Goal: Task Accomplishment & Management: Manage account settings

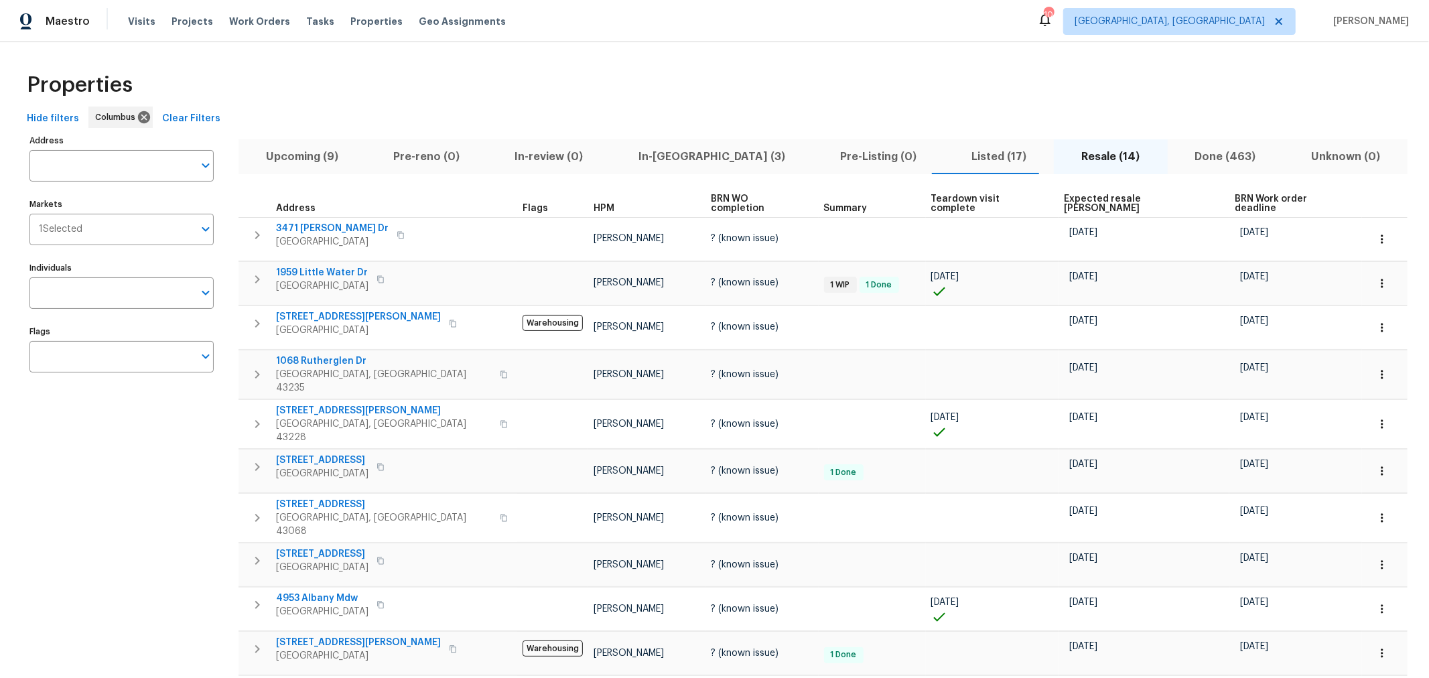
click at [642, 159] on span "In-reno (3)" at bounding box center [712, 156] width 186 height 19
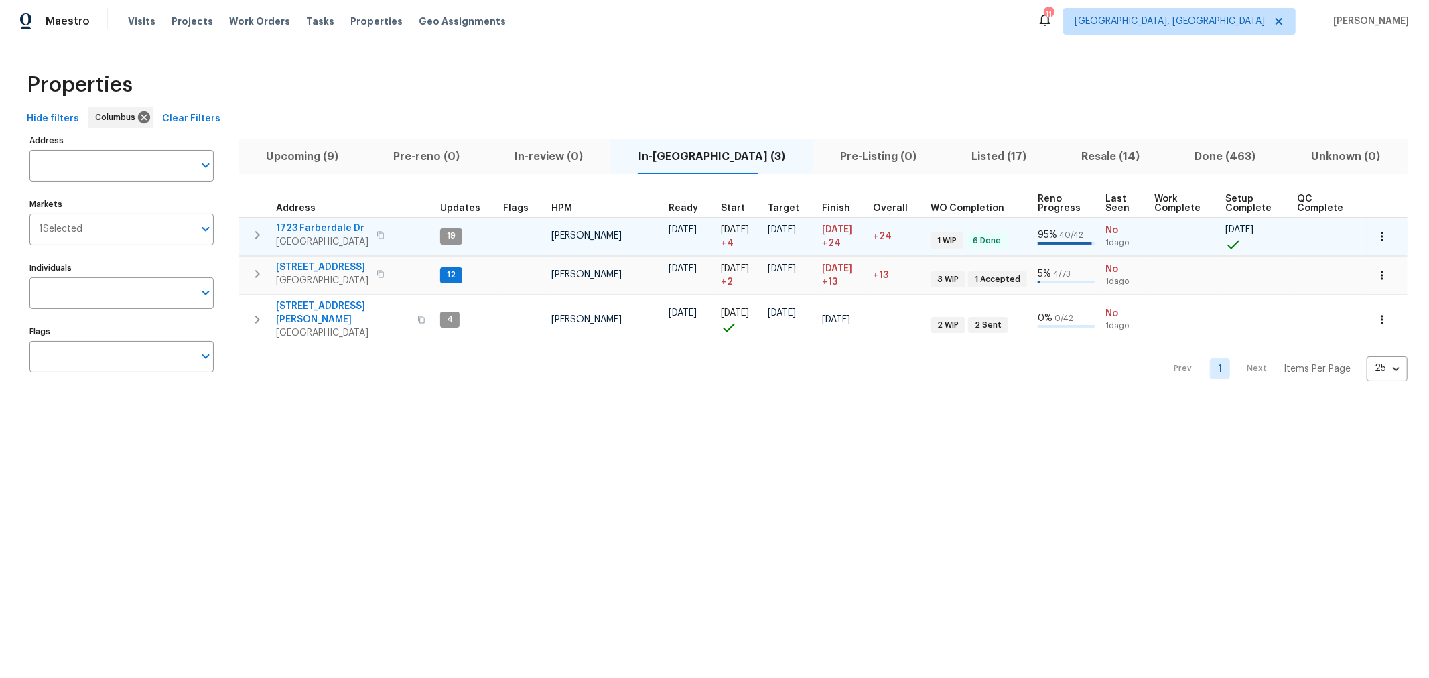
click at [260, 232] on icon "button" at bounding box center [257, 235] width 16 height 16
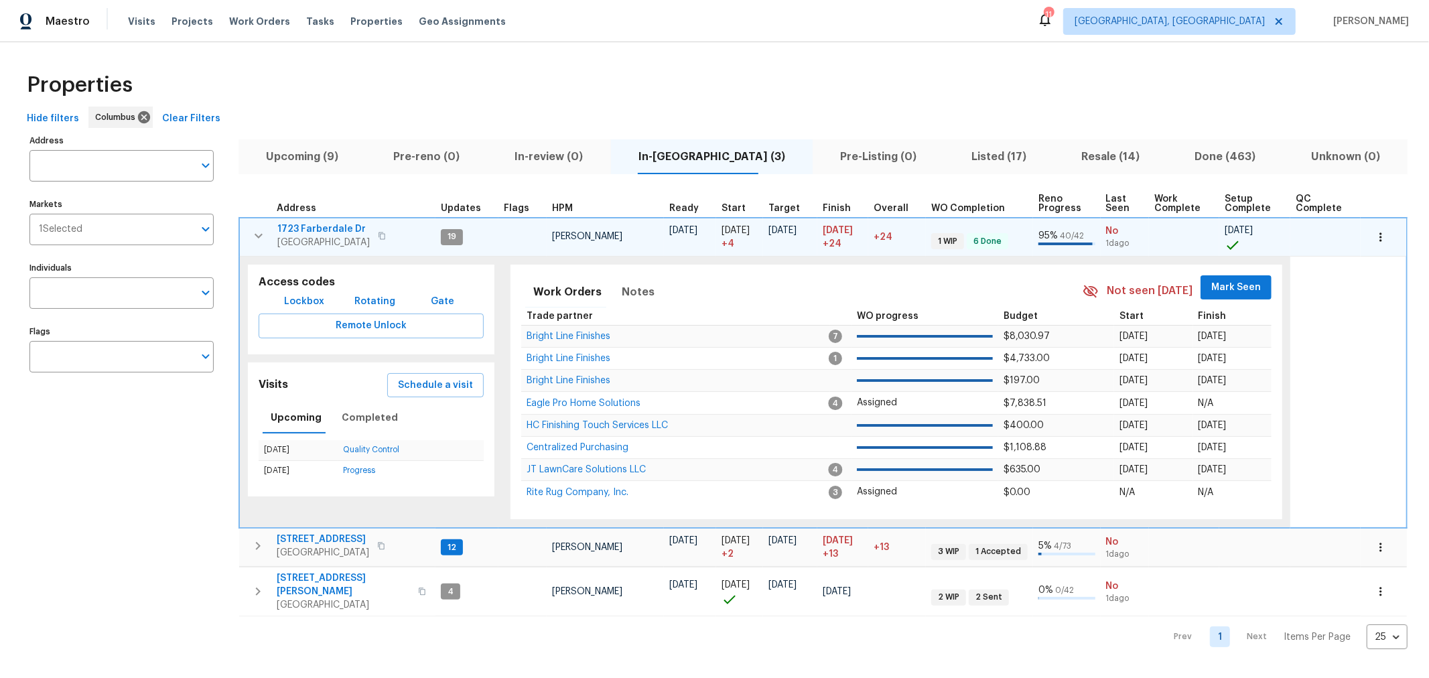
click at [1211, 293] on span "Mark Seen" at bounding box center [1236, 287] width 50 height 17
click at [252, 232] on icon "button" at bounding box center [258, 236] width 16 height 16
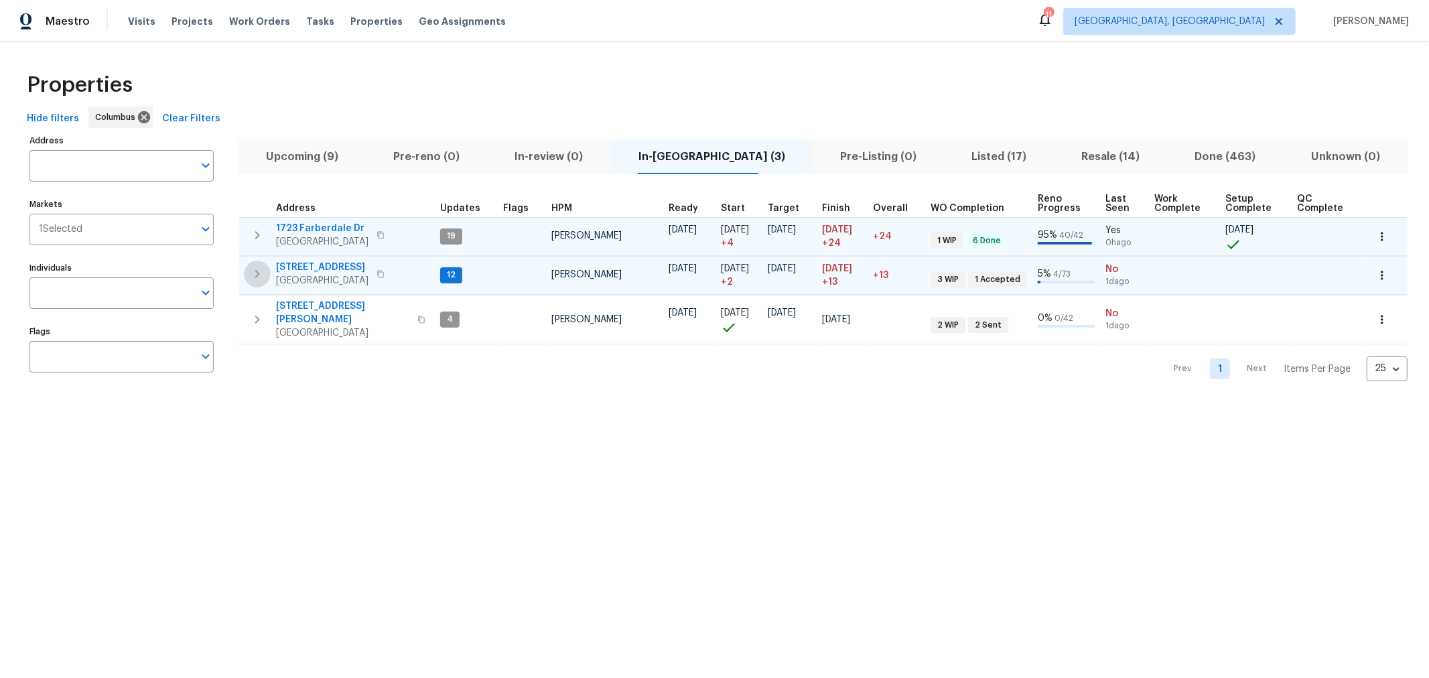
click at [255, 266] on icon "button" at bounding box center [257, 274] width 16 height 16
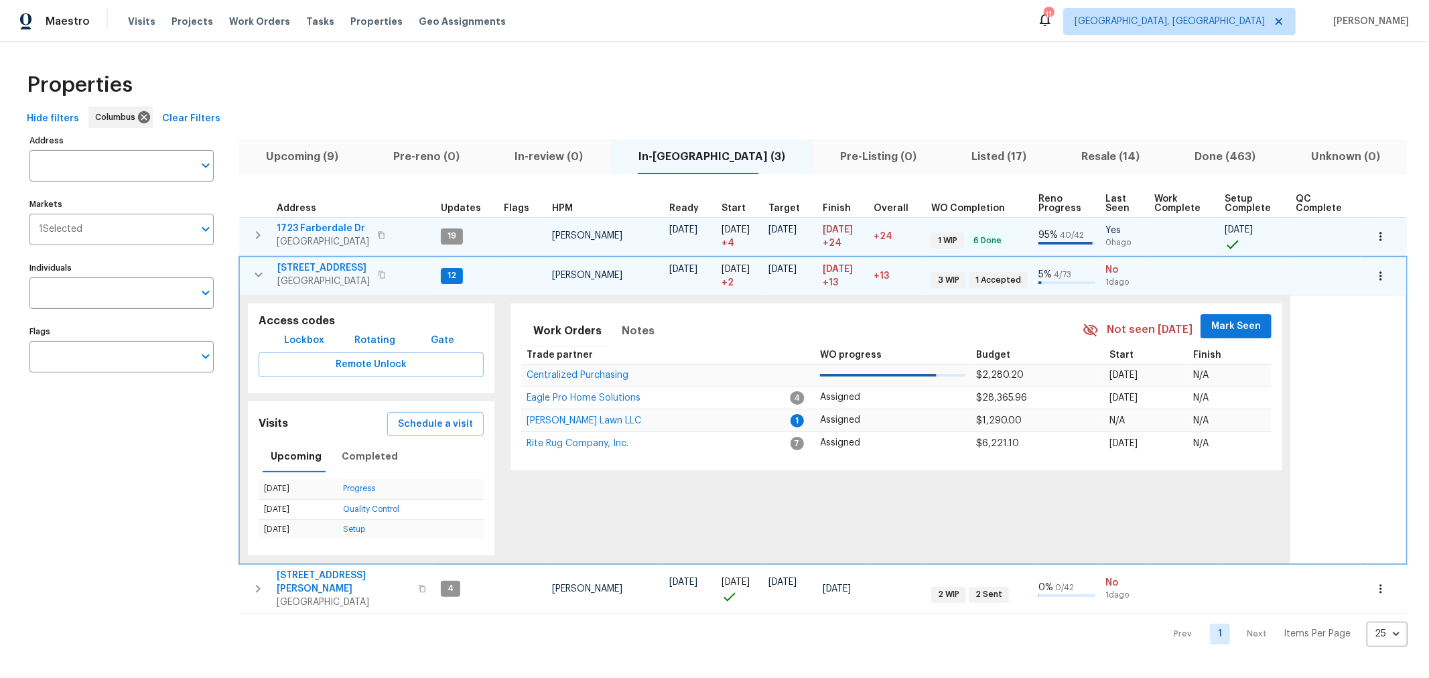
click at [1233, 325] on span "Mark Seen" at bounding box center [1236, 326] width 50 height 17
click at [577, 414] on span "Helton Lawn LLC" at bounding box center [583, 418] width 115 height 9
click at [259, 273] on icon "button" at bounding box center [258, 275] width 16 height 16
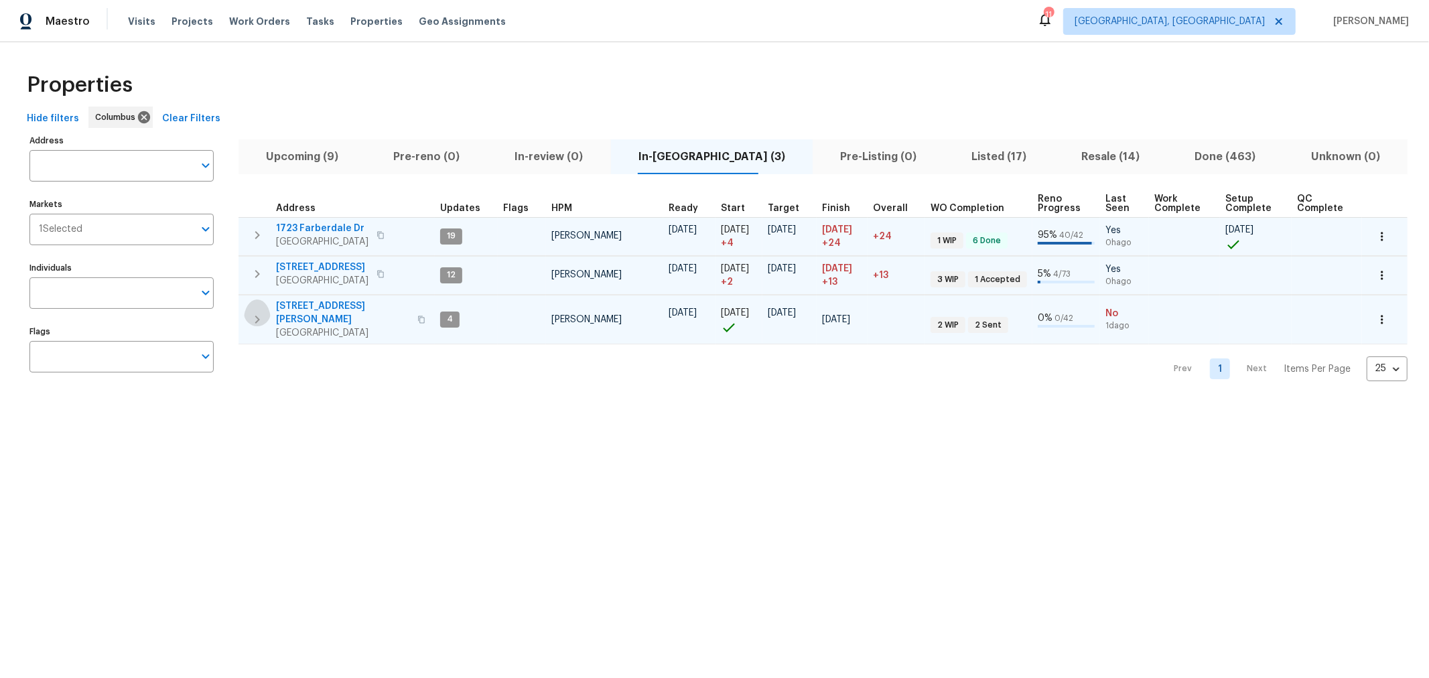
click at [258, 315] on icon "button" at bounding box center [257, 319] width 5 height 8
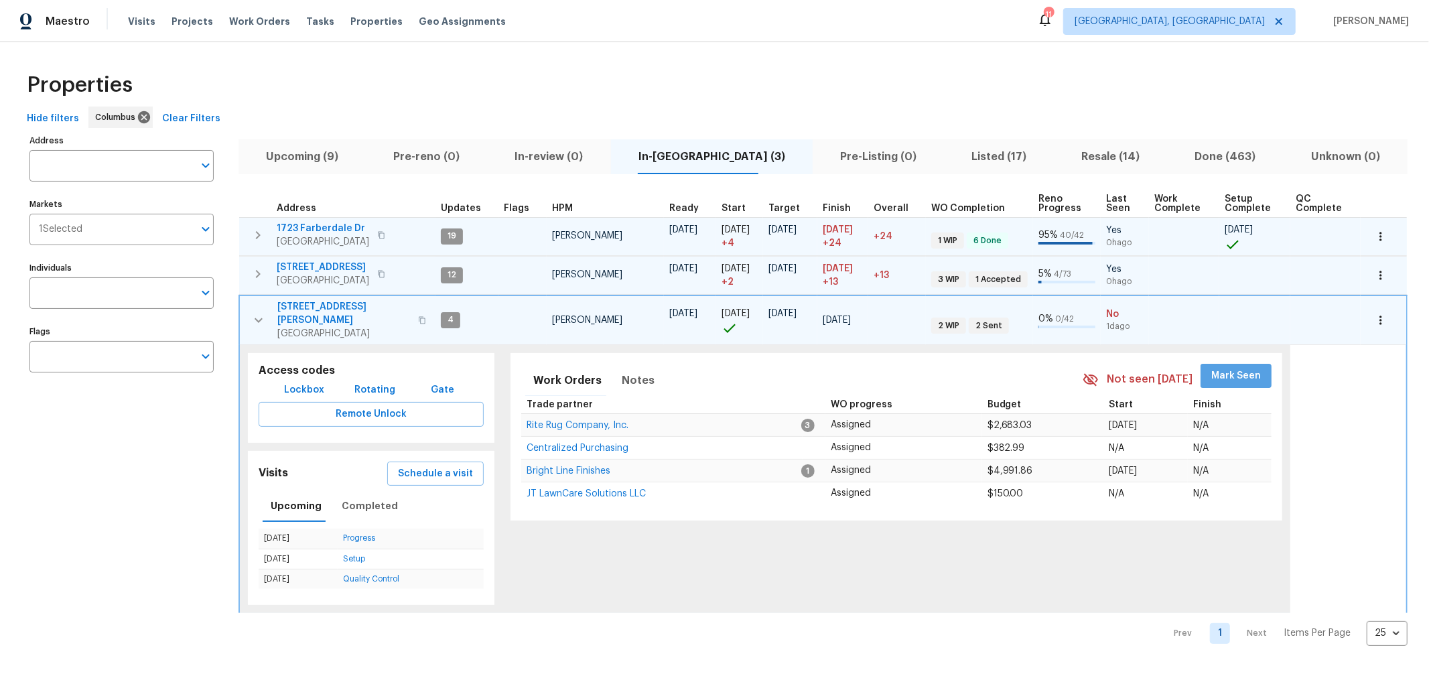
drag, startPoint x: 1228, startPoint y: 367, endPoint x: 1003, endPoint y: 376, distance: 225.9
click at [1228, 368] on span "Mark Seen" at bounding box center [1236, 376] width 50 height 17
click at [253, 312] on icon "button" at bounding box center [258, 320] width 16 height 16
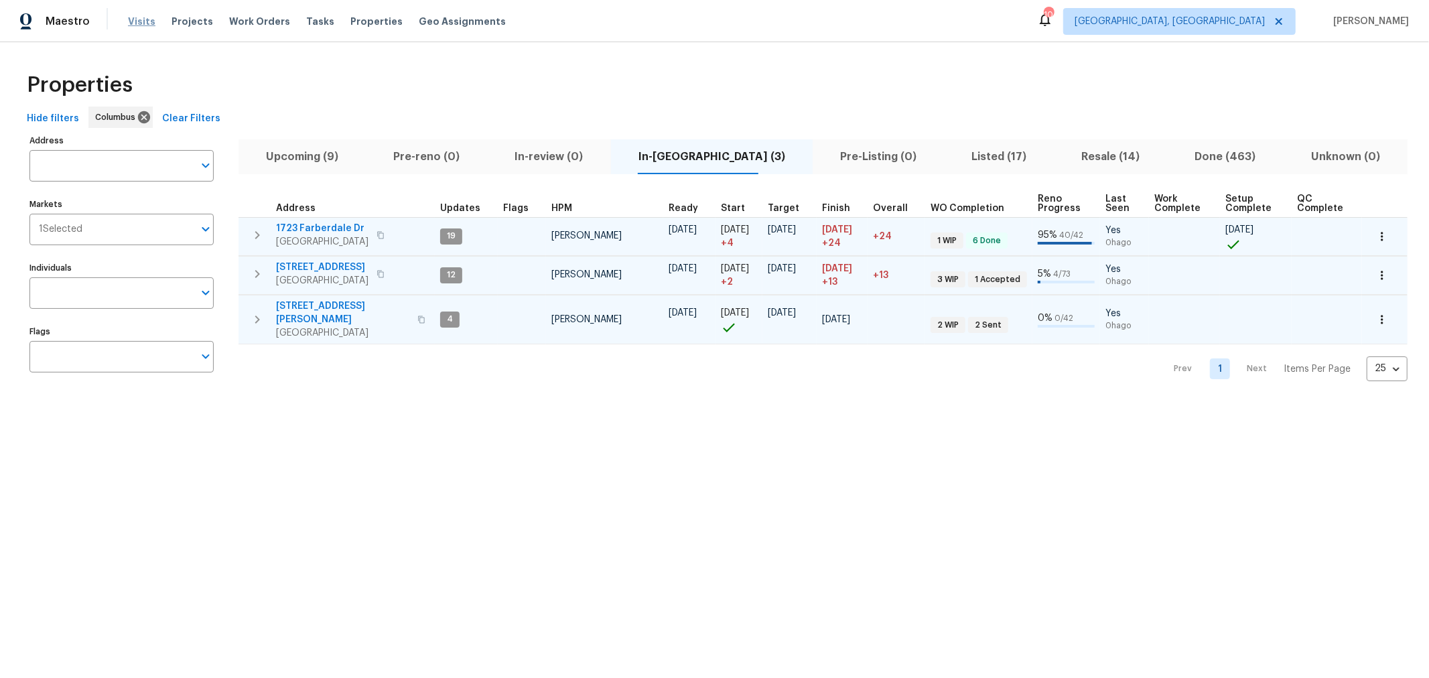
click at [138, 18] on span "Visits" at bounding box center [141, 21] width 27 height 13
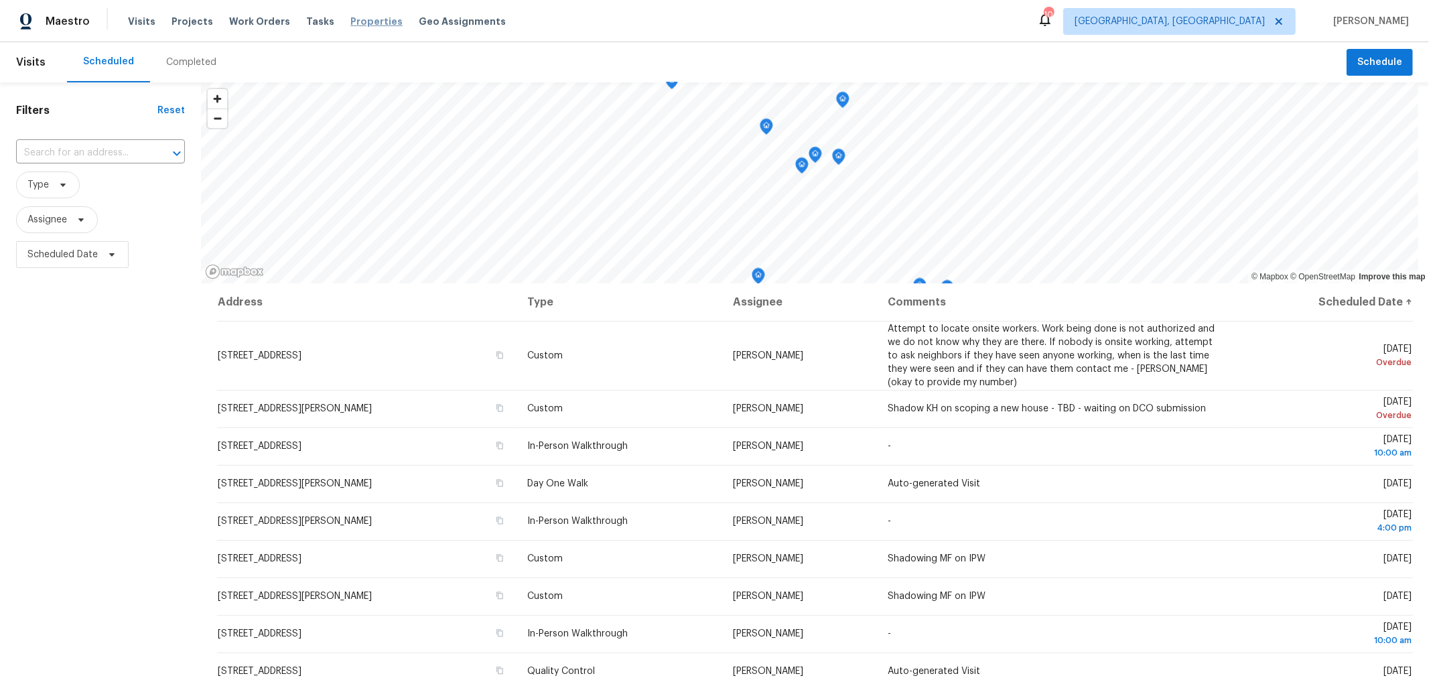
click at [350, 21] on span "Properties" at bounding box center [376, 21] width 52 height 13
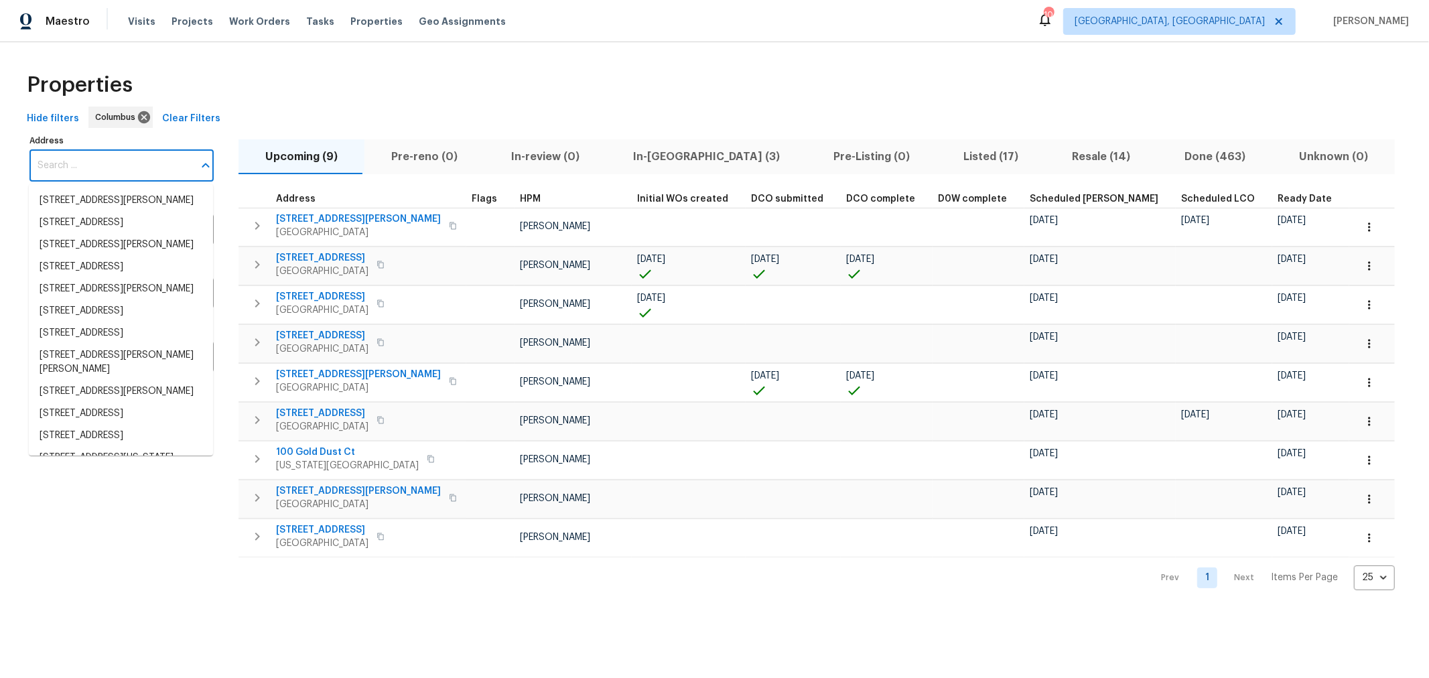
click at [97, 170] on input "Address" at bounding box center [111, 165] width 164 height 31
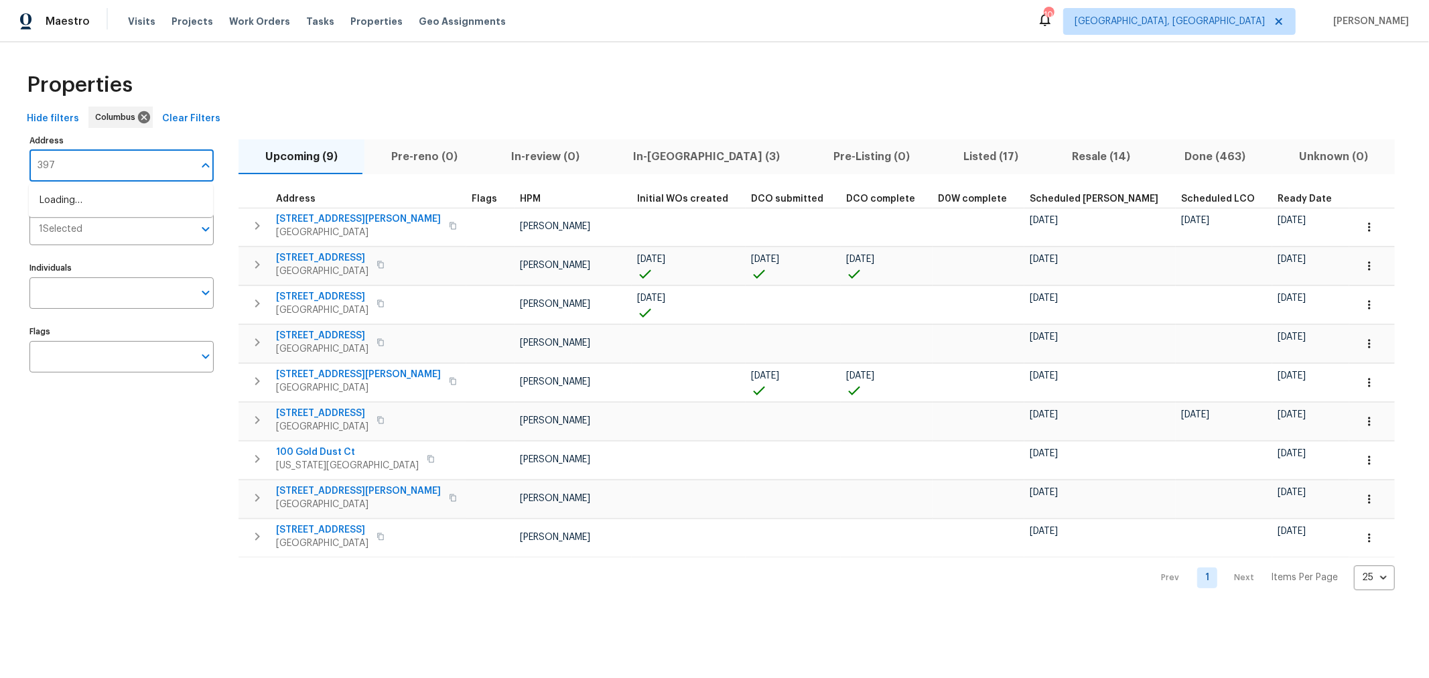
type input "3972"
click at [119, 202] on li "3972 Bannen Trail Dr Canal Winchester OH 43110" at bounding box center [121, 201] width 184 height 22
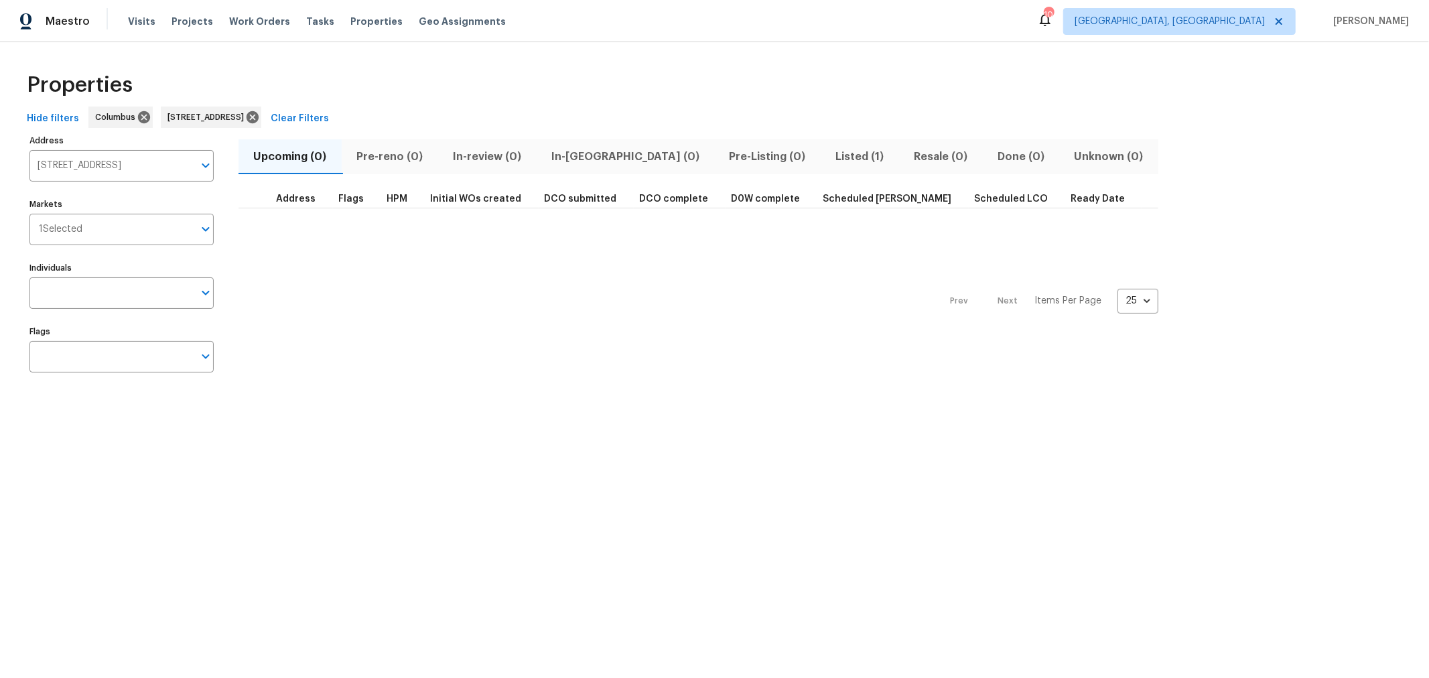
click at [828, 158] on span "Listed (1)" at bounding box center [859, 156] width 62 height 19
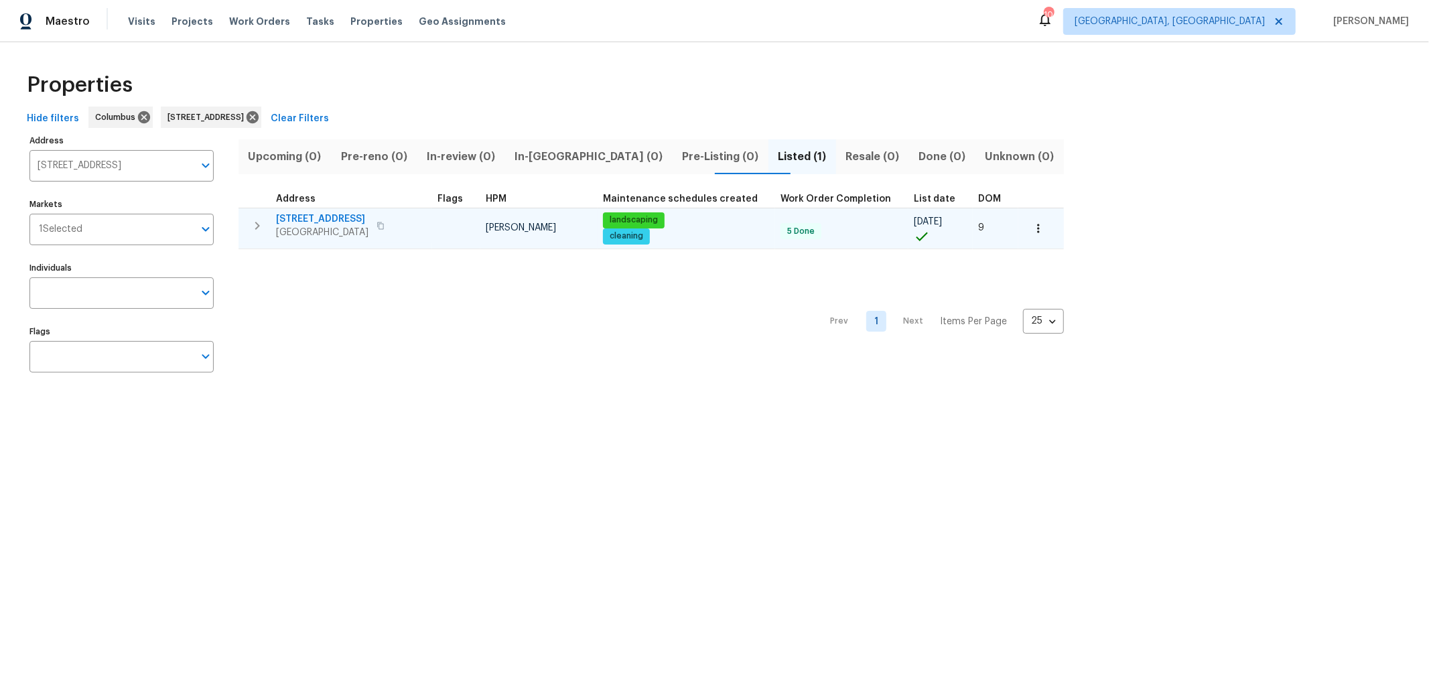
click at [316, 220] on span "3972 Bannen Trail Dr" at bounding box center [322, 218] width 92 height 13
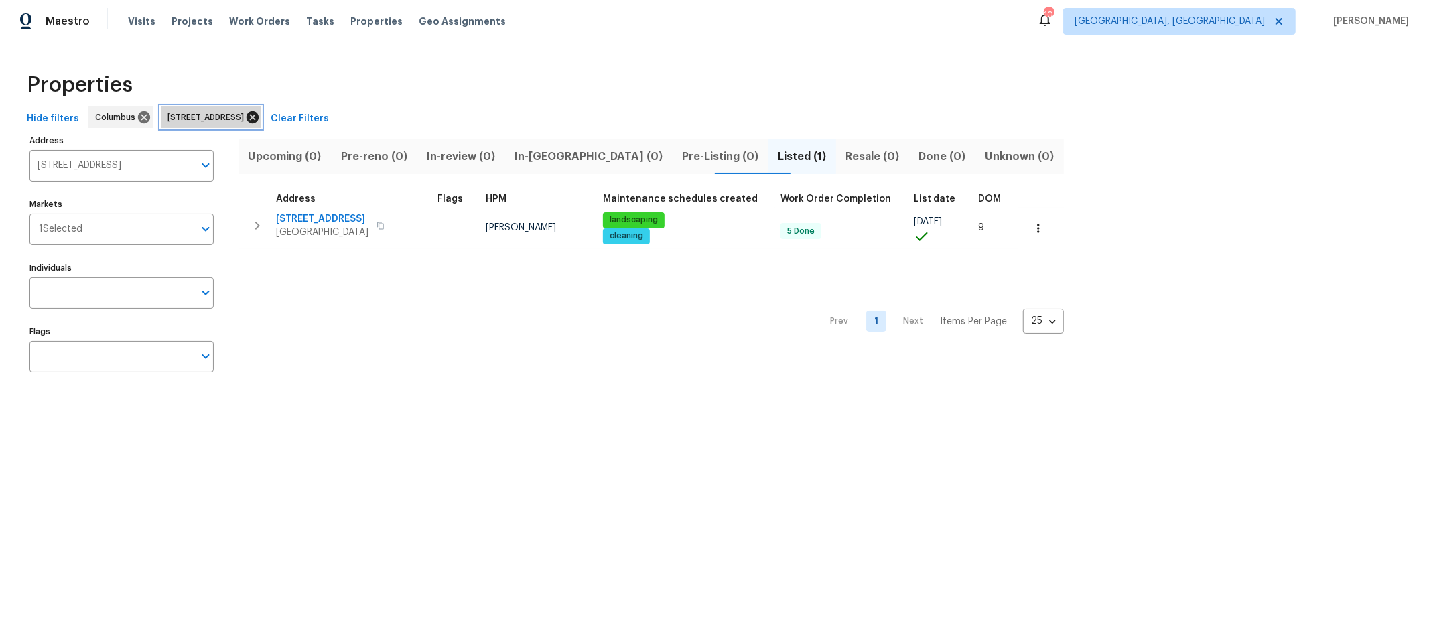
click at [259, 118] on icon at bounding box center [252, 117] width 12 height 12
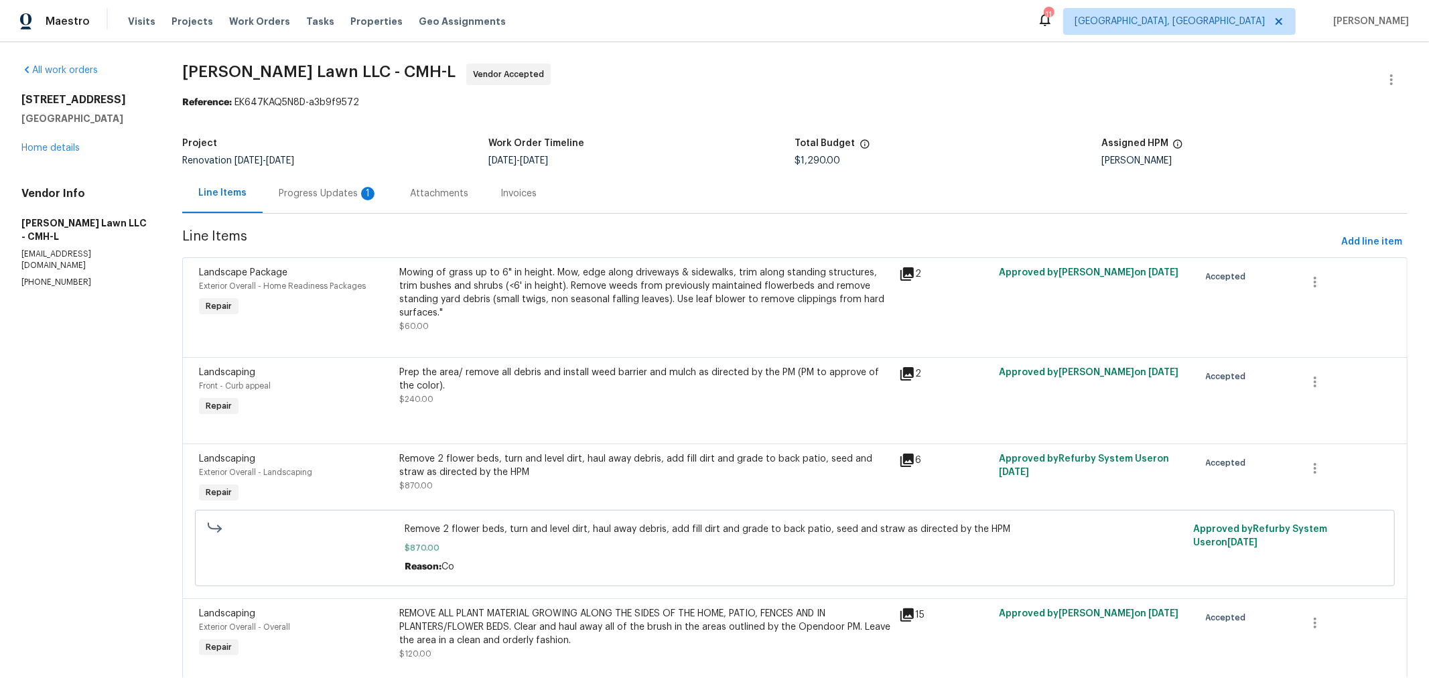
click at [339, 193] on div "Progress Updates 1" at bounding box center [328, 193] width 99 height 13
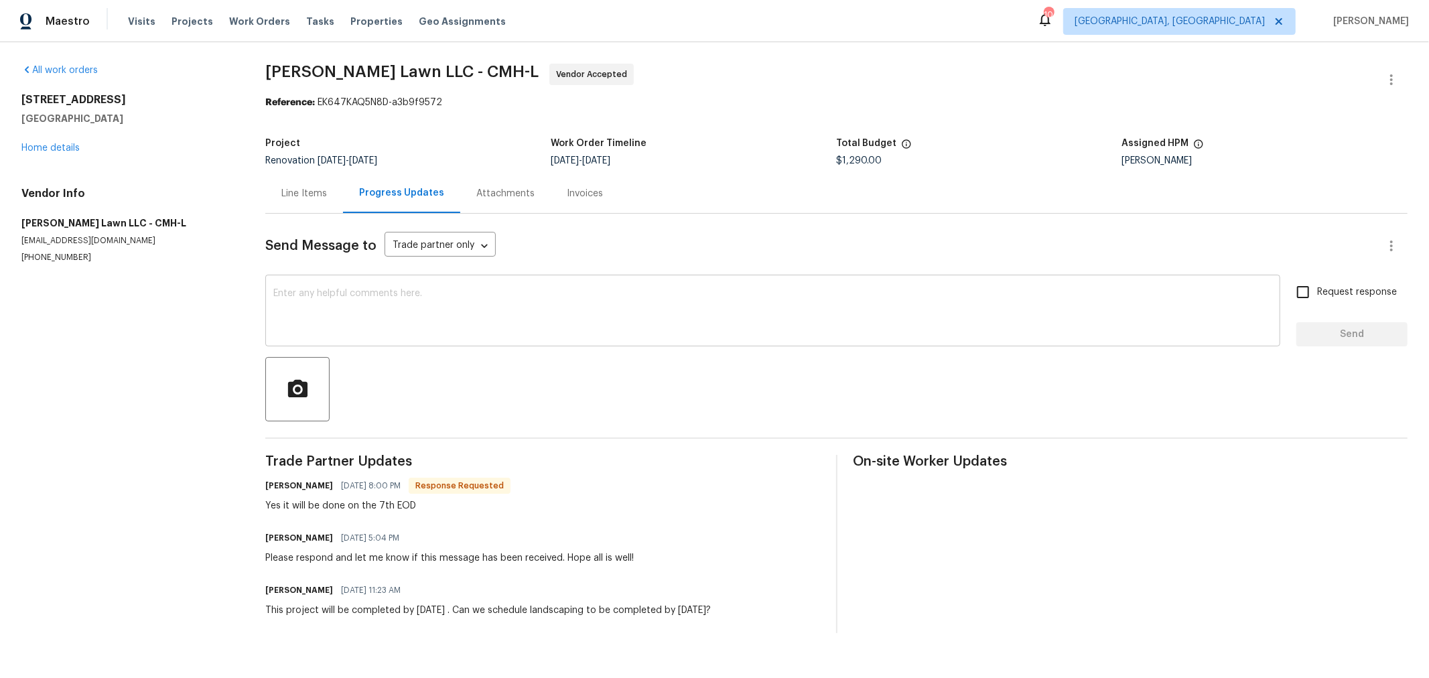
click at [615, 300] on textarea at bounding box center [772, 312] width 999 height 47
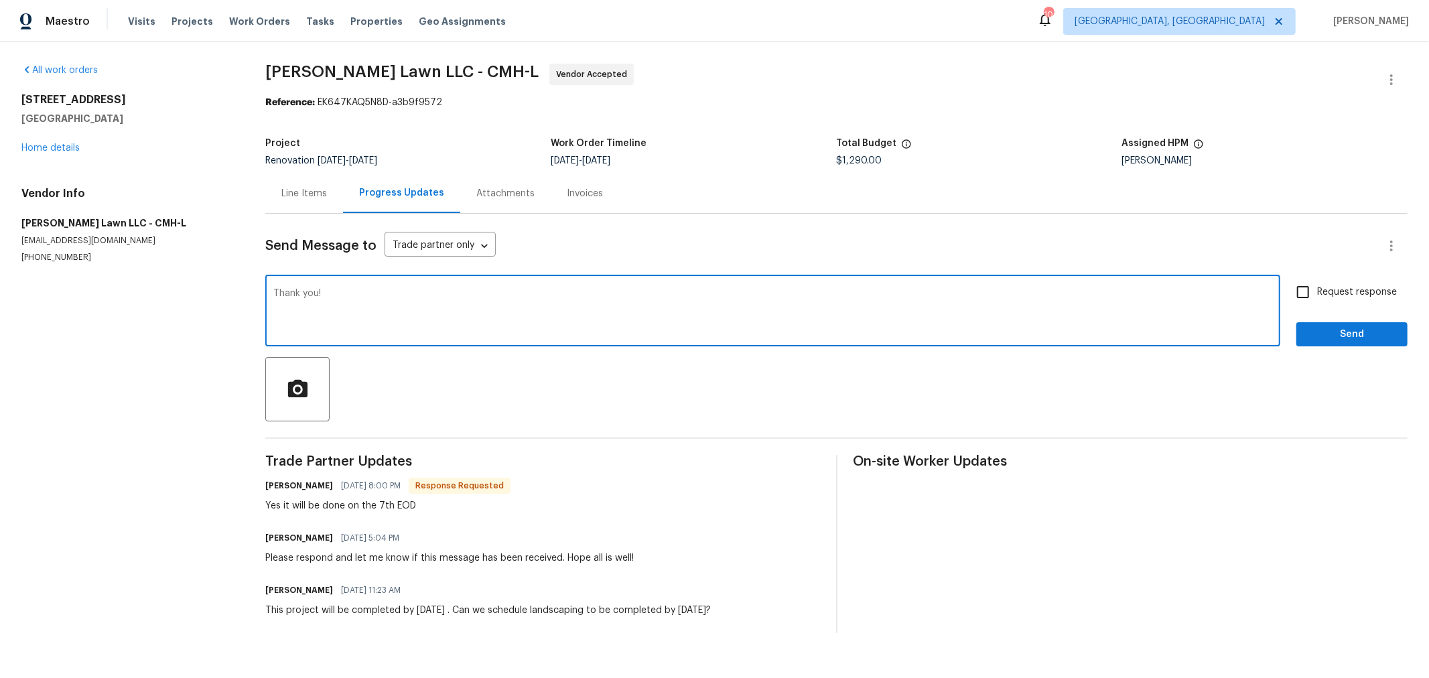
type textarea "Thank you!"
drag, startPoint x: 1310, startPoint y: 342, endPoint x: 1261, endPoint y: 334, distance: 49.7
click at [1309, 342] on button "Send" at bounding box center [1351, 334] width 111 height 25
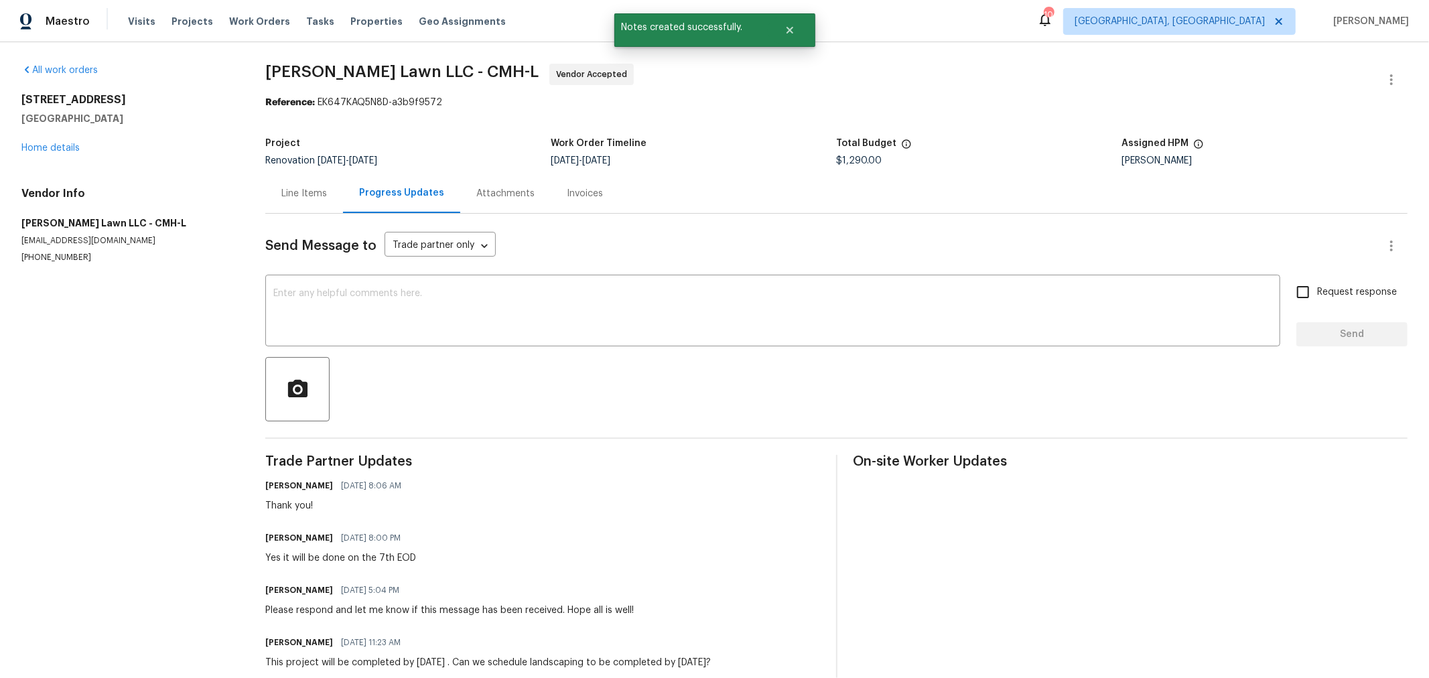
click at [60, 140] on div "4296 Oakwind Dr Columbus, OH 43207 Home details" at bounding box center [127, 124] width 212 height 62
click at [60, 149] on link "Home details" at bounding box center [50, 147] width 58 height 9
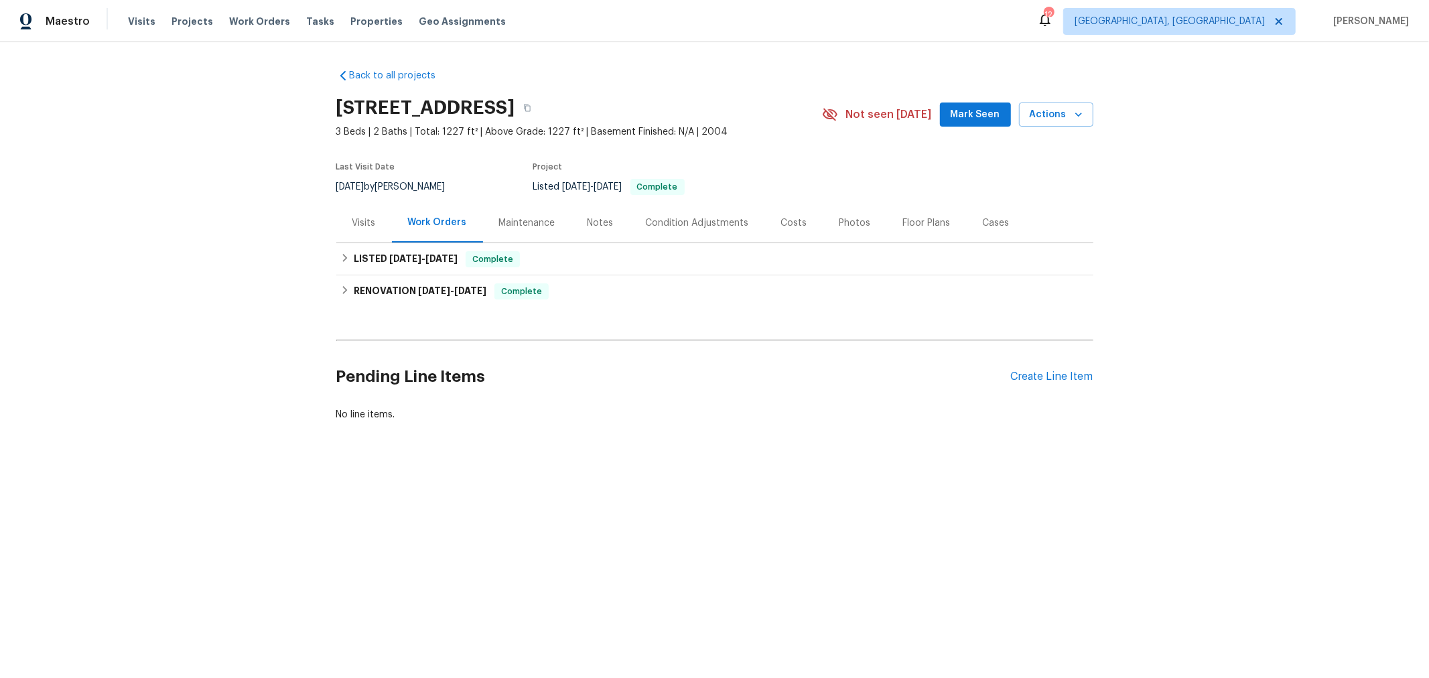
click at [533, 219] on div "Maintenance" at bounding box center [527, 222] width 56 height 13
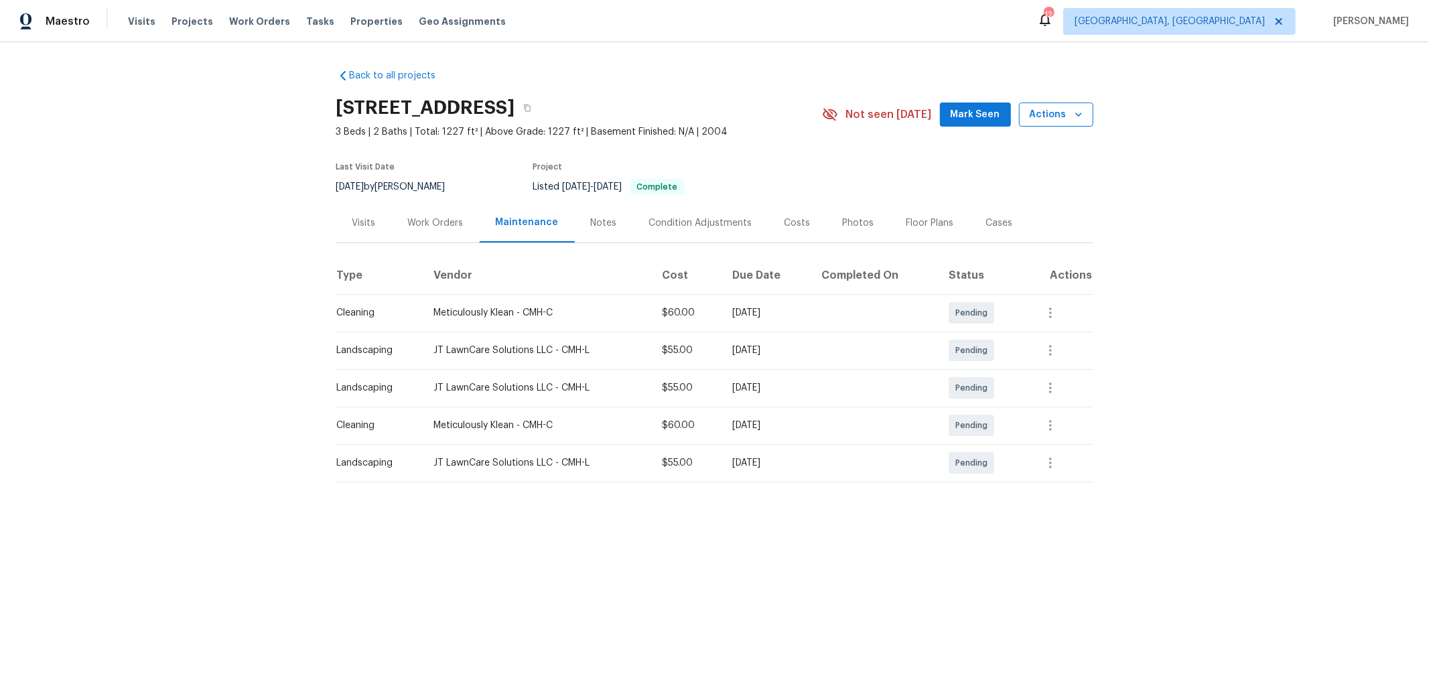
click at [1072, 117] on icon "button" at bounding box center [1078, 114] width 13 height 13
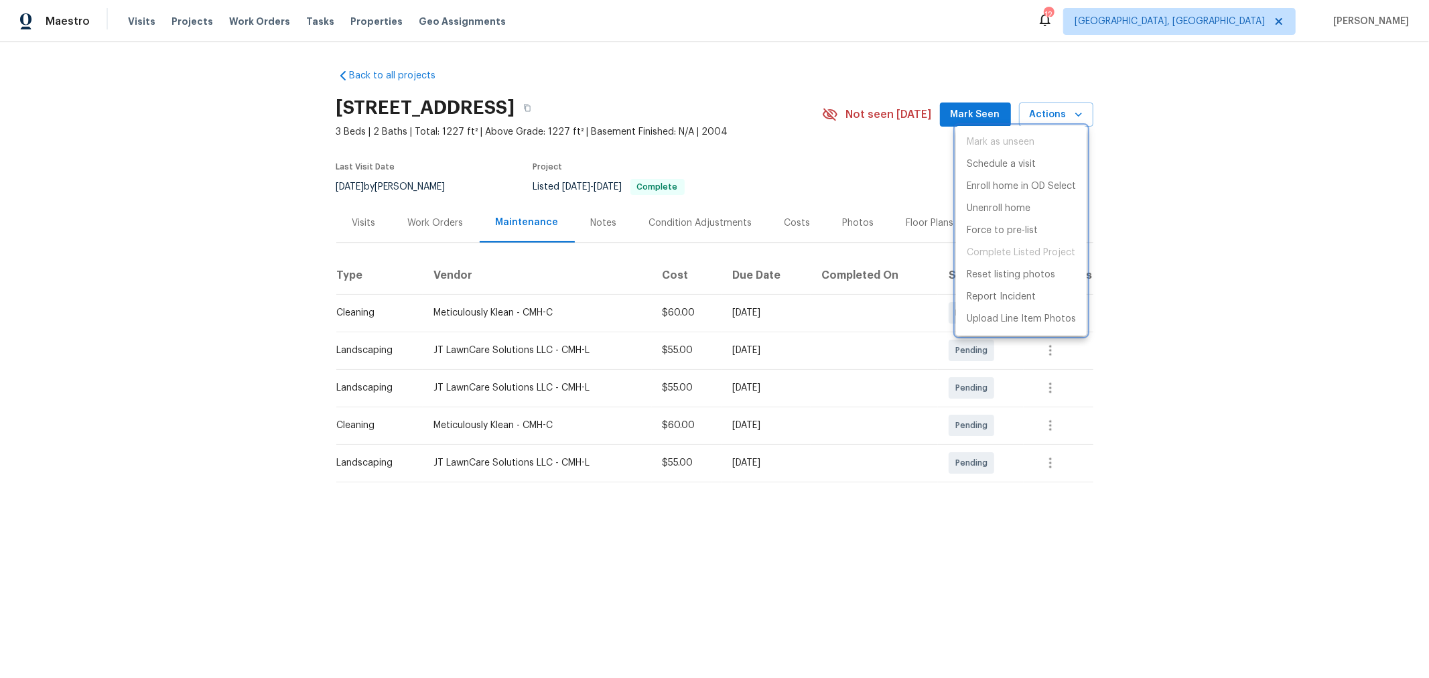
click at [352, 212] on div at bounding box center [714, 339] width 1429 height 678
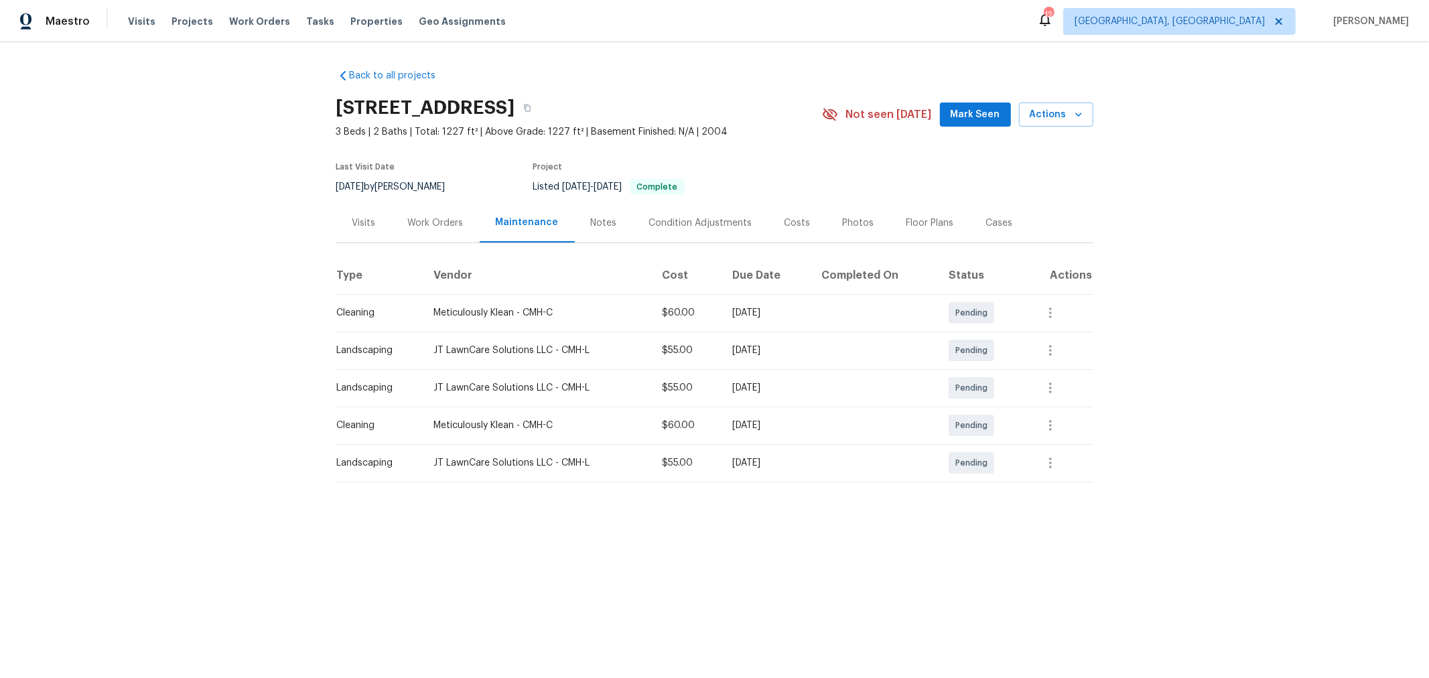
click at [368, 229] on div "Visits" at bounding box center [363, 222] width 23 height 13
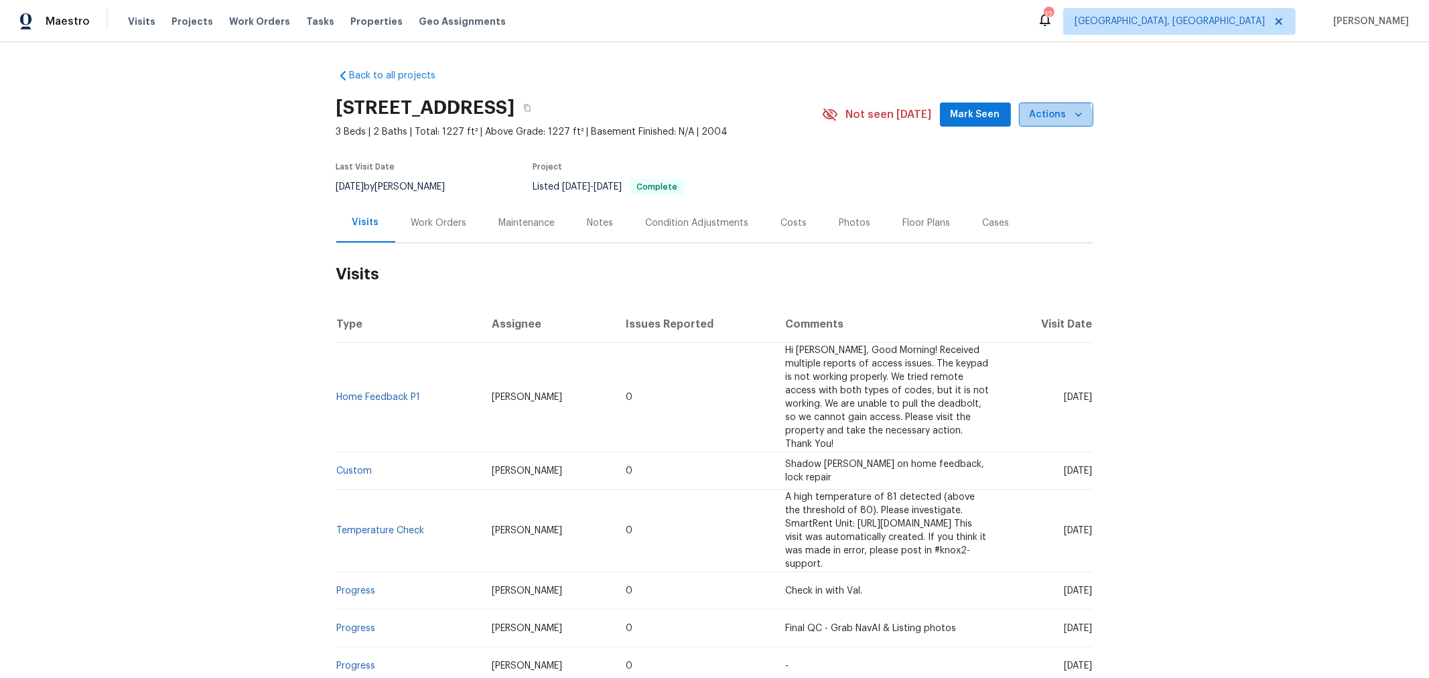
click at [1031, 121] on span "Actions" at bounding box center [1055, 114] width 53 height 17
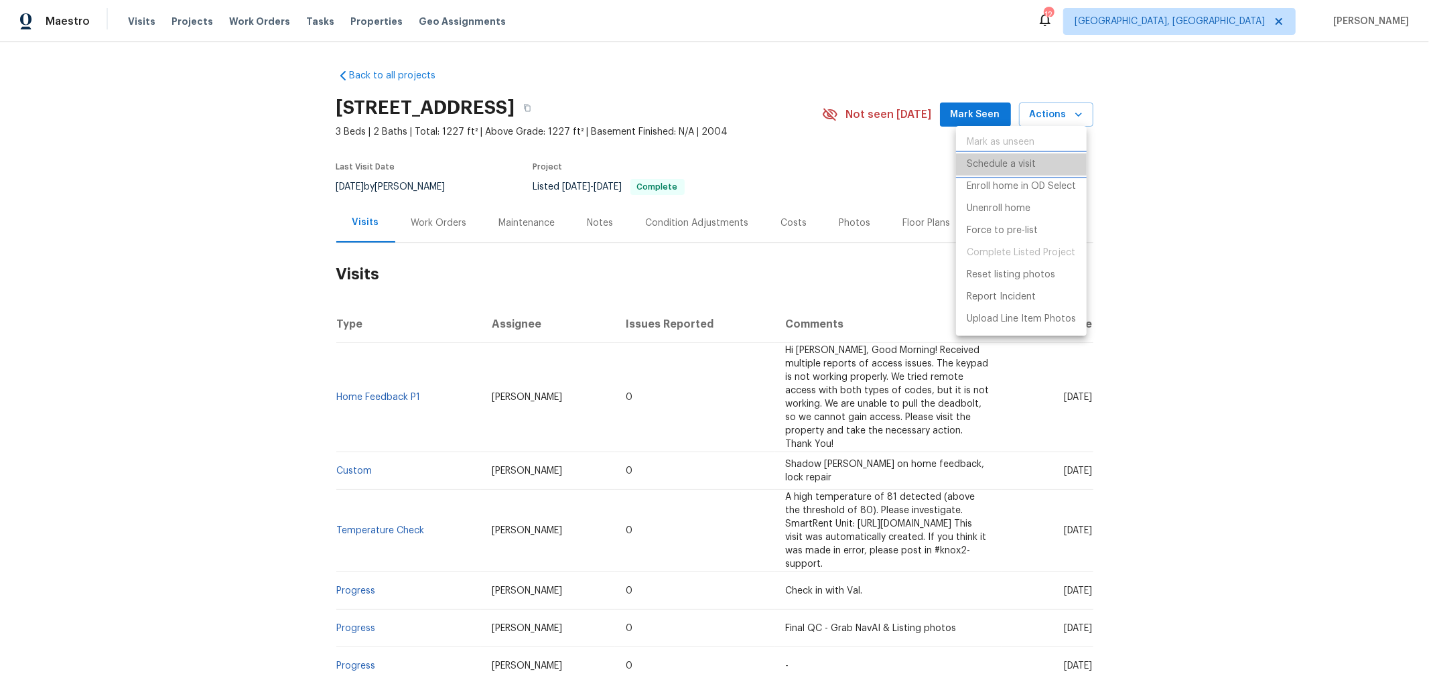
click at [1023, 159] on p "Schedule a visit" at bounding box center [1000, 164] width 69 height 14
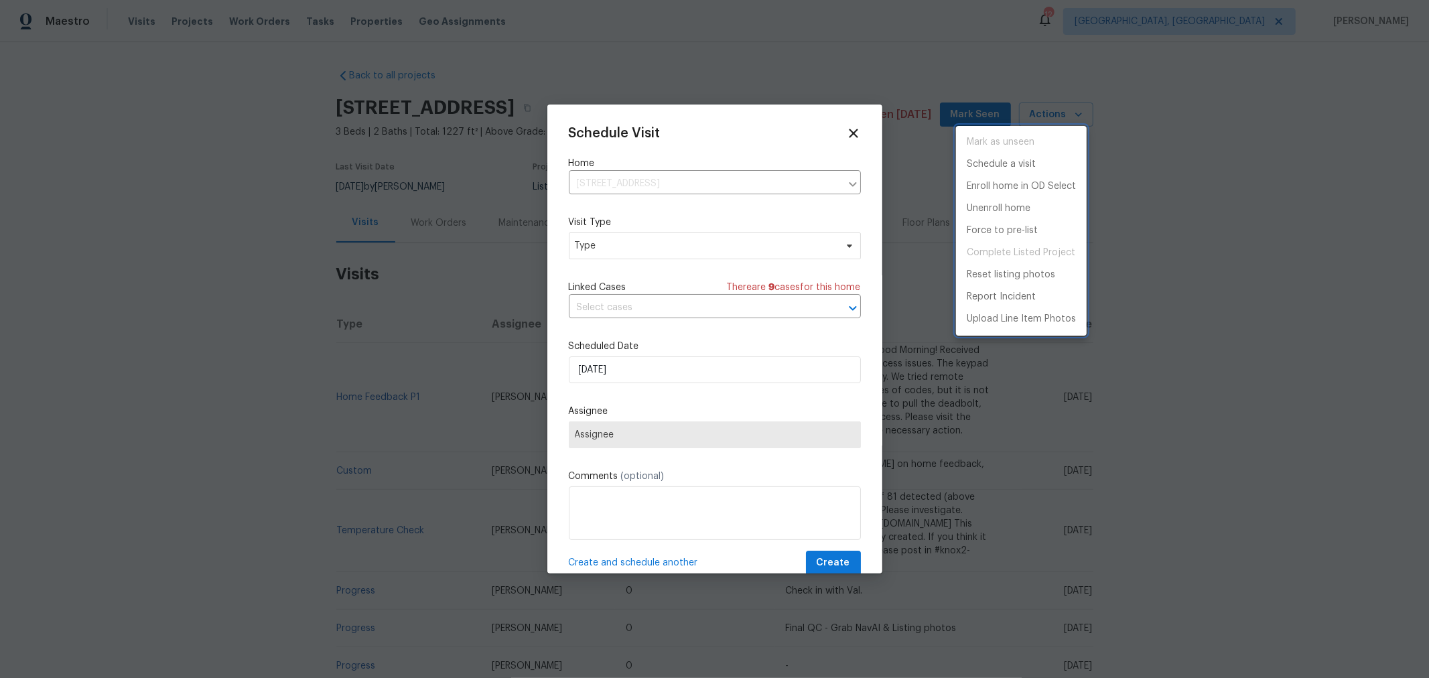
click at [694, 248] on div at bounding box center [714, 339] width 1429 height 678
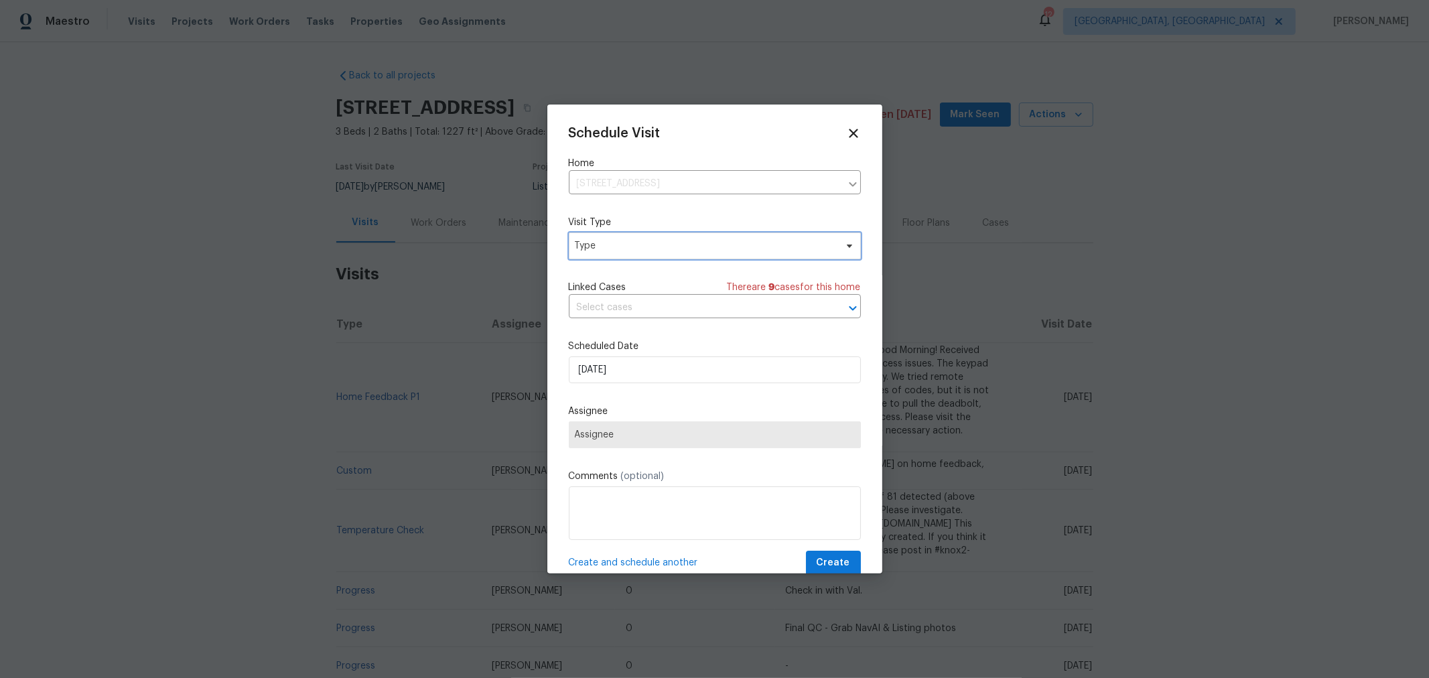
click at [693, 253] on span "Type" at bounding box center [715, 245] width 292 height 27
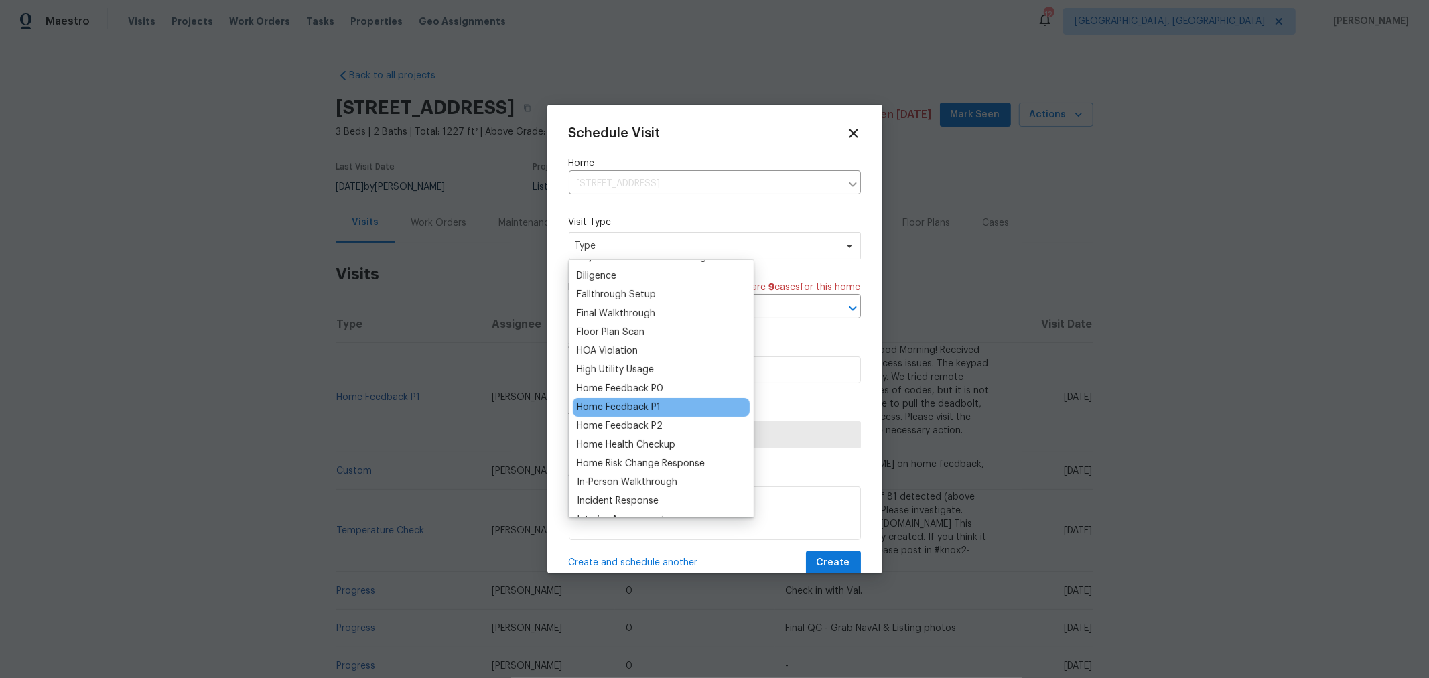
scroll to position [297, 0]
click at [667, 402] on div "Home Feedback P1" at bounding box center [661, 406] width 177 height 19
click at [606, 406] on div "Home Feedback P1" at bounding box center [619, 406] width 84 height 13
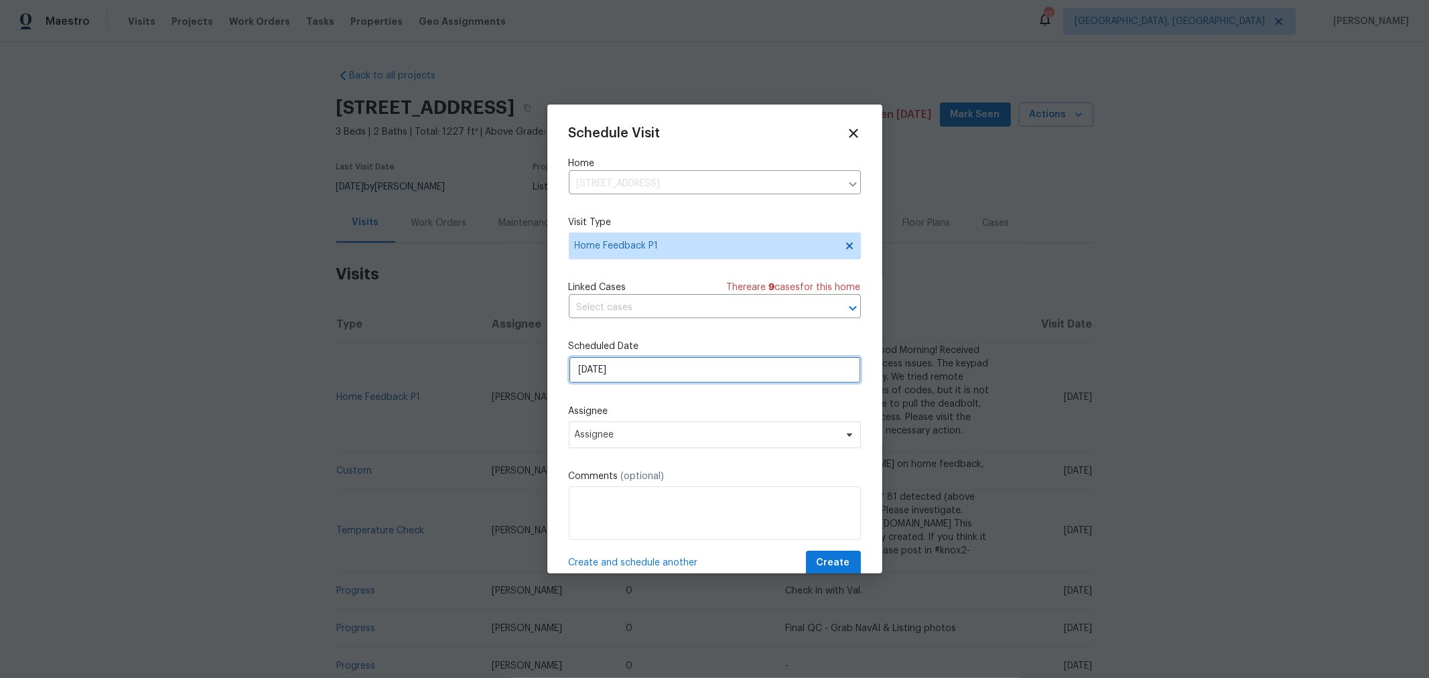
click at [702, 376] on input "[DATE]" at bounding box center [715, 369] width 292 height 27
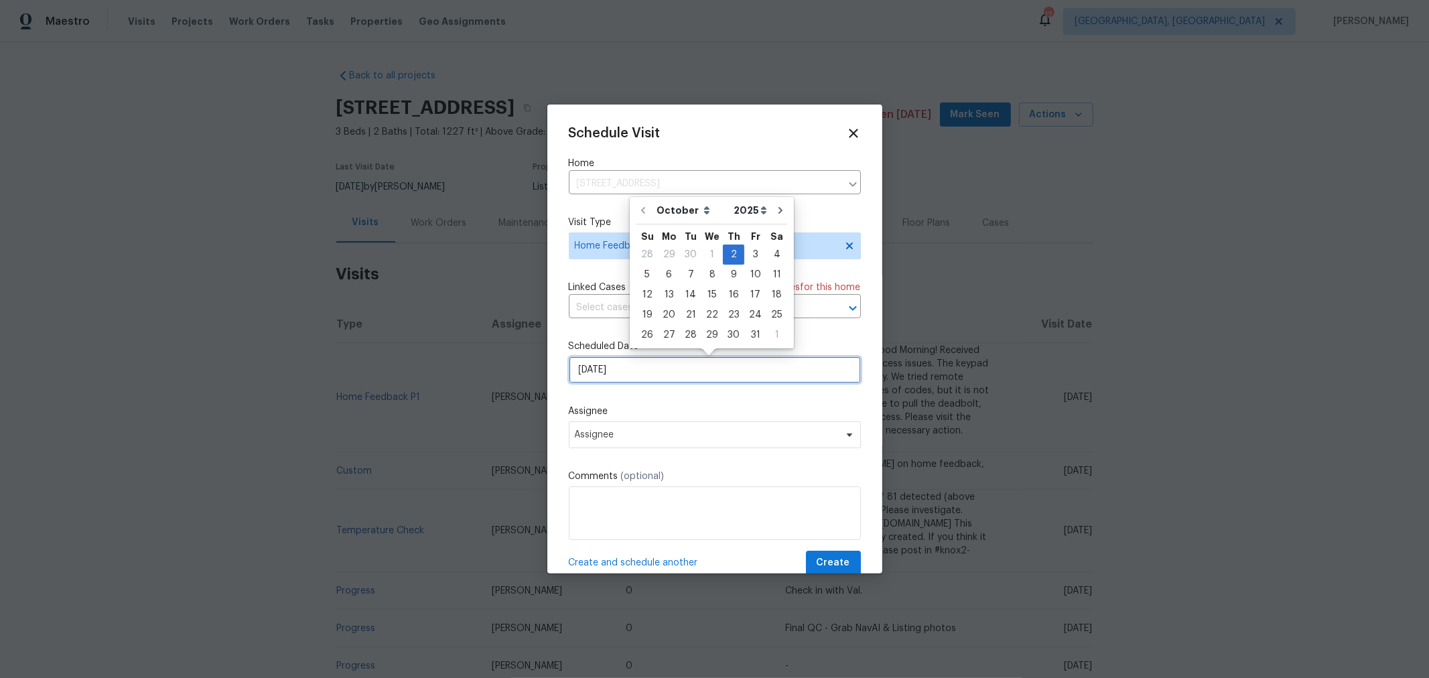
click at [702, 376] on input "[DATE]" at bounding box center [715, 369] width 292 height 27
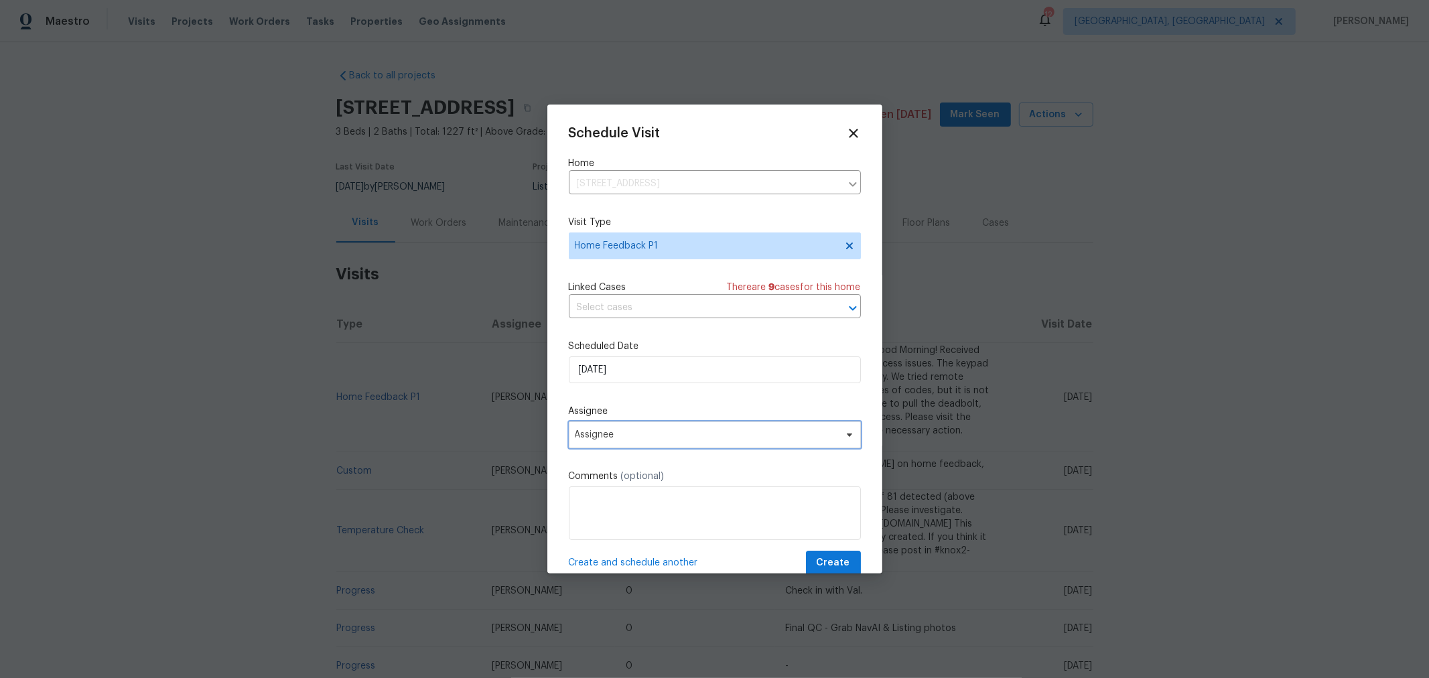
click at [674, 448] on span "Assignee" at bounding box center [715, 434] width 292 height 27
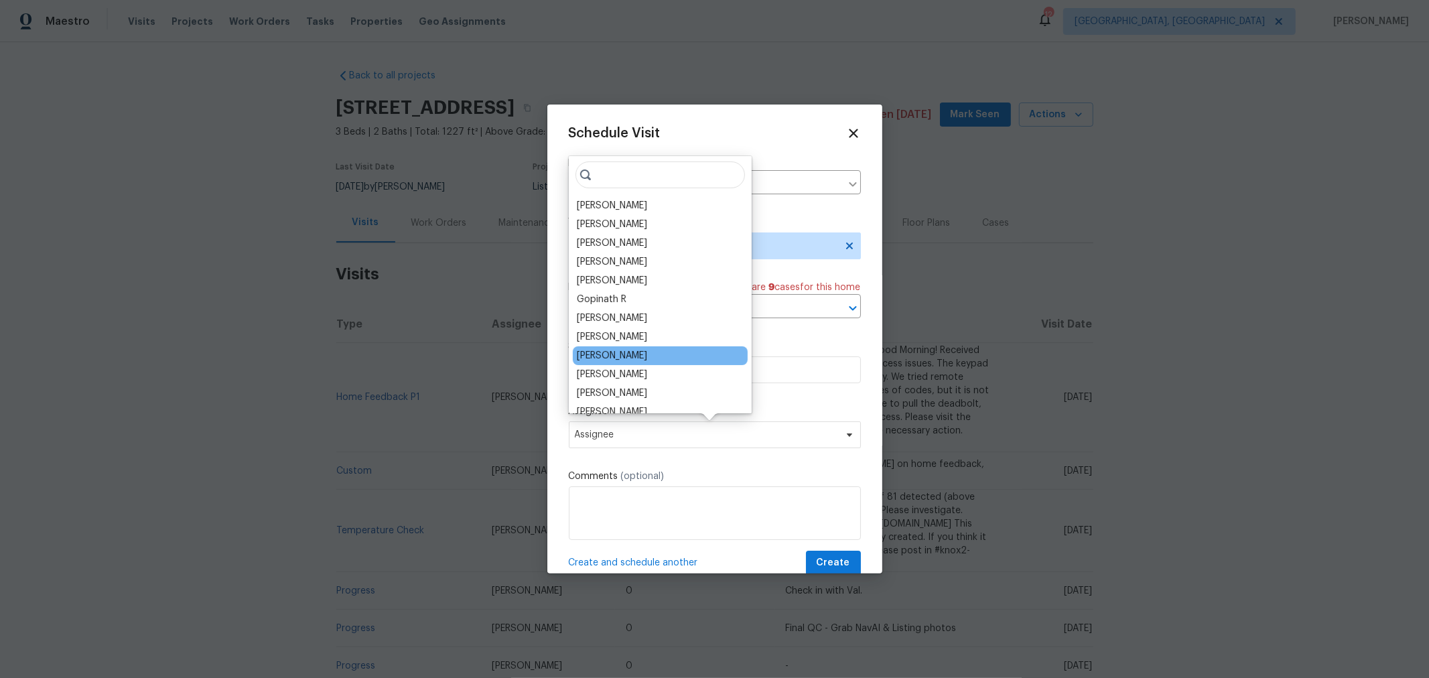
click at [650, 348] on div "Dennis Neuhardt" at bounding box center [660, 355] width 175 height 19
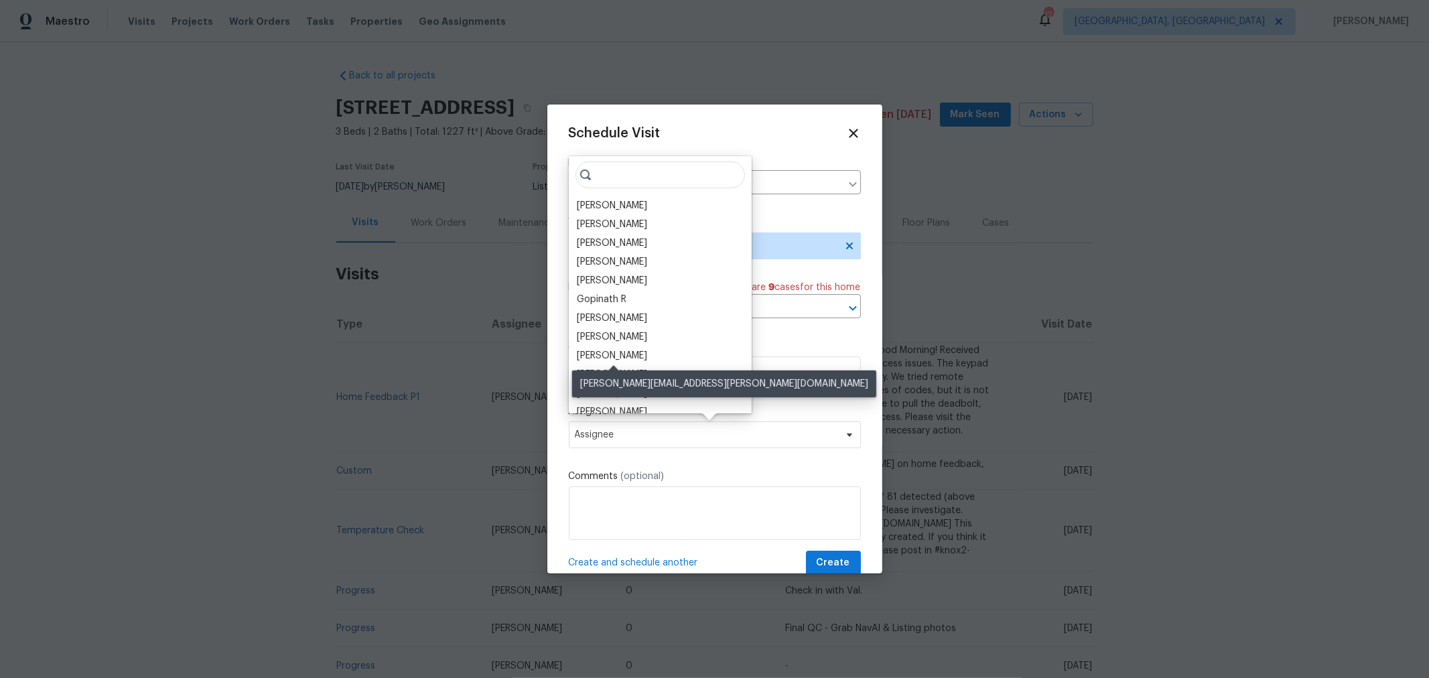
drag, startPoint x: 623, startPoint y: 353, endPoint x: 632, endPoint y: 358, distance: 9.9
click at [624, 353] on div "Dennis Neuhardt" at bounding box center [612, 355] width 70 height 13
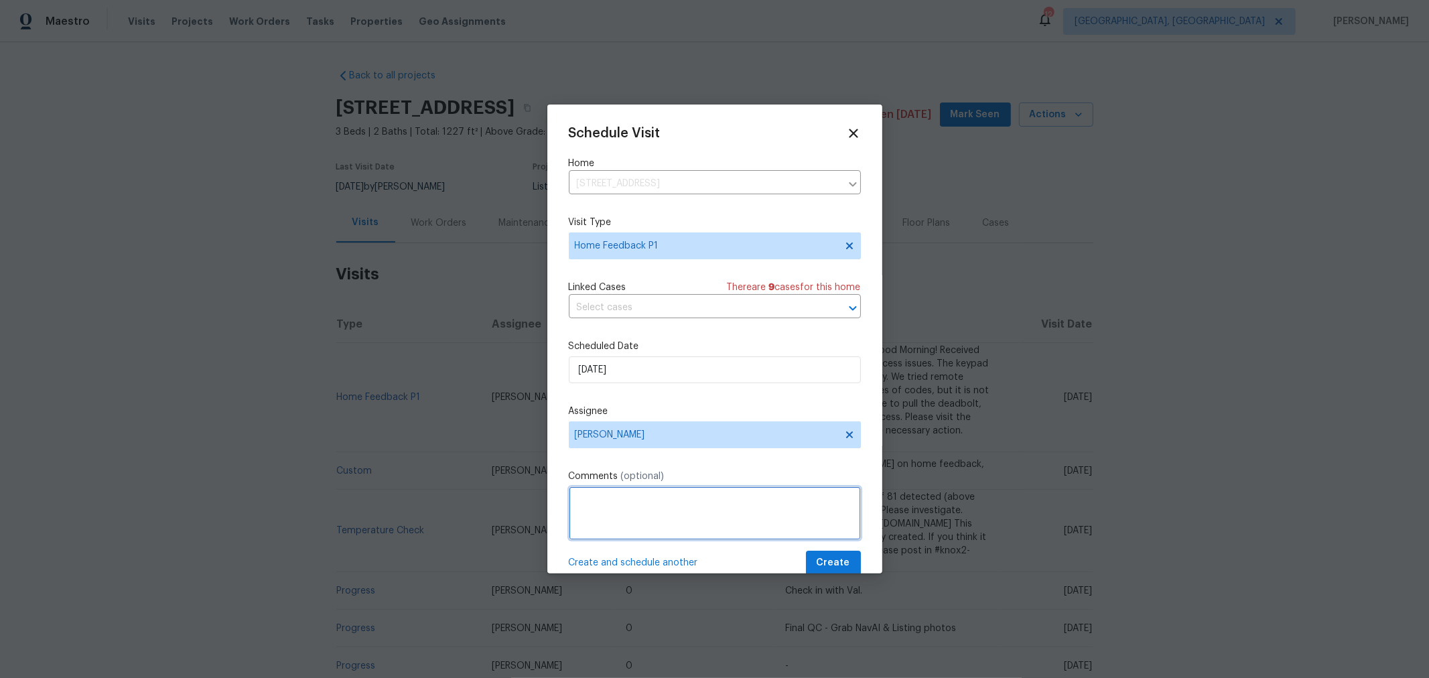
click at [695, 516] on textarea at bounding box center [715, 513] width 292 height 54
paste textarea "We received feedback from cleaning TP stating "Not sure how many bathrooms this…"
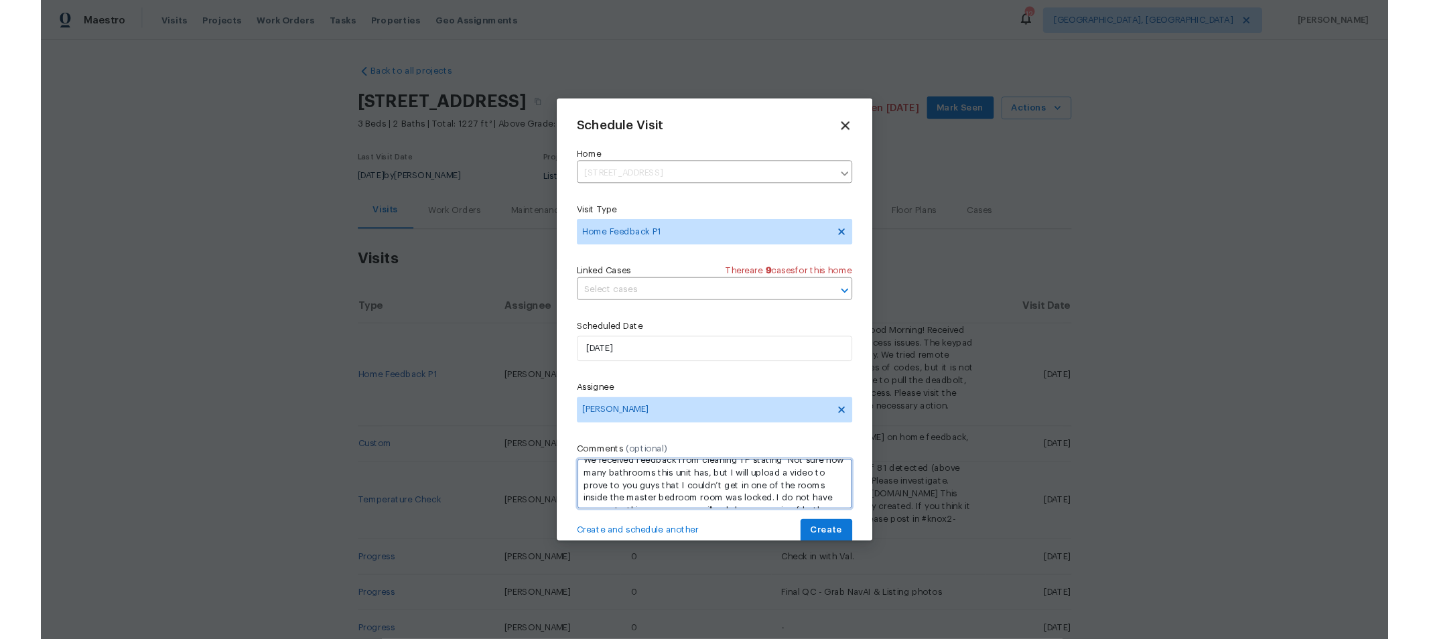
scroll to position [0, 0]
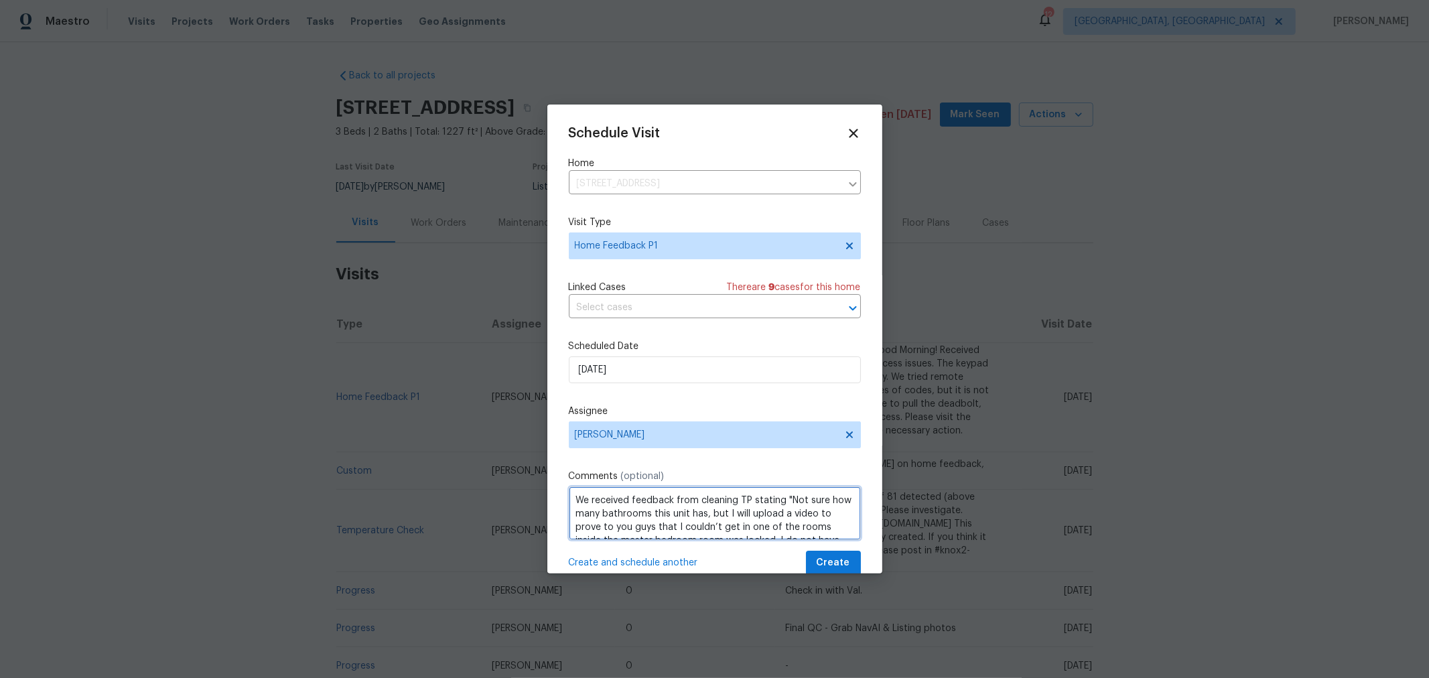
click at [571, 496] on textarea "We received feedback from cleaning TP stating "Not sure how many bathrooms this…" at bounding box center [715, 513] width 292 height 54
type textarea "***NOTIFY HPM IF THIS ISSUE HAS BEEN RESOLVED OR FURTHER/NO ACTION IS NEEDED***…"
click at [826, 567] on span "Create" at bounding box center [832, 563] width 33 height 17
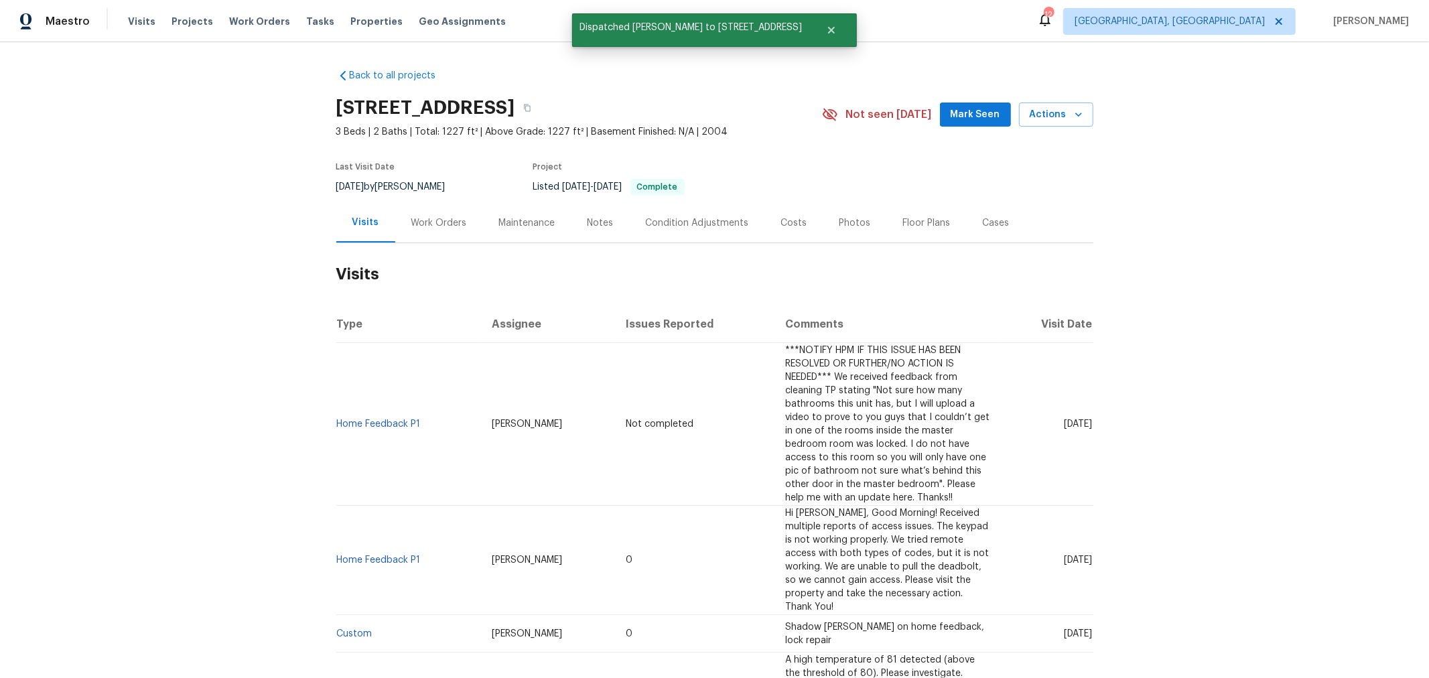
click at [1261, 349] on div "Back to all projects 3972 Bannen Trail Dr, Canal Winchester, OH 43110 3 Beds | …" at bounding box center [714, 360] width 1429 height 636
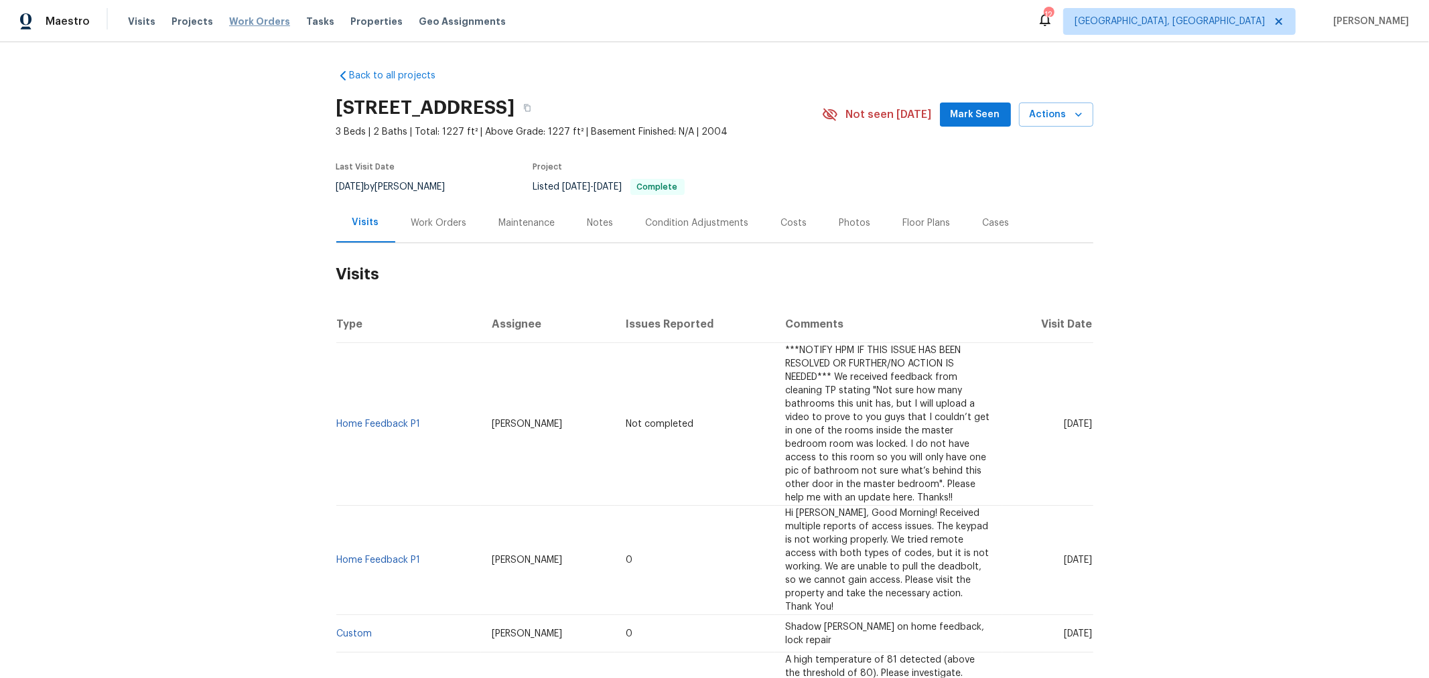
click at [250, 27] on span "Work Orders" at bounding box center [259, 21] width 61 height 13
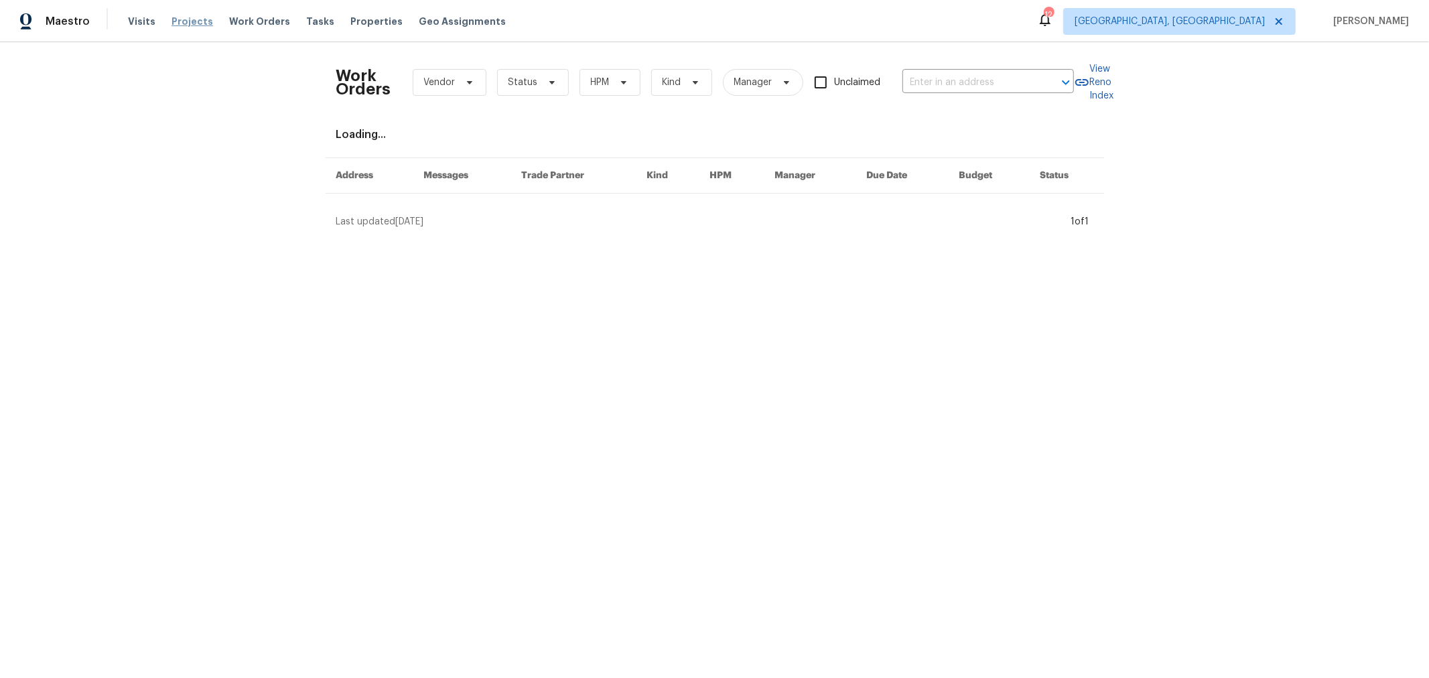
click at [184, 19] on span "Projects" at bounding box center [192, 21] width 42 height 13
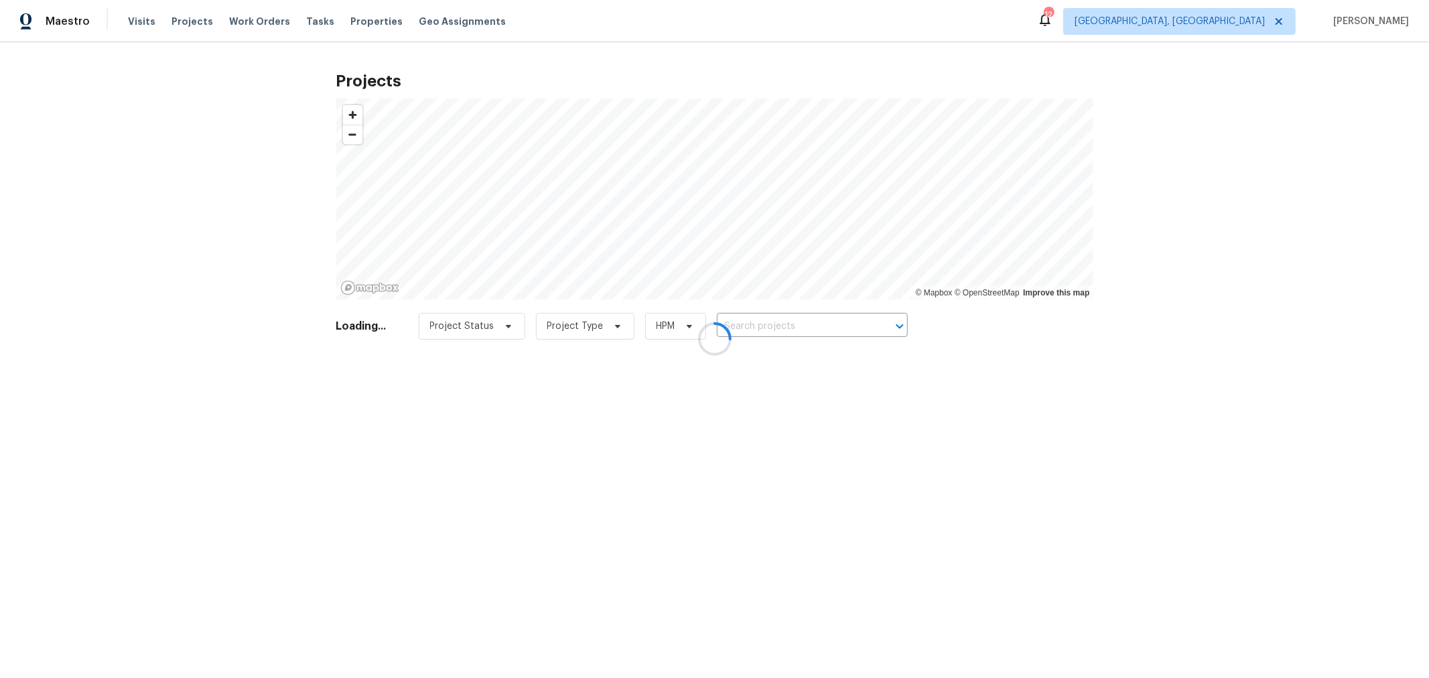
click at [354, 14] on div at bounding box center [714, 339] width 1429 height 678
click at [356, 22] on div at bounding box center [714, 339] width 1429 height 678
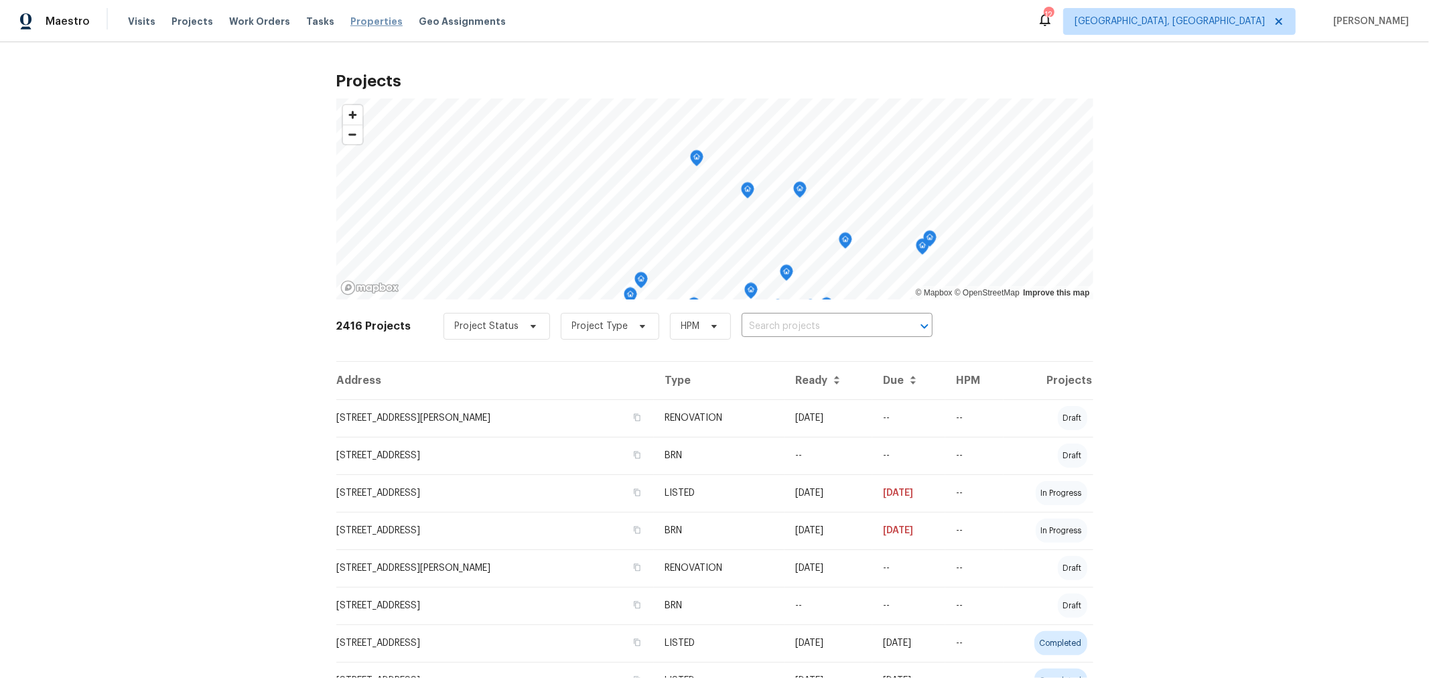
click at [350, 18] on span "Properties" at bounding box center [376, 21] width 52 height 13
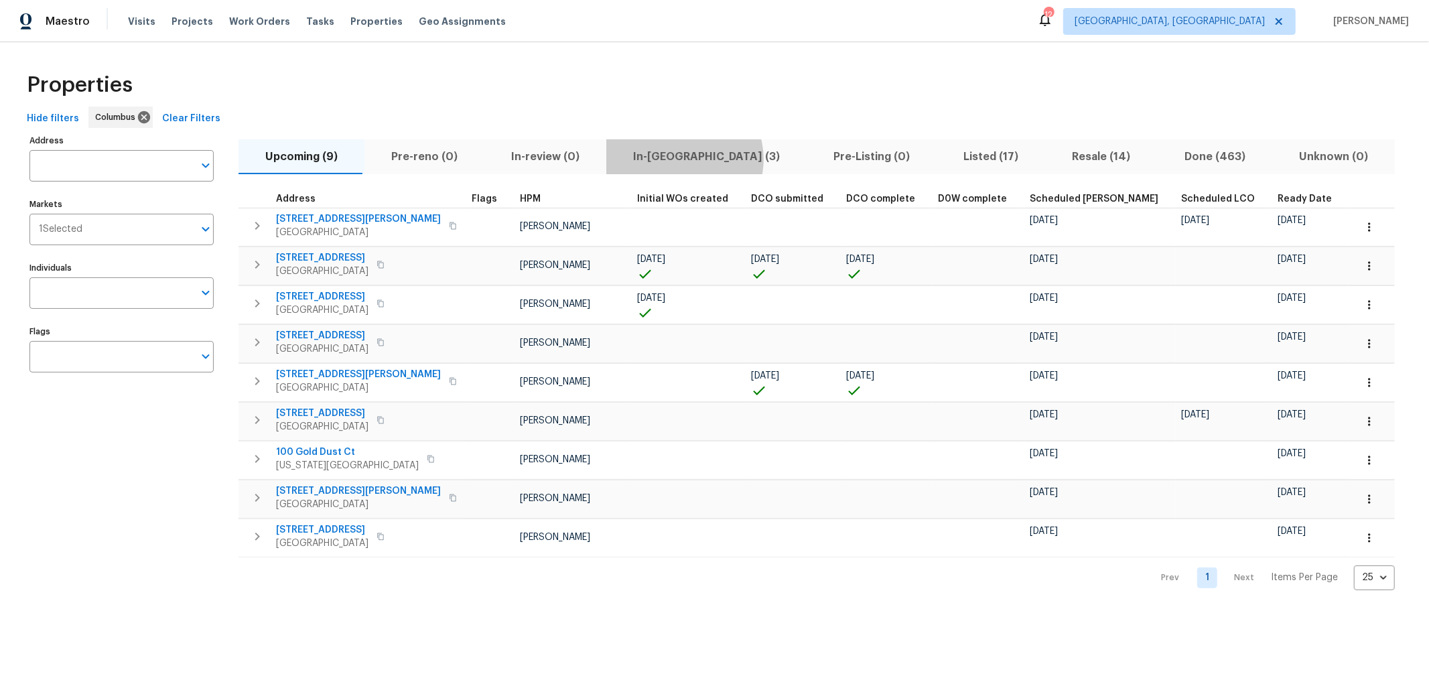
click at [675, 159] on span "In-reno (3)" at bounding box center [706, 156] width 184 height 19
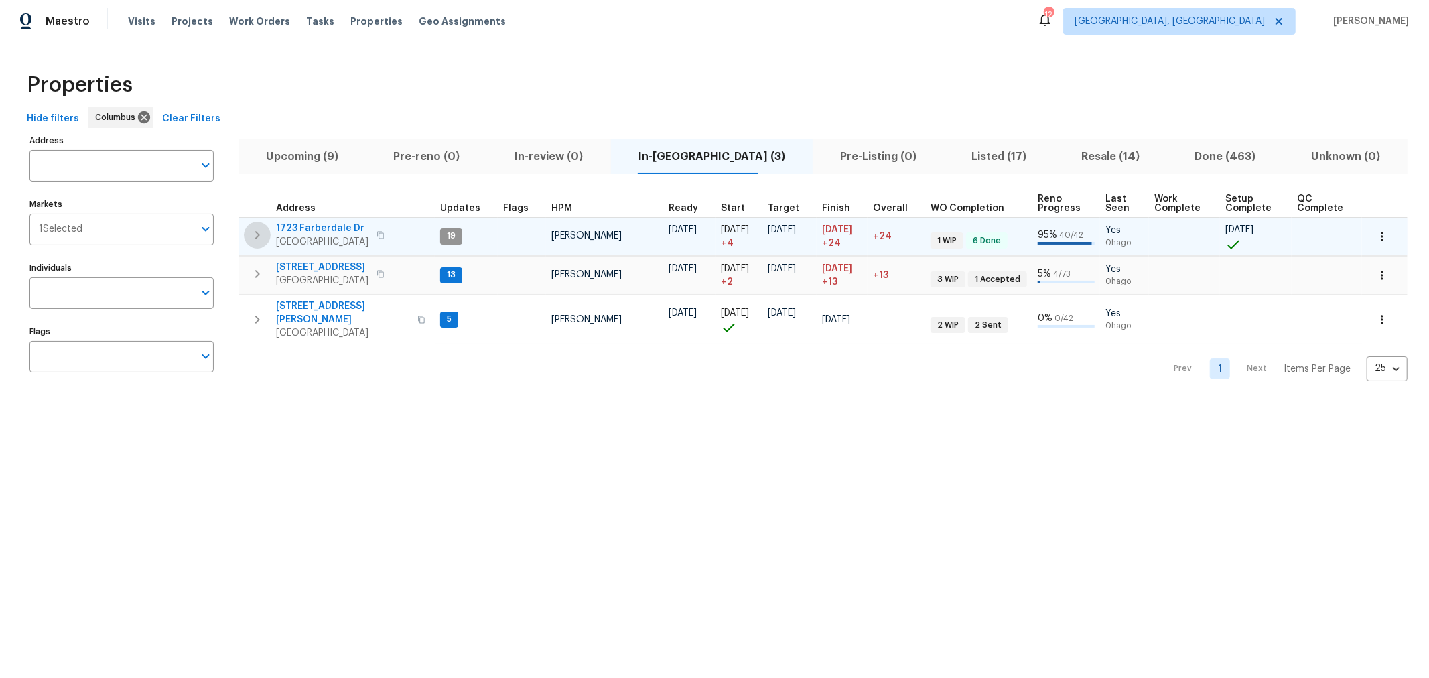
click at [254, 234] on icon "button" at bounding box center [257, 235] width 16 height 16
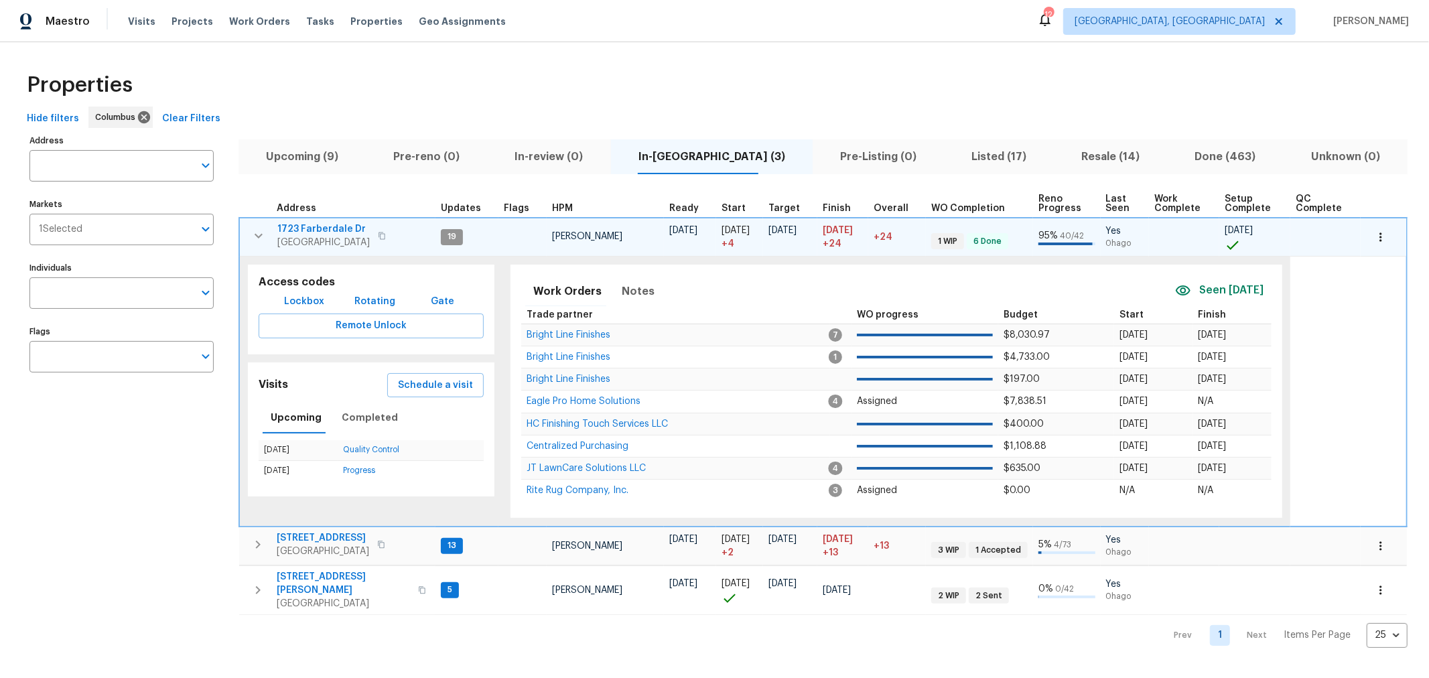
click at [330, 226] on span "1723 Farberdale Dr" at bounding box center [323, 228] width 92 height 13
click at [257, 234] on icon "button" at bounding box center [258, 236] width 16 height 16
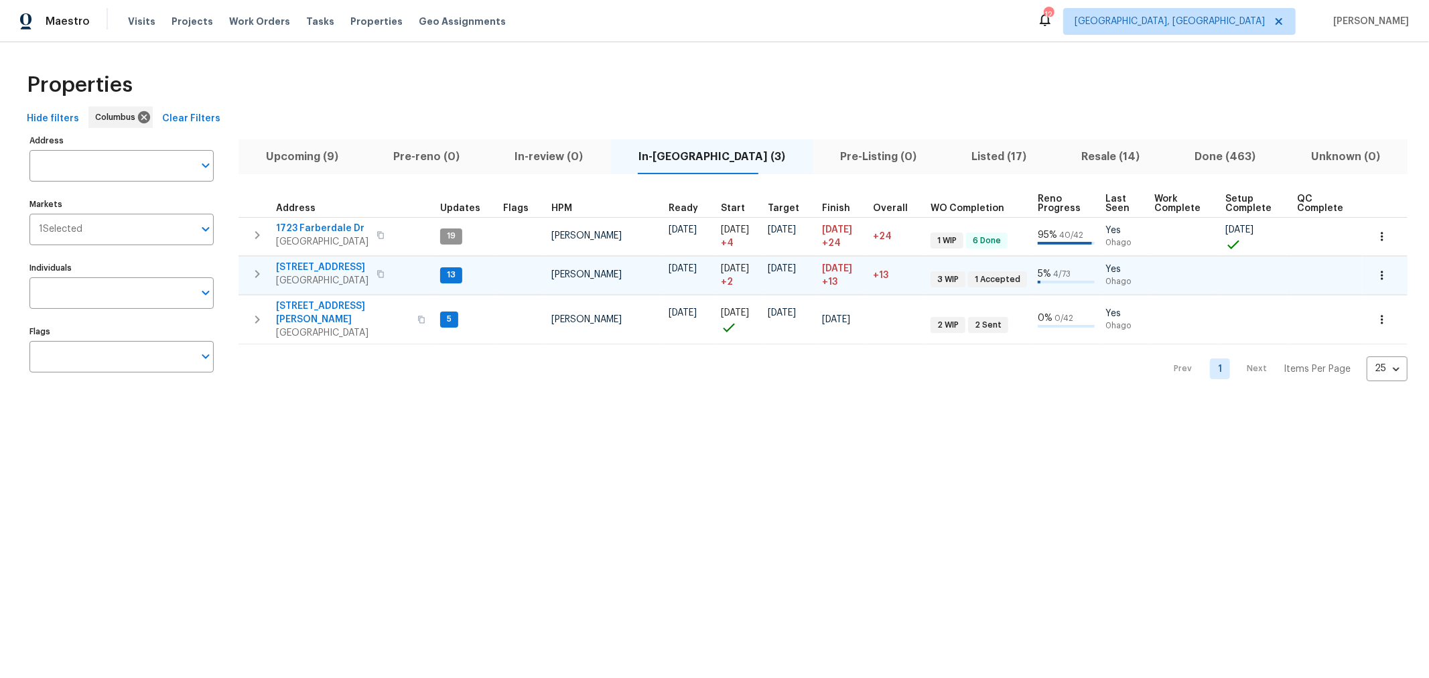
click at [270, 275] on button "button" at bounding box center [257, 274] width 27 height 27
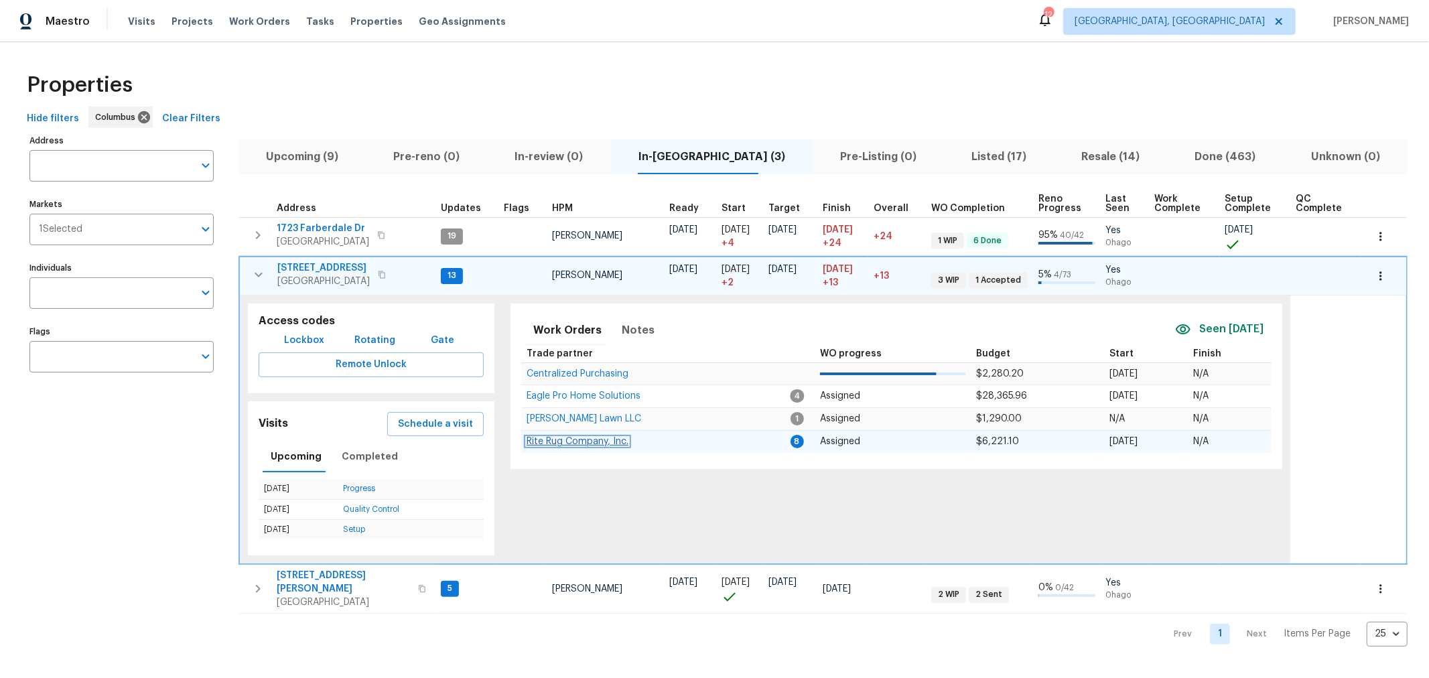
click at [570, 441] on span "Rite Rug Company, Inc." at bounding box center [577, 441] width 102 height 9
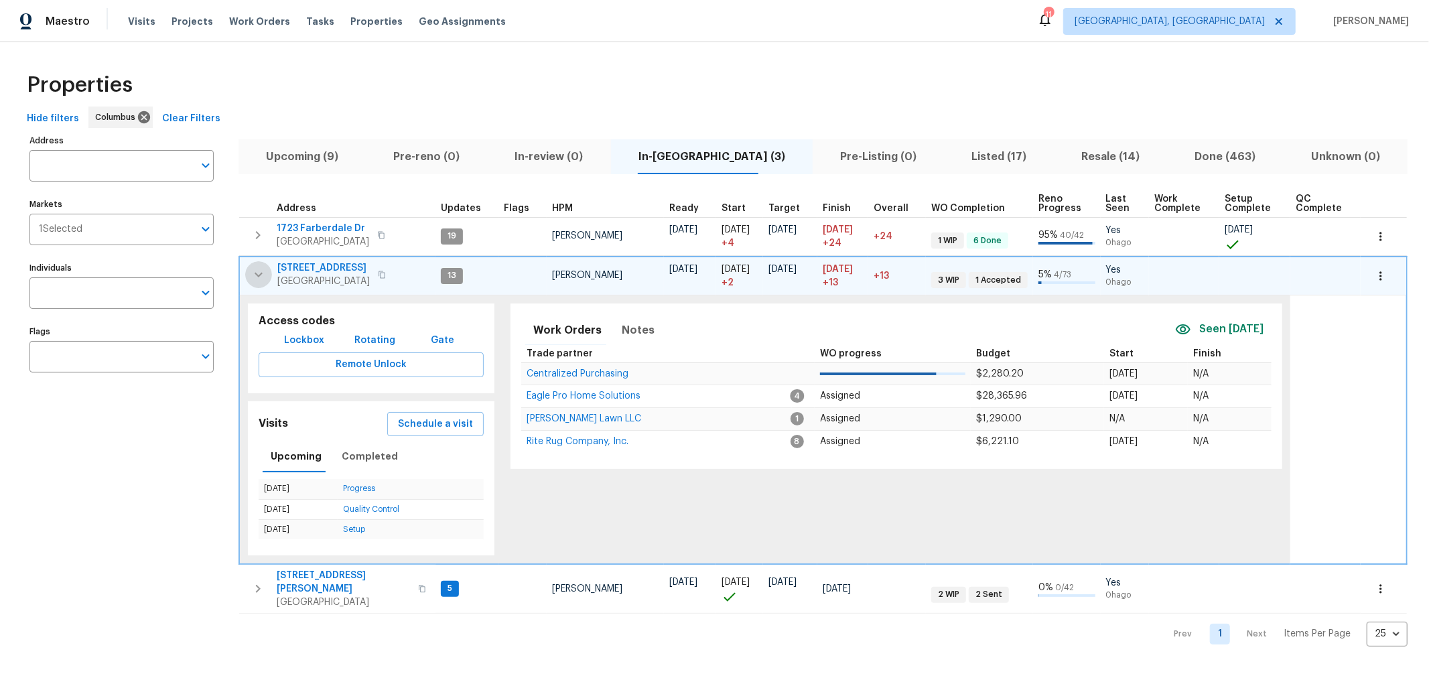
click at [256, 271] on icon "button" at bounding box center [258, 275] width 16 height 16
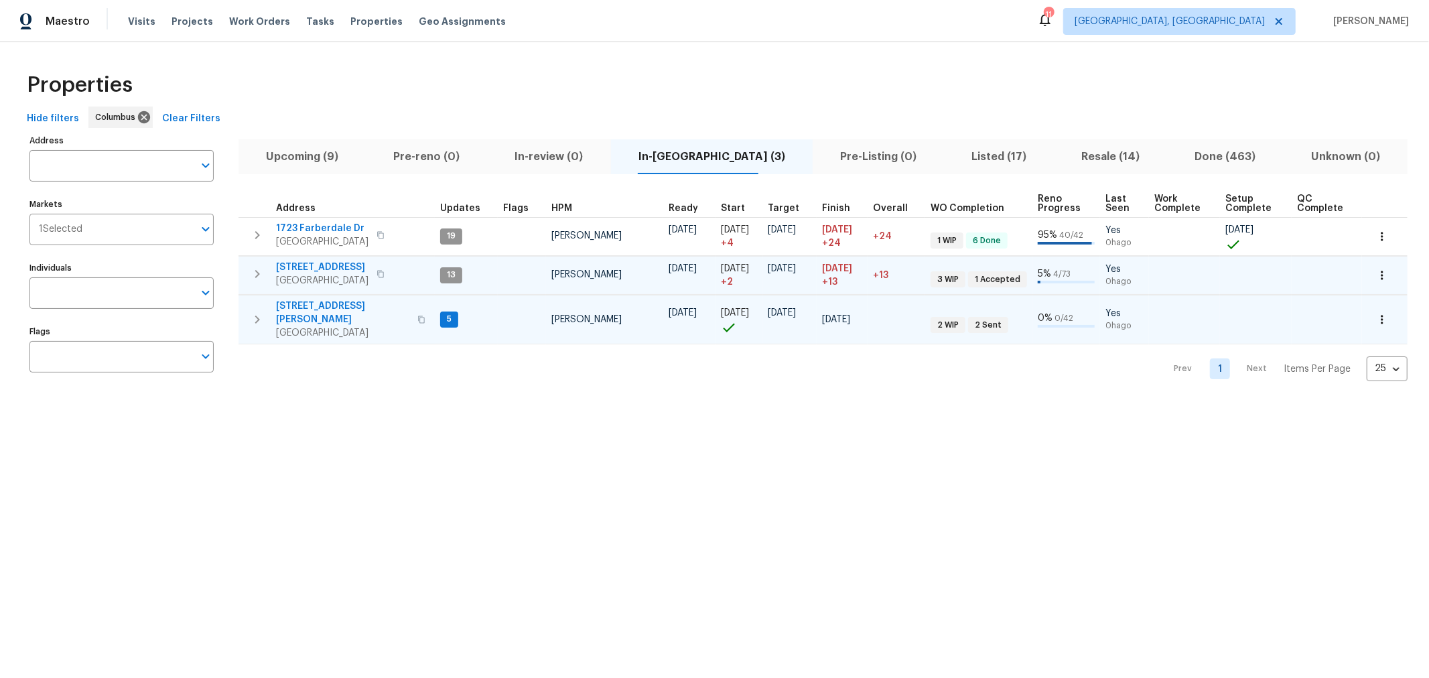
click at [257, 315] on icon "button" at bounding box center [257, 319] width 16 height 16
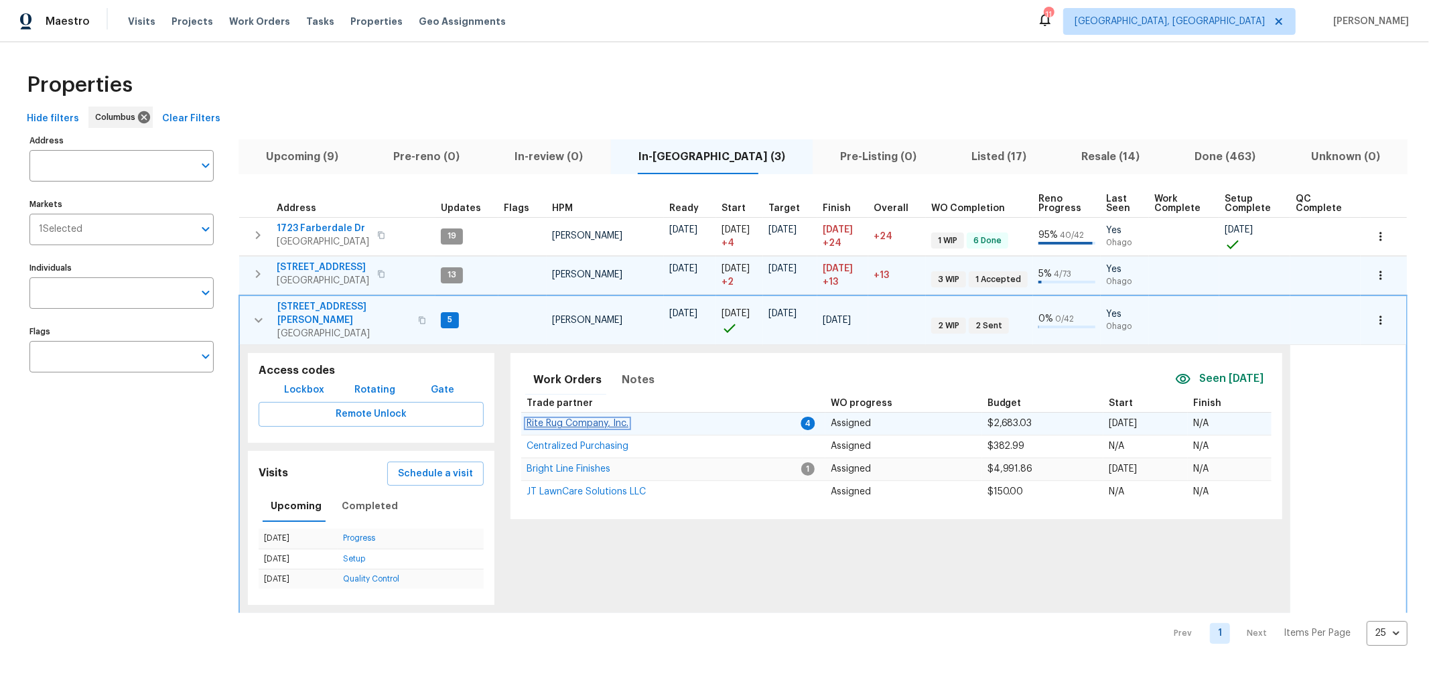
click at [589, 419] on span "Rite Rug Company, Inc." at bounding box center [577, 423] width 102 height 9
click at [257, 312] on icon "button" at bounding box center [258, 320] width 16 height 16
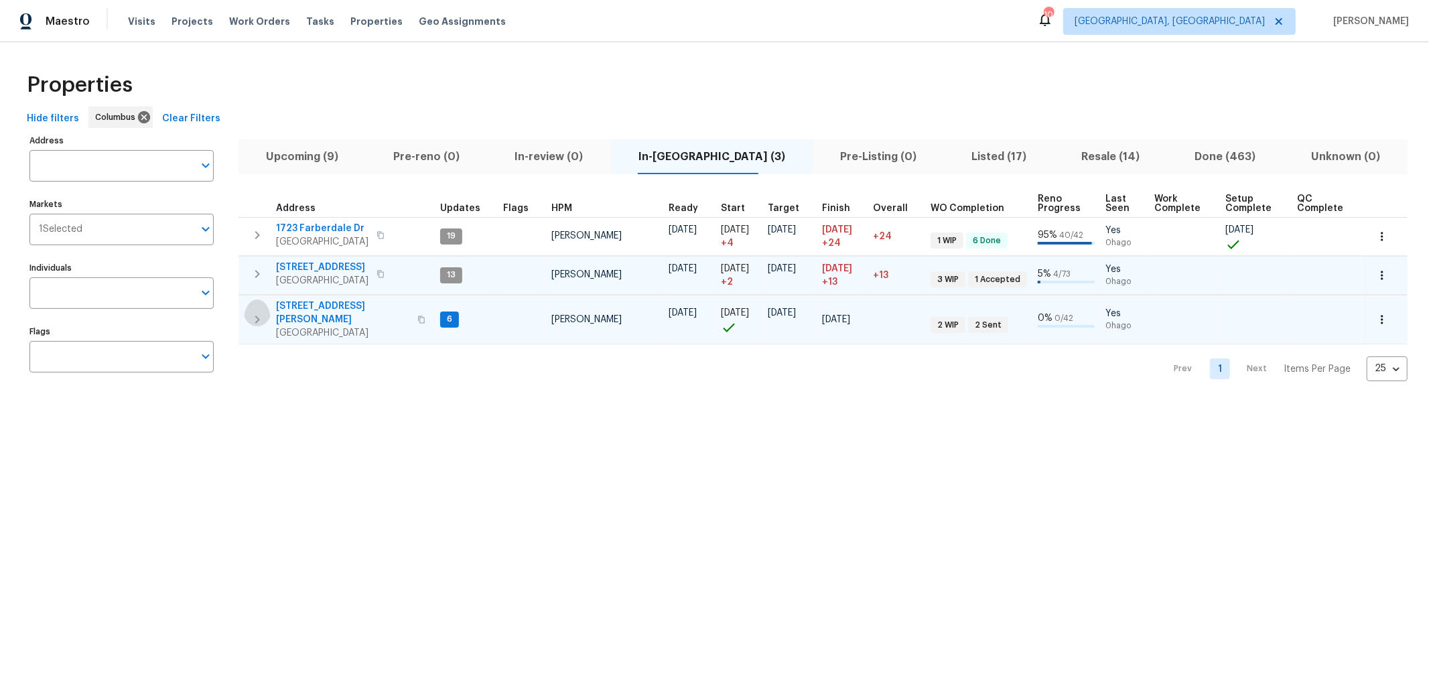
click at [252, 313] on icon "button" at bounding box center [257, 319] width 16 height 16
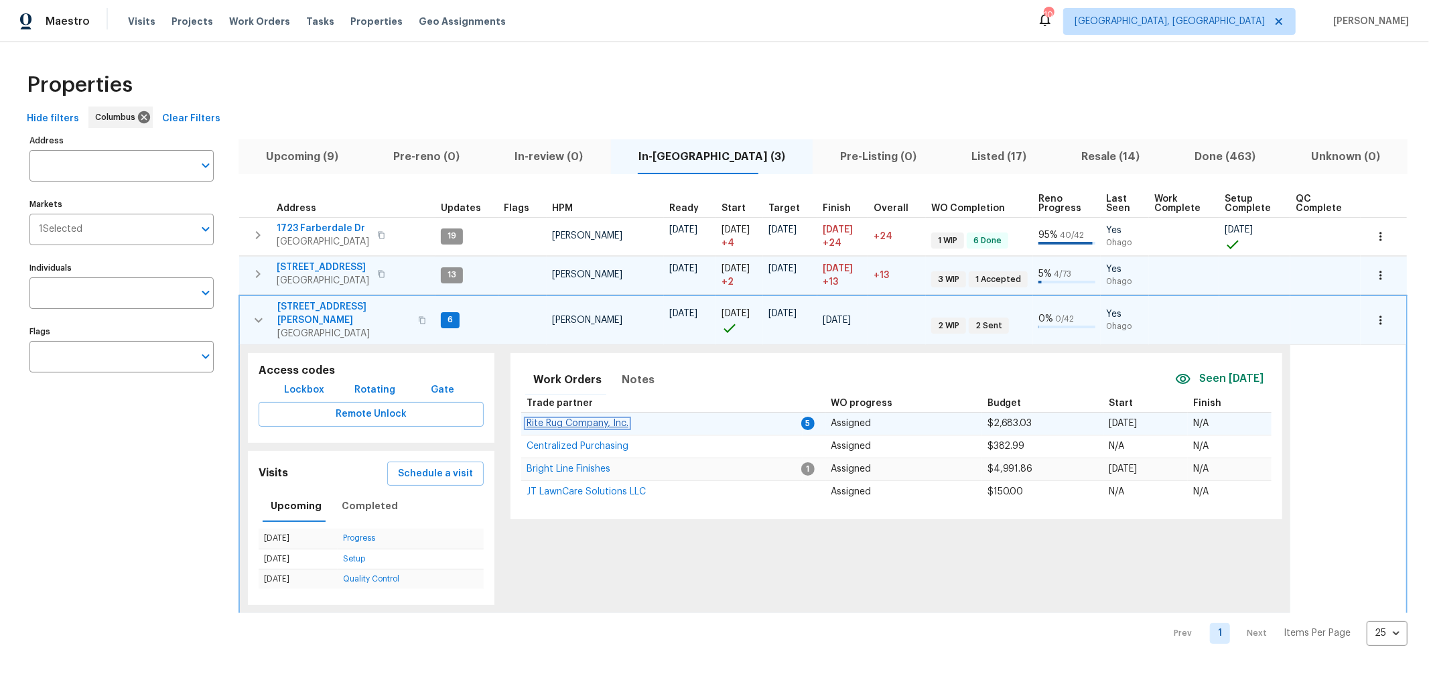
click at [534, 419] on span "Rite Rug Company, Inc." at bounding box center [577, 423] width 102 height 9
click at [242, 311] on td "6800 Barker Dr Canal Winchester, OH 43110" at bounding box center [338, 320] width 196 height 48
click at [251, 312] on icon "button" at bounding box center [258, 320] width 16 height 16
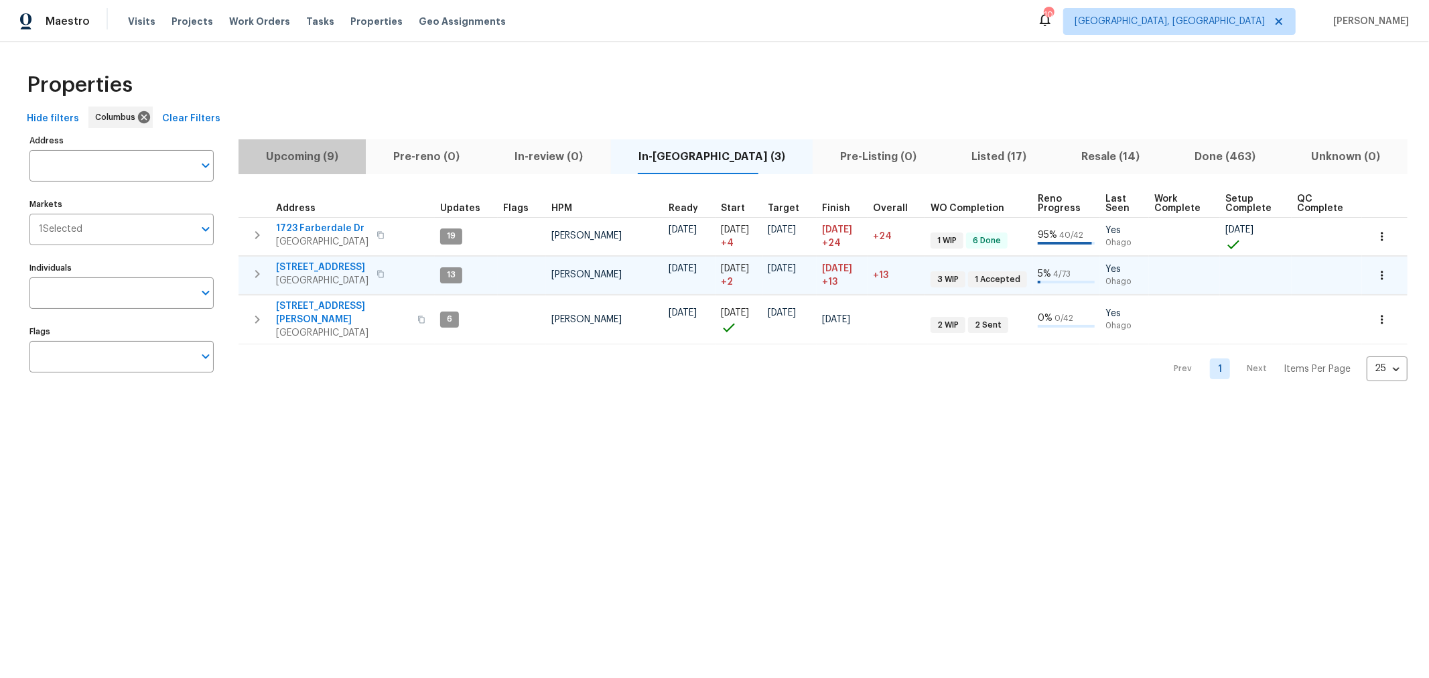
click at [317, 161] on span "Upcoming (9)" at bounding box center [301, 156] width 111 height 19
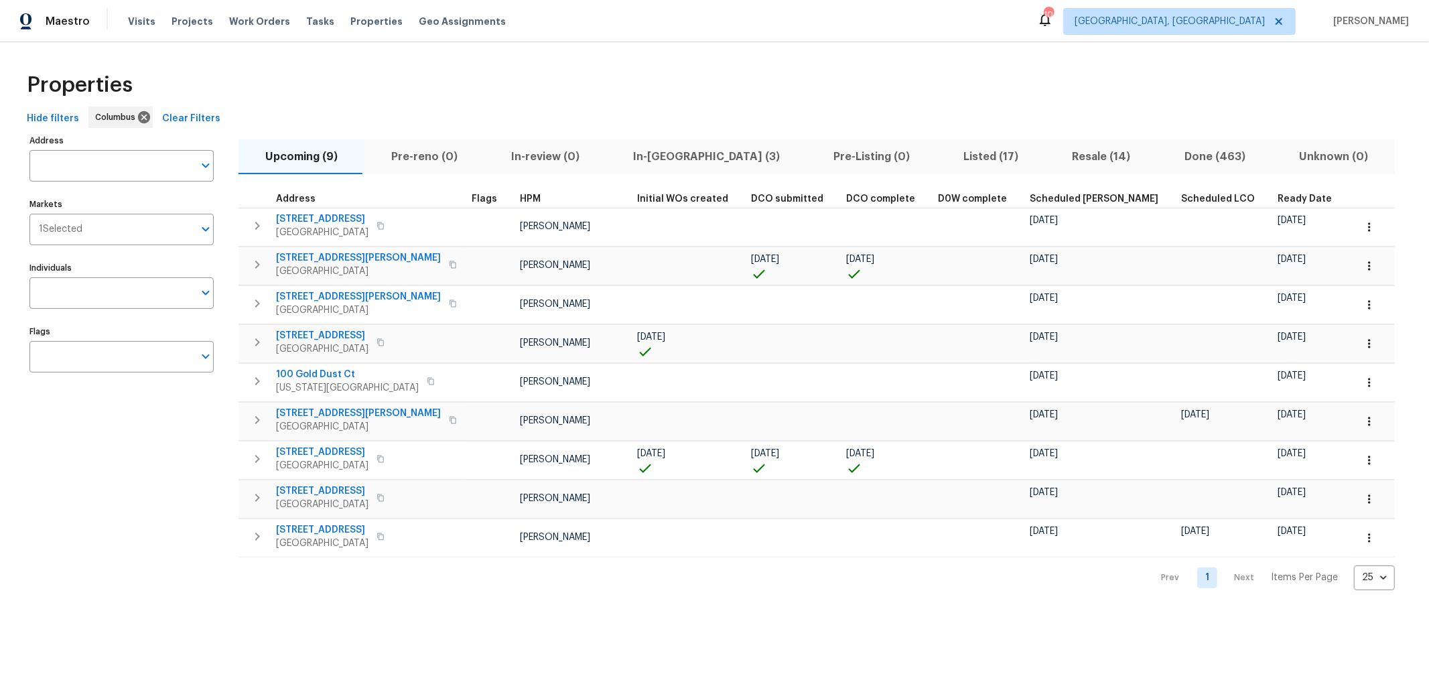
click at [1277, 200] on span "Ready Date" at bounding box center [1304, 198] width 54 height 9
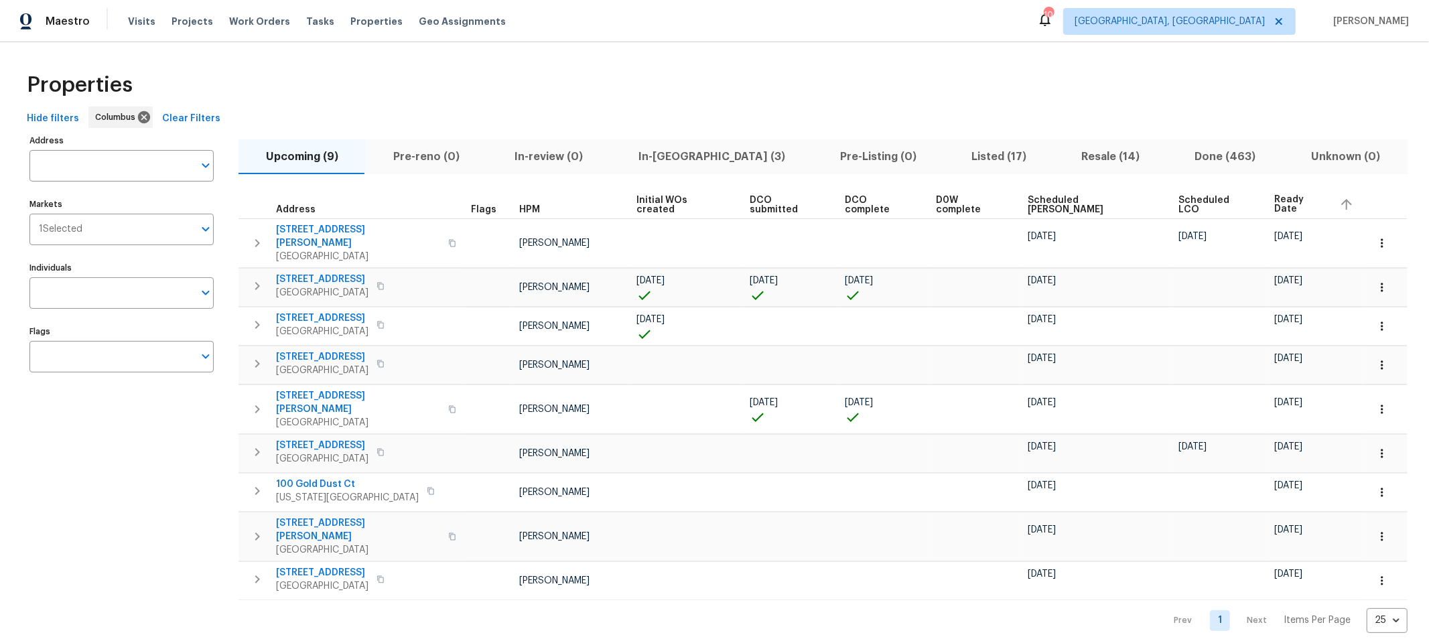
drag, startPoint x: 293, startPoint y: 180, endPoint x: 283, endPoint y: 174, distance: 11.7
click at [286, 175] on div "Upcoming (9) Pre-reno (0) In-review (0) In-reno (3) Pre-Listing (0) Listed (17)…" at bounding box center [822, 382] width 1169 height 502
click at [424, 156] on span "Pre-reno (0)" at bounding box center [426, 156] width 105 height 19
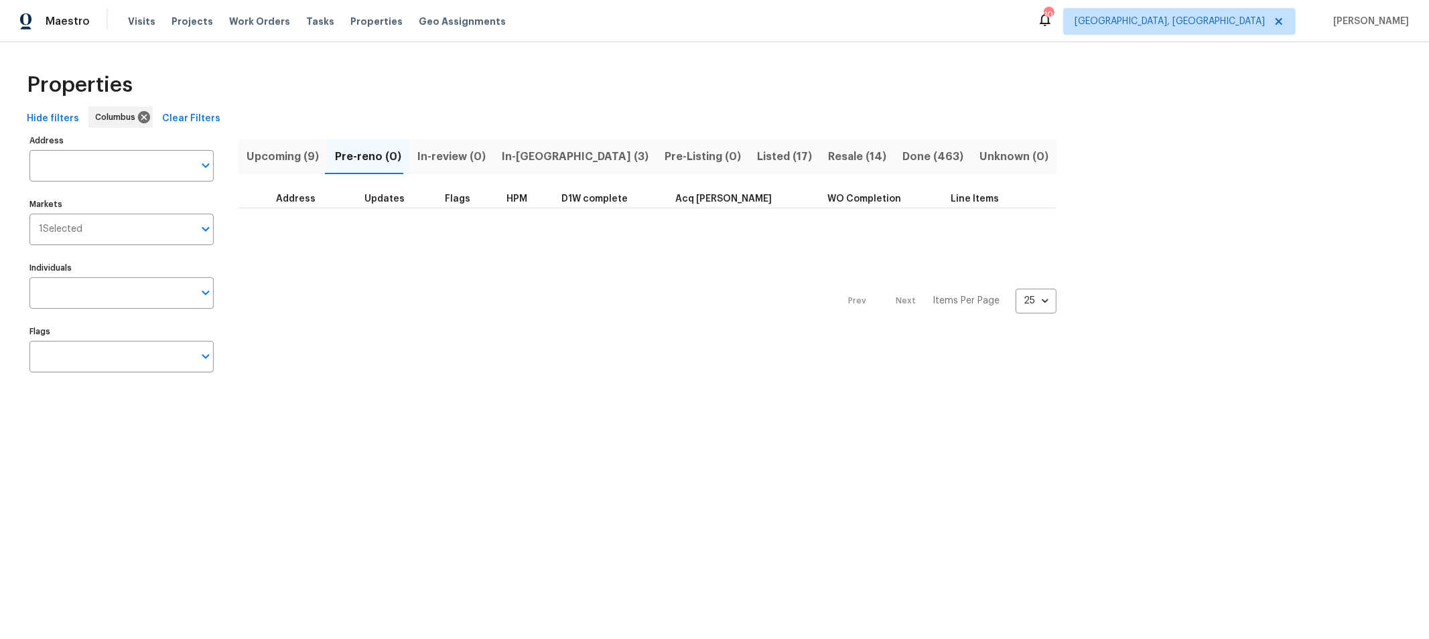
drag, startPoint x: 398, startPoint y: 186, endPoint x: 327, endPoint y: 145, distance: 82.5
click at [327, 145] on div "Upcoming (9) Pre-reno (0) In-review (0) In-reno (3) Pre-Listing (0) Listed (17)…" at bounding box center [647, 258] width 818 height 254
click at [456, 151] on span "In-review (0)" at bounding box center [451, 156] width 68 height 19
click at [942, 85] on div "Properties" at bounding box center [714, 85] width 1386 height 43
click at [428, 87] on div "Properties" at bounding box center [714, 85] width 1386 height 43
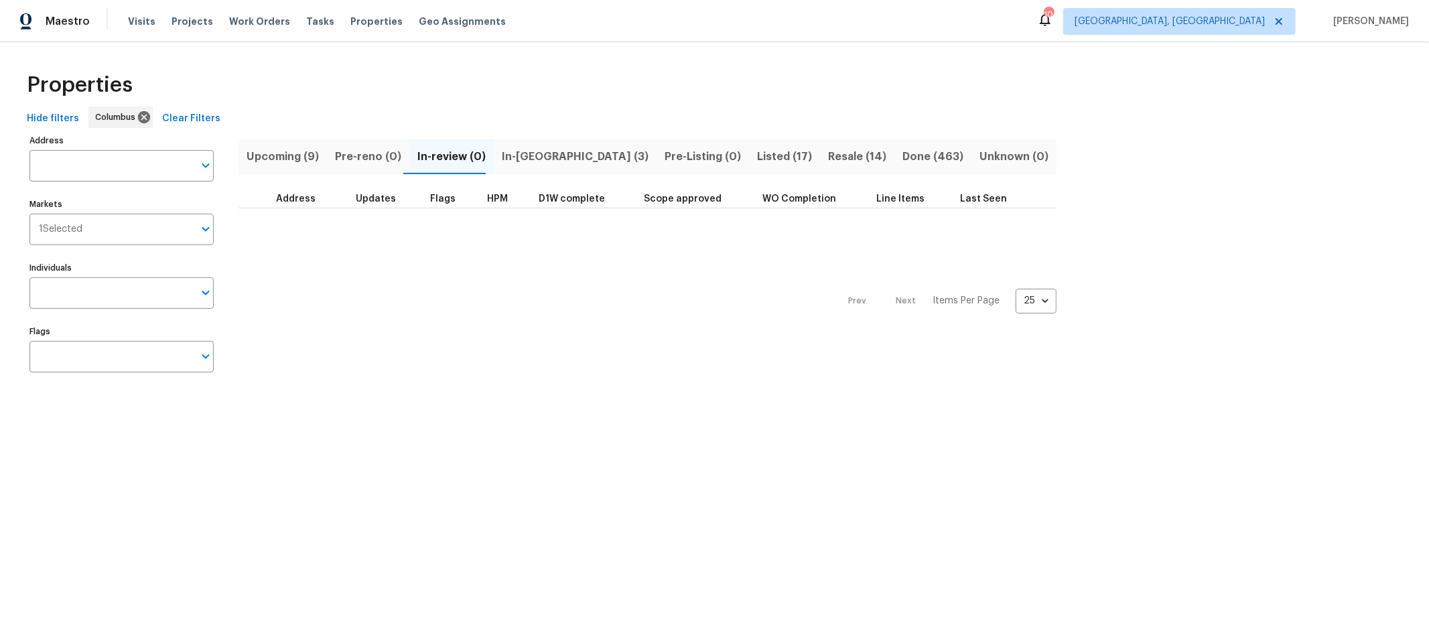
click at [526, 161] on span "In-reno (3)" at bounding box center [575, 156] width 147 height 19
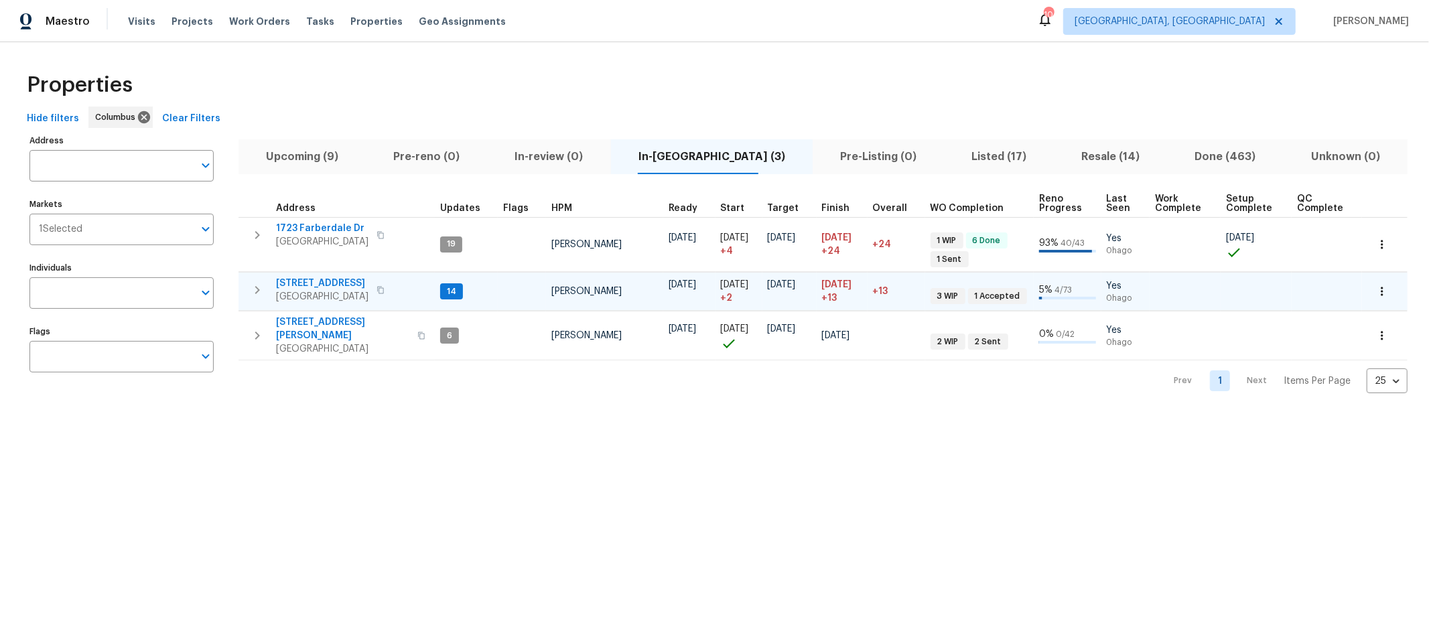
click at [332, 278] on span "4296 Oakwind Dr" at bounding box center [322, 283] width 92 height 13
click at [335, 285] on span "4296 Oakwind Dr" at bounding box center [322, 283] width 92 height 13
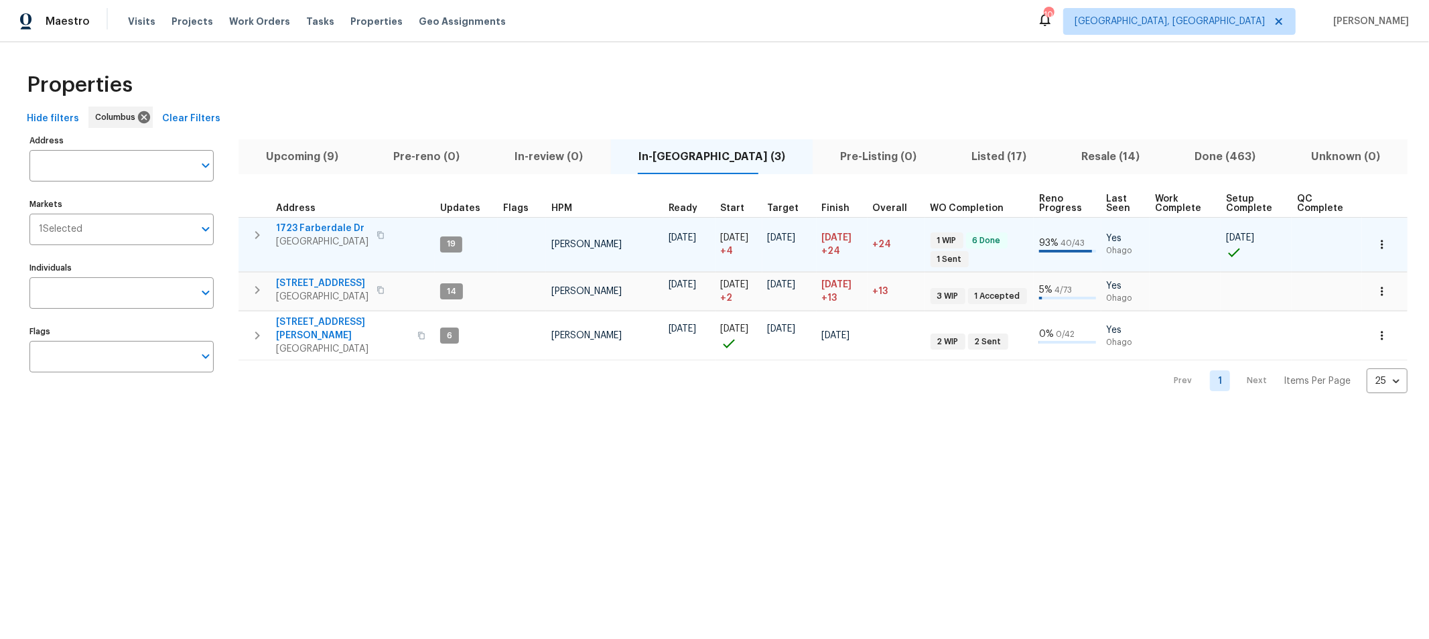
click at [256, 235] on icon "button" at bounding box center [257, 235] width 16 height 16
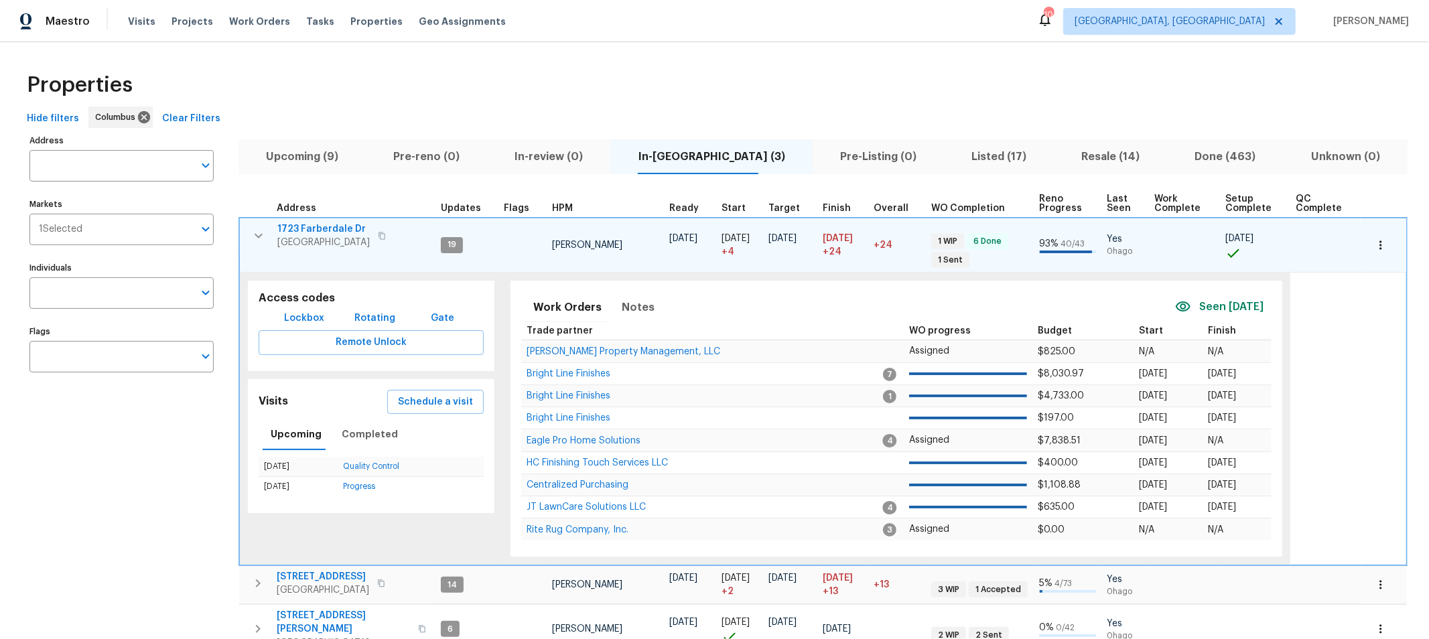
click at [258, 237] on icon "button" at bounding box center [258, 235] width 8 height 5
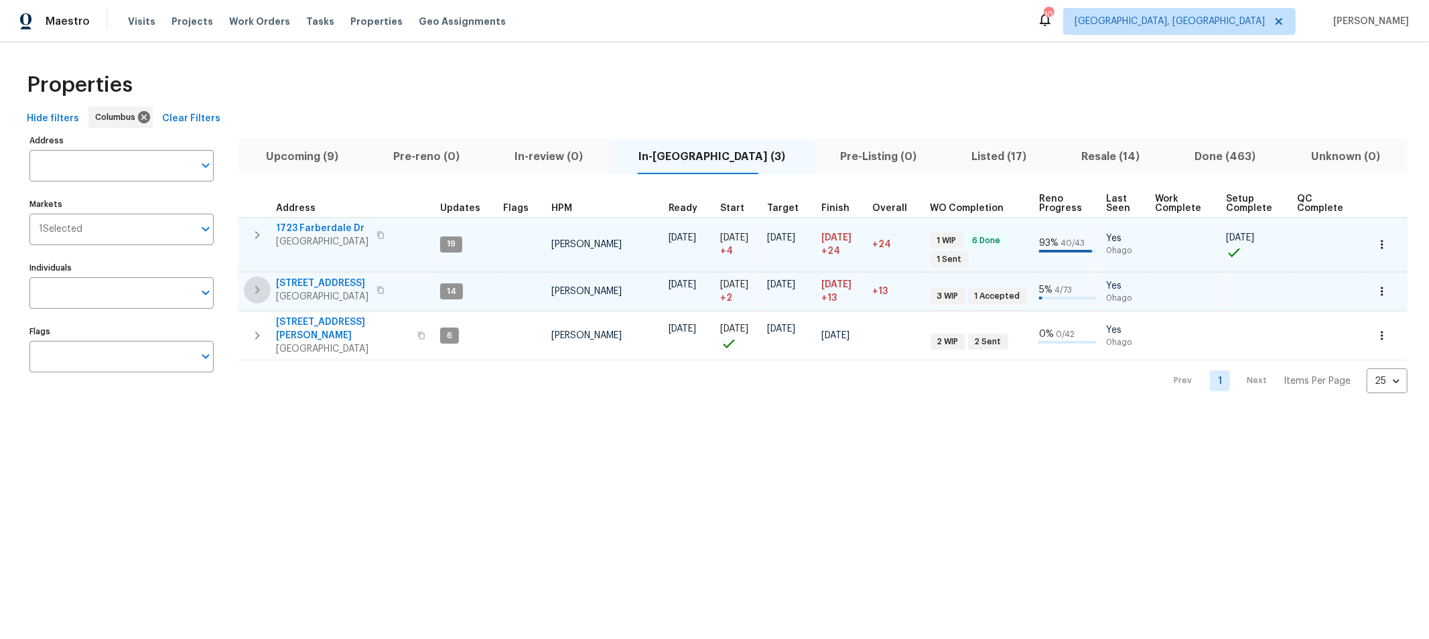
click at [260, 291] on icon "button" at bounding box center [257, 290] width 16 height 16
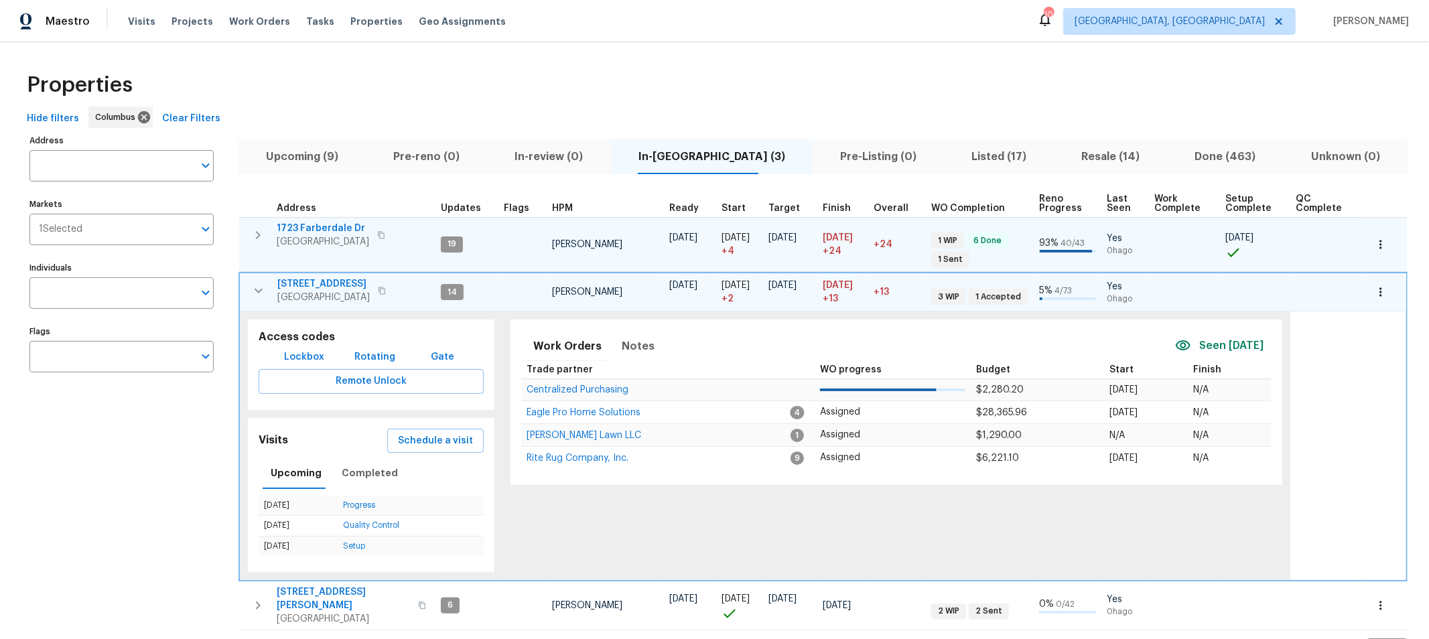
click at [260, 291] on icon "button" at bounding box center [258, 291] width 16 height 16
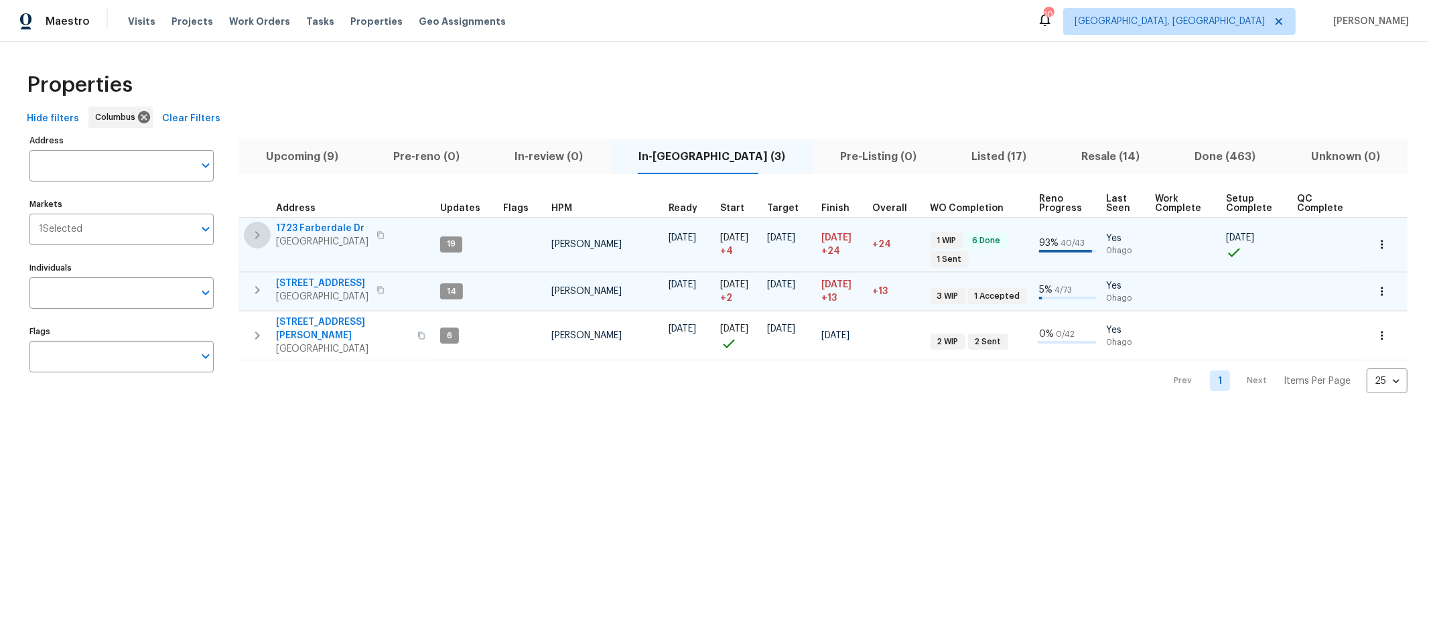
click at [258, 227] on icon "button" at bounding box center [257, 235] width 16 height 16
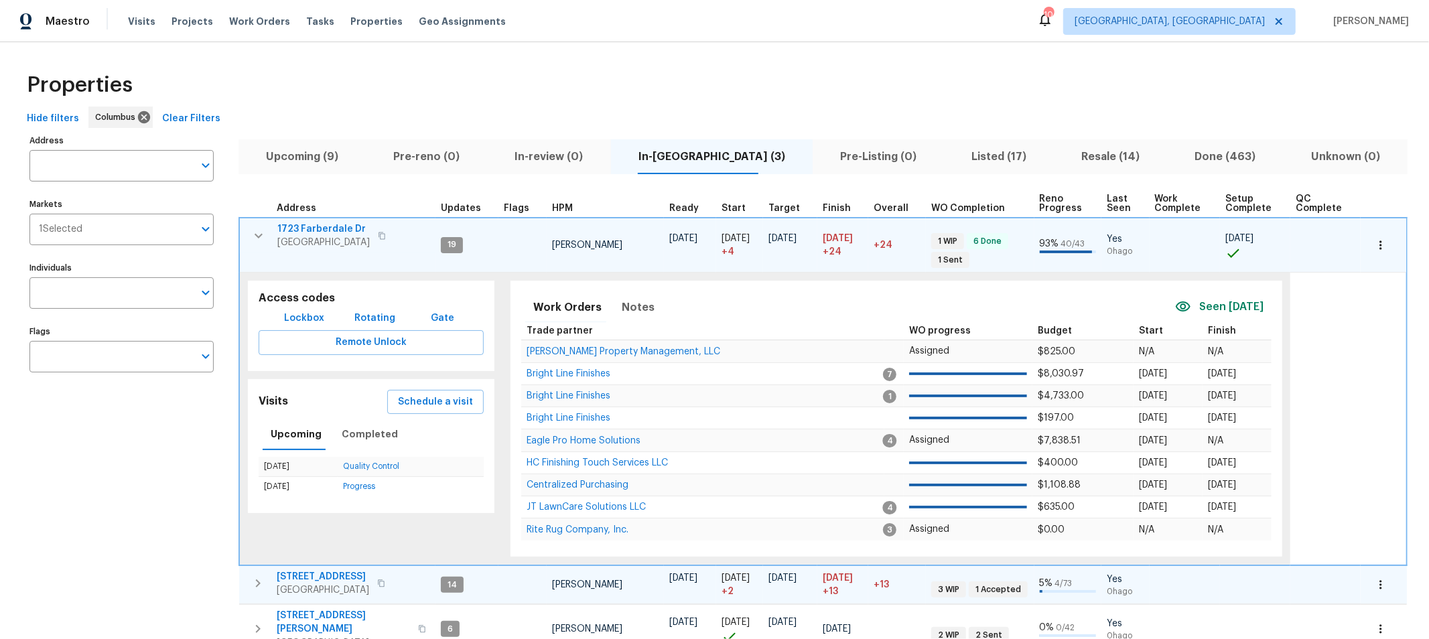
click at [255, 233] on icon "button" at bounding box center [258, 235] width 8 height 5
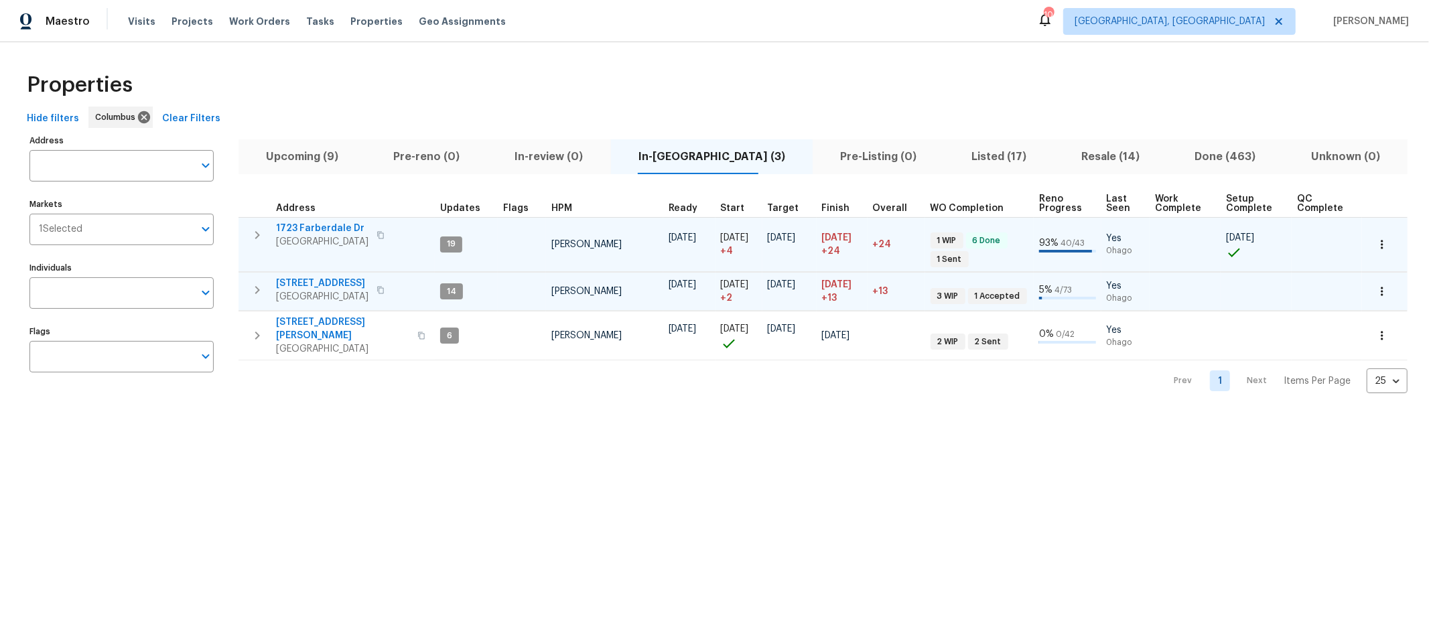
click at [850, 152] on span "Pre-Listing (0)" at bounding box center [877, 156] width 115 height 19
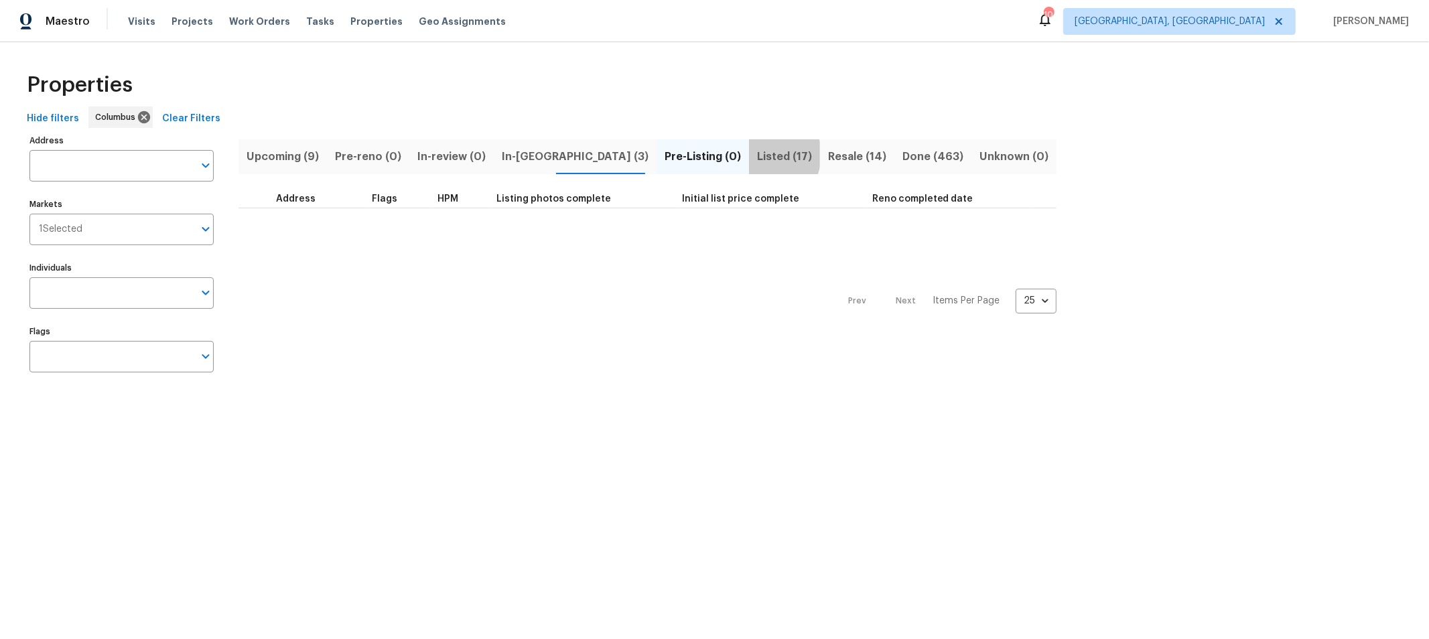
click at [757, 154] on span "Listed (17)" at bounding box center [784, 156] width 55 height 19
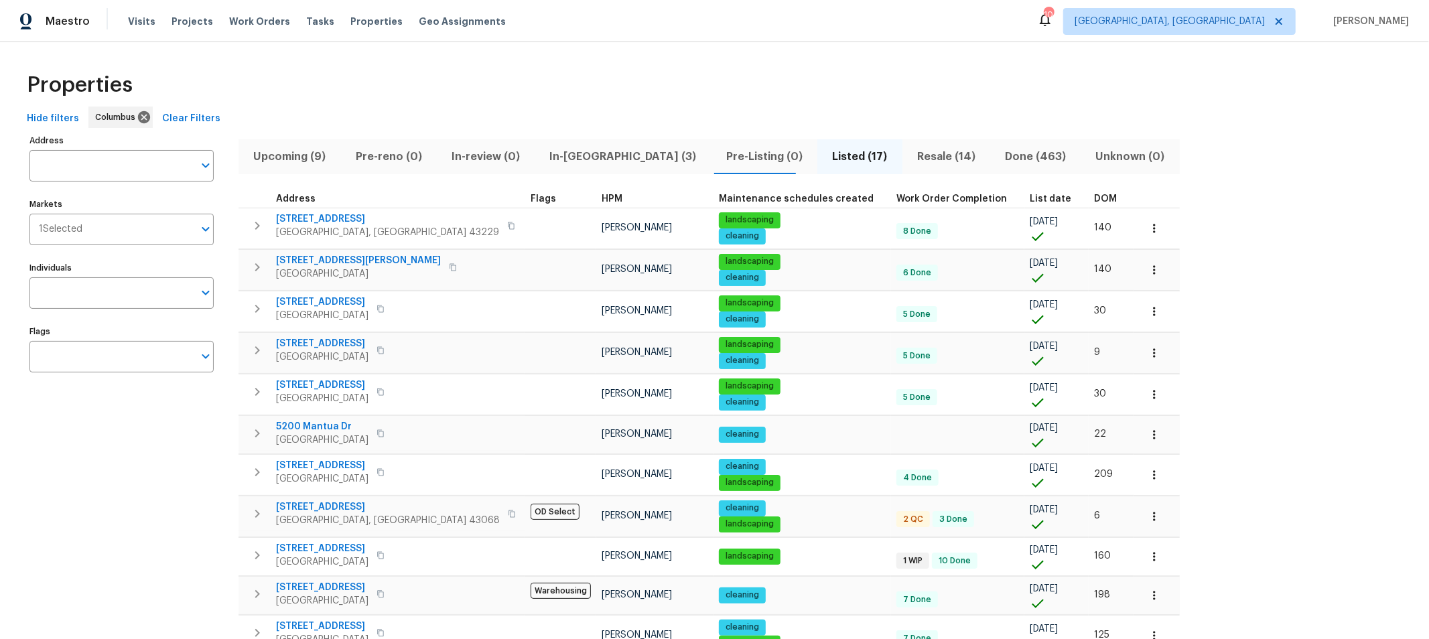
click at [910, 151] on span "Resale (14)" at bounding box center [946, 156] width 72 height 19
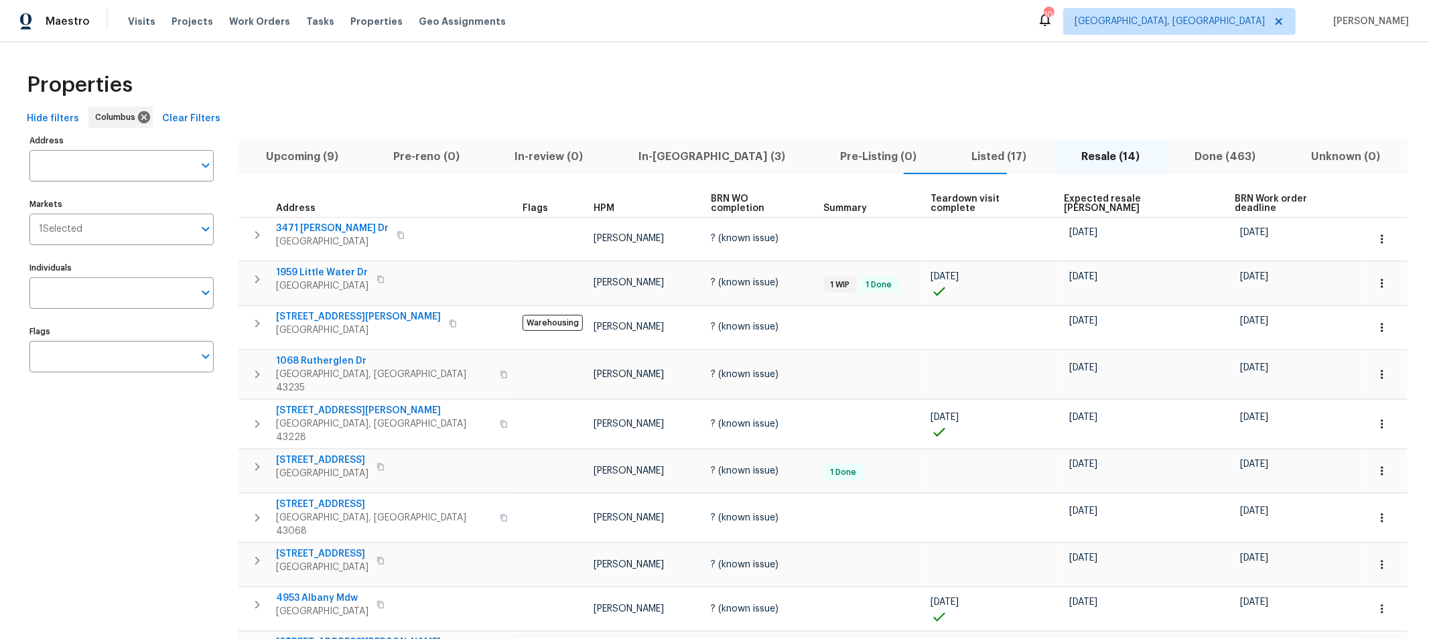
click at [591, 82] on div "Properties" at bounding box center [714, 85] width 1386 height 43
click at [646, 159] on span "In-reno (3)" at bounding box center [712, 156] width 186 height 19
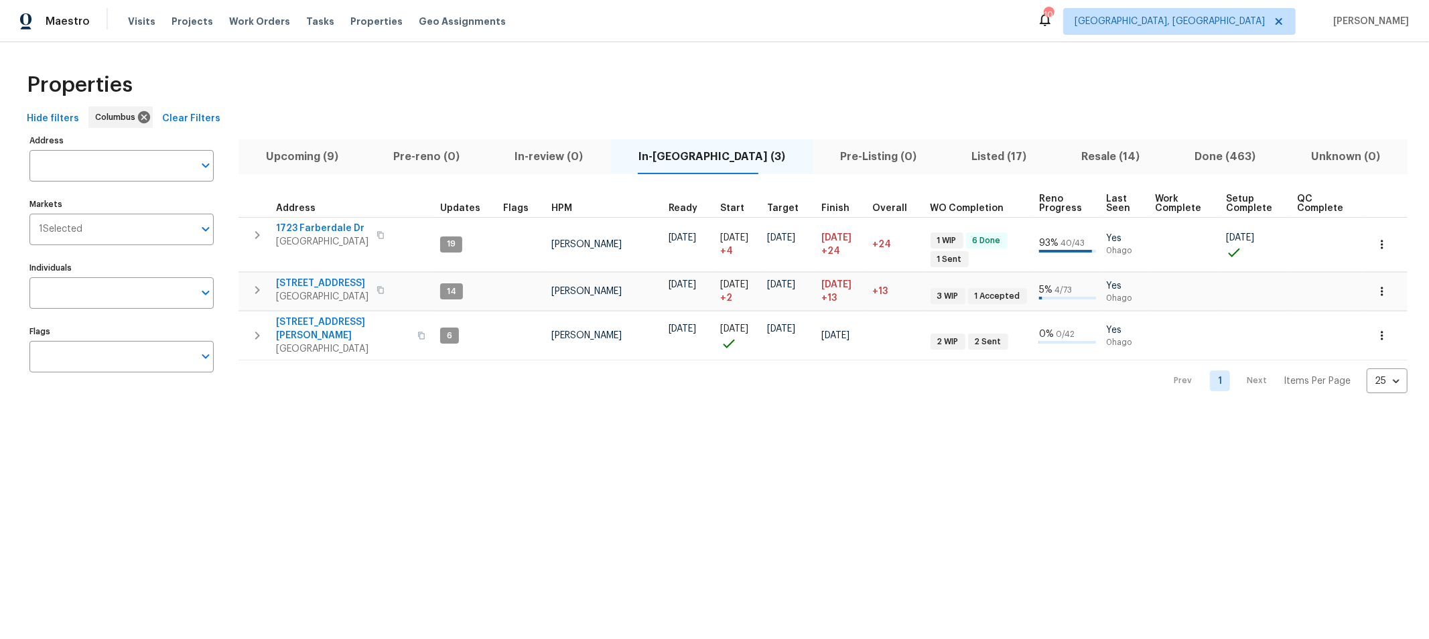
click at [820, 152] on span "Pre-Listing (0)" at bounding box center [877, 156] width 115 height 19
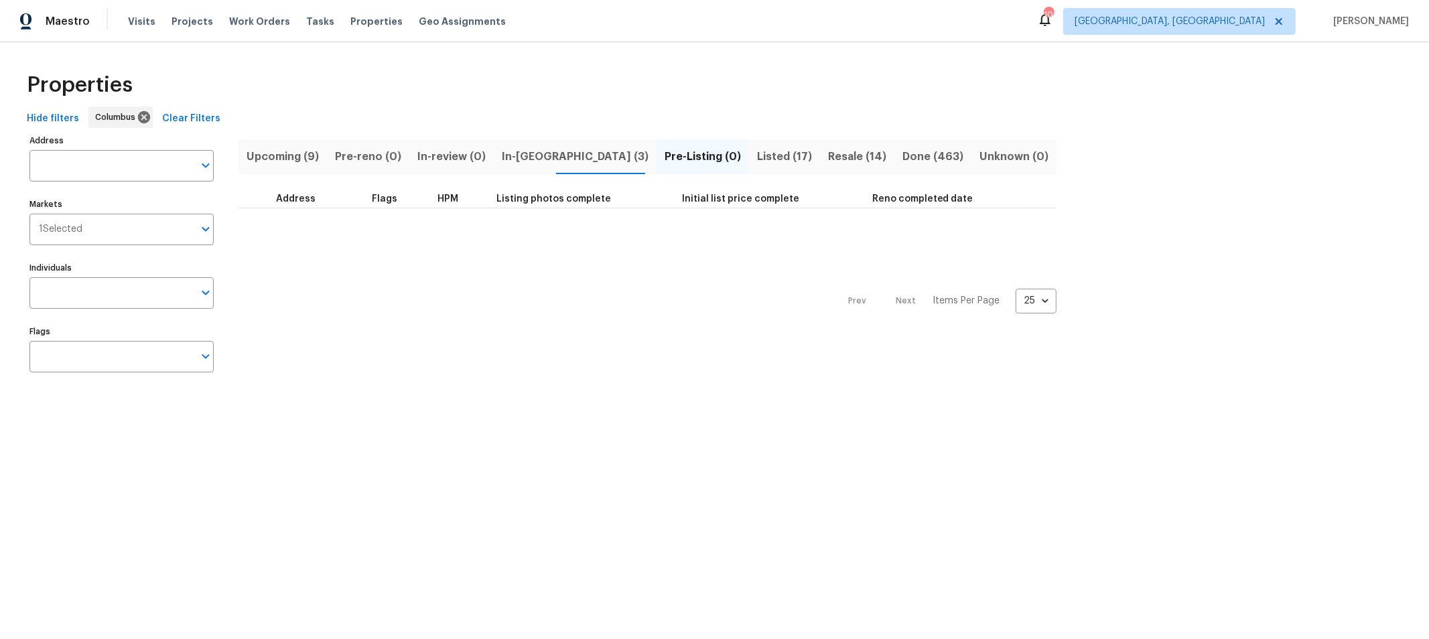
click at [757, 151] on span "Listed (17)" at bounding box center [784, 156] width 55 height 19
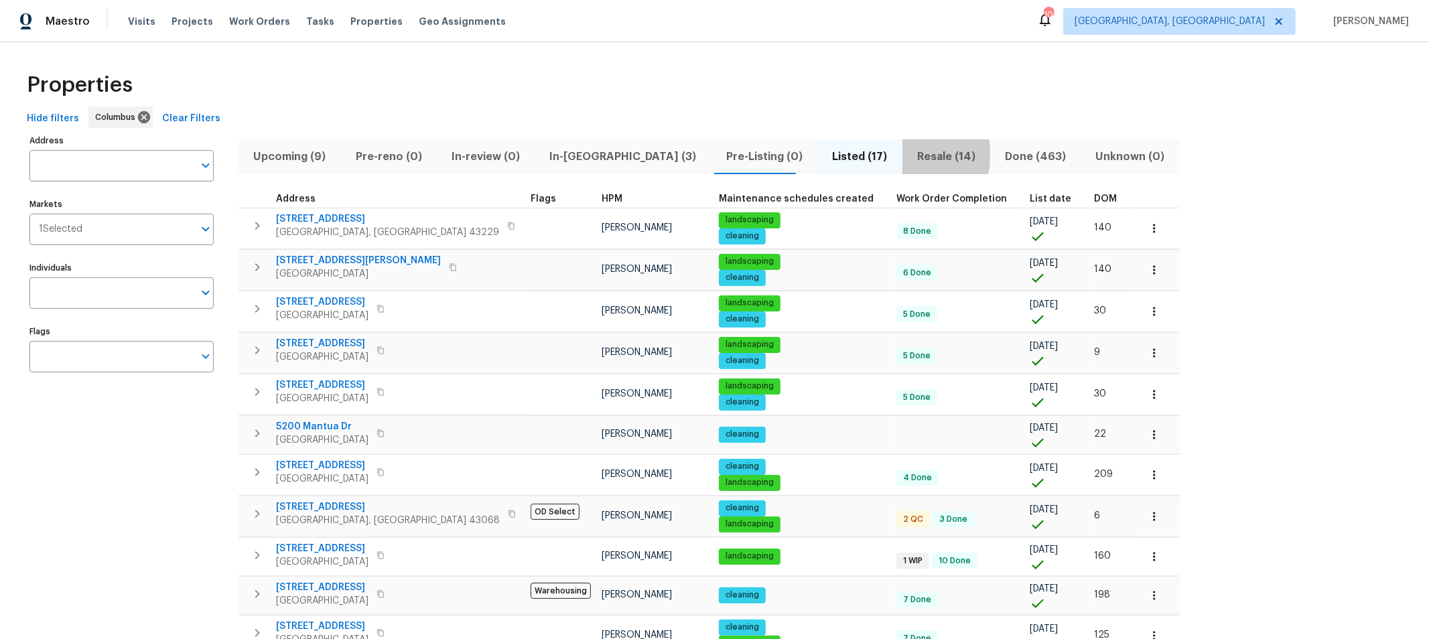
click at [910, 155] on span "Resale (14)" at bounding box center [946, 156] width 72 height 19
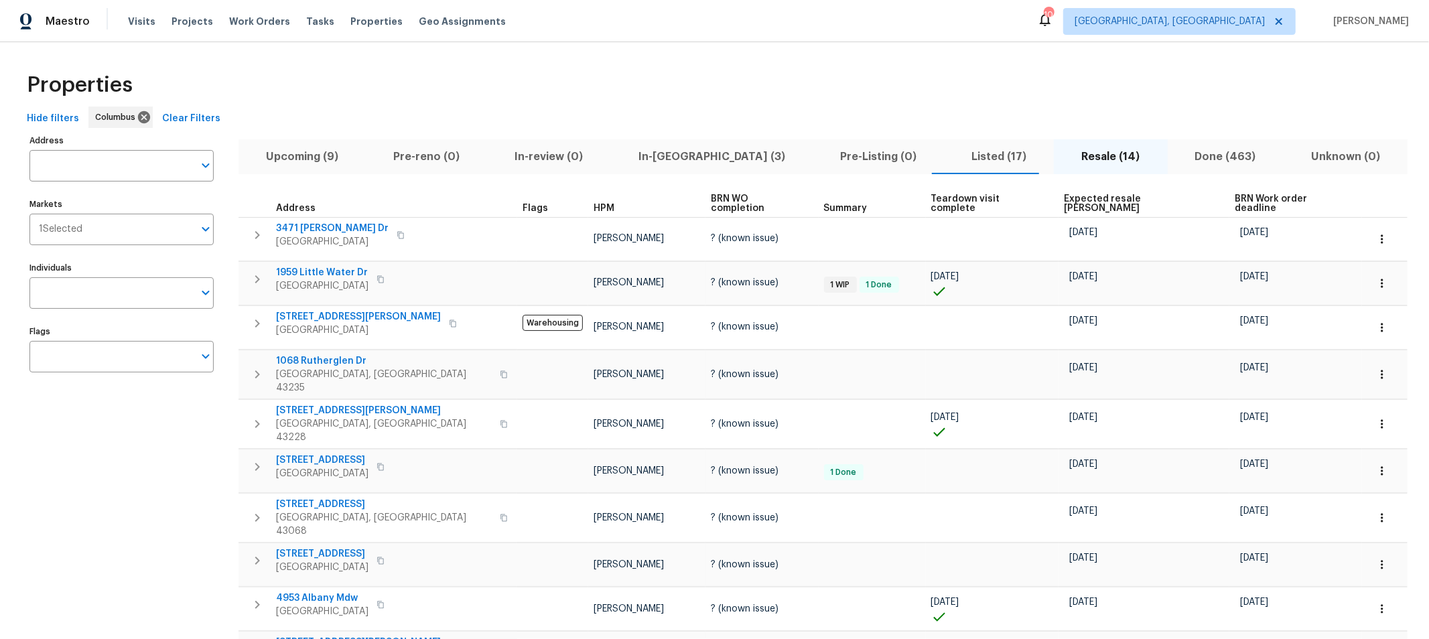
click at [818, 241] on td at bounding box center [871, 239] width 107 height 44
click at [1167, 169] on button "Done (463)" at bounding box center [1225, 156] width 116 height 35
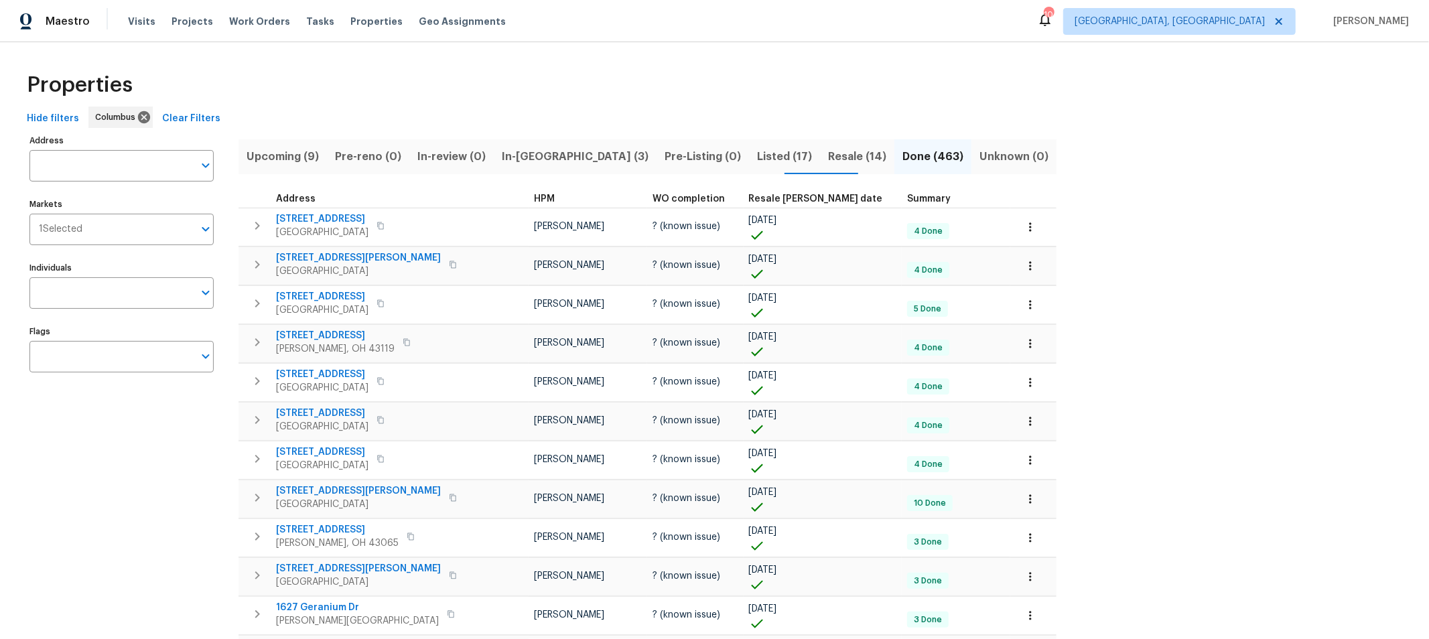
click at [483, 109] on div "Hide filters Columbus Clear Filters" at bounding box center [714, 118] width 1386 height 25
click at [350, 19] on span "Properties" at bounding box center [376, 21] width 52 height 13
click at [361, 19] on span "Properties" at bounding box center [376, 21] width 52 height 13
click at [141, 20] on span "Visits" at bounding box center [141, 21] width 27 height 13
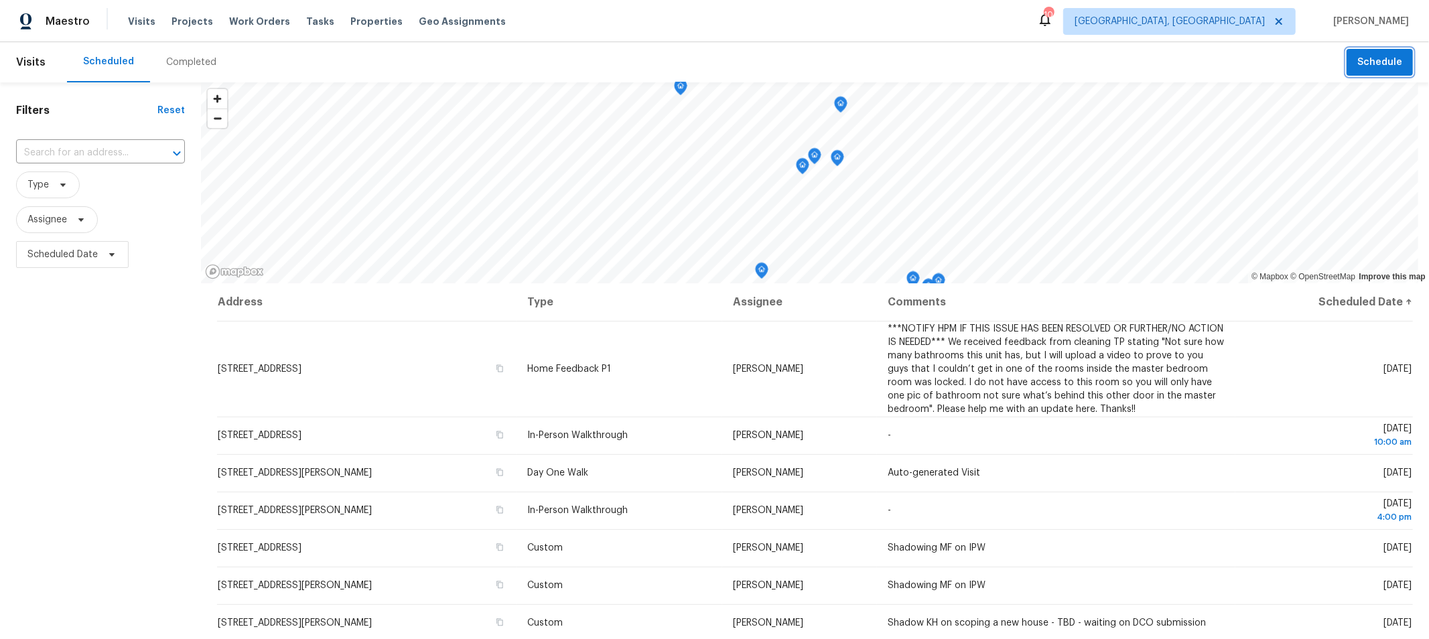
click at [1354, 74] on button "Schedule" at bounding box center [1379, 62] width 66 height 27
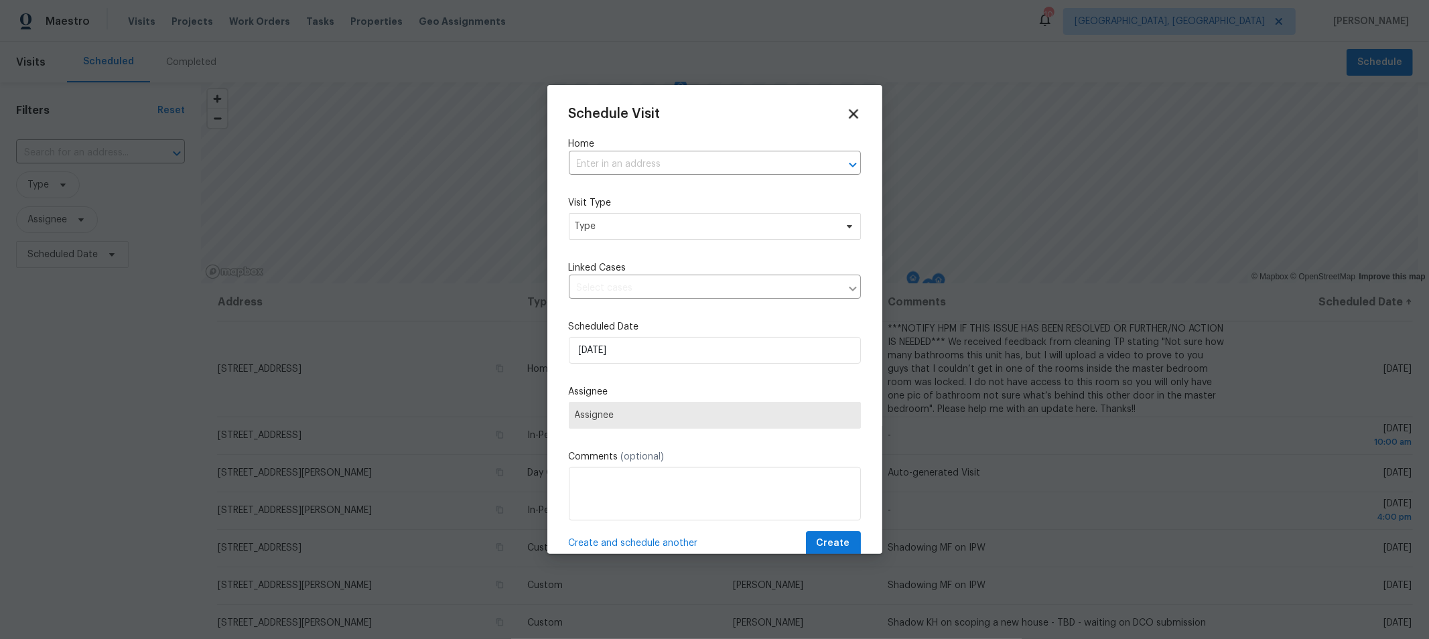
click at [849, 116] on icon at bounding box center [853, 113] width 9 height 9
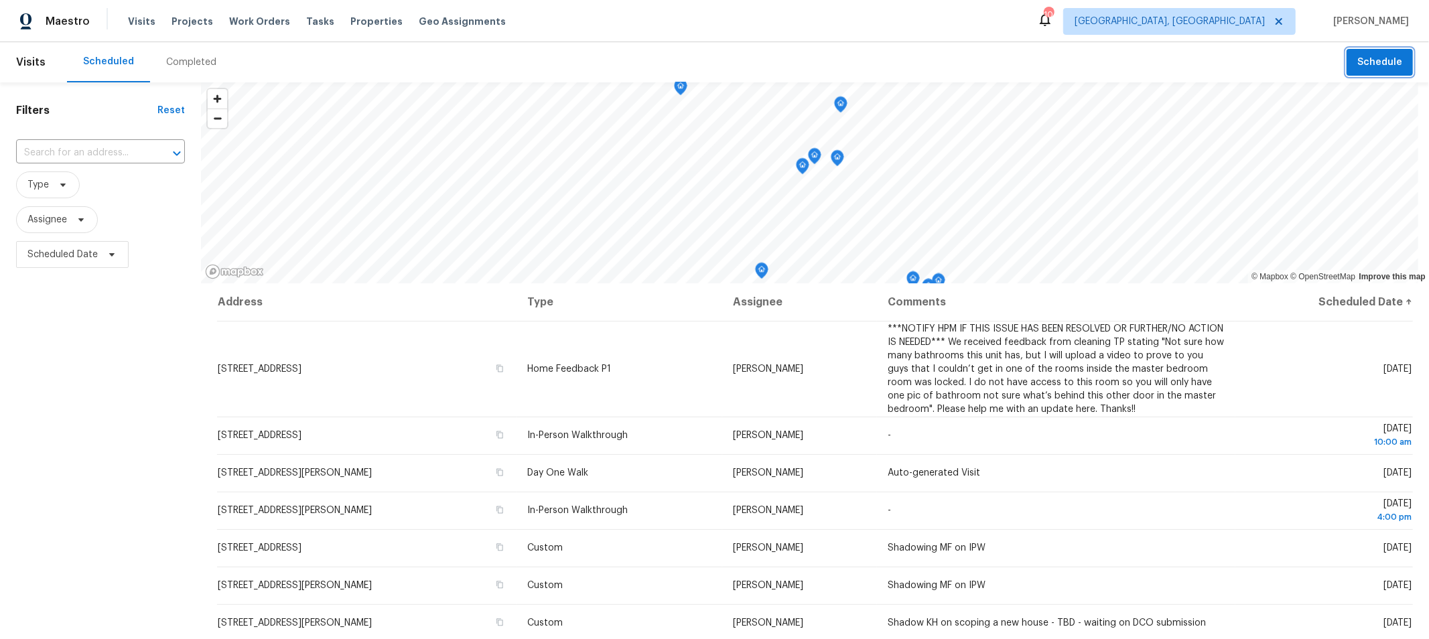
click at [1384, 57] on span "Schedule" at bounding box center [1379, 62] width 45 height 17
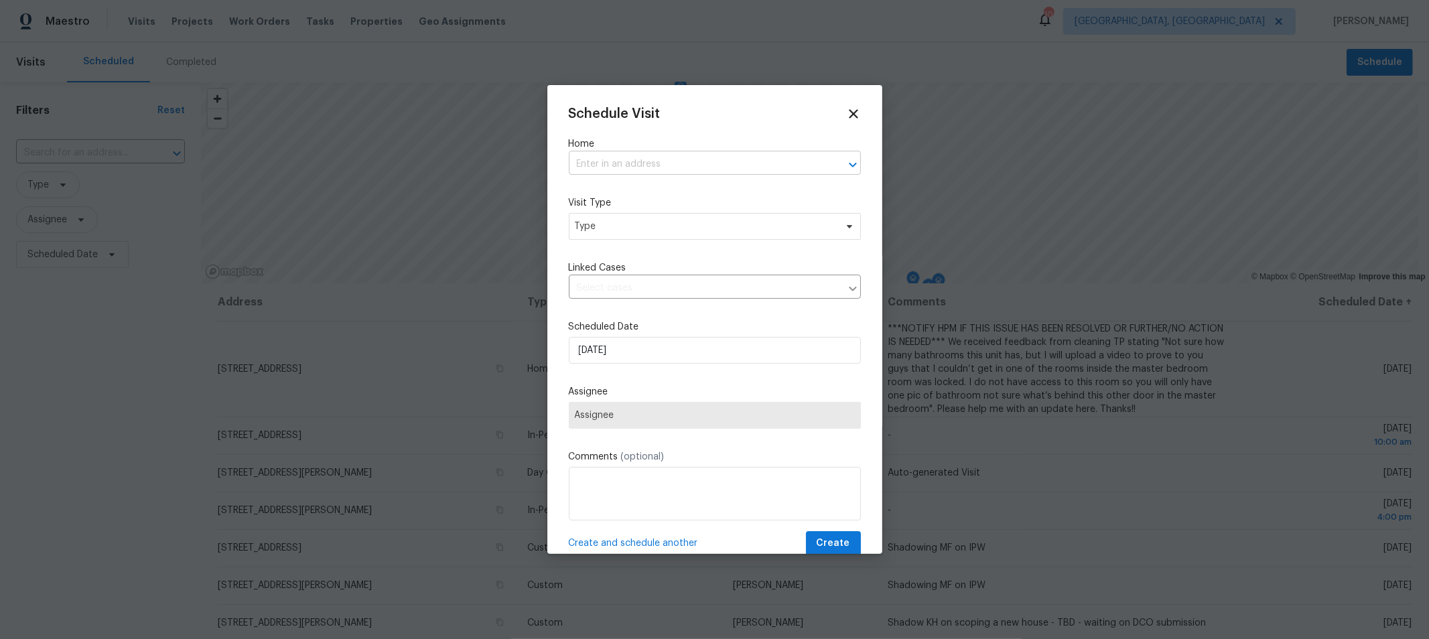
click at [638, 165] on input "text" at bounding box center [696, 164] width 254 height 21
type input "3972"
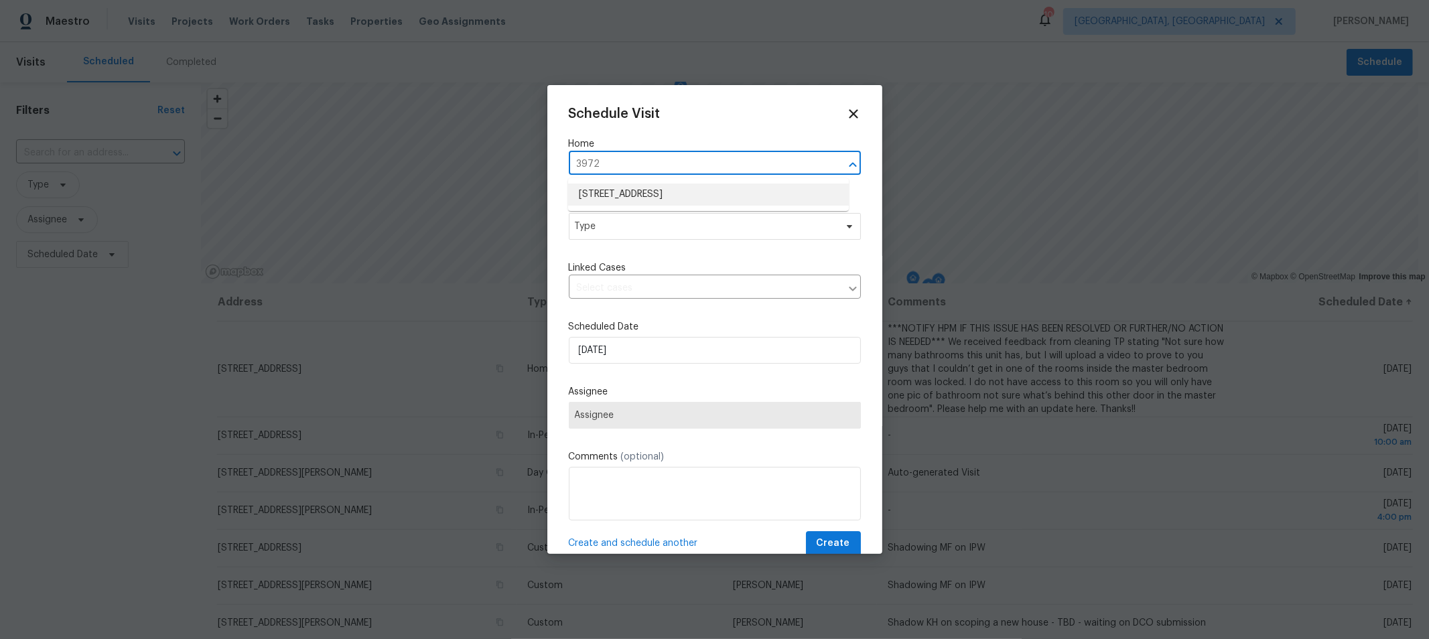
click at [672, 198] on li "3972 Bannen Trail Dr, Canal Winchester, OH 43110" at bounding box center [708, 195] width 281 height 22
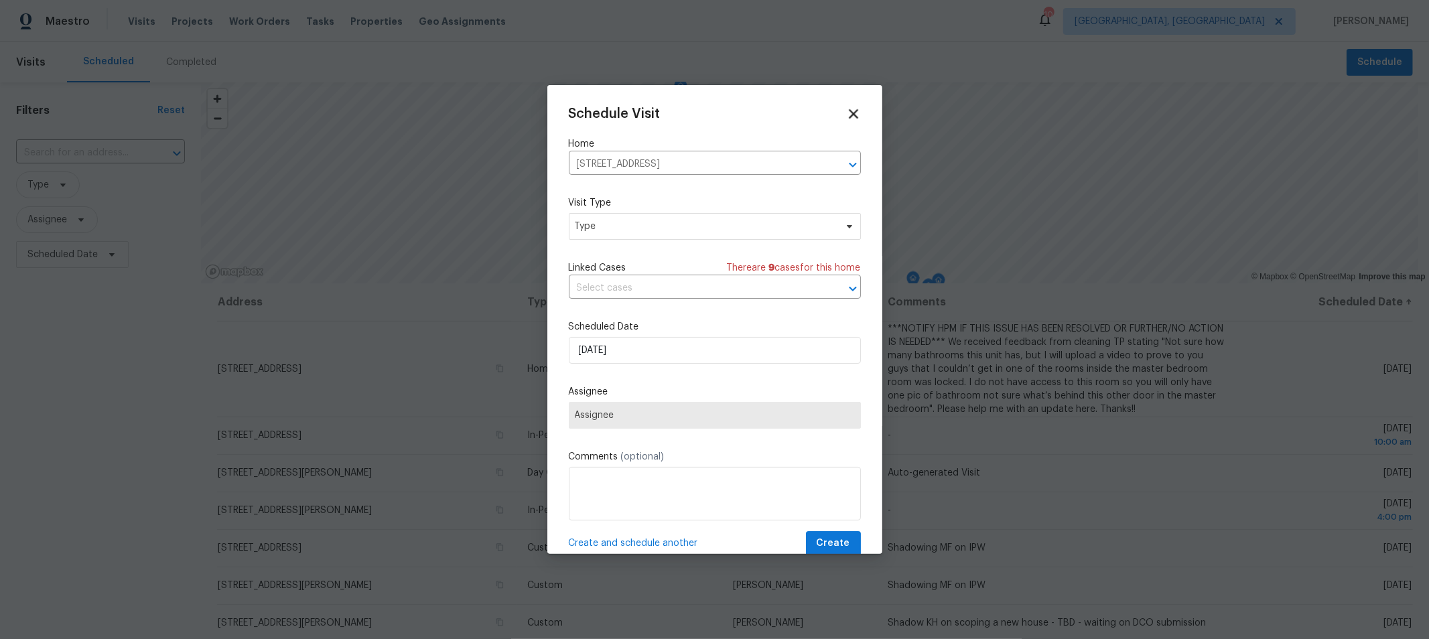
click at [849, 118] on icon at bounding box center [853, 113] width 9 height 9
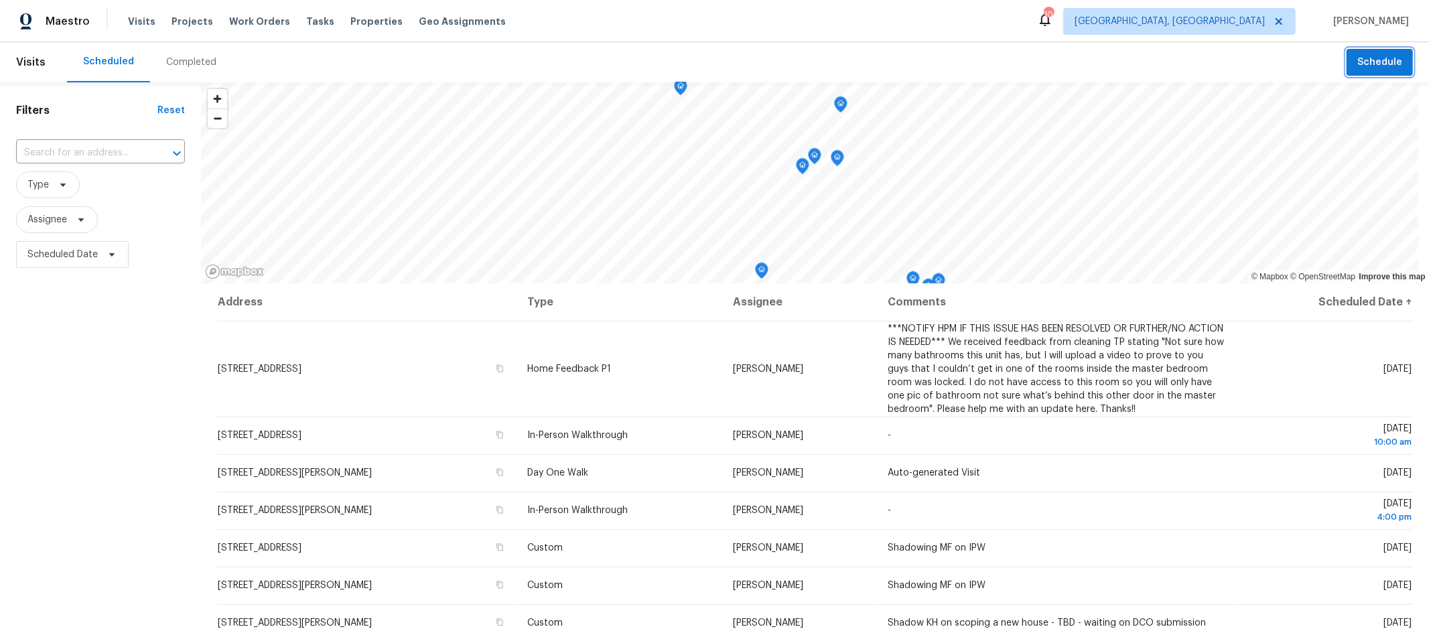
click at [1373, 60] on span "Schedule" at bounding box center [1379, 62] width 45 height 17
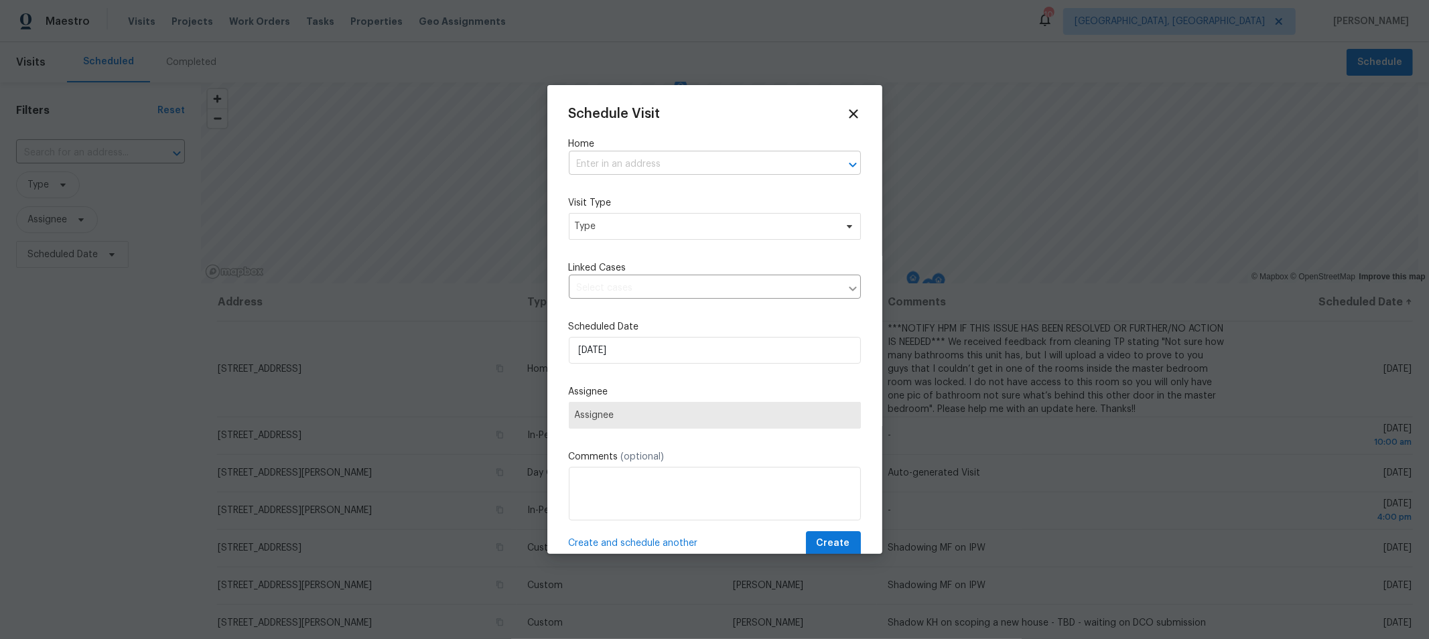
click at [622, 166] on input "text" at bounding box center [696, 164] width 254 height 21
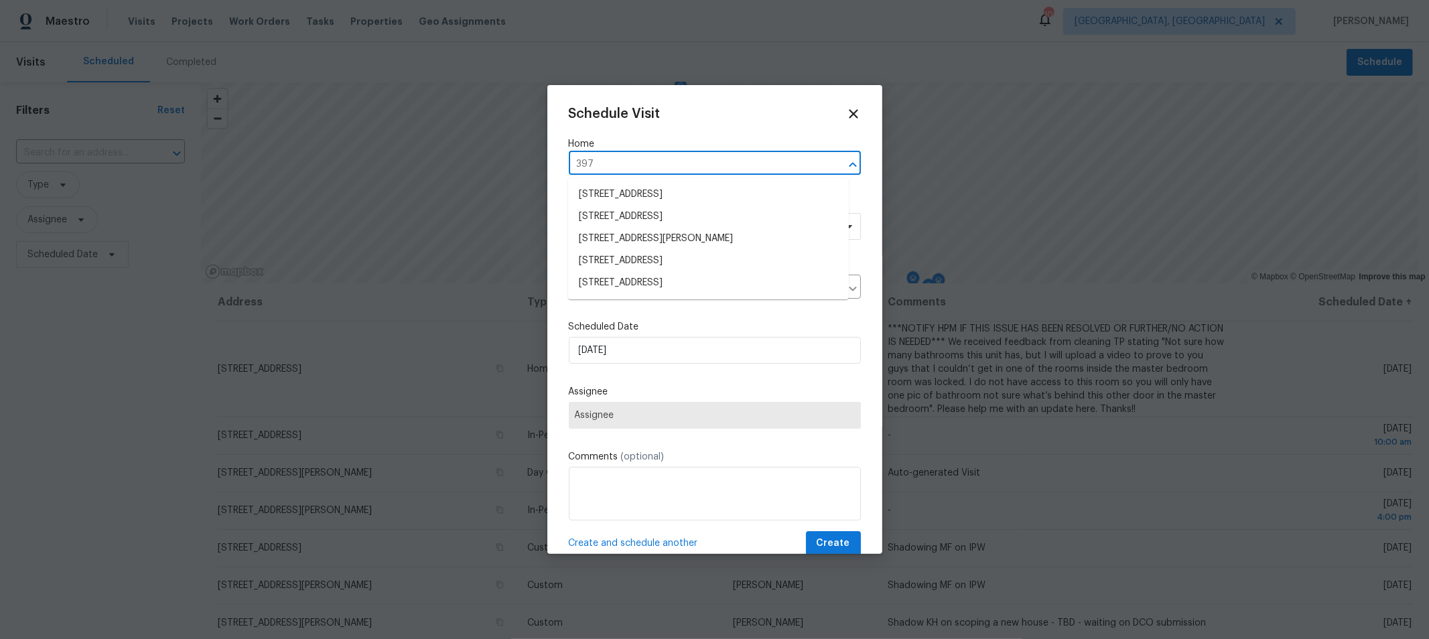
type input "3972"
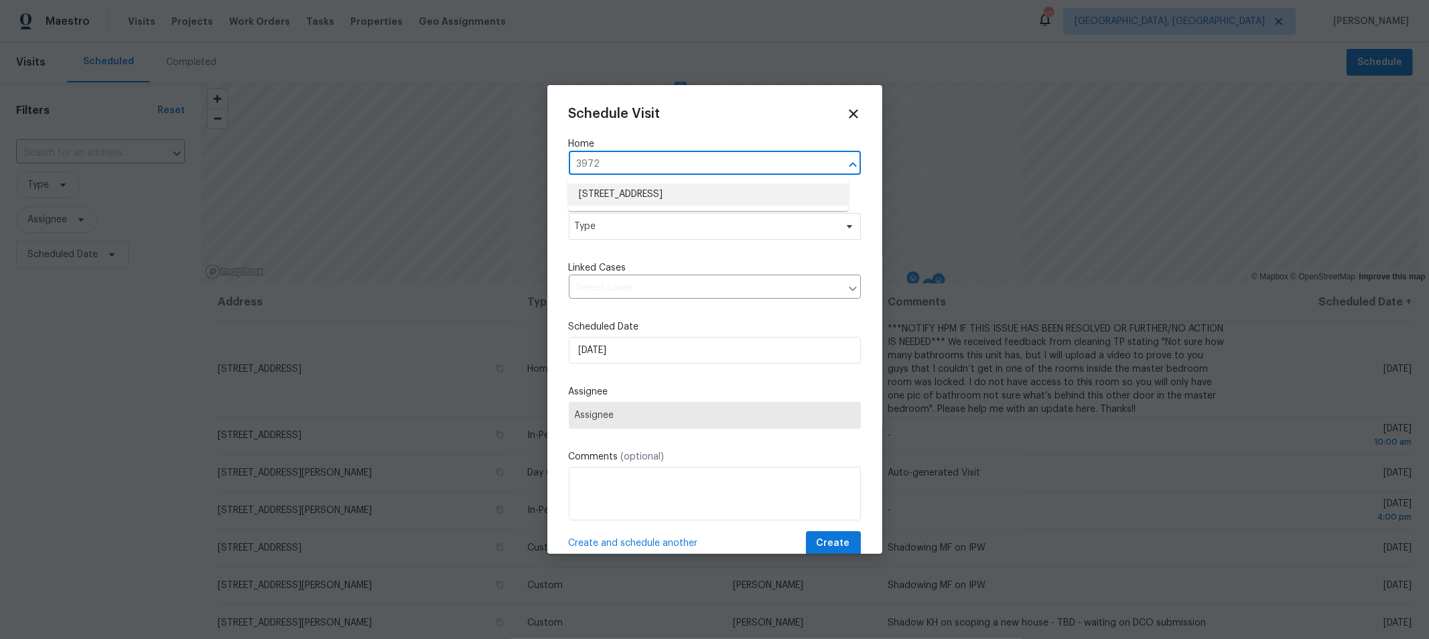
click at [648, 192] on li "3972 Bannen Trail Dr, Canal Winchester, OH 43110" at bounding box center [708, 195] width 281 height 22
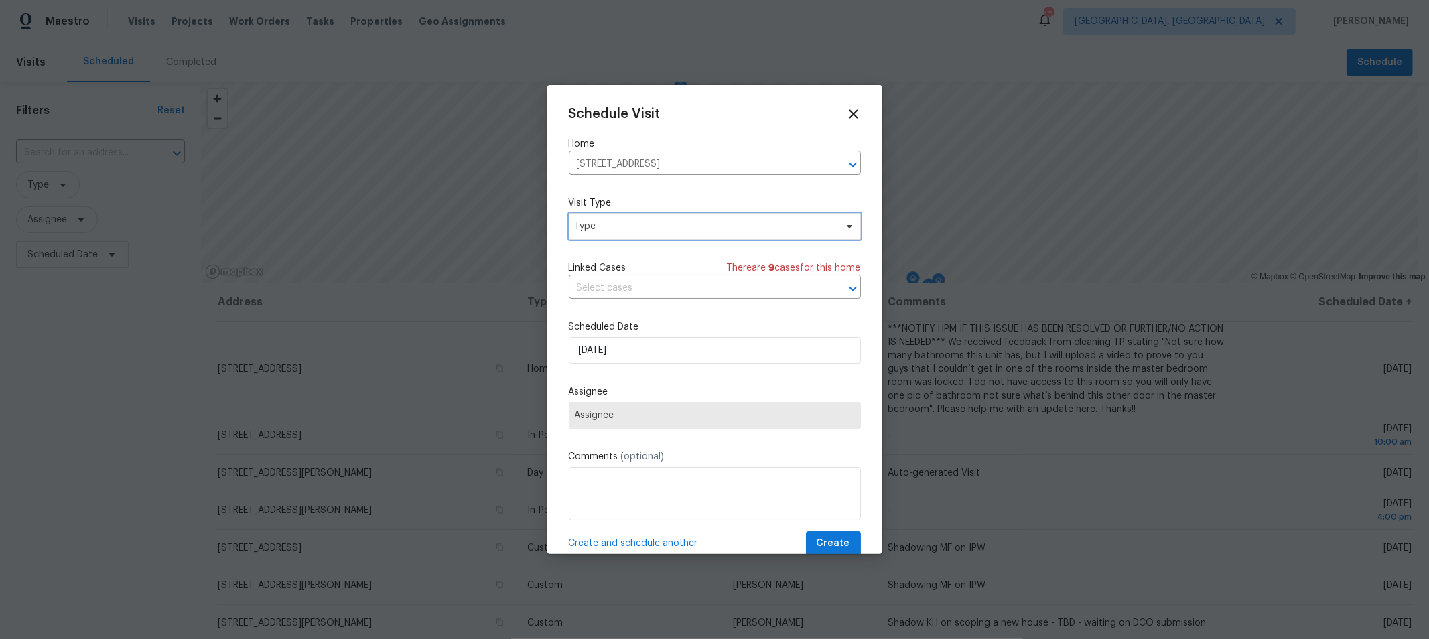
click at [653, 224] on span "Type" at bounding box center [705, 226] width 261 height 13
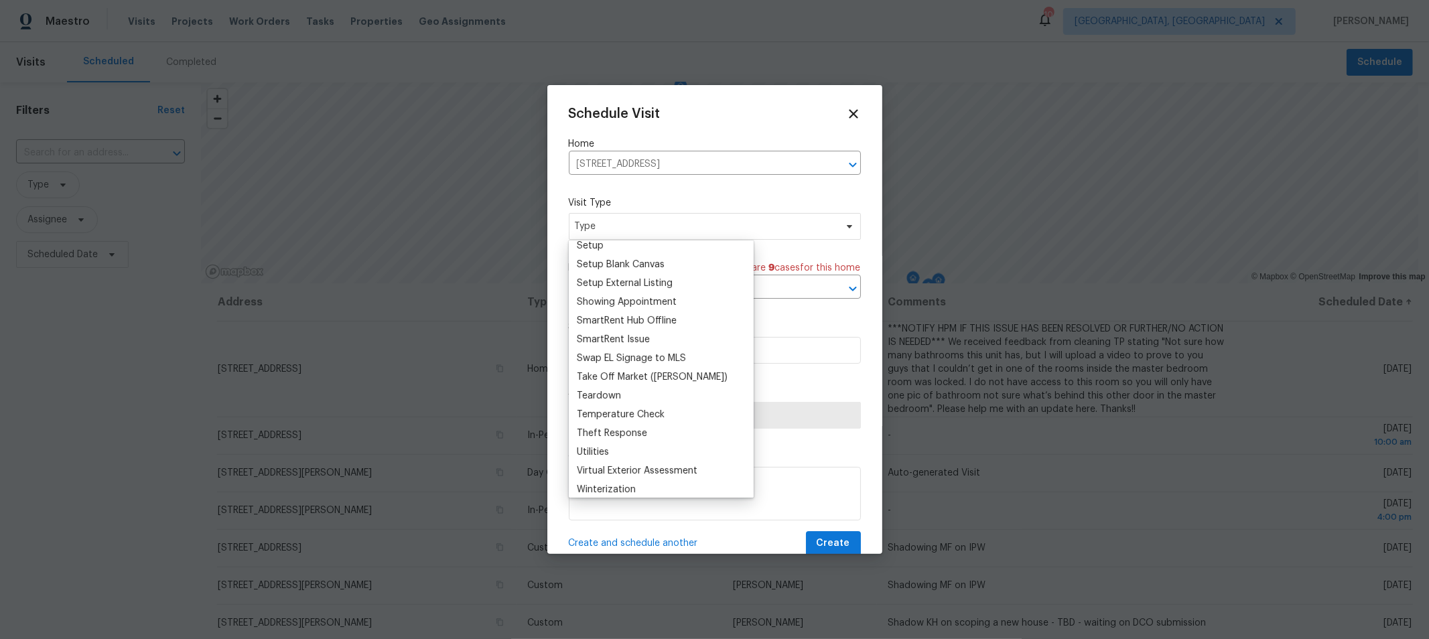
scroll to position [1119, 0]
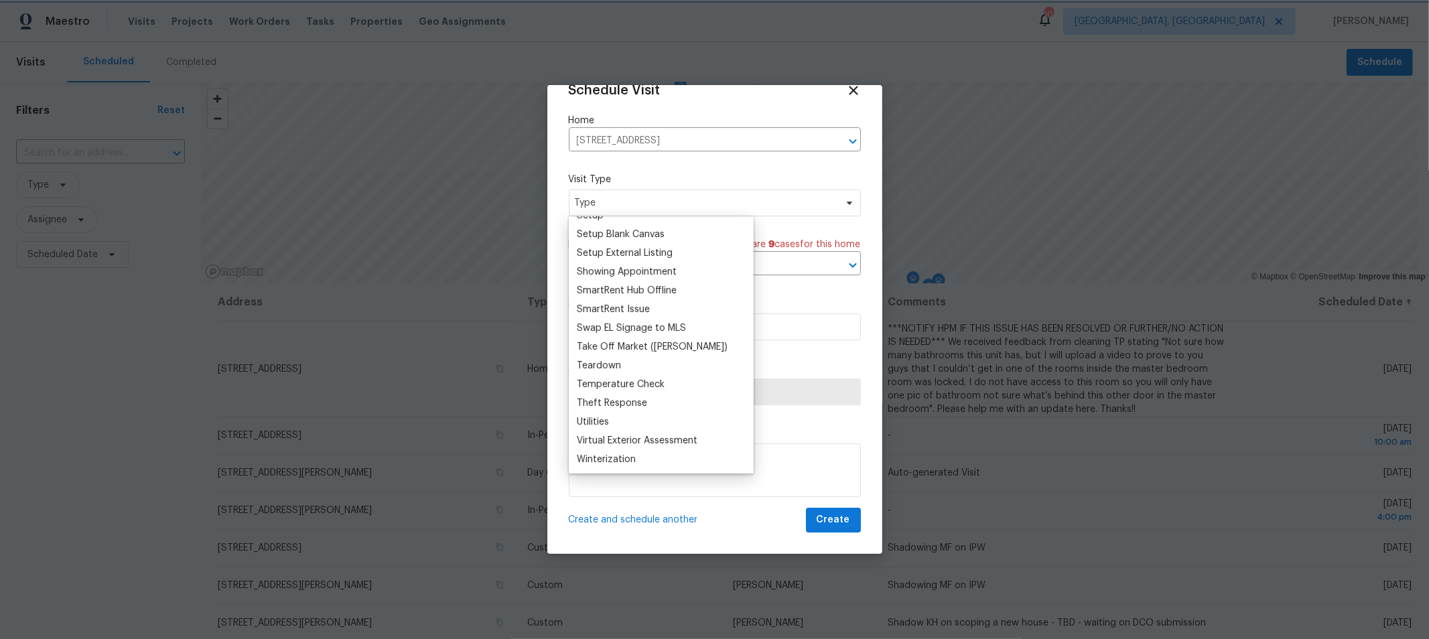
click at [818, 297] on label "Scheduled Date" at bounding box center [715, 303] width 292 height 13
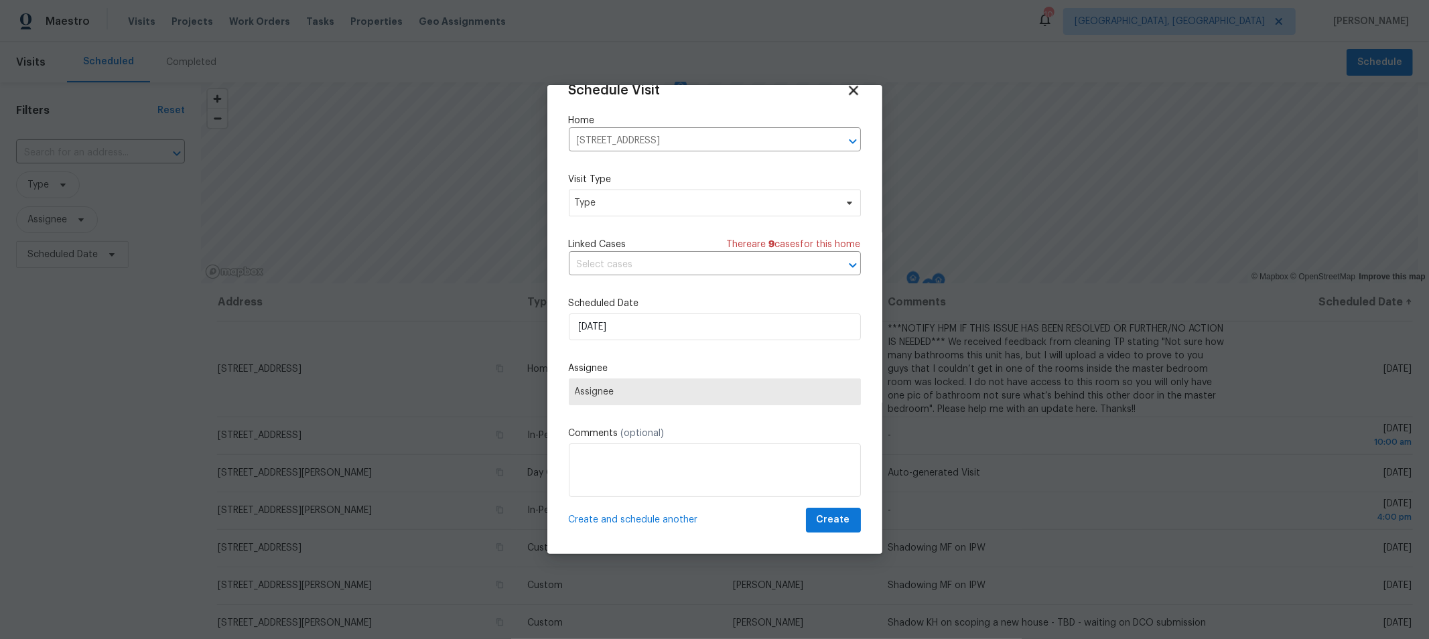
click at [845, 91] on icon at bounding box center [852, 89] width 15 height 15
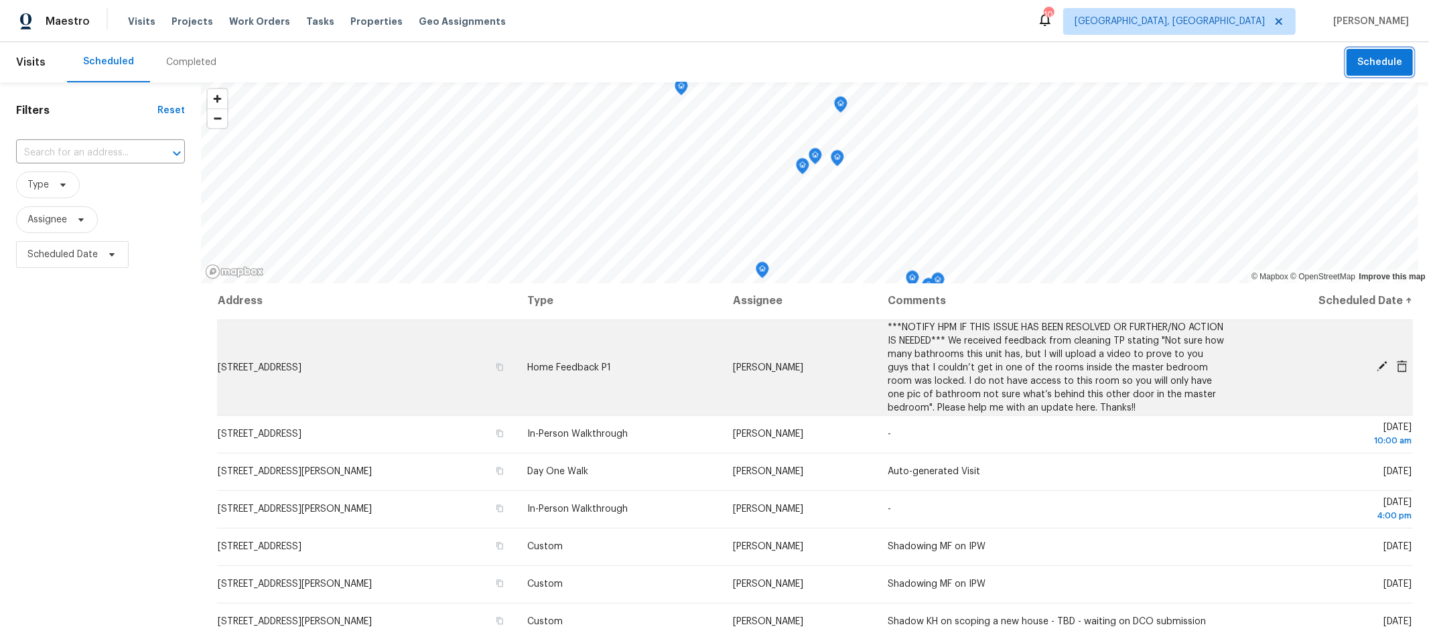
scroll to position [0, 0]
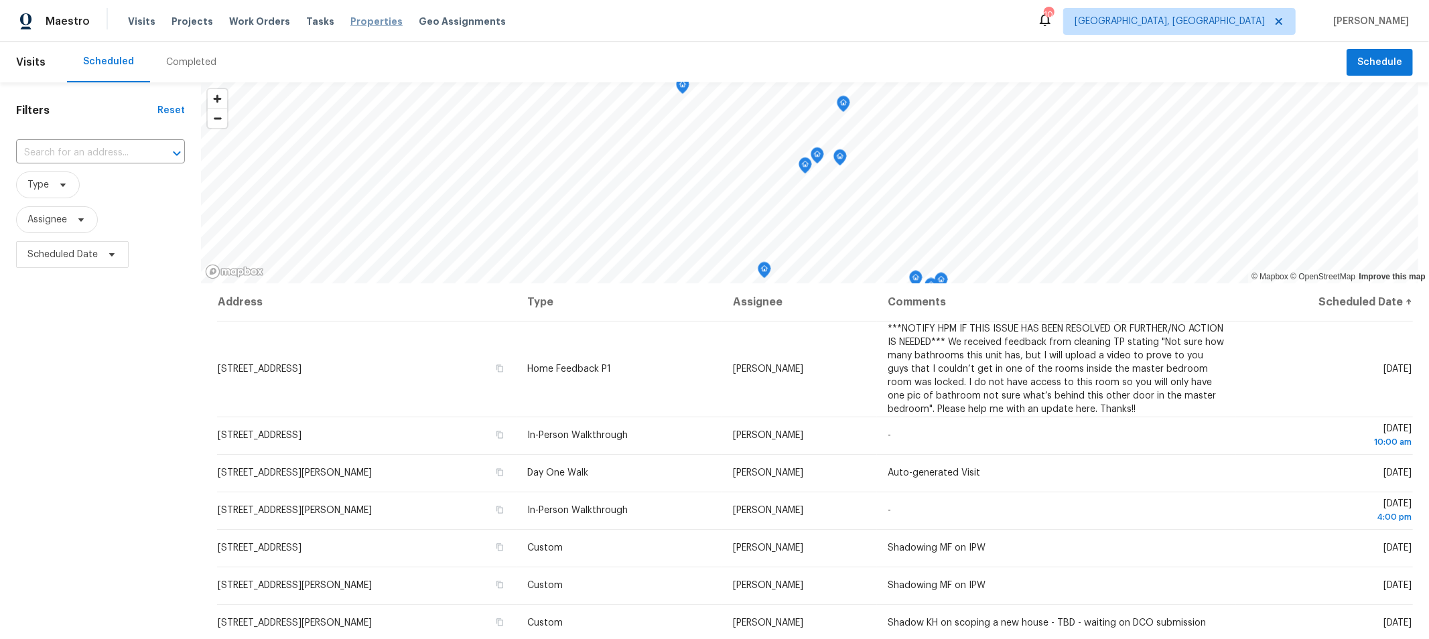
click at [370, 19] on span "Properties" at bounding box center [376, 21] width 52 height 13
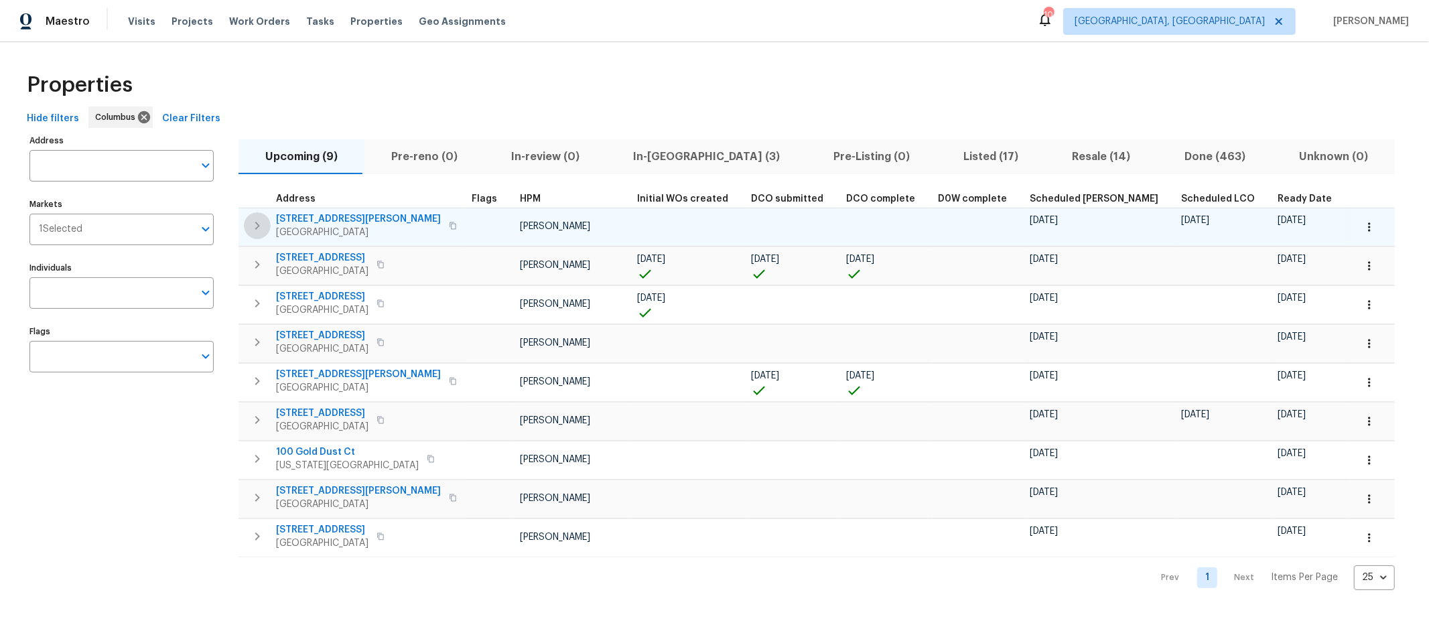
click at [262, 226] on icon "button" at bounding box center [257, 226] width 16 height 16
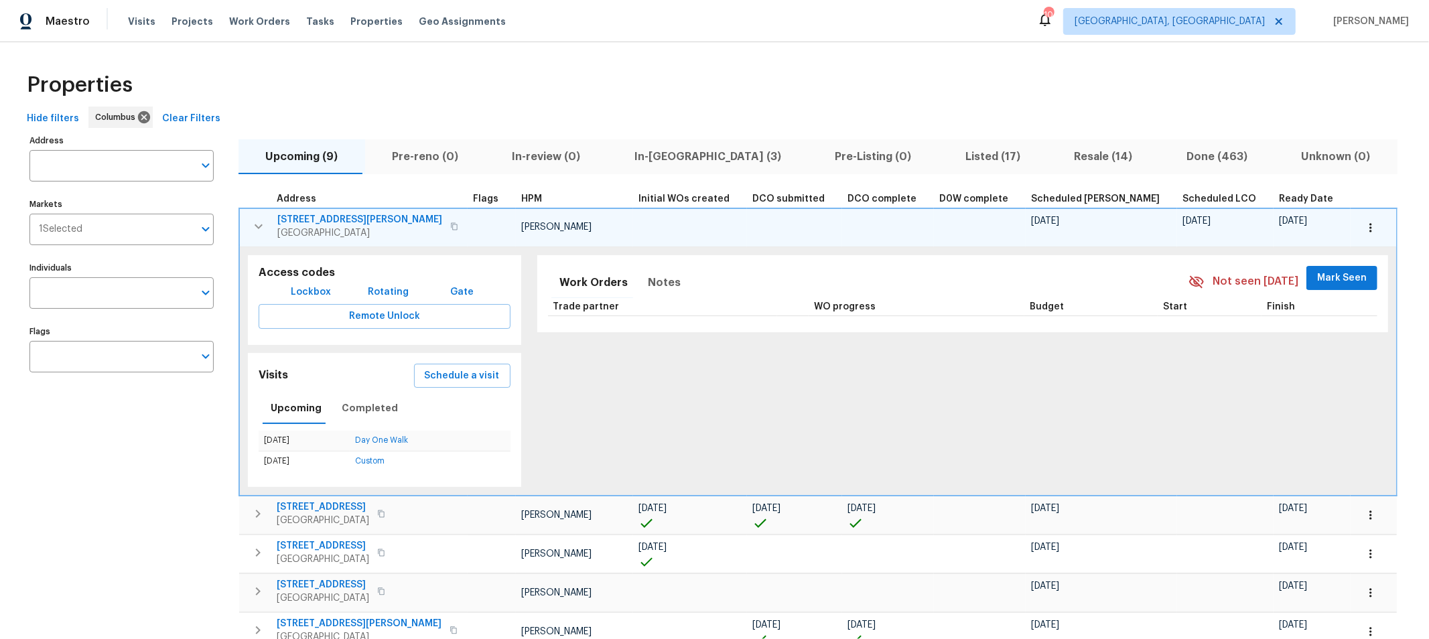
click at [315, 216] on span "4517 Clayburn Dr W" at bounding box center [359, 219] width 165 height 13
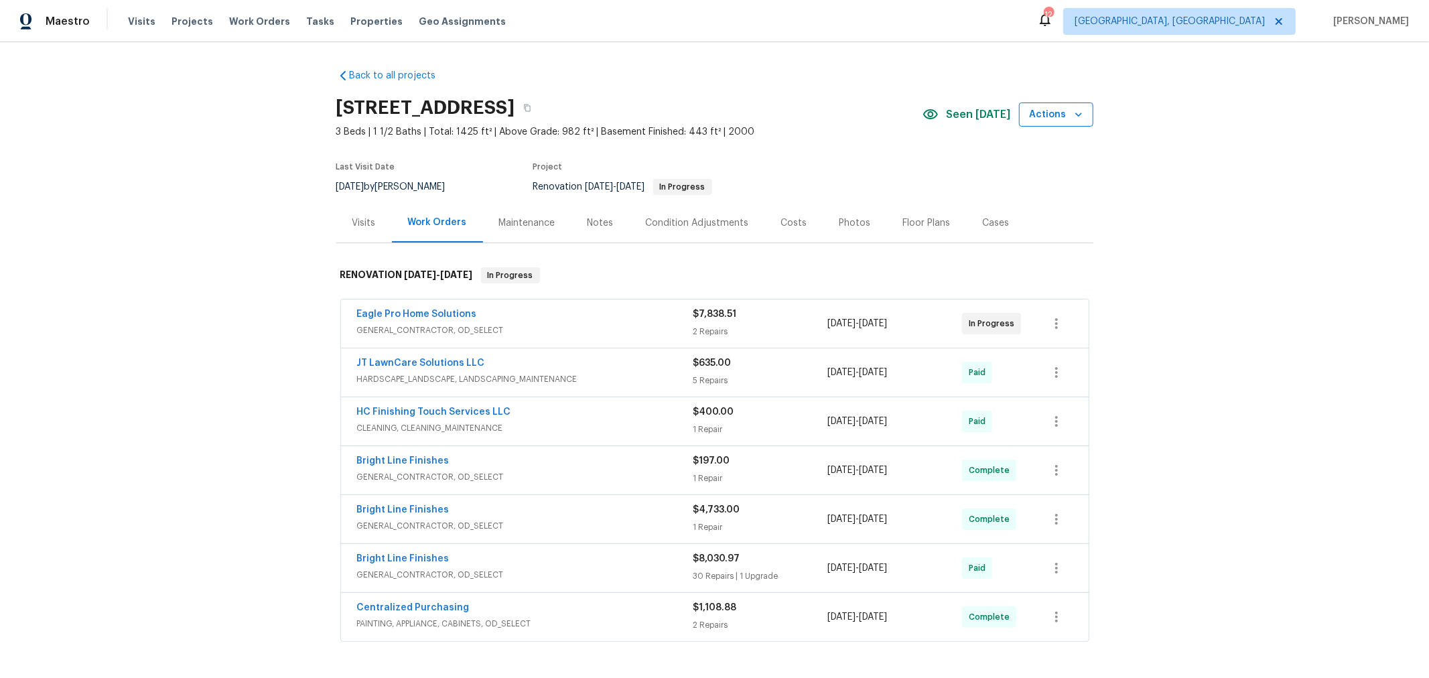
click at [1058, 117] on span "Actions" at bounding box center [1055, 114] width 53 height 17
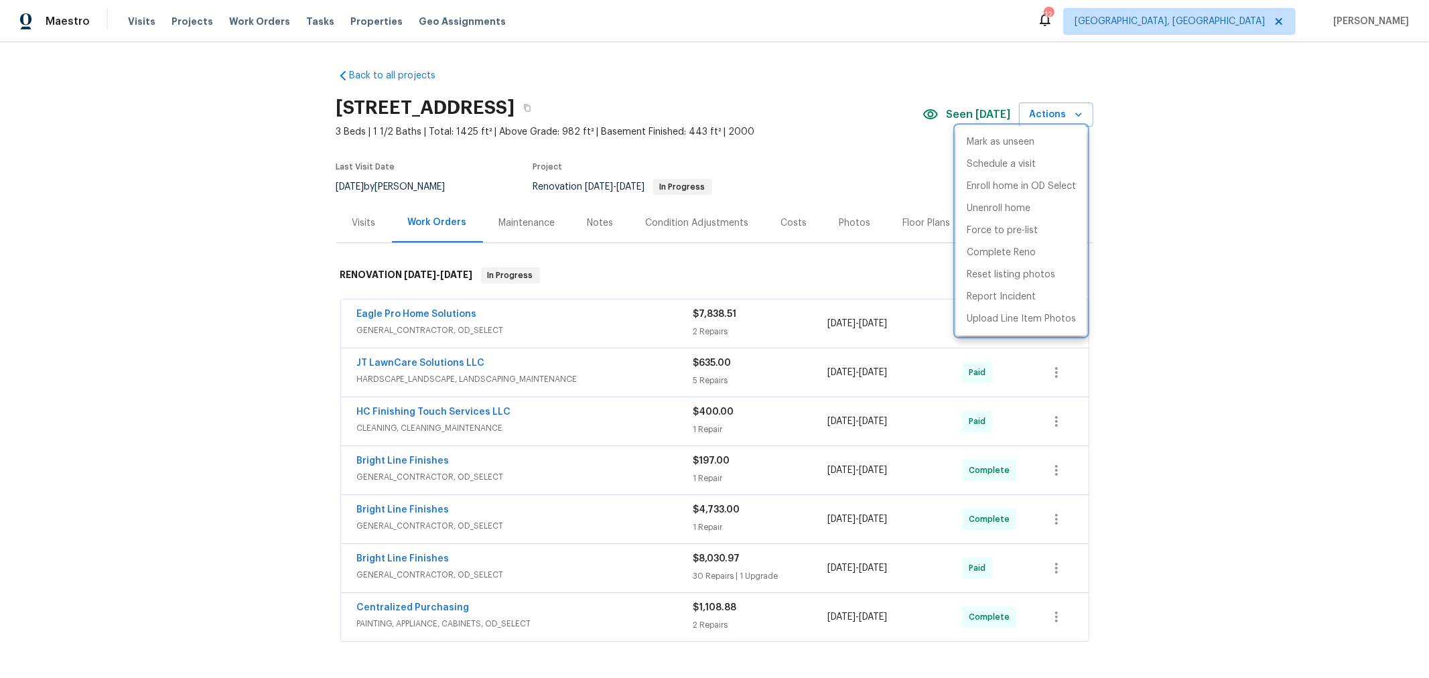
click at [1188, 171] on div at bounding box center [714, 339] width 1429 height 678
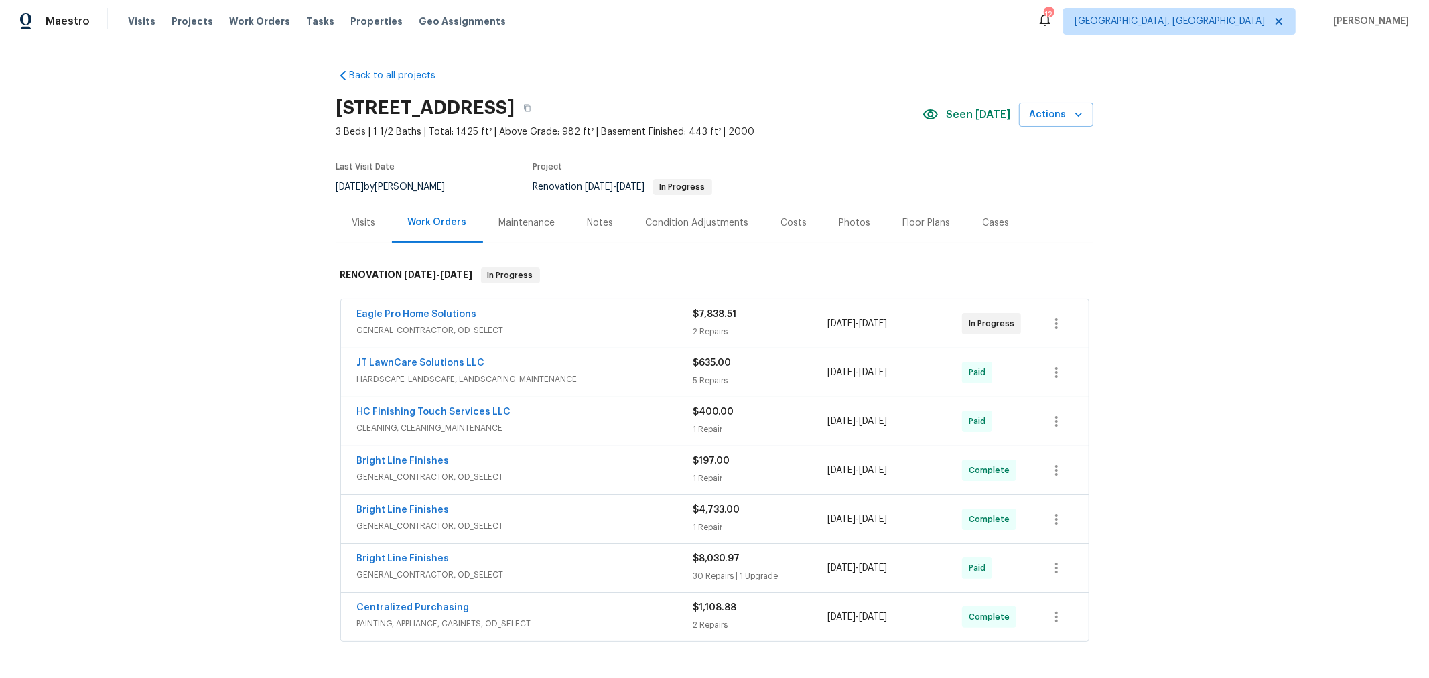
click at [786, 231] on div "Costs" at bounding box center [794, 223] width 58 height 40
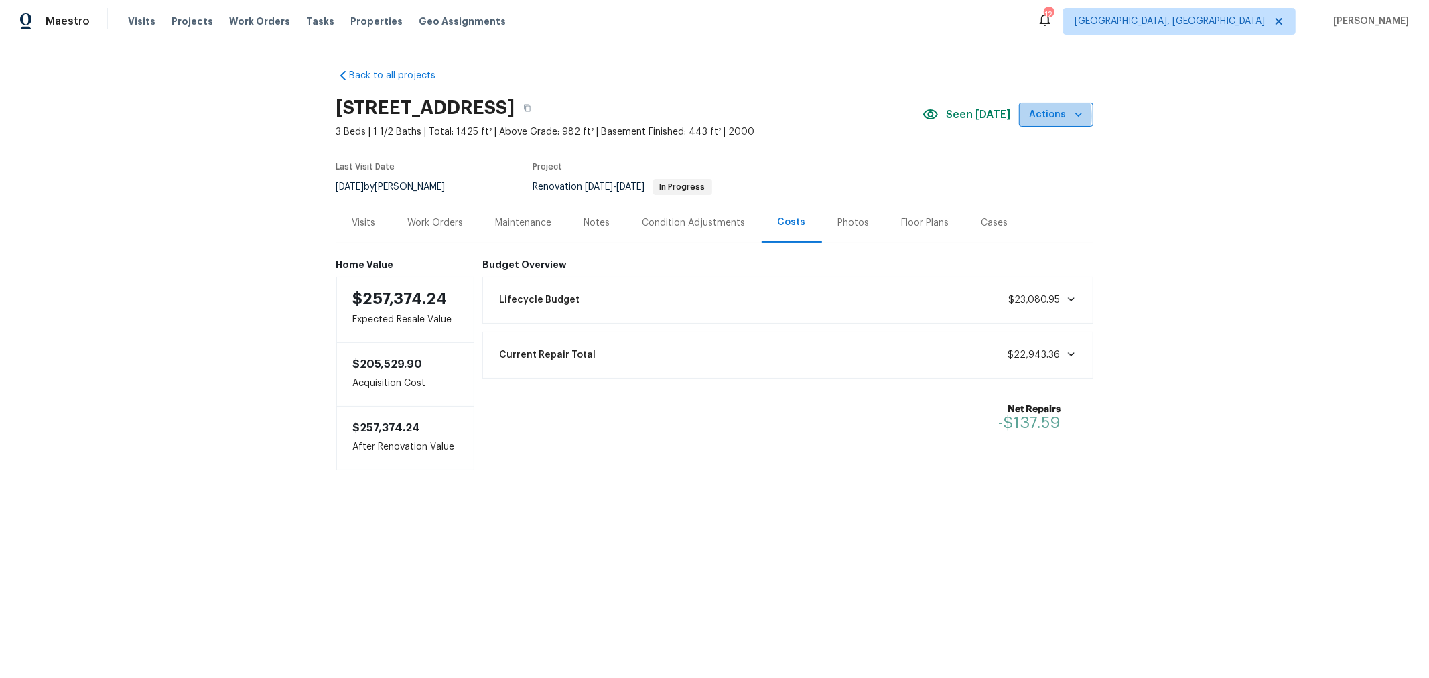
click at [1041, 115] on span "Actions" at bounding box center [1055, 114] width 53 height 17
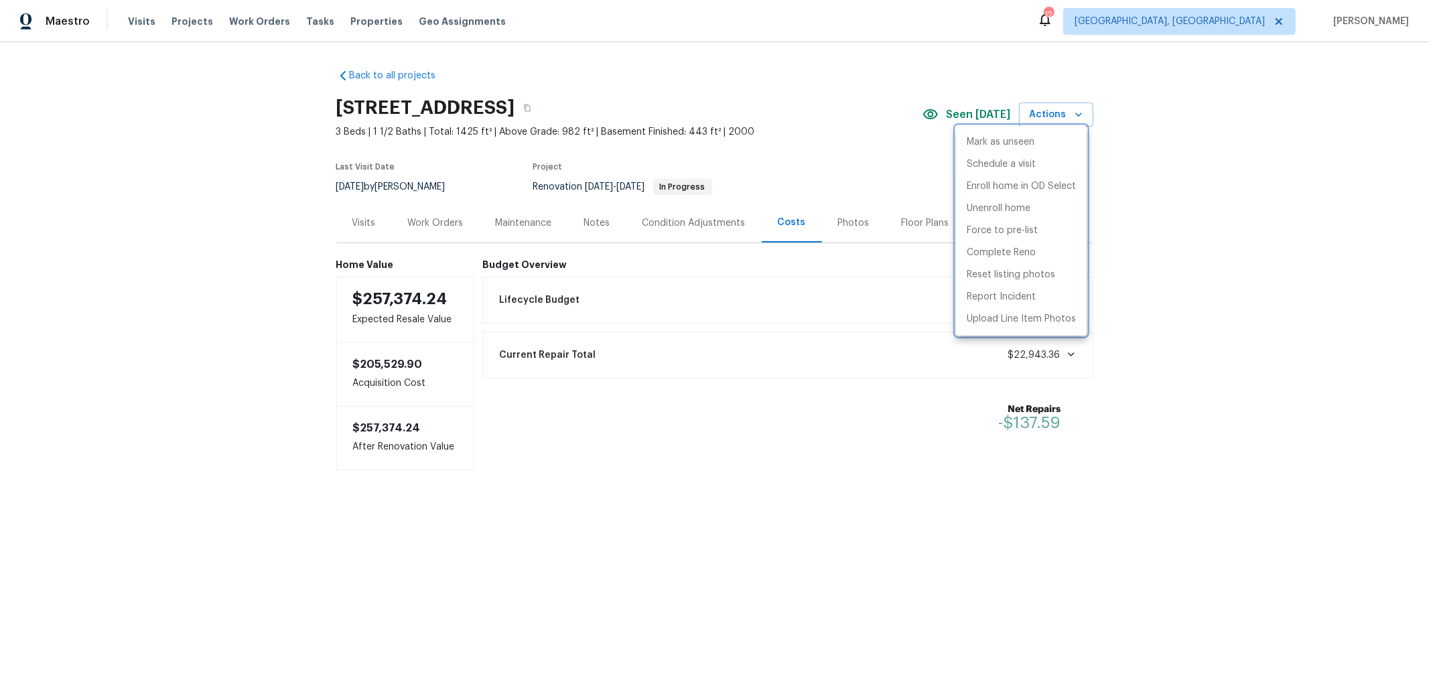
click at [1227, 168] on div at bounding box center [714, 339] width 1429 height 678
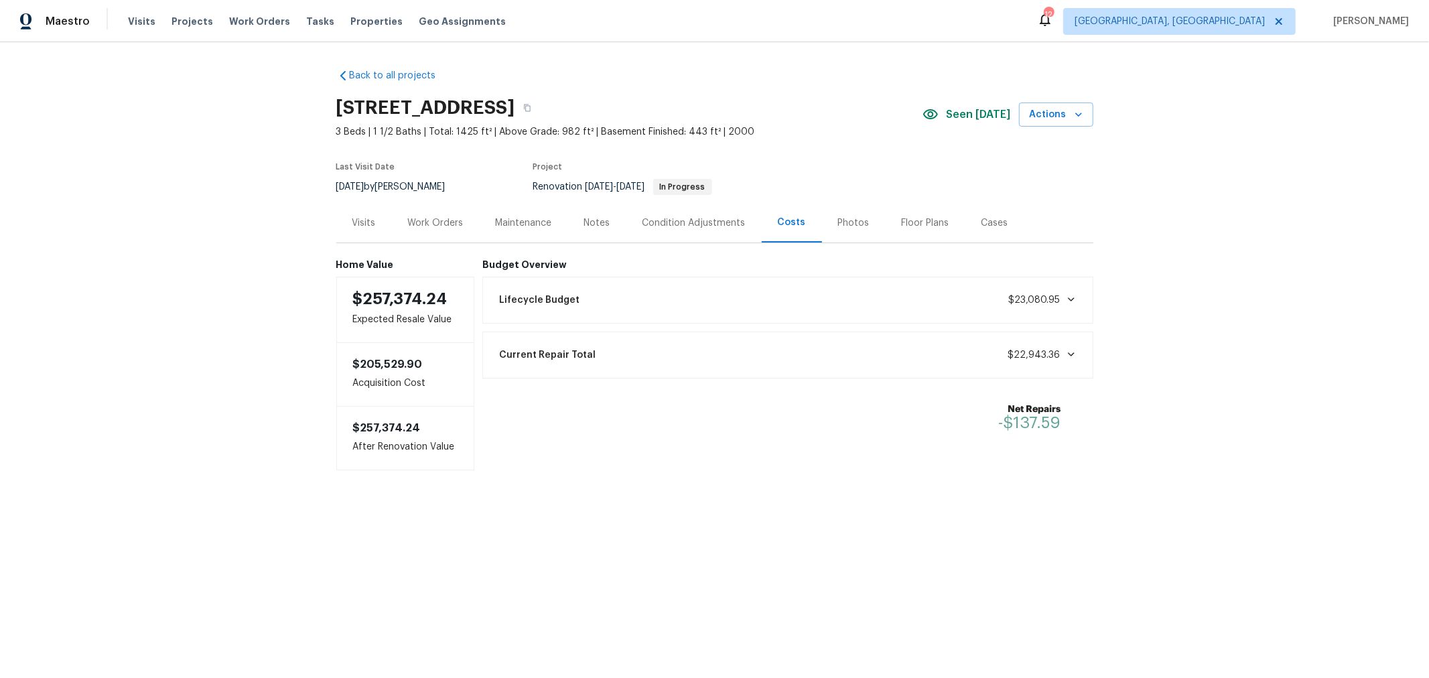
click at [450, 216] on div "Work Orders" at bounding box center [436, 222] width 56 height 13
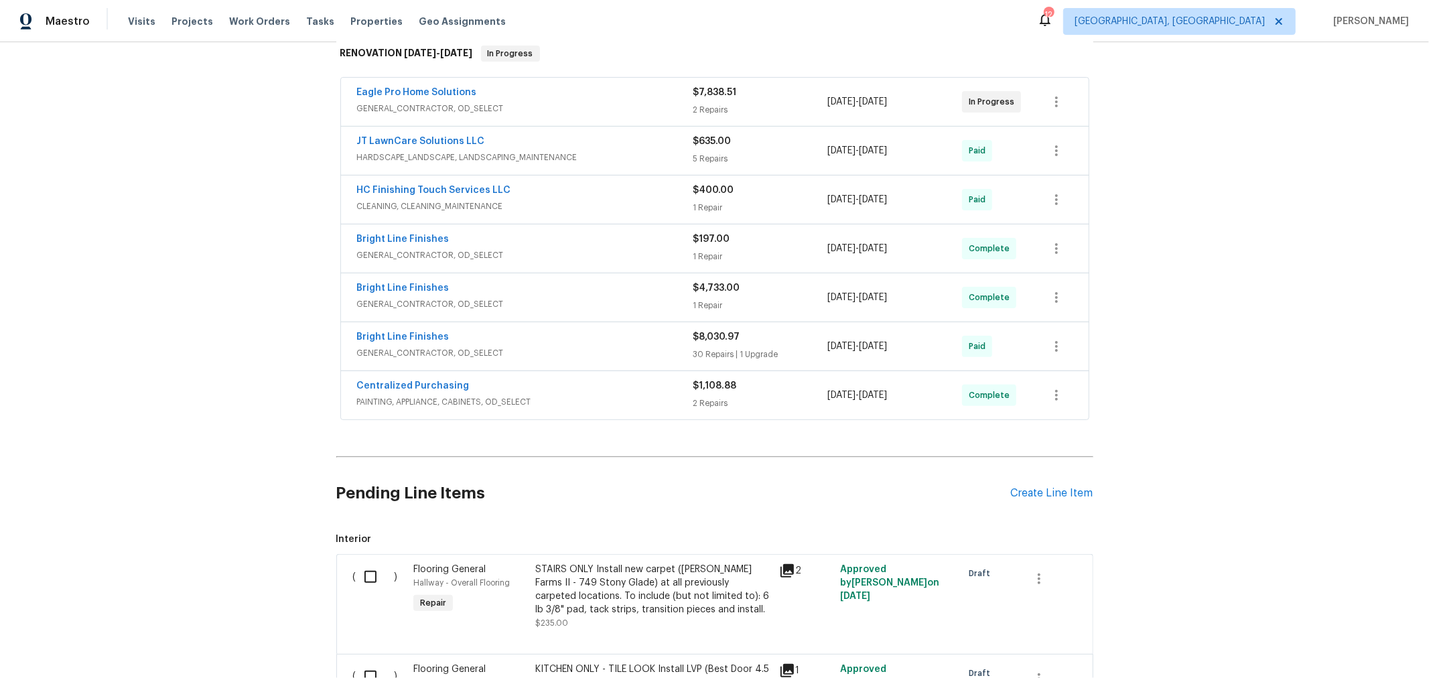
scroll to position [222, 0]
click at [1041, 490] on div "Create Line Item" at bounding box center [1052, 492] width 82 height 13
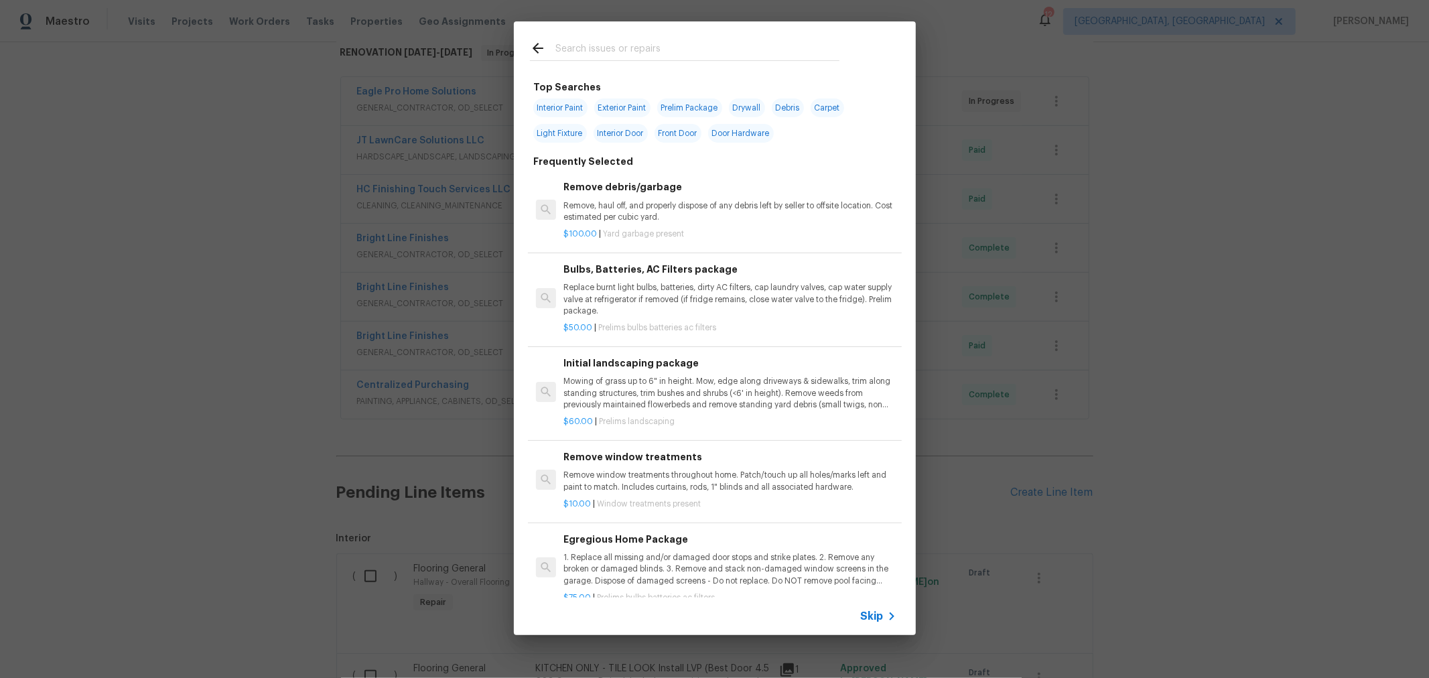
click at [724, 45] on input "text" at bounding box center [697, 50] width 284 height 20
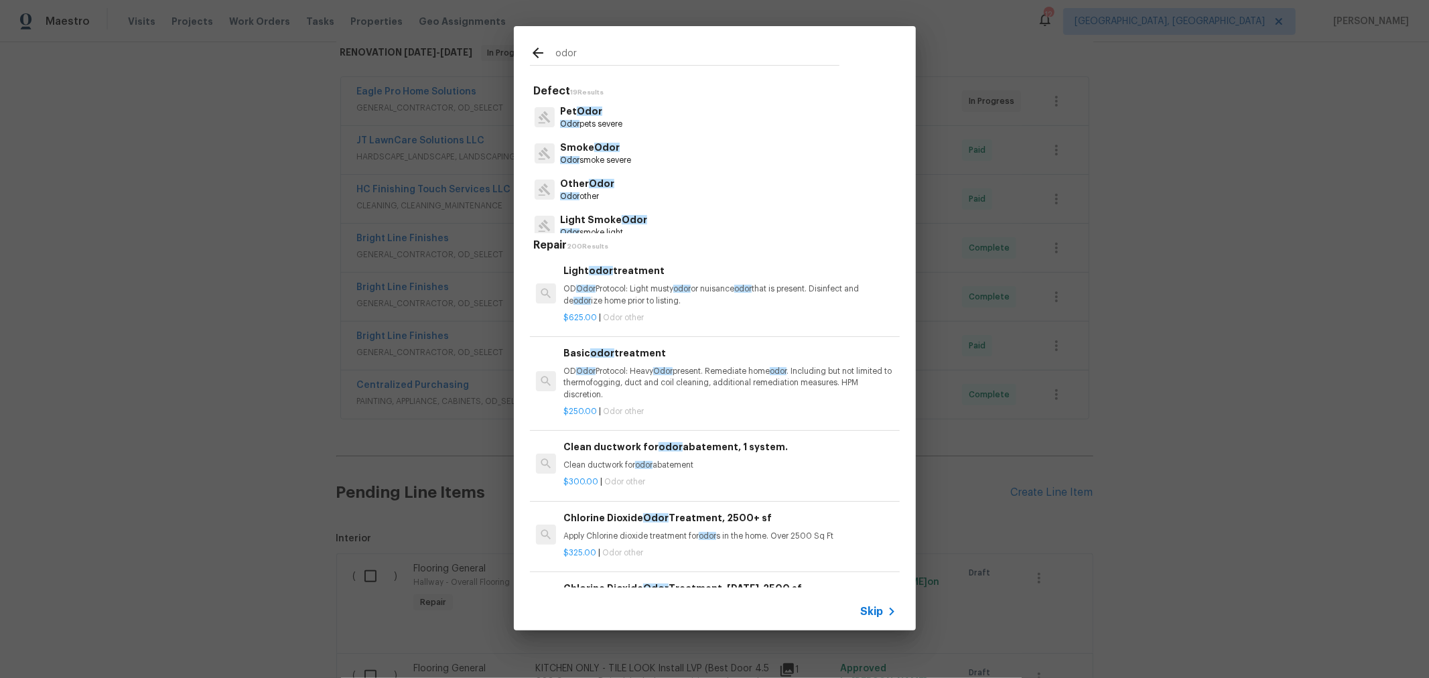
type input "odor"
click at [614, 119] on p "Odor pets severe" at bounding box center [591, 124] width 62 height 11
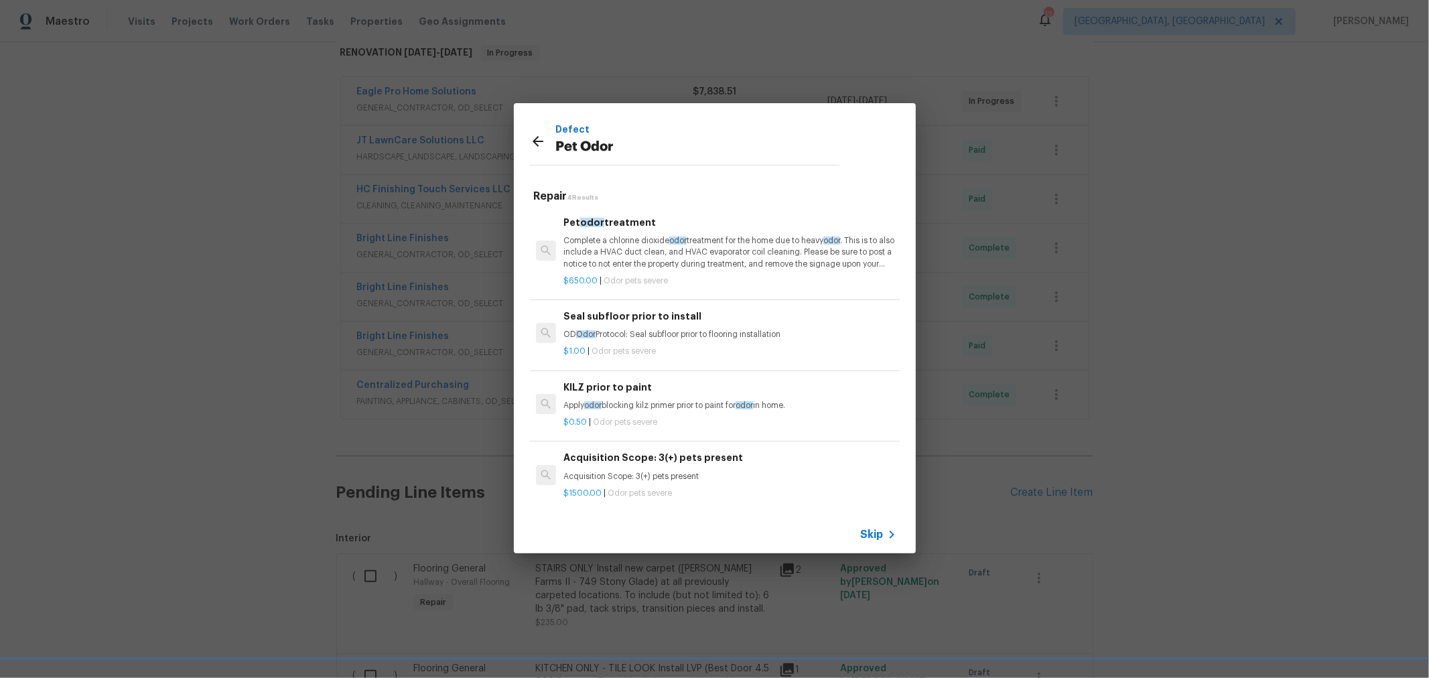
click at [779, 259] on p "Complete a chlorine dioxide odor treatment for the home due to heavy odor . Thi…" at bounding box center [729, 252] width 332 height 34
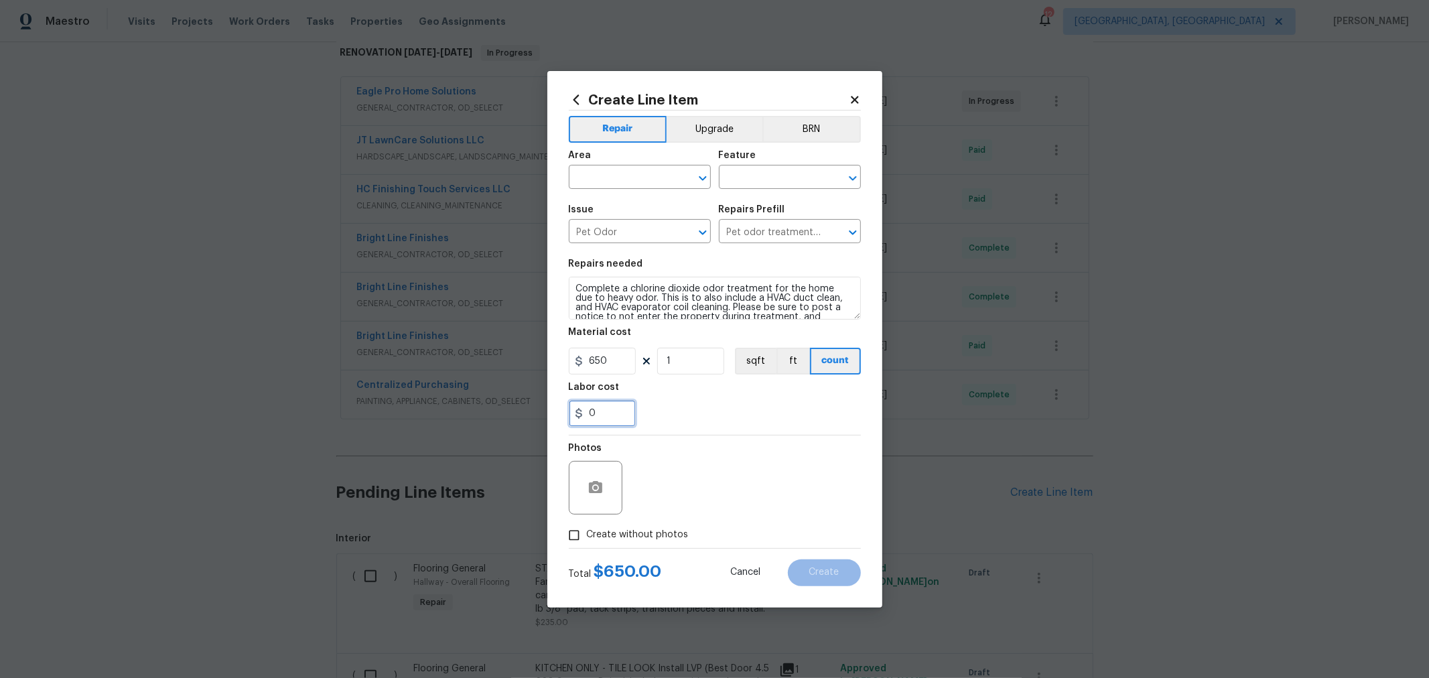
drag, startPoint x: 593, startPoint y: 418, endPoint x: 537, endPoint y: 421, distance: 55.7
click at [537, 421] on div "Create Line Item Repair Upgrade BRN Area ​ Feature ​ Issue Pet Odor ​ Repairs P…" at bounding box center [714, 339] width 1429 height 678
type input "175"
click at [655, 530] on span "Create without photos" at bounding box center [638, 535] width 102 height 14
click at [587, 530] on input "Create without photos" at bounding box center [573, 534] width 25 height 25
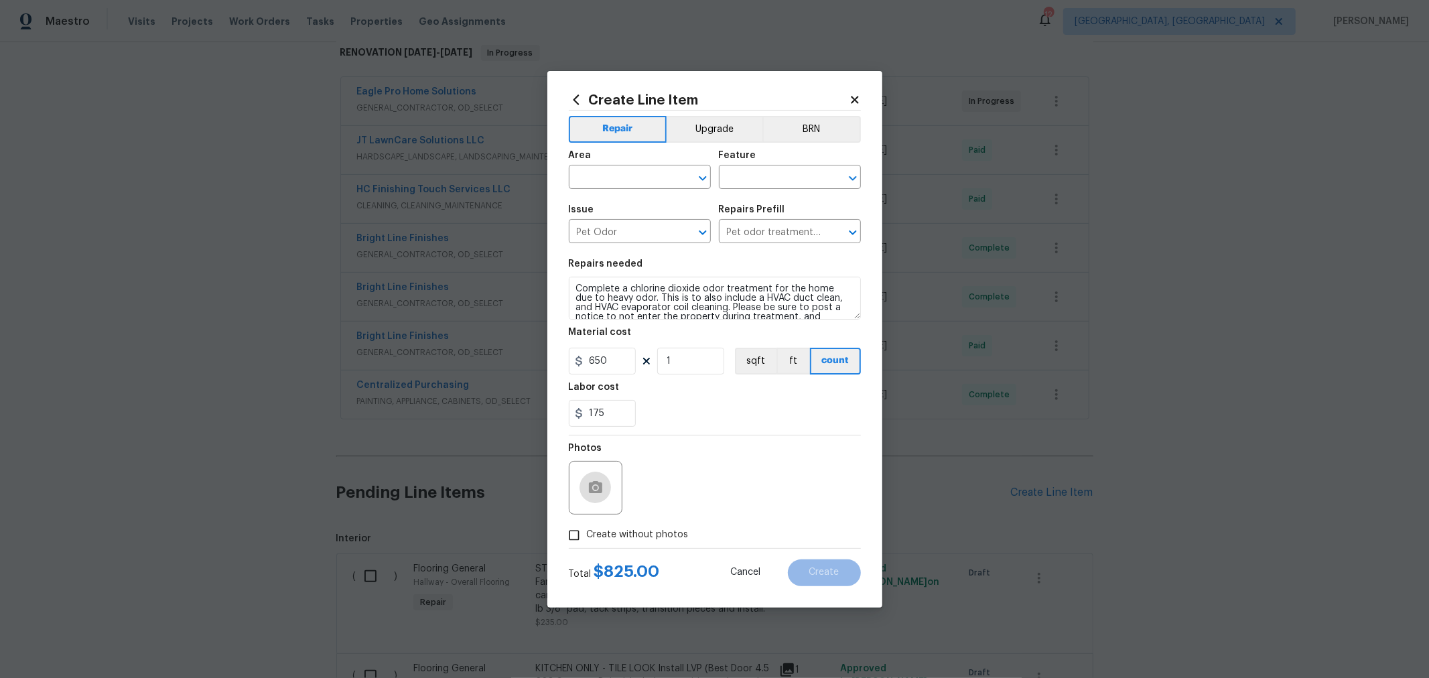
checkbox input "true"
click at [680, 509] on textarea at bounding box center [747, 488] width 228 height 54
type textarea "h"
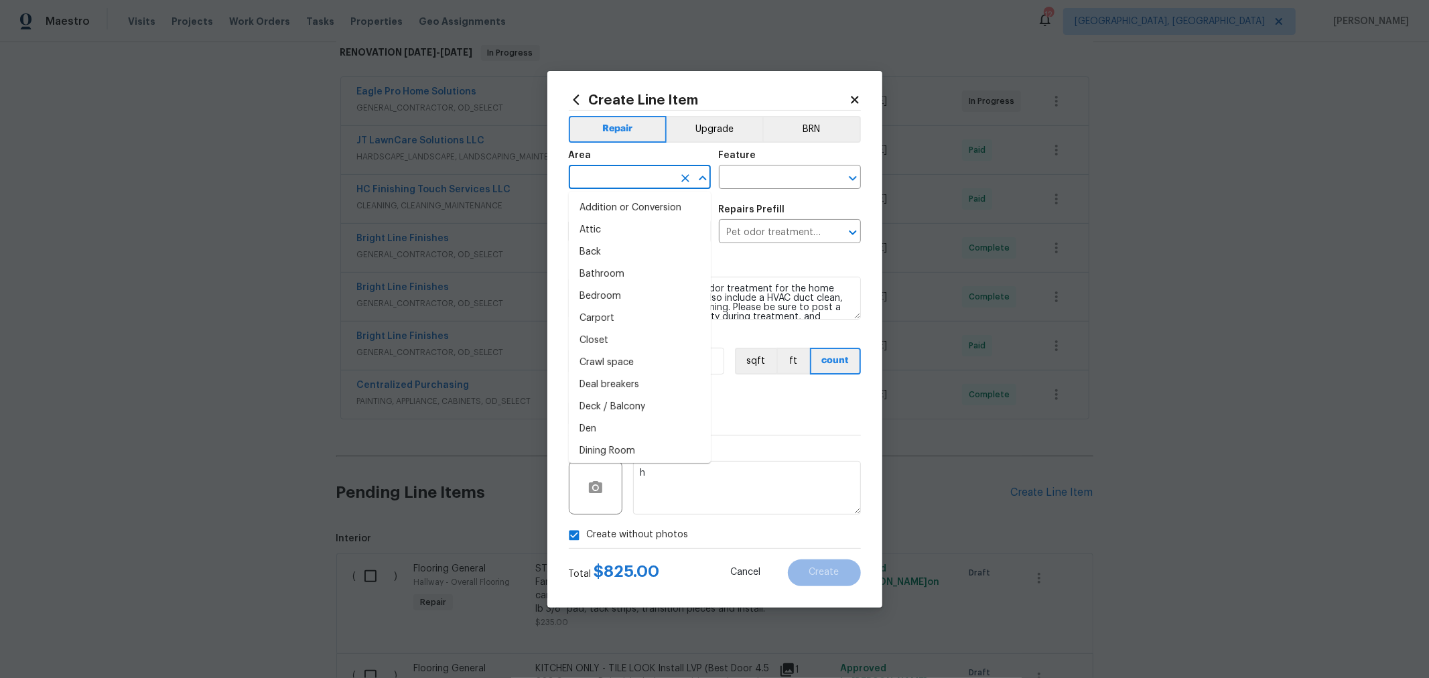
click at [625, 178] on input "text" at bounding box center [621, 178] width 104 height 21
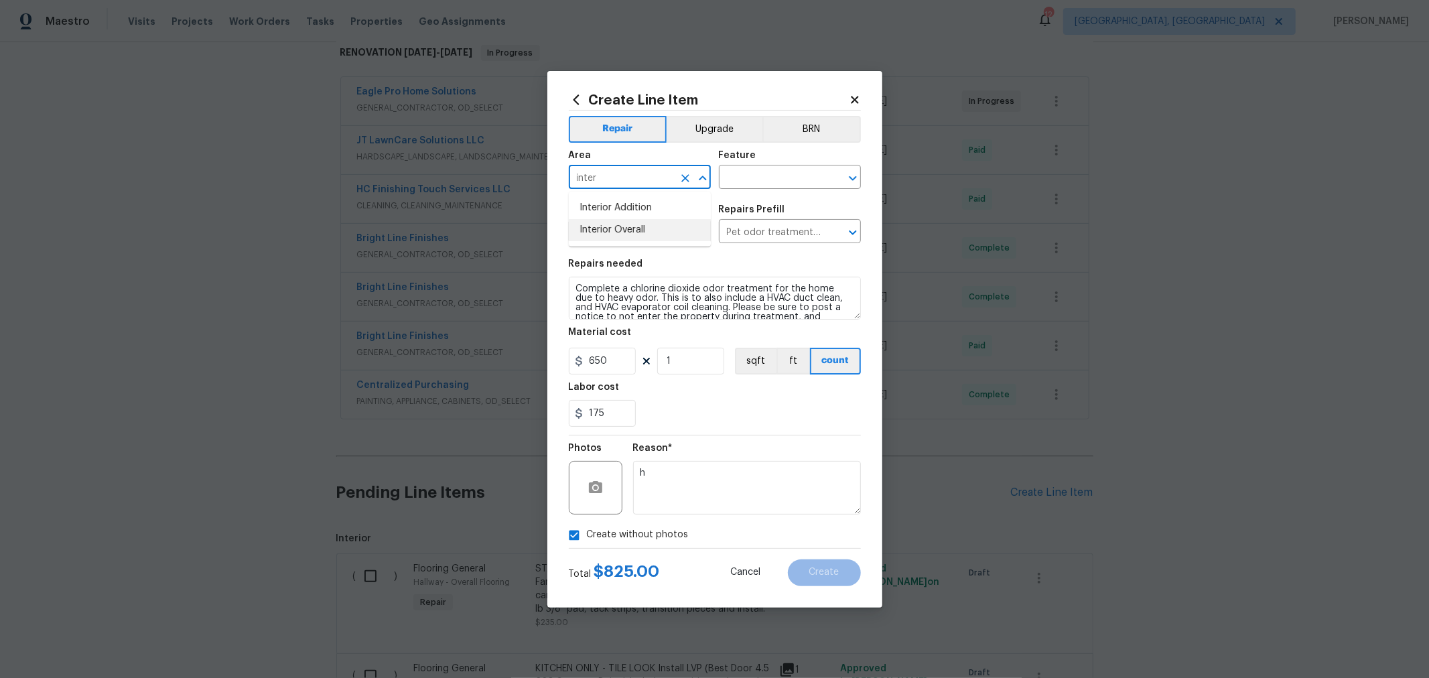
click at [621, 224] on li "Interior Overall" at bounding box center [640, 230] width 142 height 22
type input "Interior Overall"
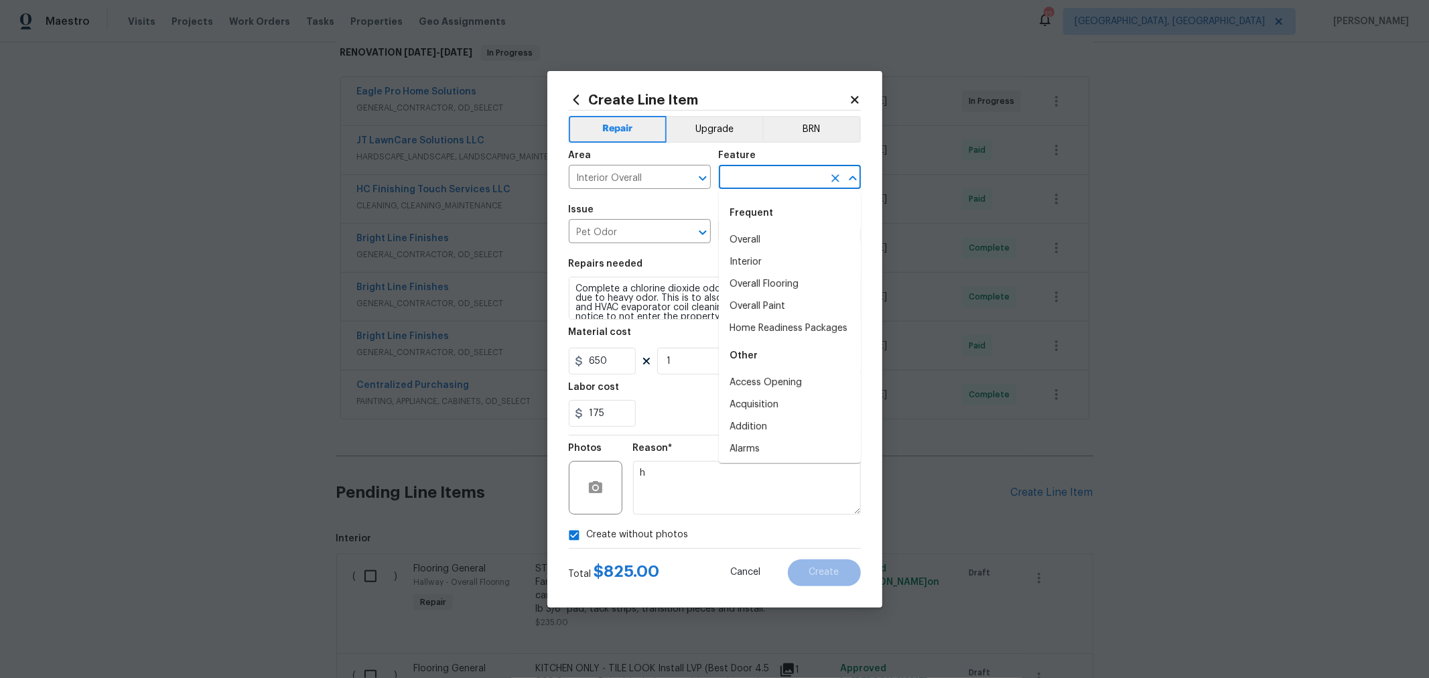
click at [779, 174] on input "text" at bounding box center [771, 178] width 104 height 21
click at [764, 233] on li "Overall" at bounding box center [790, 240] width 142 height 22
type input "Overall"
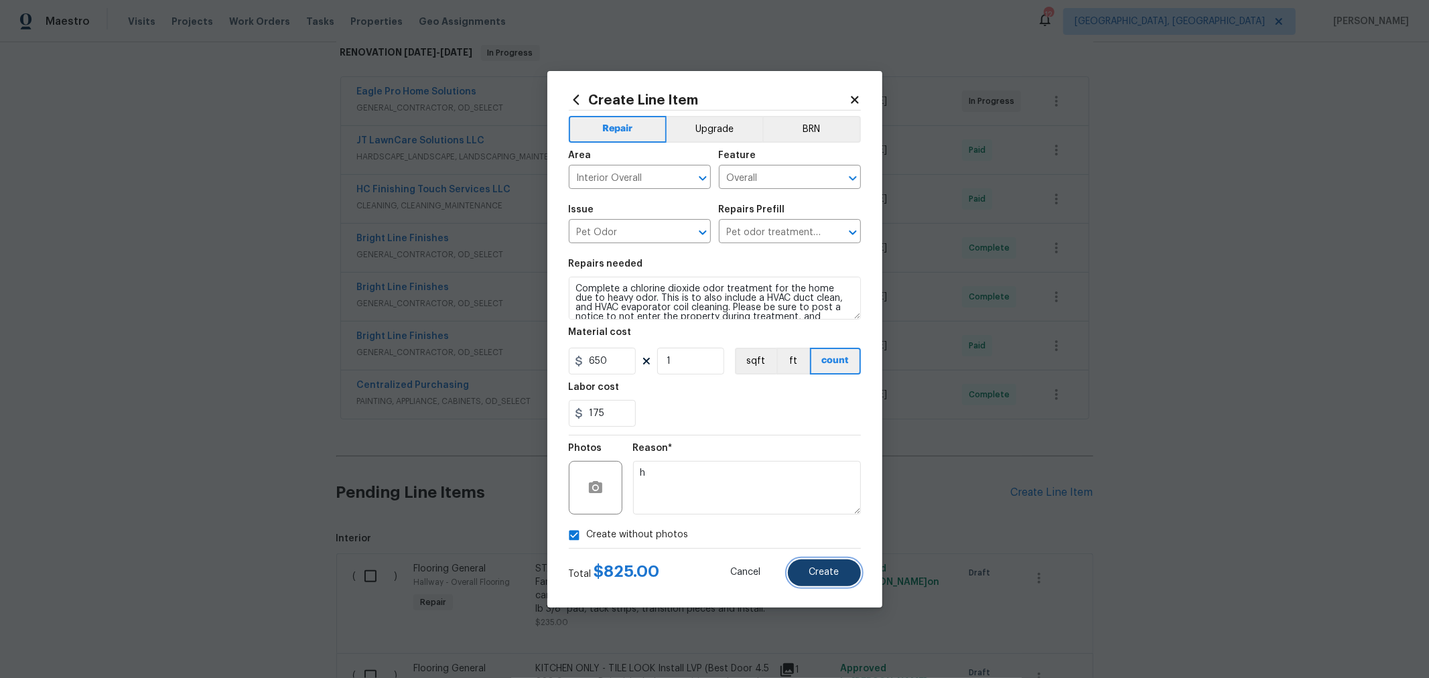
click at [832, 573] on span "Create" at bounding box center [824, 572] width 30 height 10
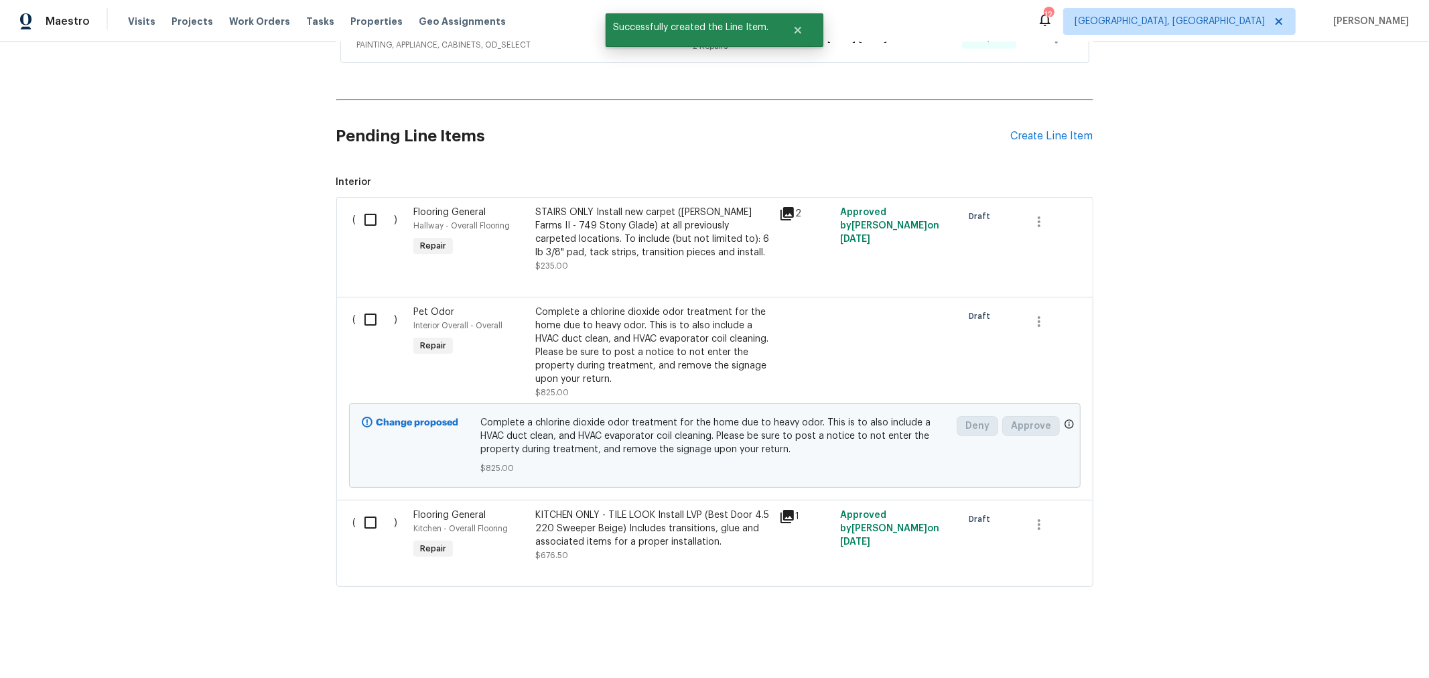
scroll to position [583, 0]
click at [363, 315] on input "checkbox" at bounding box center [375, 319] width 38 height 28
checkbox input "true"
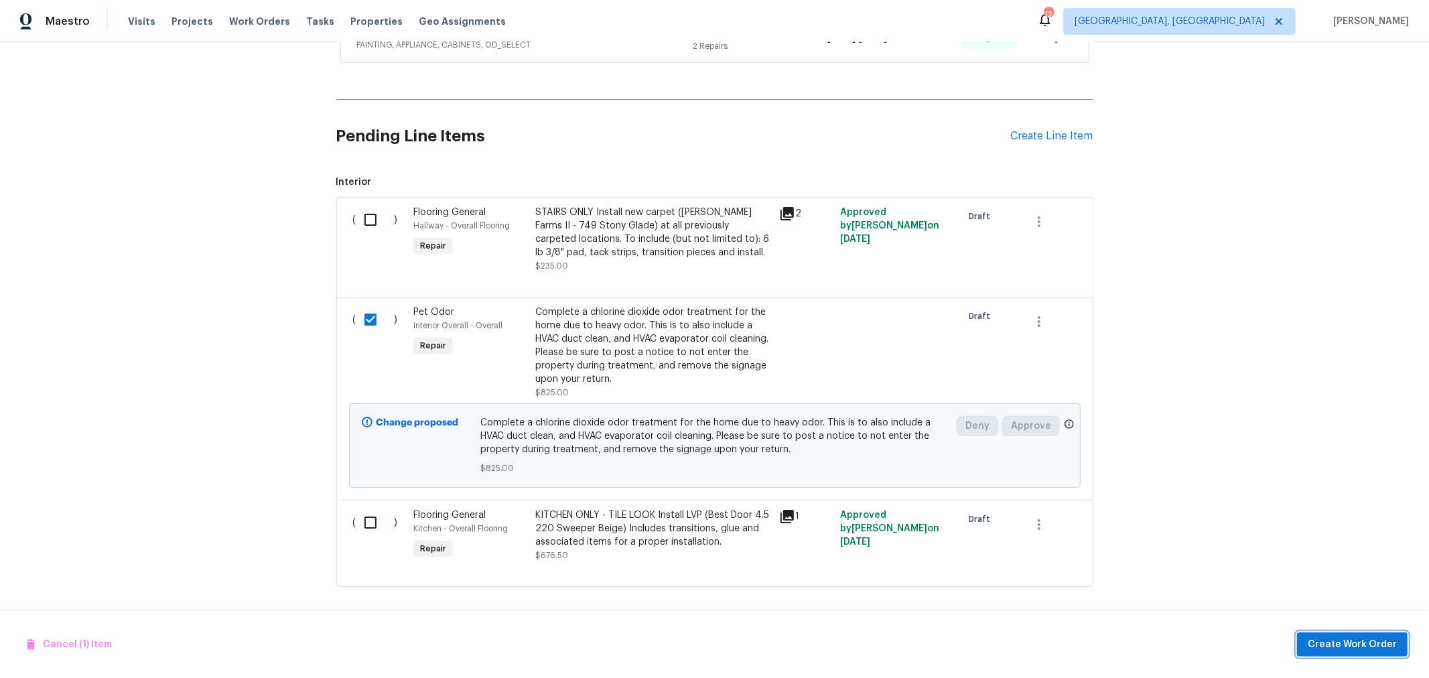
click at [1324, 634] on button "Create Work Order" at bounding box center [1352, 644] width 111 height 25
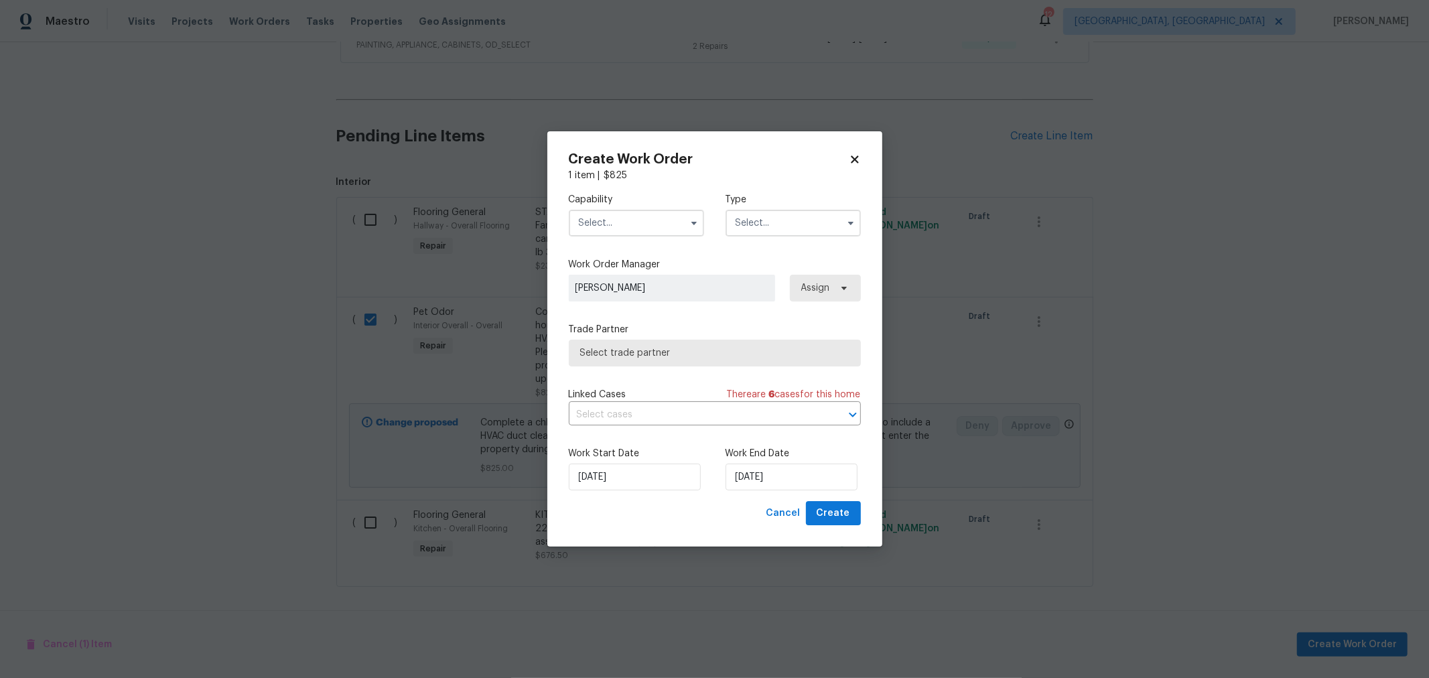
click at [590, 226] on input "text" at bounding box center [636, 223] width 135 height 27
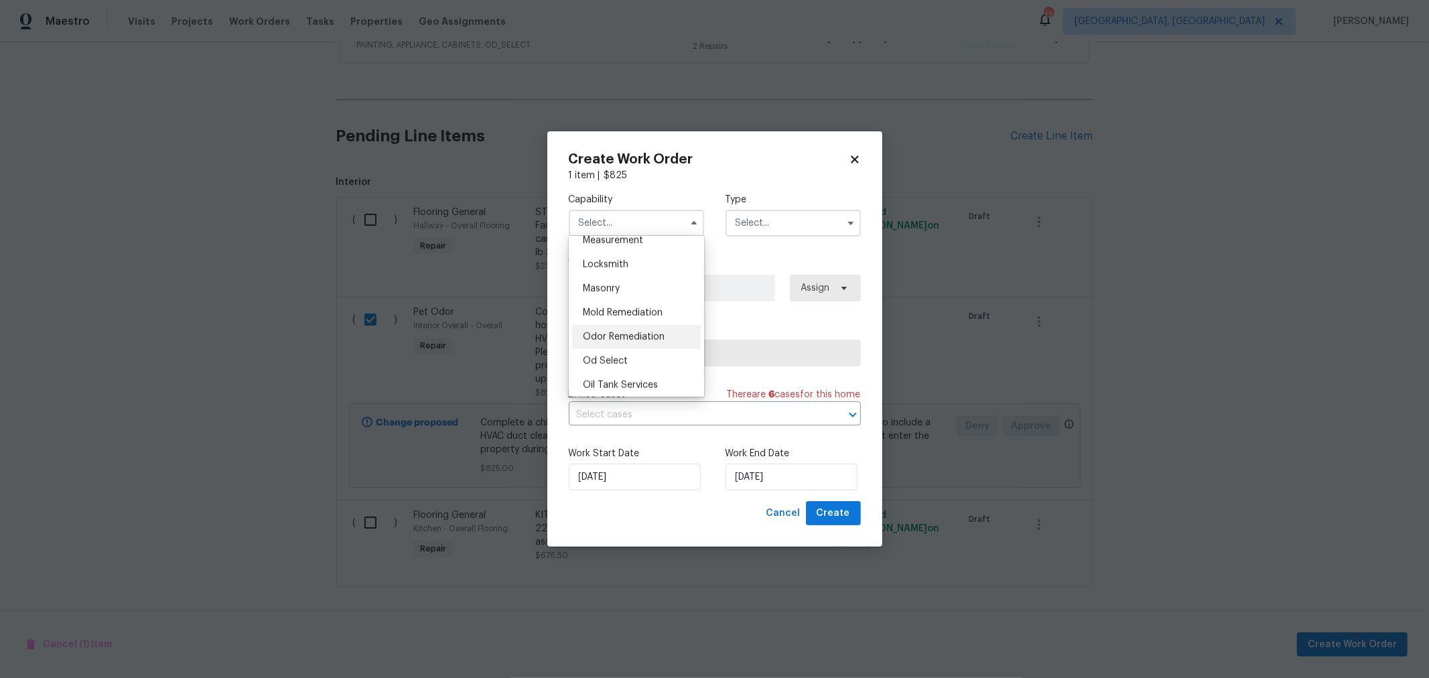
click at [617, 349] on div "Odor Remediation" at bounding box center [636, 337] width 129 height 24
type input "Odor Remediation"
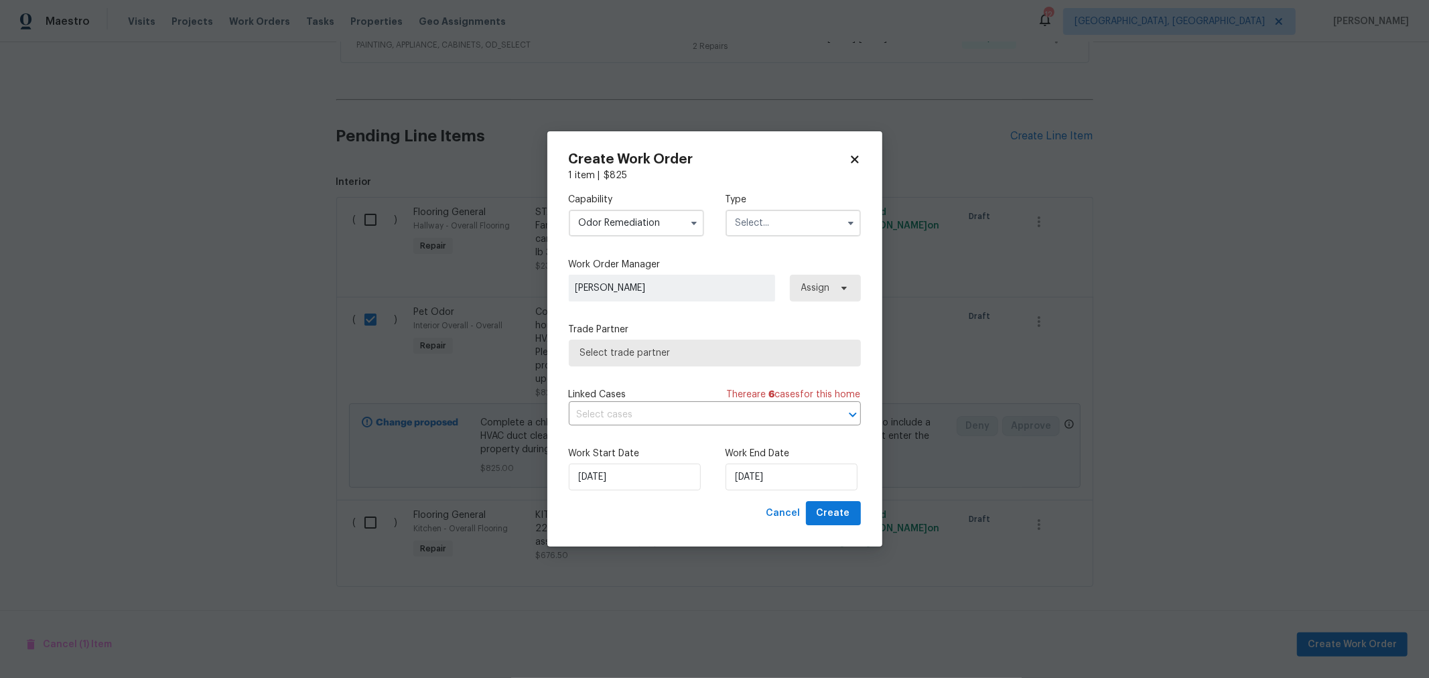
click at [780, 222] on input "text" at bounding box center [792, 223] width 135 height 27
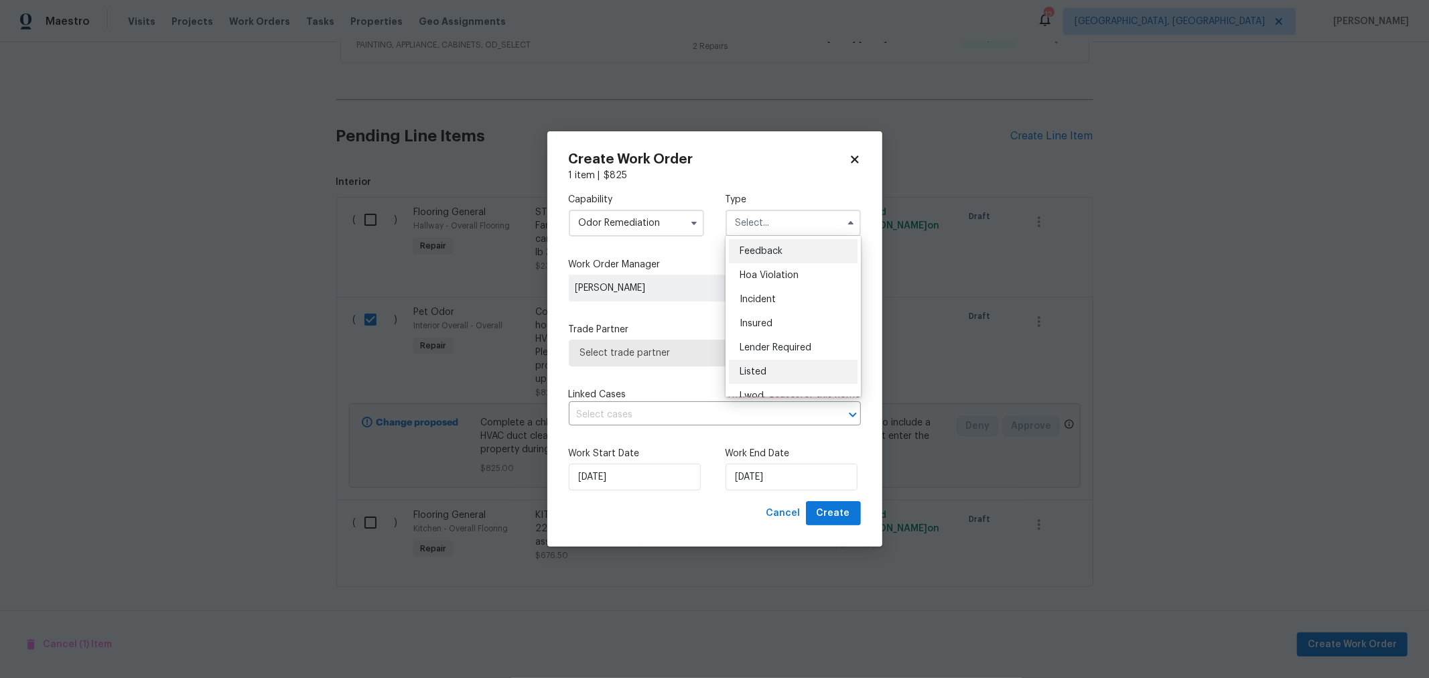
click at [771, 370] on div "Listed" at bounding box center [793, 372] width 129 height 24
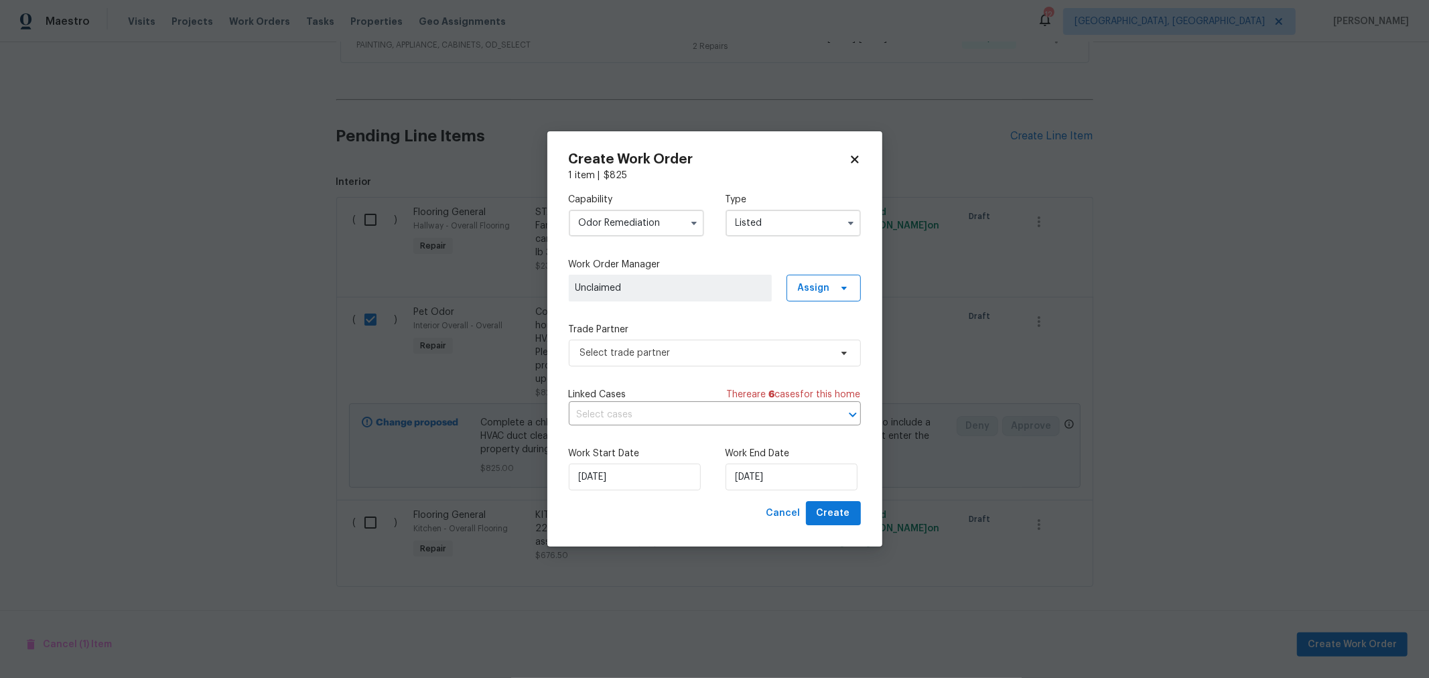
click at [810, 223] on input "Listed" at bounding box center [792, 223] width 135 height 27
click at [784, 315] on div "Renovation" at bounding box center [793, 309] width 129 height 24
type input "Renovation"
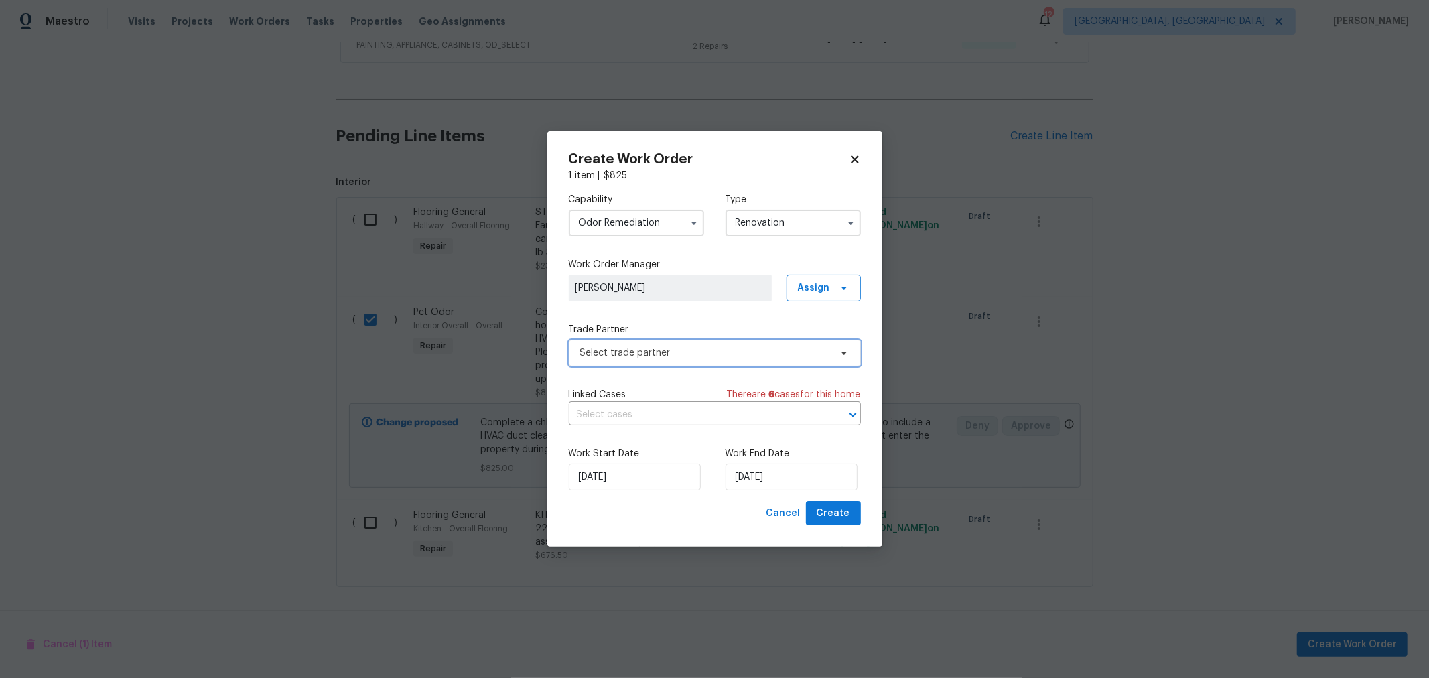
click at [677, 353] on span "Select trade partner" at bounding box center [705, 352] width 250 height 13
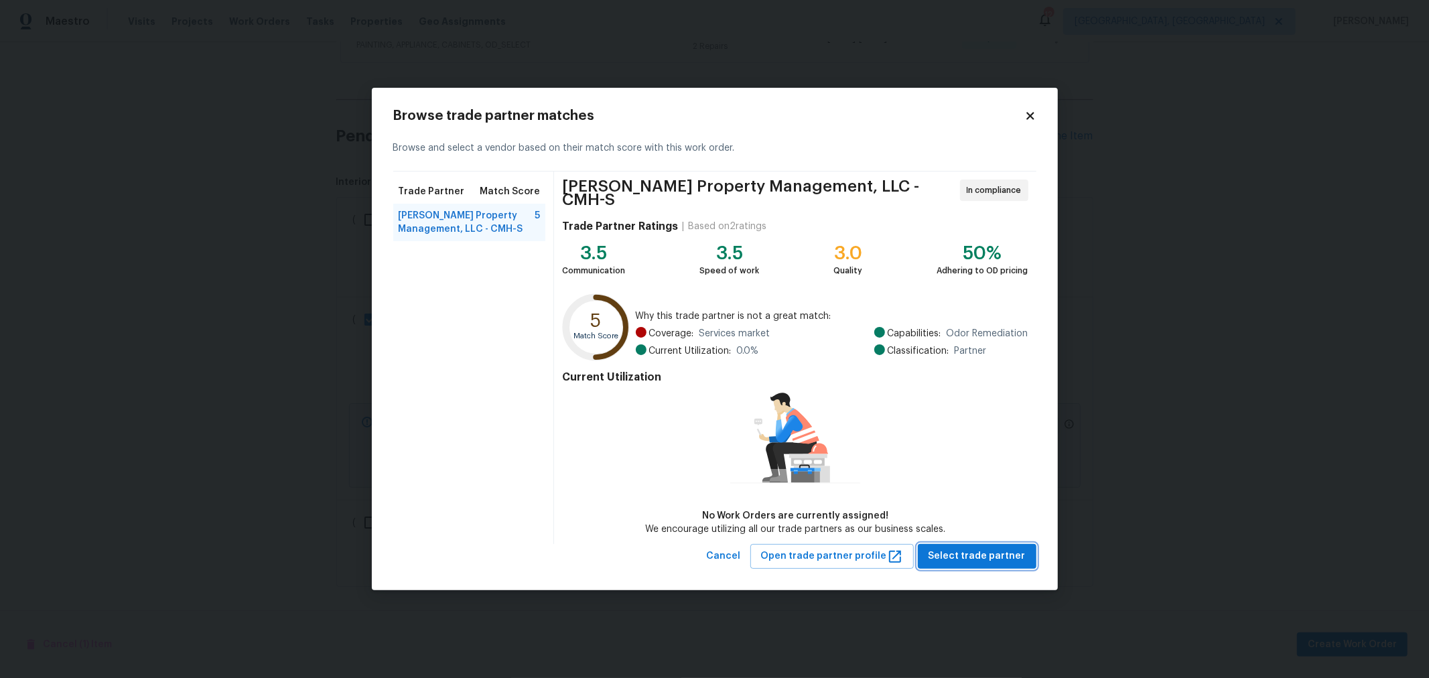
click at [956, 549] on span "Select trade partner" at bounding box center [976, 556] width 97 height 17
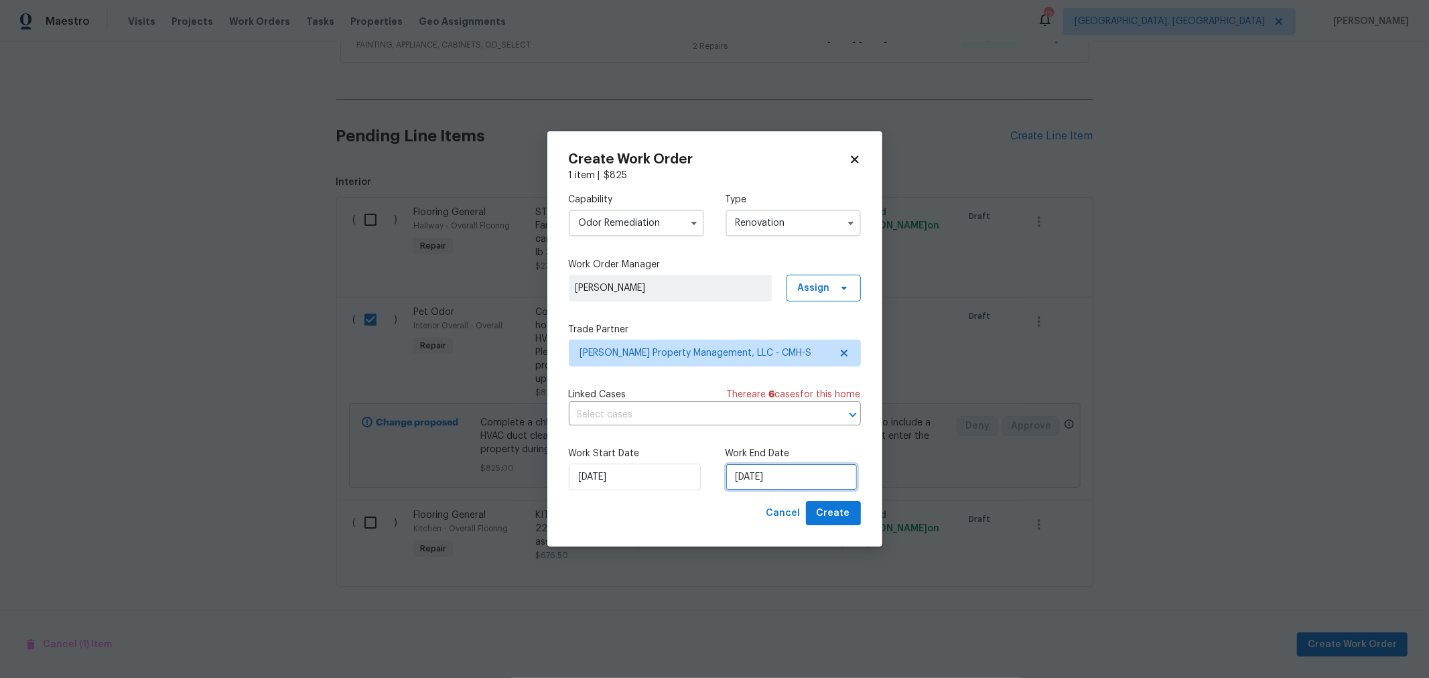
click at [787, 476] on input "[DATE]" at bounding box center [791, 476] width 132 height 27
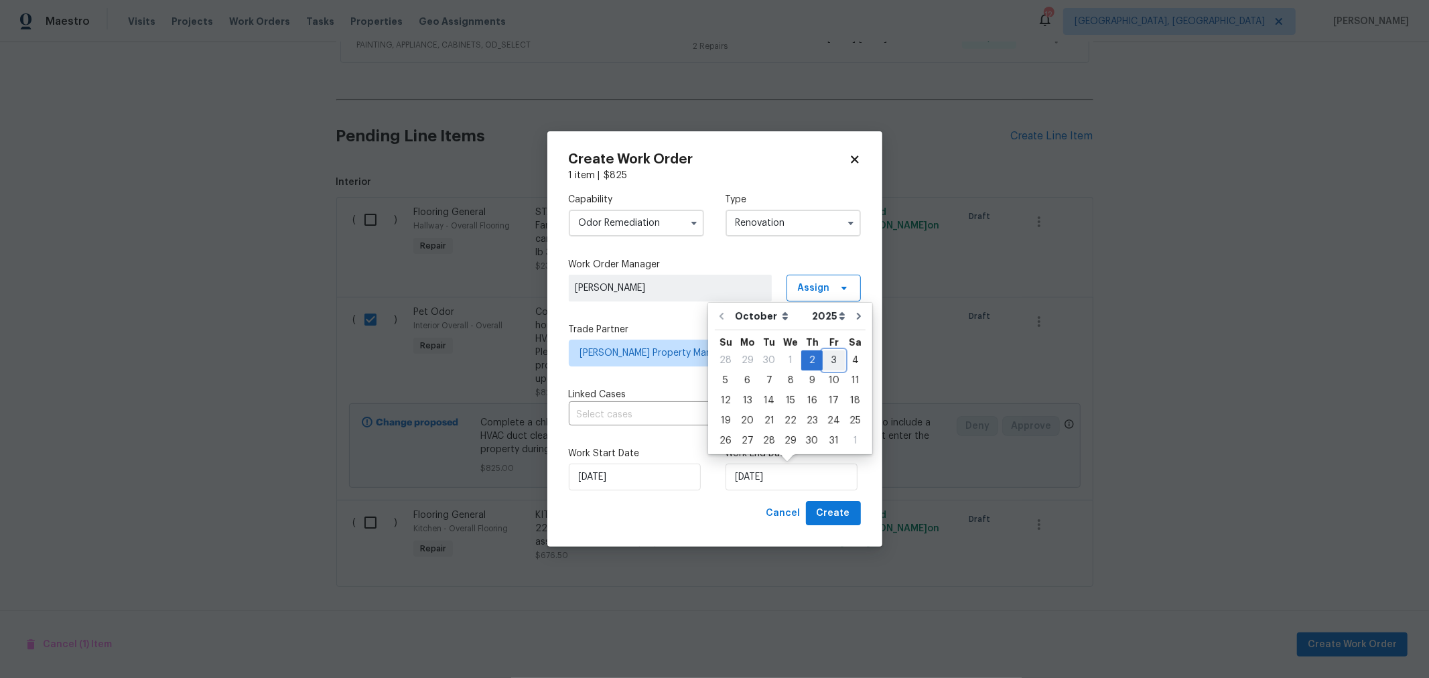
click at [825, 358] on div "3" at bounding box center [833, 360] width 22 height 19
type input "[DATE]"
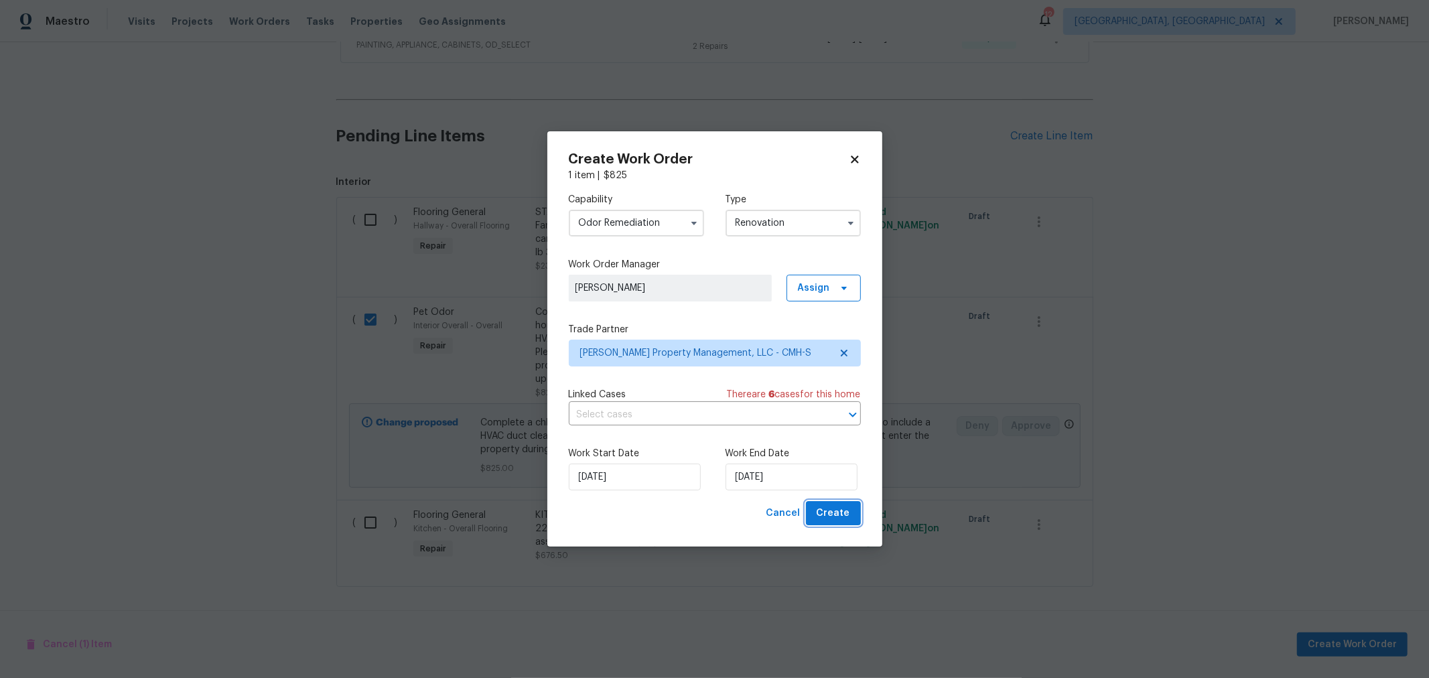
click at [829, 507] on span "Create" at bounding box center [832, 513] width 33 height 17
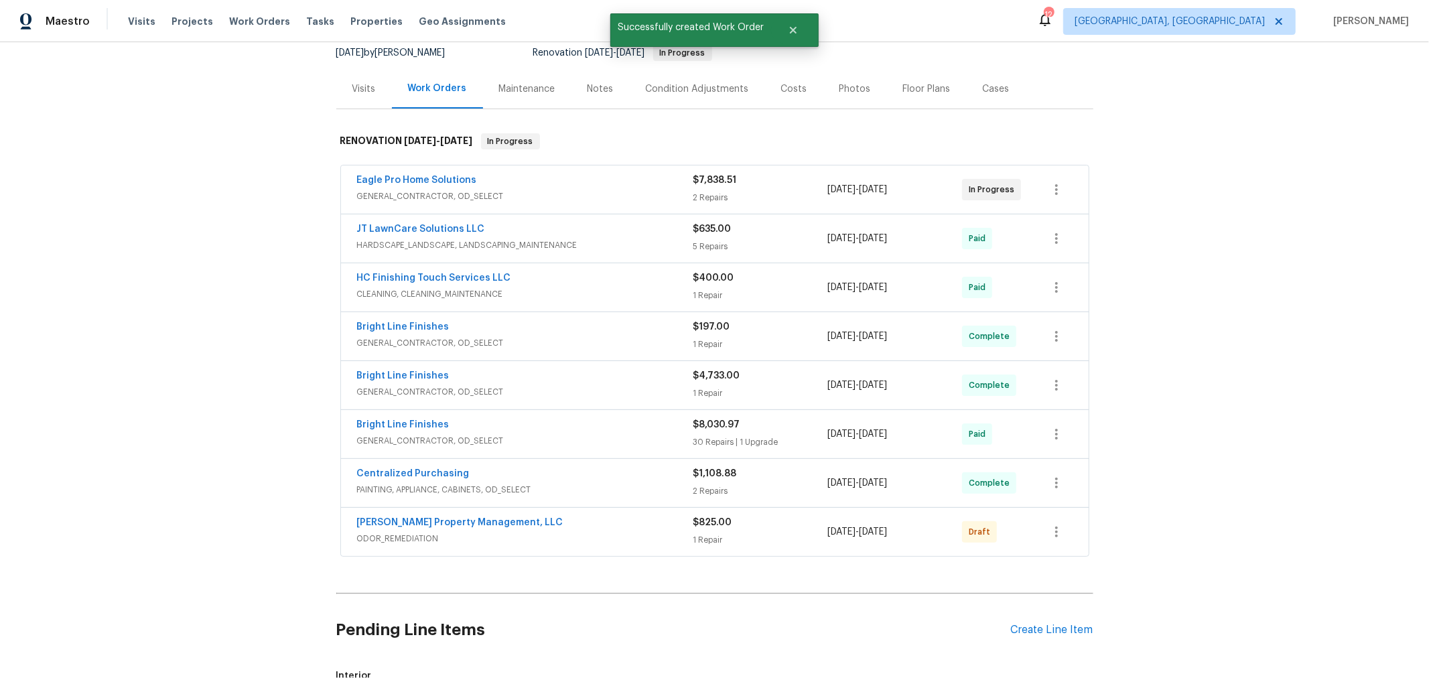
scroll to position [133, 0]
click at [1057, 535] on icon "button" at bounding box center [1056, 533] width 16 height 16
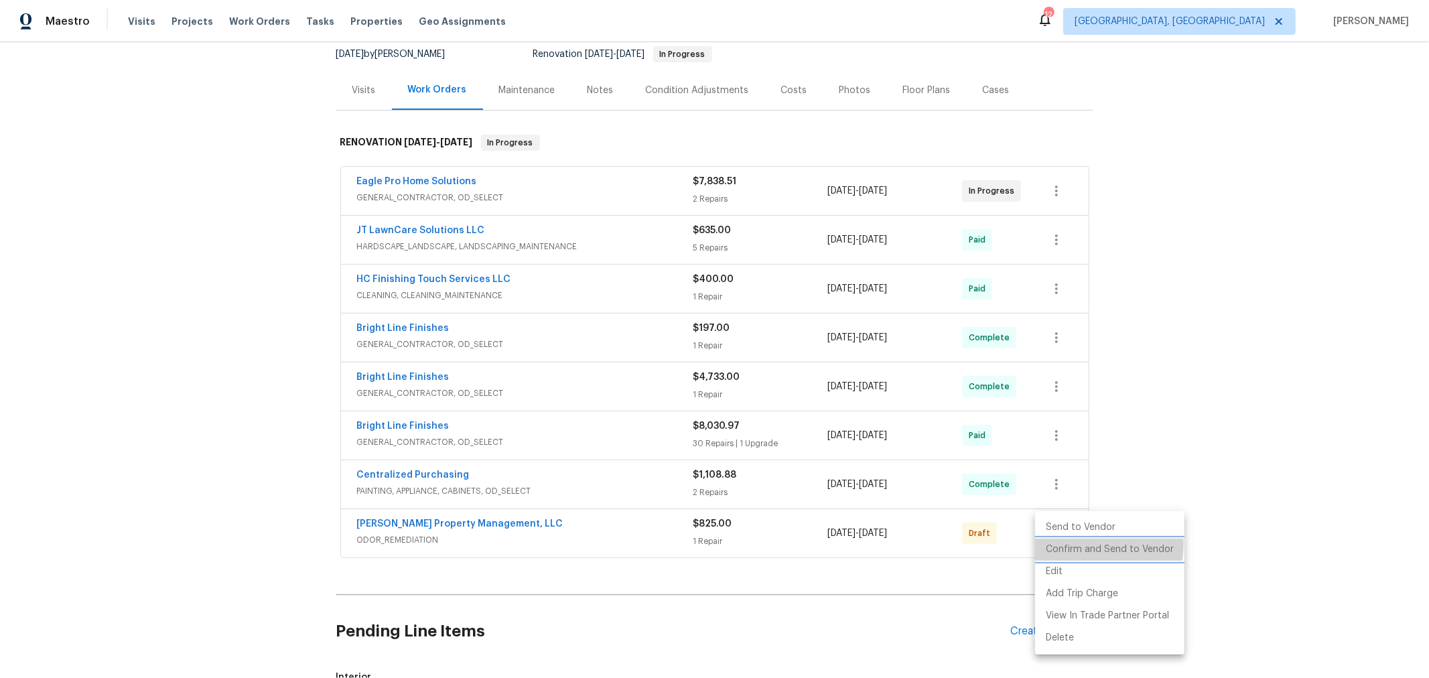
click at [1056, 544] on li "Confirm and Send to Vendor" at bounding box center [1109, 549] width 149 height 22
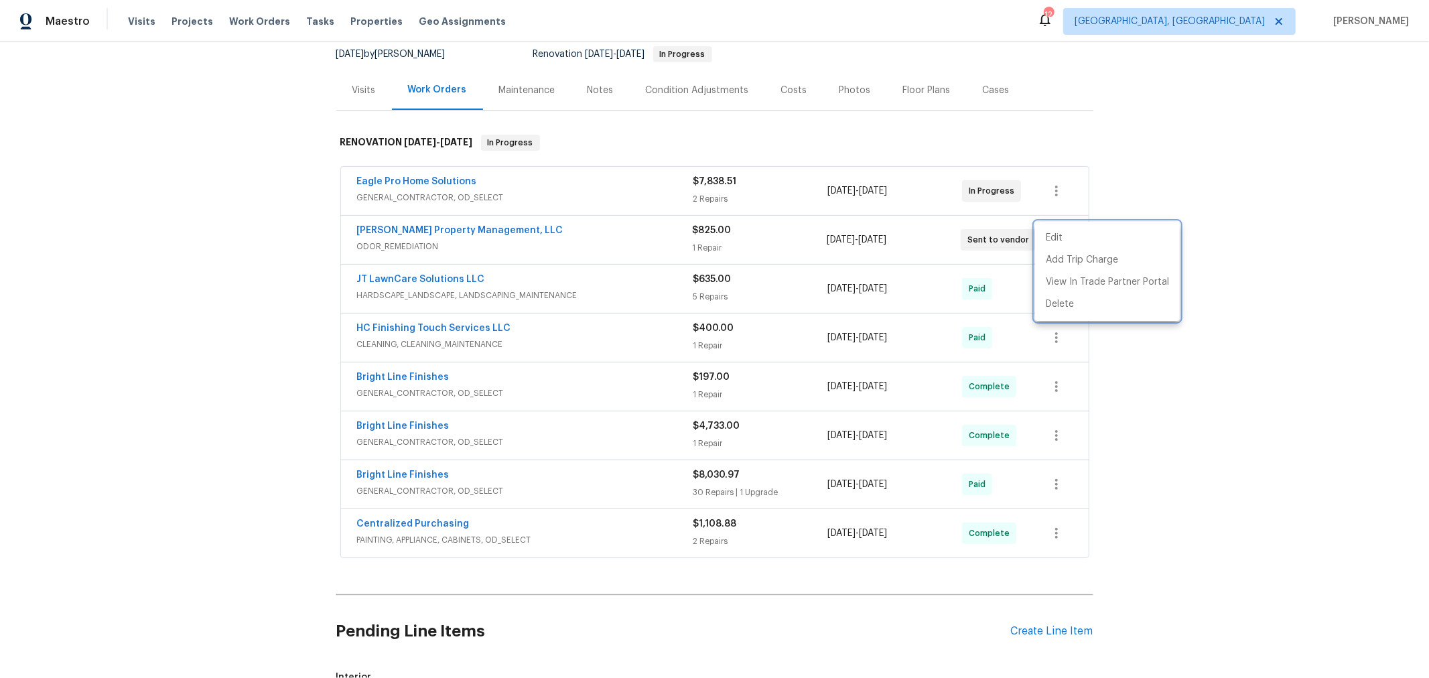
click at [1356, 452] on div at bounding box center [714, 339] width 1429 height 678
click at [783, 76] on div "Costs" at bounding box center [794, 90] width 58 height 40
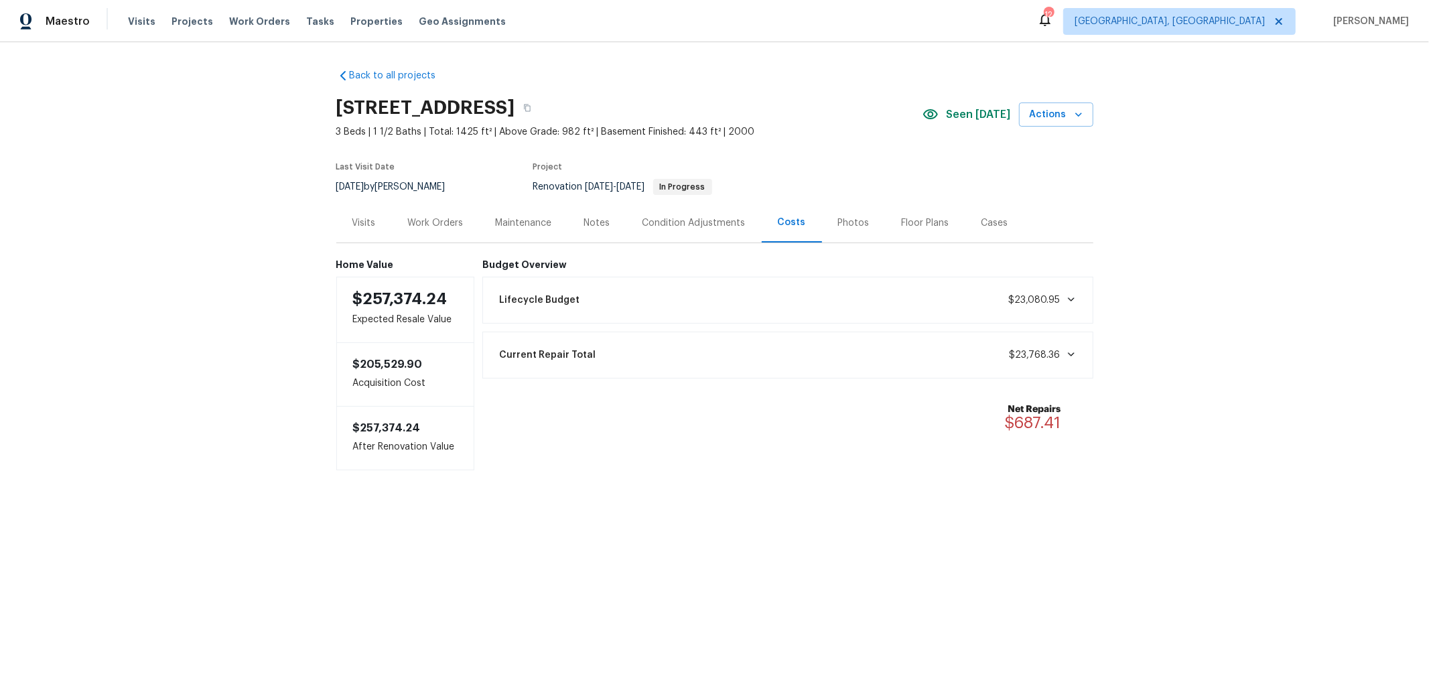
click at [589, 226] on div "Notes" at bounding box center [597, 222] width 26 height 13
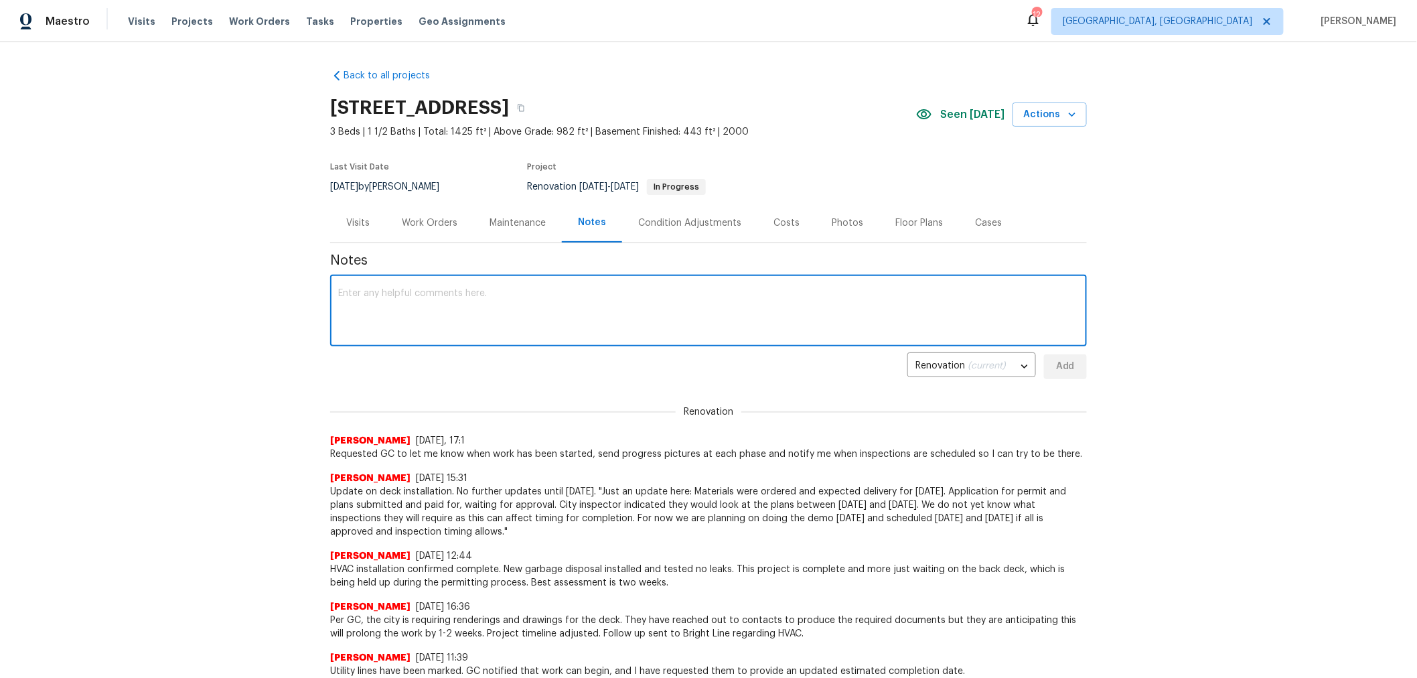
click at [557, 295] on textarea at bounding box center [708, 312] width 741 height 47
type textarea "I"
type textarea "Odor treatment scheduled for [DATE]. During my last visit, the smell was very b…"
click at [1070, 370] on span "Add" at bounding box center [1065, 366] width 21 height 17
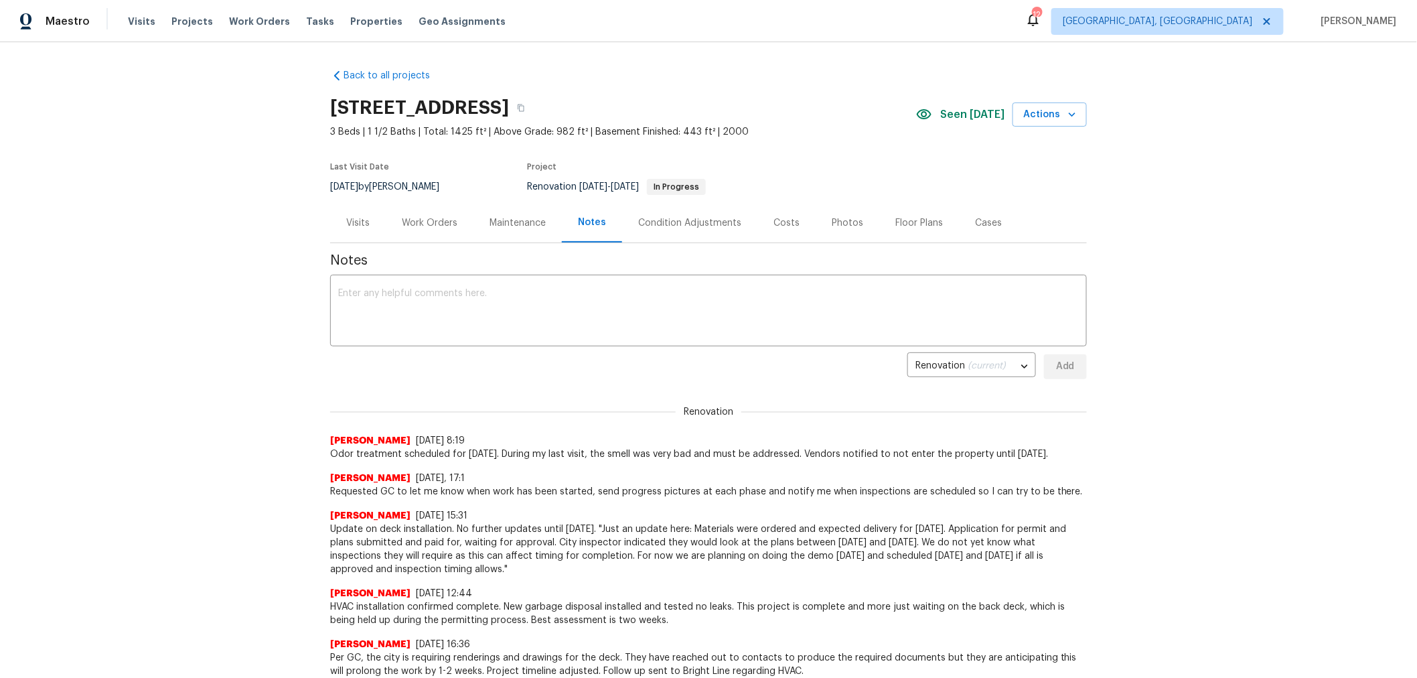
click at [421, 226] on div "Work Orders" at bounding box center [430, 222] width 56 height 13
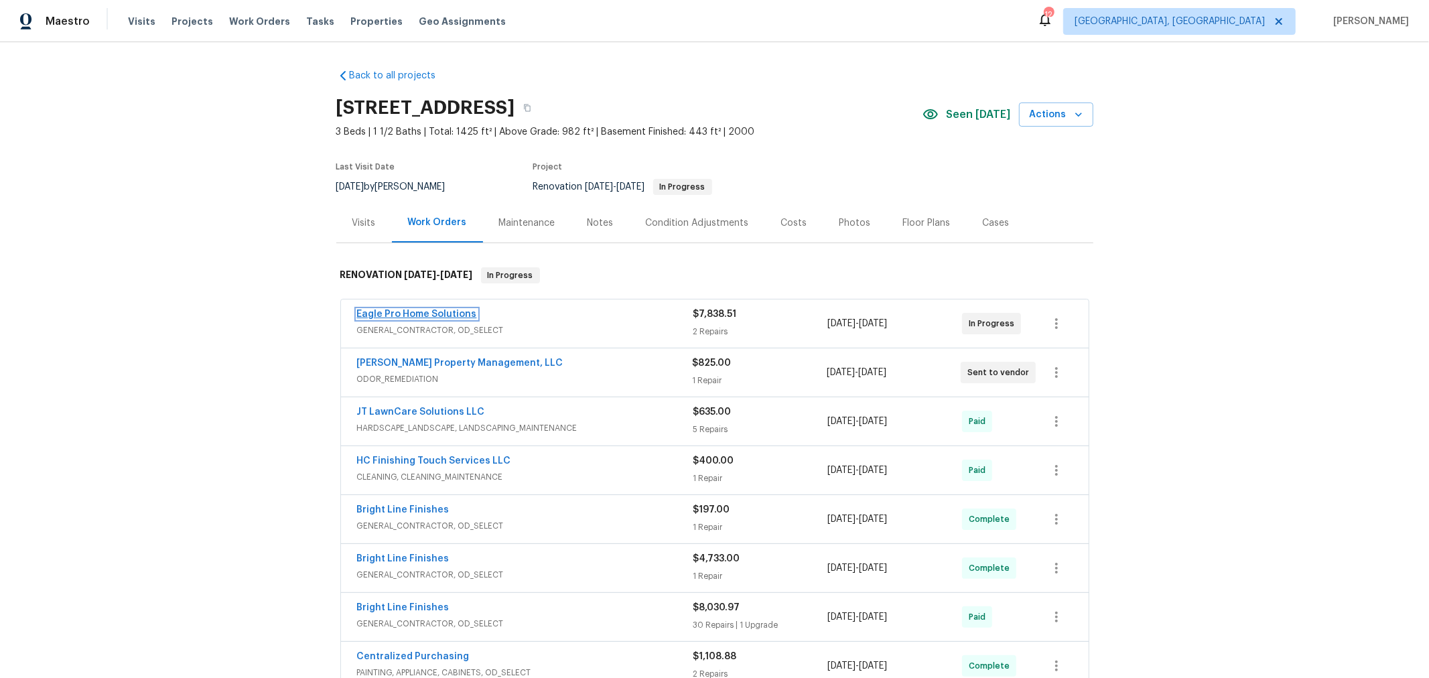
click at [446, 312] on link "Eagle Pro Home Solutions" at bounding box center [417, 313] width 120 height 9
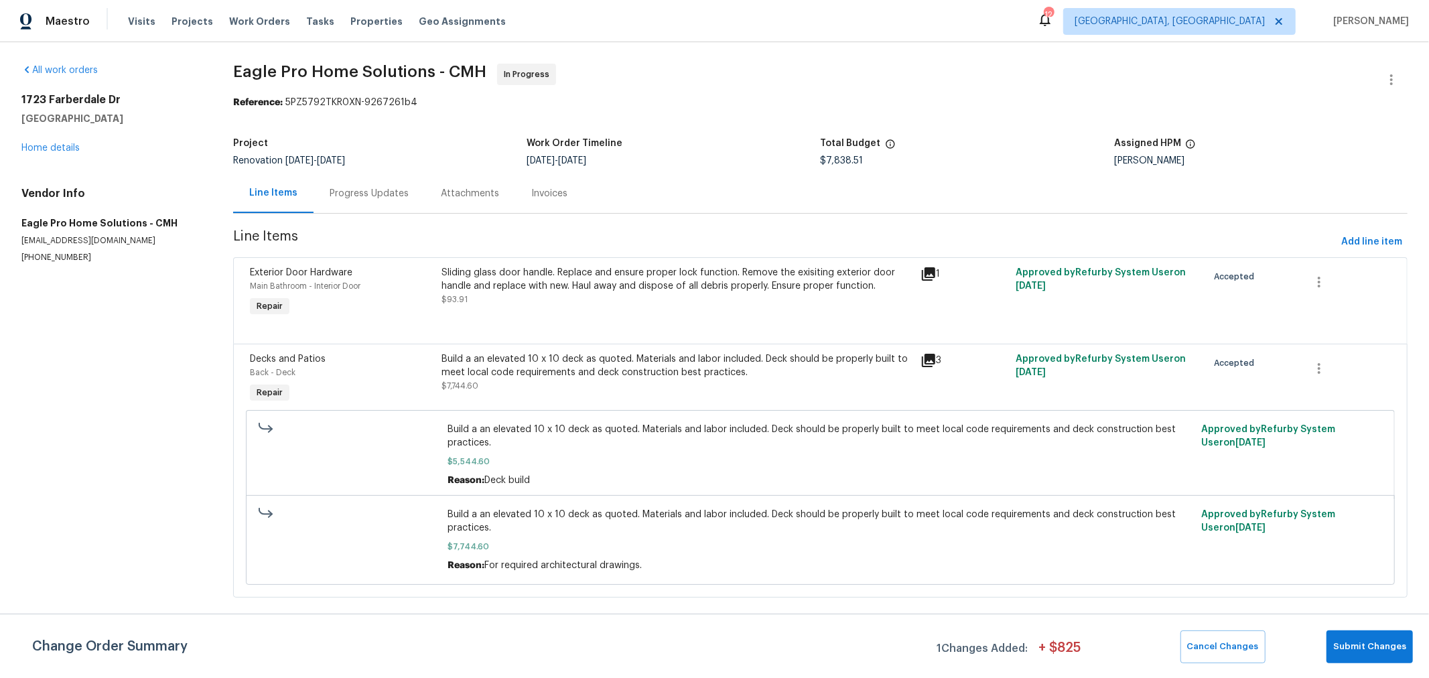
click at [375, 206] on div "Progress Updates" at bounding box center [368, 193] width 111 height 40
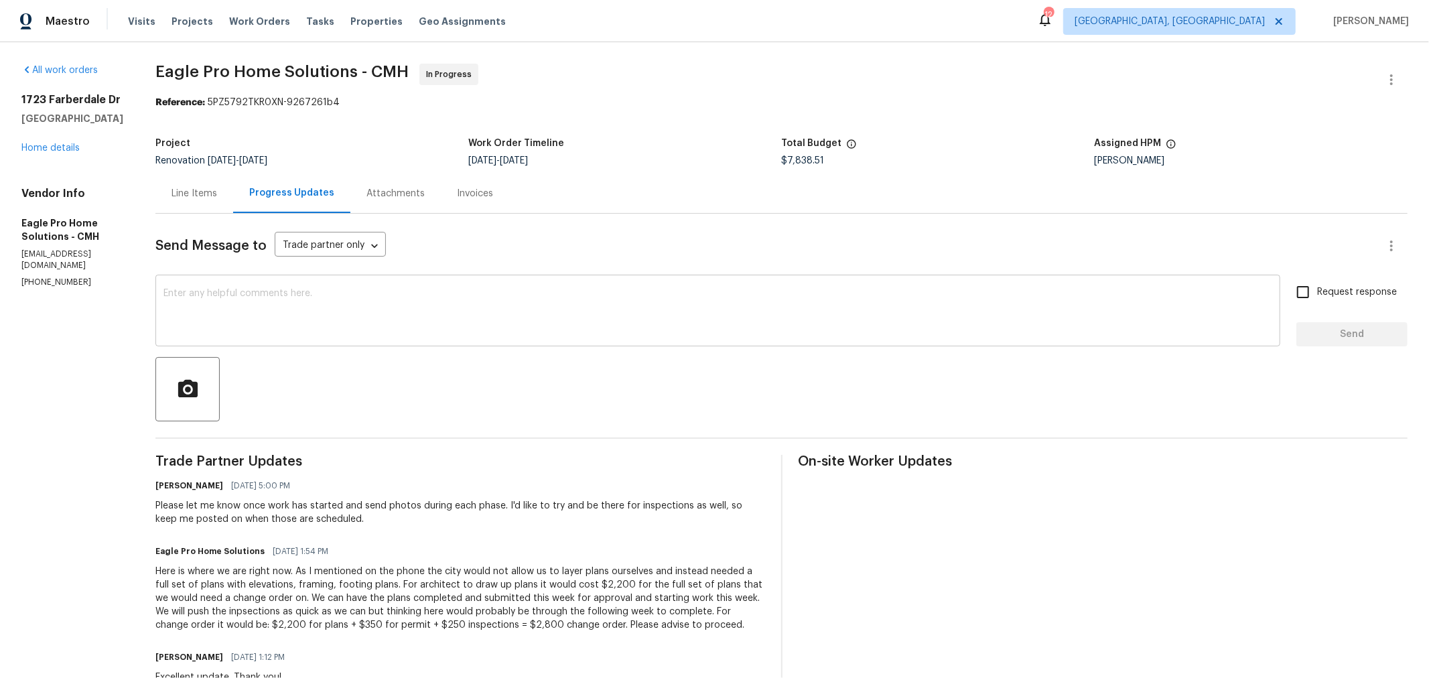
click at [421, 328] on textarea at bounding box center [717, 312] width 1108 height 47
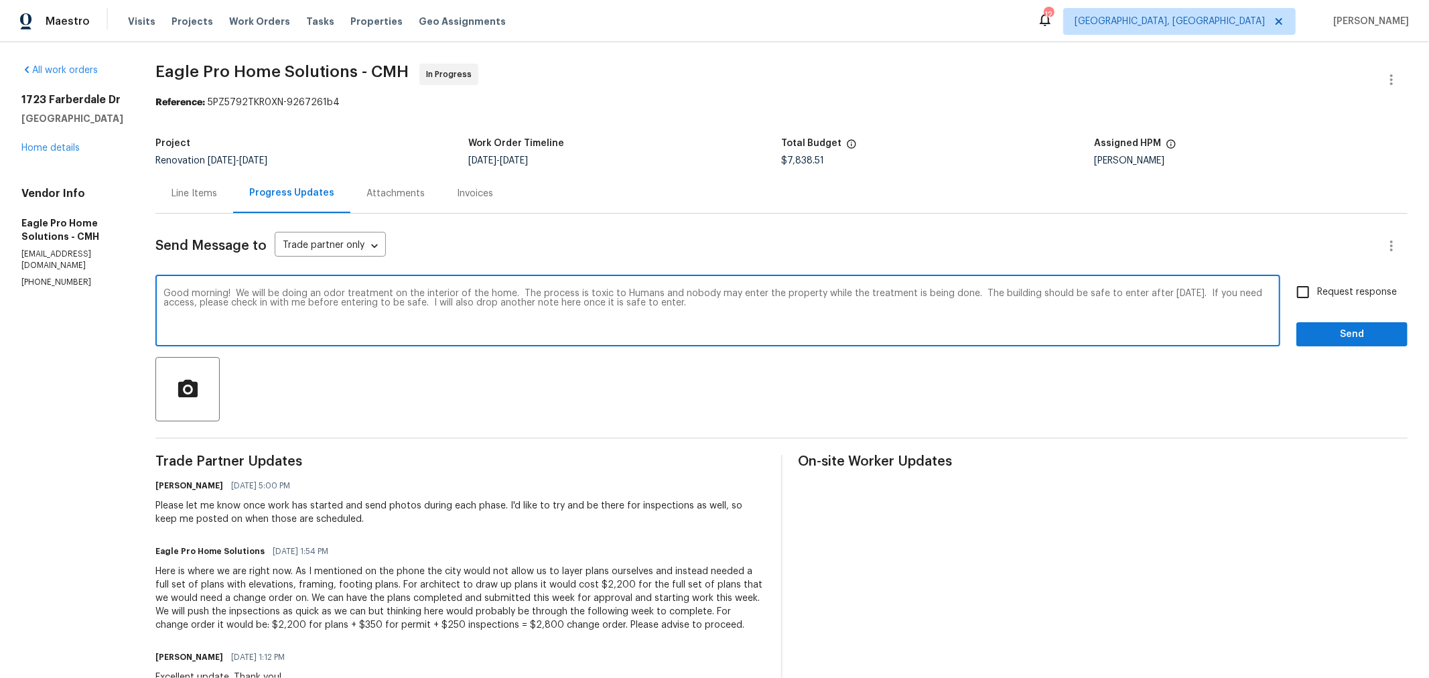
type textarea "Good morning! We will be doing an odor treatment on the interior of the home. T…"
click at [1289, 298] on input "Request response" at bounding box center [1303, 292] width 28 height 28
checkbox input "true"
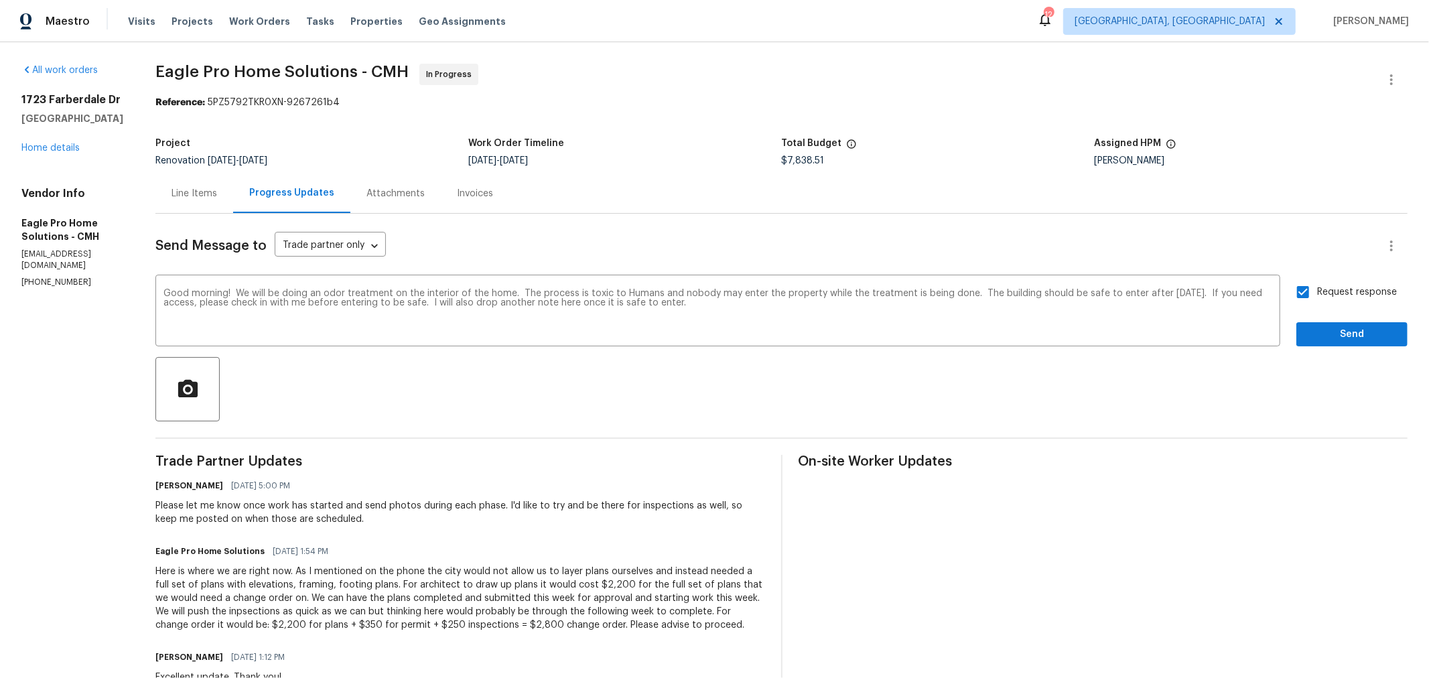
click at [1309, 360] on div at bounding box center [781, 389] width 1252 height 64
click at [1307, 340] on span "Send" at bounding box center [1352, 334] width 90 height 17
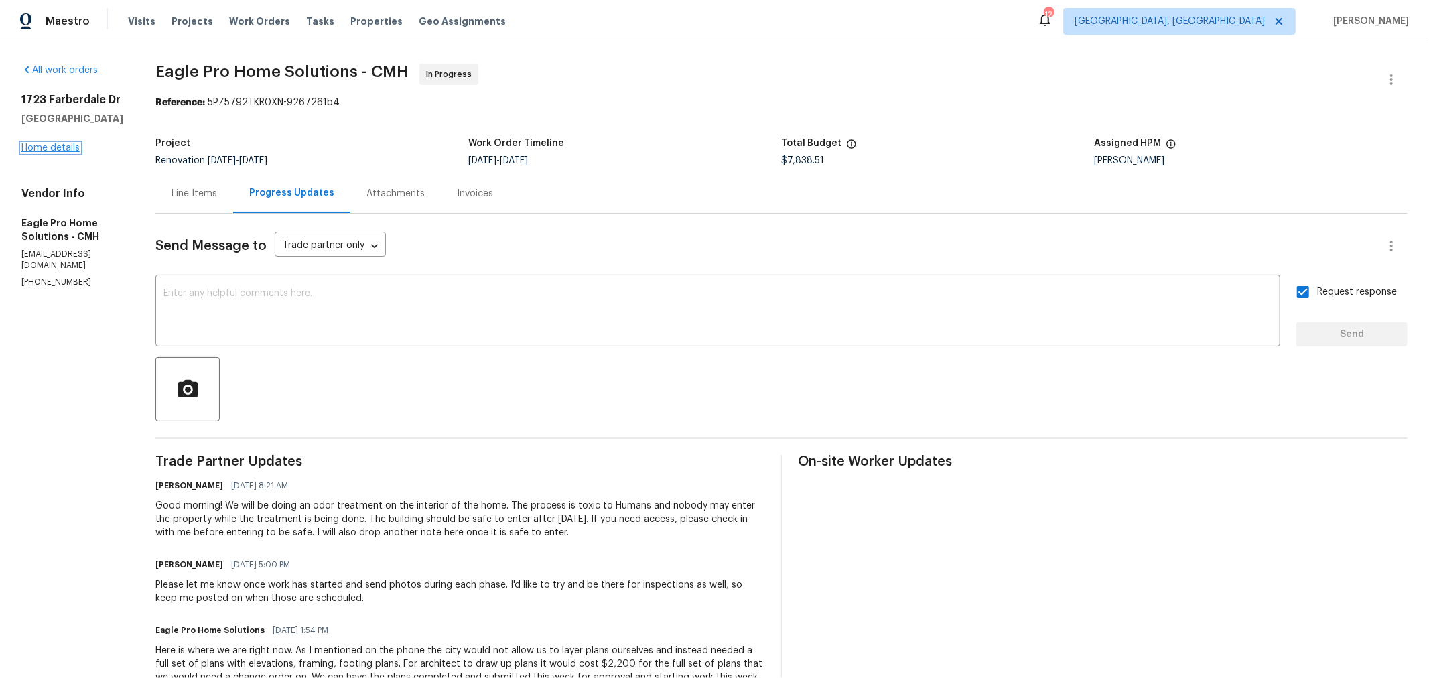
click at [56, 149] on link "Home details" at bounding box center [50, 147] width 58 height 9
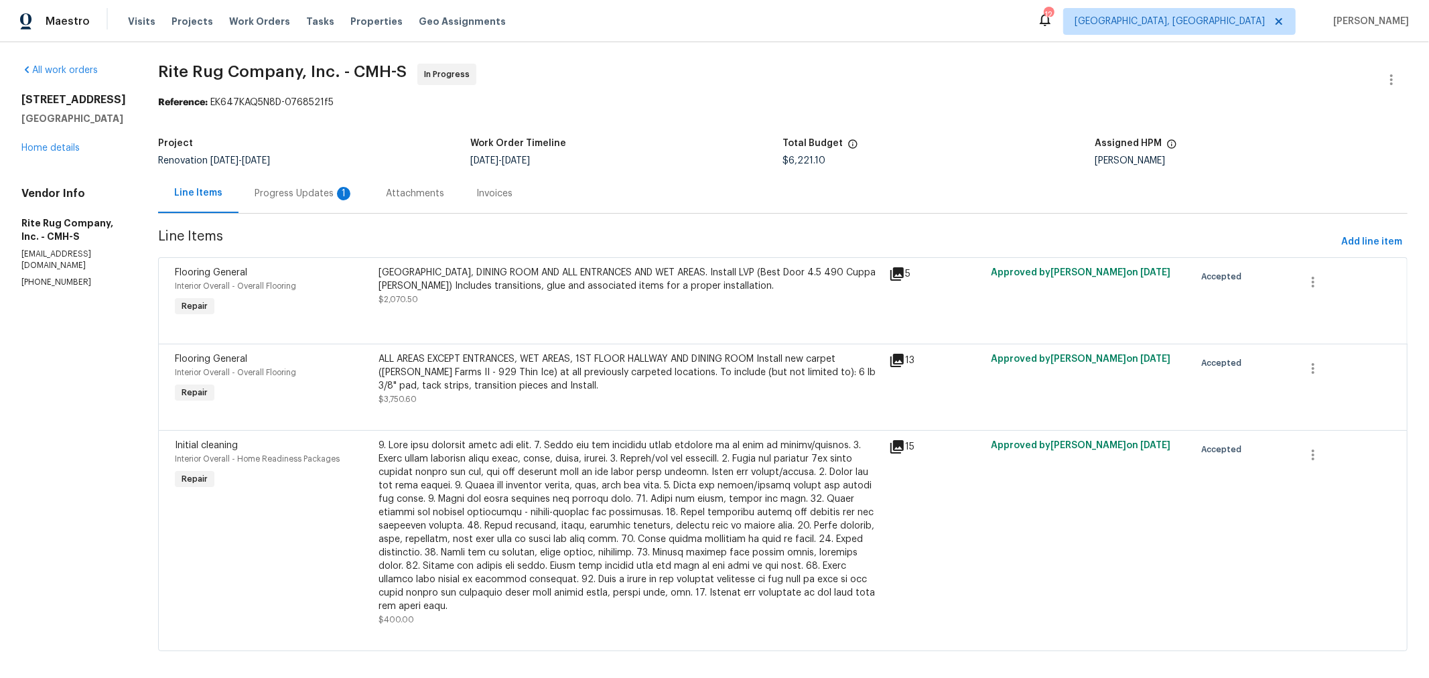
click at [318, 200] on div "Progress Updates 1" at bounding box center [303, 193] width 131 height 40
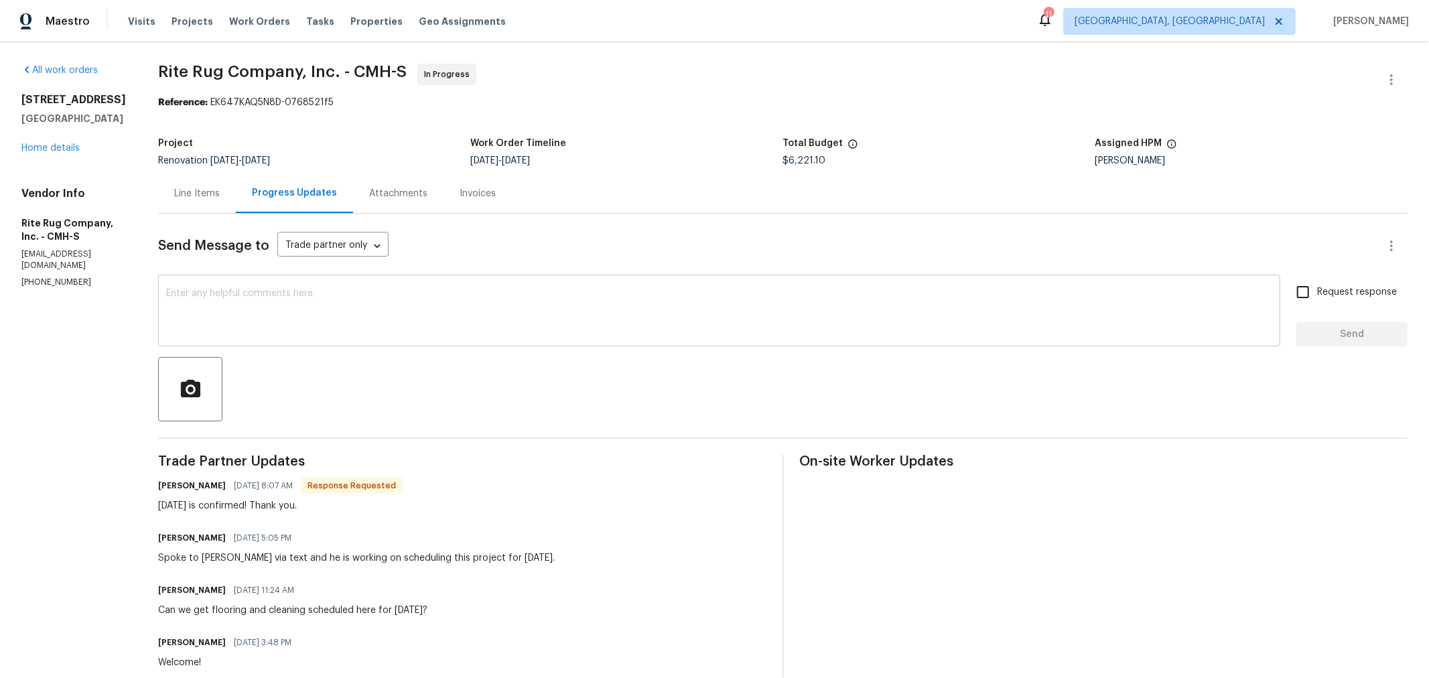
click at [337, 315] on textarea at bounding box center [719, 312] width 1106 height 47
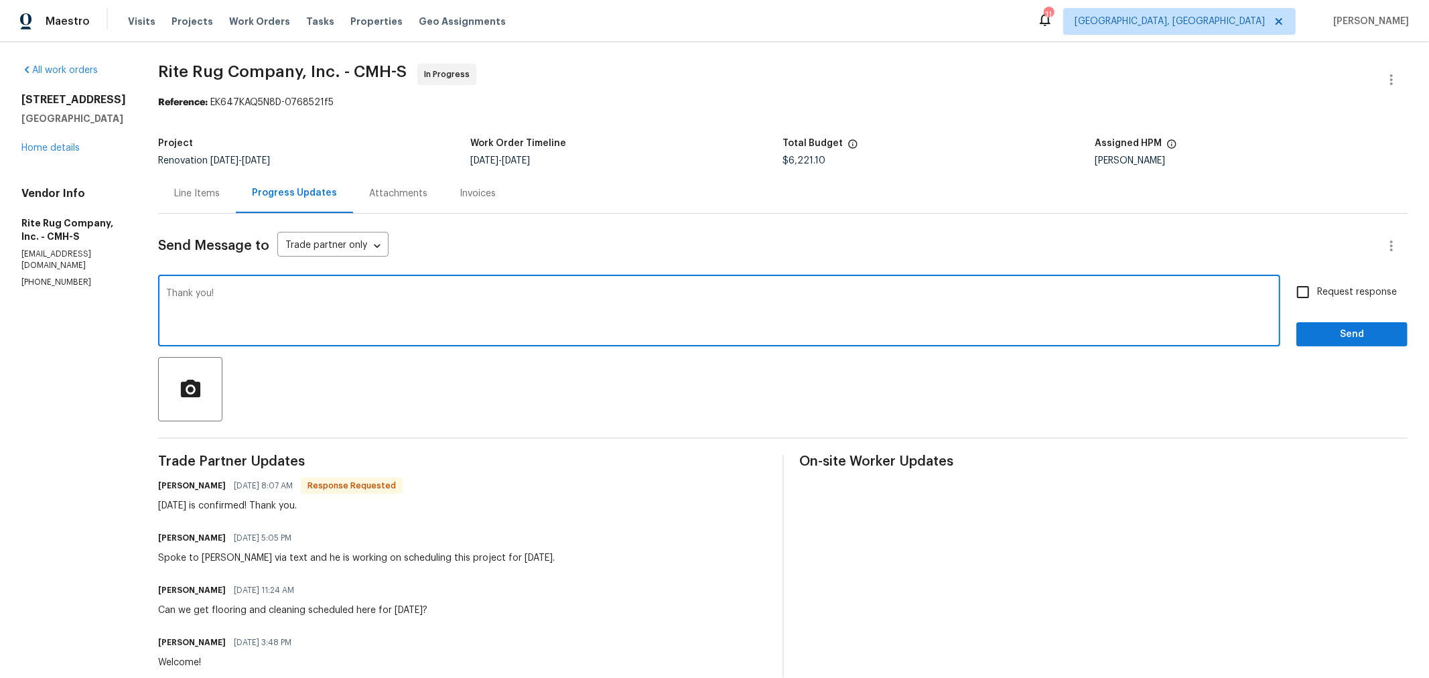
type textarea "Thank you!"
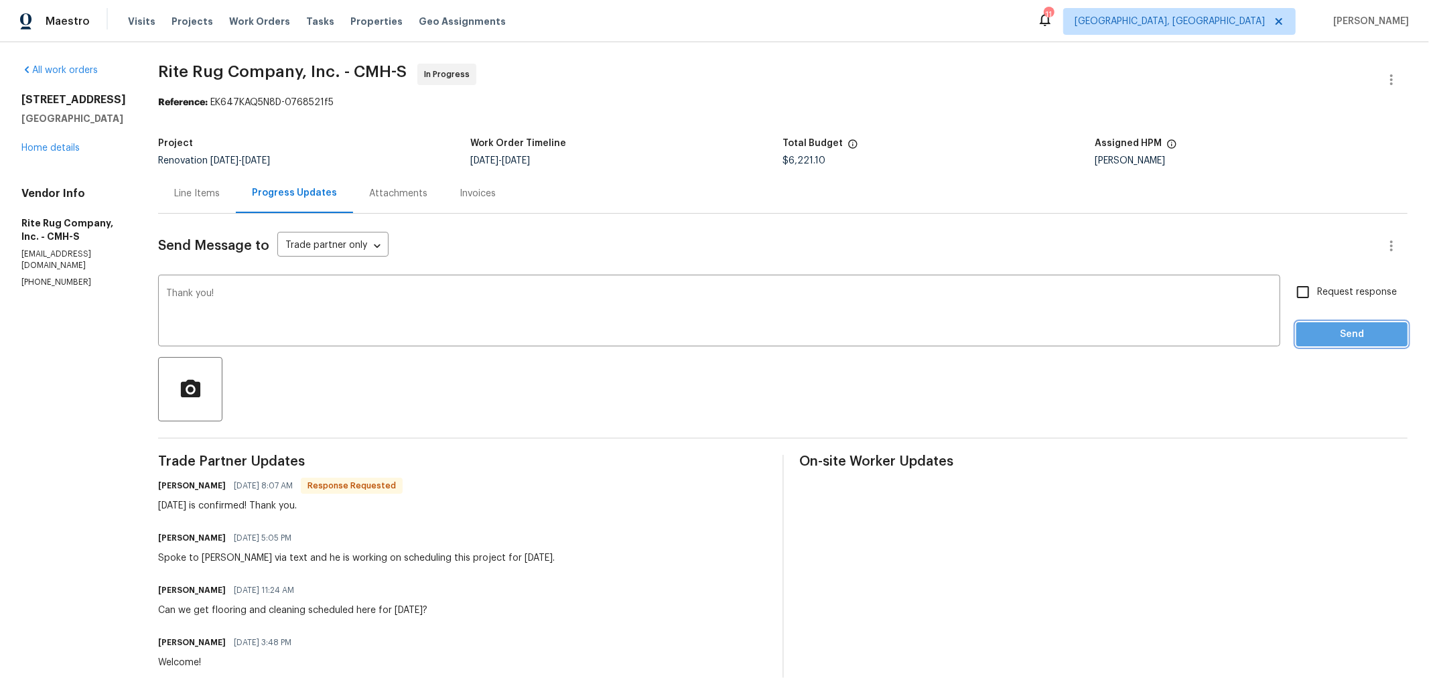
click at [1296, 332] on button "Send" at bounding box center [1351, 334] width 111 height 25
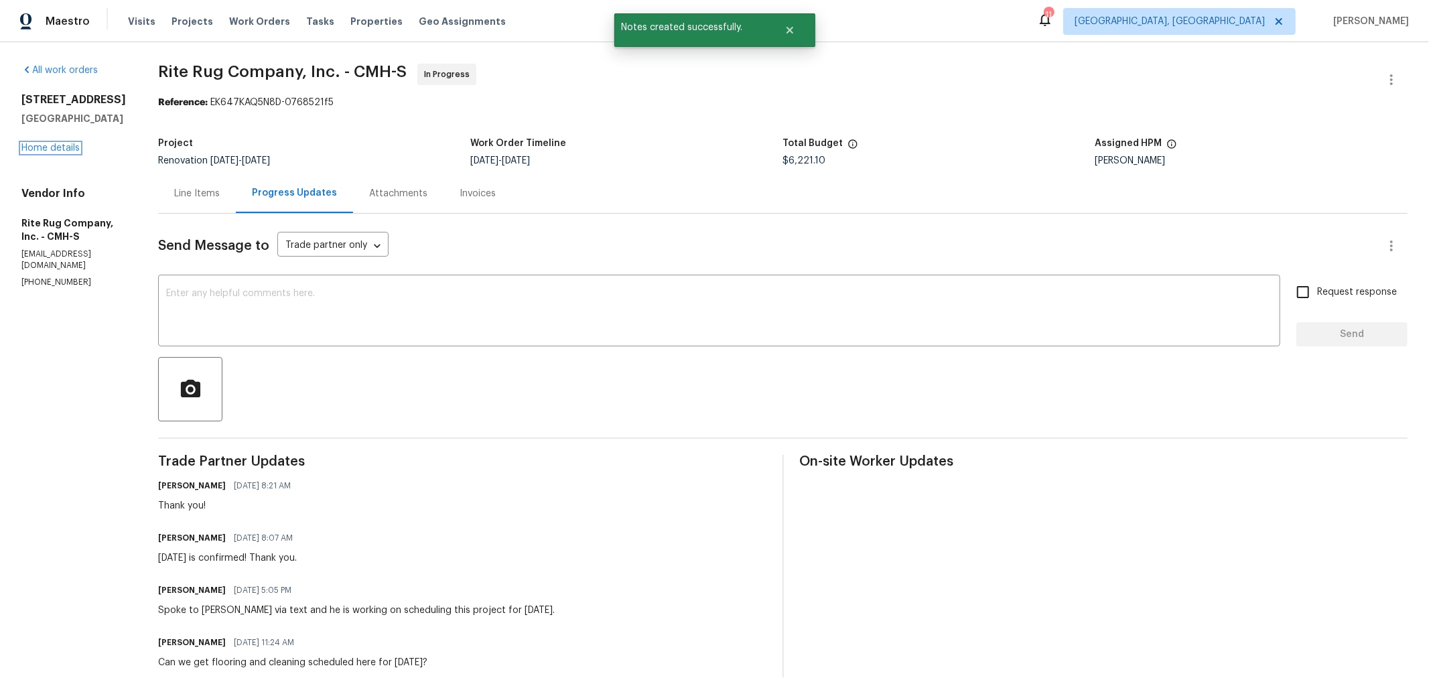
click at [48, 142] on div "4296 Oakwind Dr Columbus, OH 43207 Home details" at bounding box center [73, 124] width 104 height 62
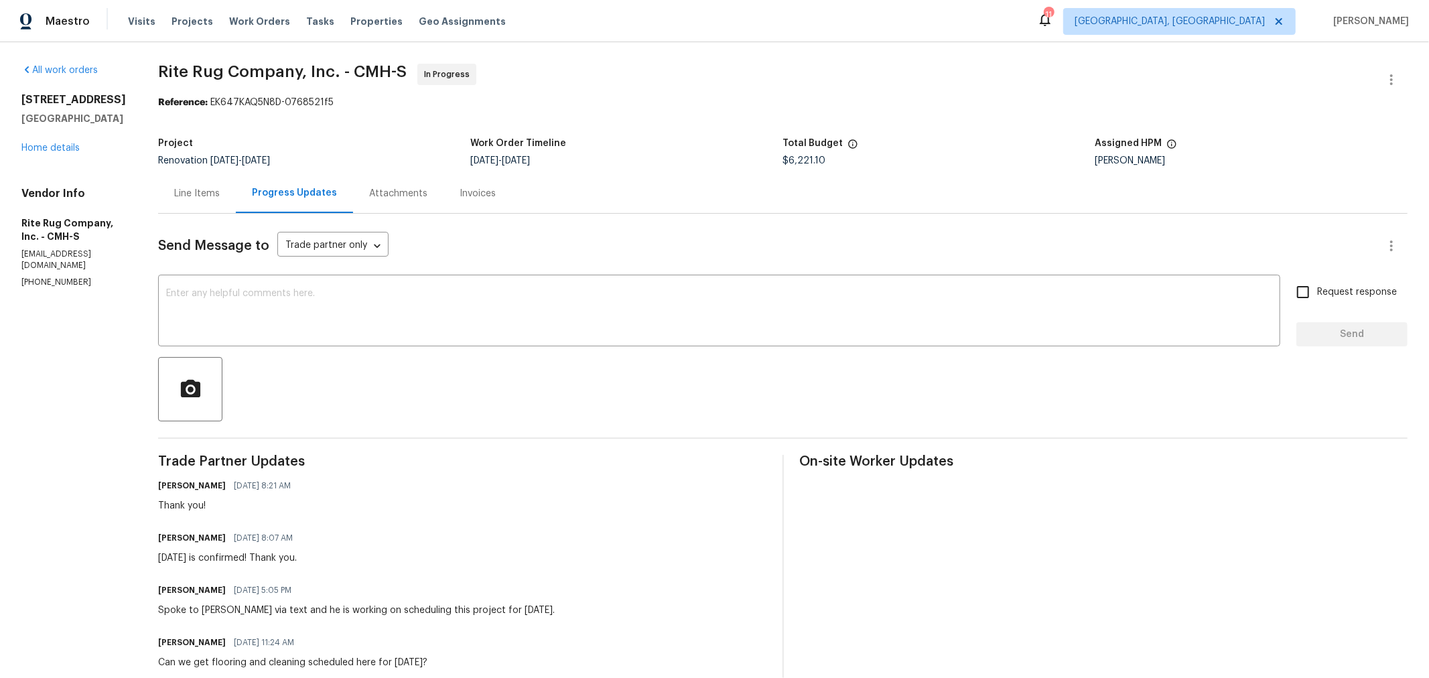
click at [486, 389] on div at bounding box center [782, 389] width 1249 height 64
click at [50, 149] on link "Home details" at bounding box center [50, 147] width 58 height 9
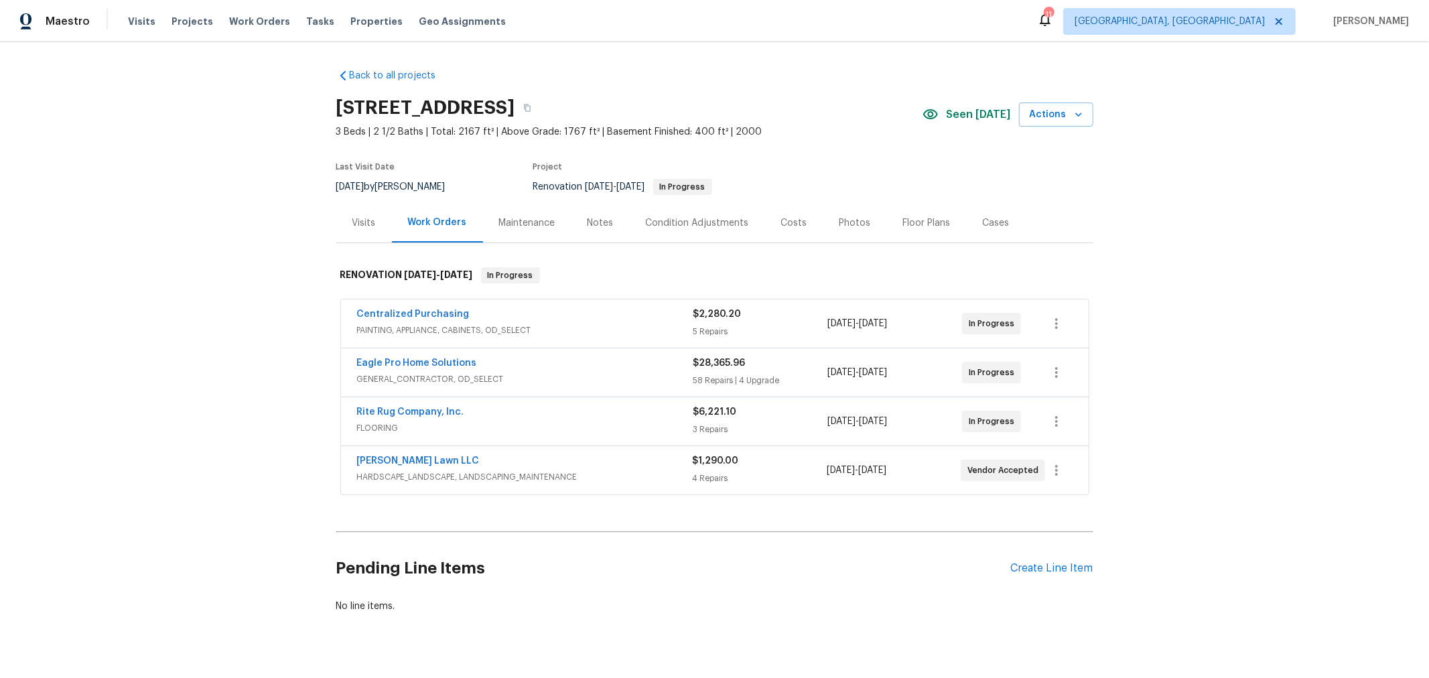
click at [583, 232] on div "Notes" at bounding box center [600, 223] width 58 height 40
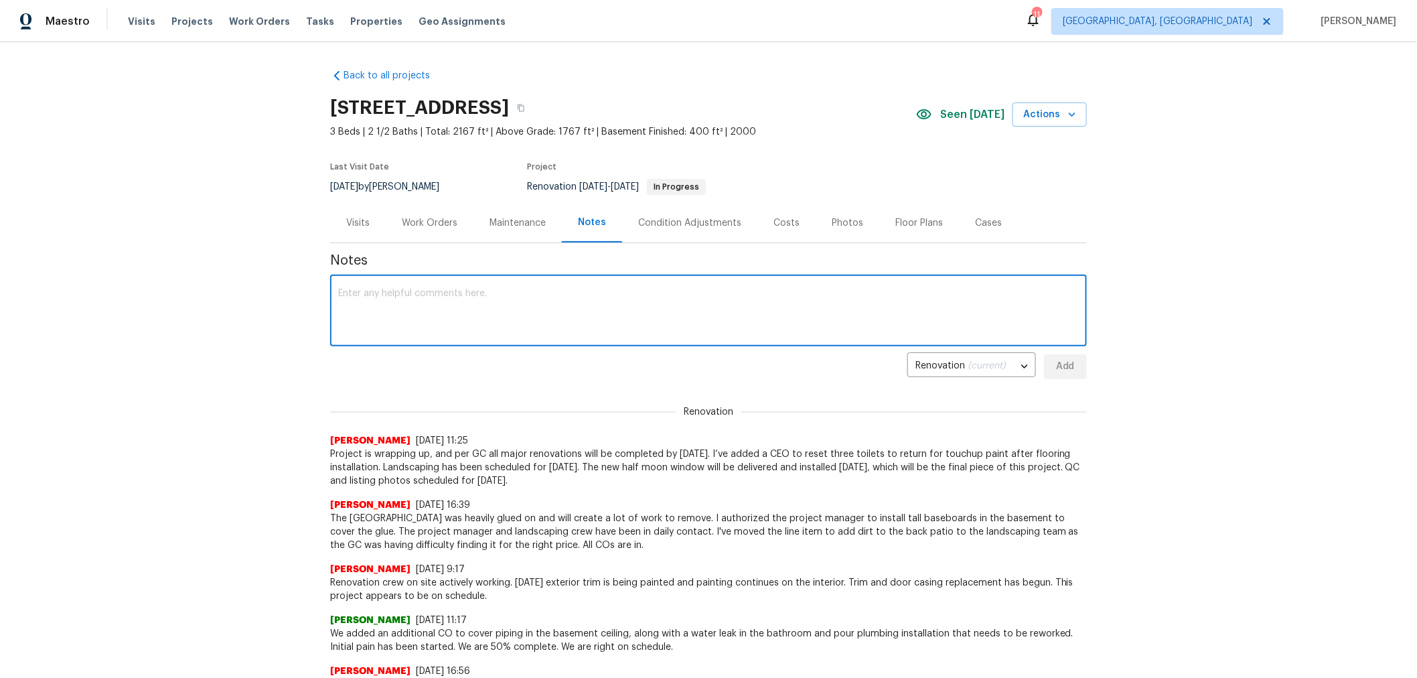
click at [525, 314] on textarea at bounding box center [708, 312] width 741 height 47
type textarea "Flooring installation is confirmed for Monday."
click at [1070, 368] on span "Add" at bounding box center [1065, 366] width 21 height 17
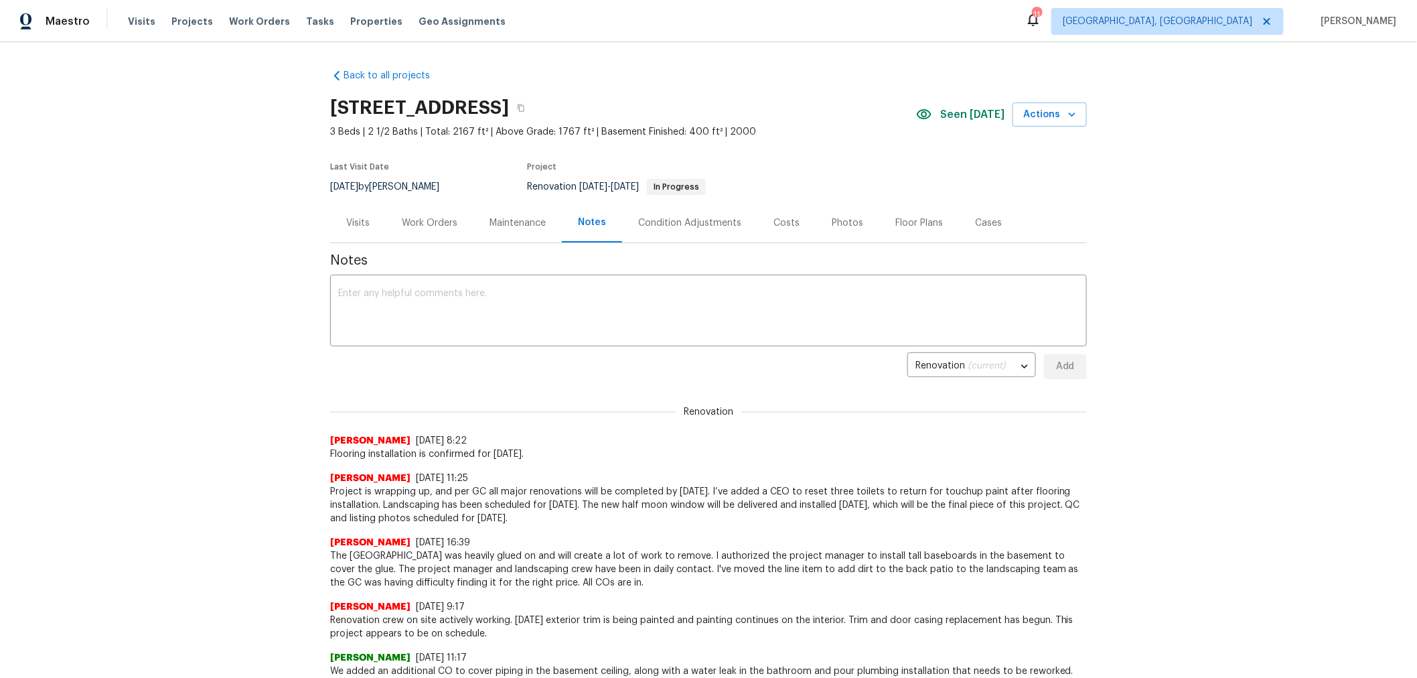
click at [430, 223] on div "Work Orders" at bounding box center [430, 222] width 56 height 13
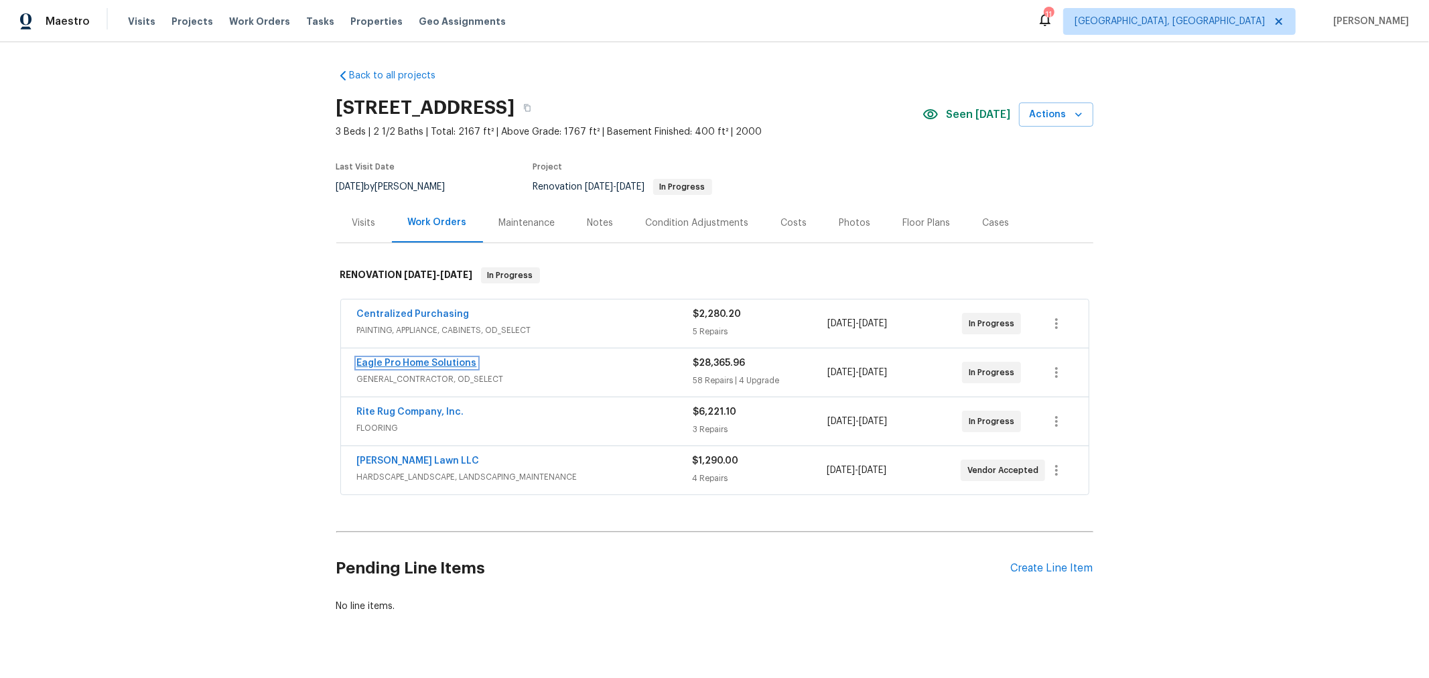
click at [413, 360] on link "Eagle Pro Home Solutions" at bounding box center [417, 362] width 120 height 9
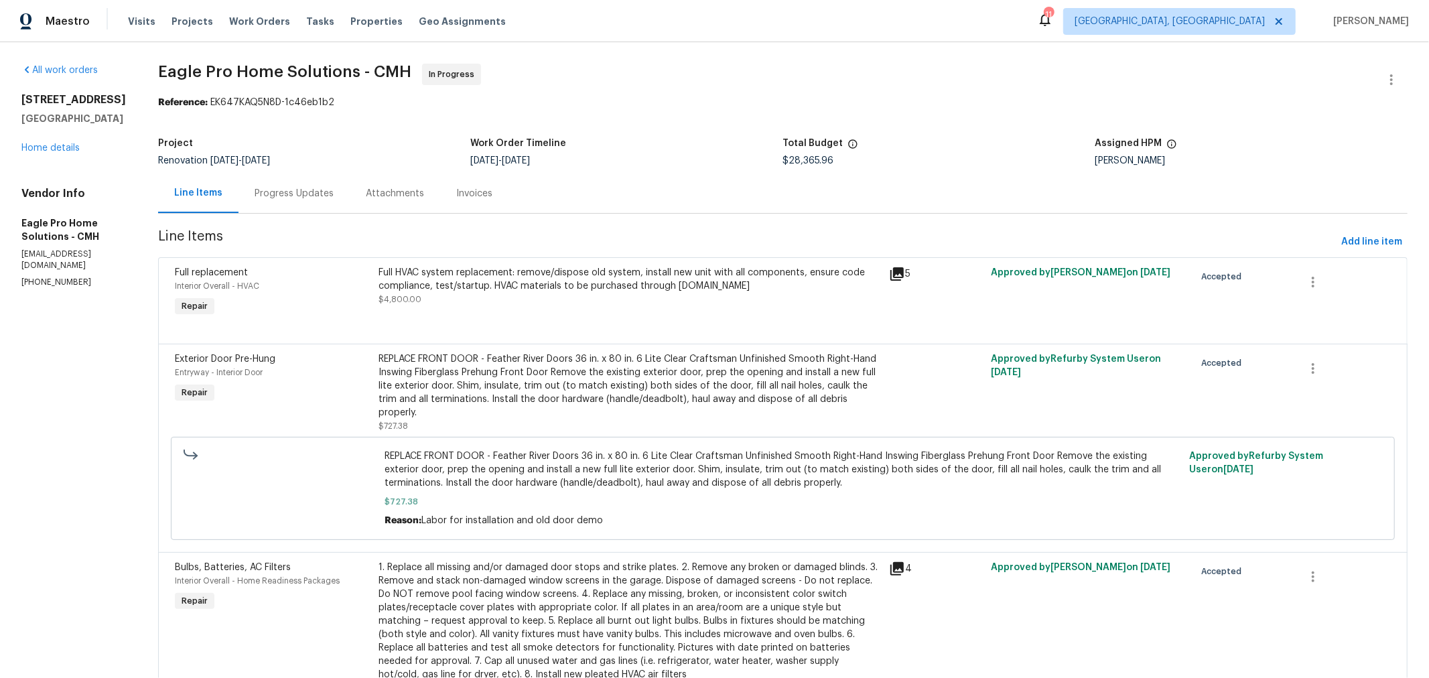
click at [321, 194] on div "Progress Updates" at bounding box center [293, 193] width 79 height 13
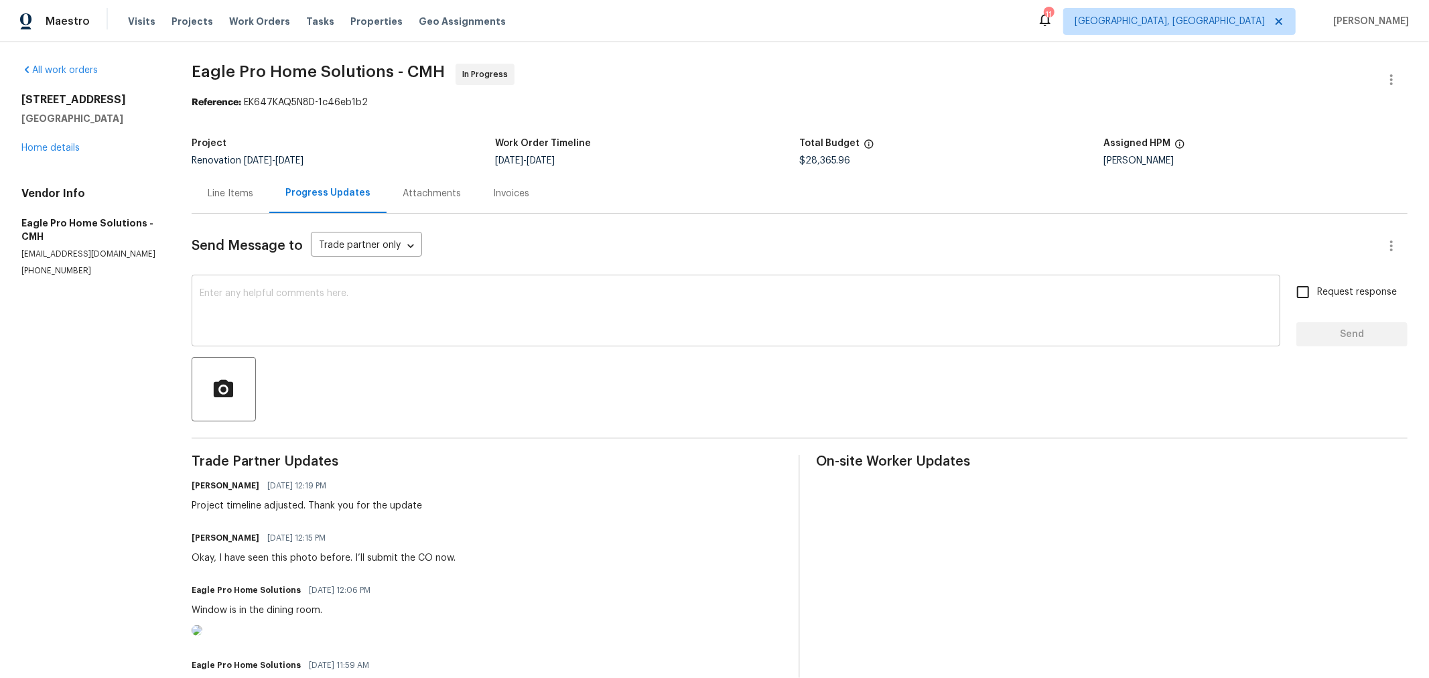
click at [439, 290] on textarea at bounding box center [736, 312] width 1072 height 47
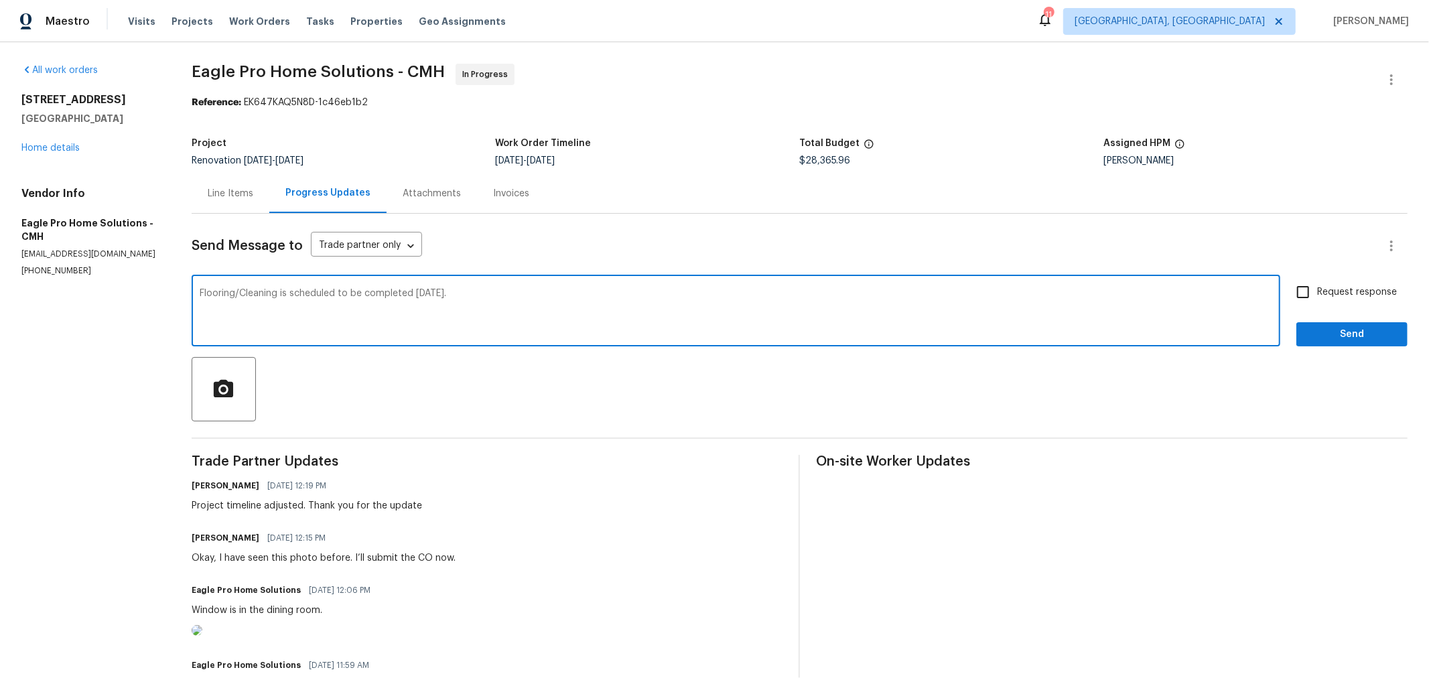
type textarea "Flooring/Cleaning is scheduled to be completed on Monday."
click at [1298, 290] on input "Request response" at bounding box center [1303, 292] width 28 height 28
checkbox input "true"
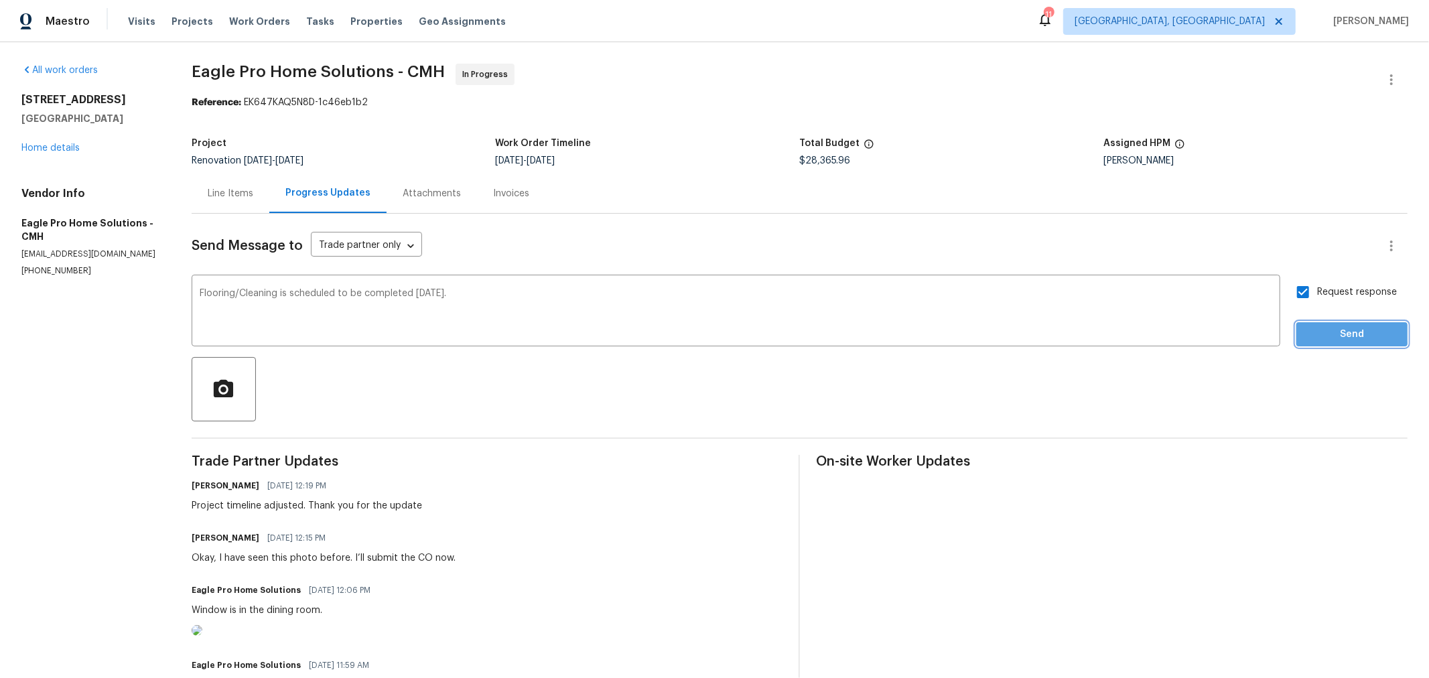
click at [1307, 332] on span "Send" at bounding box center [1352, 334] width 90 height 17
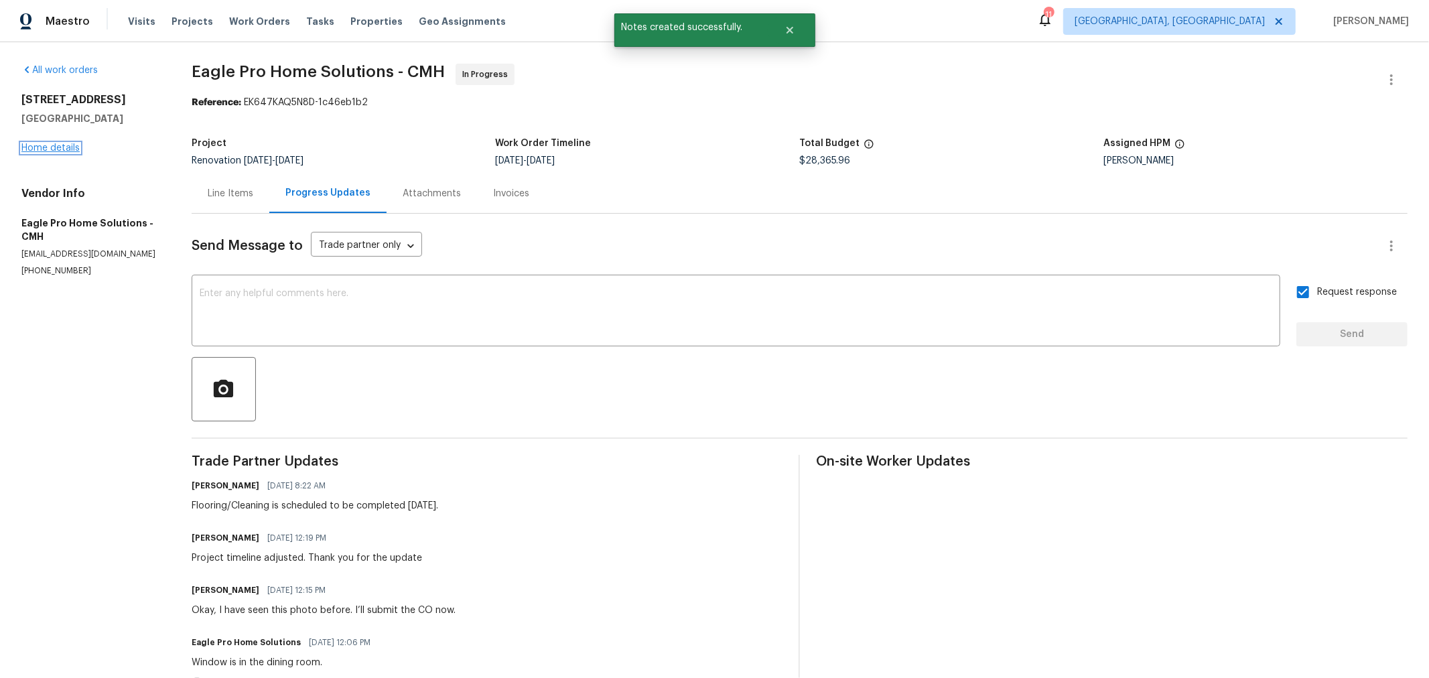
click at [66, 152] on link "Home details" at bounding box center [50, 147] width 58 height 9
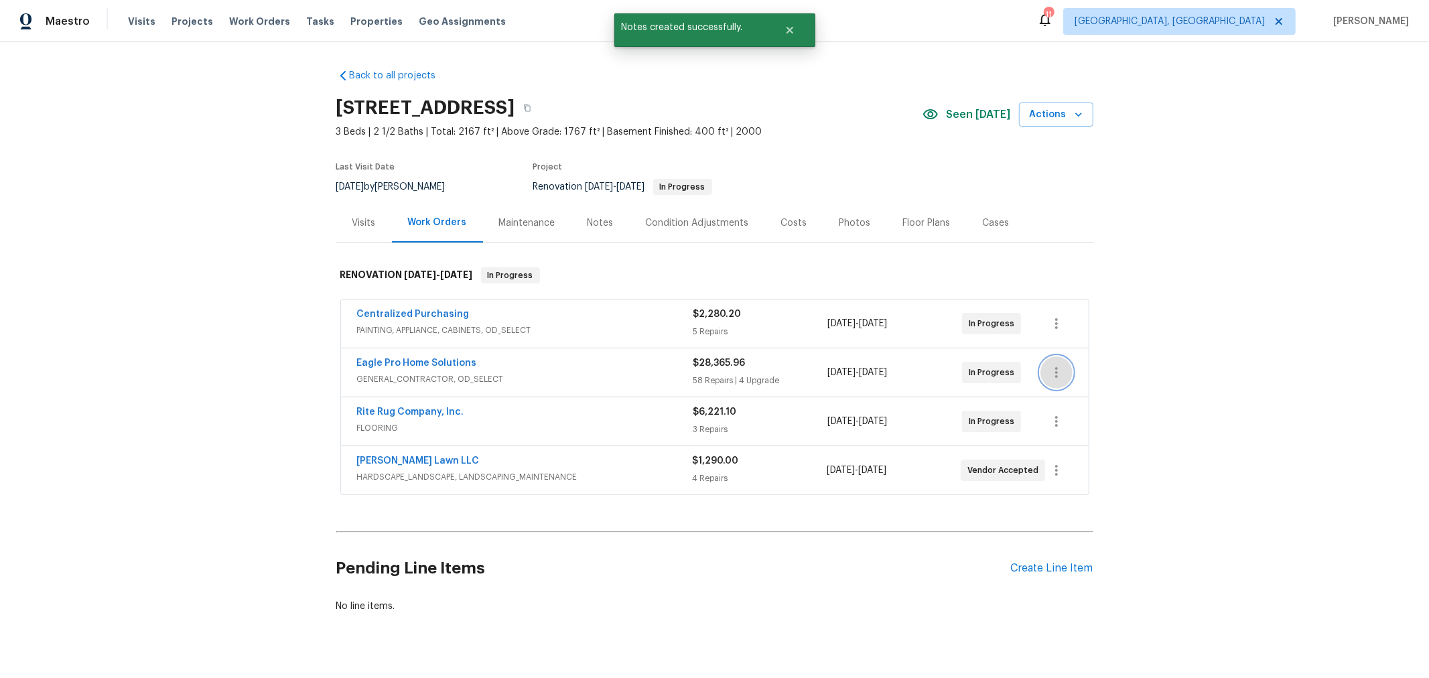
click at [1055, 378] on icon "button" at bounding box center [1056, 372] width 16 height 16
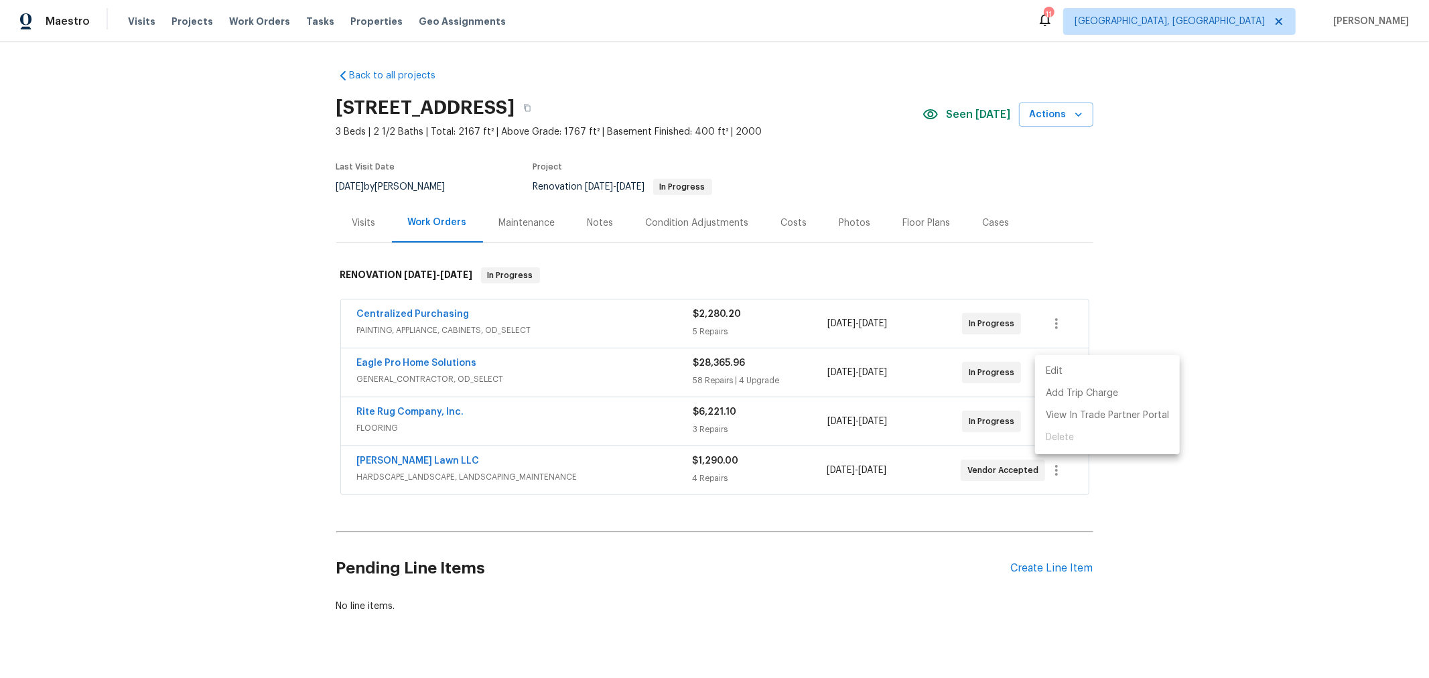
click at [1055, 380] on li "Edit" at bounding box center [1107, 371] width 145 height 22
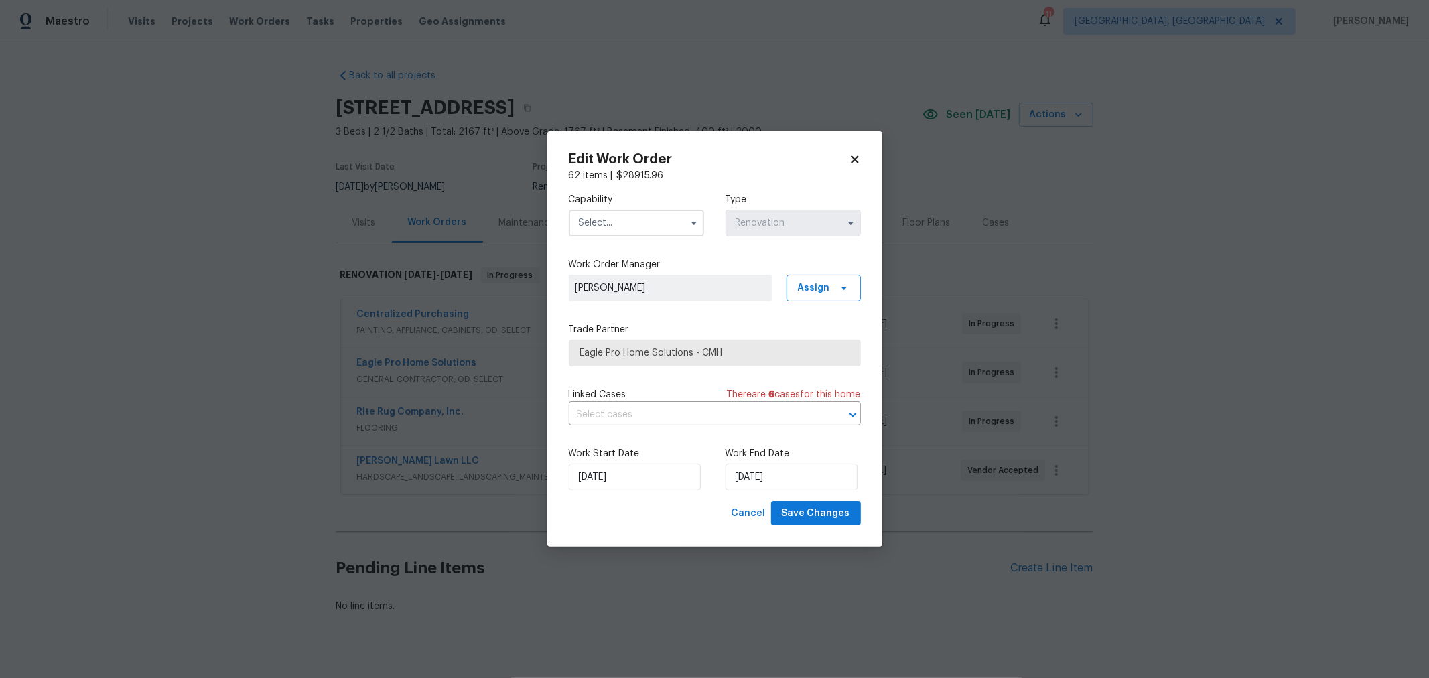
click at [854, 164] on icon at bounding box center [855, 159] width 12 height 12
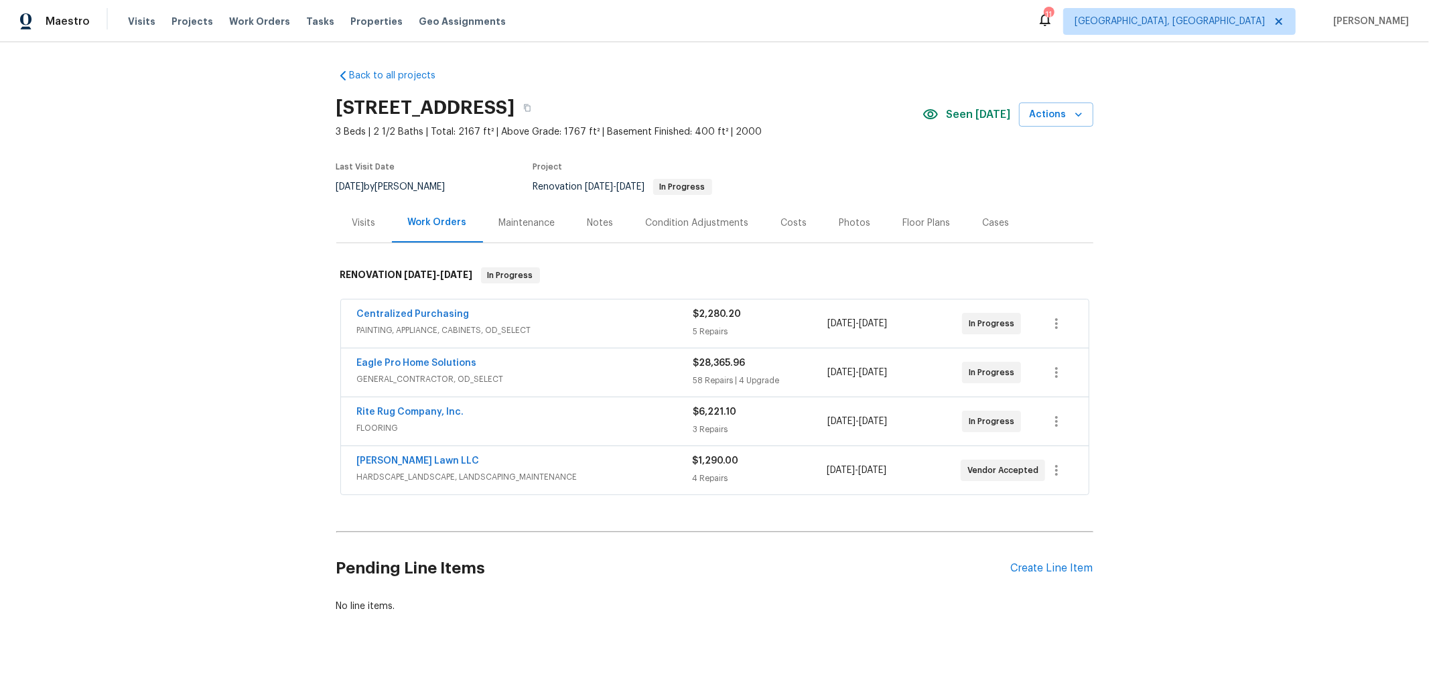
click at [1216, 316] on div "Back to all projects 4296 Oakwind Dr, Columbus, OH 43207 3 Beds | 2 1/2 Baths |…" at bounding box center [714, 360] width 1429 height 636
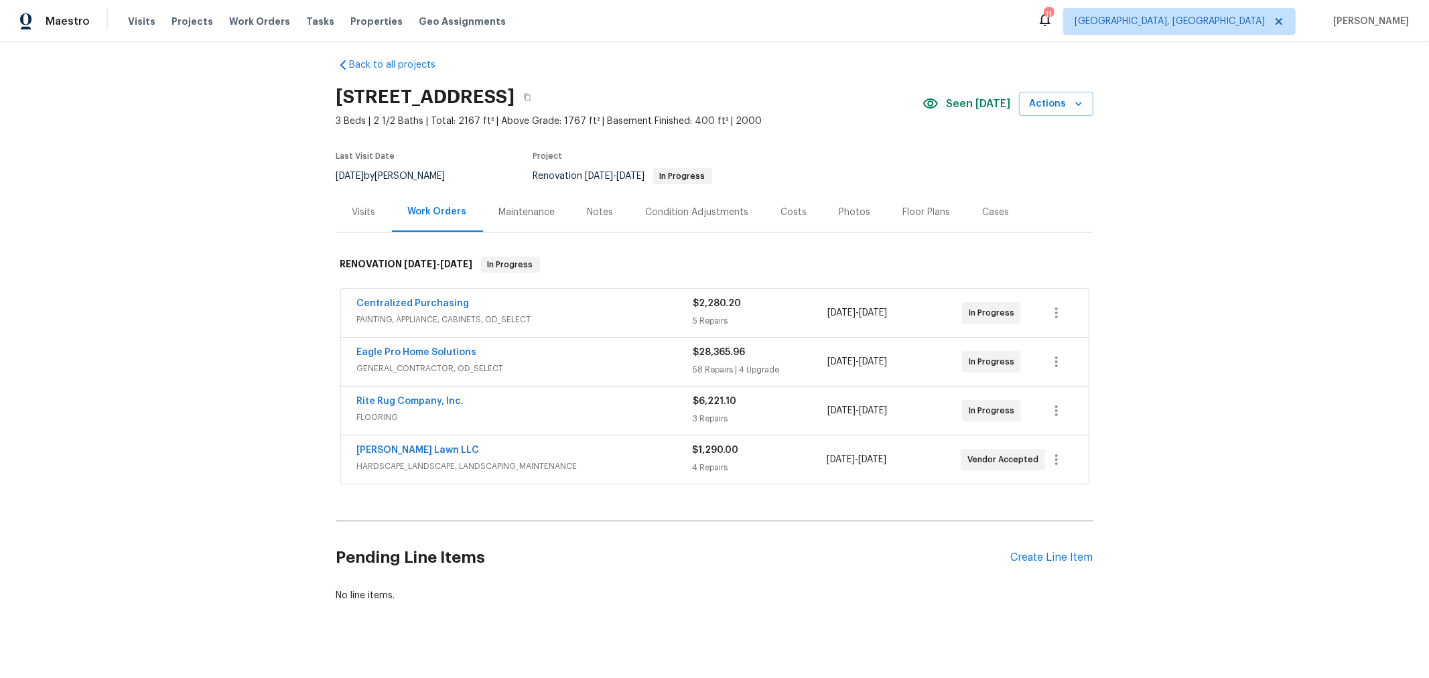
scroll to position [33, 0]
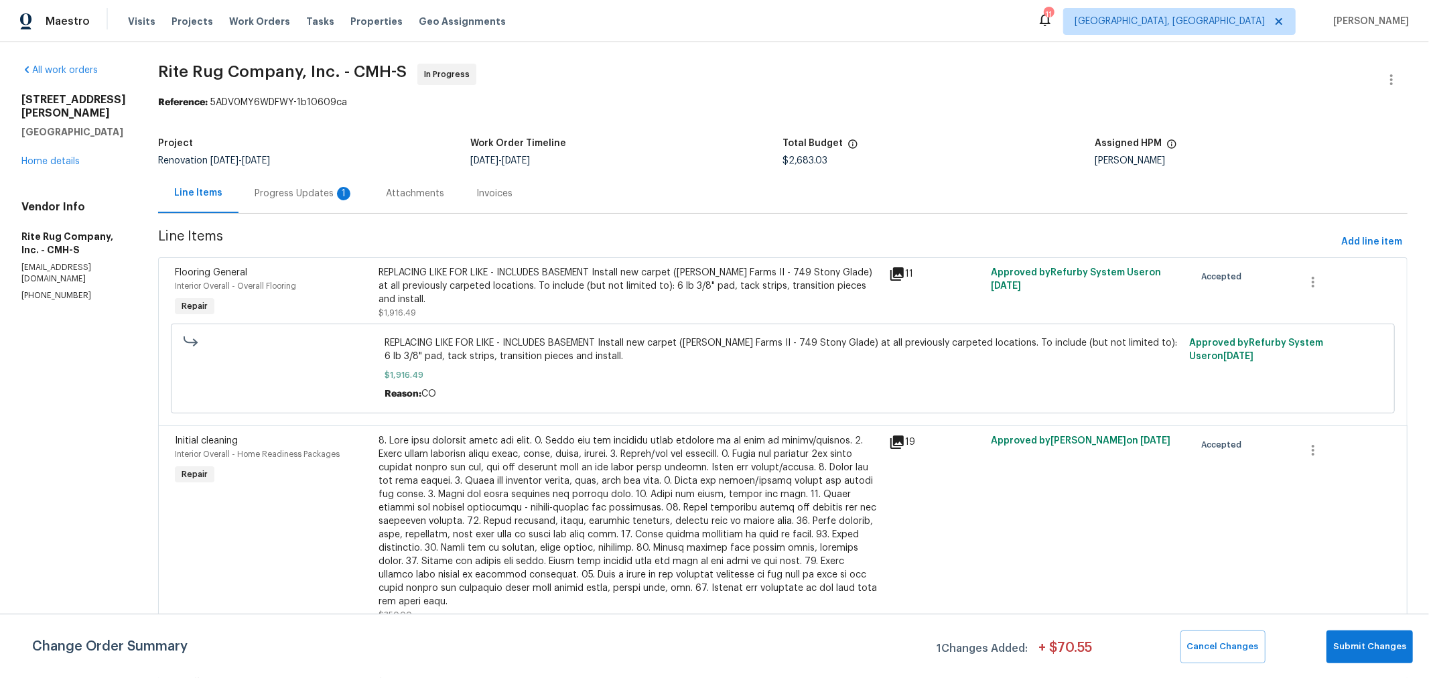
click at [293, 198] on div "Progress Updates 1" at bounding box center [303, 193] width 99 height 13
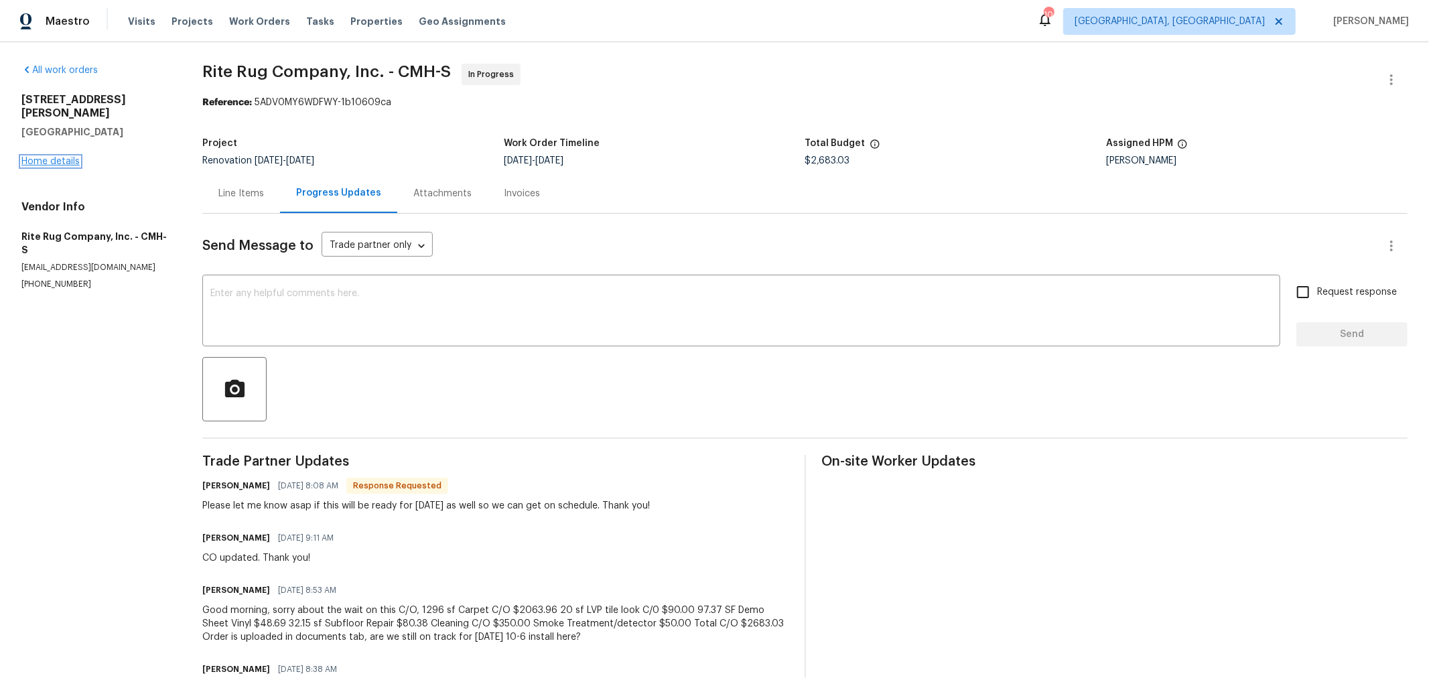
click at [59, 157] on link "Home details" at bounding box center [50, 161] width 58 height 9
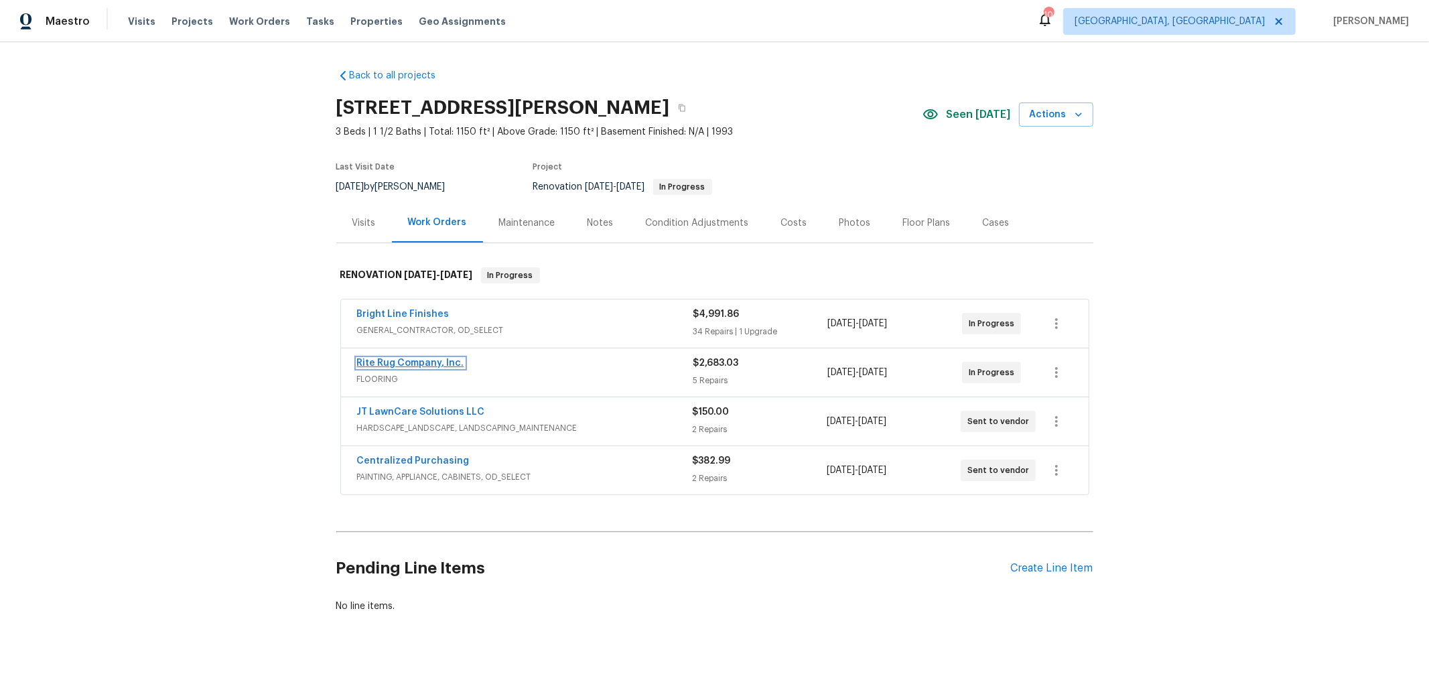
click at [405, 360] on link "Rite Rug Company, Inc." at bounding box center [410, 362] width 107 height 9
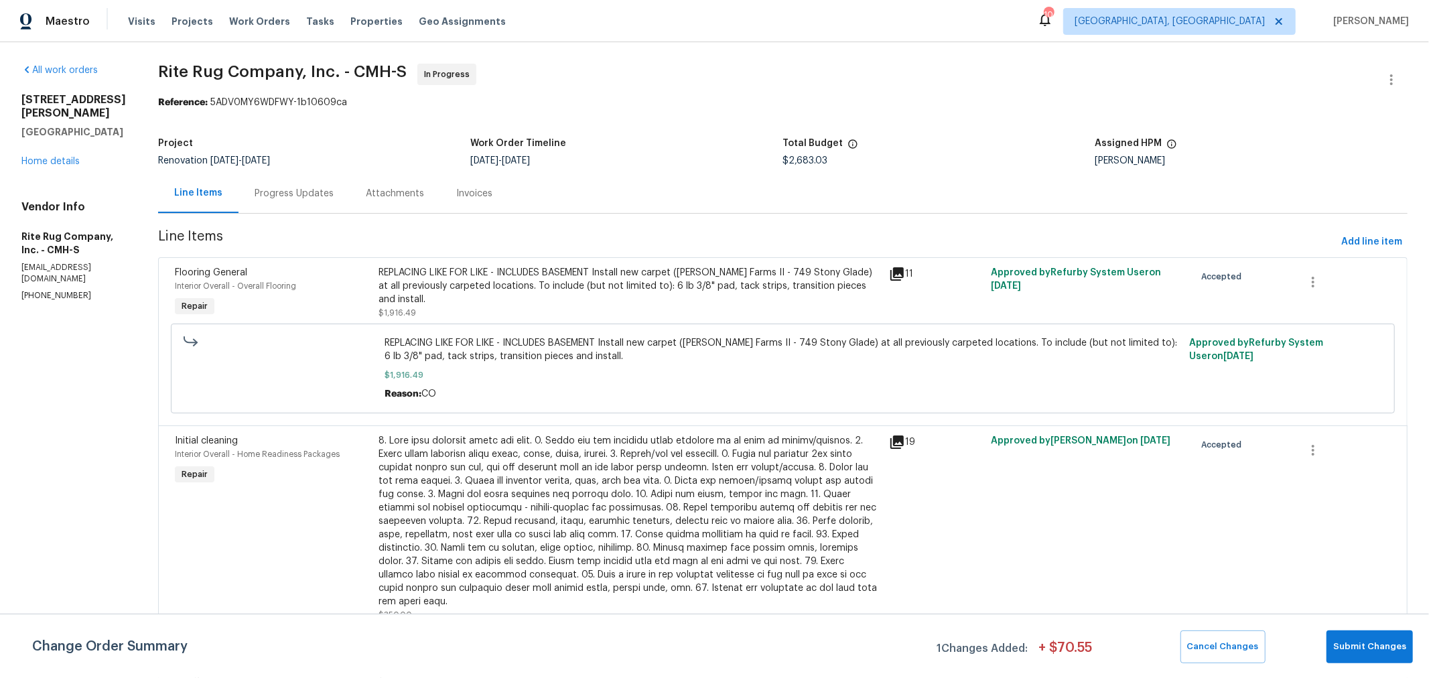
click at [308, 196] on div "Progress Updates" at bounding box center [293, 193] width 79 height 13
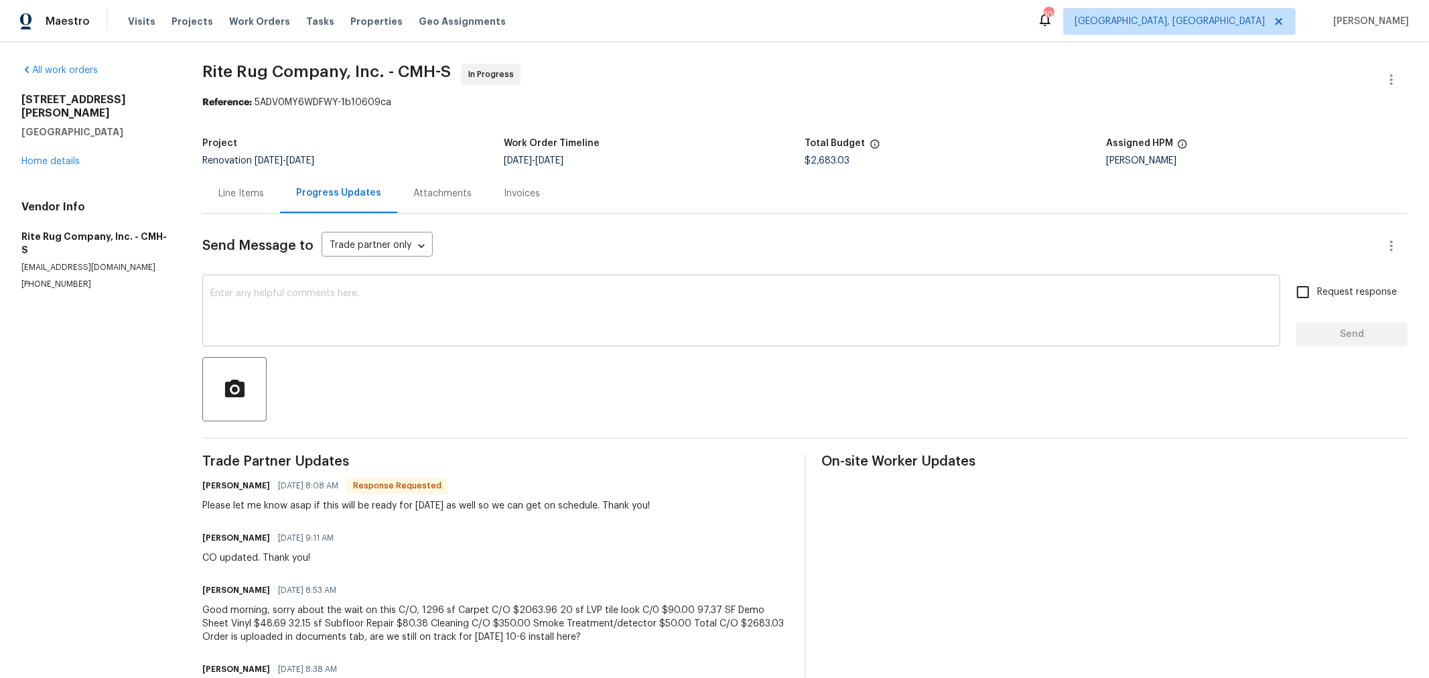
click at [462, 314] on textarea at bounding box center [741, 312] width 1062 height 47
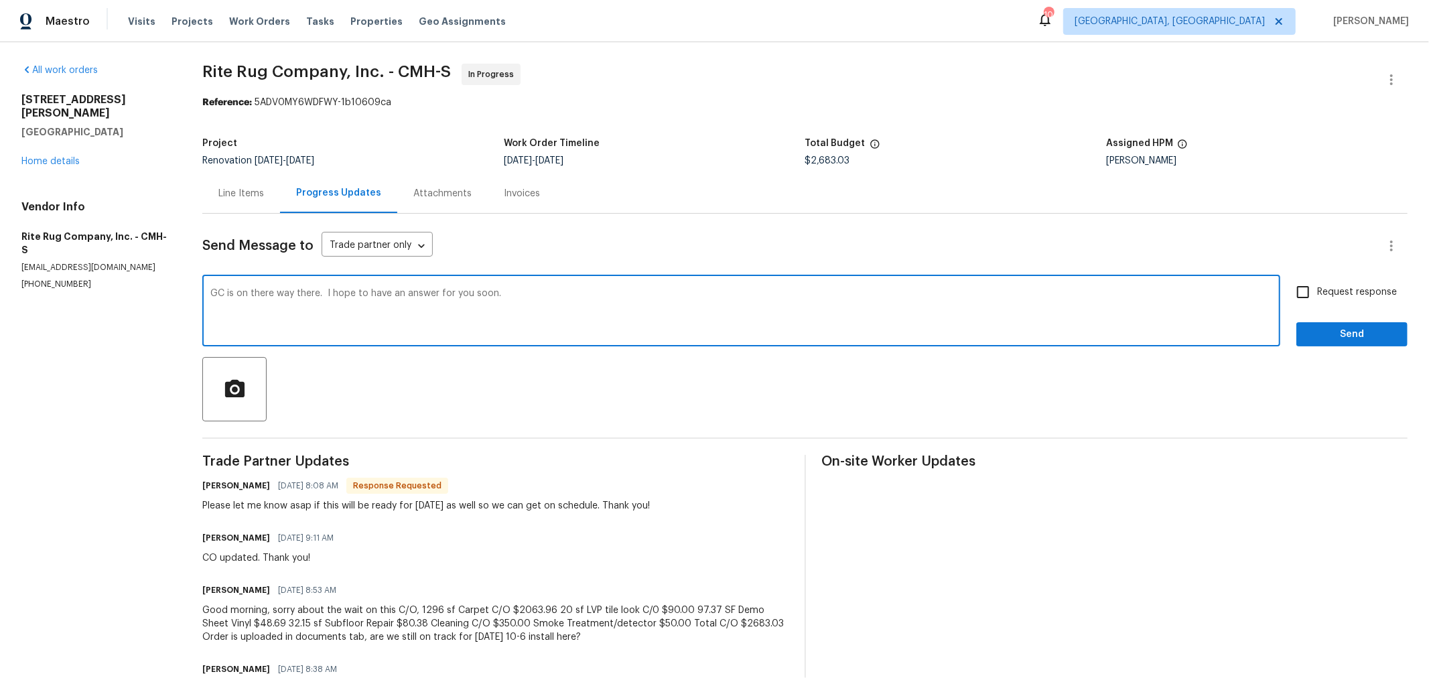
type textarea "GC is on there way there. I hope to have an answer for you soon."
click at [1370, 293] on span "Request response" at bounding box center [1357, 292] width 80 height 14
click at [1317, 293] on input "Request response" at bounding box center [1303, 292] width 28 height 28
checkbox input "true"
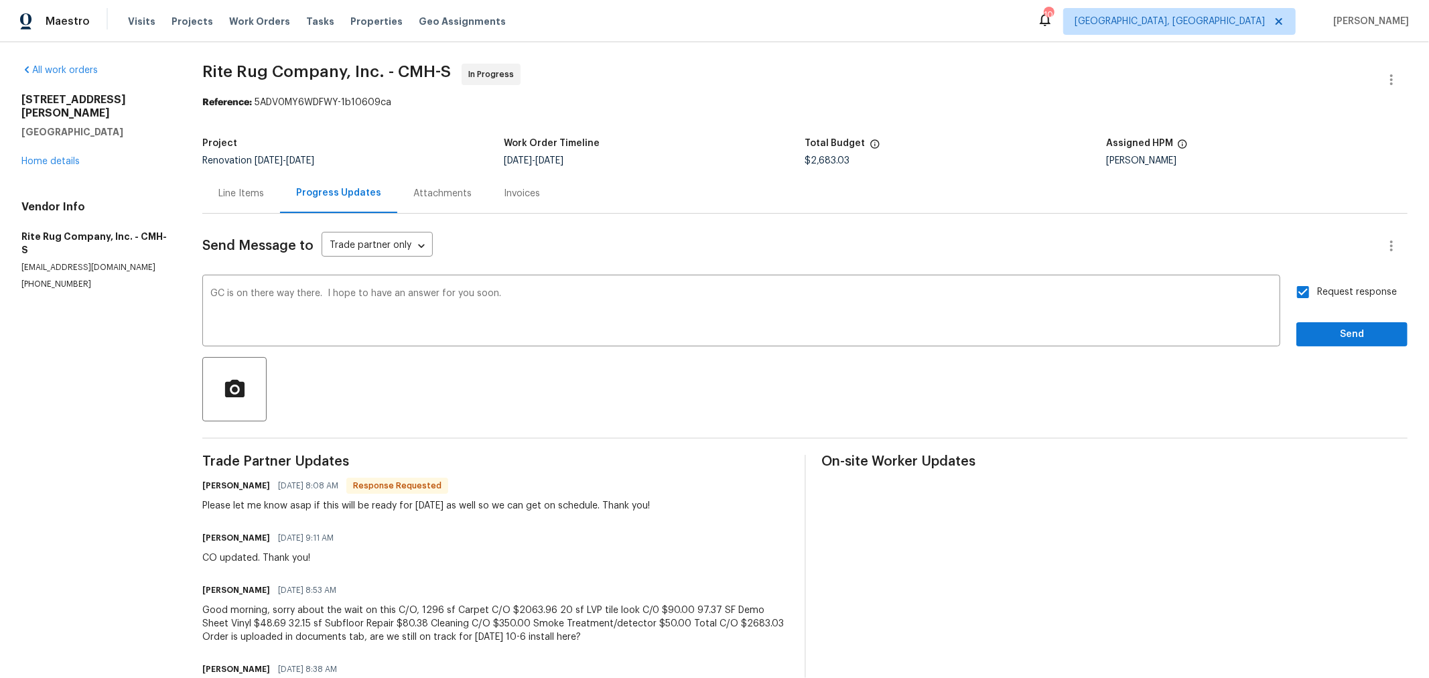
click at [1343, 346] on div "Send Message to Trade partner only Trade partner only ​ GC is on there way ther…" at bounding box center [804, 522] width 1205 height 616
drag, startPoint x: 1339, startPoint y: 332, endPoint x: 1087, endPoint y: 368, distance: 255.0
click at [1339, 332] on span "Send" at bounding box center [1352, 334] width 90 height 17
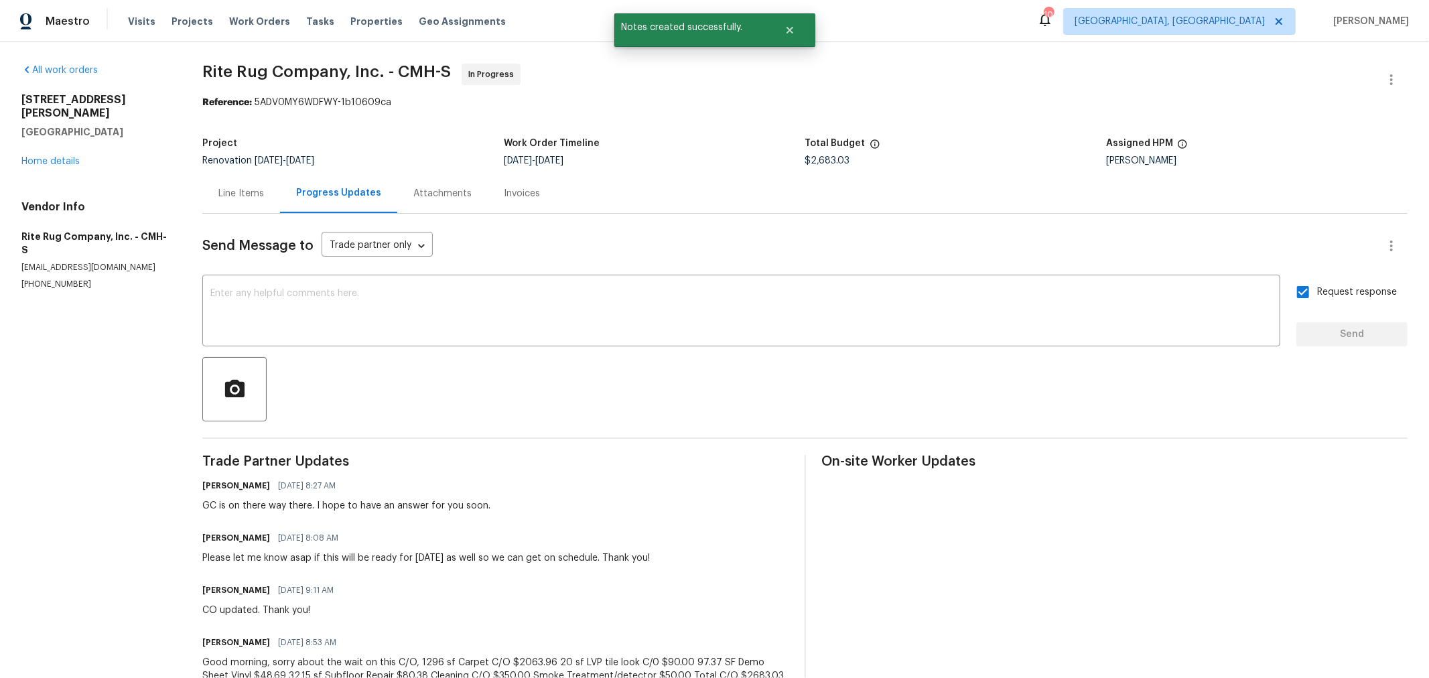
click at [43, 153] on div "6800 Barker Dr Canal Winchester, OH 43110 Home details" at bounding box center [95, 130] width 149 height 75
click at [47, 157] on link "Home details" at bounding box center [50, 161] width 58 height 9
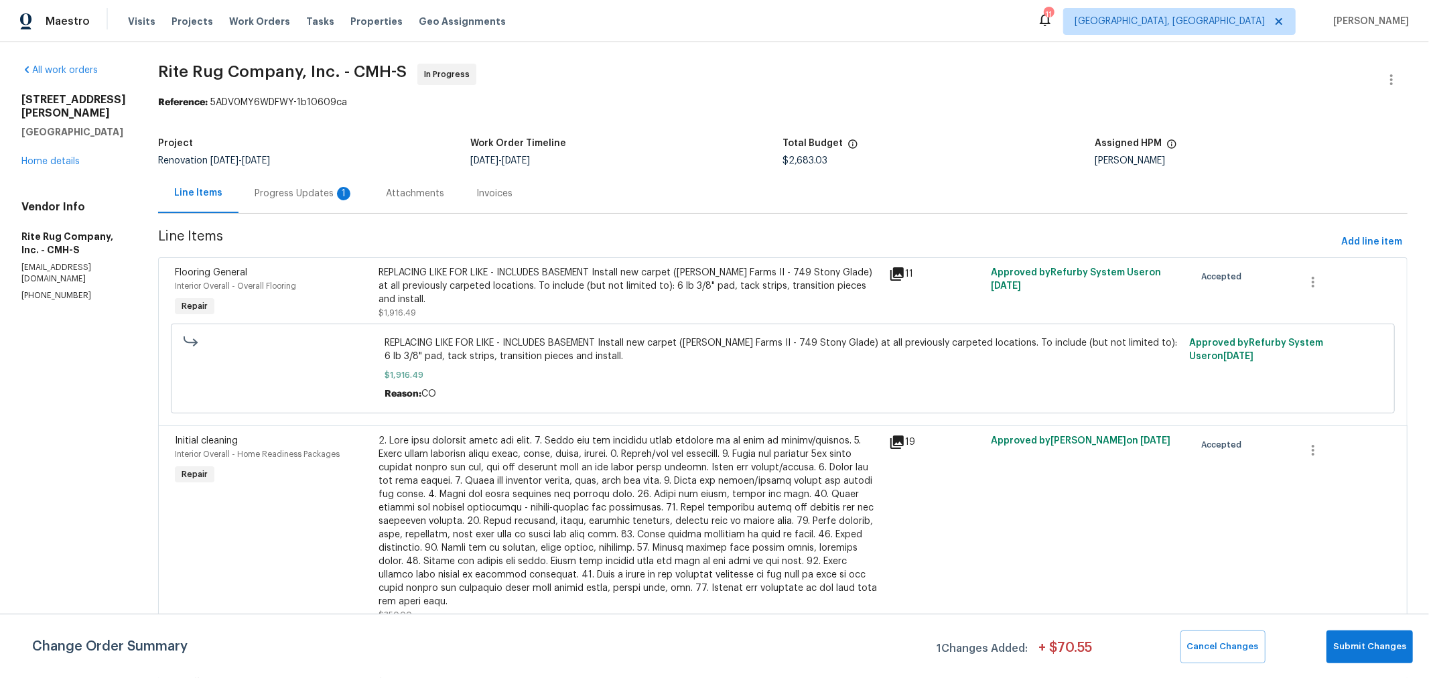
click at [338, 198] on div "Progress Updates 1" at bounding box center [303, 193] width 99 height 13
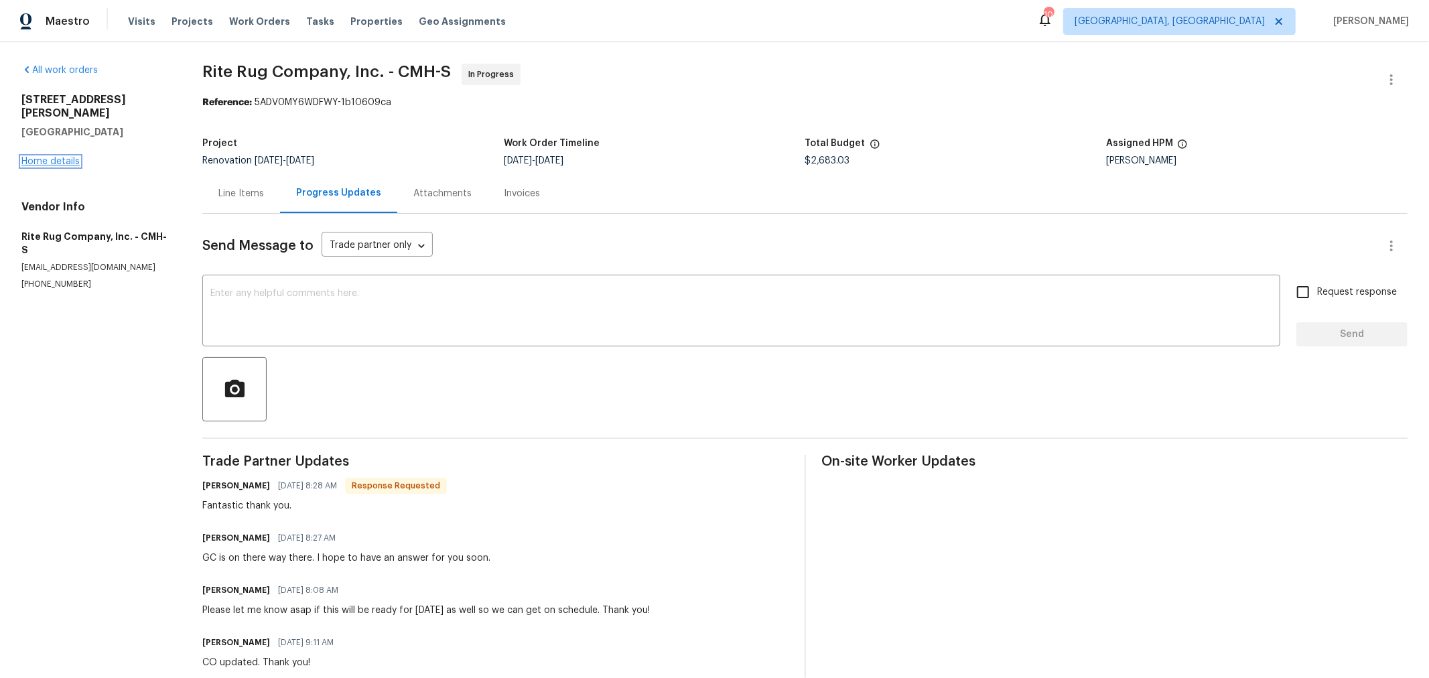
click at [61, 157] on link "Home details" at bounding box center [50, 161] width 58 height 9
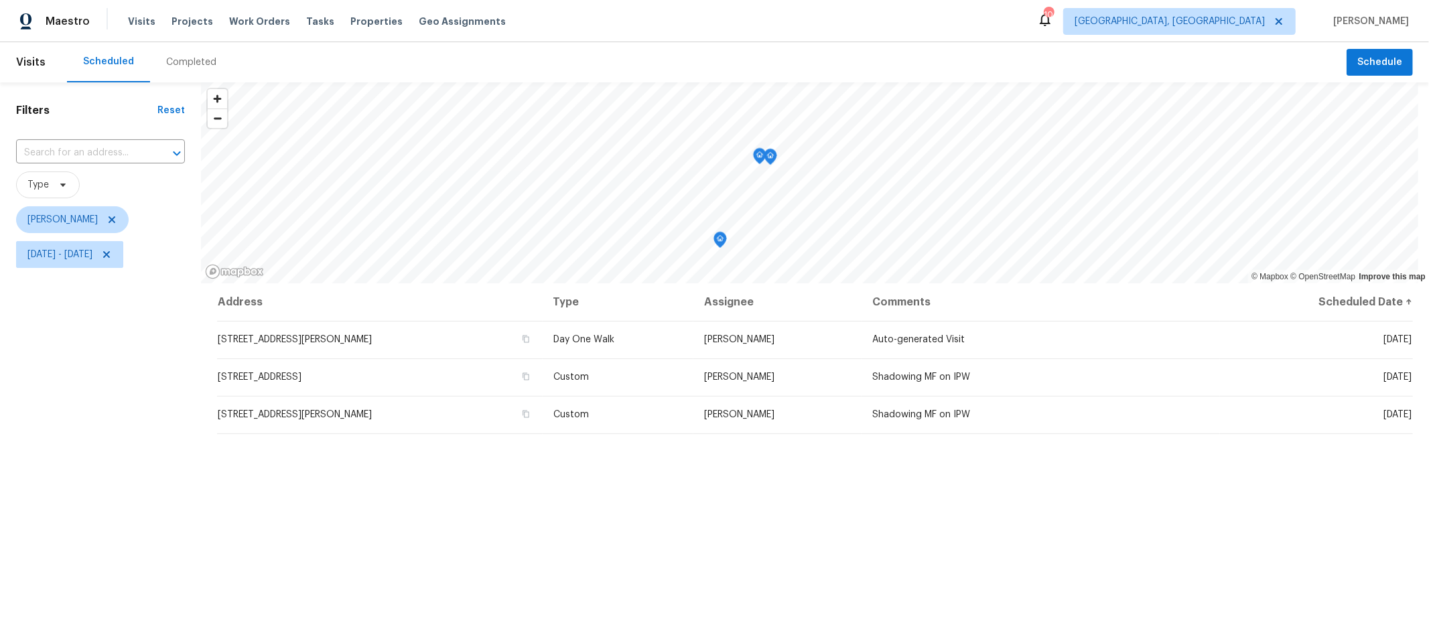
scroll to position [3, 0]
click at [129, 20] on span "Visits" at bounding box center [141, 21] width 27 height 13
click at [117, 218] on icon at bounding box center [111, 216] width 11 height 11
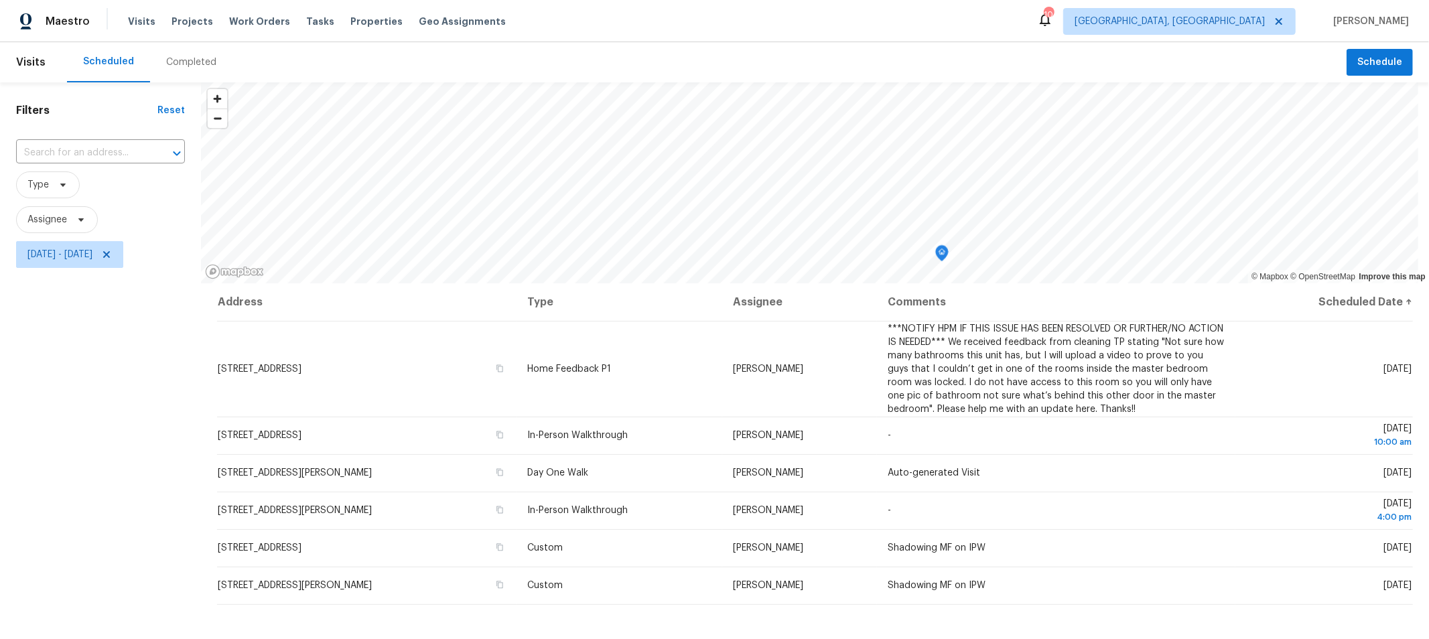
click at [113, 398] on div "Filters Reset ​ Type Assignee Thu, Oct 02 - Thu, Oct 02" at bounding box center [100, 438] width 201 height 712
click at [112, 255] on icon at bounding box center [106, 254] width 11 height 11
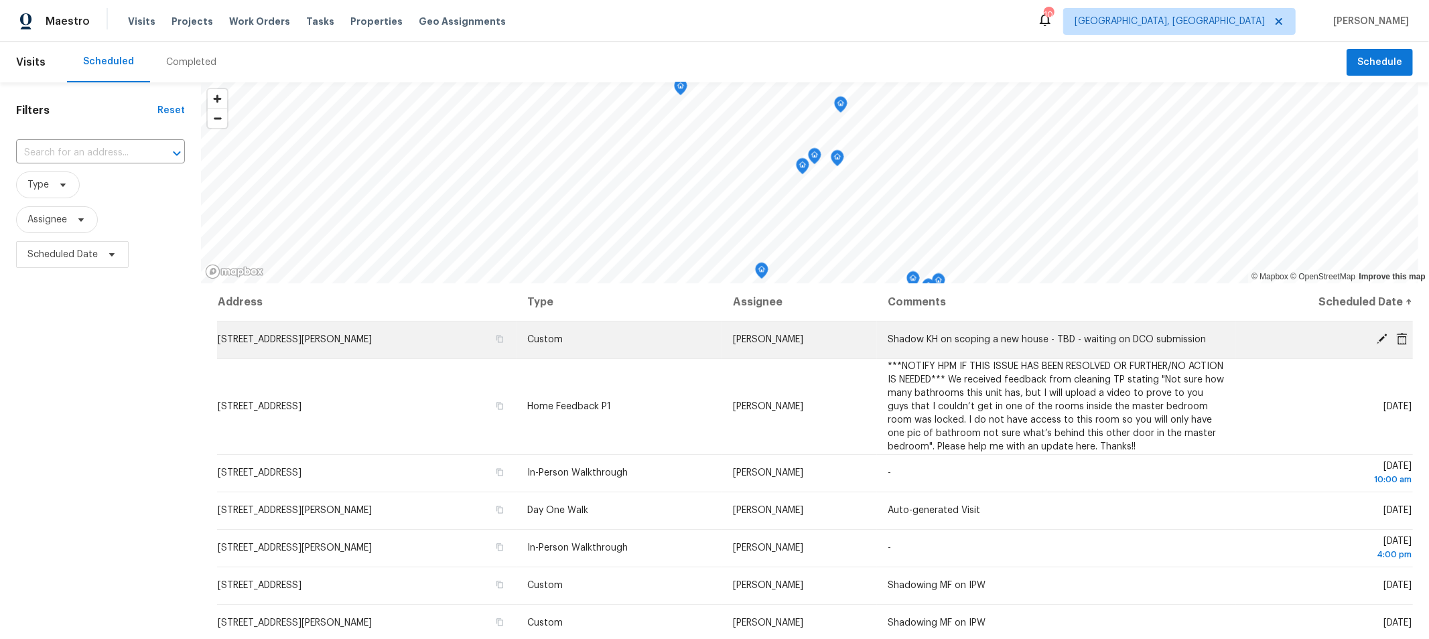
click at [1376, 338] on icon at bounding box center [1381, 339] width 11 height 11
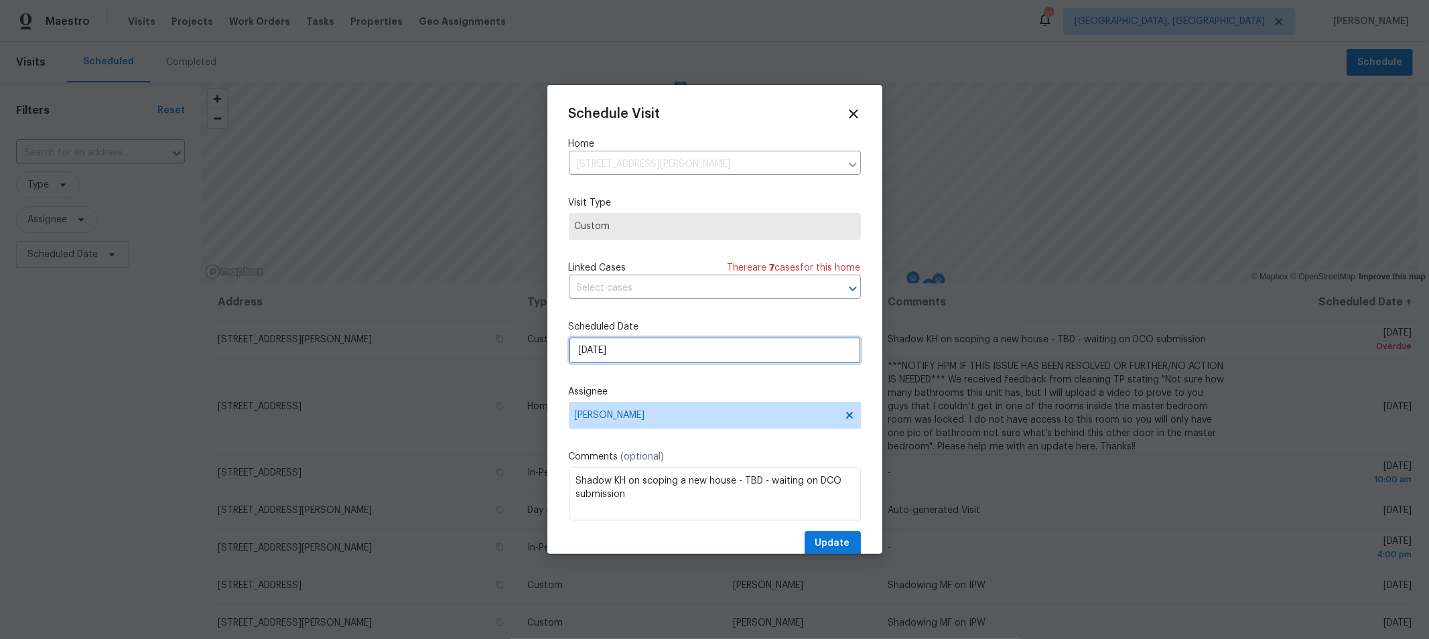
click at [631, 350] on input "10/1/2025" at bounding box center [715, 350] width 292 height 27
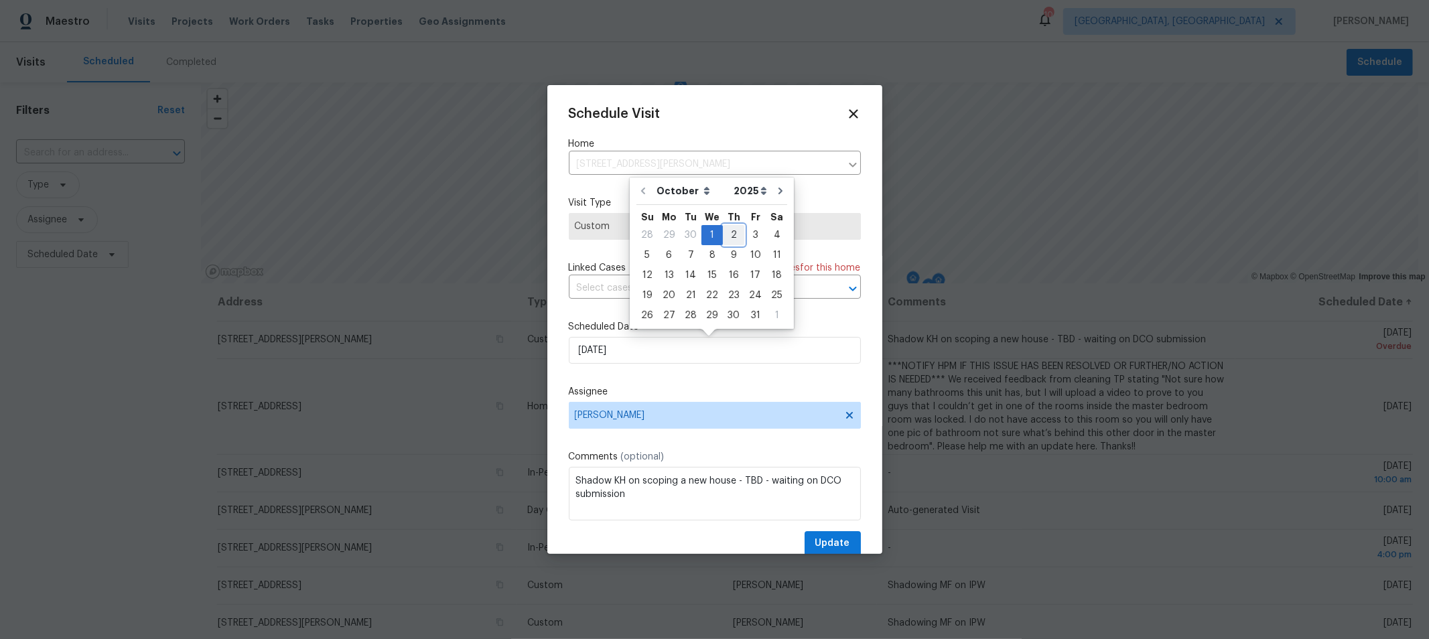
click at [725, 232] on div "2" at bounding box center [733, 235] width 21 height 19
type input "[DATE]"
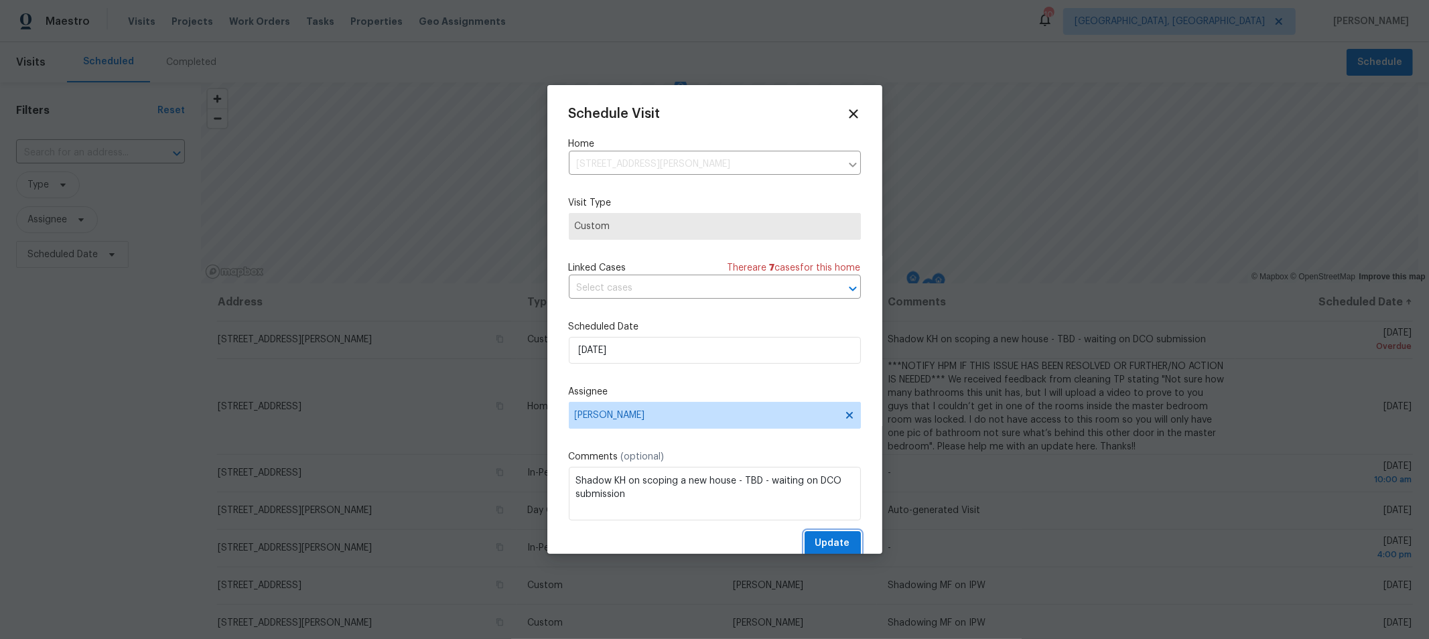
click at [815, 541] on span "Update" at bounding box center [832, 543] width 35 height 17
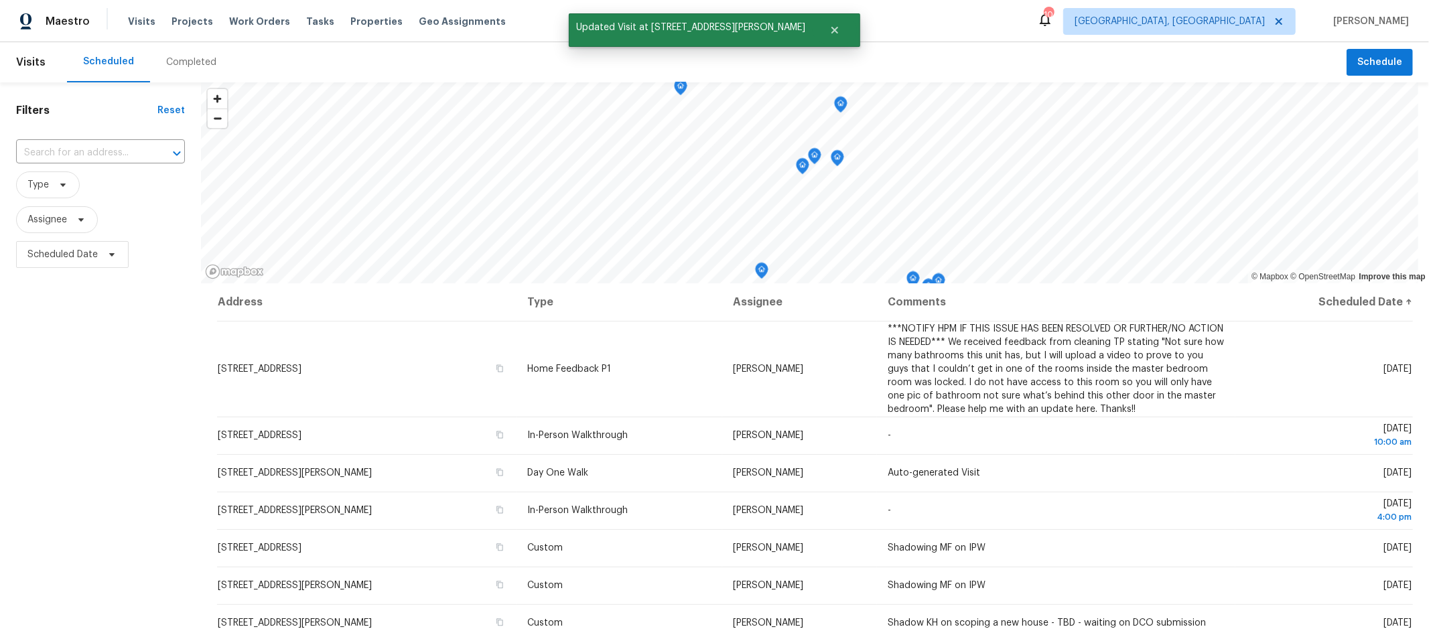
click at [119, 413] on div "Filters Reset ​ Type Assignee Scheduled Date" at bounding box center [100, 438] width 201 height 712
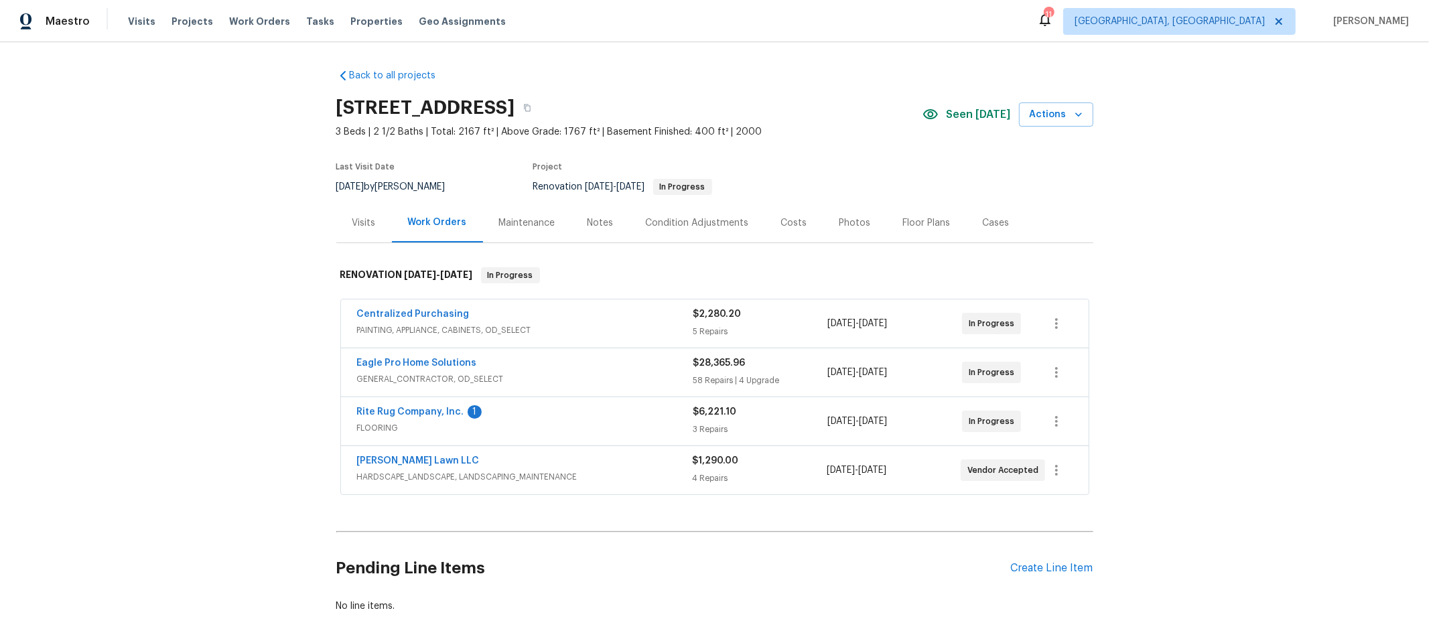
click at [425, 405] on span "Rite Rug Company, Inc." at bounding box center [410, 411] width 107 height 13
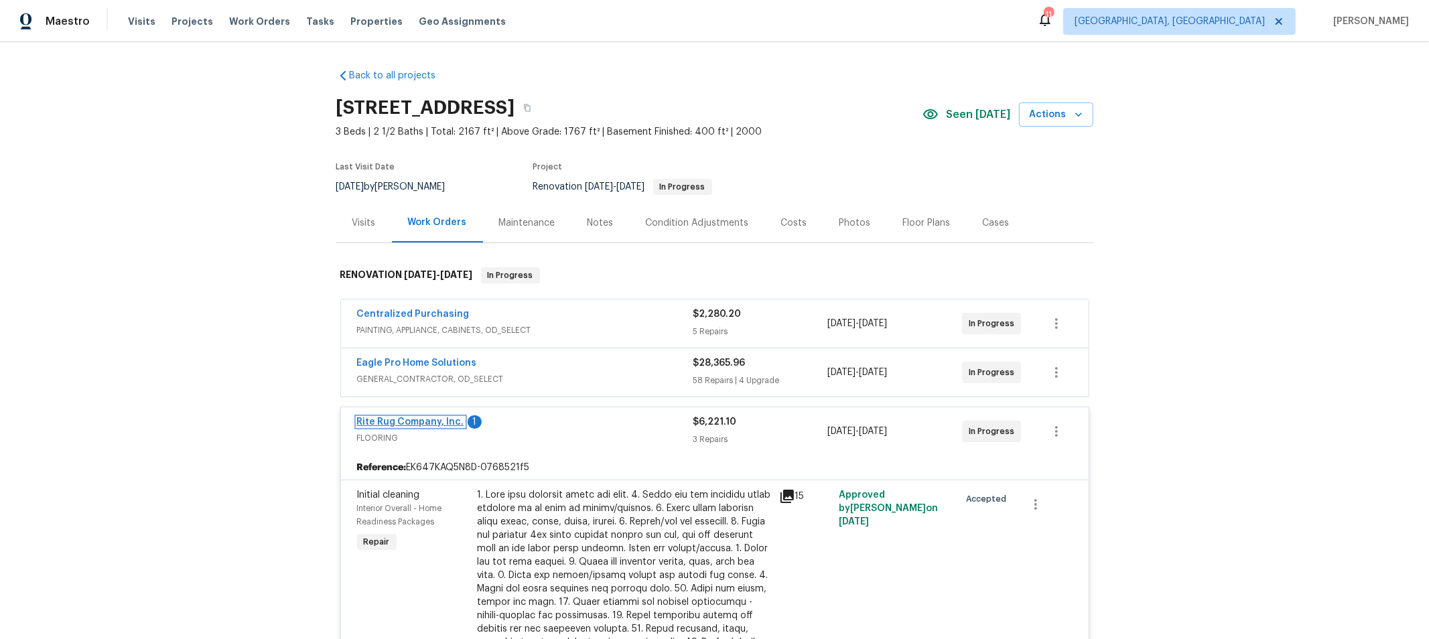
click at [429, 417] on link "Rite Rug Company, Inc." at bounding box center [410, 421] width 107 height 9
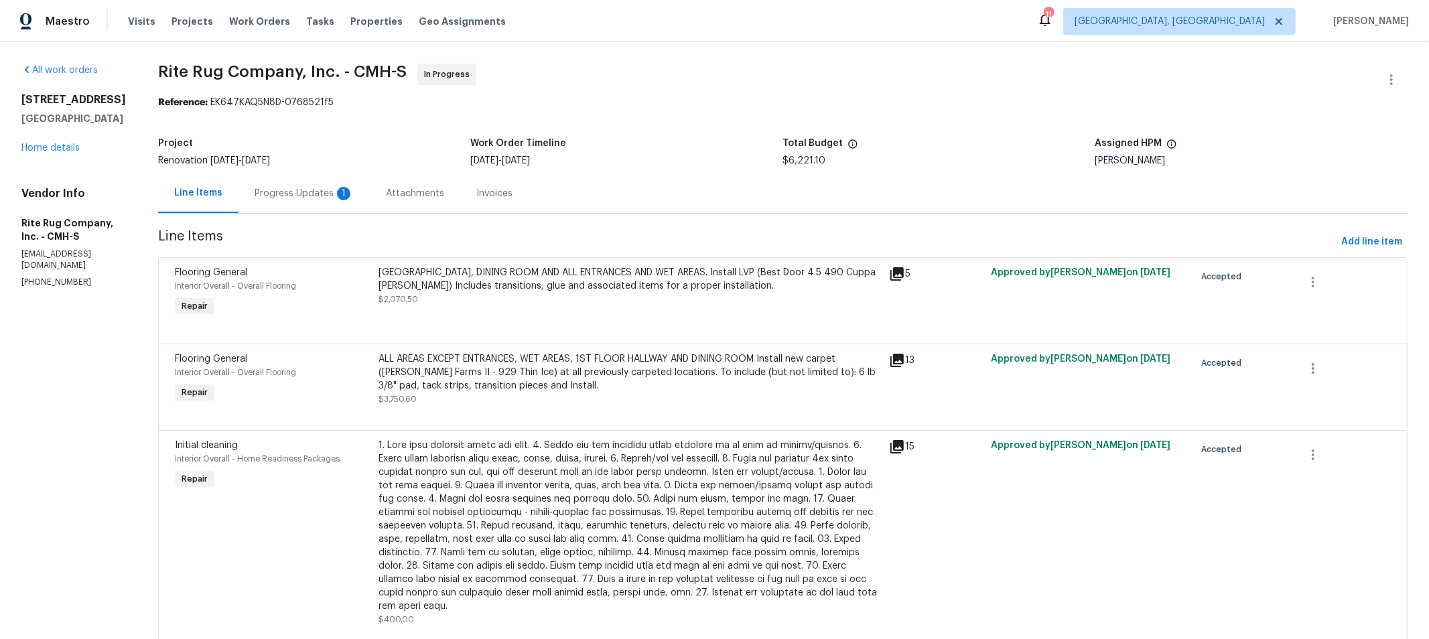
click at [340, 189] on div "Progress Updates 1" at bounding box center [303, 193] width 99 height 13
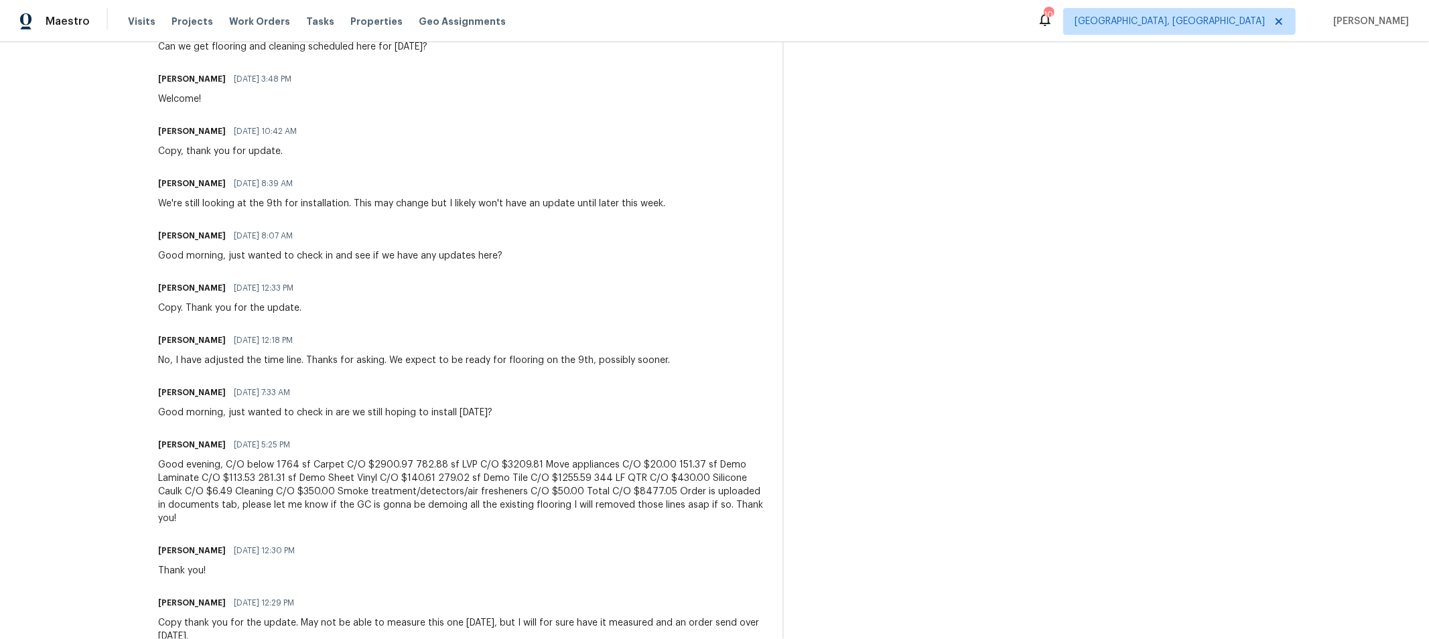
scroll to position [668, 0]
click at [660, 486] on div "Good evening, C/O below 1764 sf Carpet C/O $2900.97 782.88 sf LVP C/O $3209.81 …" at bounding box center [462, 490] width 608 height 67
click at [661, 491] on div "Good evening, C/O below 1764 sf Carpet C/O $2900.97 782.88 sf LVP C/O $3209.81 …" at bounding box center [462, 490] width 608 height 67
copy div "8477.05"
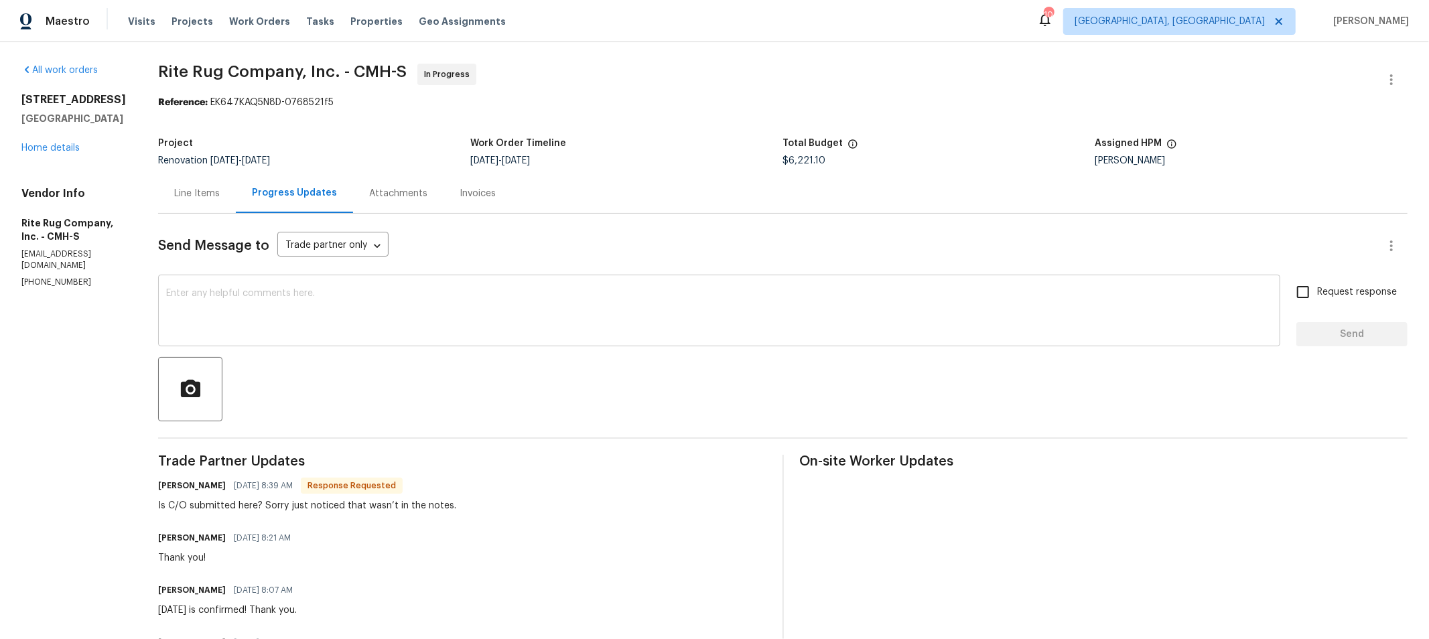
scroll to position [0, 0]
click at [38, 148] on link "Home details" at bounding box center [50, 147] width 58 height 9
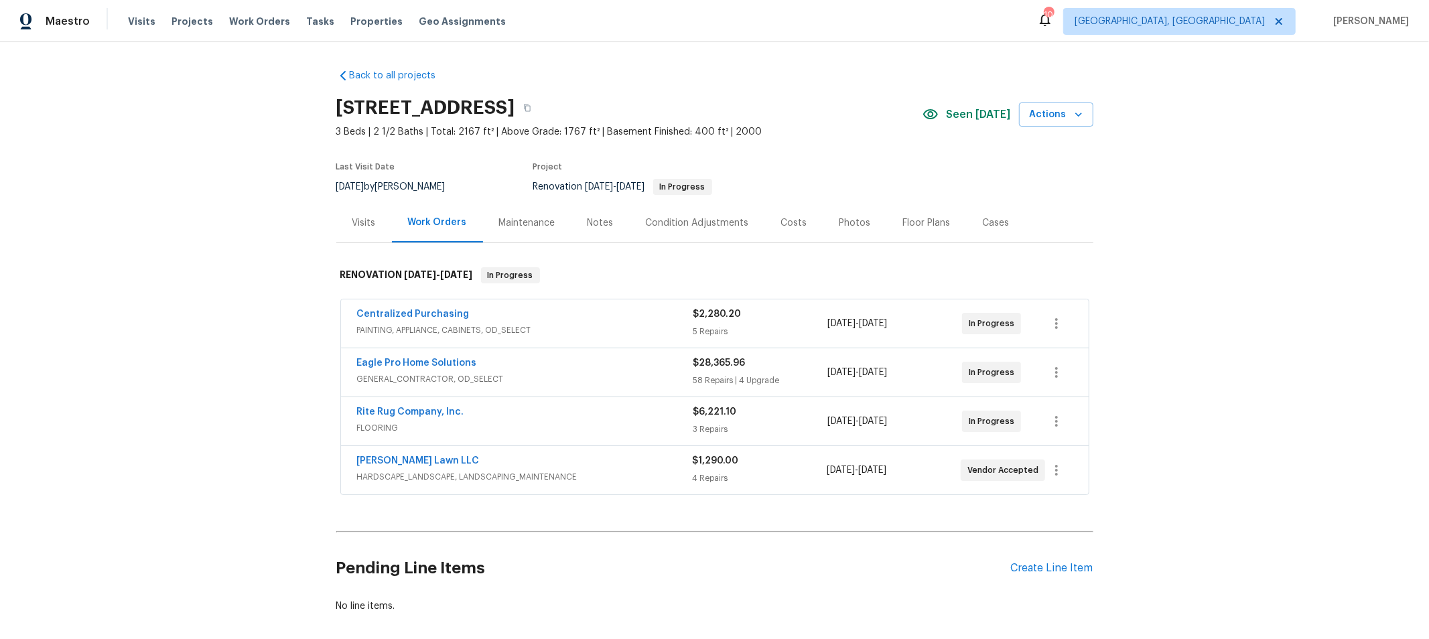
click at [790, 212] on div "Costs" at bounding box center [794, 223] width 58 height 40
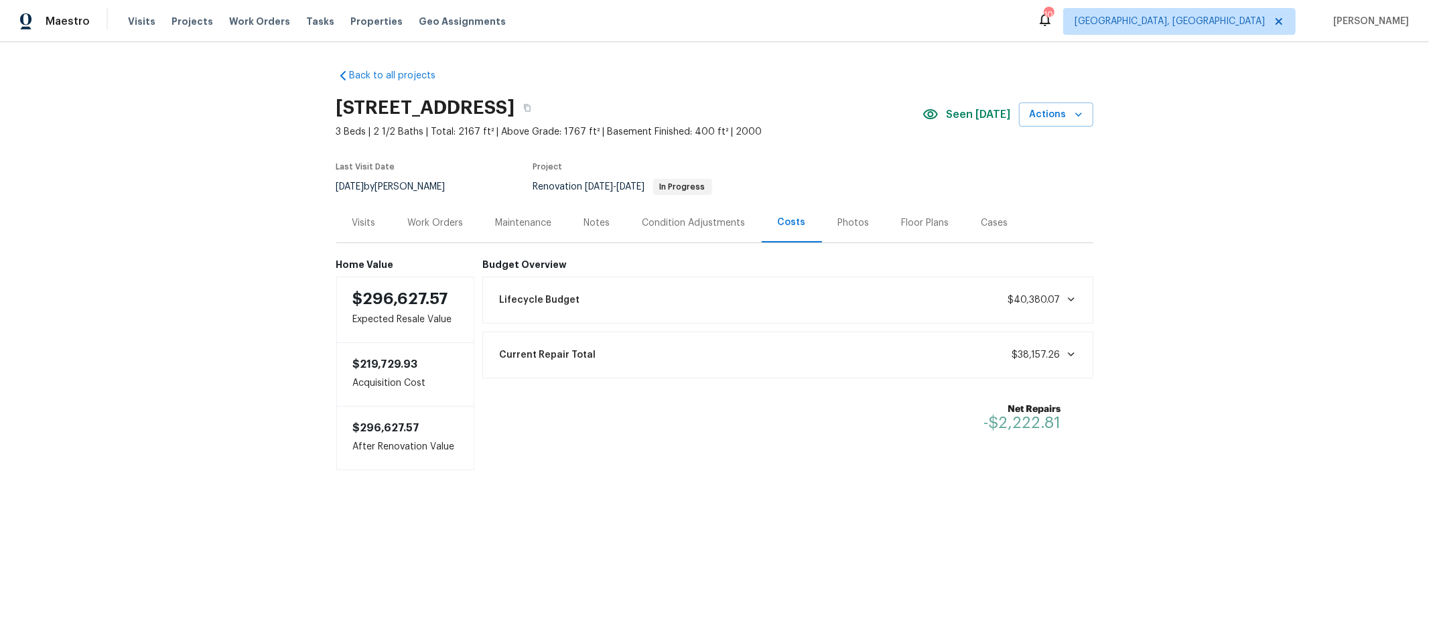
click at [437, 219] on div "Work Orders" at bounding box center [436, 222] width 56 height 13
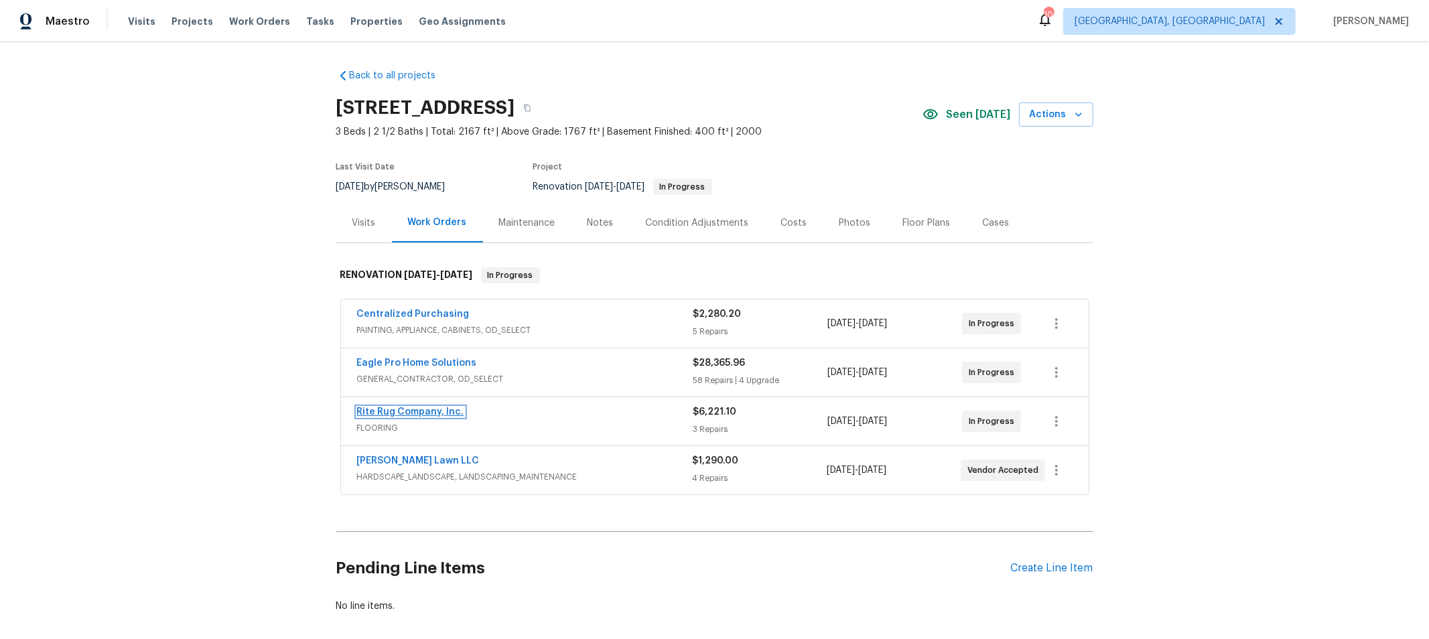
click at [421, 411] on link "Rite Rug Company, Inc." at bounding box center [410, 411] width 107 height 9
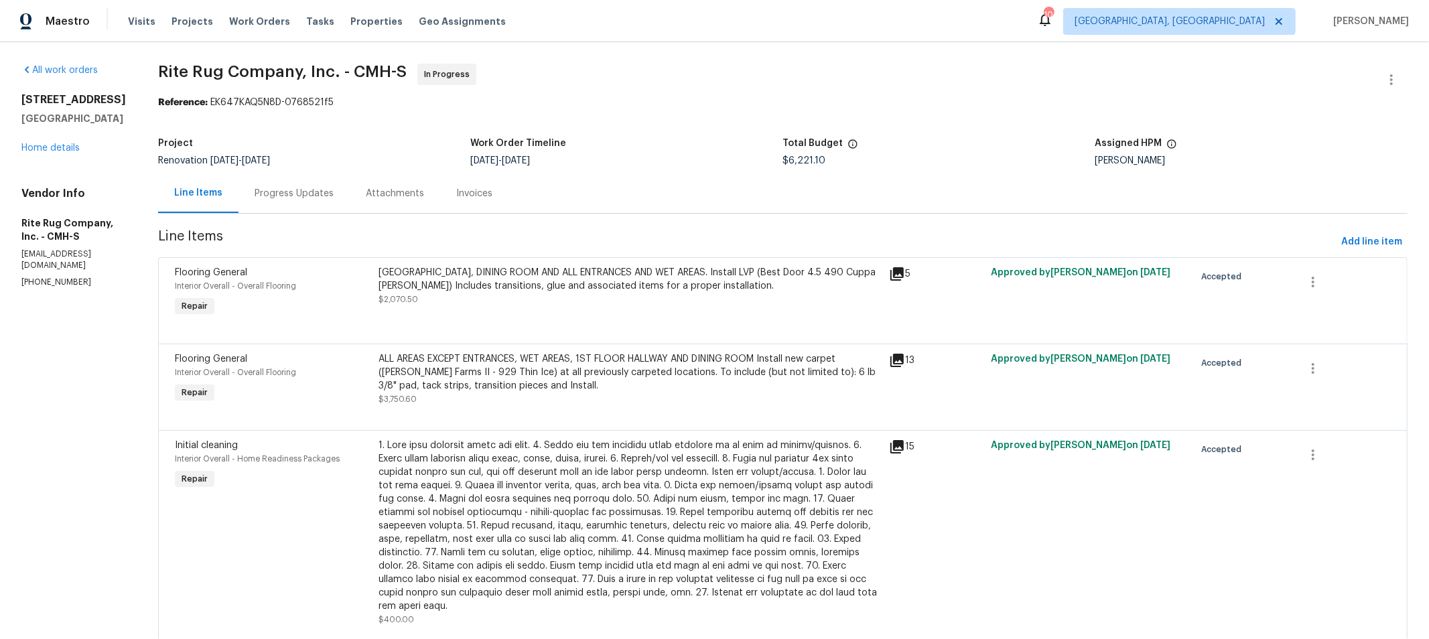
click at [334, 190] on div "Progress Updates" at bounding box center [293, 193] width 79 height 13
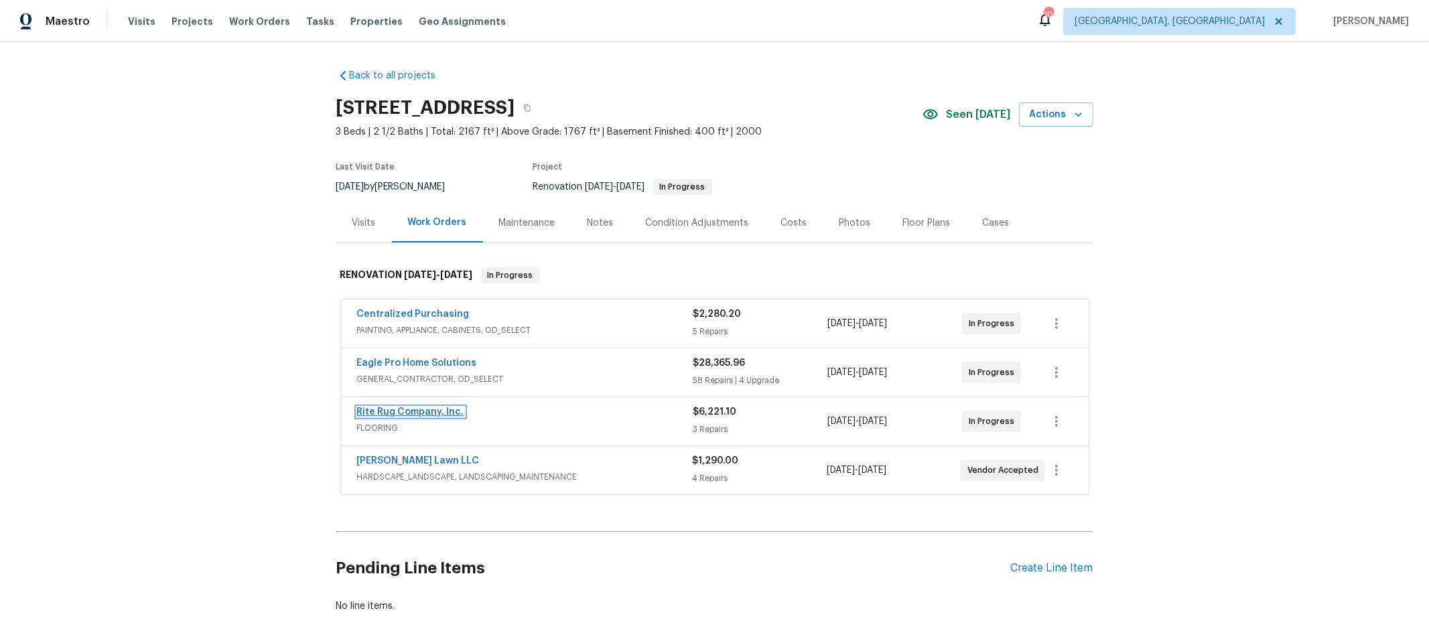
click at [438, 407] on link "Rite Rug Company, Inc." at bounding box center [410, 411] width 107 height 9
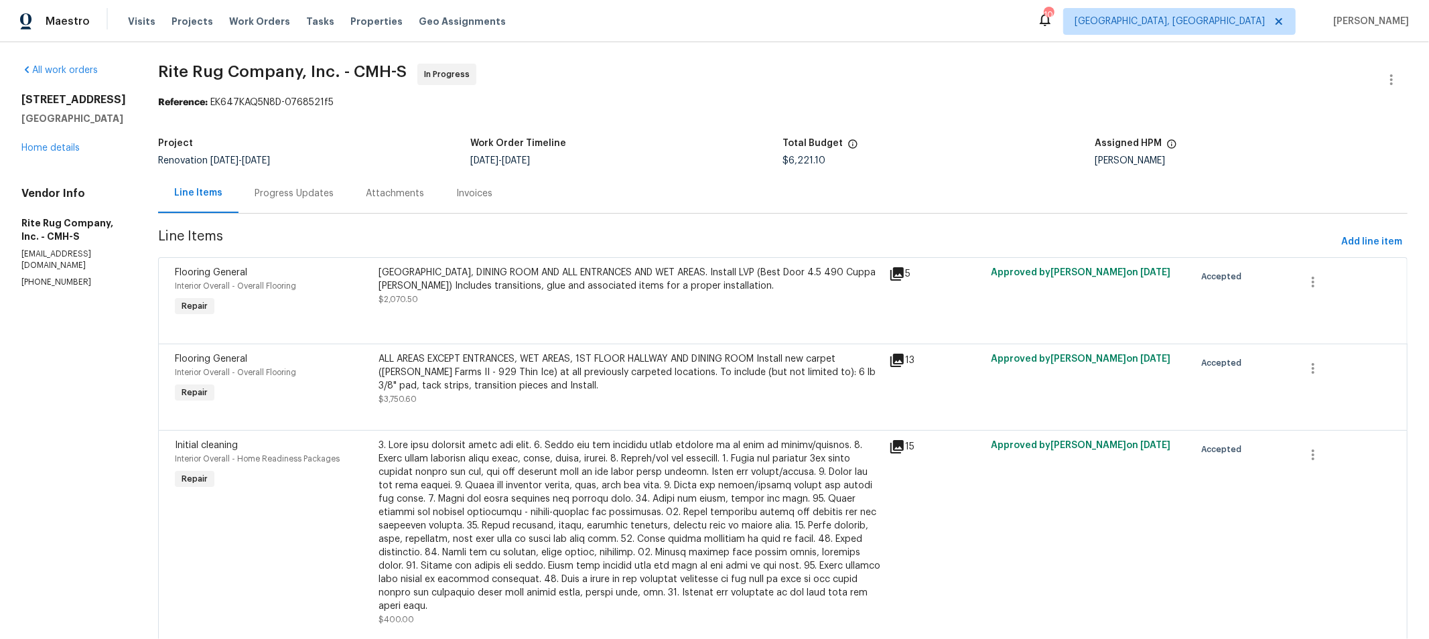
click at [287, 191] on div "Progress Updates" at bounding box center [293, 193] width 79 height 13
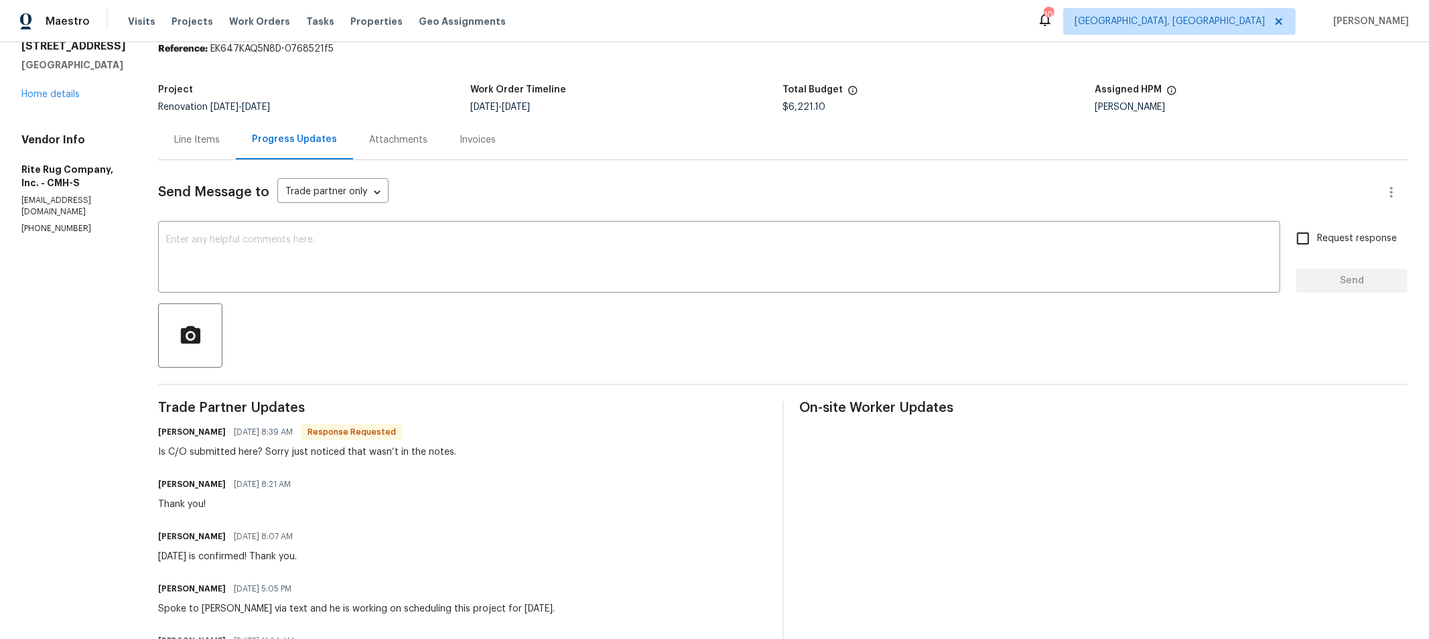
scroll to position [56, 0]
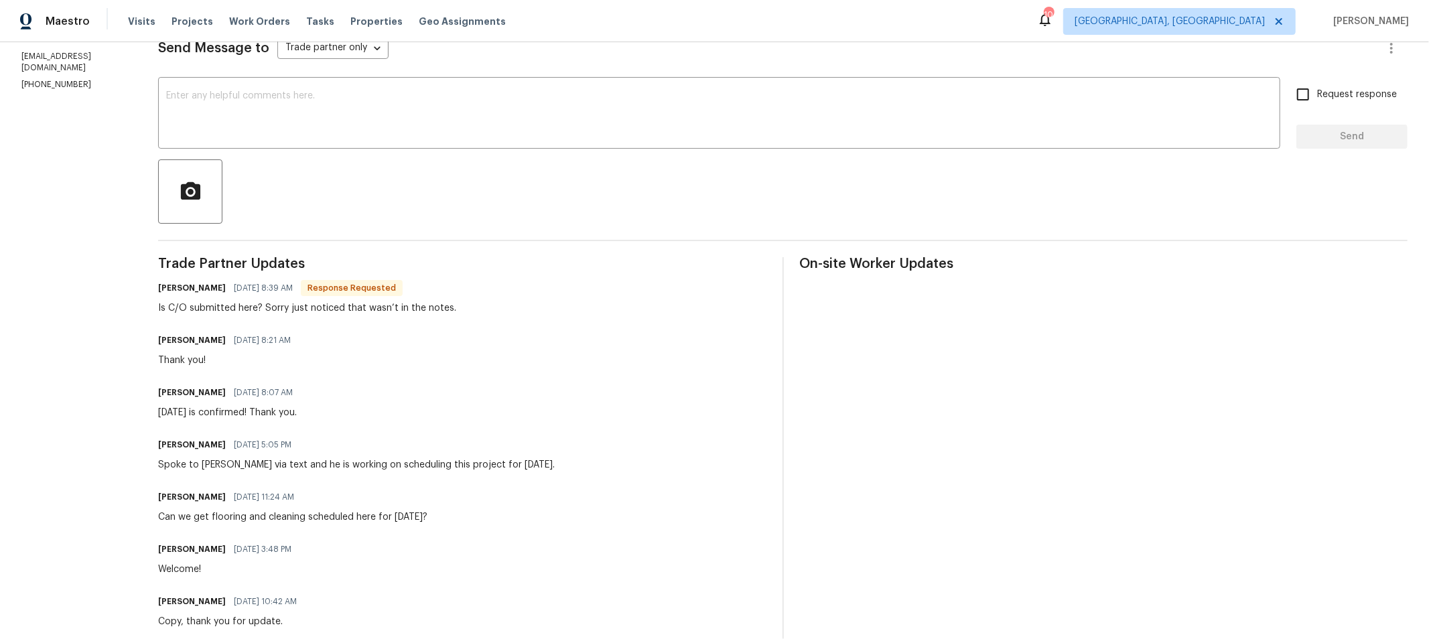
scroll to position [0, 0]
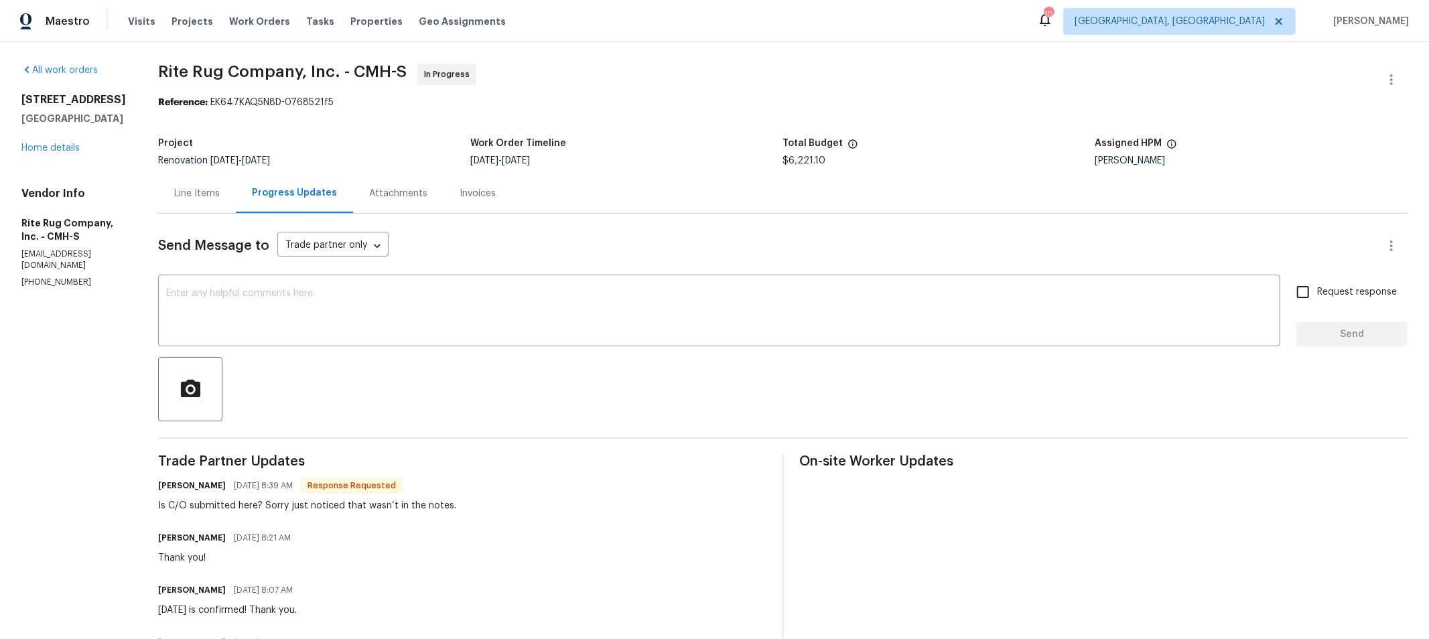
click at [214, 193] on div "Line Items" at bounding box center [197, 193] width 46 height 13
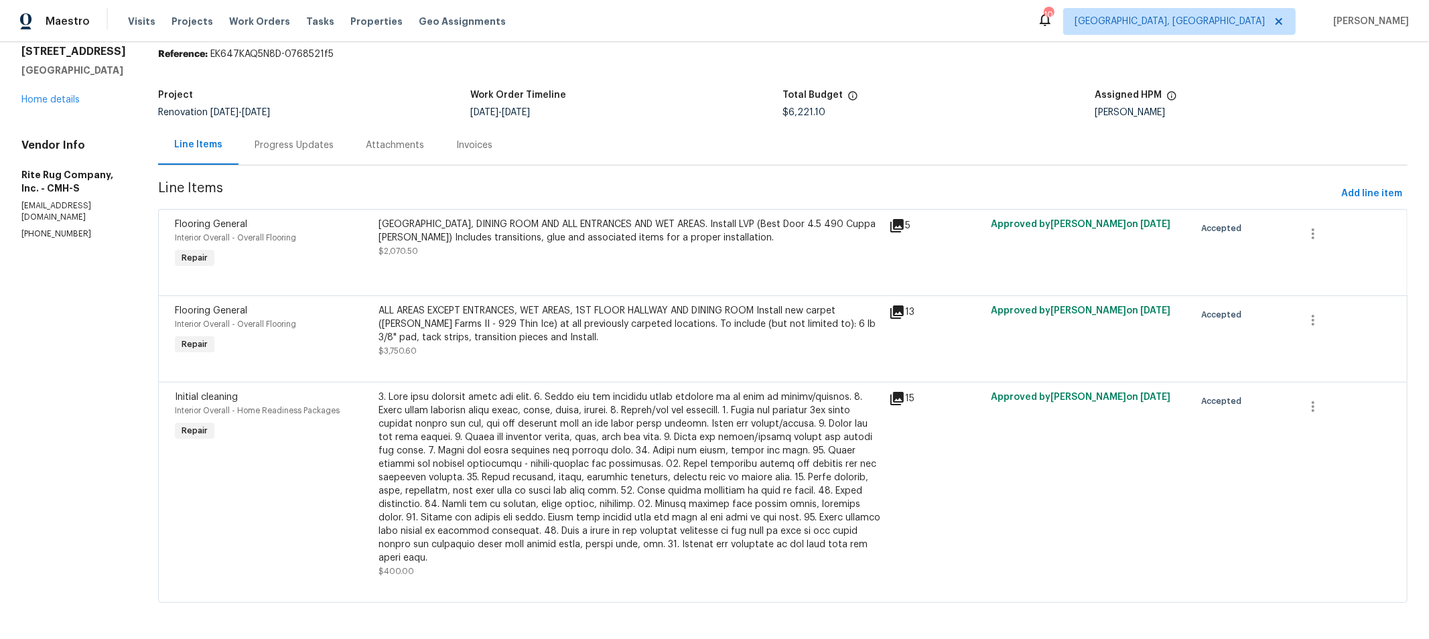
scroll to position [60, 0]
click at [608, 233] on div "[GEOGRAPHIC_DATA], DINING ROOM AND ALL ENTRANCES AND WET AREAS. Install LVP (Be…" at bounding box center [630, 236] width 502 height 40
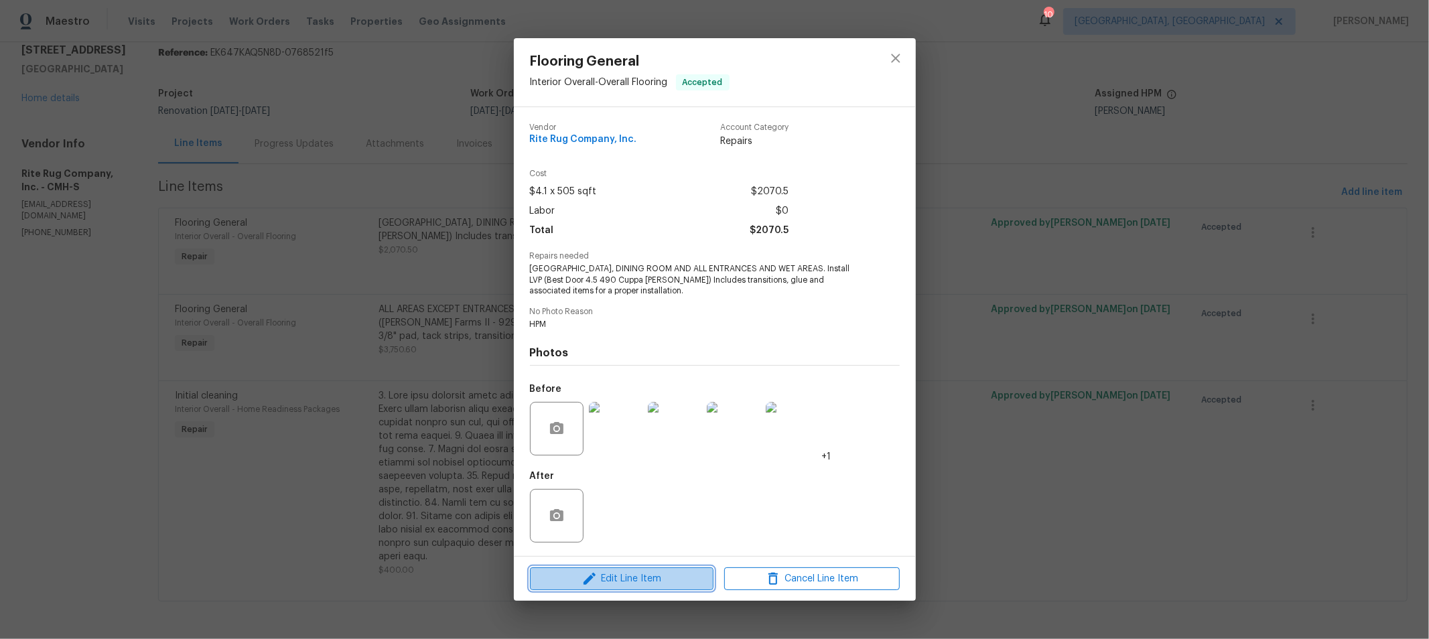
click at [641, 579] on span "Edit Line Item" at bounding box center [621, 579] width 175 height 17
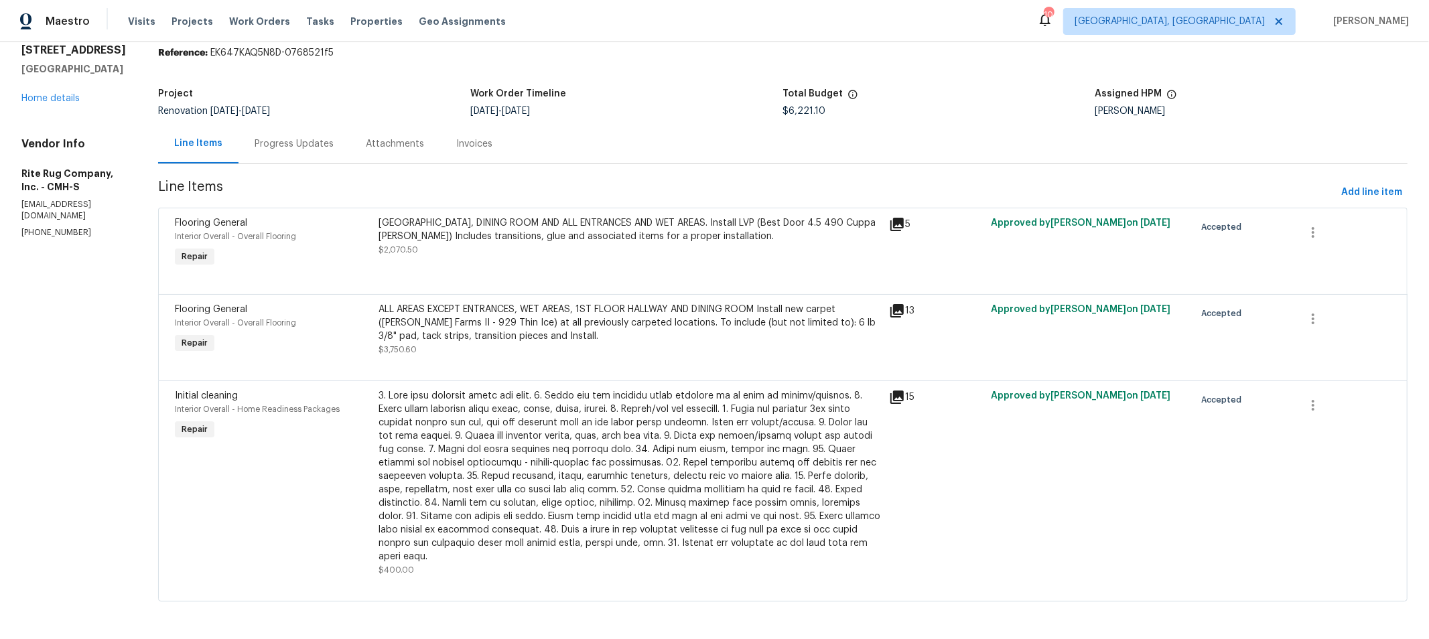
click at [288, 459] on body "Maestro Visits Projects Work Orders Tasks Properties Geo Assignments 10 [GEOGRA…" at bounding box center [714, 319] width 1429 height 639
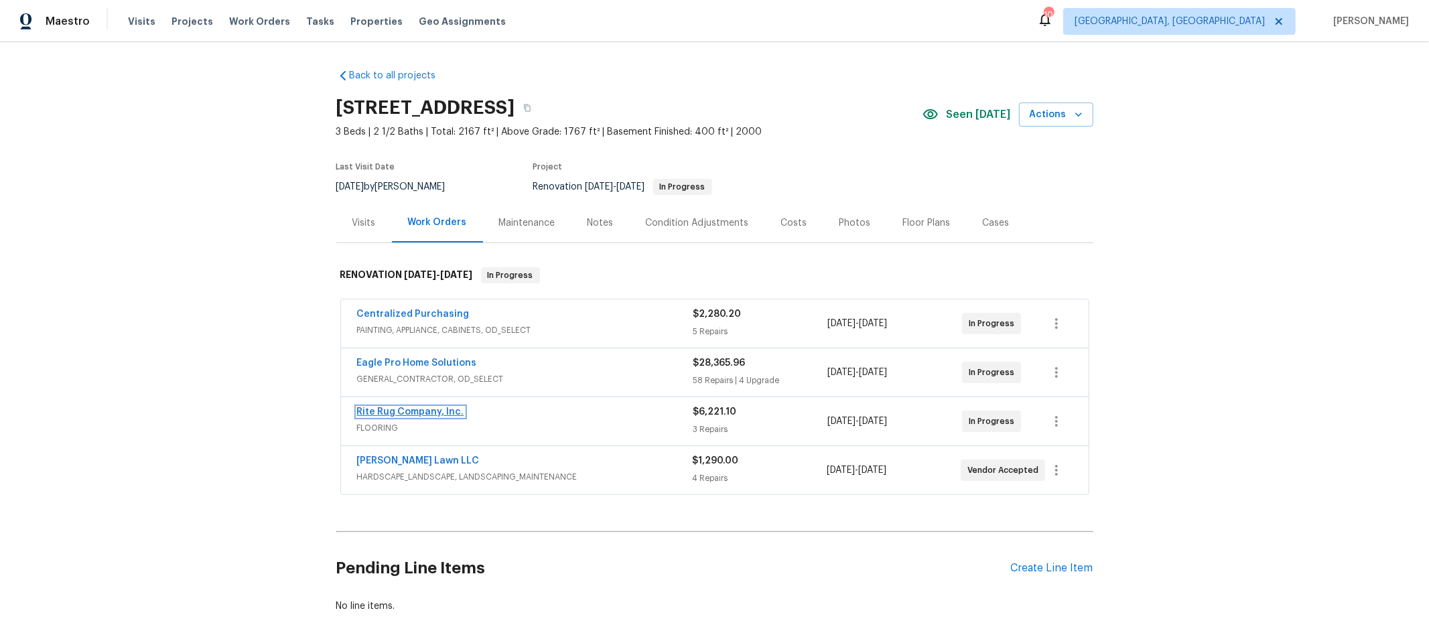
click at [443, 407] on link "Rite Rug Company, Inc." at bounding box center [410, 411] width 107 height 9
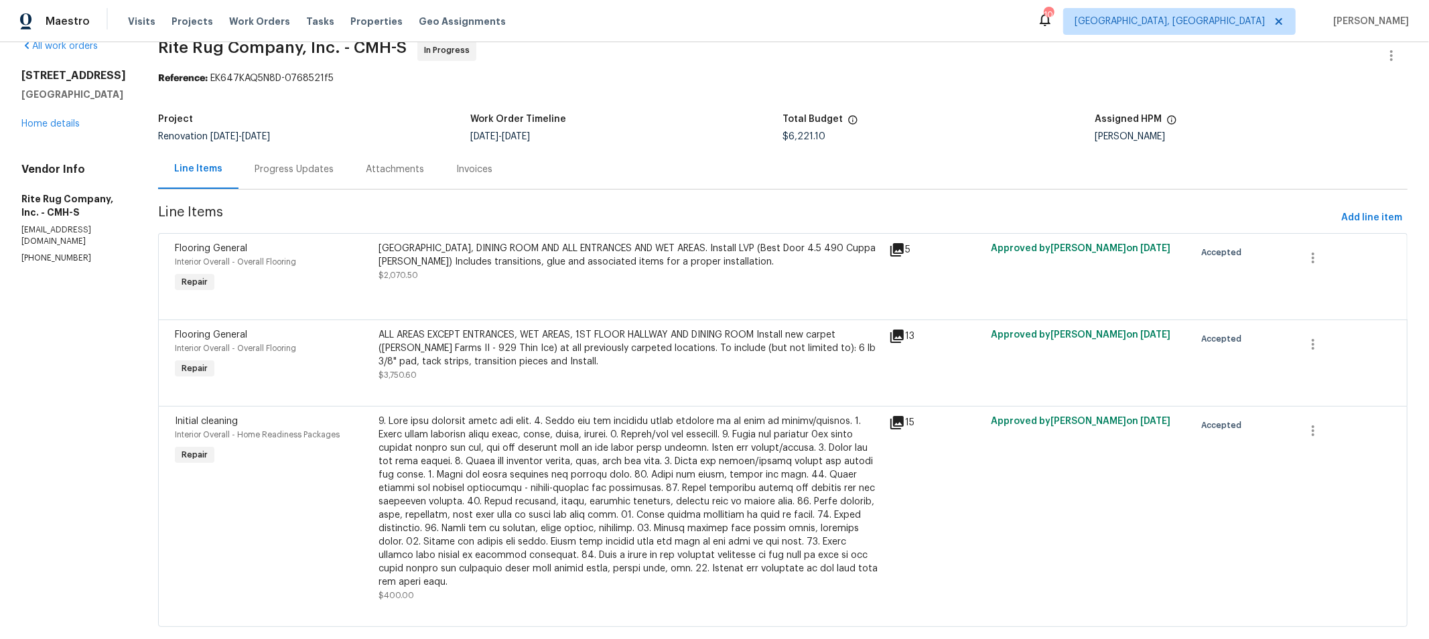
scroll to position [60, 0]
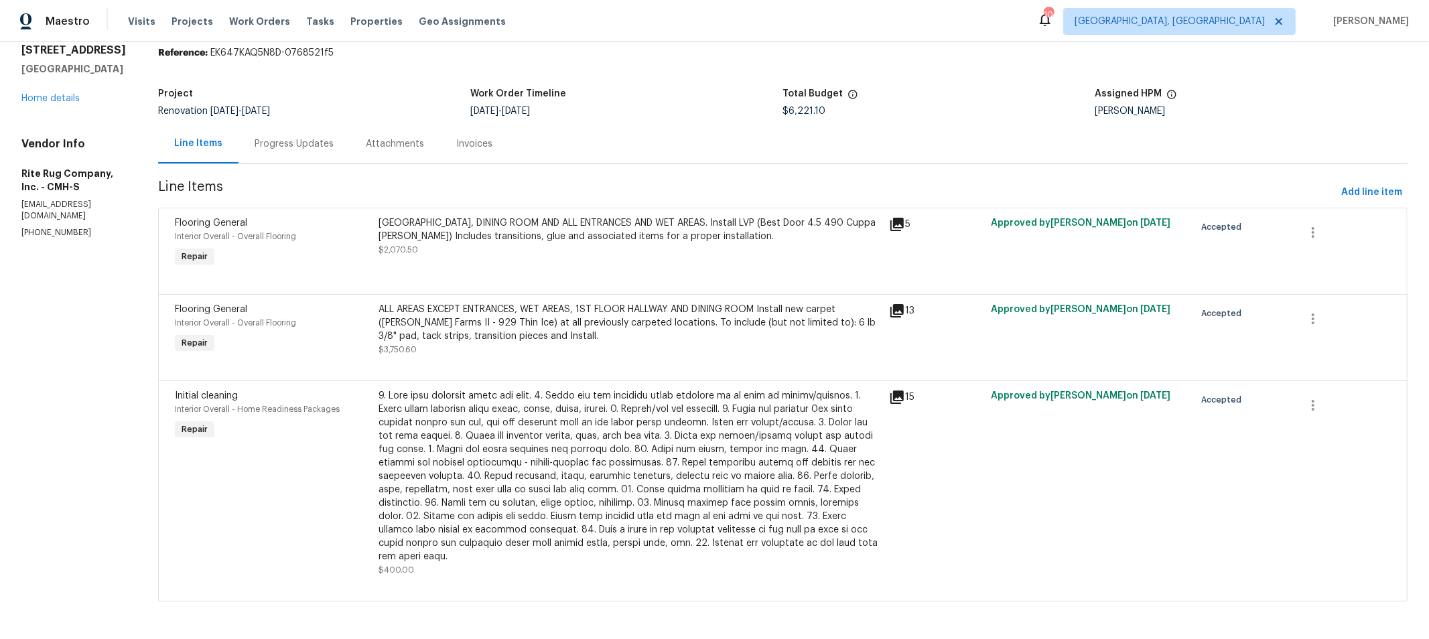
click at [306, 147] on div "Progress Updates" at bounding box center [293, 144] width 111 height 40
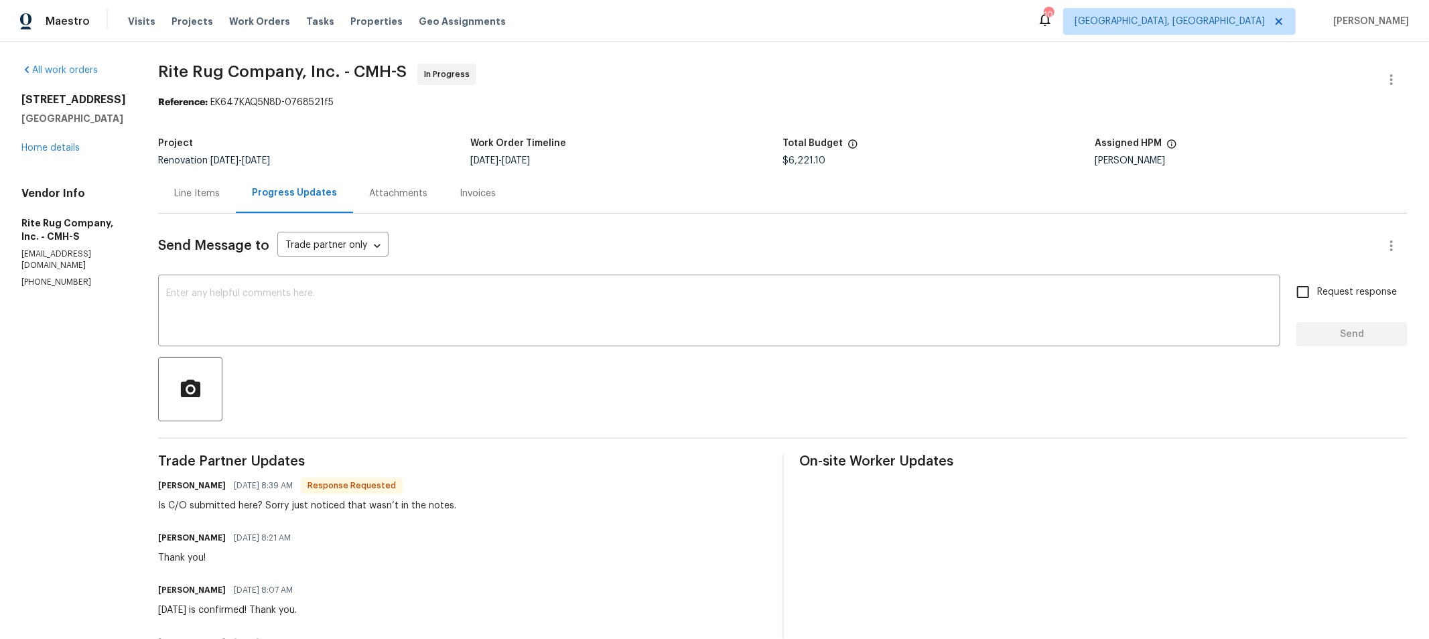
click at [215, 194] on div "Line Items" at bounding box center [197, 193] width 46 height 13
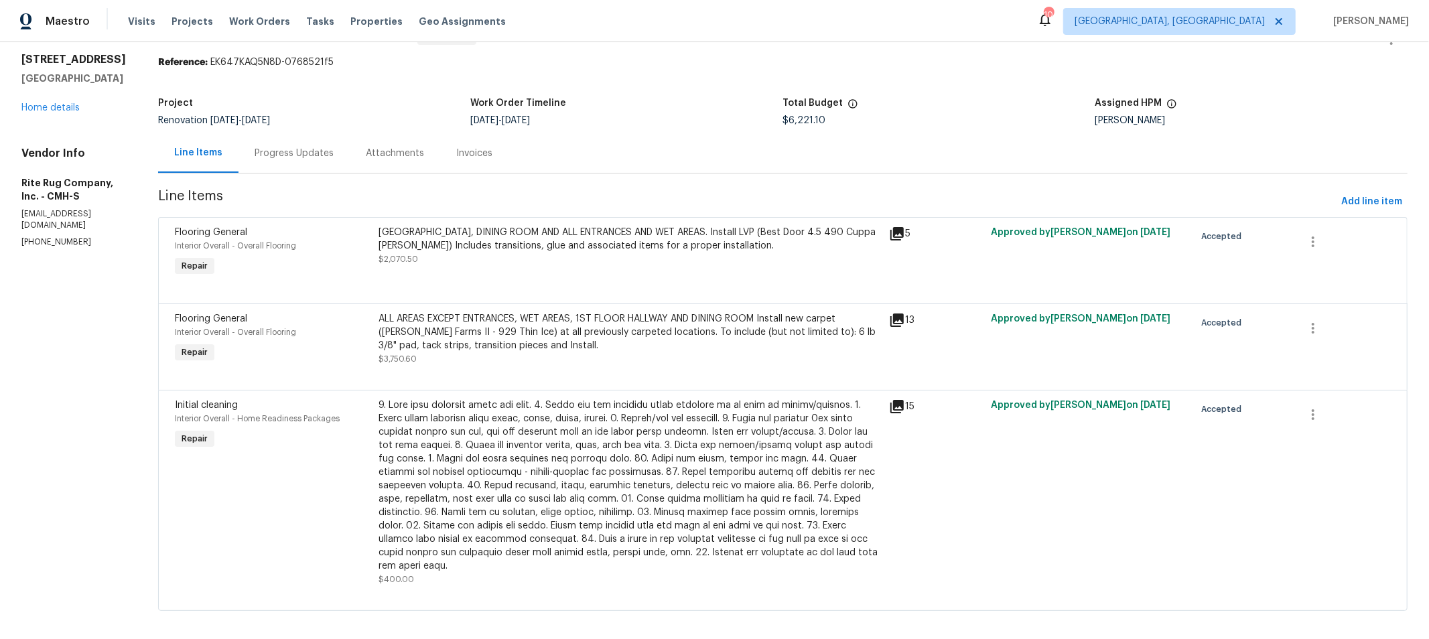
scroll to position [60, 0]
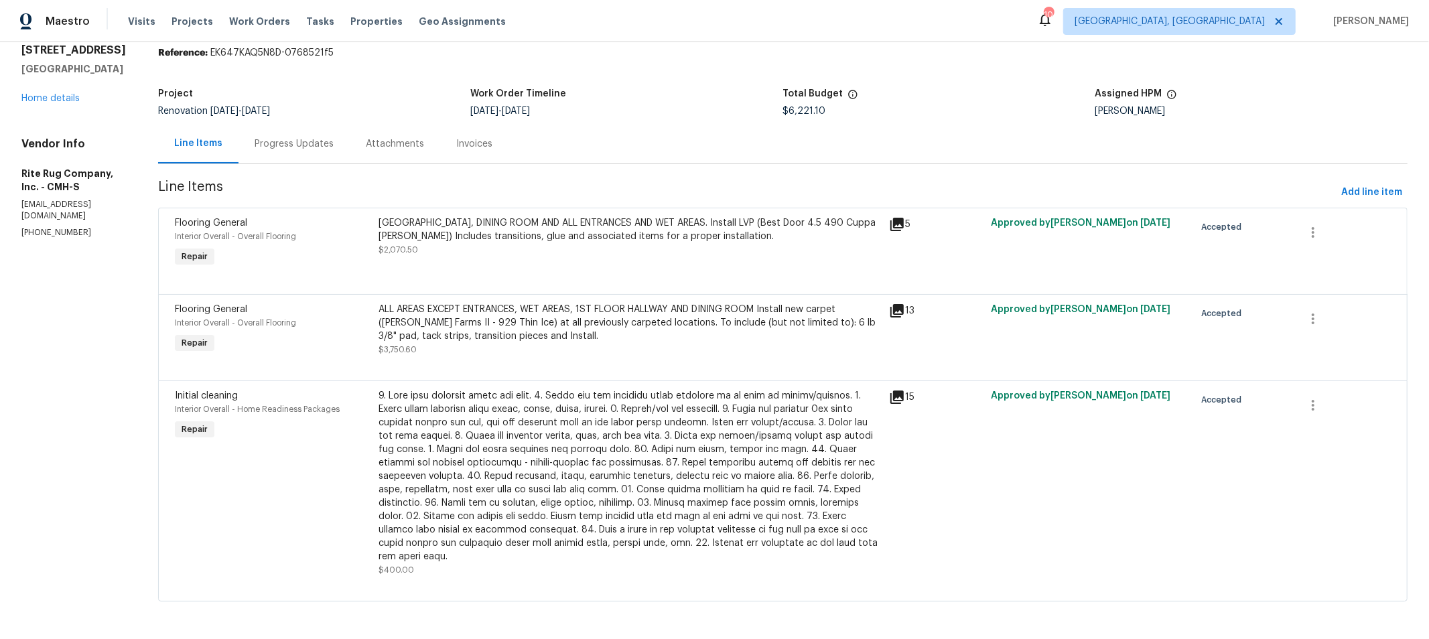
click at [581, 235] on div "[GEOGRAPHIC_DATA], DINING ROOM AND ALL ENTRANCES AND WET AREAS. Install LVP (Be…" at bounding box center [630, 236] width 502 height 40
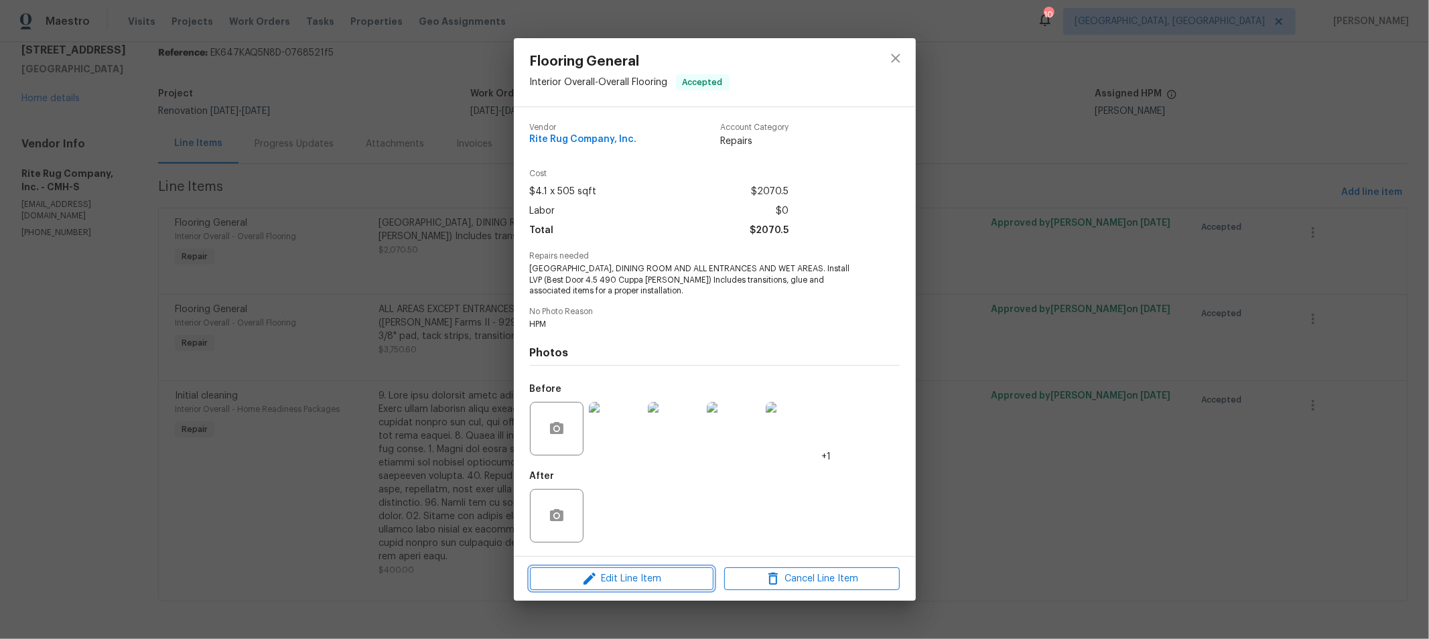
click at [644, 573] on span "Edit Line Item" at bounding box center [621, 579] width 175 height 17
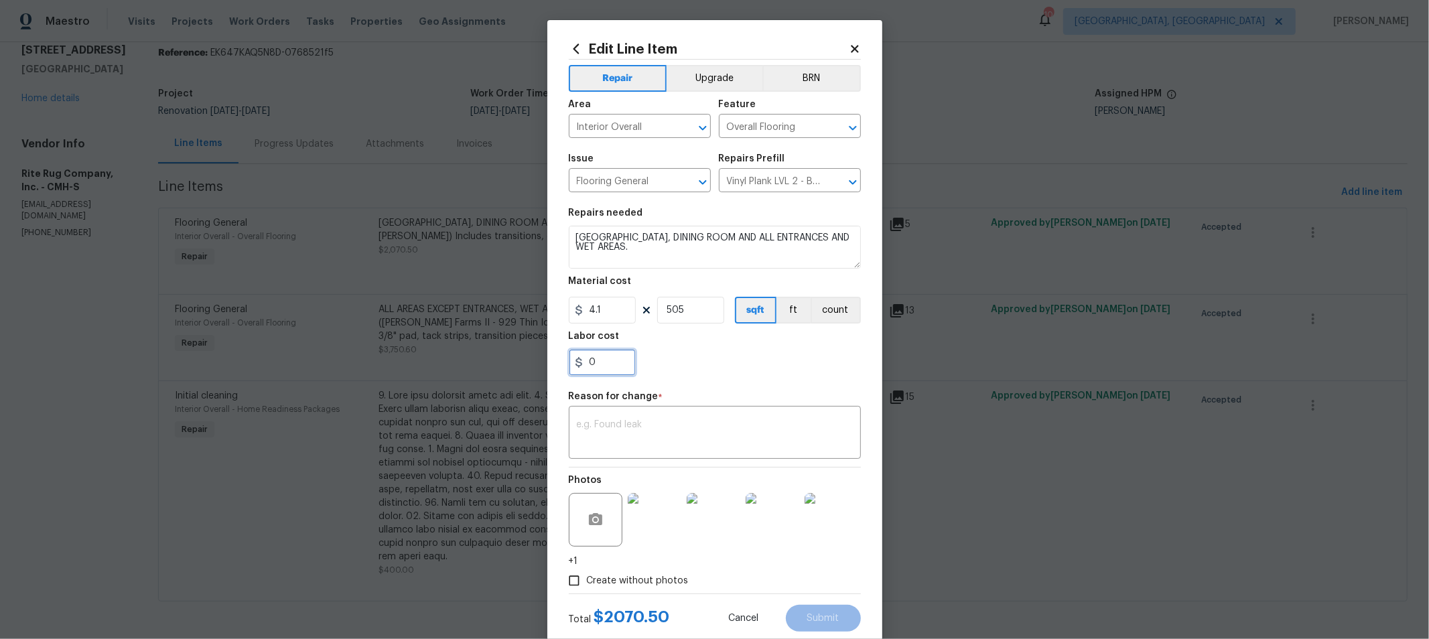
click at [603, 357] on input "0" at bounding box center [602, 362] width 67 height 27
paste input "2255.95"
type input "2255.95"
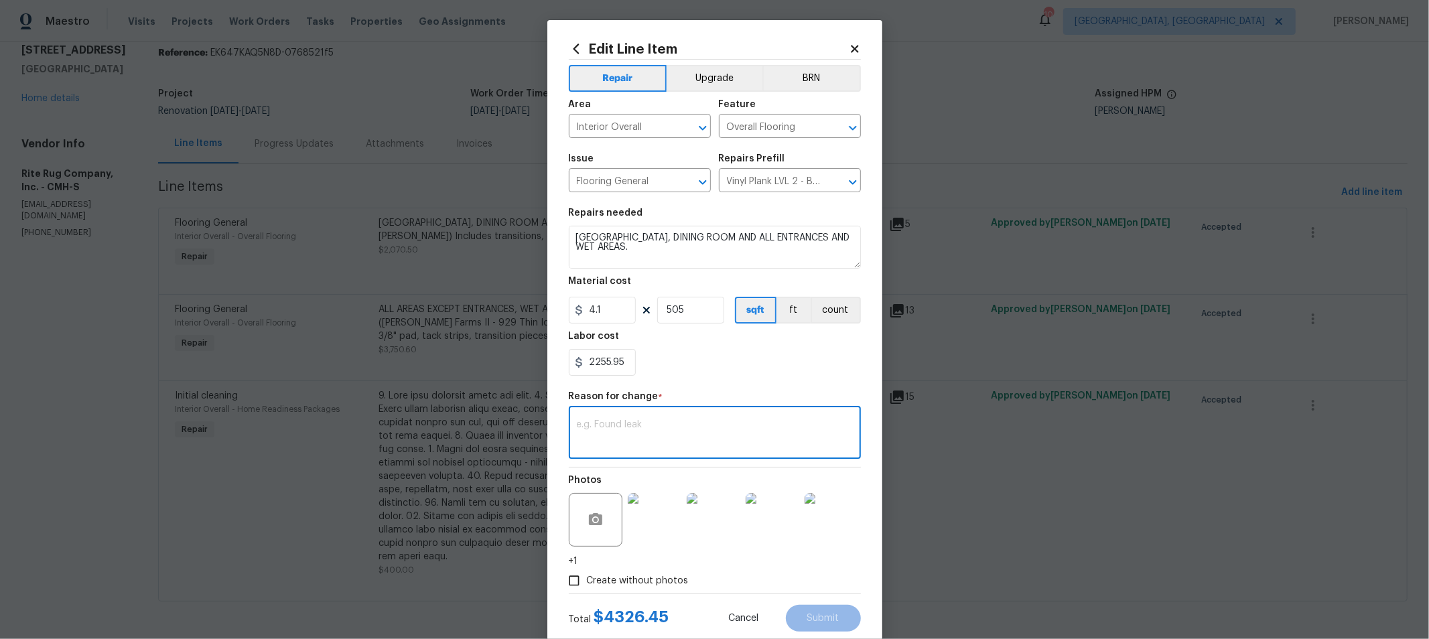
click at [671, 421] on textarea at bounding box center [715, 434] width 276 height 28
type textarea "CO - see progress updates from Rite Rug for CO request."
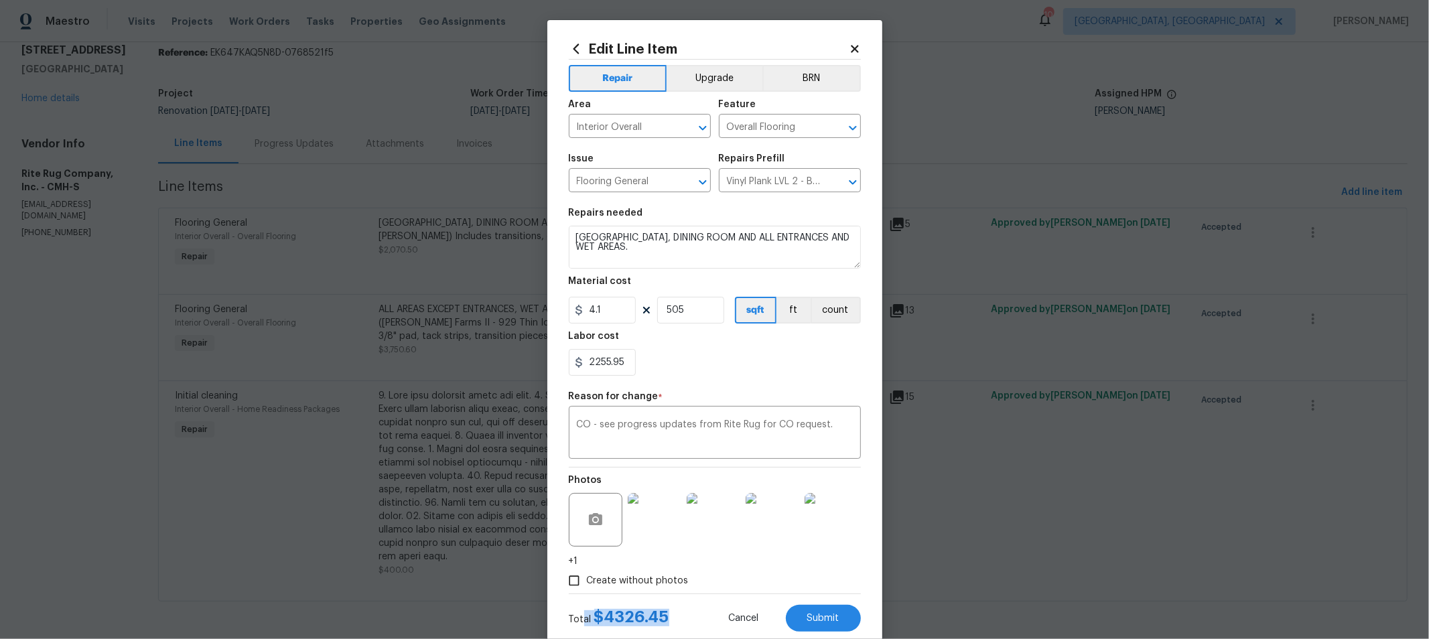
drag, startPoint x: 658, startPoint y: 618, endPoint x: 578, endPoint y: 611, distance: 80.6
click at [578, 611] on div "Total $ 4326.45" at bounding box center [619, 618] width 100 height 16
click at [843, 607] on button "Submit" at bounding box center [823, 618] width 75 height 27
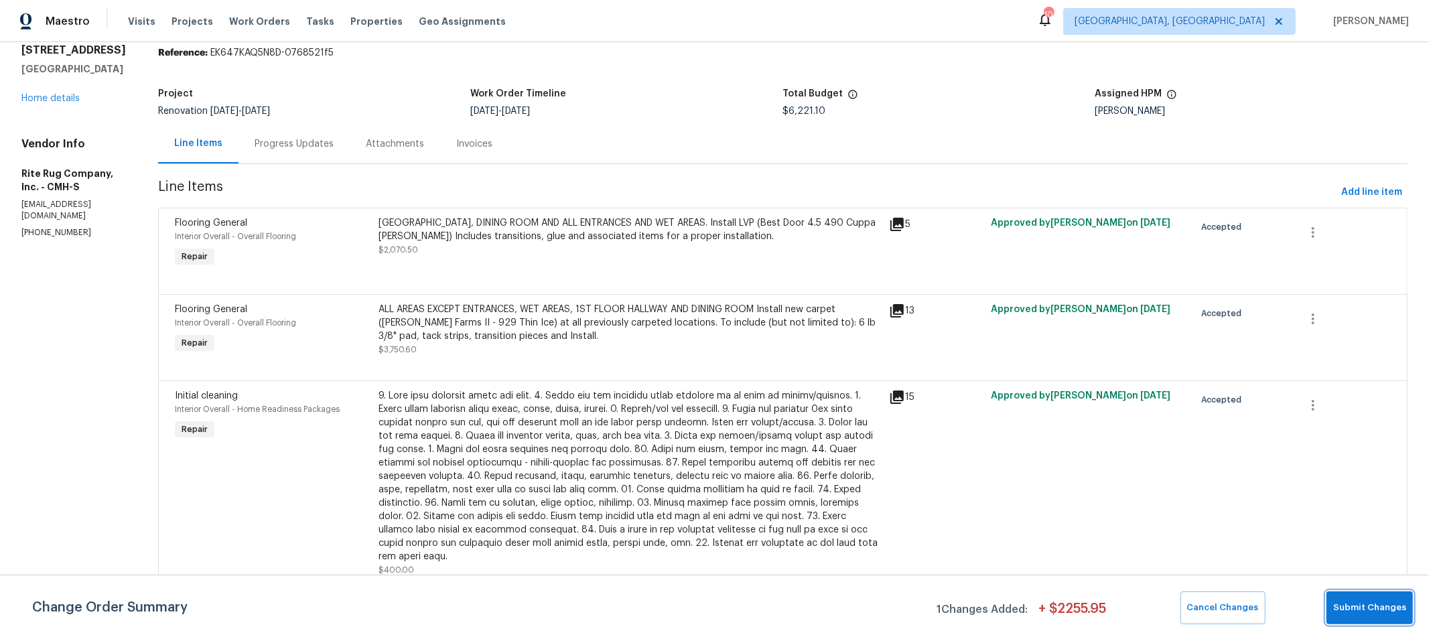
click at [1372, 599] on button "Submit Changes" at bounding box center [1369, 607] width 86 height 33
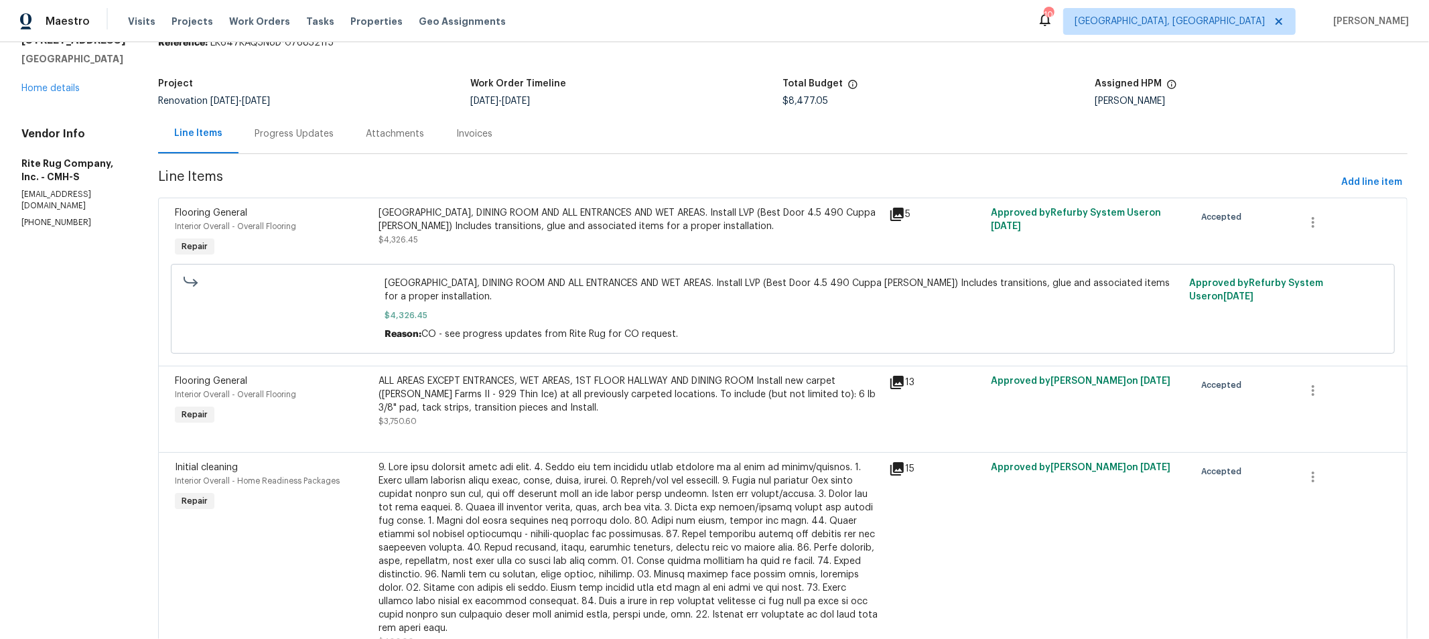
click at [330, 133] on div "Progress Updates" at bounding box center [293, 133] width 79 height 13
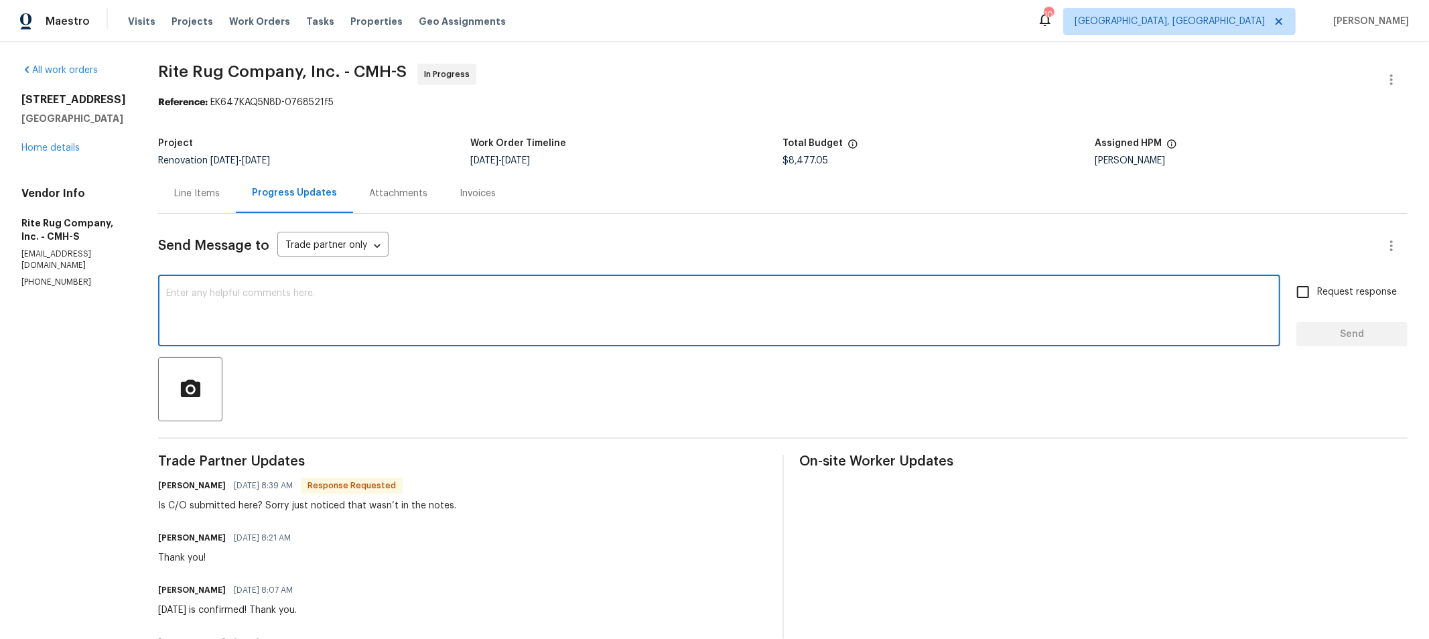
click at [660, 319] on textarea at bounding box center [719, 312] width 1106 height 47
type textarea "Thank you for the reminder. CO submitted."
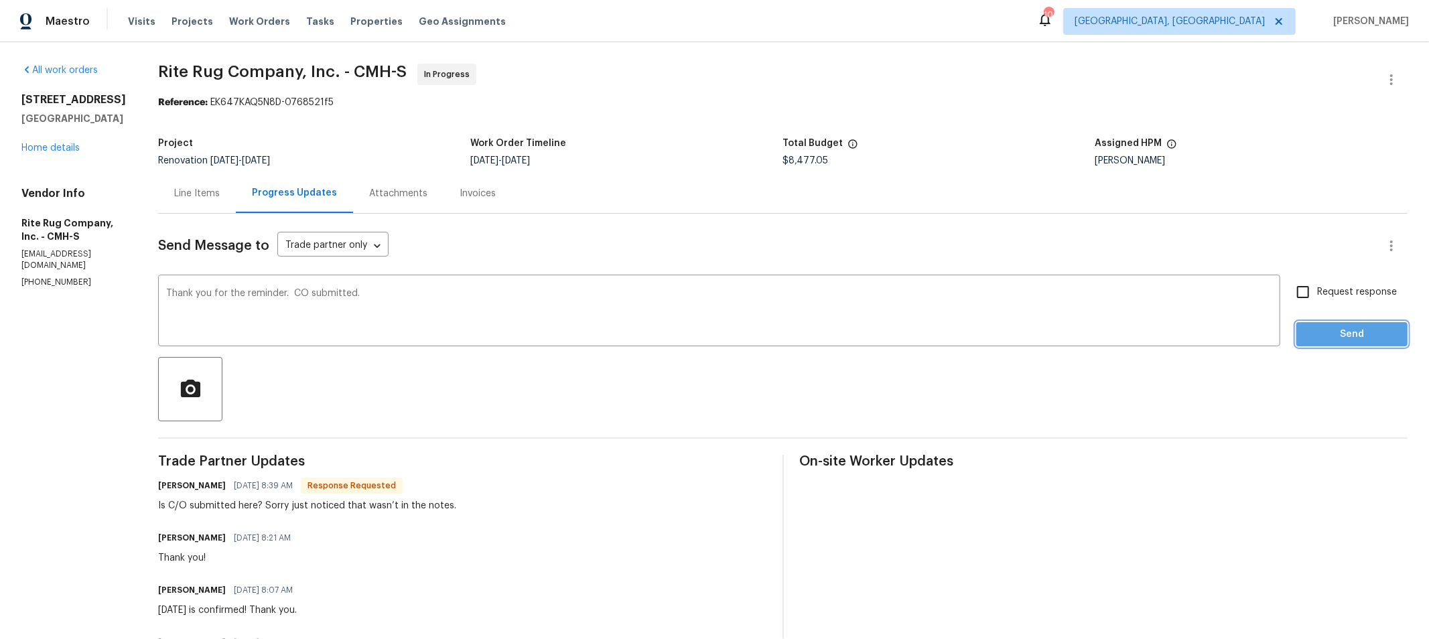
click at [1303, 325] on button "Send" at bounding box center [1351, 334] width 111 height 25
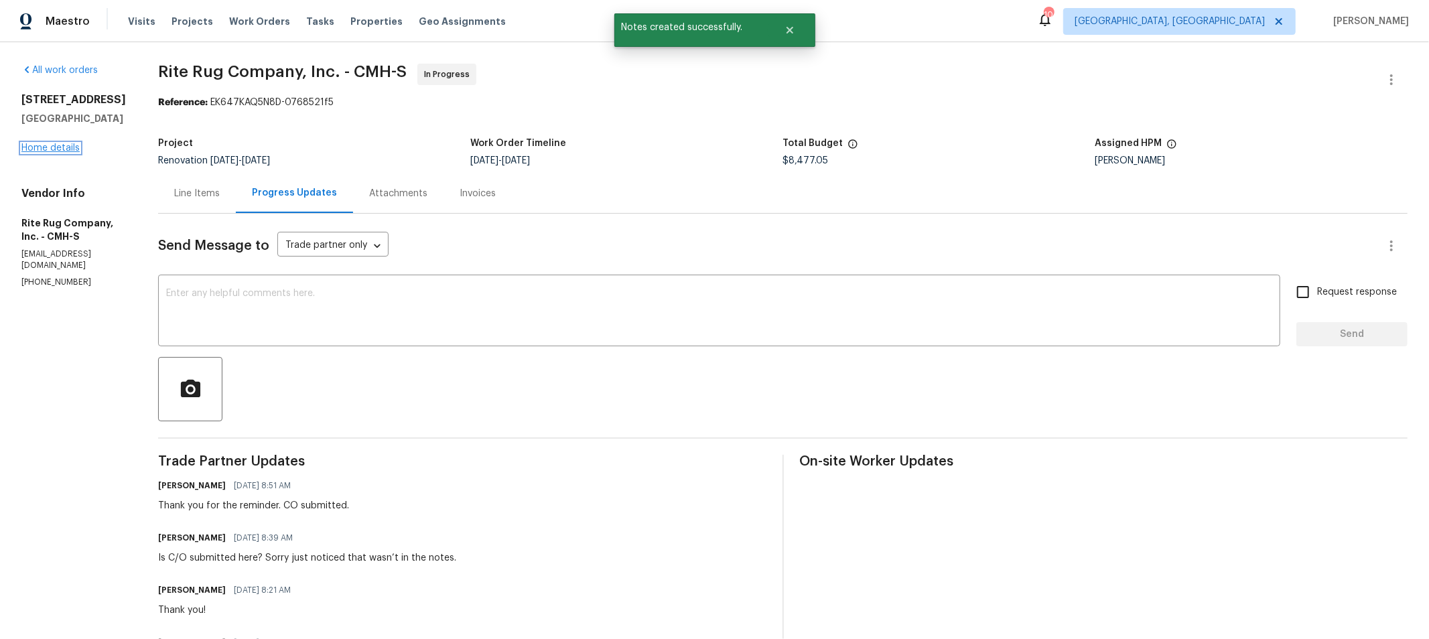
click at [65, 146] on link "Home details" at bounding box center [50, 147] width 58 height 9
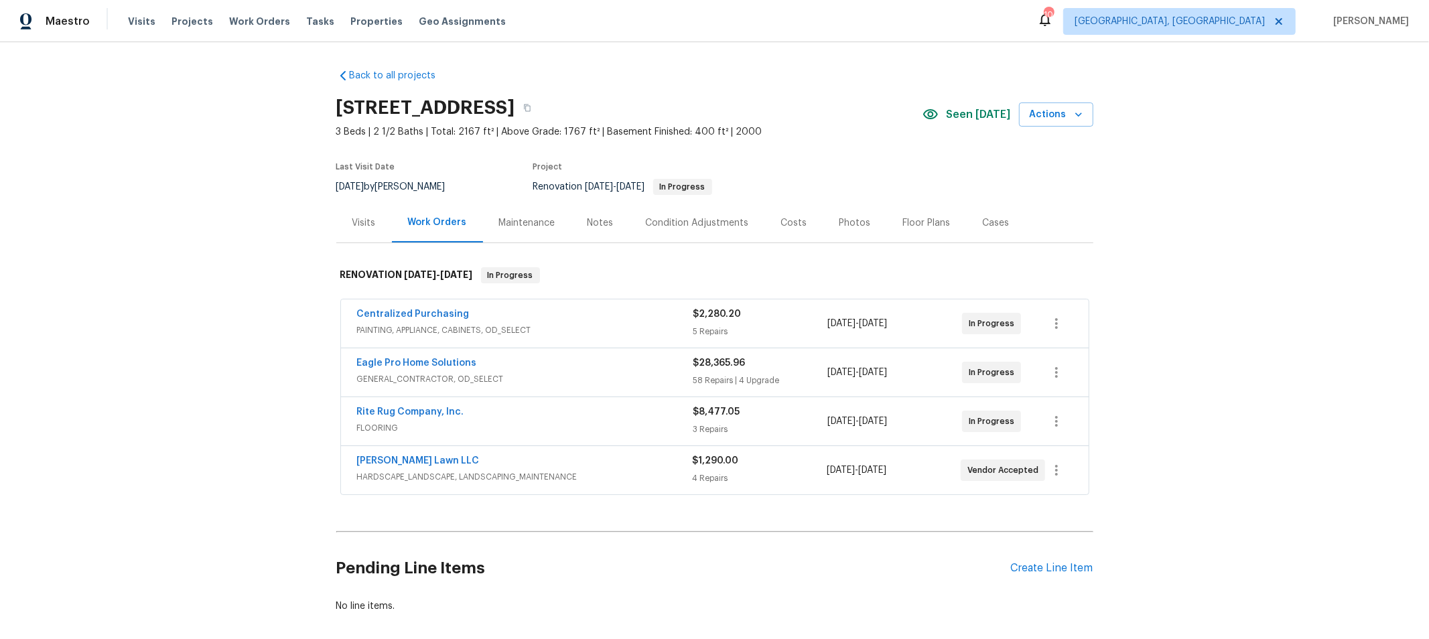
click at [595, 223] on div "Notes" at bounding box center [600, 222] width 26 height 13
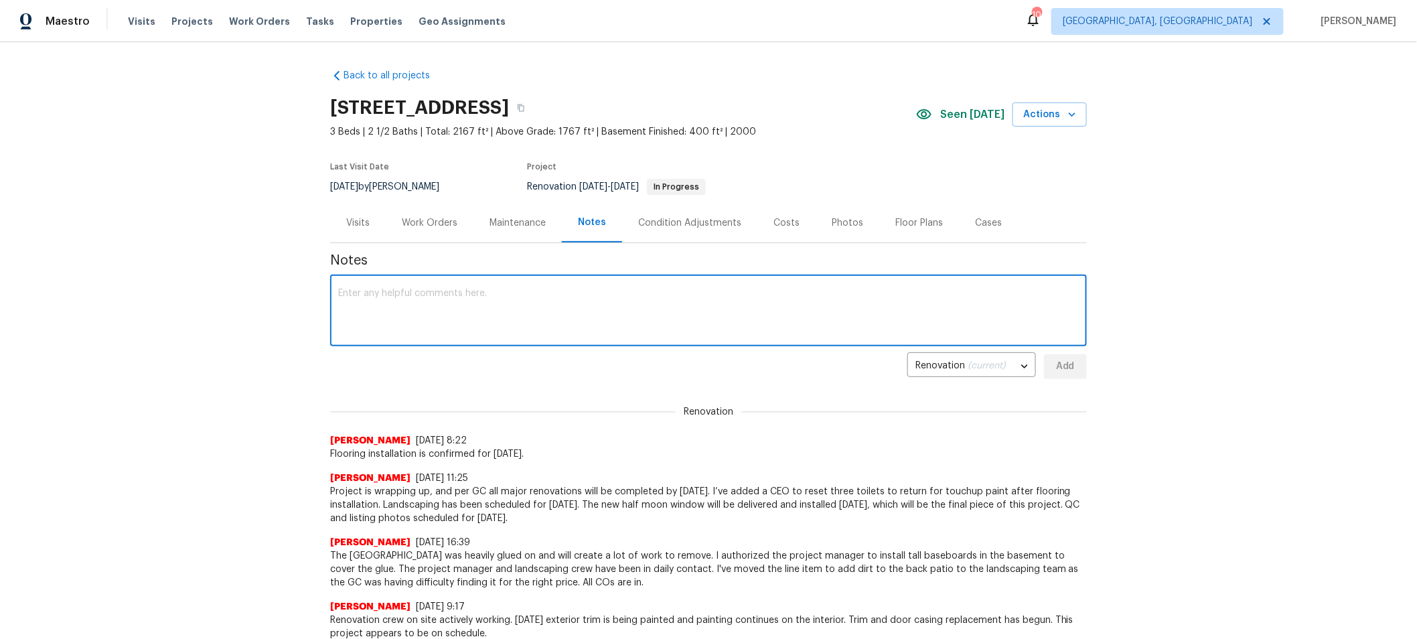
click at [589, 303] on textarea at bounding box center [708, 312] width 741 height 47
type textarea "Flooring CO submitted and approved."
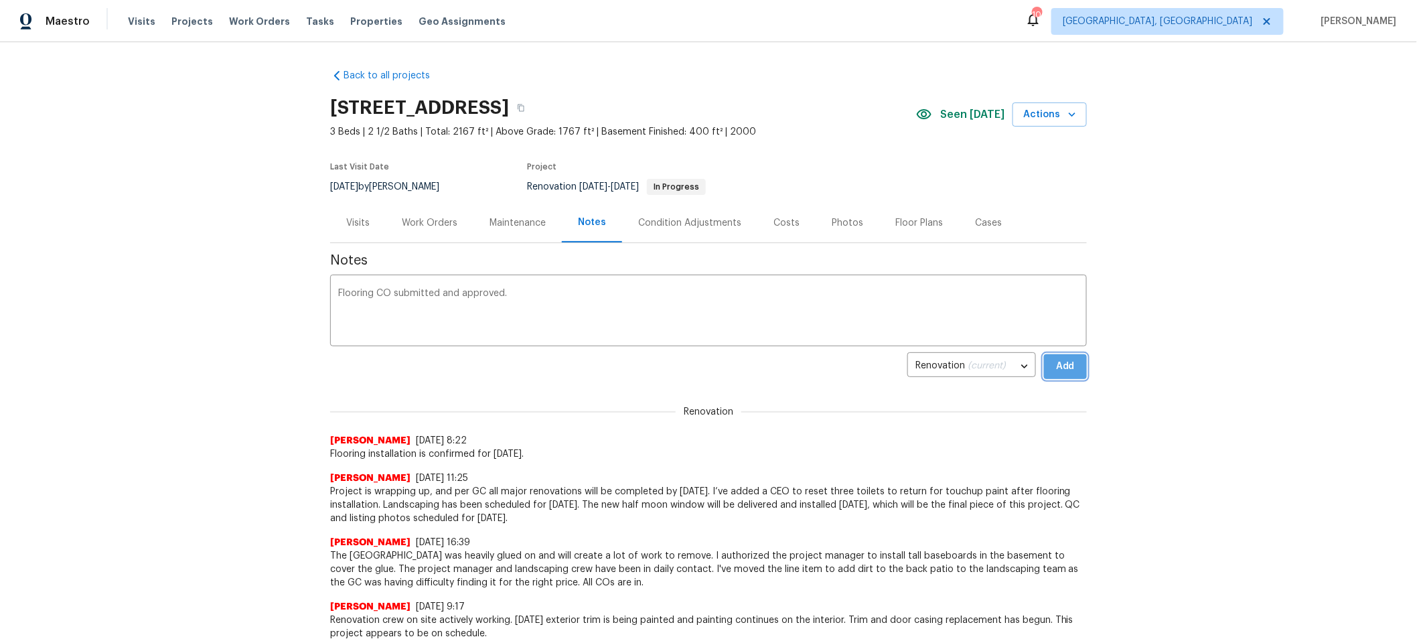
click at [1055, 356] on button "Add" at bounding box center [1065, 366] width 43 height 25
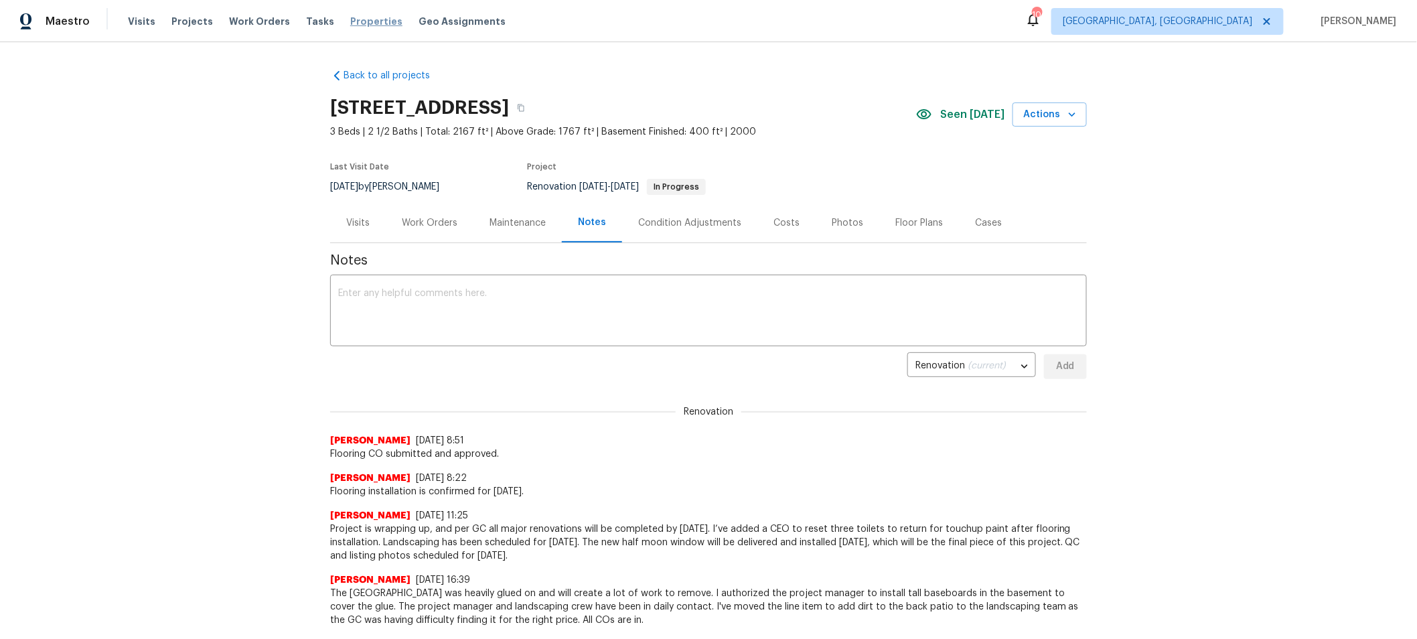
click at [370, 18] on span "Properties" at bounding box center [376, 21] width 52 height 13
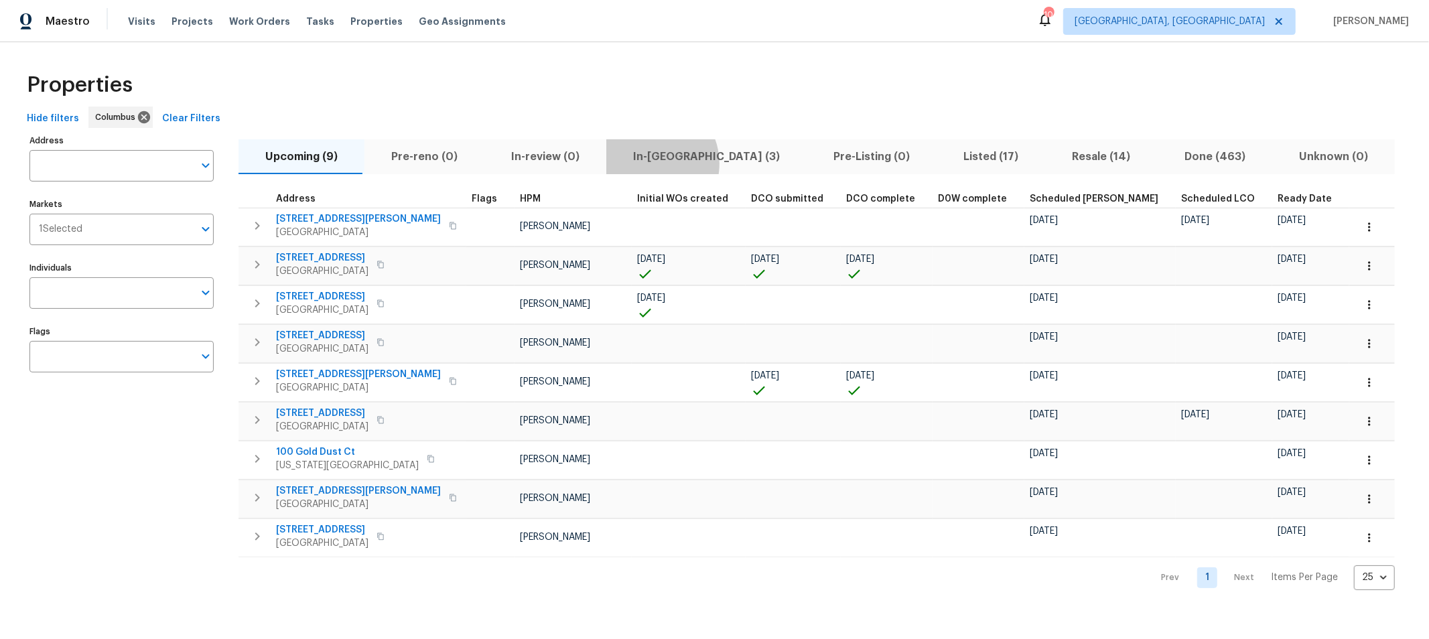
click at [638, 163] on span "In-reno (3)" at bounding box center [706, 156] width 184 height 19
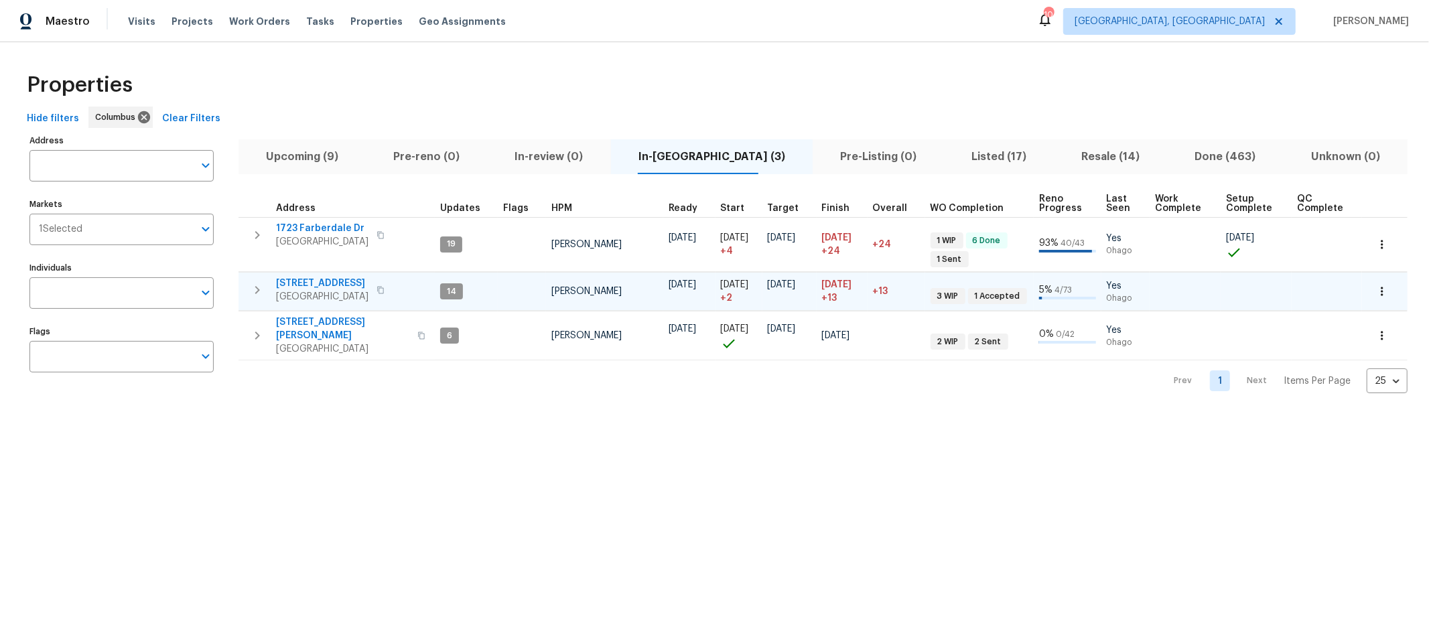
click at [296, 279] on span "4296 Oakwind Dr" at bounding box center [322, 283] width 92 height 13
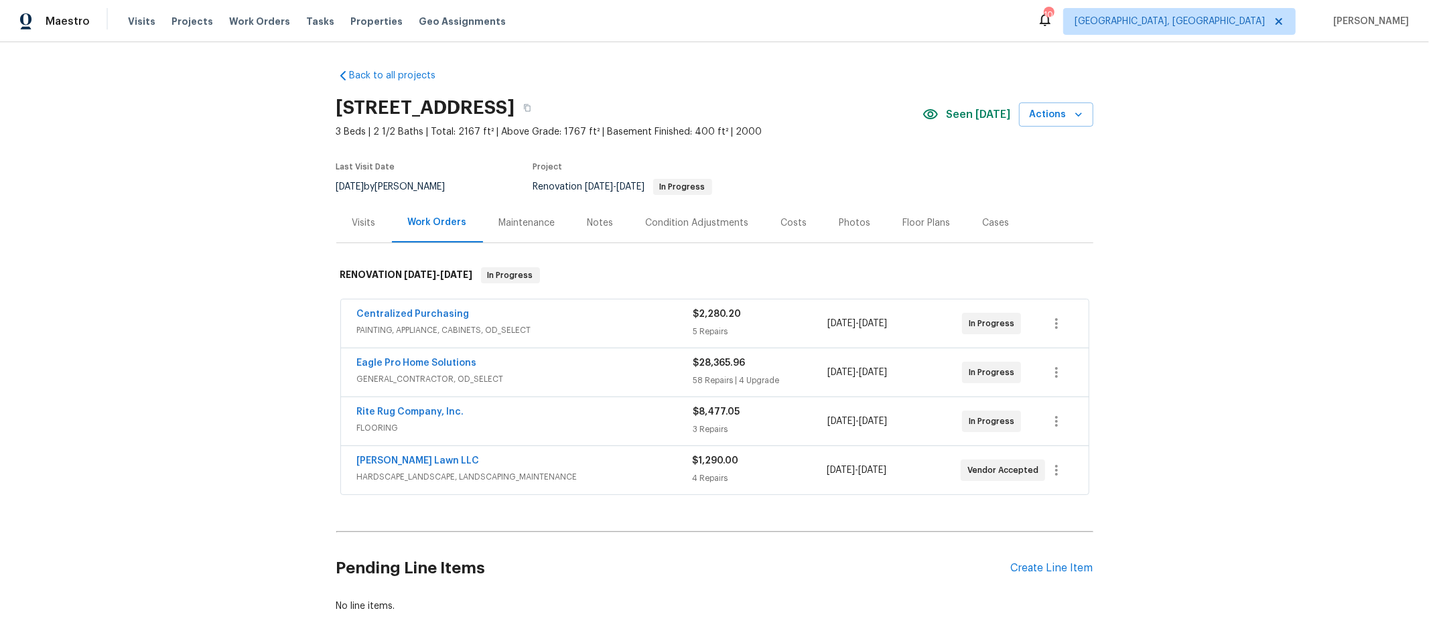
click at [595, 223] on div "Notes" at bounding box center [600, 222] width 26 height 13
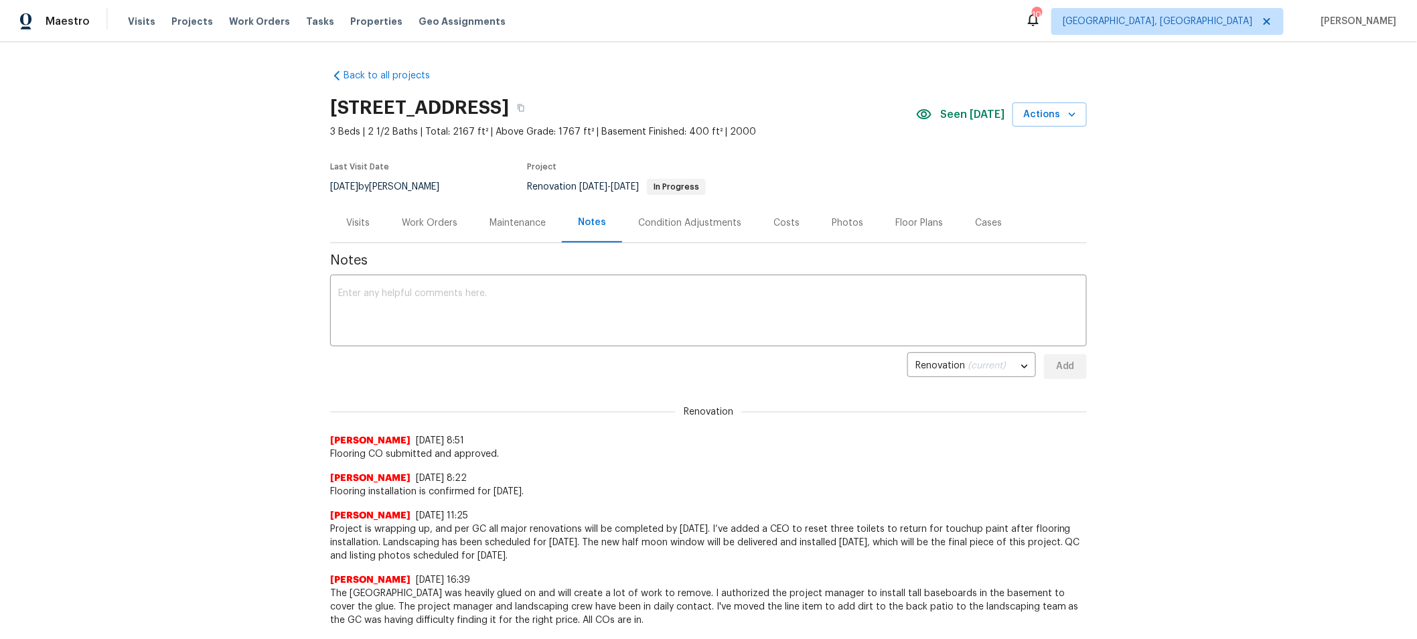
click at [445, 226] on div "Work Orders" at bounding box center [430, 222] width 56 height 13
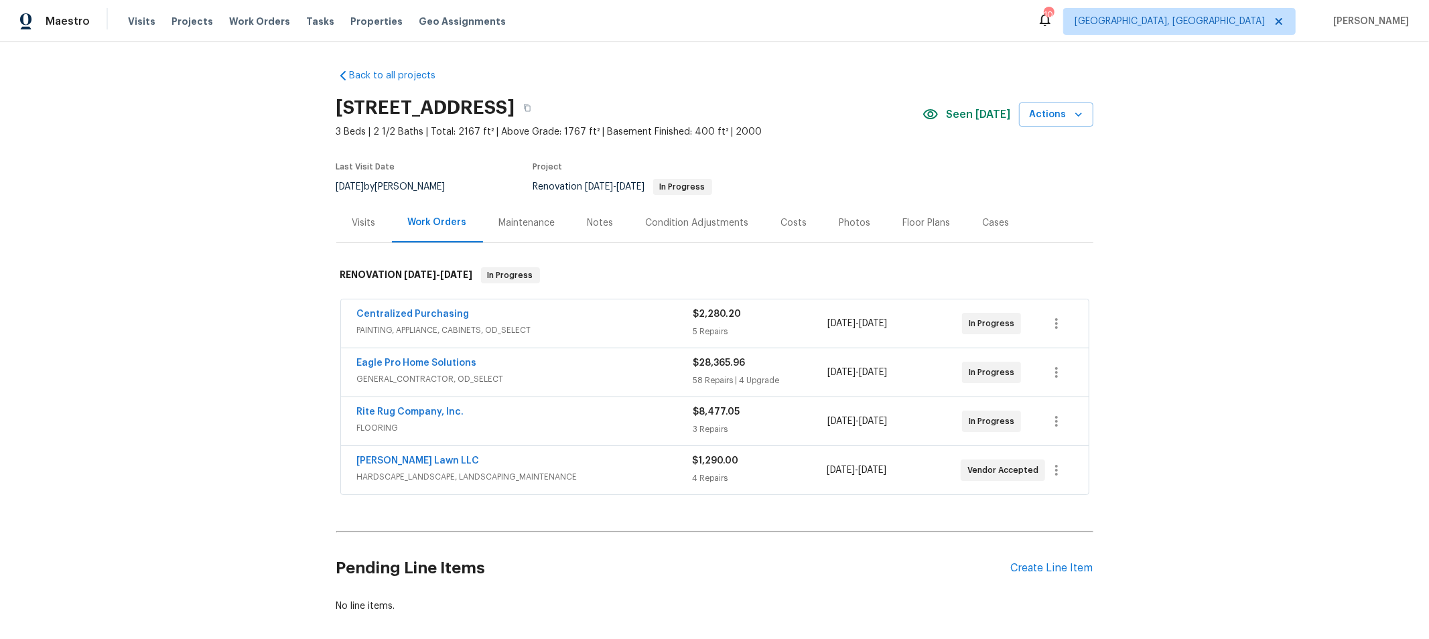
click at [587, 225] on div "Notes" at bounding box center [600, 222] width 26 height 13
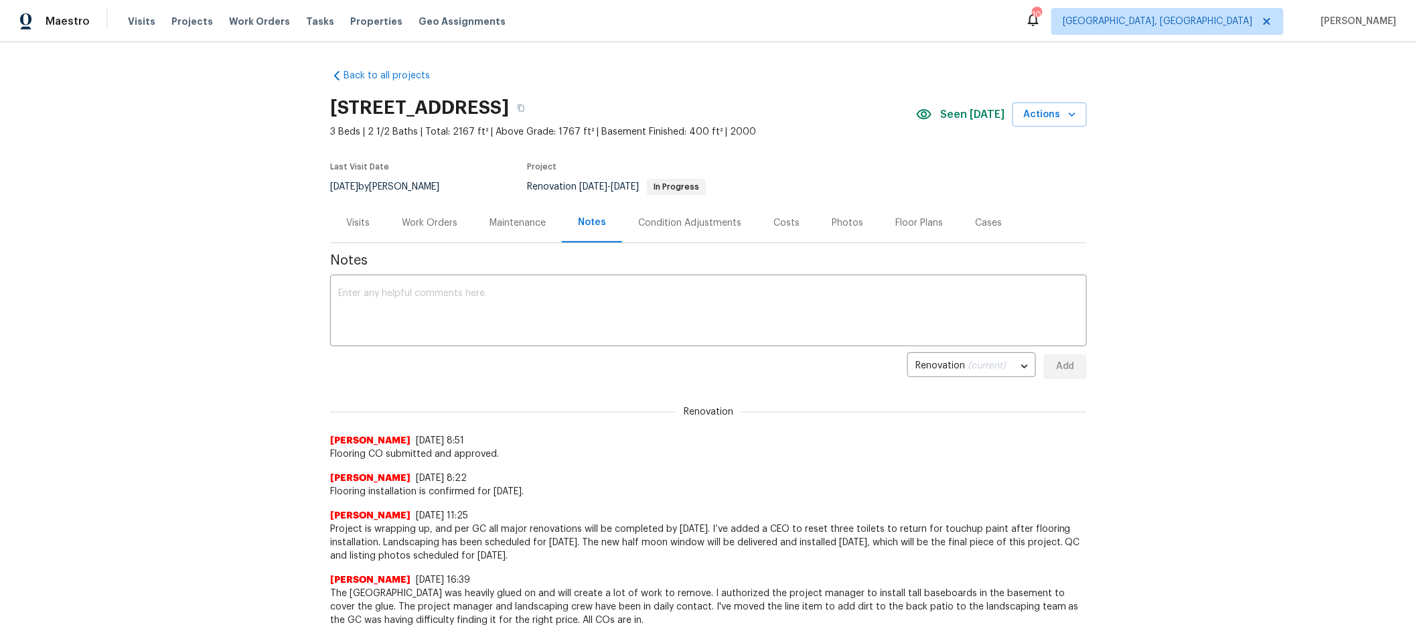
click at [437, 231] on div "Work Orders" at bounding box center [430, 223] width 88 height 40
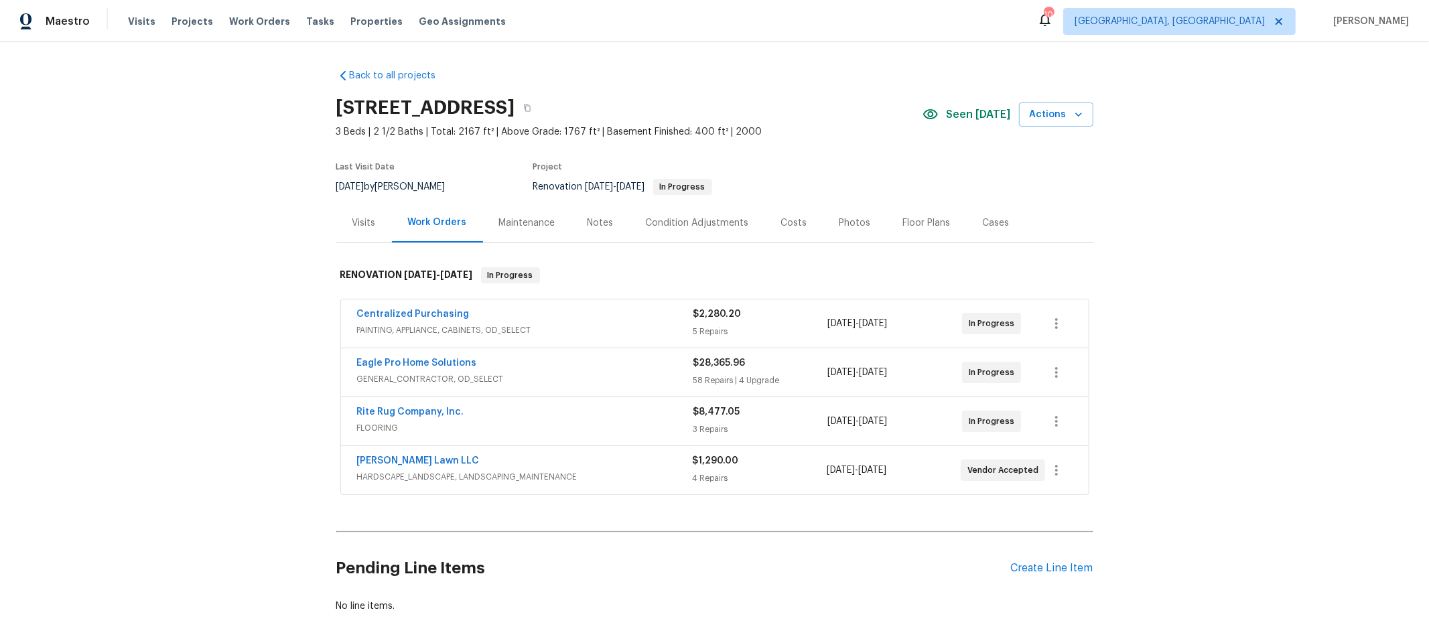
click at [694, 246] on div "Back to all projects 4296 Oakwind Dr, Columbus, OH 43207 3 Beds | 2 1/2 Baths |…" at bounding box center [714, 340] width 757 height 565
click at [609, 266] on div "RENOVATION 9/8/25 - 10/8/25 In Progress" at bounding box center [714, 275] width 757 height 43
click at [783, 228] on div "Costs" at bounding box center [794, 222] width 26 height 13
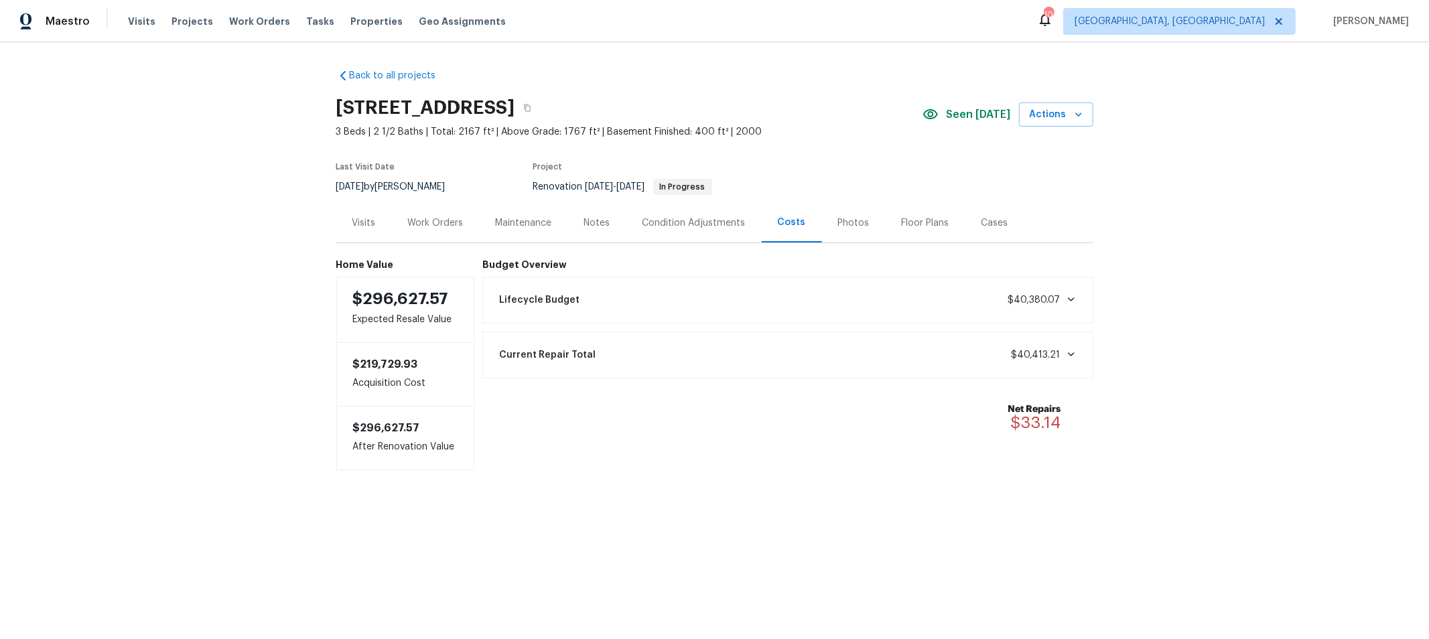
click at [591, 234] on div "Notes" at bounding box center [597, 223] width 58 height 40
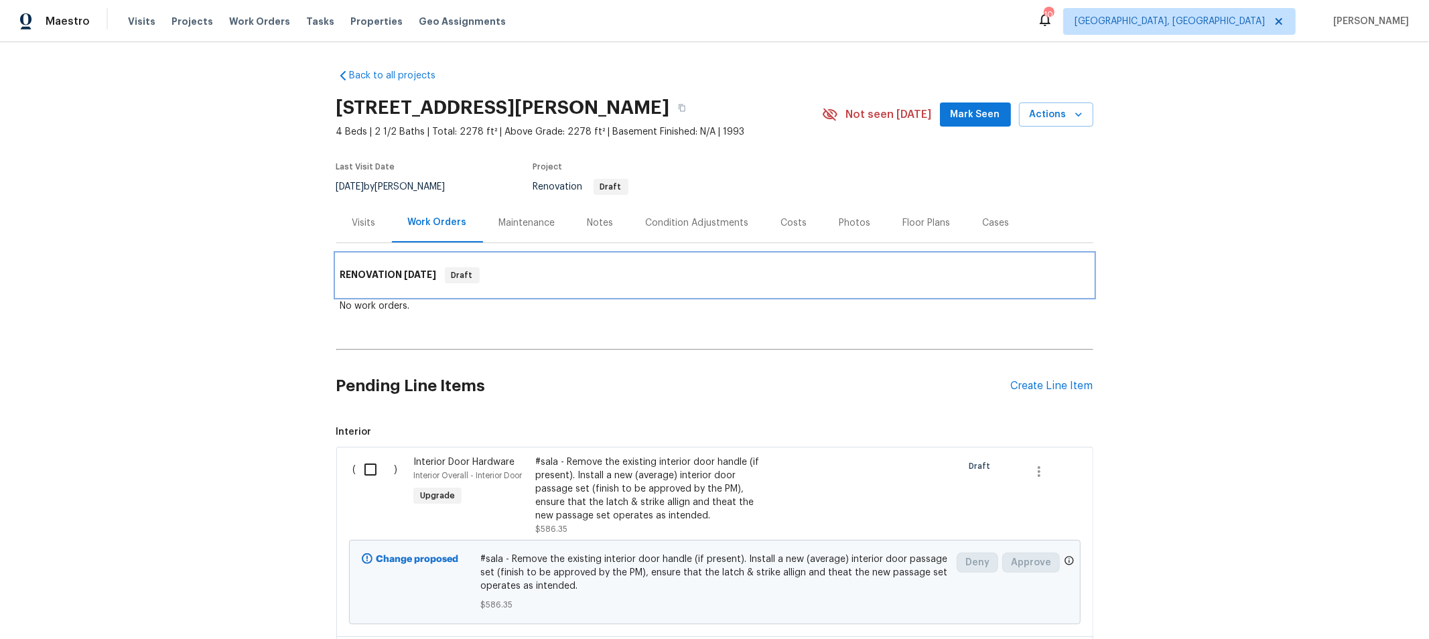
click at [538, 257] on div "RENOVATION [DATE] Draft" at bounding box center [714, 275] width 757 height 43
click at [352, 21] on span "Properties" at bounding box center [376, 21] width 52 height 13
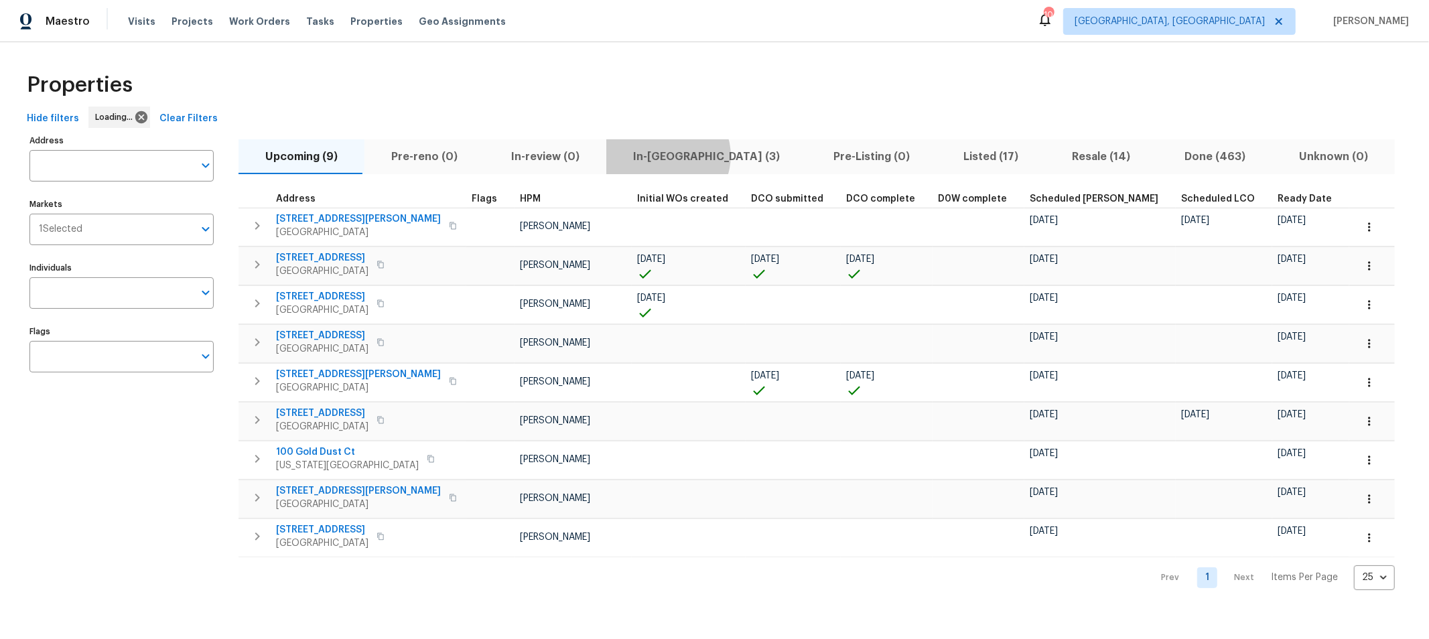
click at [658, 155] on span "In-[GEOGRAPHIC_DATA] (3)" at bounding box center [706, 156] width 184 height 19
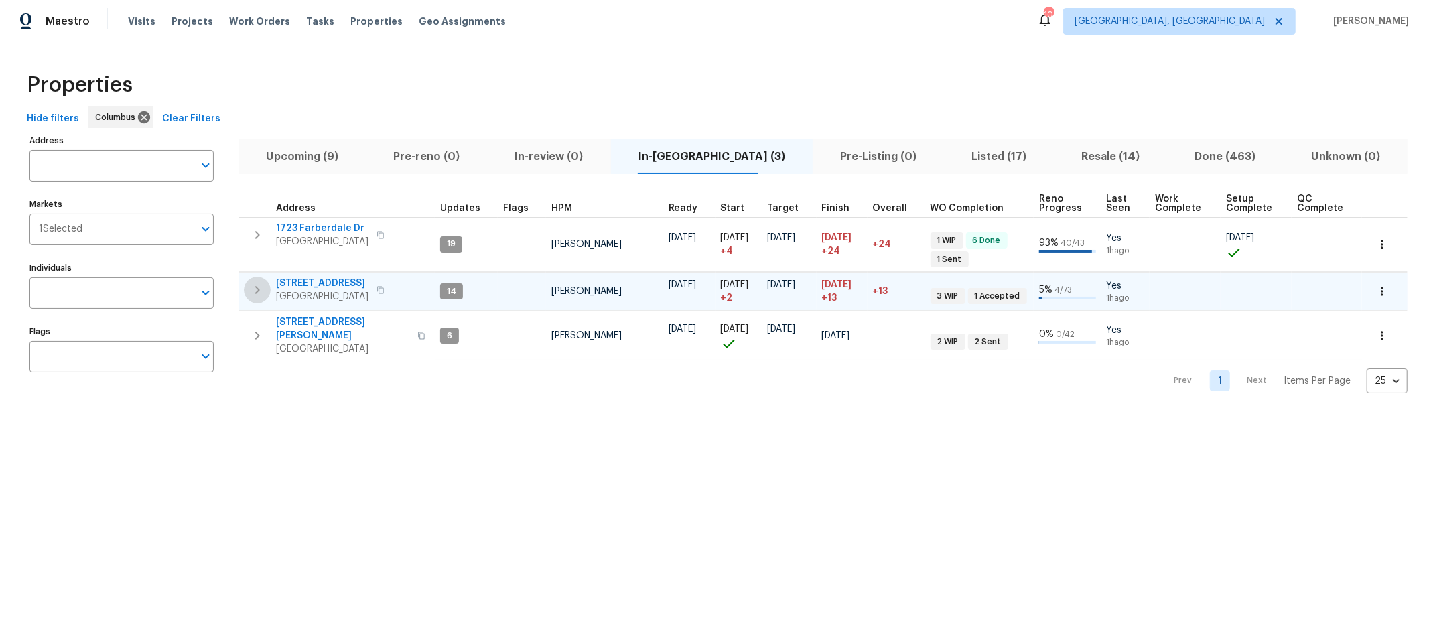
click at [250, 286] on icon "button" at bounding box center [257, 290] width 16 height 16
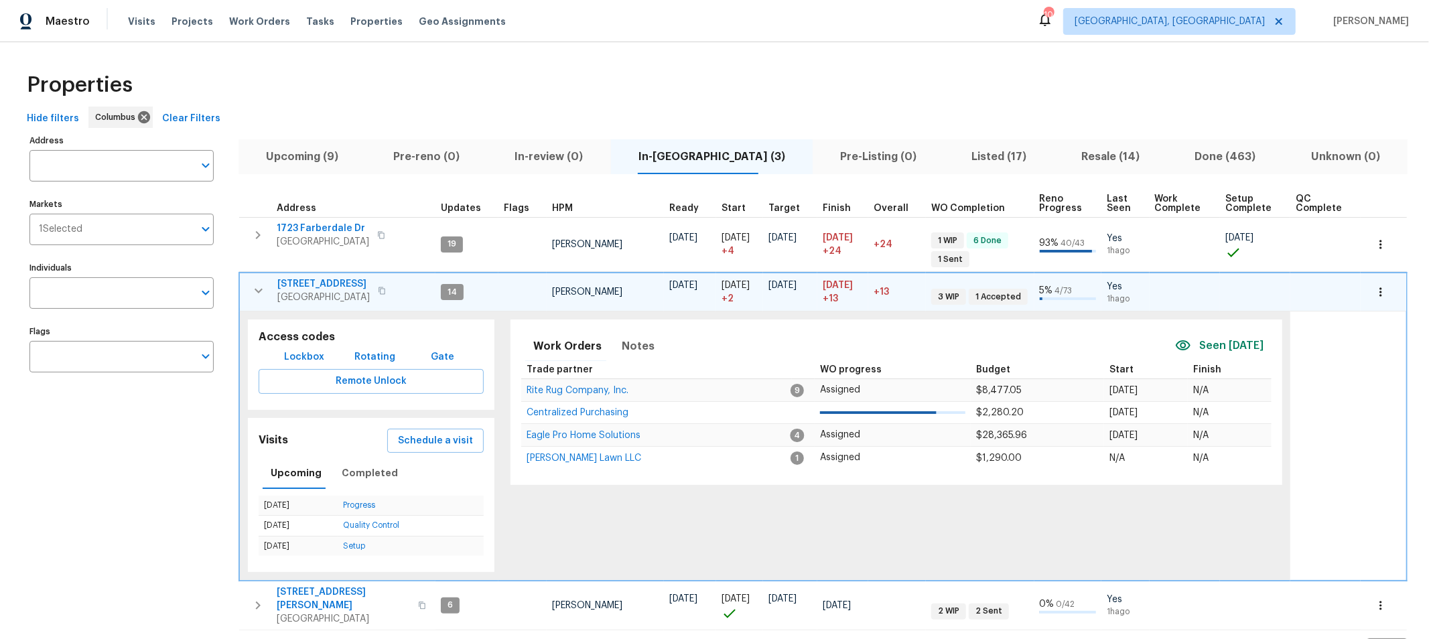
click at [256, 296] on icon "button" at bounding box center [258, 291] width 16 height 16
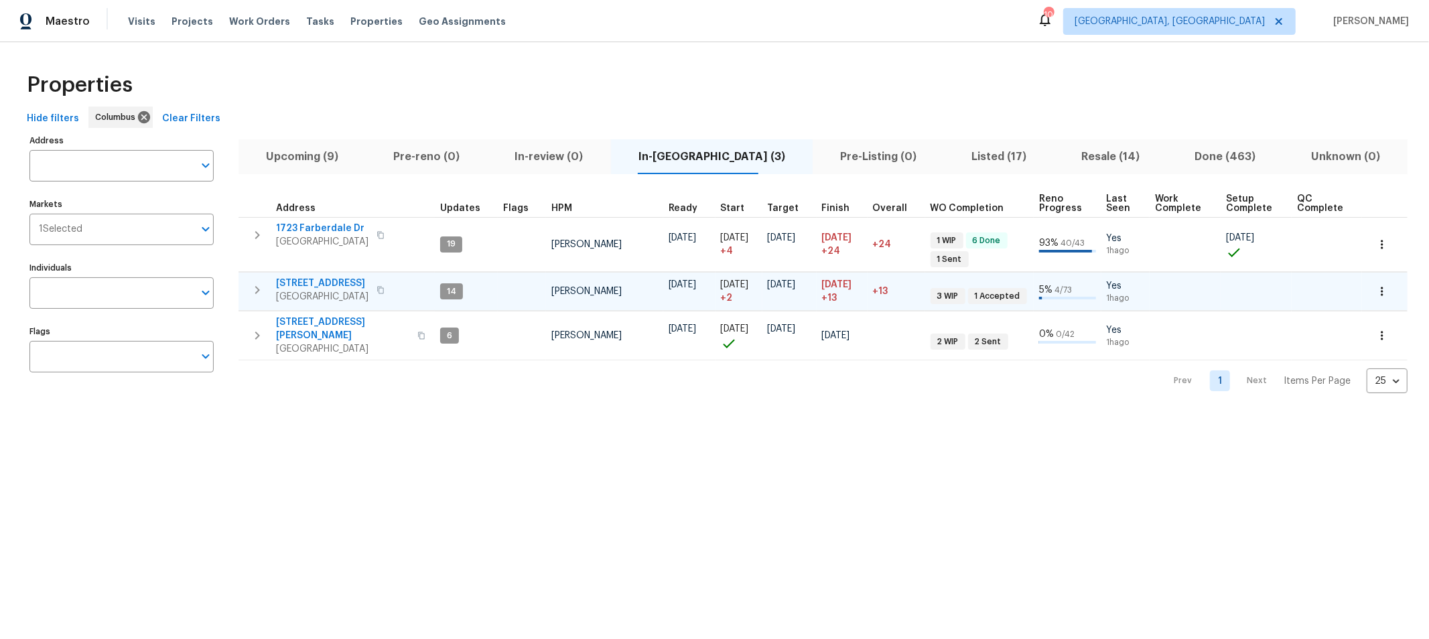
click at [820, 149] on span "Pre-Listing (0)" at bounding box center [877, 156] width 115 height 19
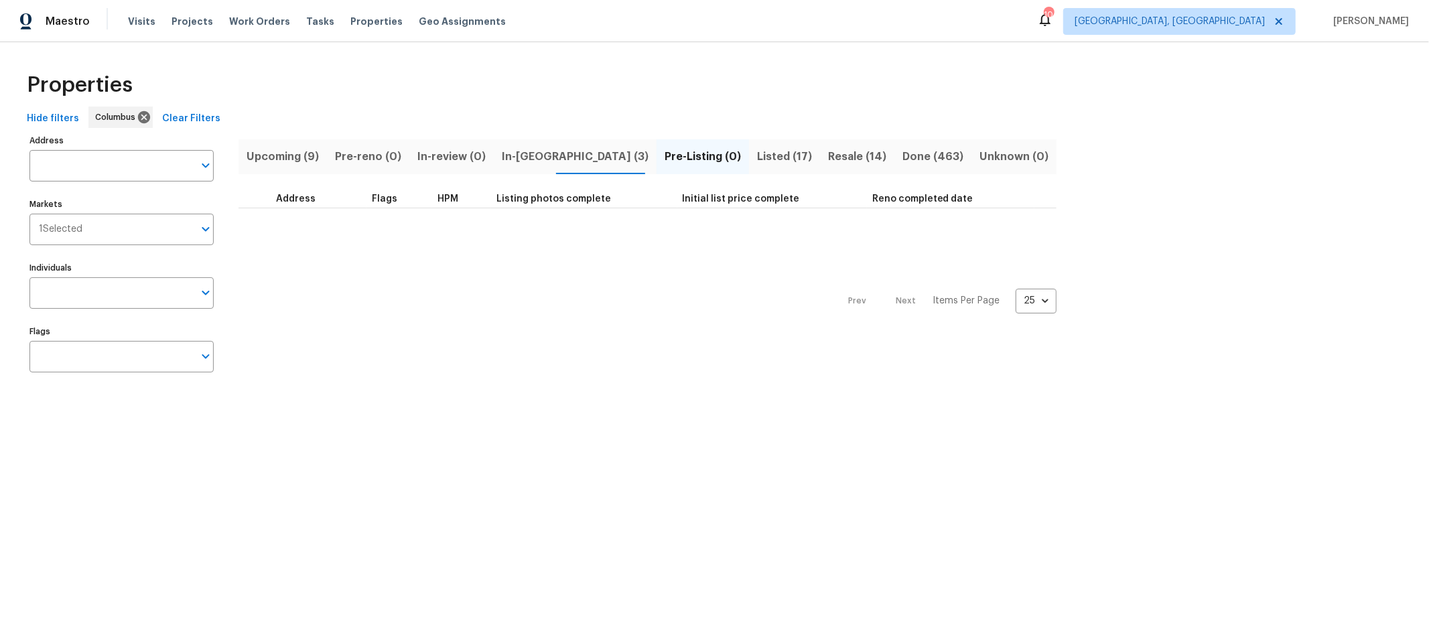
click at [757, 157] on span "Listed (17)" at bounding box center [784, 156] width 55 height 19
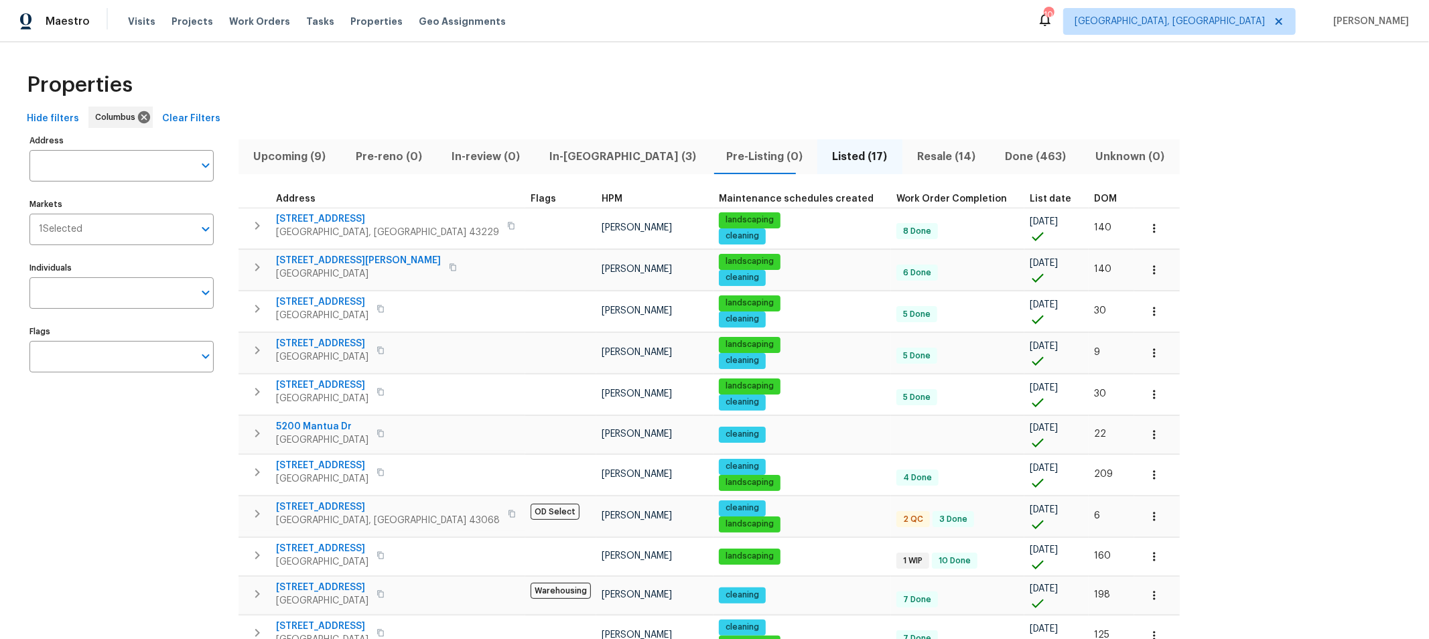
click at [719, 154] on span "Pre-Listing (0)" at bounding box center [764, 156] width 90 height 19
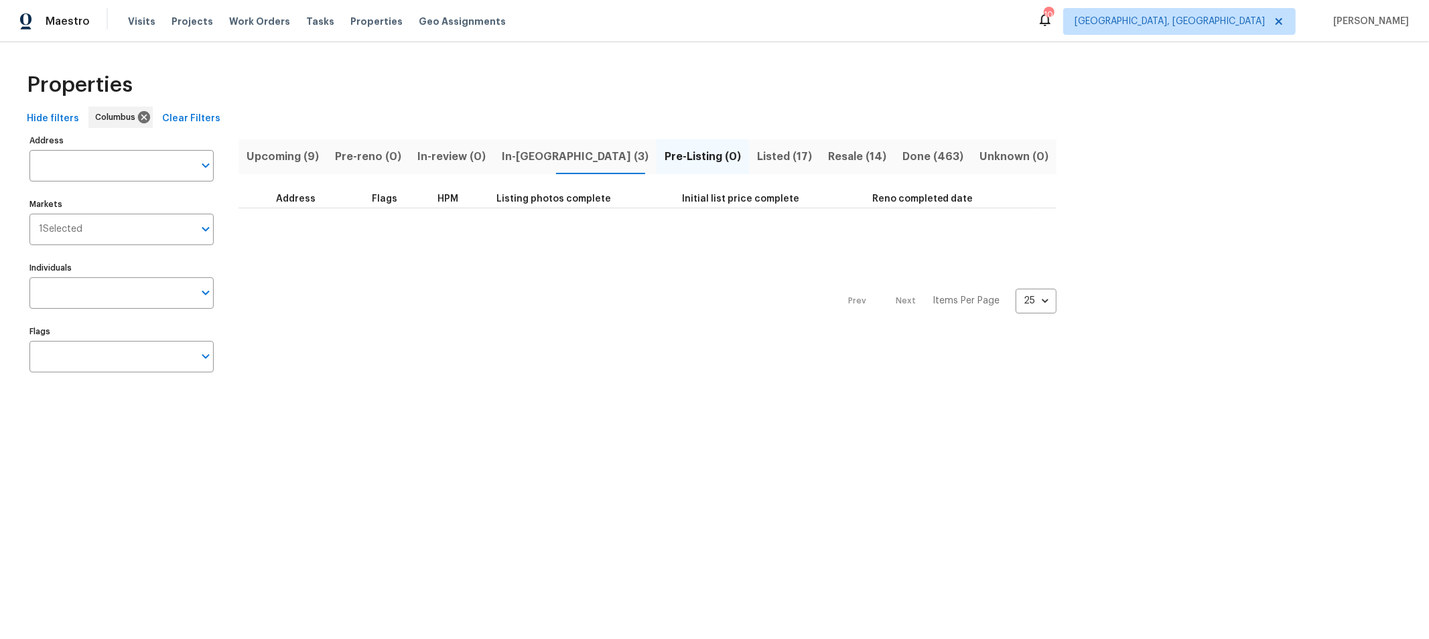
click at [520, 165] on button "In-[GEOGRAPHIC_DATA] (3)" at bounding box center [575, 156] width 163 height 35
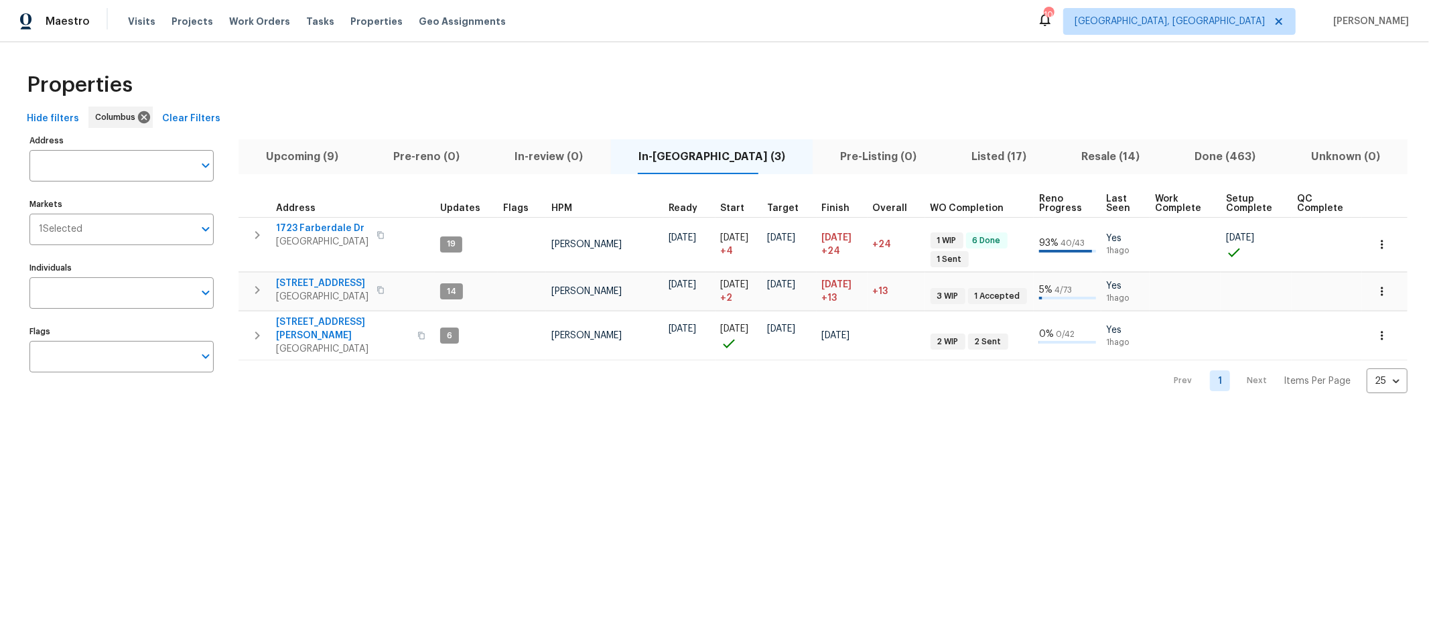
click at [772, 100] on div "Properties" at bounding box center [714, 85] width 1386 height 43
click at [357, 18] on span "Properties" at bounding box center [376, 21] width 52 height 13
click at [134, 22] on span "Visits" at bounding box center [141, 21] width 27 height 13
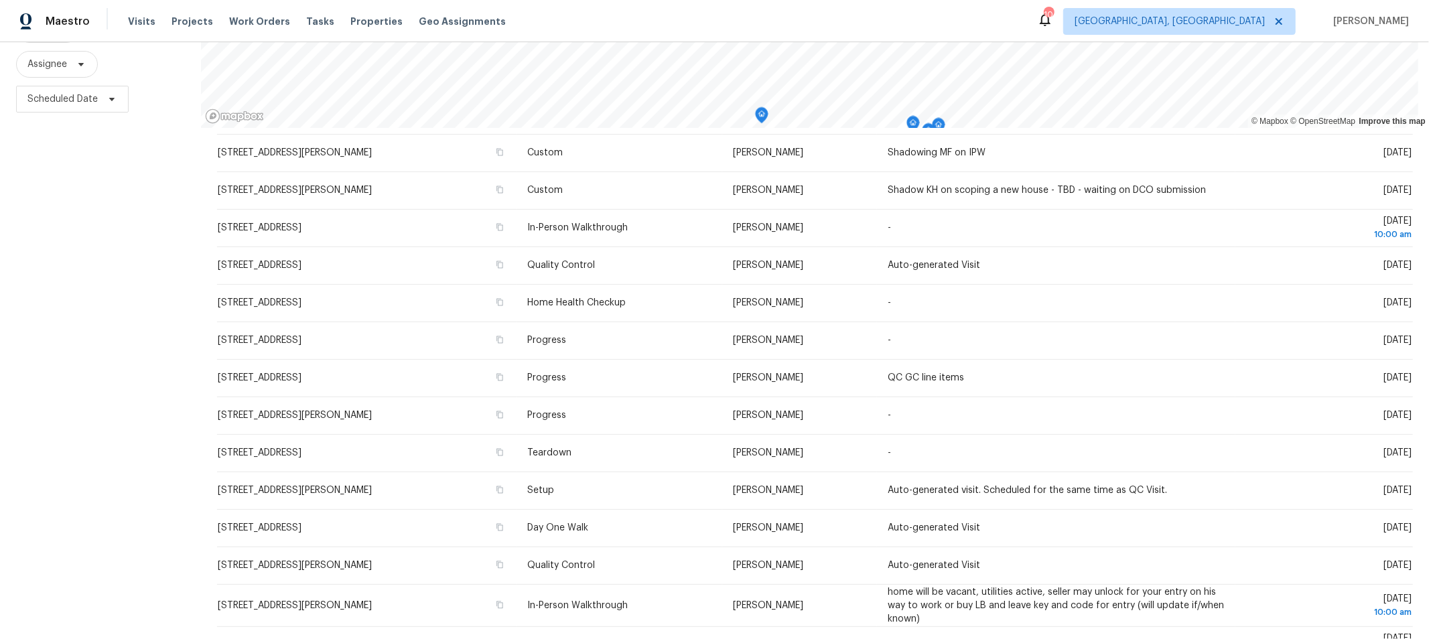
scroll to position [278, 0]
click at [356, 25] on span "Properties" at bounding box center [376, 21] width 52 height 13
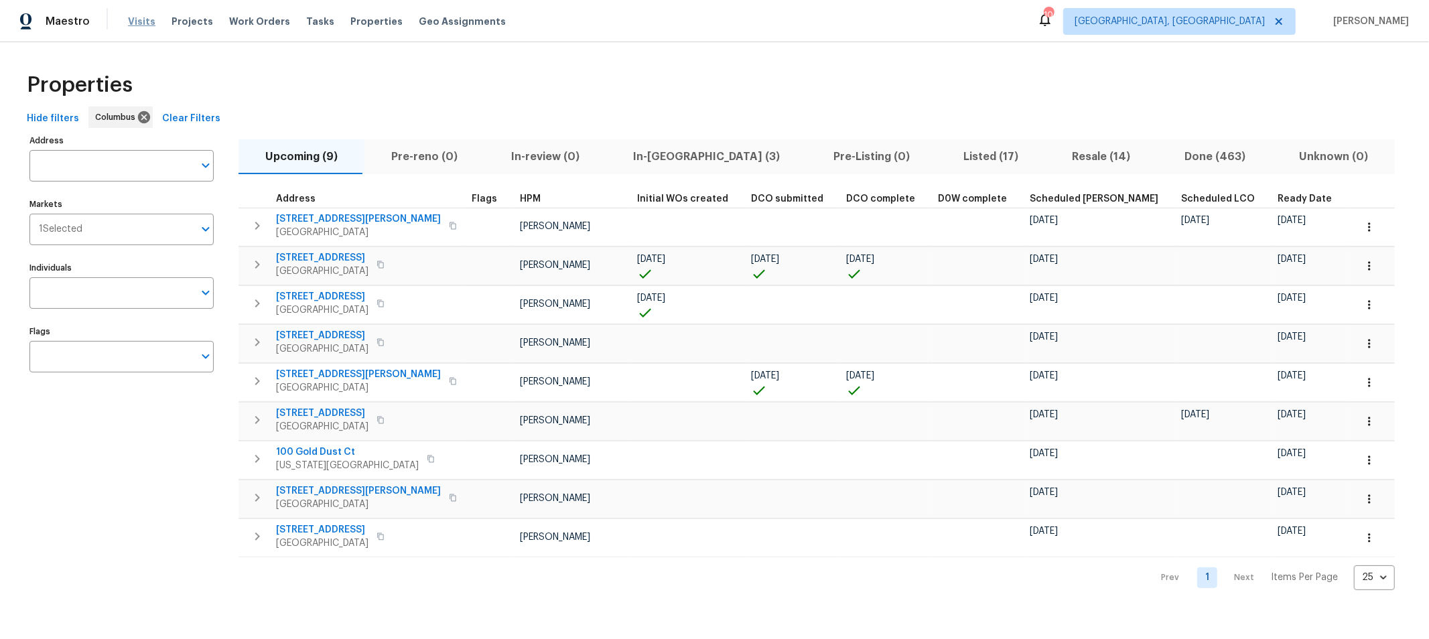
click at [132, 17] on span "Visits" at bounding box center [141, 21] width 27 height 13
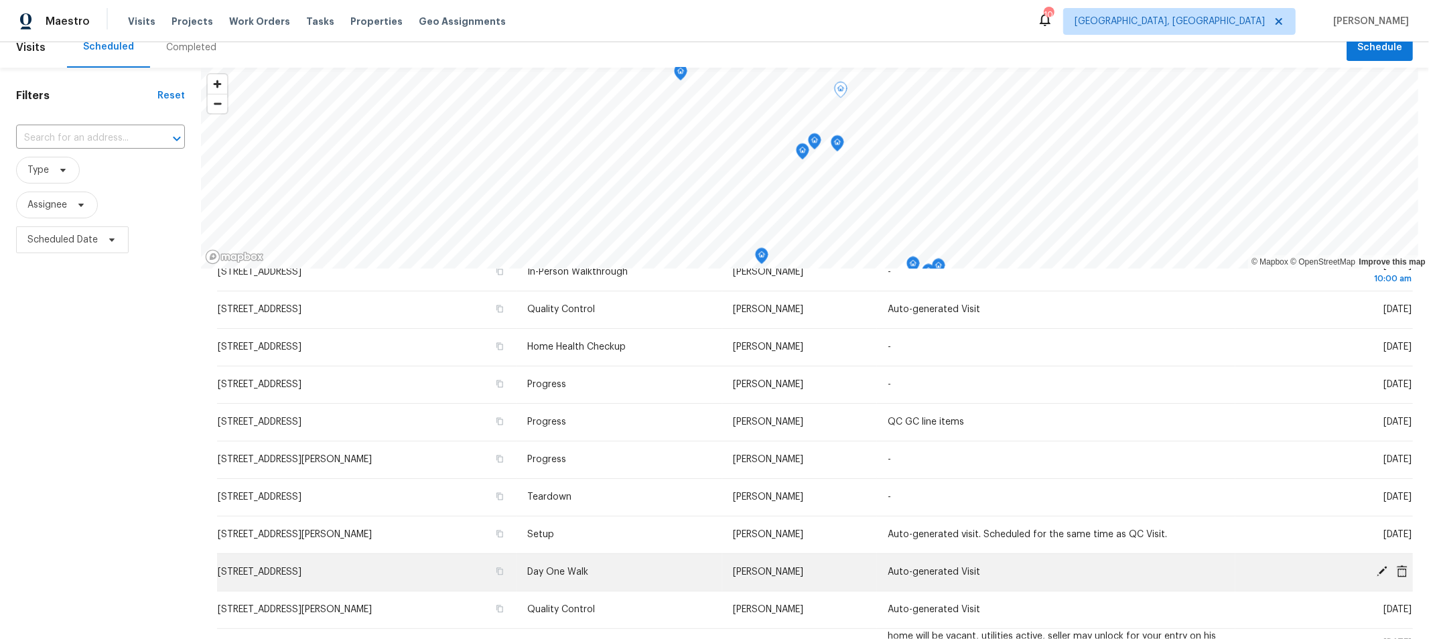
scroll to position [15, 0]
click at [1376, 569] on icon at bounding box center [1381, 570] width 11 height 11
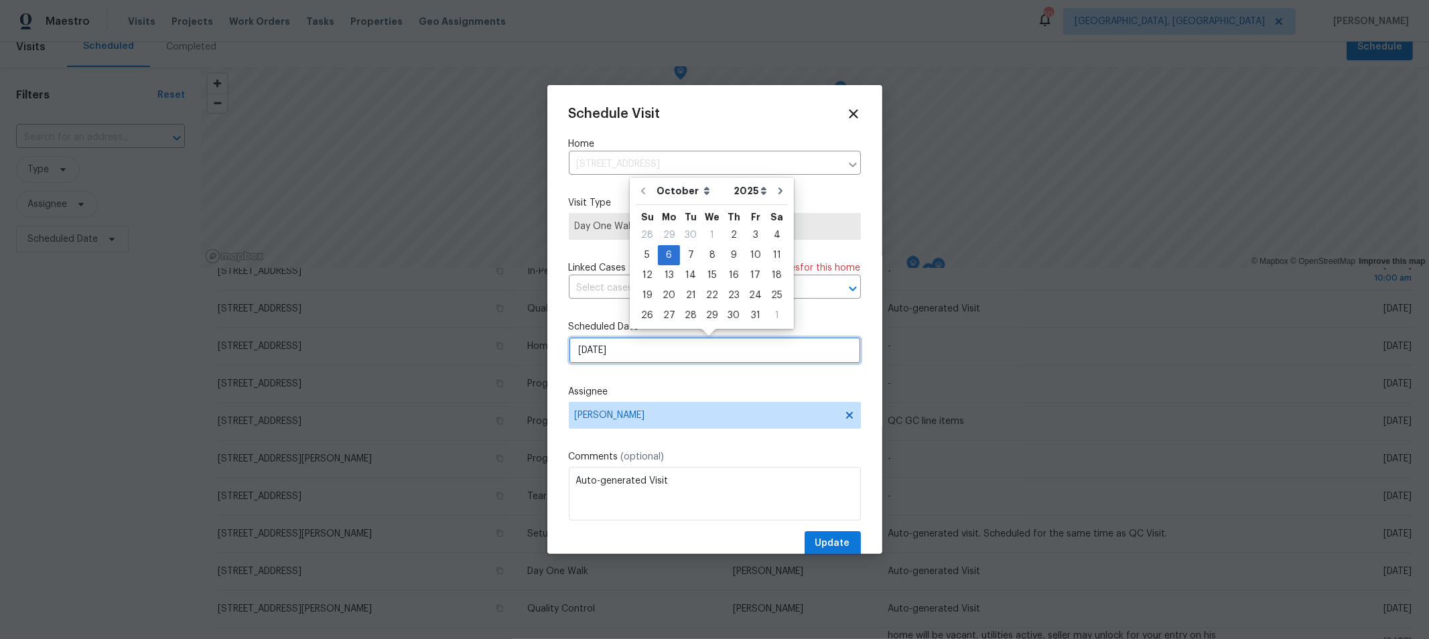
click at [614, 361] on input "10/6/2025" at bounding box center [715, 350] width 292 height 27
click at [748, 234] on div "3" at bounding box center [755, 235] width 22 height 19
type input "10/3/2025"
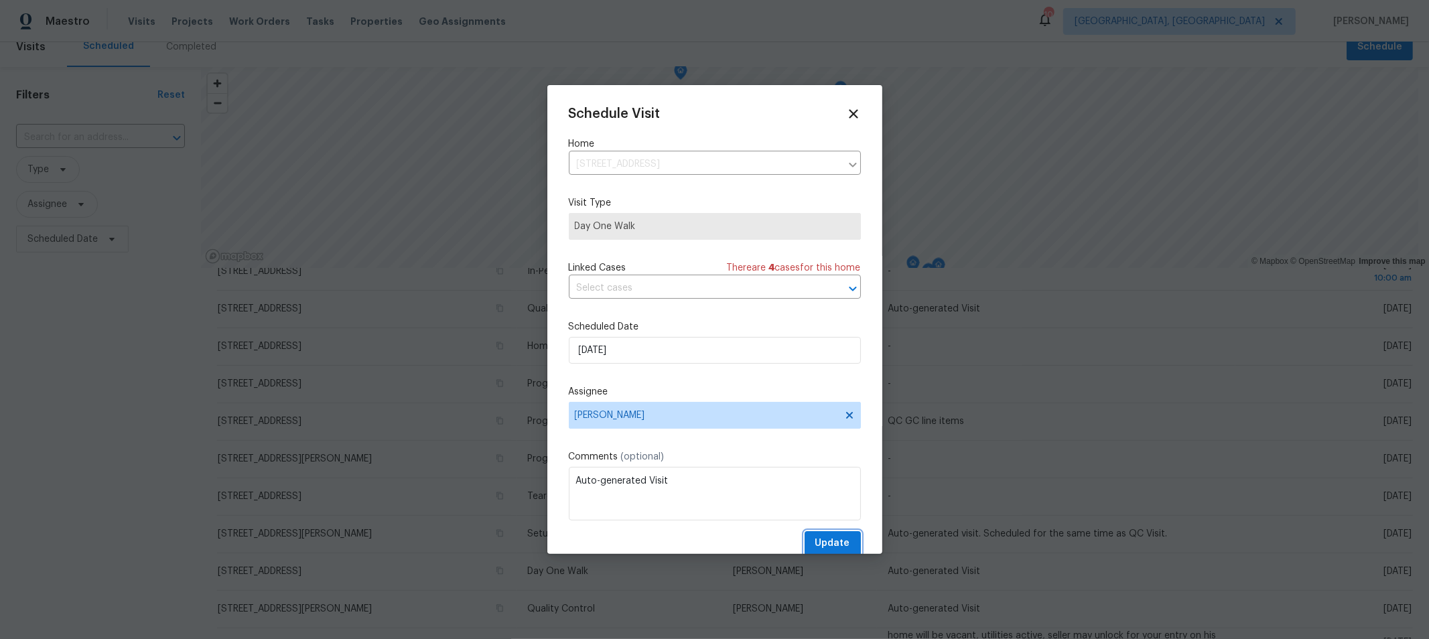
click at [808, 535] on button "Update" at bounding box center [832, 543] width 56 height 25
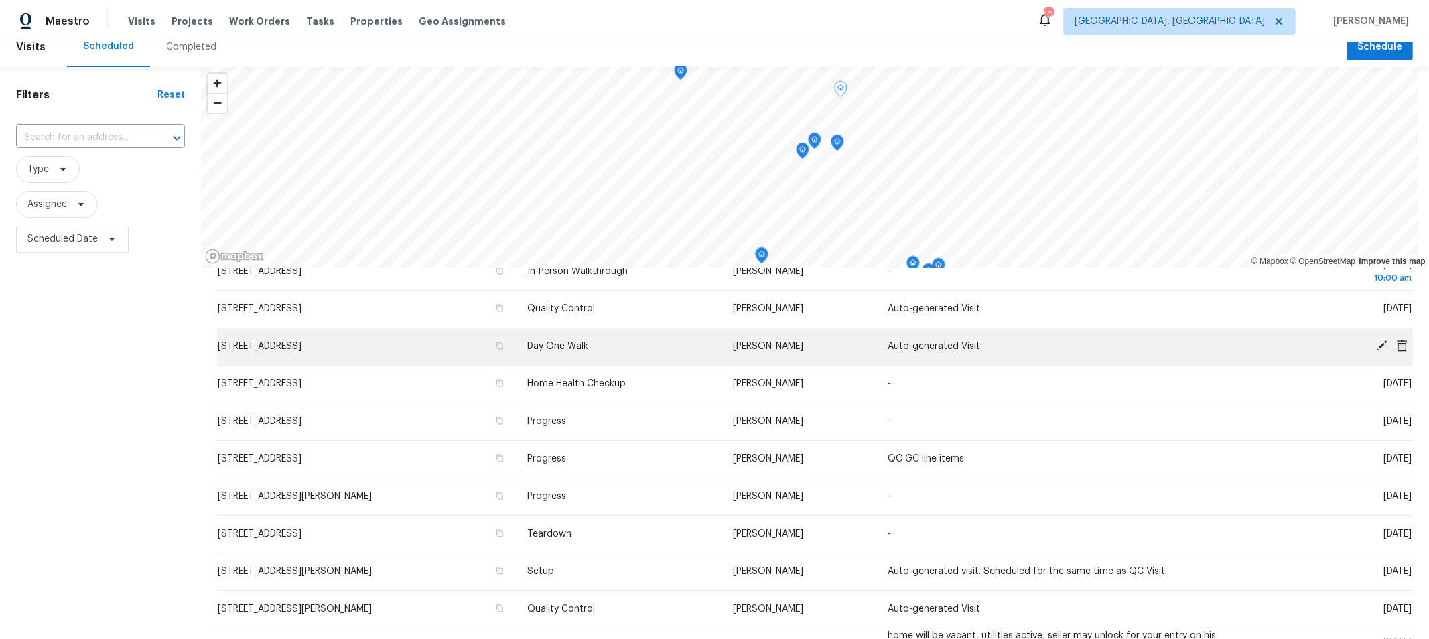
click at [1376, 340] on icon at bounding box center [1382, 346] width 12 height 12
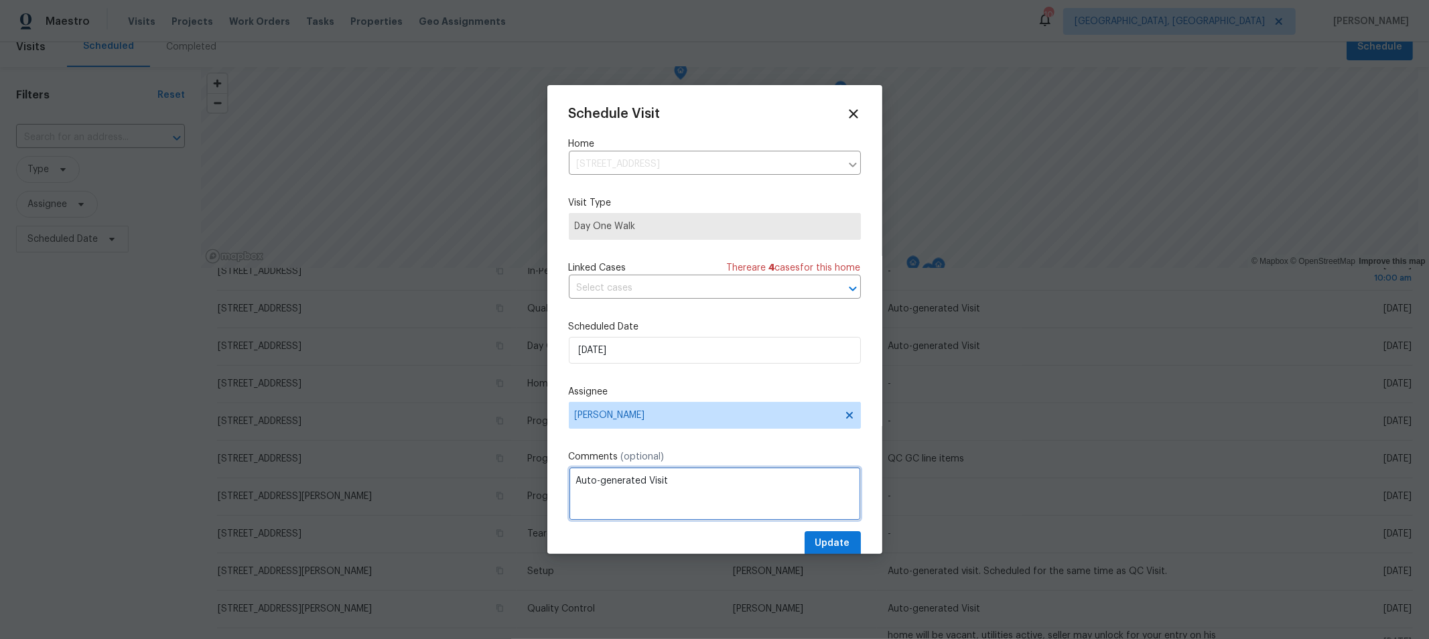
drag, startPoint x: 686, startPoint y: 480, endPoint x: 374, endPoint y: 461, distance: 312.0
click at [374, 461] on div "Schedule Visit Home 3066 Ravine Pointe Dr, Columbus, OH 43231 ​ Visit Type Day …" at bounding box center [714, 319] width 1429 height 639
type textarea "COE expected for 10/3"
click at [815, 546] on span "Update" at bounding box center [832, 543] width 35 height 17
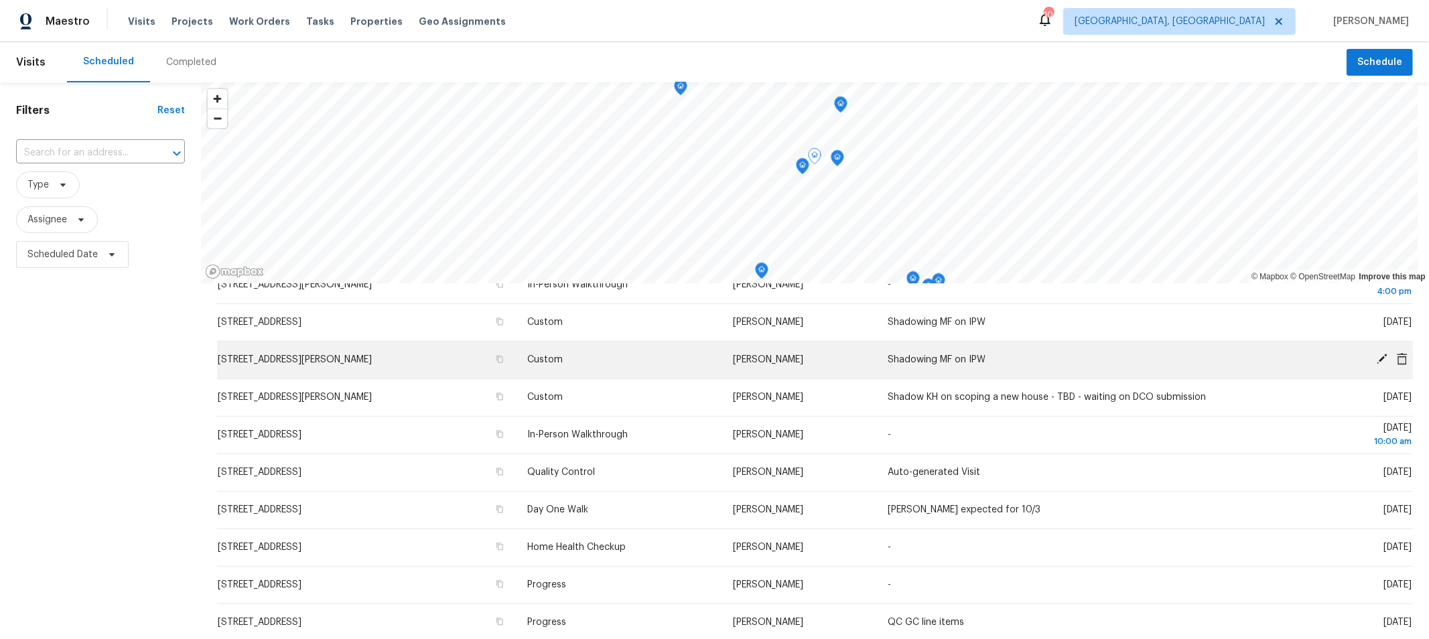
scroll to position [226, 0]
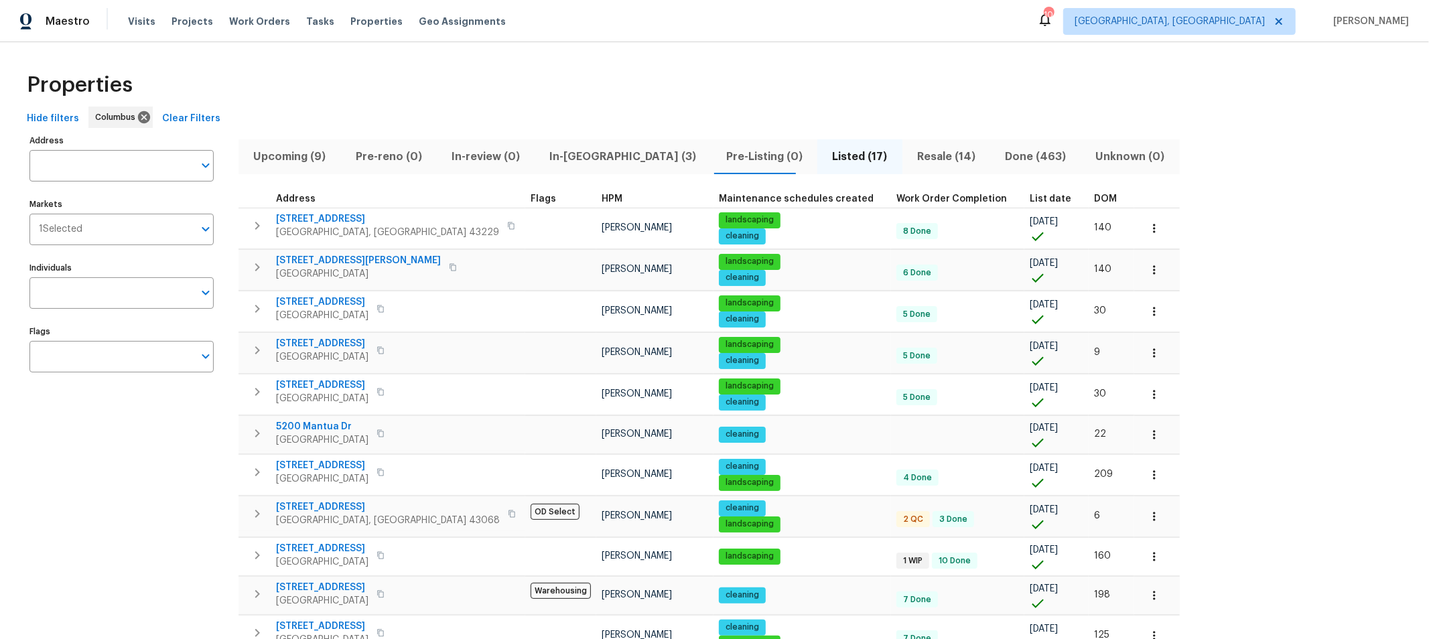
drag, startPoint x: 295, startPoint y: 159, endPoint x: 301, endPoint y: 158, distance: 6.7
click at [296, 159] on span "Upcoming (9)" at bounding box center [289, 156] width 86 height 19
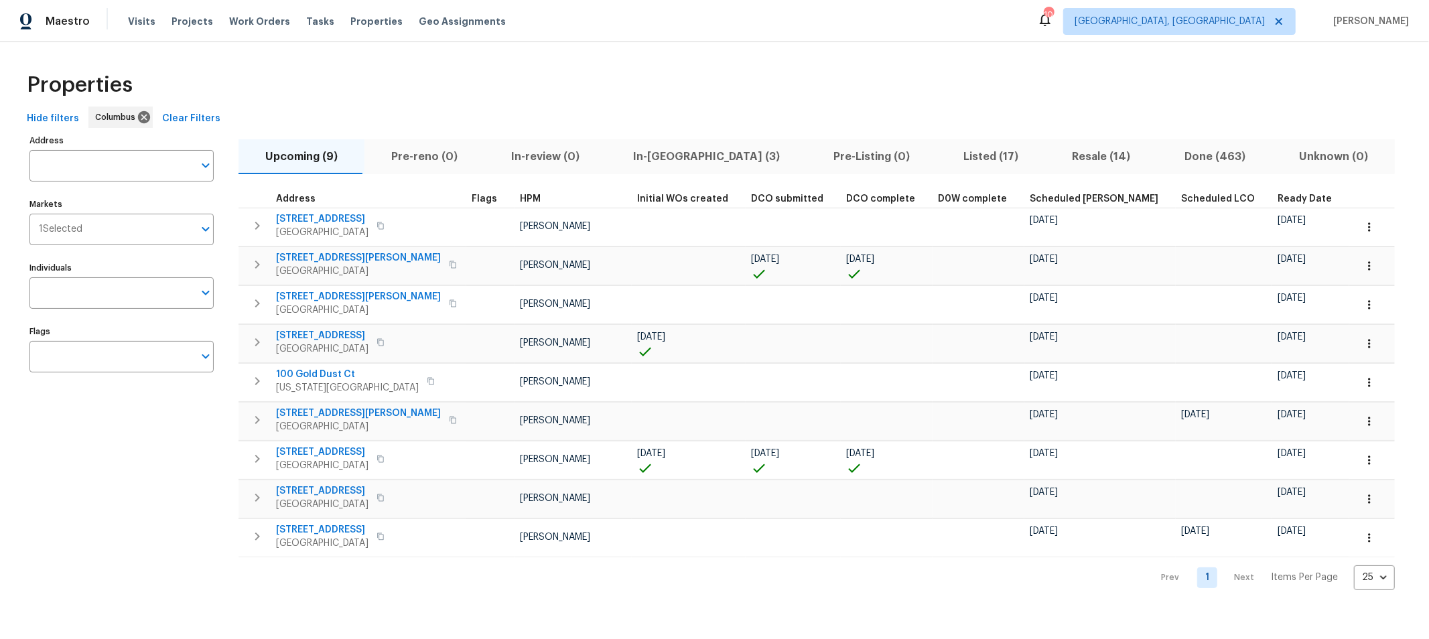
click at [1029, 199] on span "Scheduled [PERSON_NAME]" at bounding box center [1093, 198] width 129 height 9
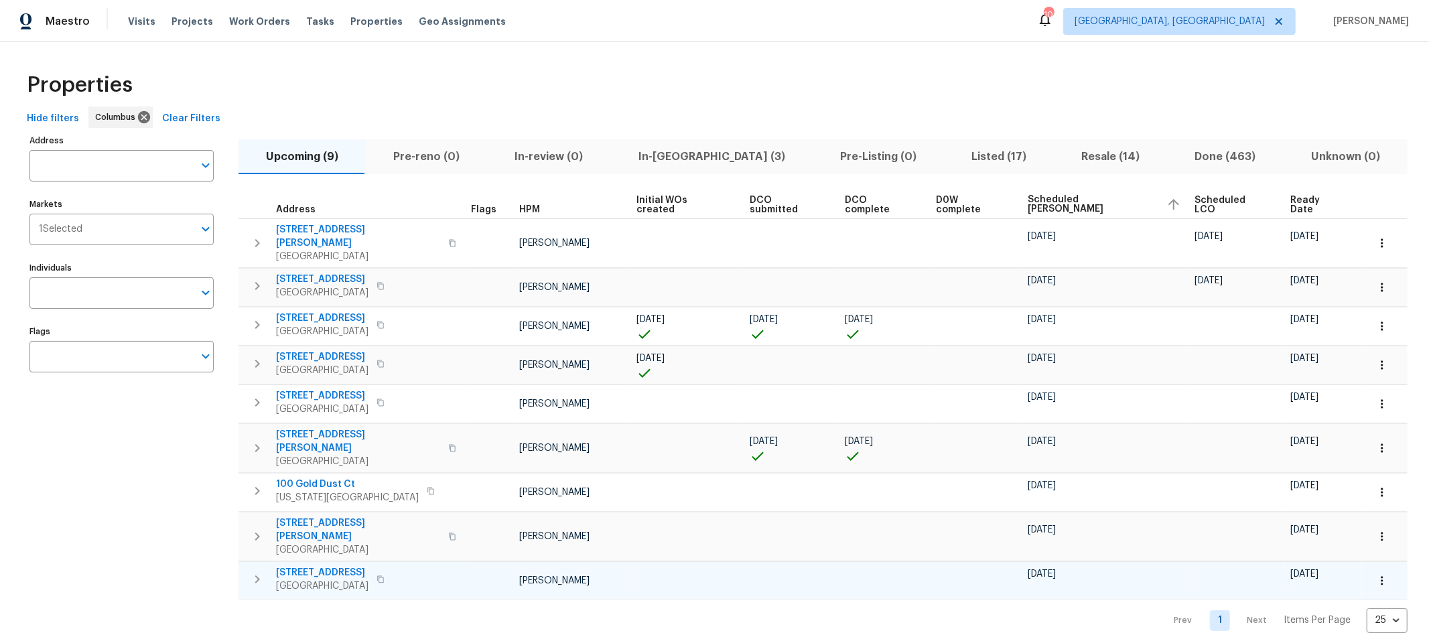
click at [1027, 581] on div at bounding box center [1105, 587] width 156 height 13
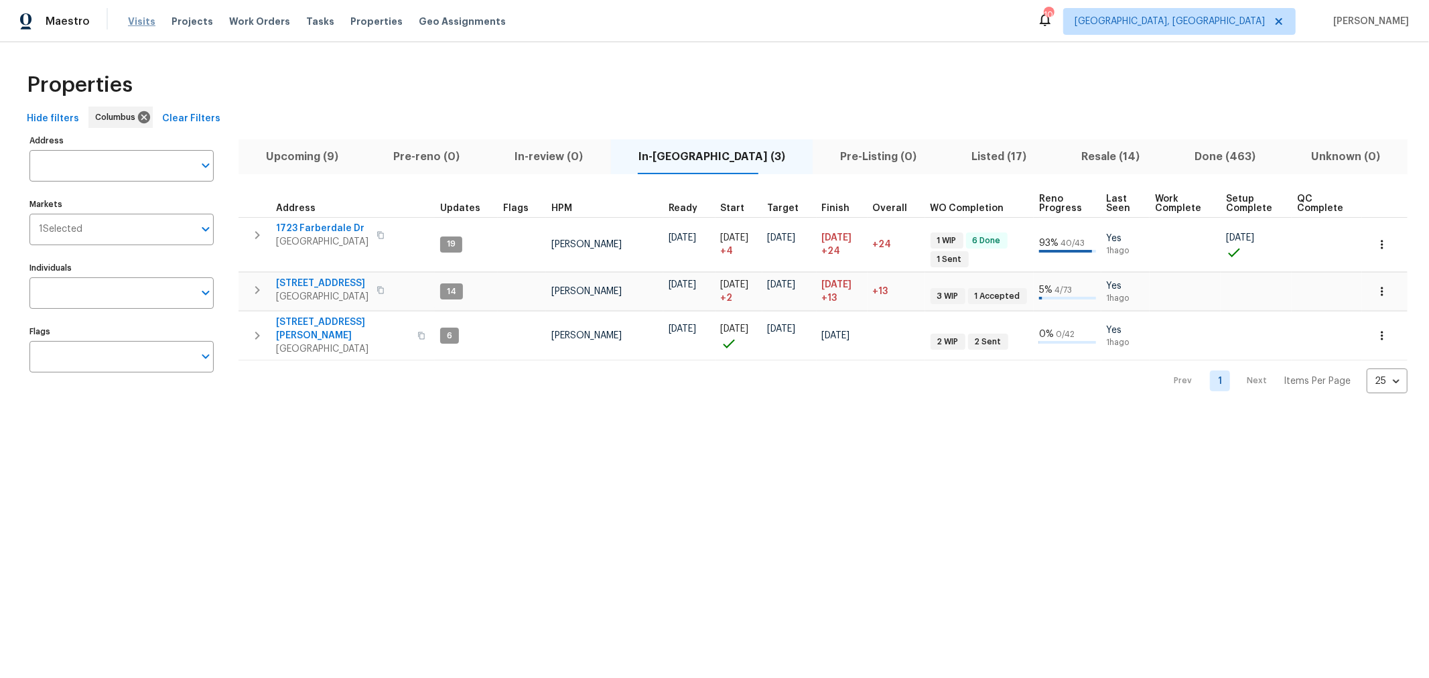
click at [142, 21] on span "Visits" at bounding box center [141, 21] width 27 height 13
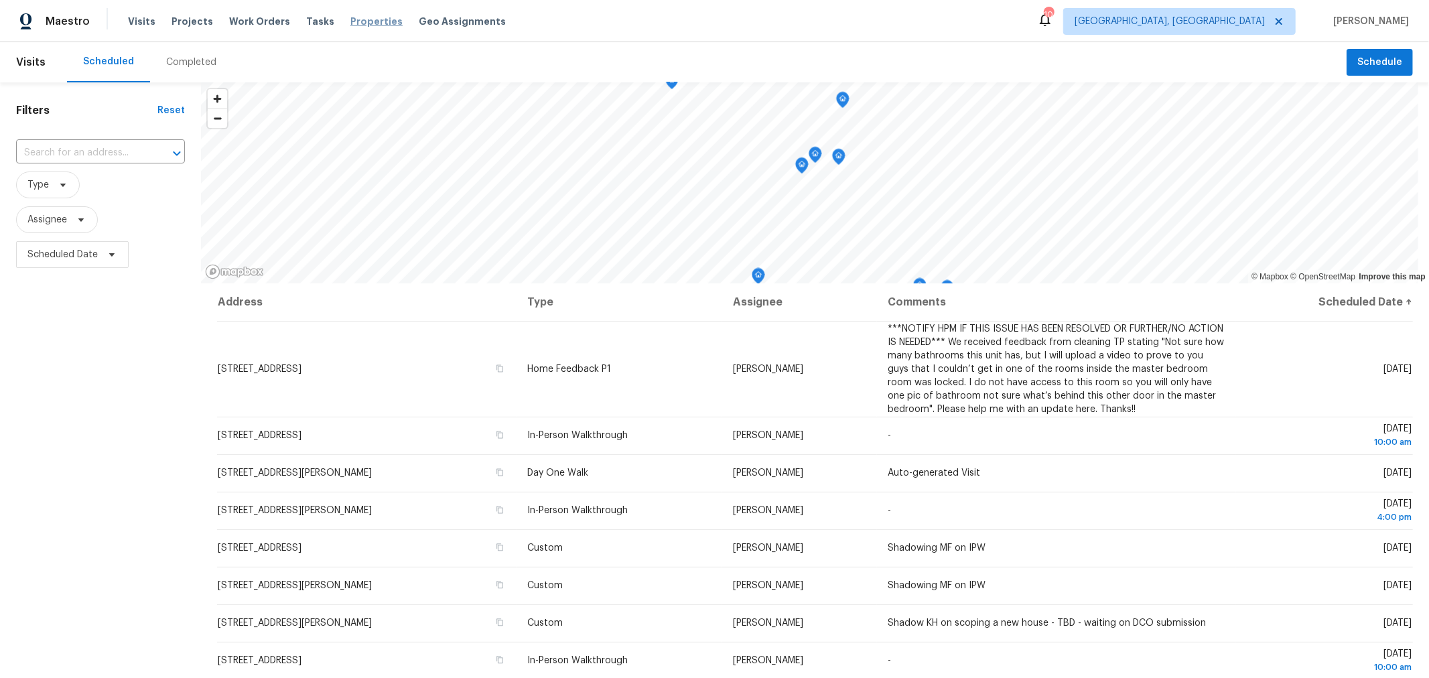
click at [361, 22] on span "Properties" at bounding box center [376, 21] width 52 height 13
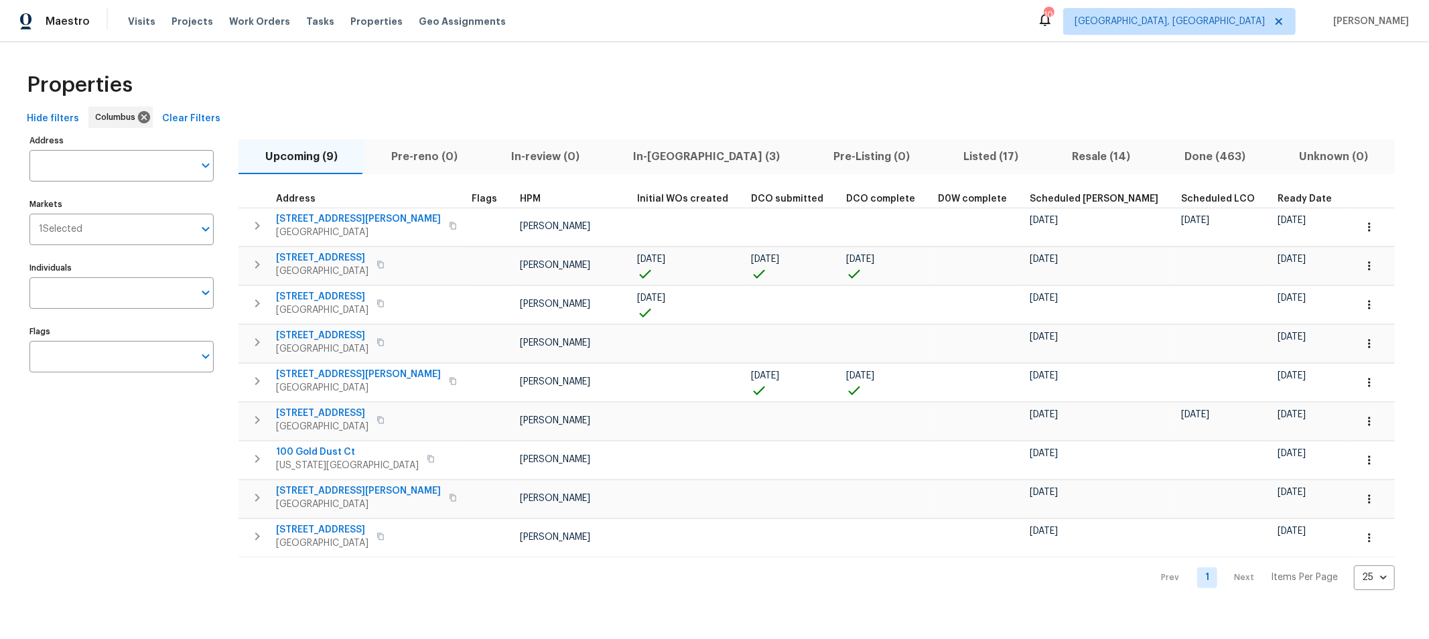
click at [1053, 160] on span "Resale (14)" at bounding box center [1101, 156] width 96 height 19
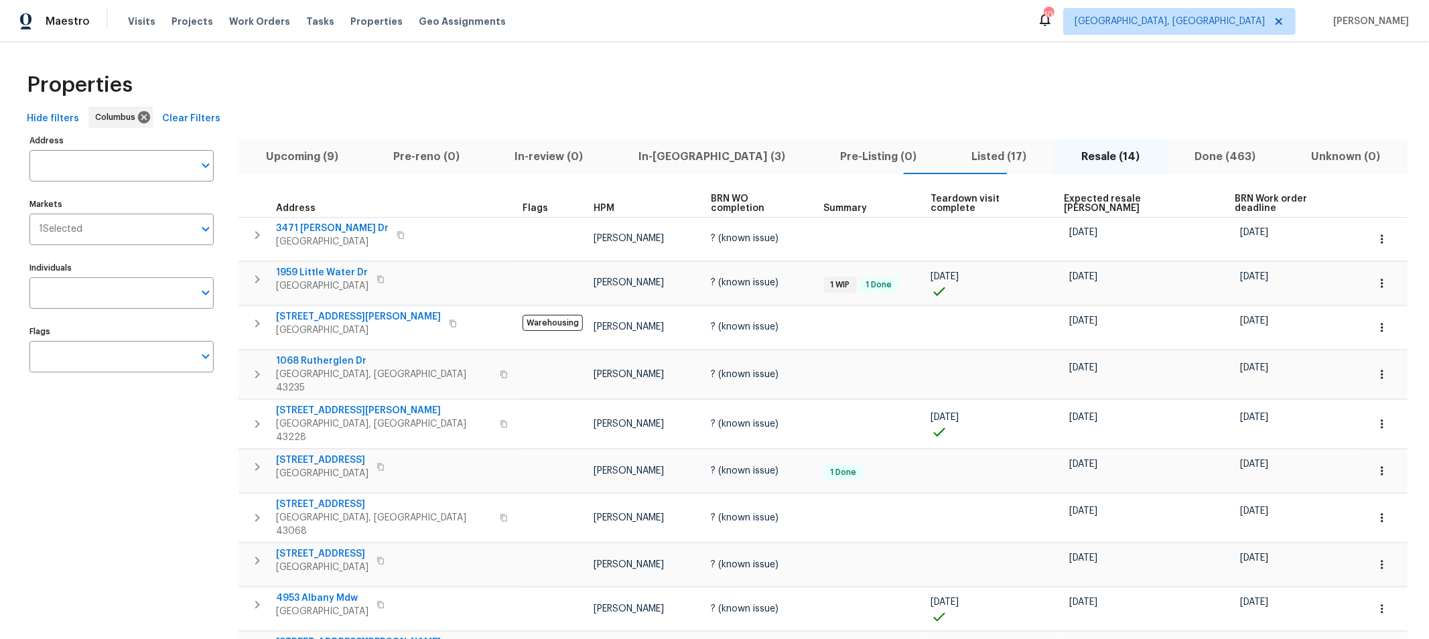
click at [1064, 198] on span "Expected resale COE" at bounding box center [1138, 203] width 148 height 19
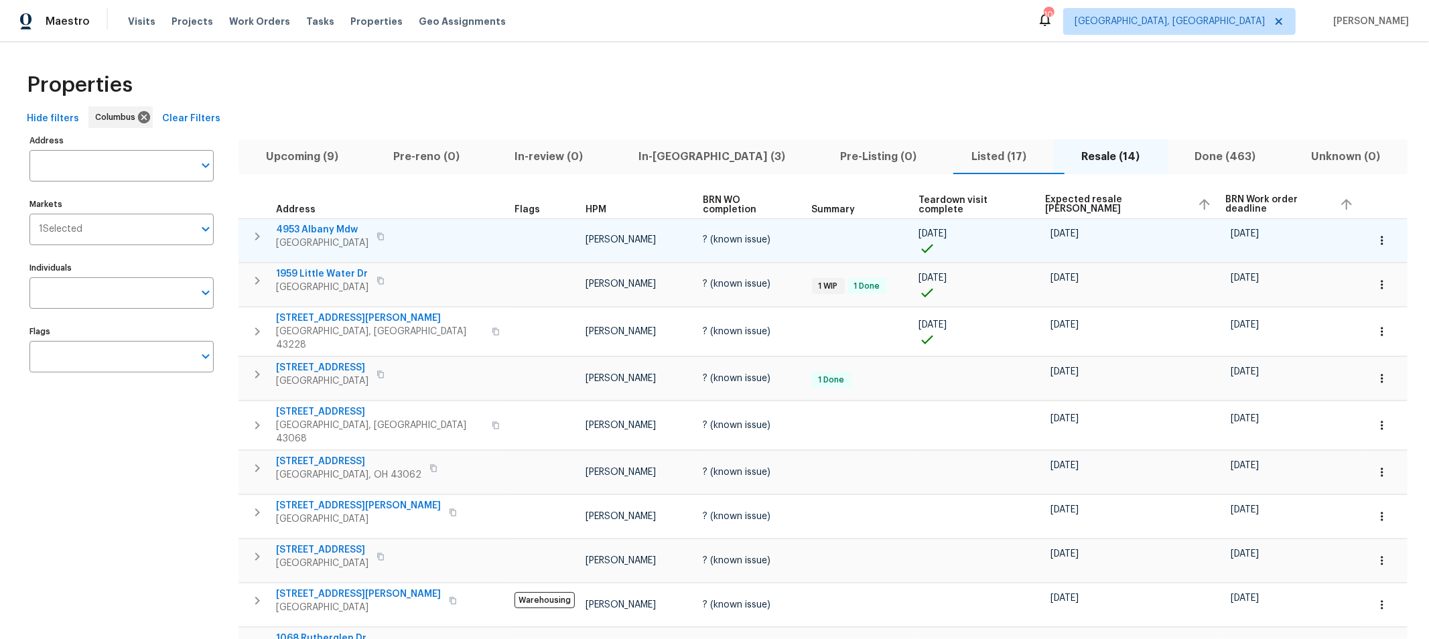
drag, startPoint x: 1059, startPoint y: 230, endPoint x: 1032, endPoint y: 250, distance: 33.9
click at [1040, 248] on td "10/06/25" at bounding box center [1130, 240] width 180 height 44
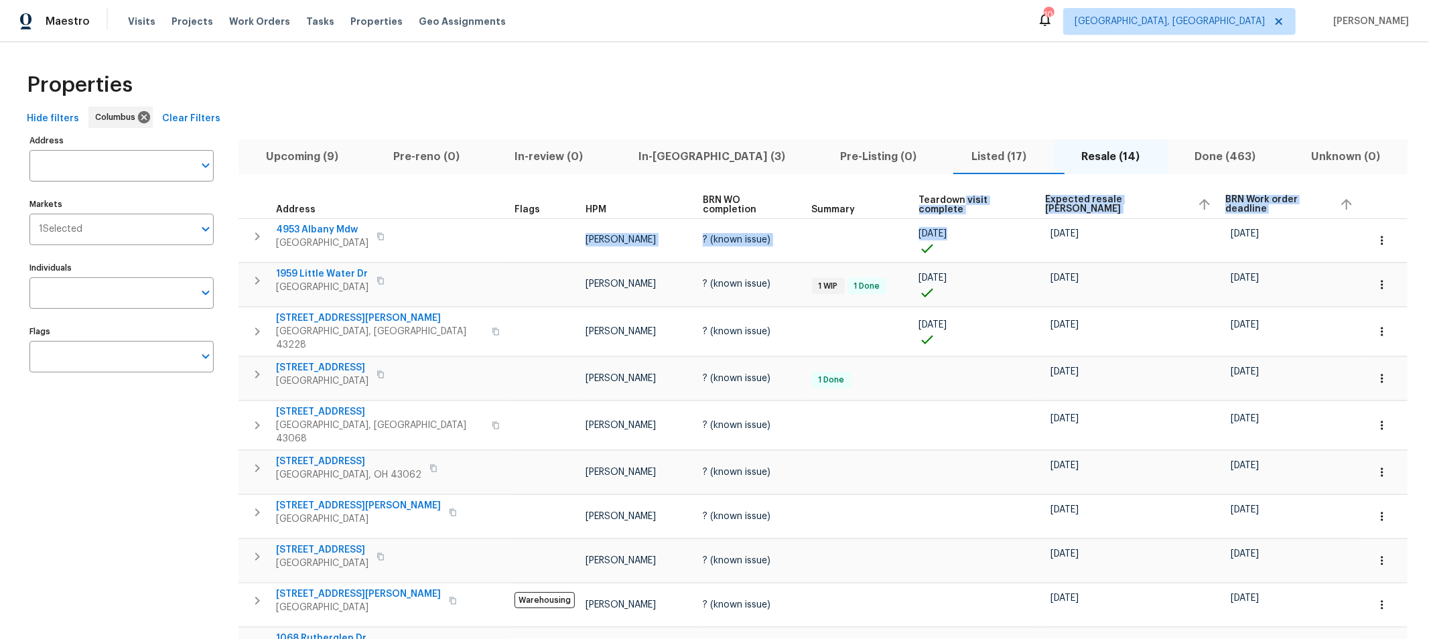
drag, startPoint x: 865, startPoint y: 248, endPoint x: 886, endPoint y: 212, distance: 41.7
click at [886, 212] on table "Address Flags HPM BRN WO completion Summary Teardown visit complete Expected re…" at bounding box center [822, 521] width 1169 height 663
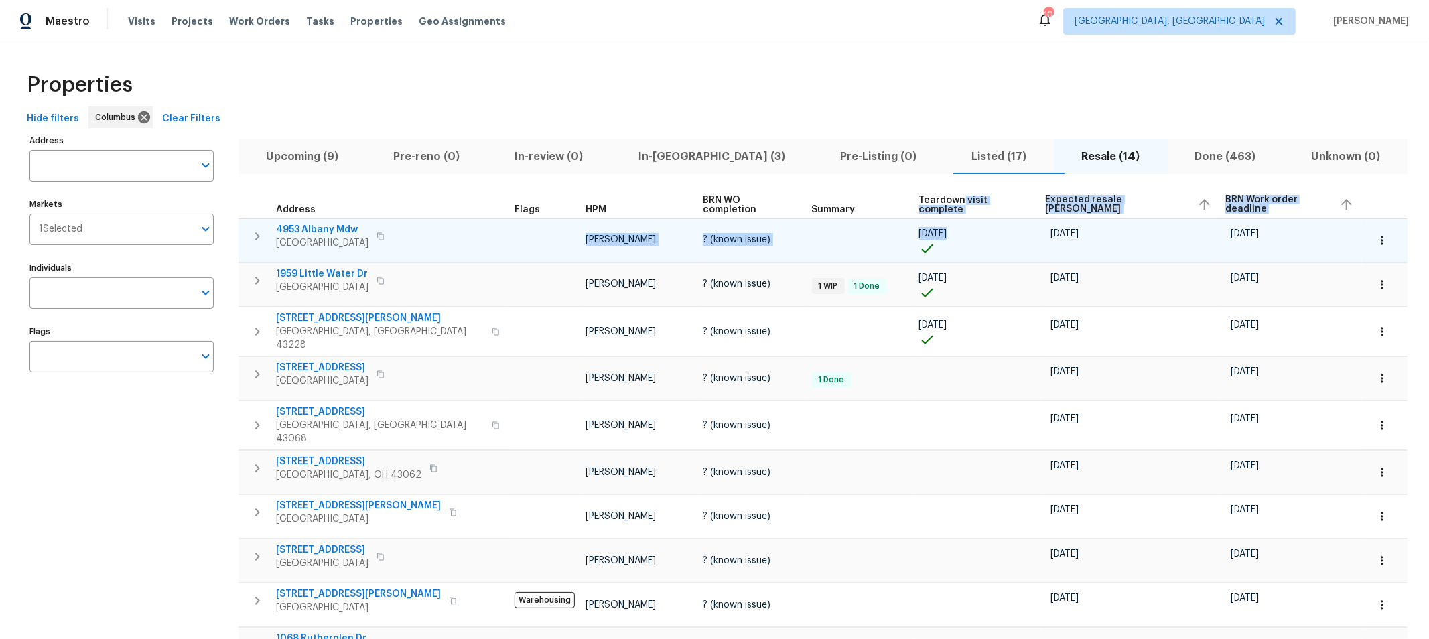
click at [919, 232] on span "09/30/25" at bounding box center [933, 233] width 28 height 9
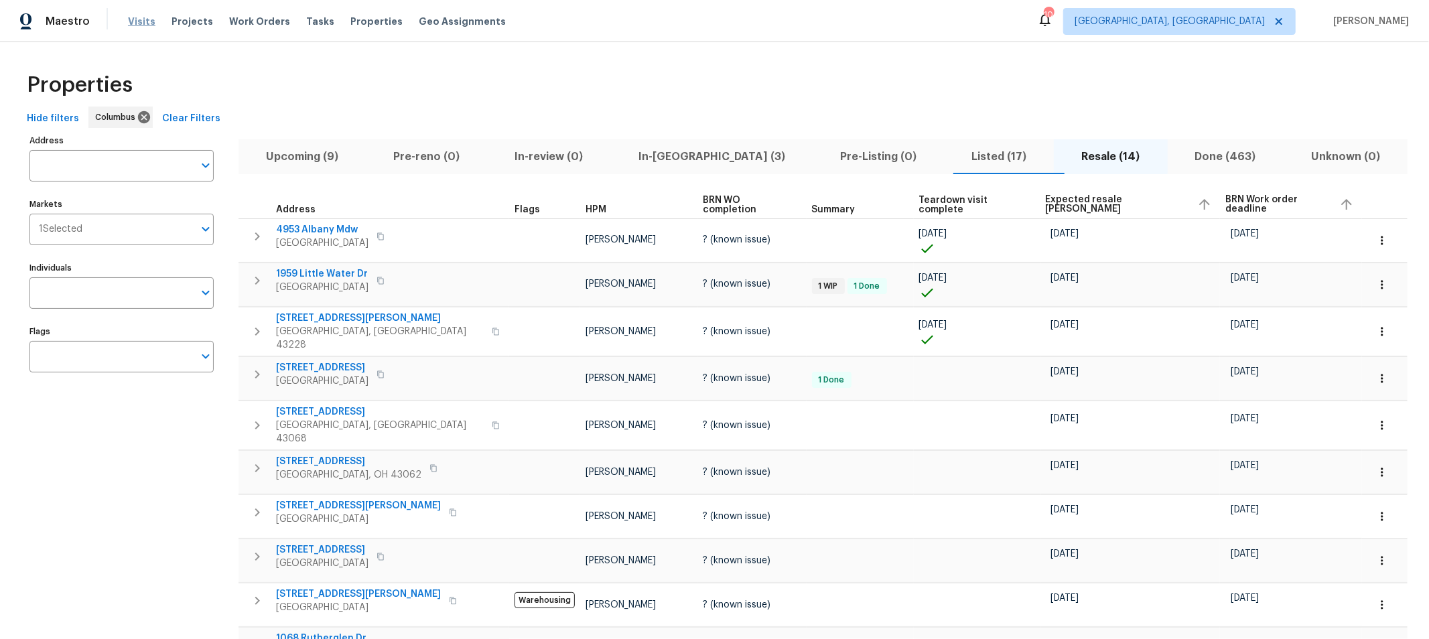
click at [133, 27] on span "Visits" at bounding box center [141, 21] width 27 height 13
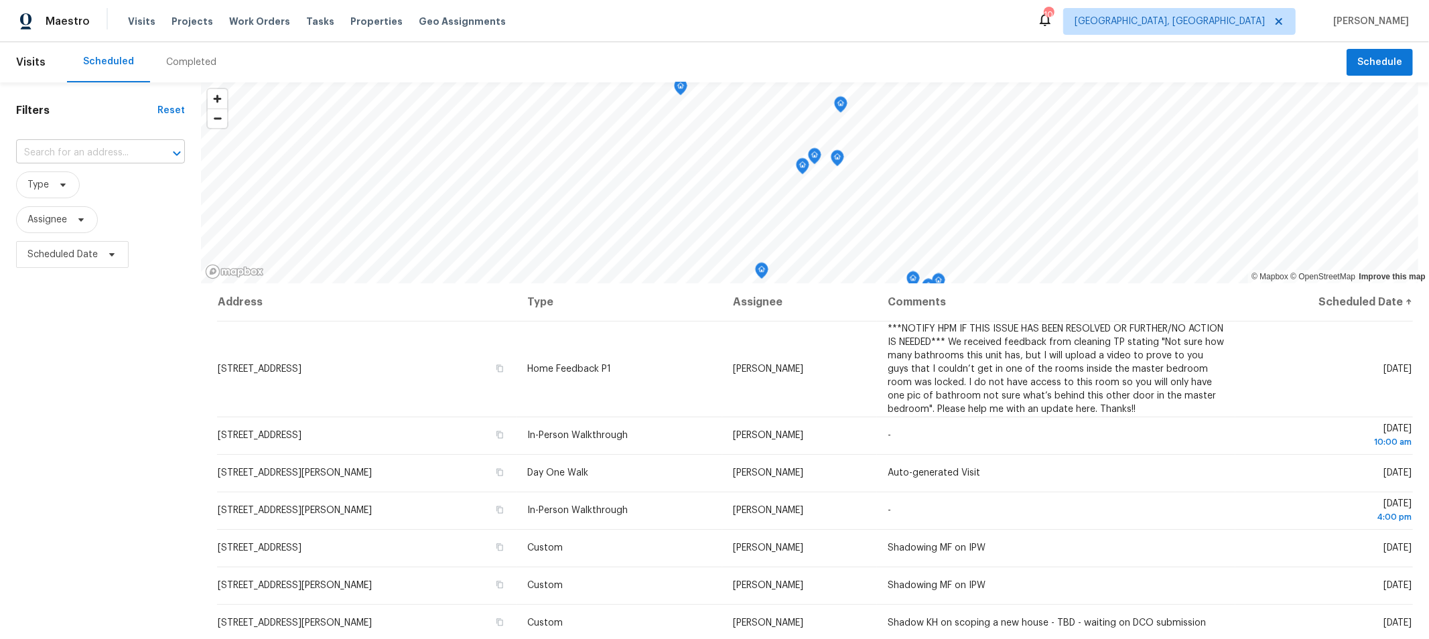
click at [100, 161] on input "text" at bounding box center [81, 153] width 131 height 21
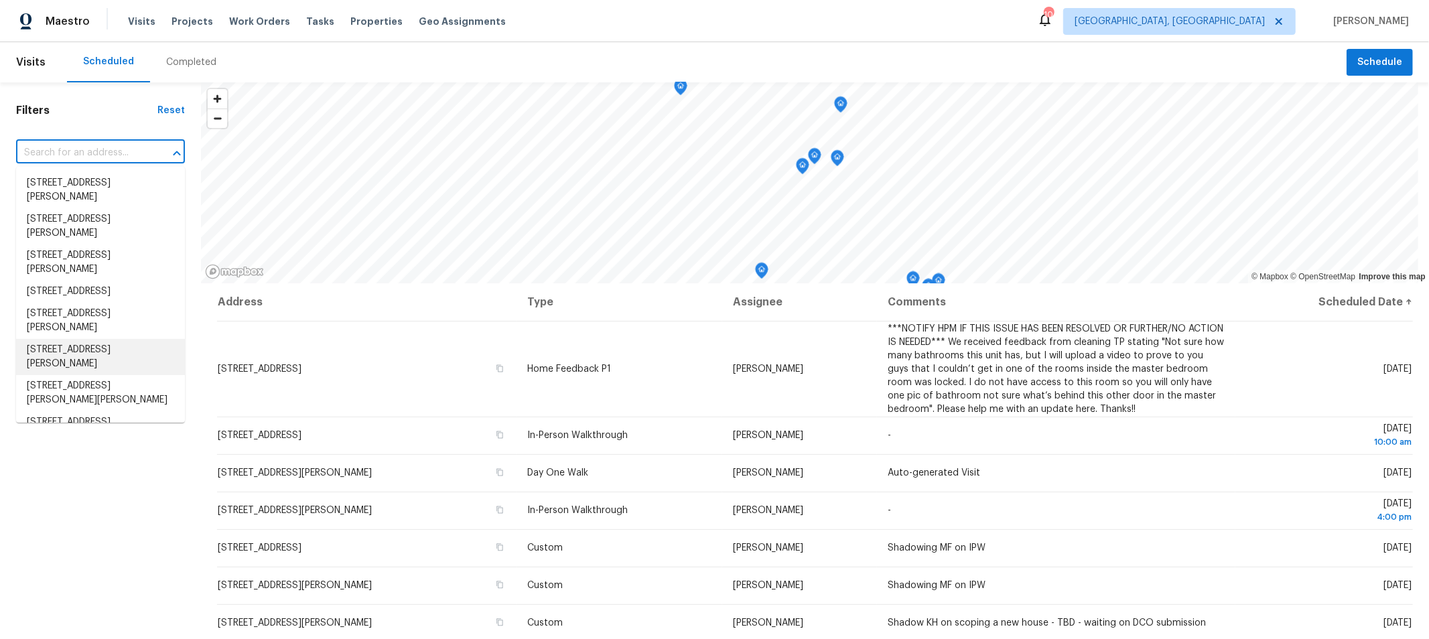
click at [86, 481] on div "Filters Reset ​ Type Assignee Scheduled Date" at bounding box center [100, 438] width 201 height 712
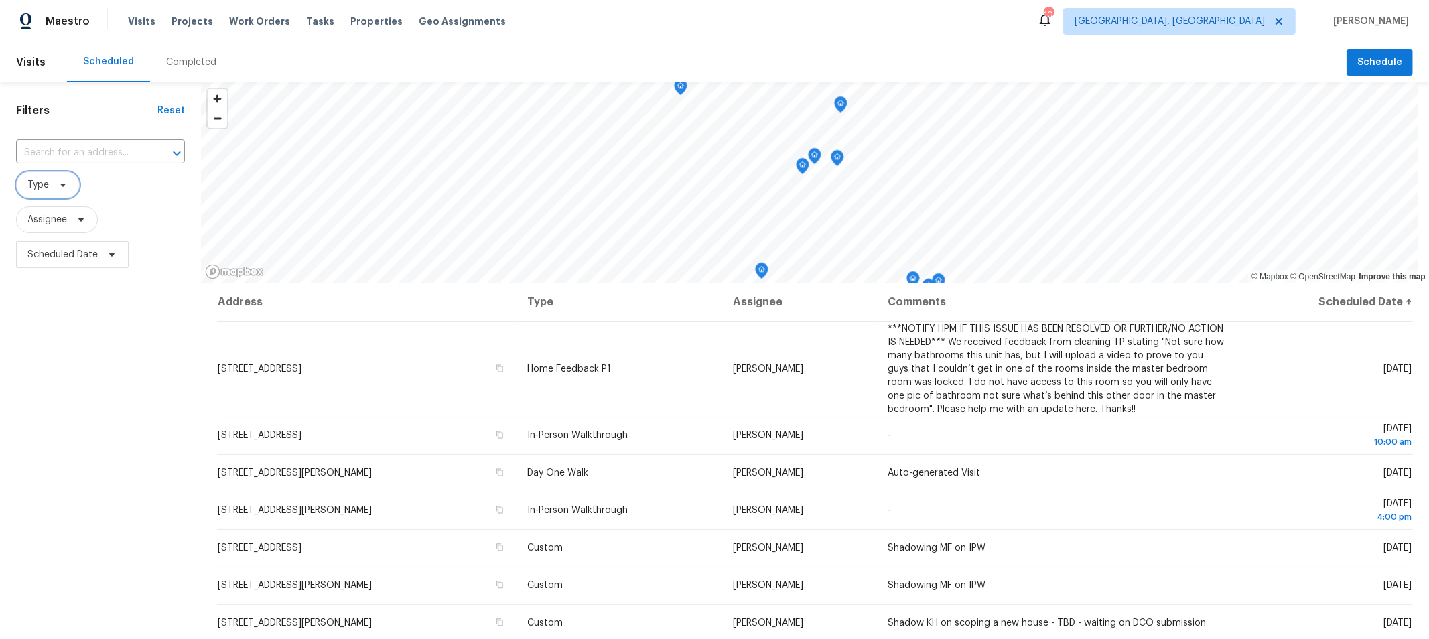
click at [54, 186] on span at bounding box center [61, 184] width 15 height 11
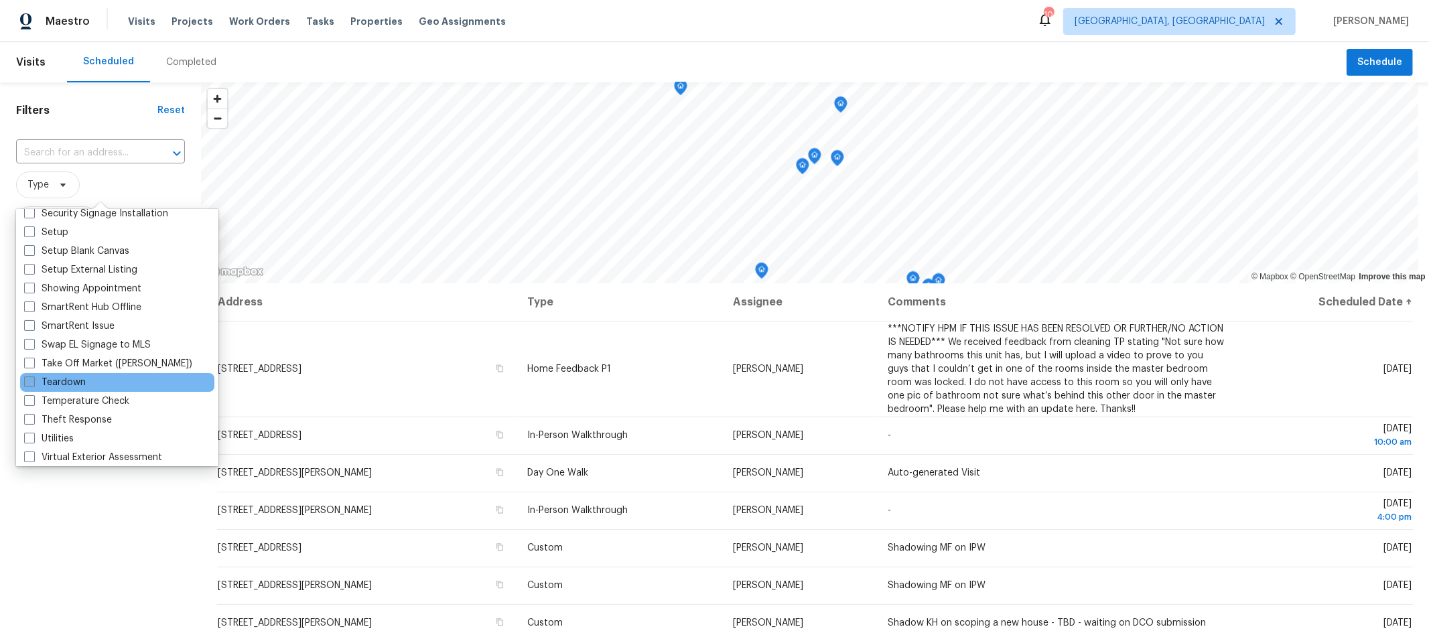
scroll to position [1115, 0]
click at [72, 377] on label "Teardown" at bounding box center [55, 380] width 62 height 13
click at [33, 377] on input "Teardown" at bounding box center [28, 378] width 9 height 9
checkbox input "true"
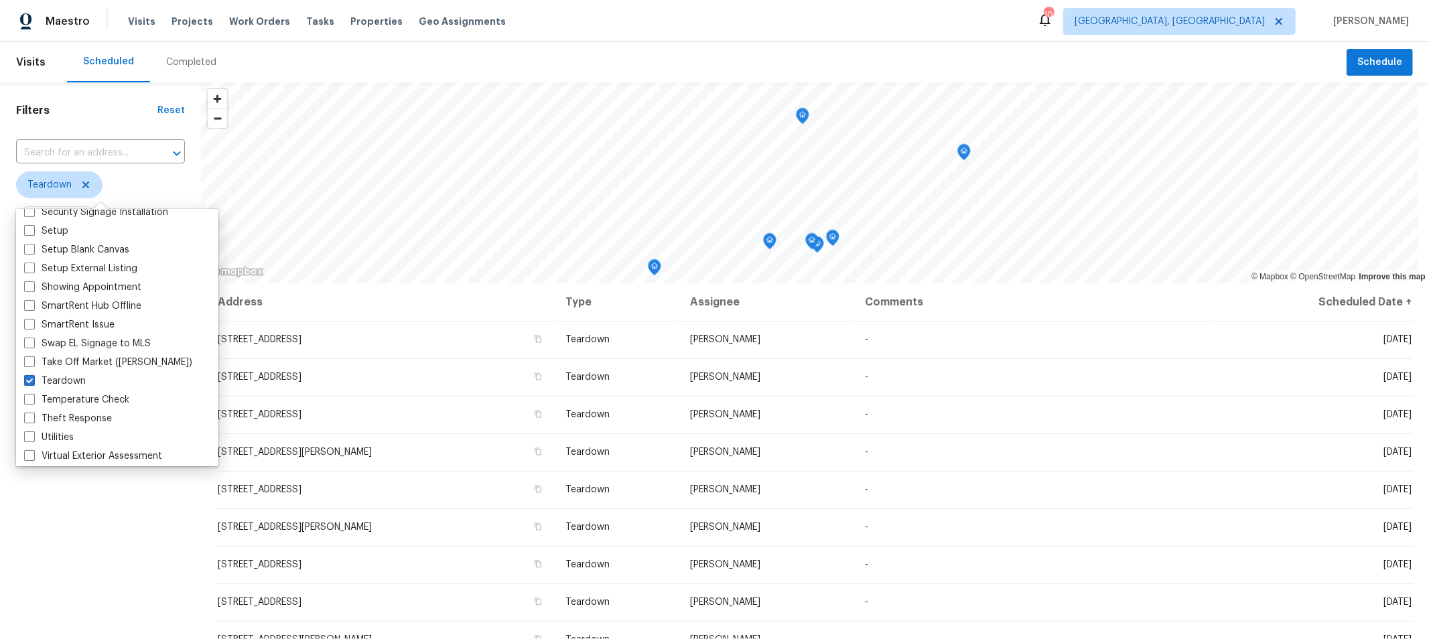
click at [111, 579] on div "Filters Reset ​ Teardown Assignee Scheduled Date" at bounding box center [100, 438] width 201 height 712
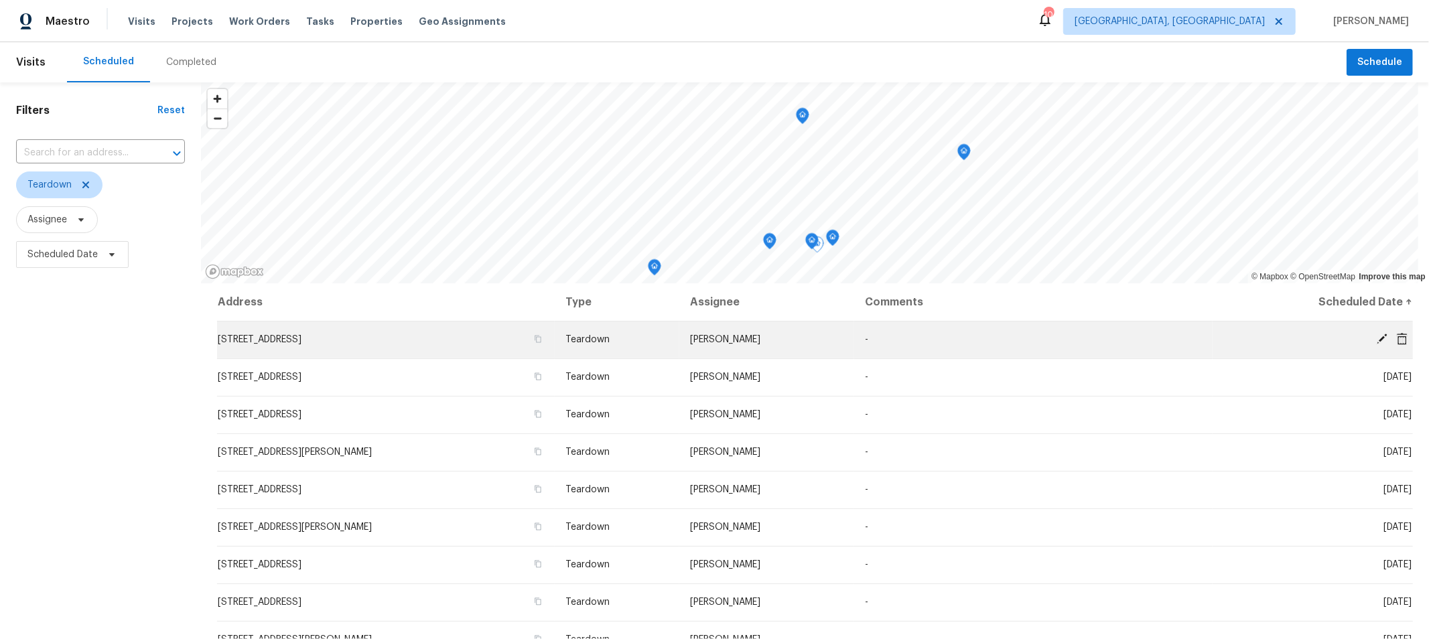
click at [1376, 336] on icon at bounding box center [1382, 339] width 12 height 12
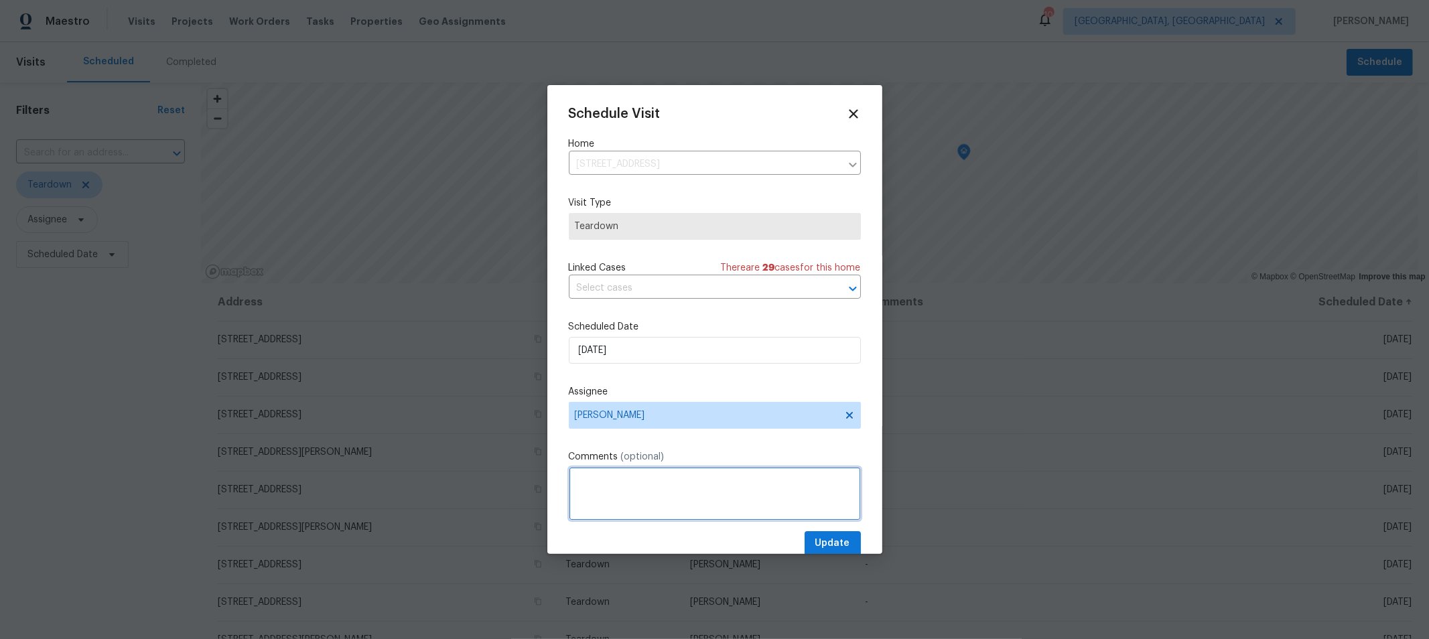
click at [788, 502] on textarea at bounding box center [715, 494] width 292 height 54
type textarea "[PERSON_NAME] on 10/10 as of 10/2"
click at [818, 544] on span "Update" at bounding box center [832, 543] width 35 height 17
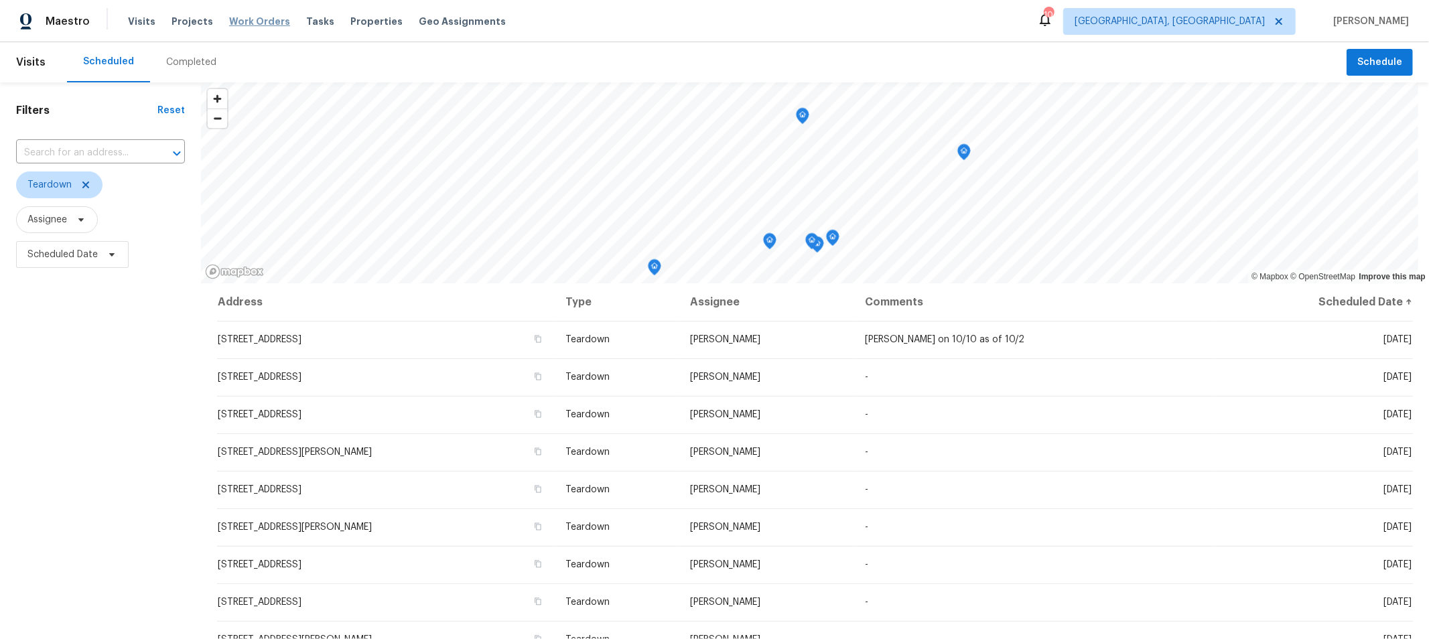
click at [262, 22] on span "Work Orders" at bounding box center [259, 21] width 61 height 13
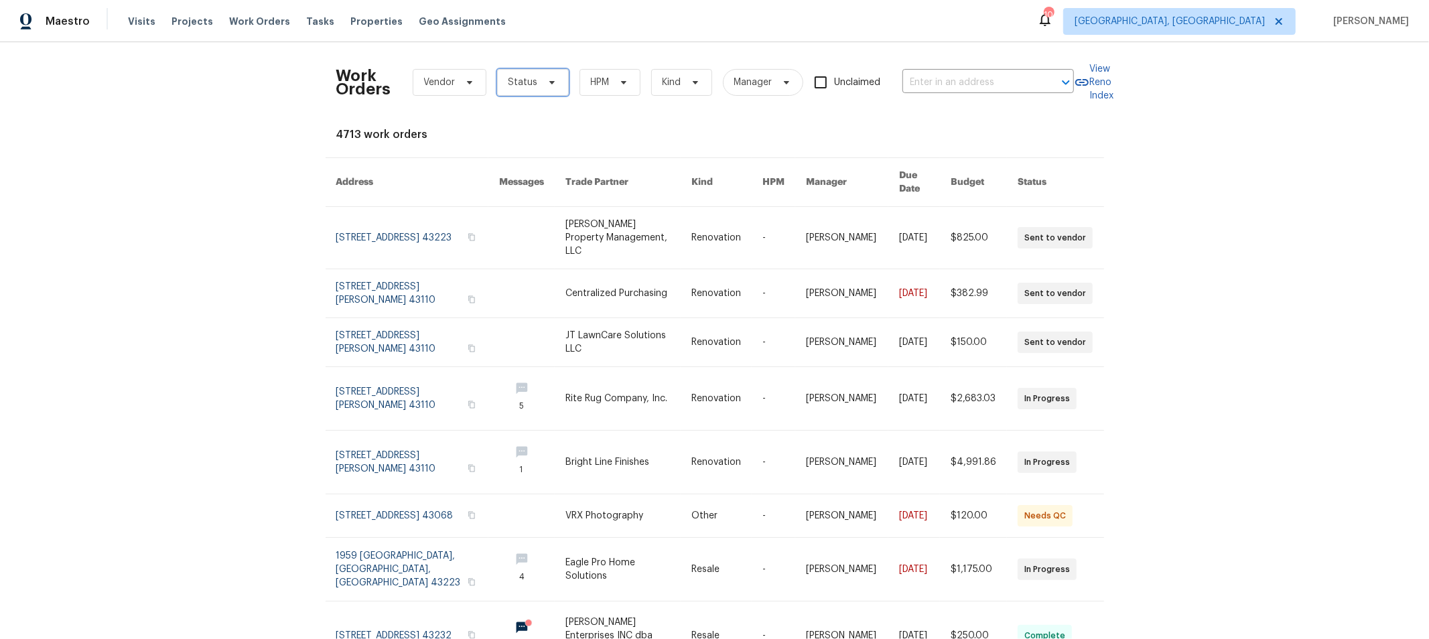
click at [546, 87] on icon at bounding box center [551, 82] width 11 height 11
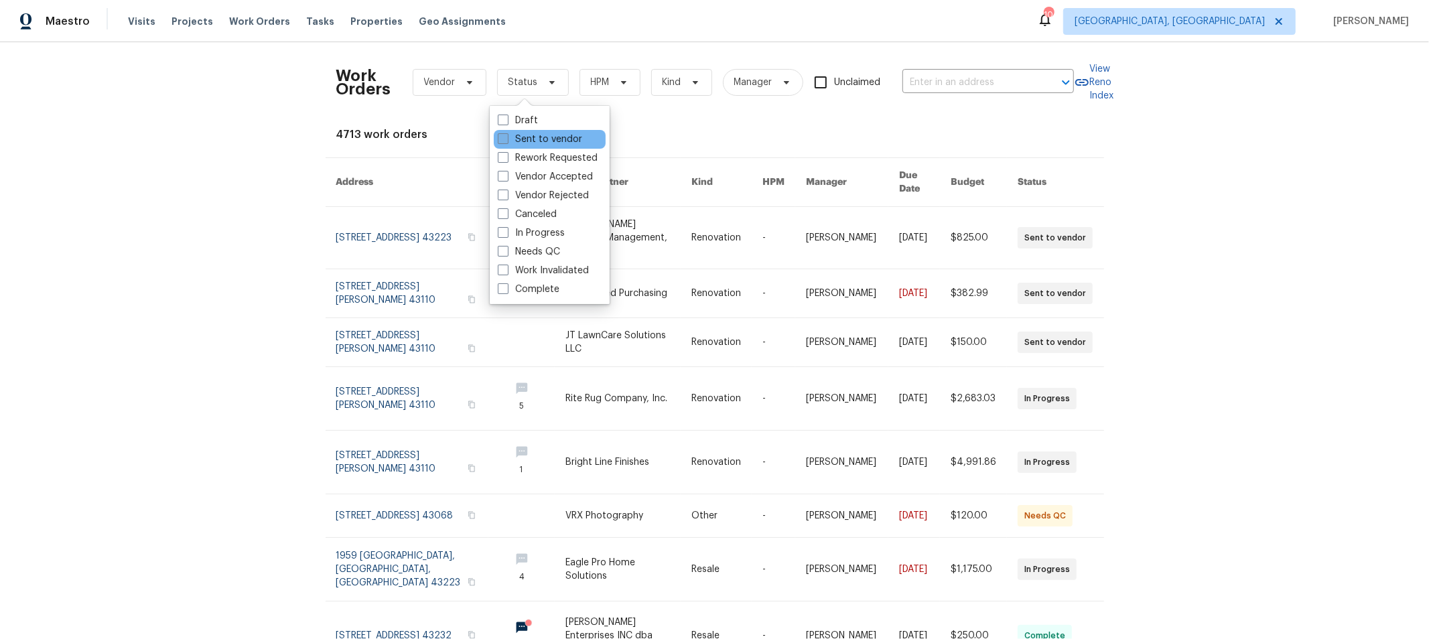
click at [498, 135] on span at bounding box center [503, 138] width 11 height 11
click at [498, 135] on input "Sent to vendor" at bounding box center [502, 137] width 9 height 9
checkbox input "true"
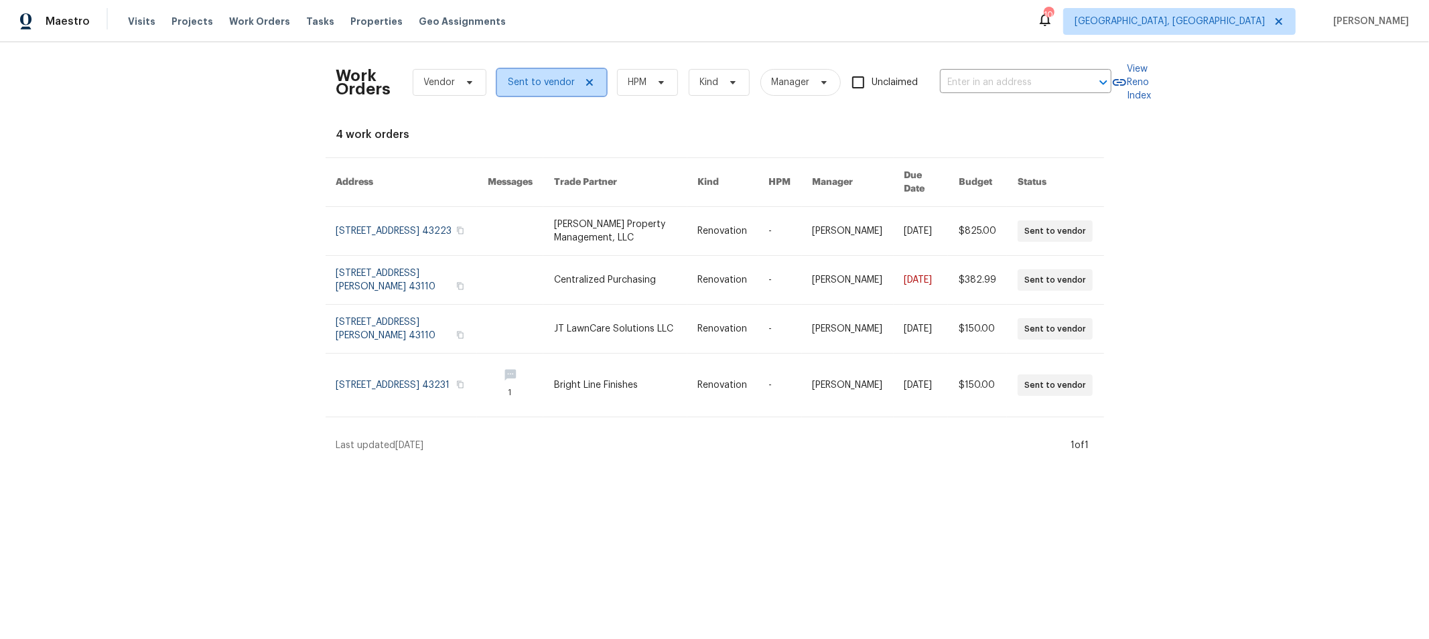
click at [584, 82] on icon at bounding box center [589, 82] width 11 height 11
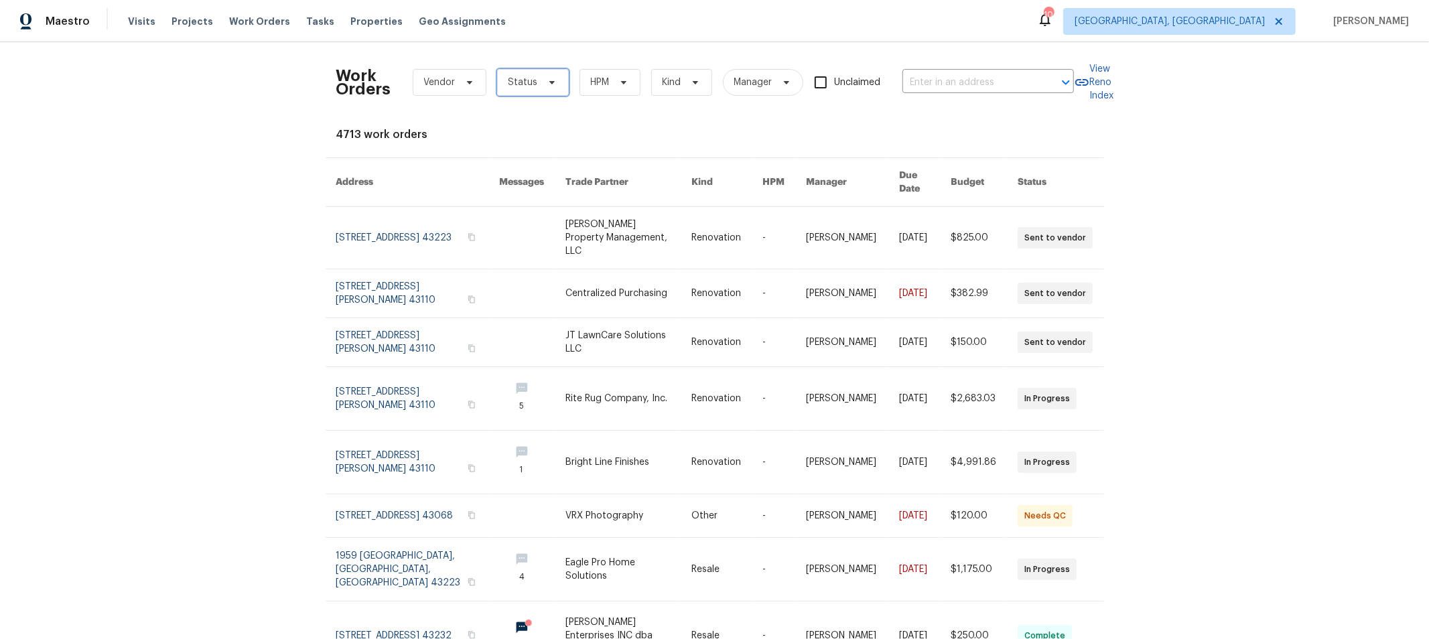
click at [534, 92] on span "Status" at bounding box center [533, 82] width 72 height 27
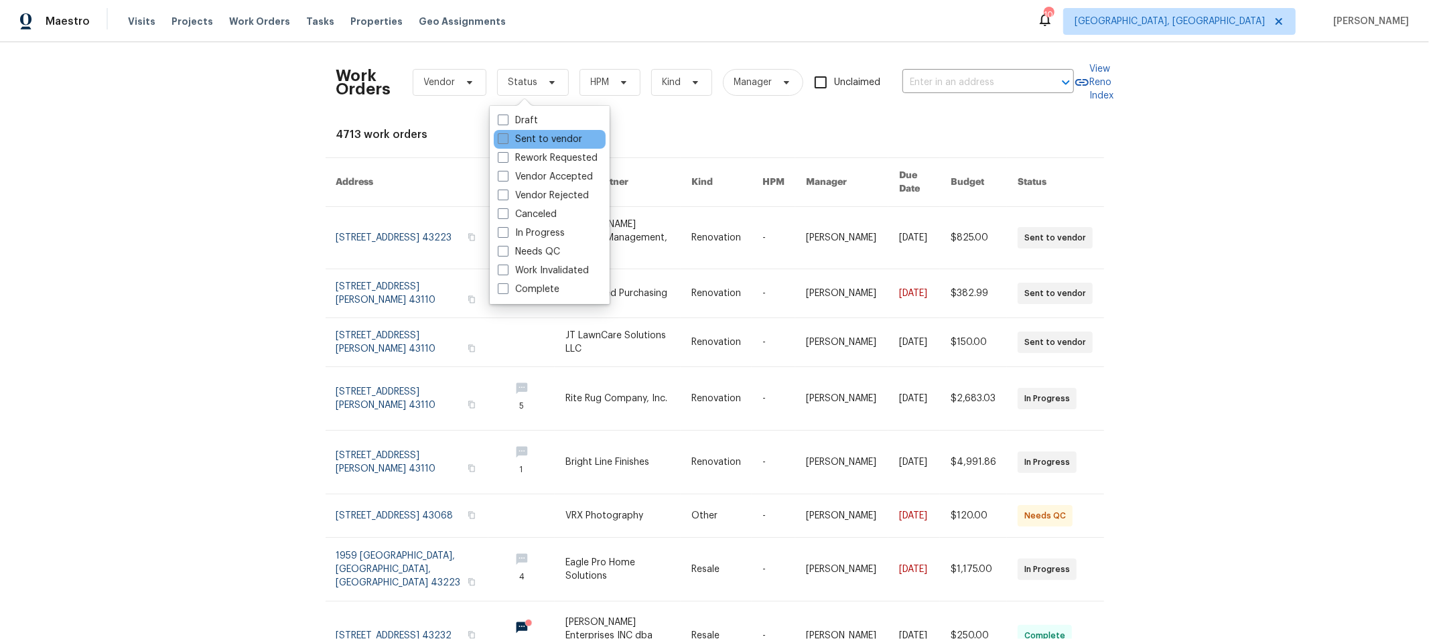
click at [498, 135] on span at bounding box center [503, 138] width 11 height 11
click at [498, 135] on input "Sent to vendor" at bounding box center [502, 137] width 9 height 9
checkbox input "true"
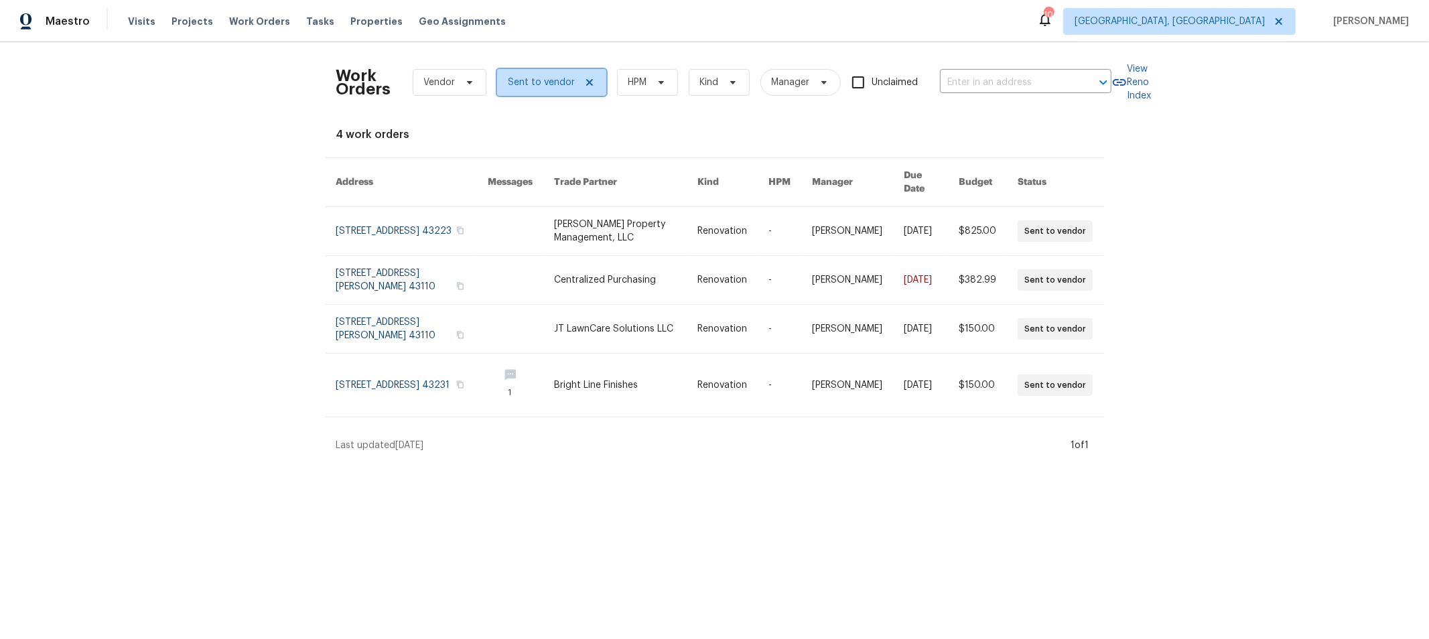
click at [558, 76] on span "Sent to vendor" at bounding box center [541, 82] width 67 height 13
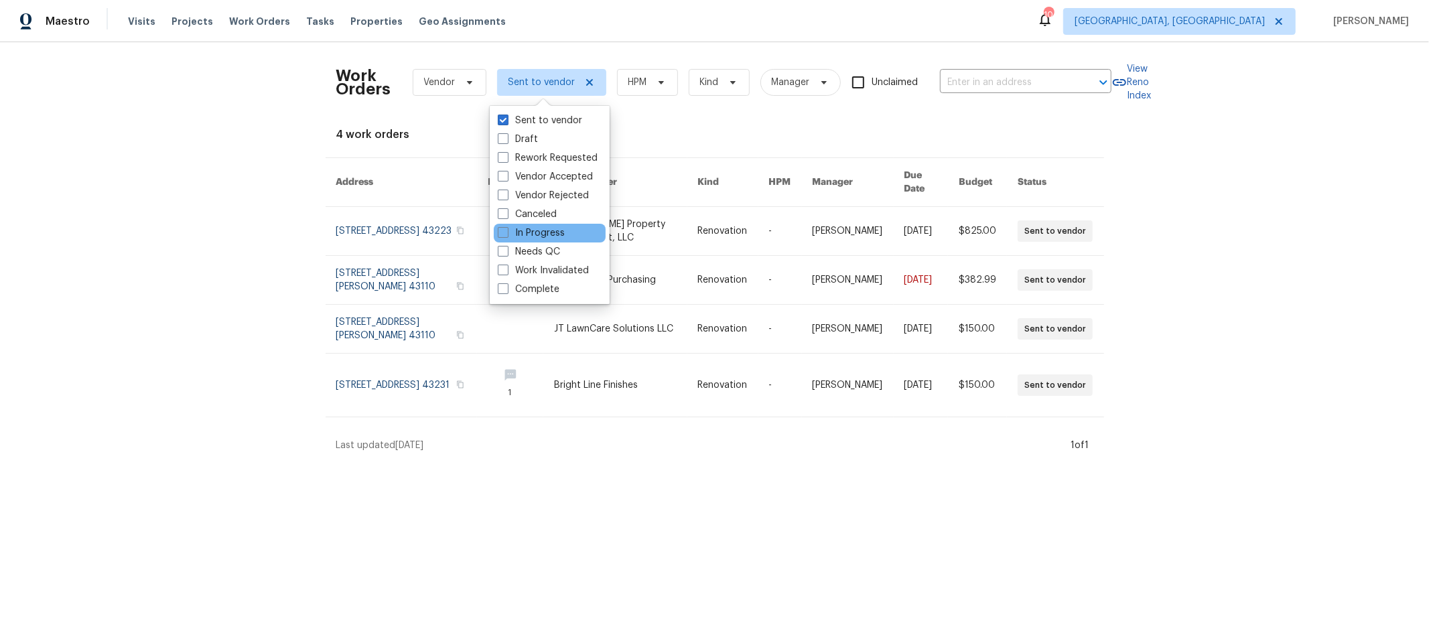
click at [496, 234] on div "In Progress" at bounding box center [550, 233] width 112 height 19
click at [503, 232] on span at bounding box center [503, 232] width 11 height 11
click at [503, 232] on input "In Progress" at bounding box center [502, 230] width 9 height 9
checkbox input "true"
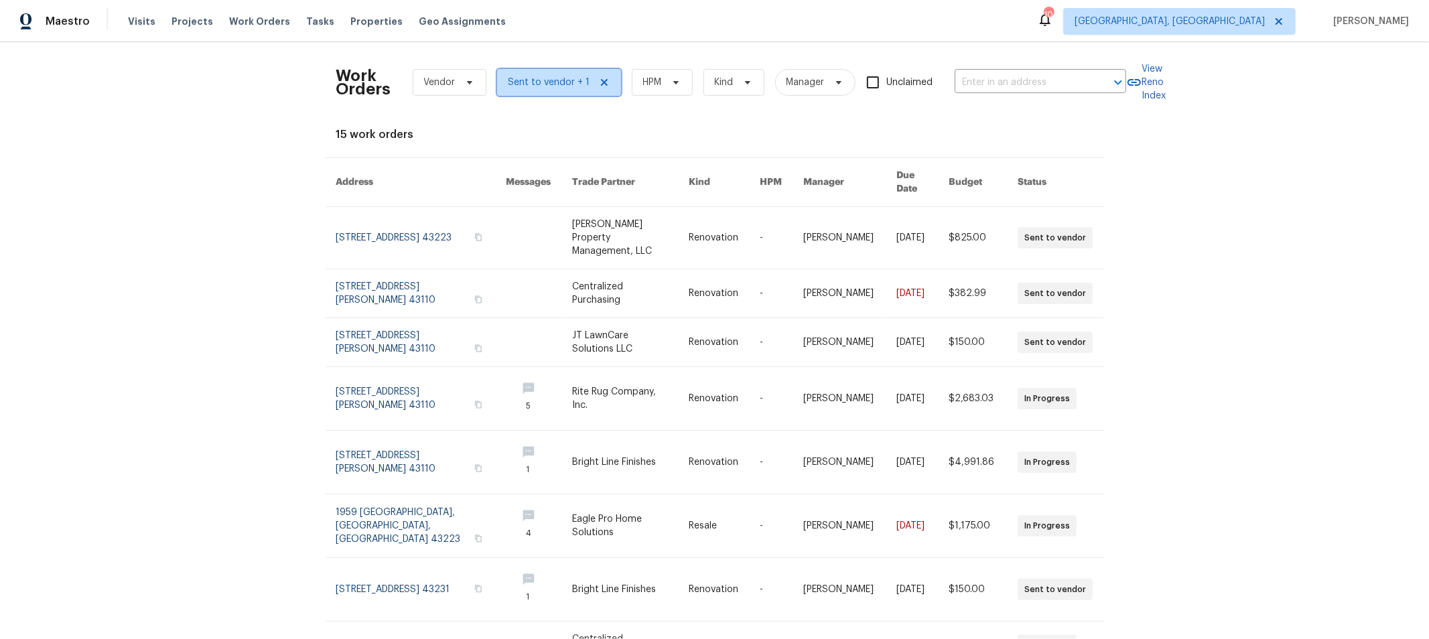
click at [551, 87] on span "Sent to vendor + 1" at bounding box center [549, 82] width 82 height 13
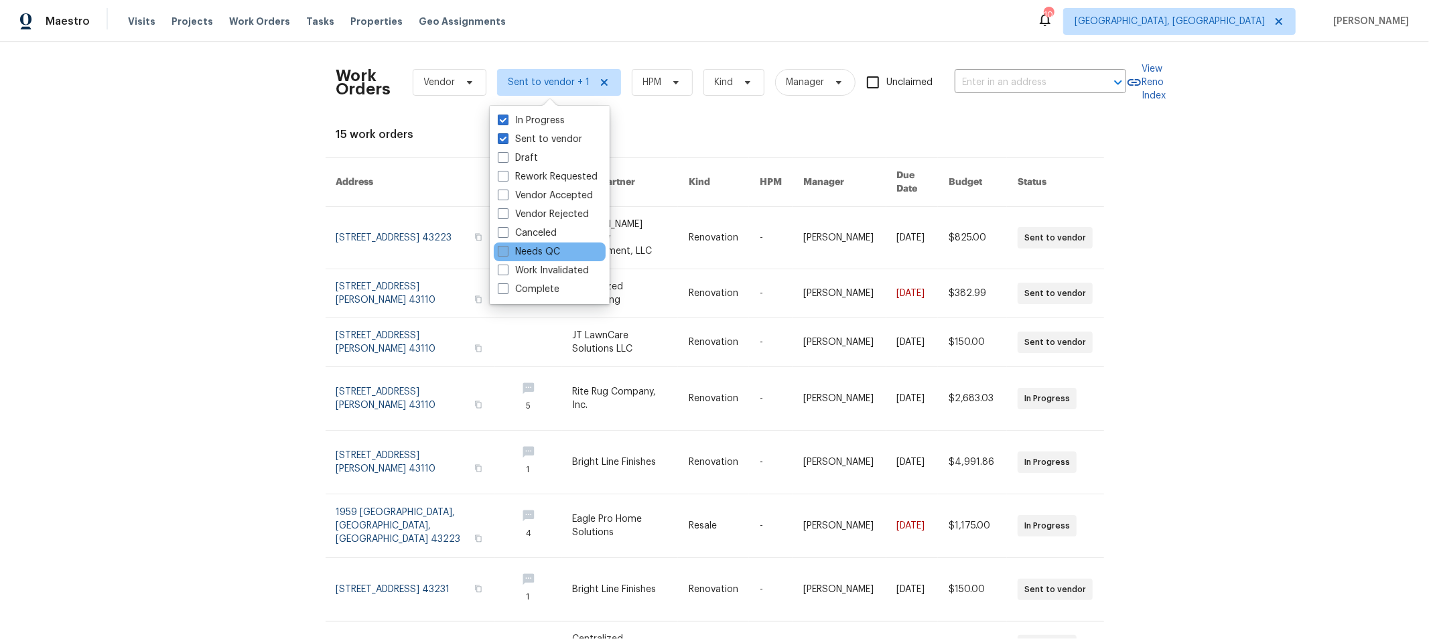
click at [529, 251] on label "Needs QC" at bounding box center [529, 251] width 62 height 13
click at [506, 251] on input "Needs QC" at bounding box center [502, 249] width 9 height 9
checkbox input "true"
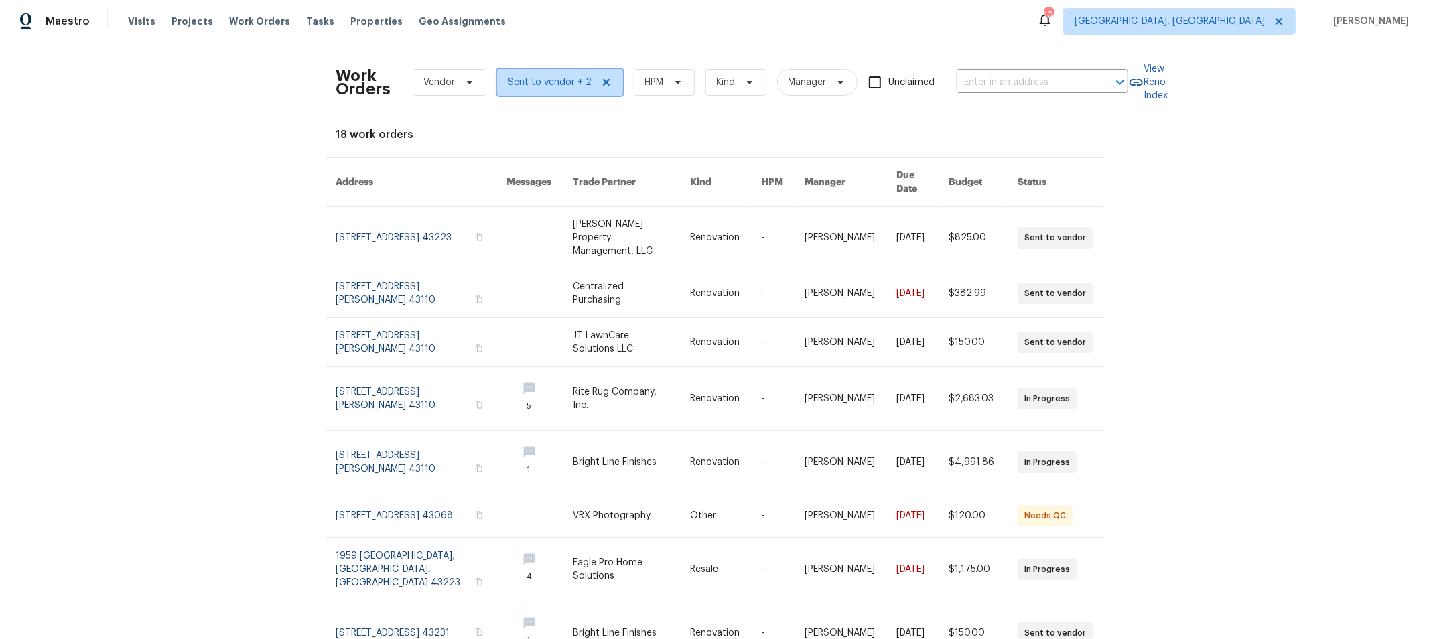
click at [499, 78] on span "Sent to vendor + 2" at bounding box center [560, 82] width 126 height 27
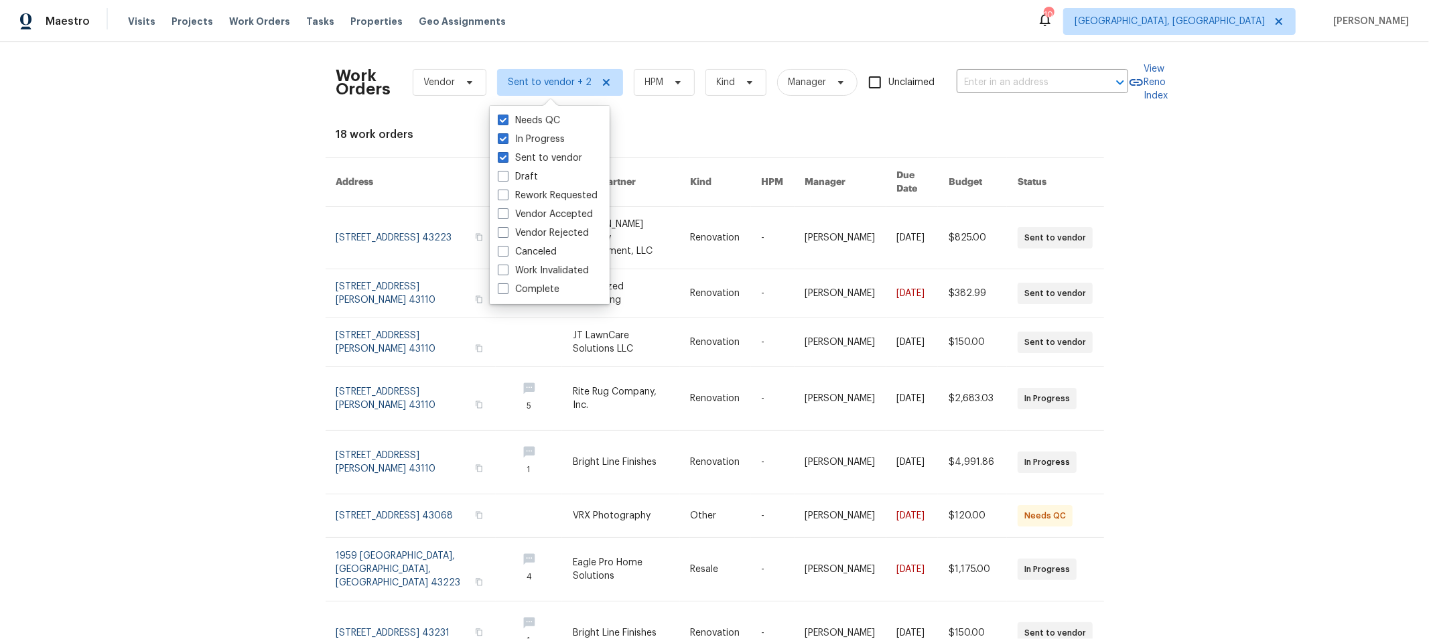
click at [1252, 259] on div "Work Orders Vendor Sent to vendor + 2 HPM Kind Manager Unclaimed ​ View Reno In…" at bounding box center [714, 340] width 1429 height 597
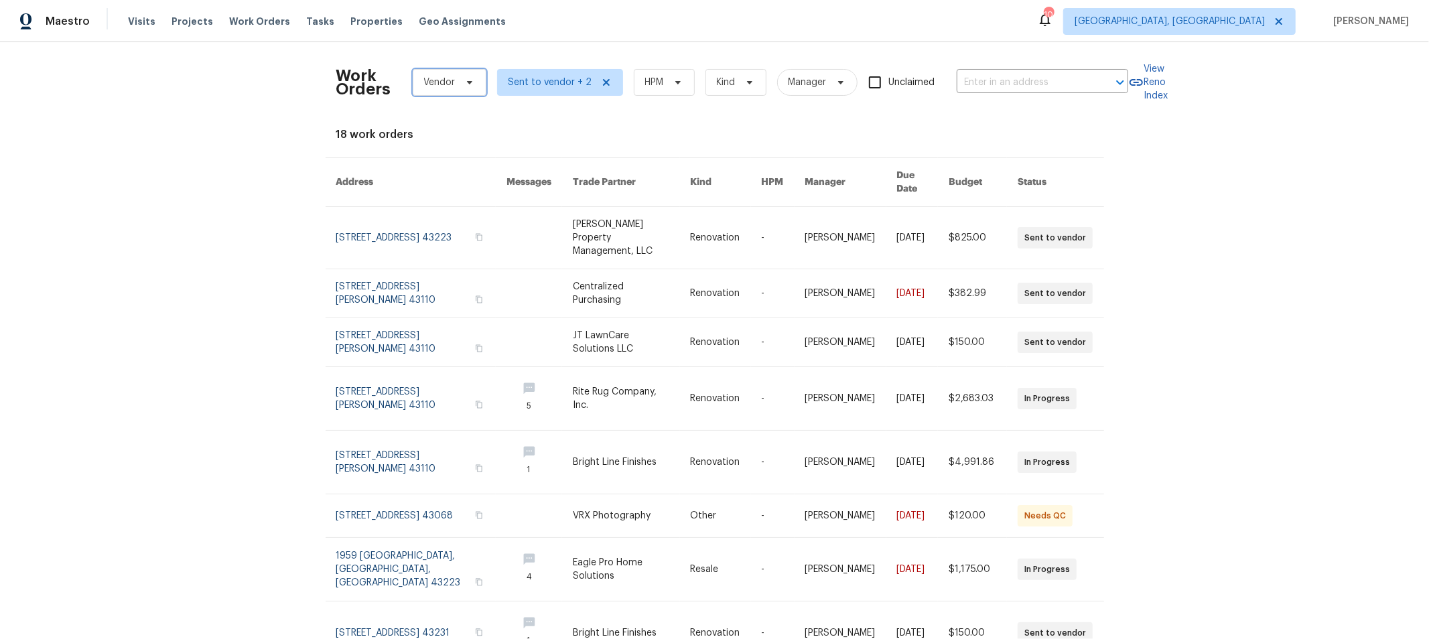
click at [449, 77] on span "Vendor" at bounding box center [450, 82] width 74 height 27
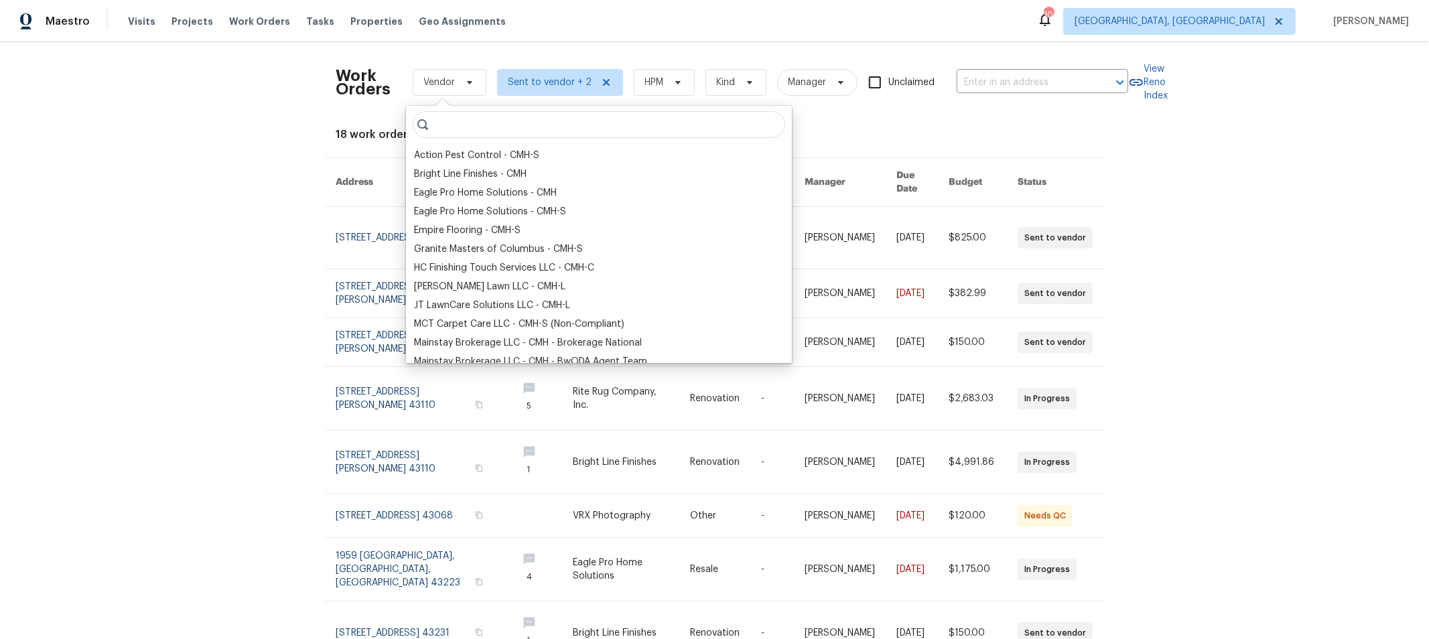
click at [205, 175] on div "Work Orders Vendor Sent to vendor + 2 HPM Kind Manager Unclaimed ​ View Reno In…" at bounding box center [714, 340] width 1429 height 597
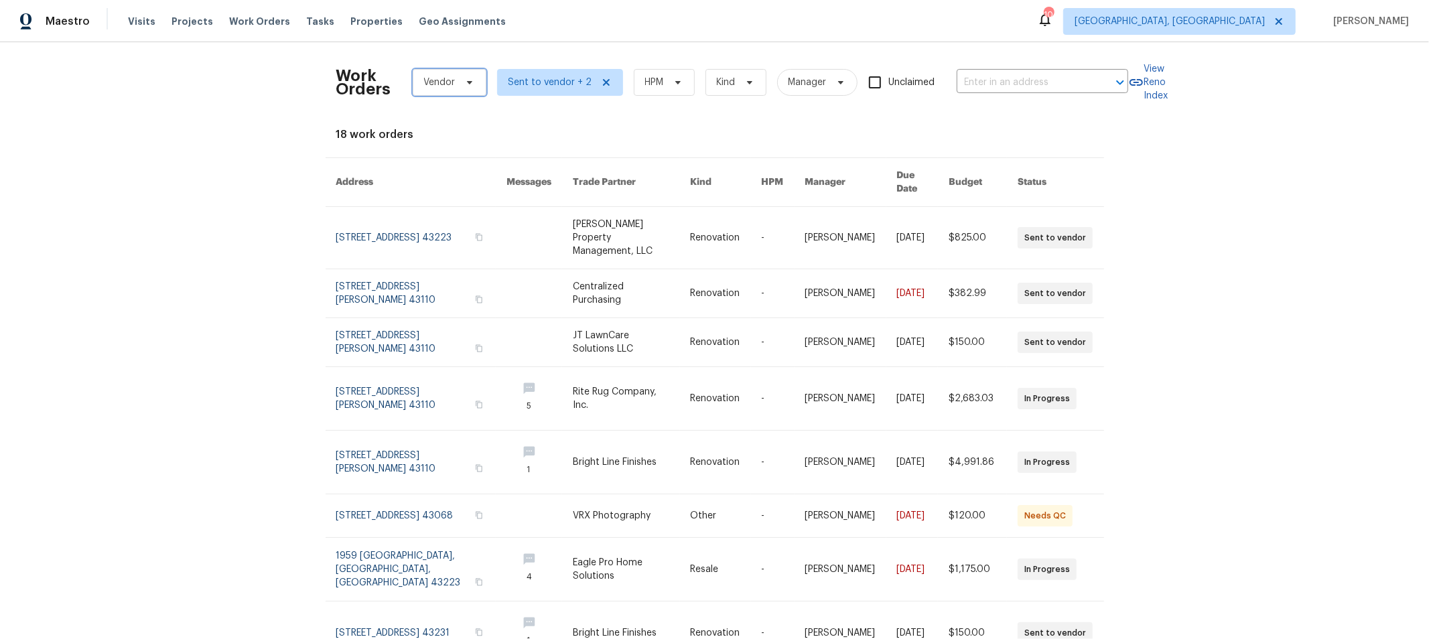
click at [431, 86] on span "Vendor" at bounding box center [439, 82] width 31 height 13
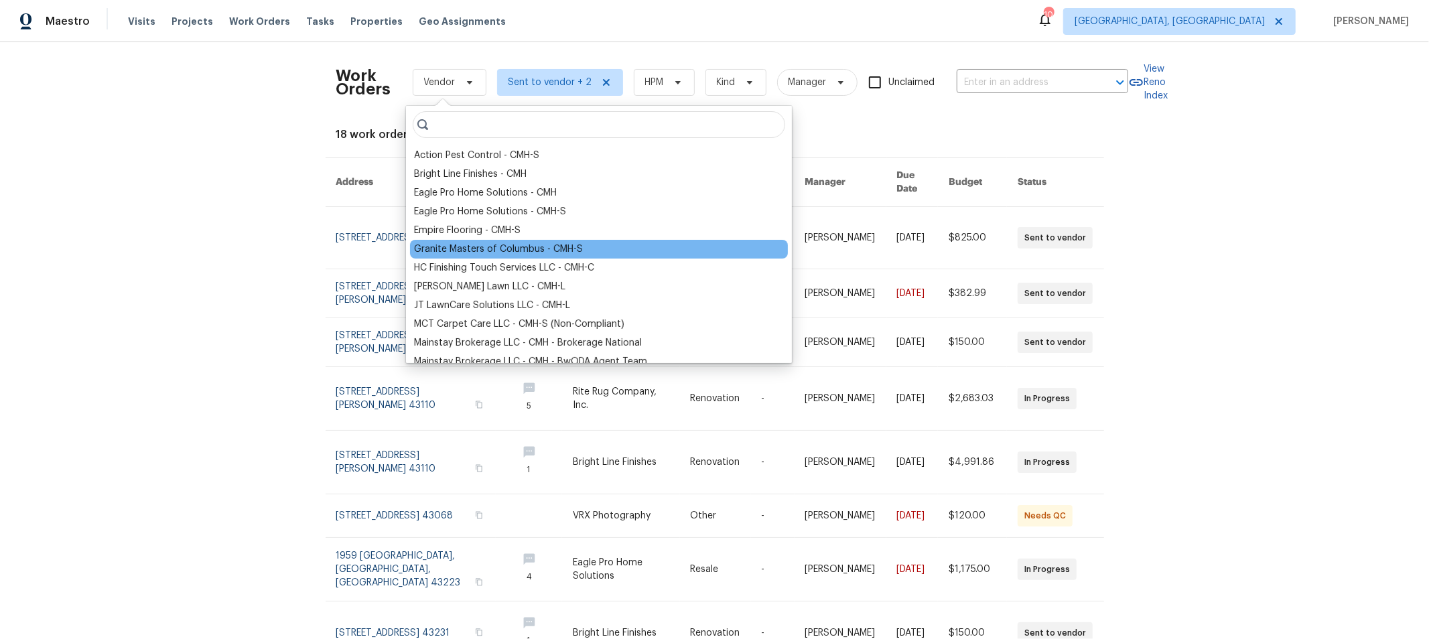
click at [477, 243] on div "Granite Masters of Columbus - CMH-S" at bounding box center [498, 248] width 169 height 13
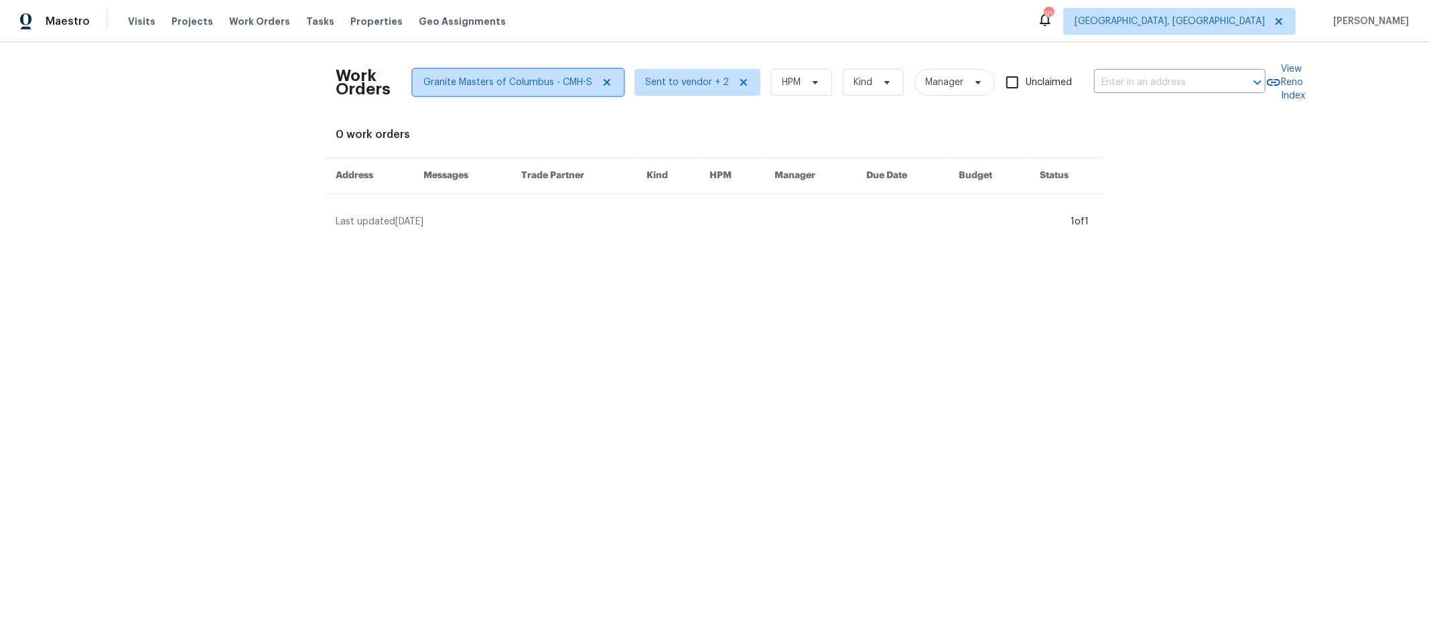
click at [601, 79] on icon at bounding box center [606, 82] width 11 height 11
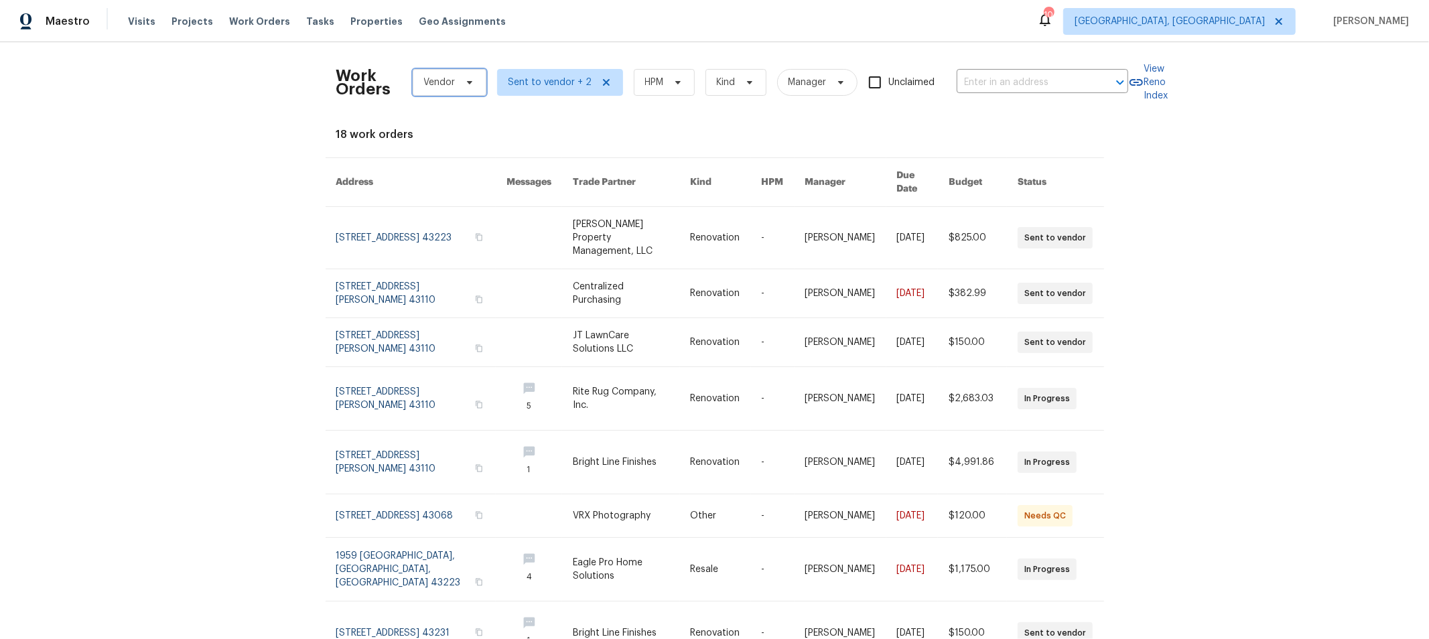
click at [447, 84] on span "Vendor" at bounding box center [439, 82] width 31 height 13
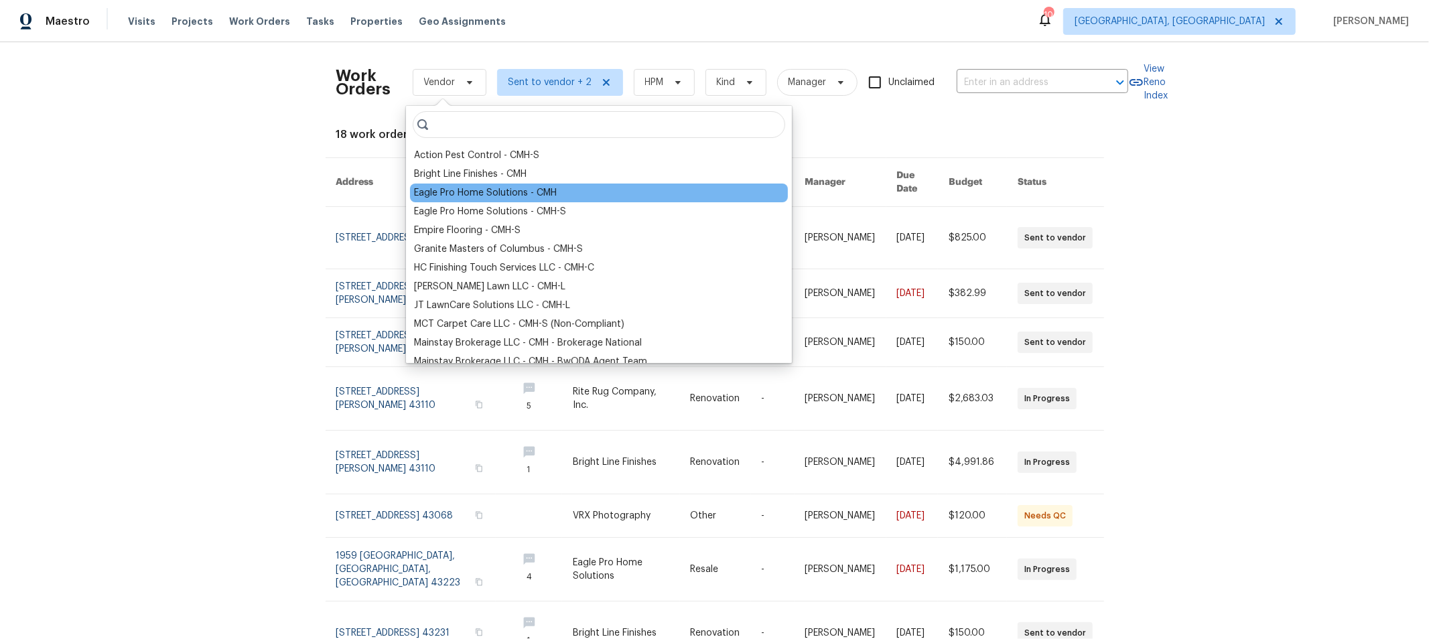
click at [526, 193] on div "Eagle Pro Home Solutions - CMH" at bounding box center [485, 192] width 143 height 13
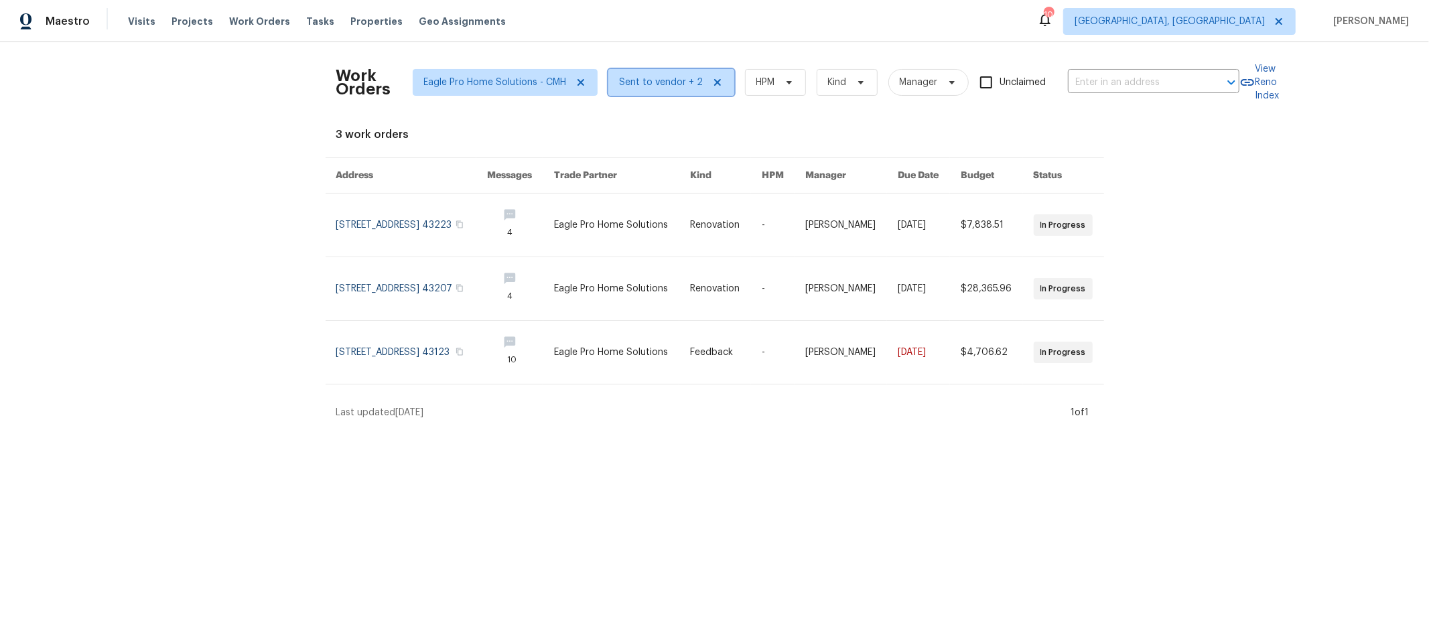
click at [713, 81] on icon at bounding box center [716, 82] width 7 height 7
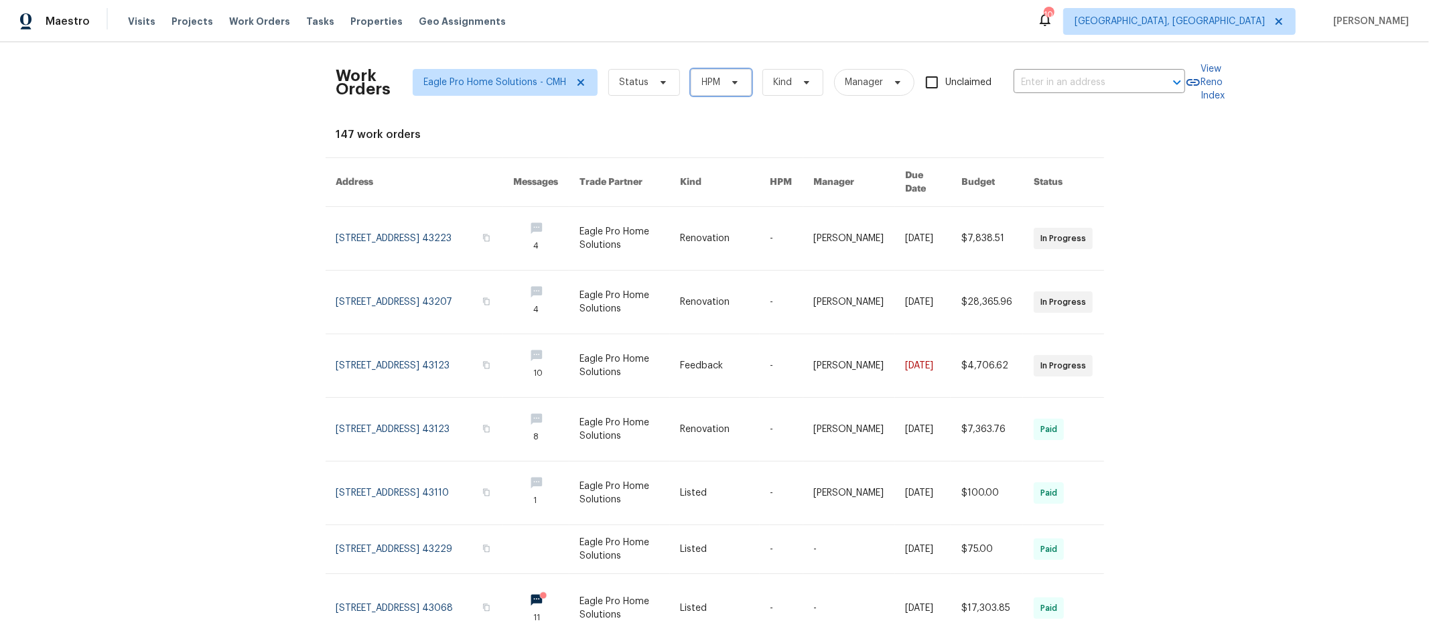
click at [729, 80] on icon at bounding box center [734, 82] width 11 height 11
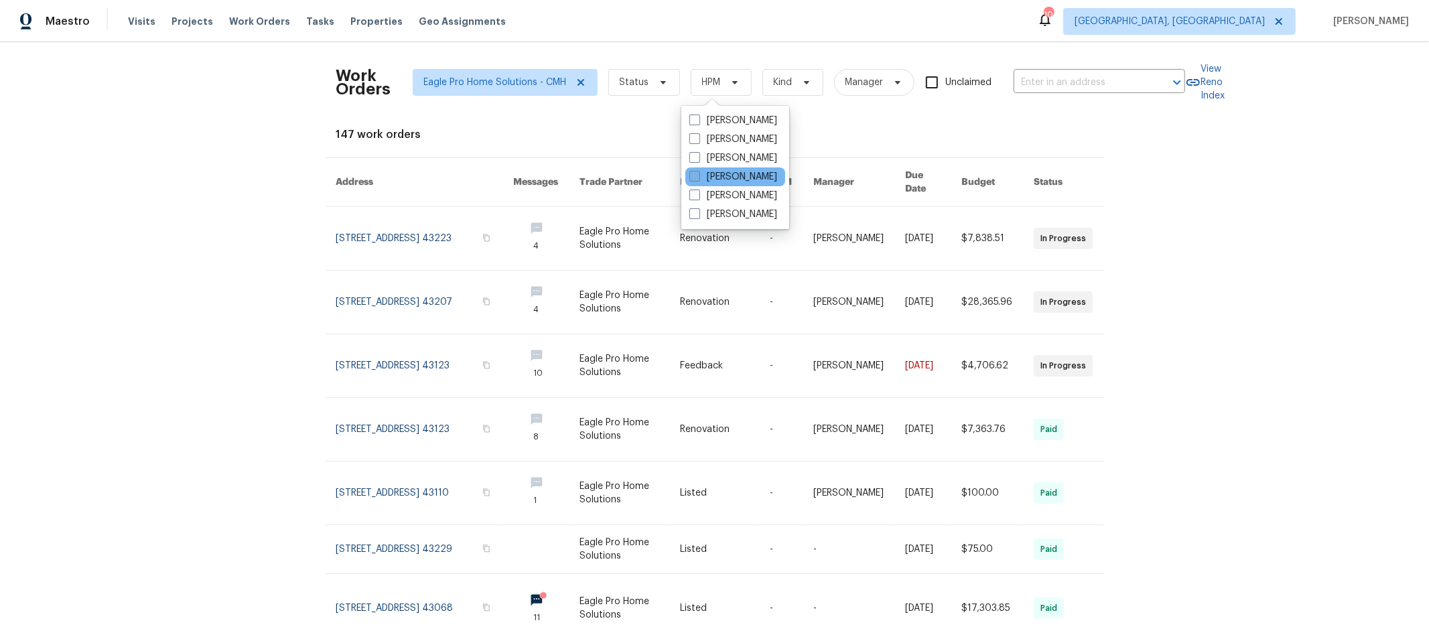
click at [733, 172] on label "[PERSON_NAME]" at bounding box center [733, 176] width 88 height 13
click at [698, 172] on input "[PERSON_NAME]" at bounding box center [693, 174] width 9 height 9
checkbox input "true"
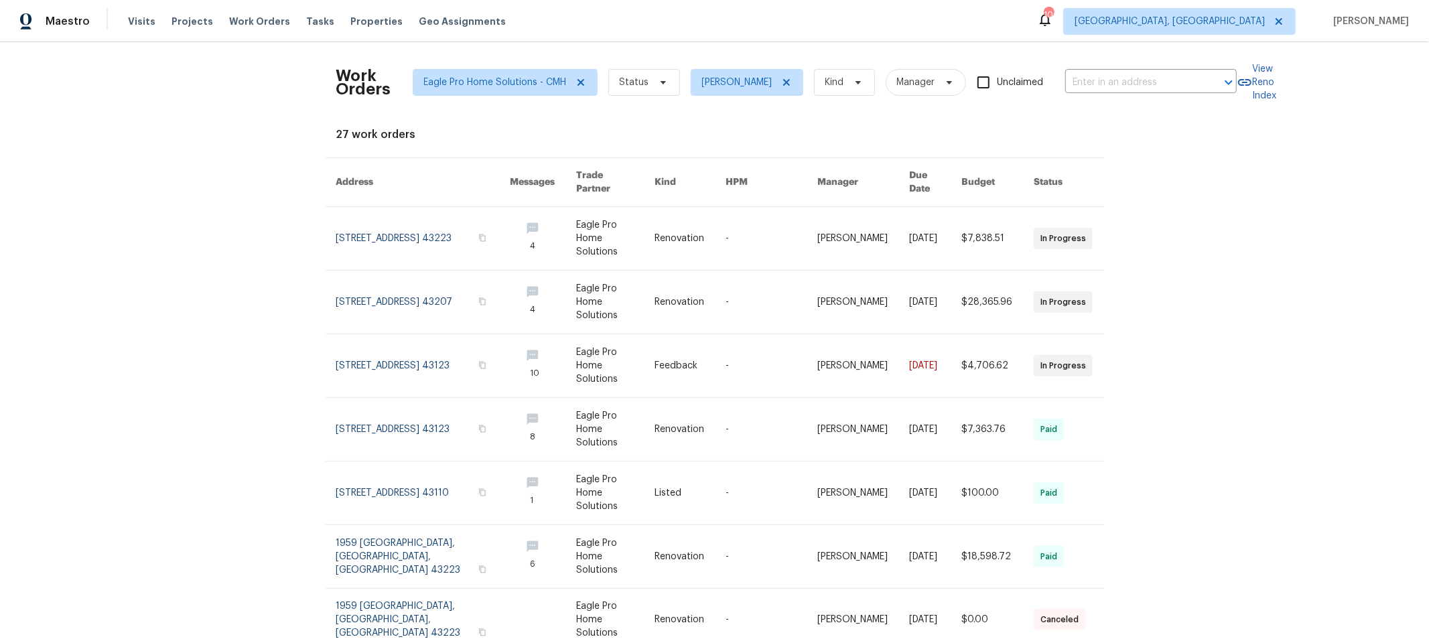
click at [1326, 266] on div "Work Orders Eagle Pro Home Solutions - CMH Status Keith Hollingsworth Kind Mana…" at bounding box center [714, 340] width 1429 height 597
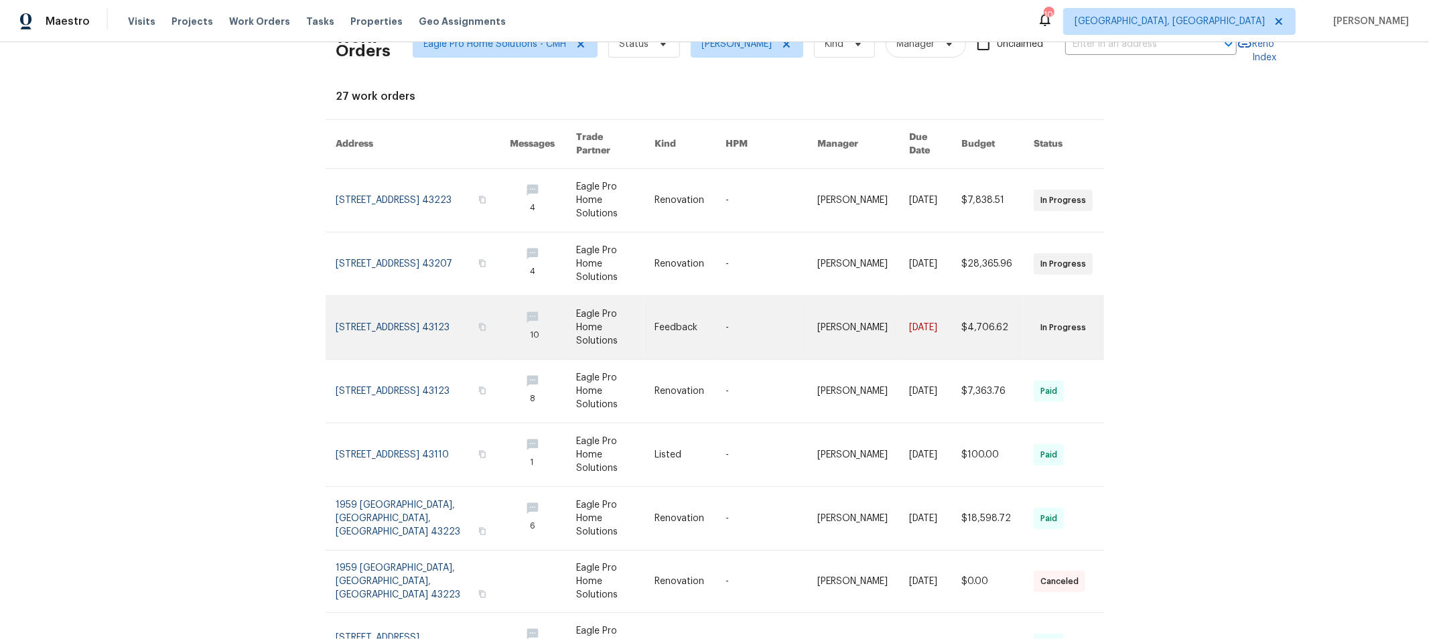
scroll to position [38, 0]
click at [401, 306] on link at bounding box center [422, 328] width 173 height 63
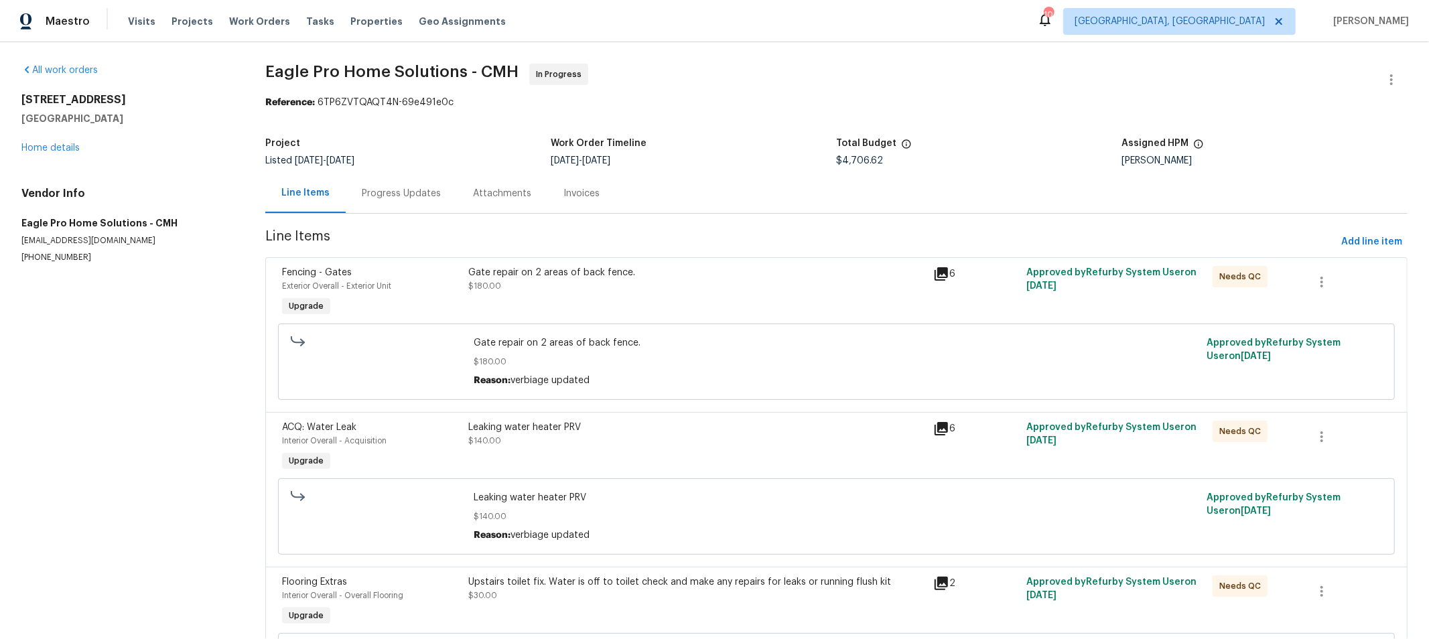
click at [421, 192] on div "Progress Updates" at bounding box center [401, 193] width 79 height 13
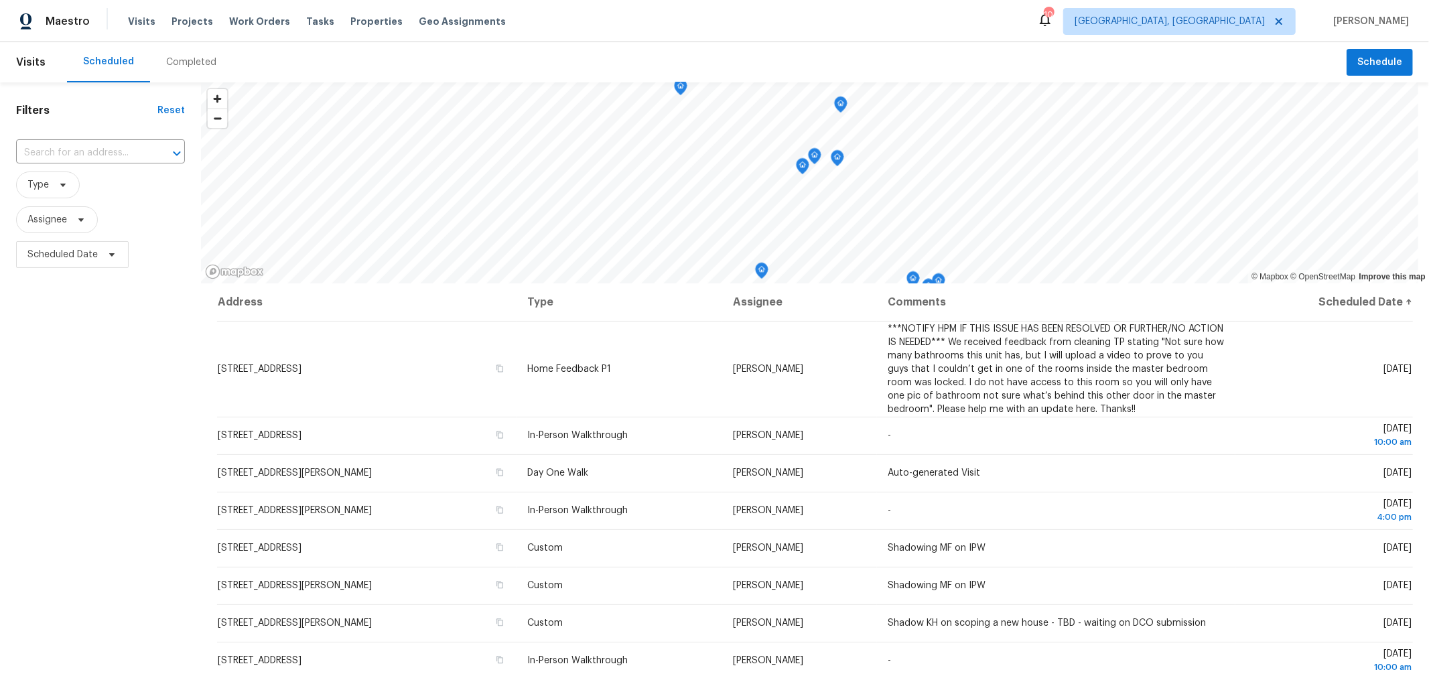
scroll to position [226, 0]
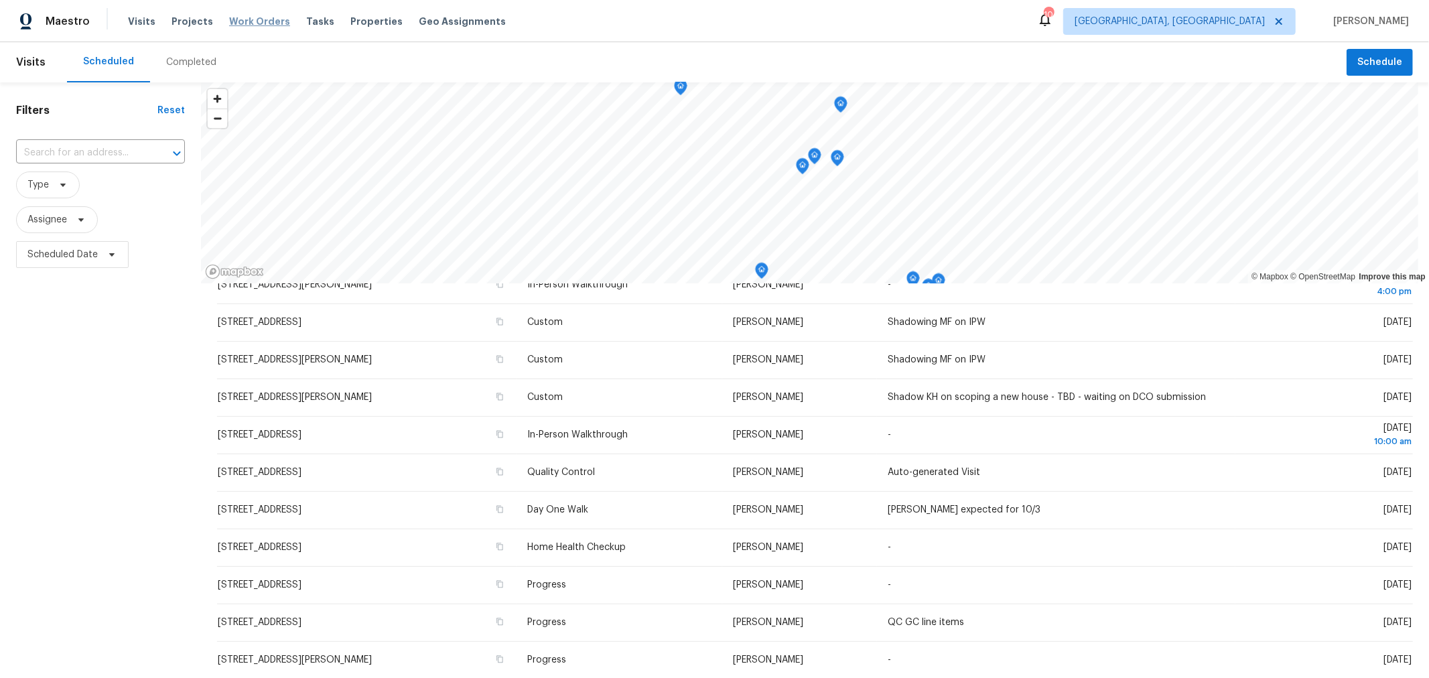
click at [252, 19] on span "Work Orders" at bounding box center [259, 21] width 61 height 13
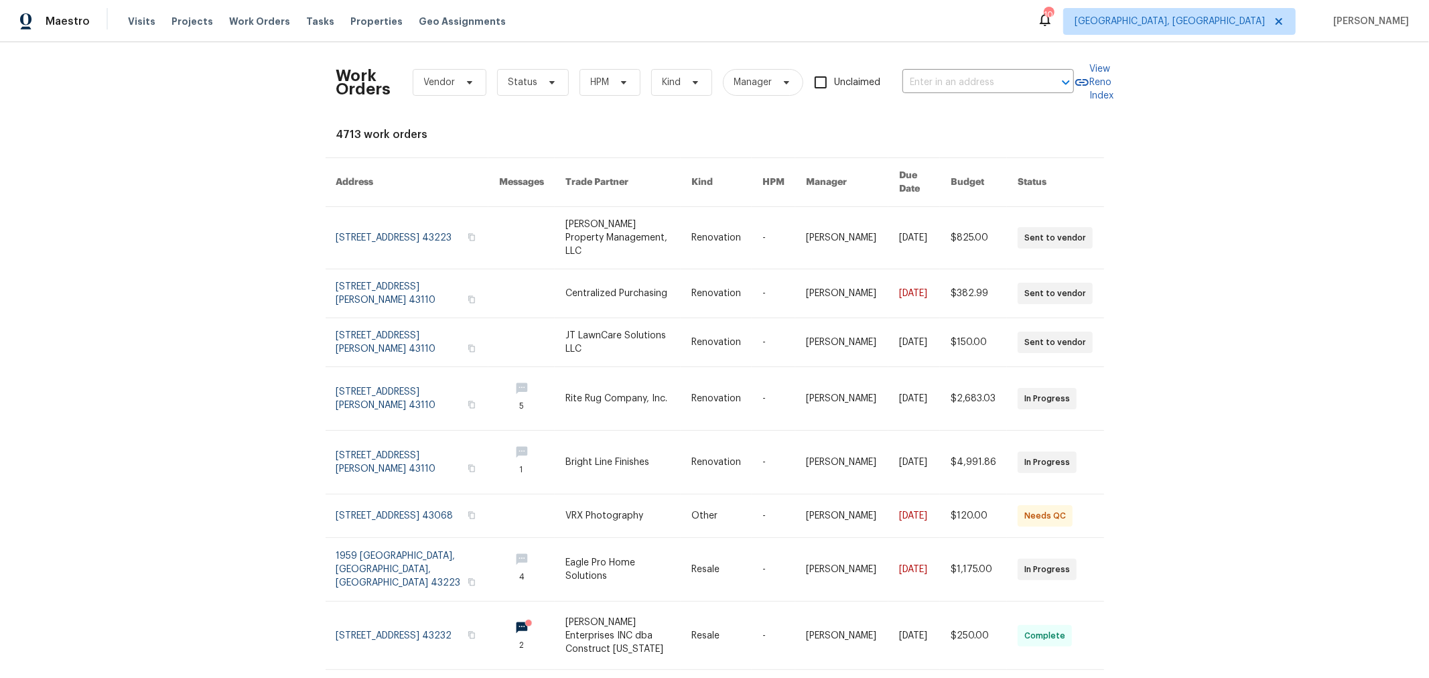
click at [131, 29] on div "Visits Projects Work Orders Tasks Properties Geo Assignments" at bounding box center [325, 21] width 394 height 27
click at [134, 20] on span "Visits" at bounding box center [141, 21] width 27 height 13
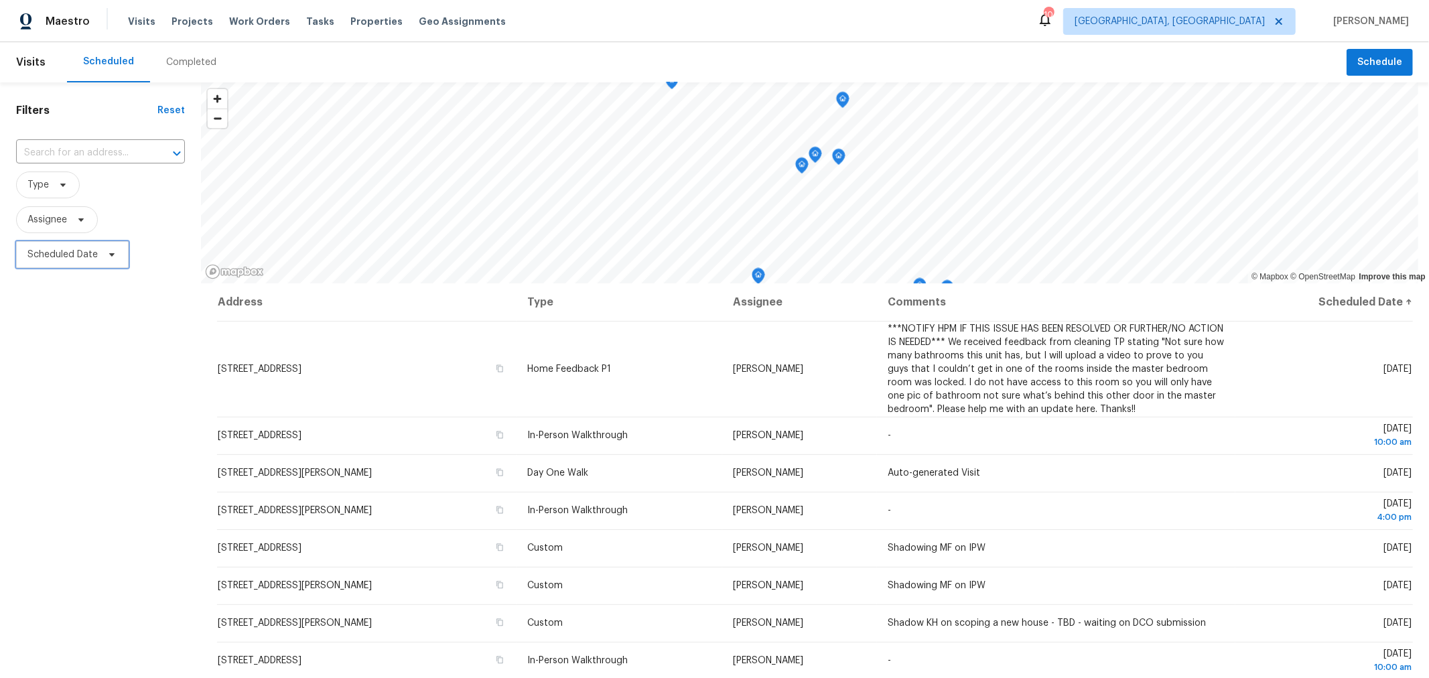
click at [68, 252] on span "Scheduled Date" at bounding box center [62, 254] width 70 height 13
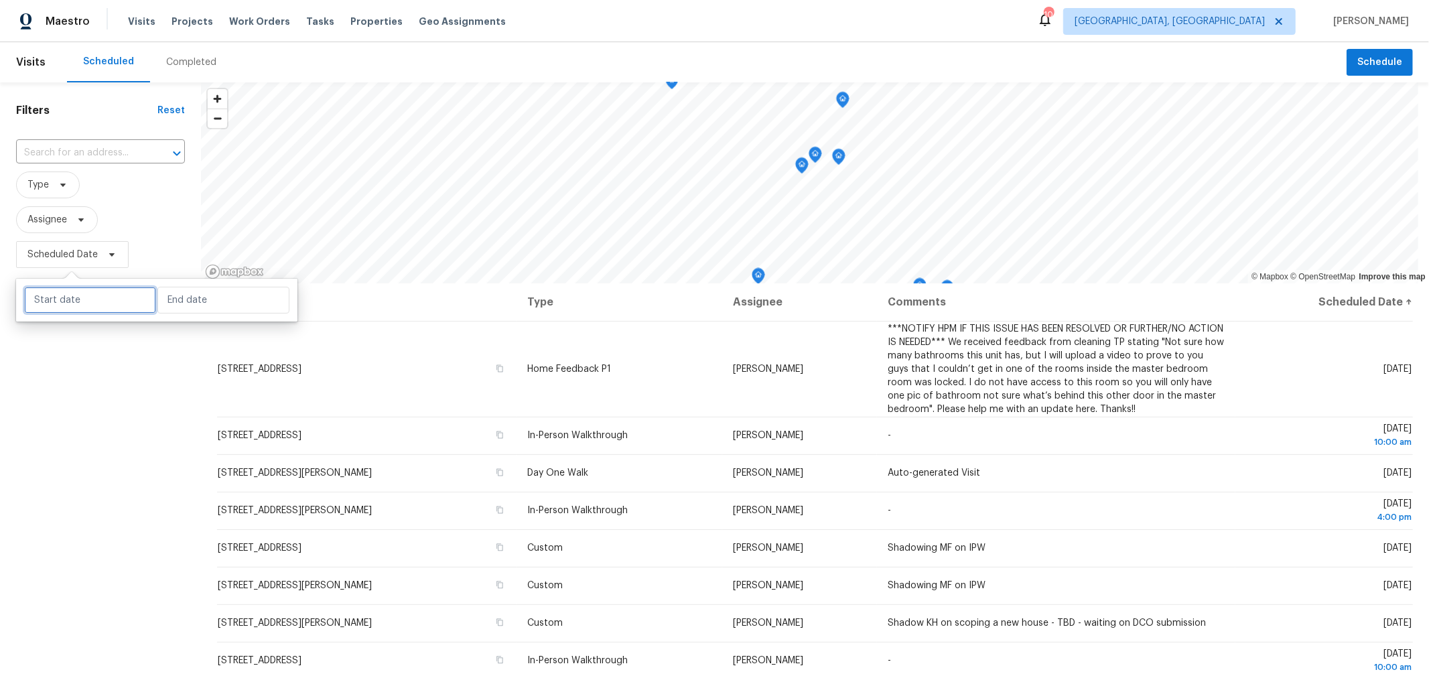
select select "9"
select select "2025"
select select "10"
select select "2025"
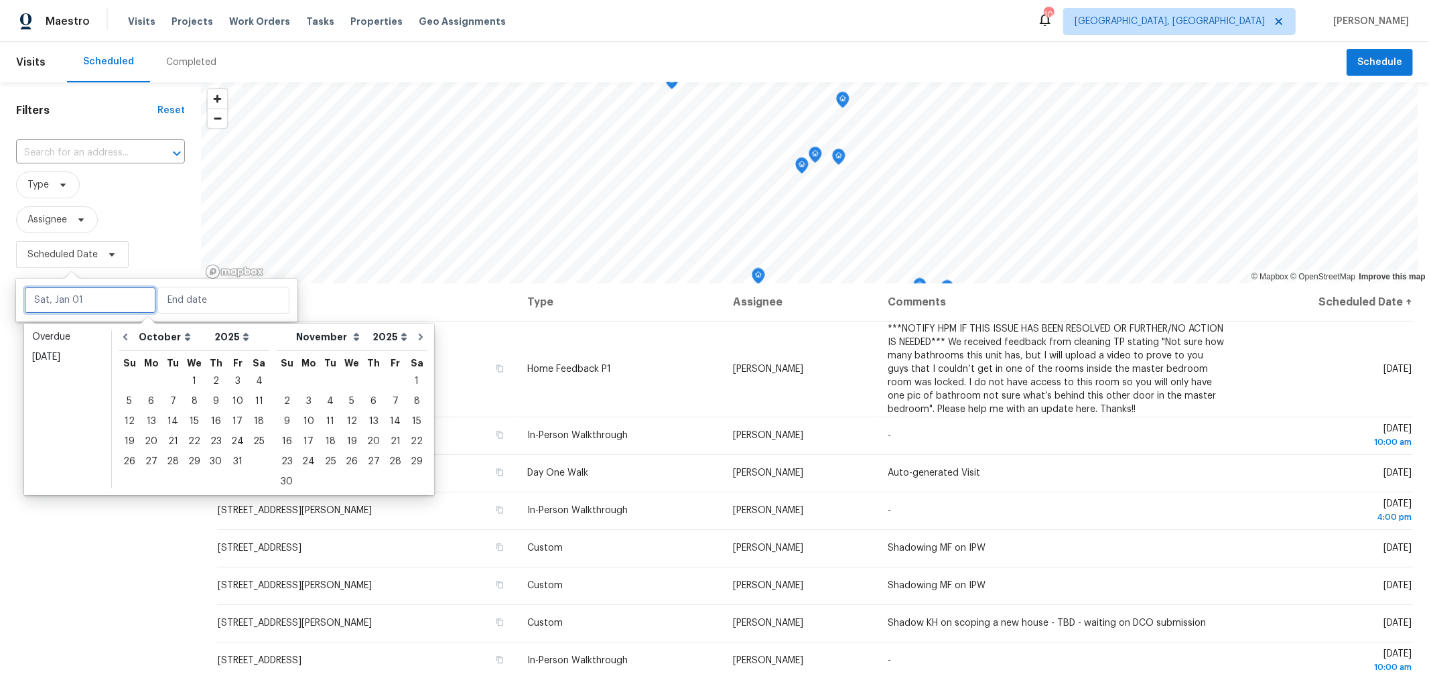
click at [81, 304] on input "text" at bounding box center [90, 300] width 132 height 27
click at [211, 439] on div "23" at bounding box center [215, 441] width 21 height 19
type input "[DATE]"
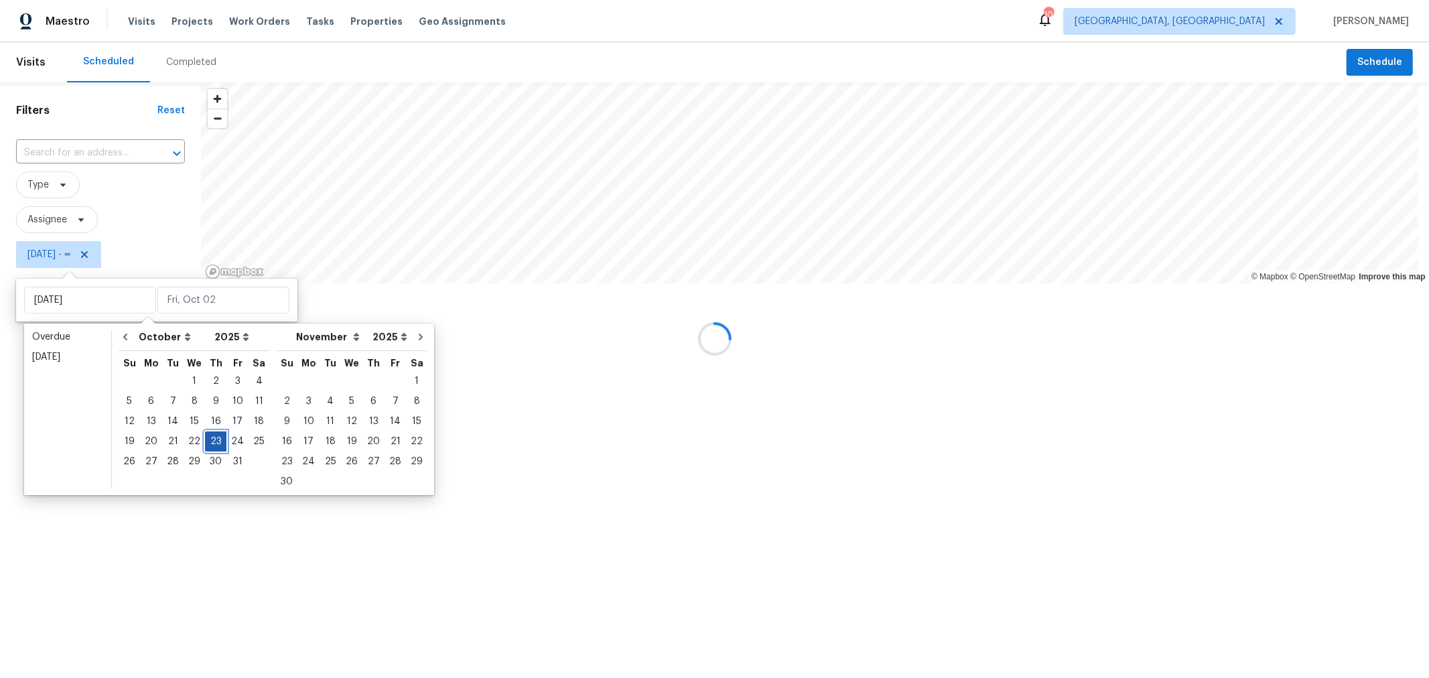
click at [211, 439] on div "23" at bounding box center [215, 441] width 21 height 19
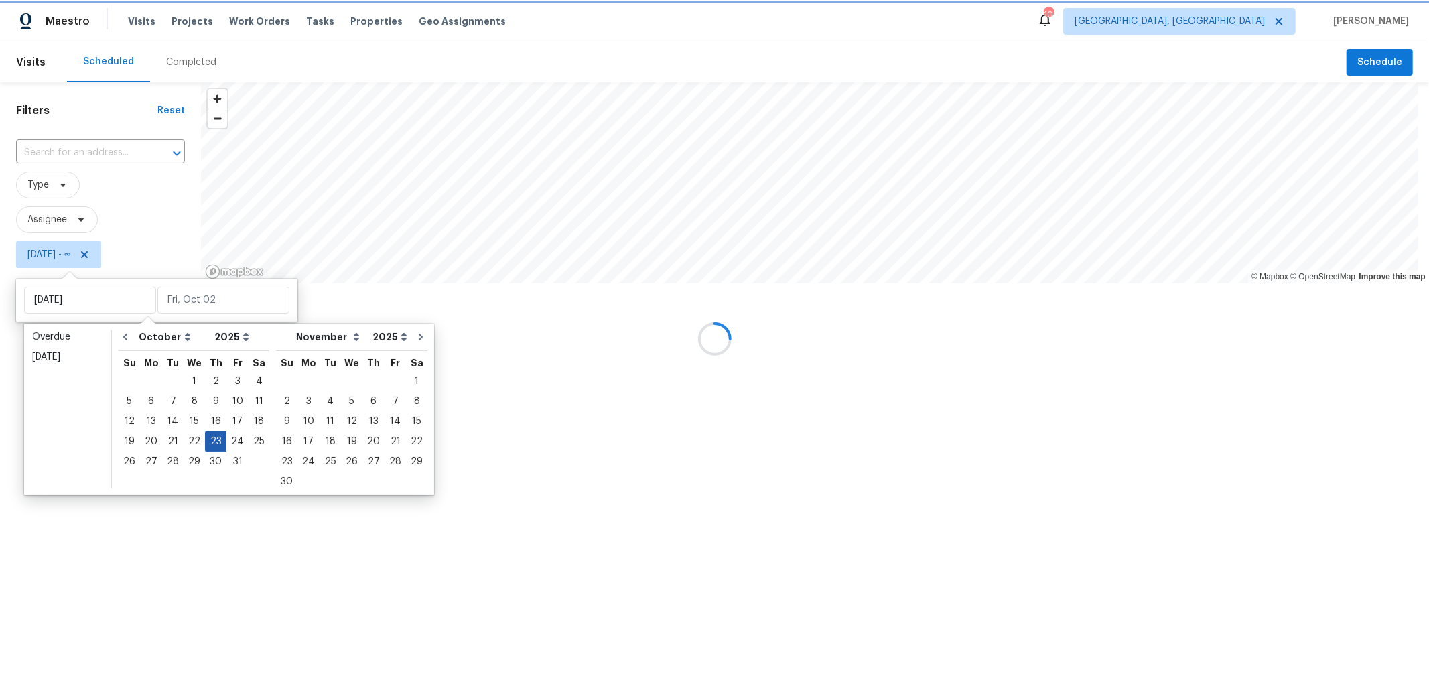
type input "[DATE]"
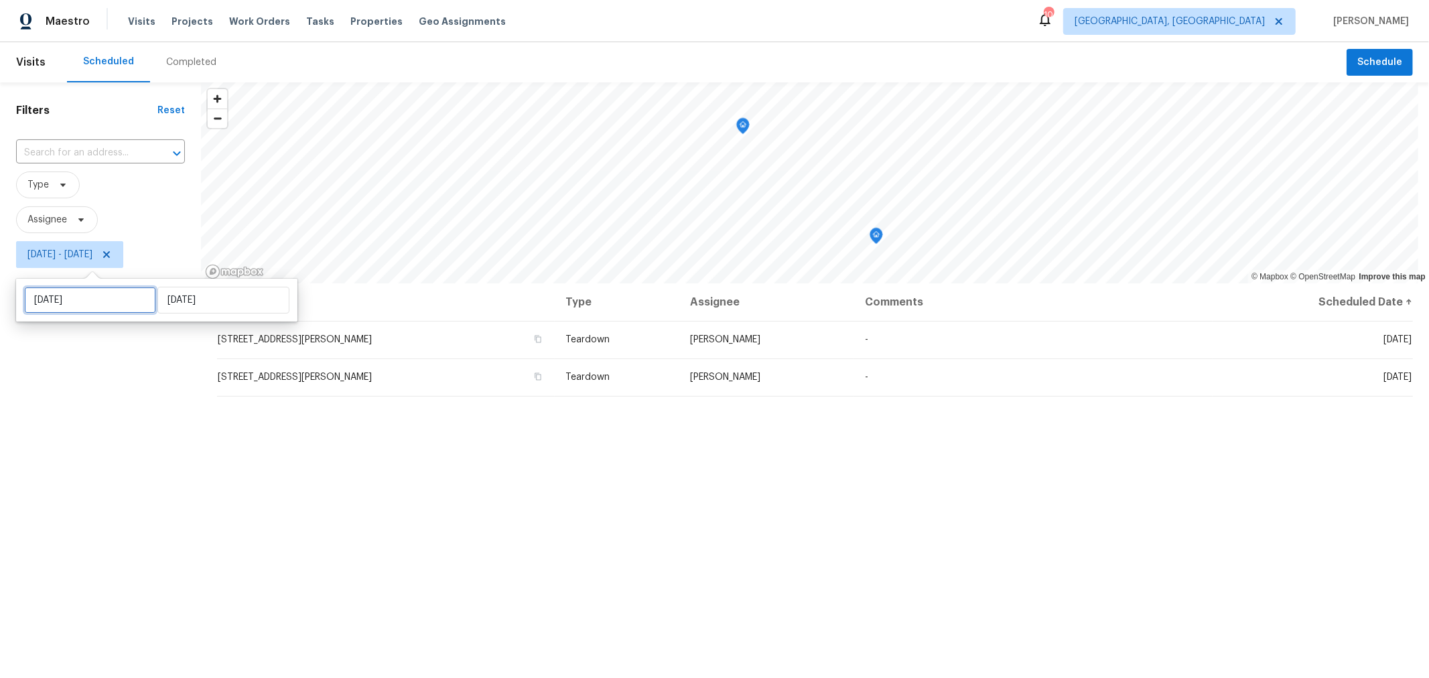
select select "9"
select select "2025"
select select "10"
select select "2025"
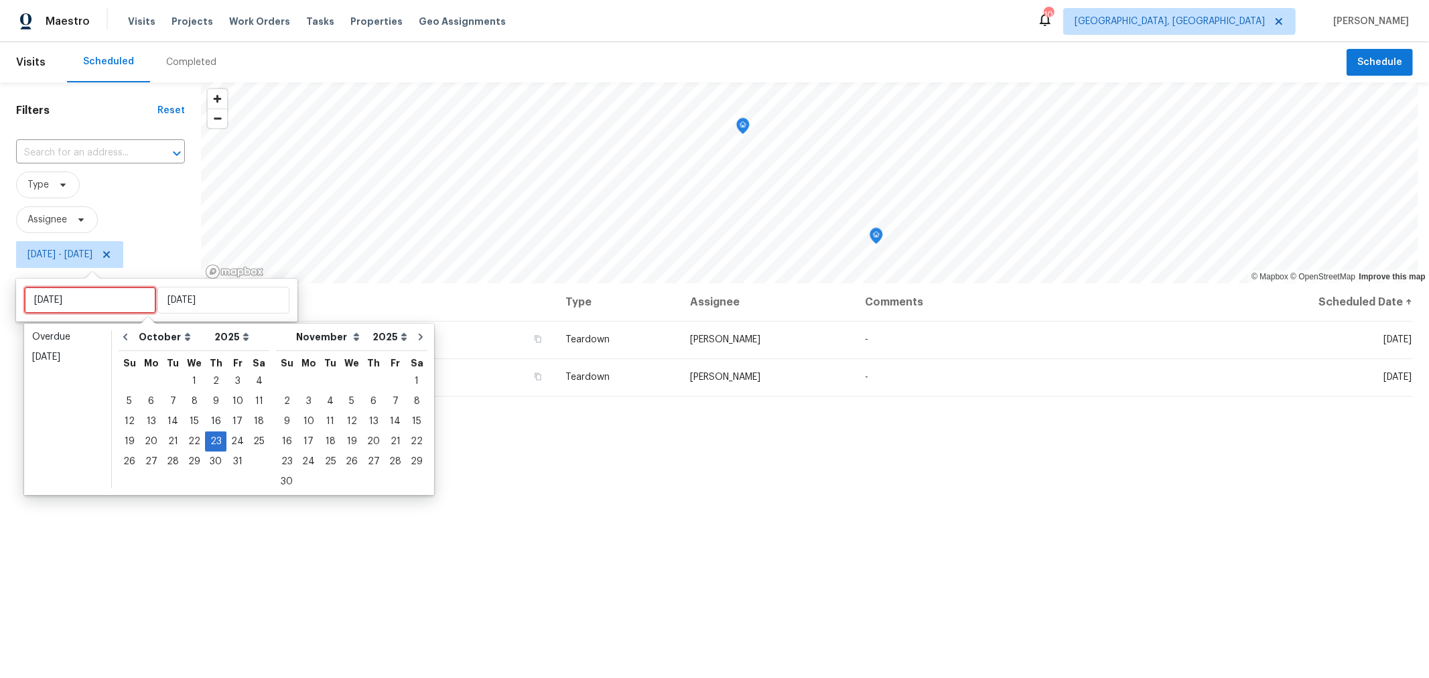
click at [89, 309] on input "[DATE]" at bounding box center [90, 300] width 132 height 27
type input "[DATE]"
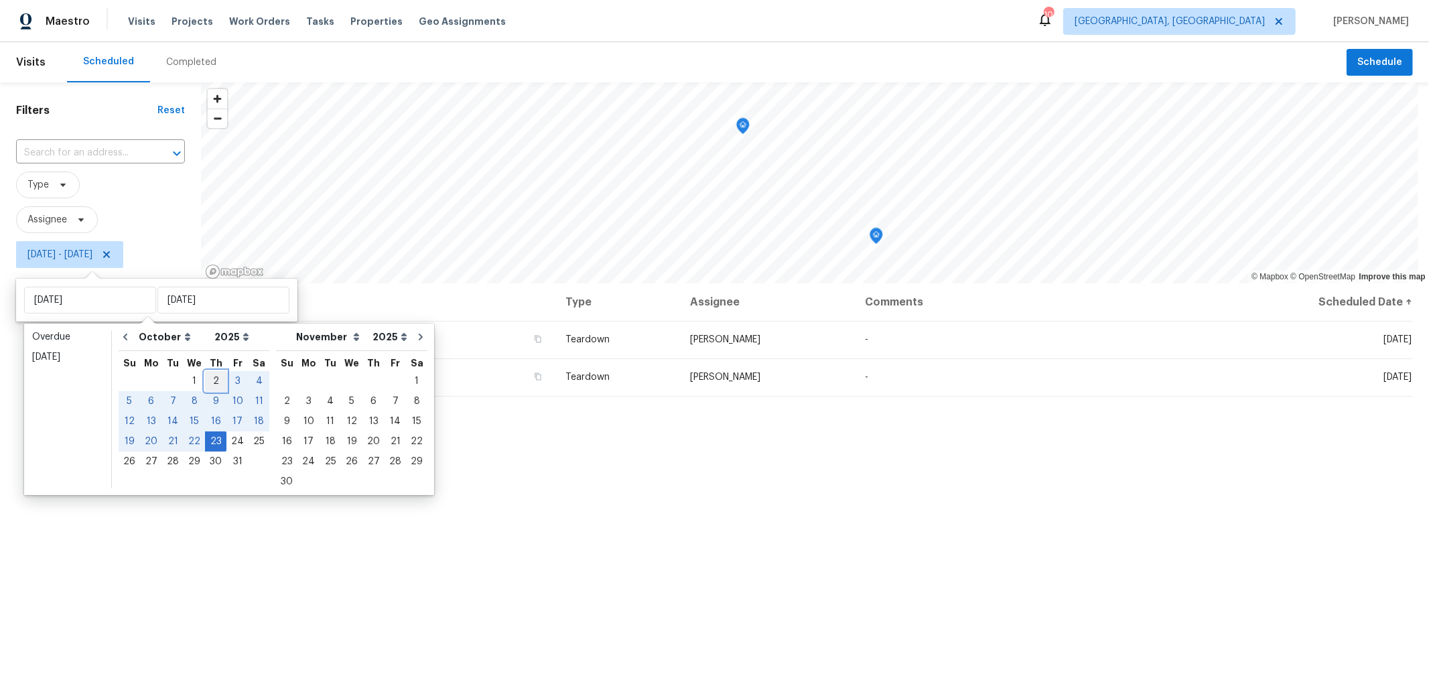
click at [209, 374] on div "2" at bounding box center [215, 381] width 21 height 19
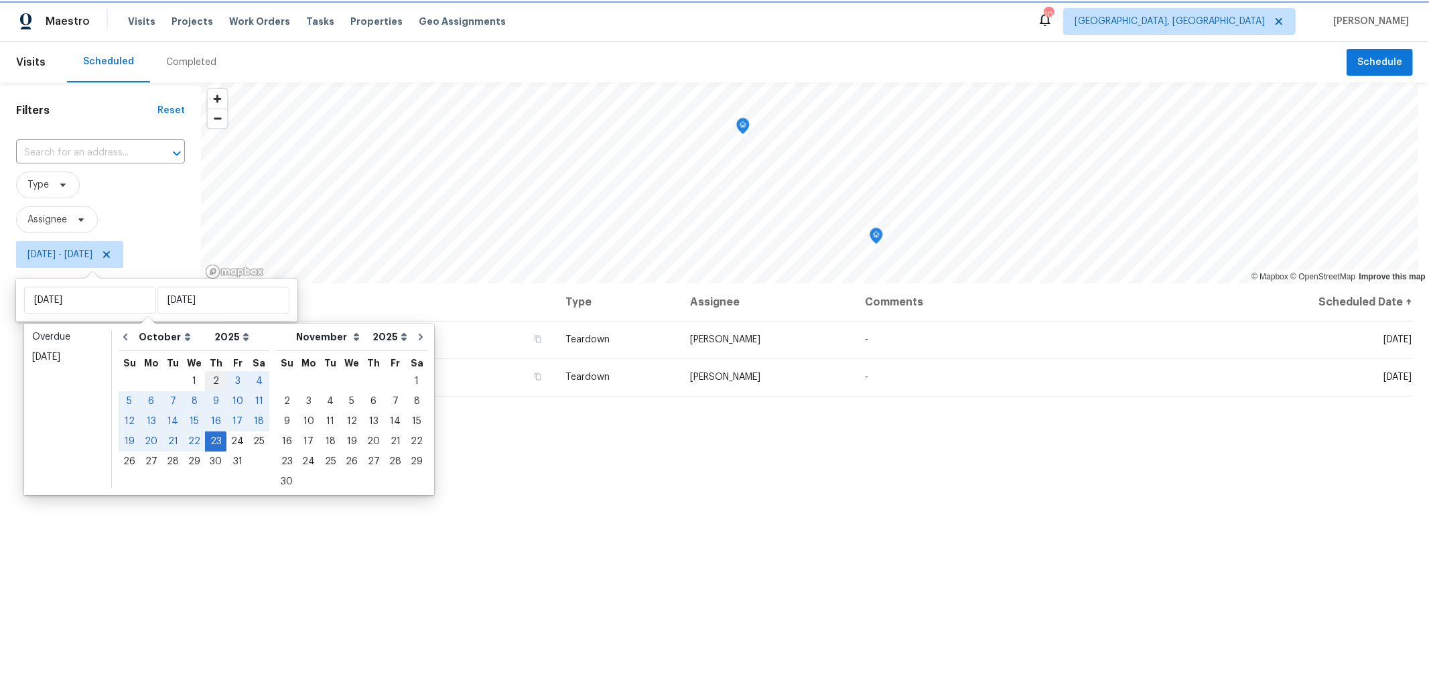
type input "[DATE]"
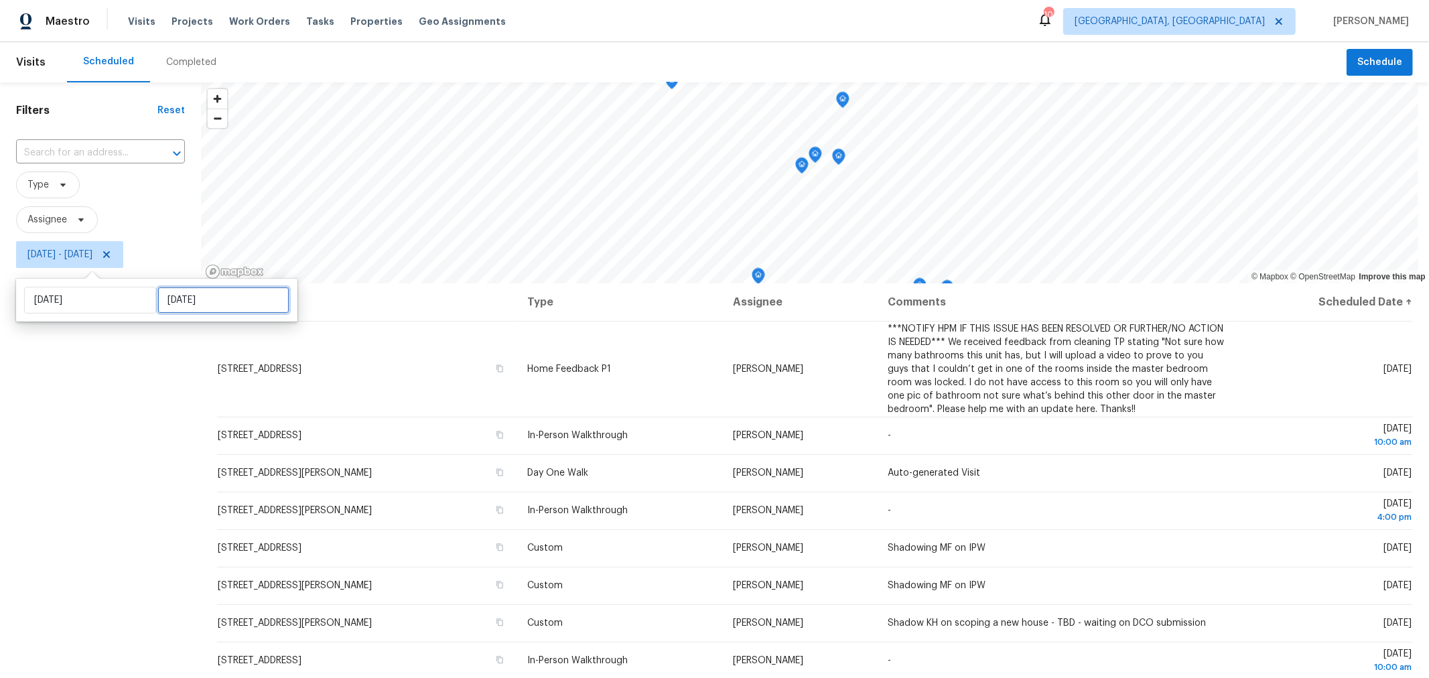
select select "9"
select select "2025"
select select "10"
select select "2025"
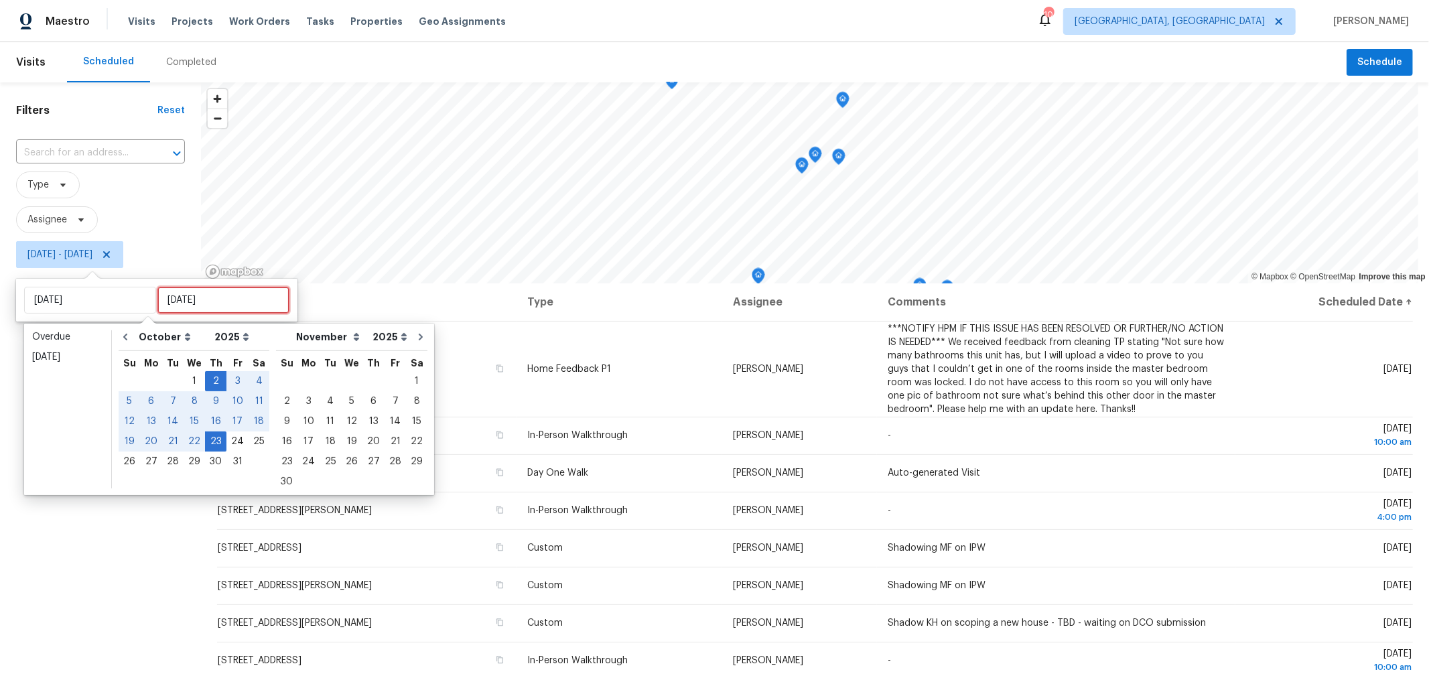
click at [206, 302] on input "[DATE]" at bounding box center [223, 300] width 132 height 27
type input "[DATE]"
click at [208, 380] on div "2" at bounding box center [215, 381] width 21 height 19
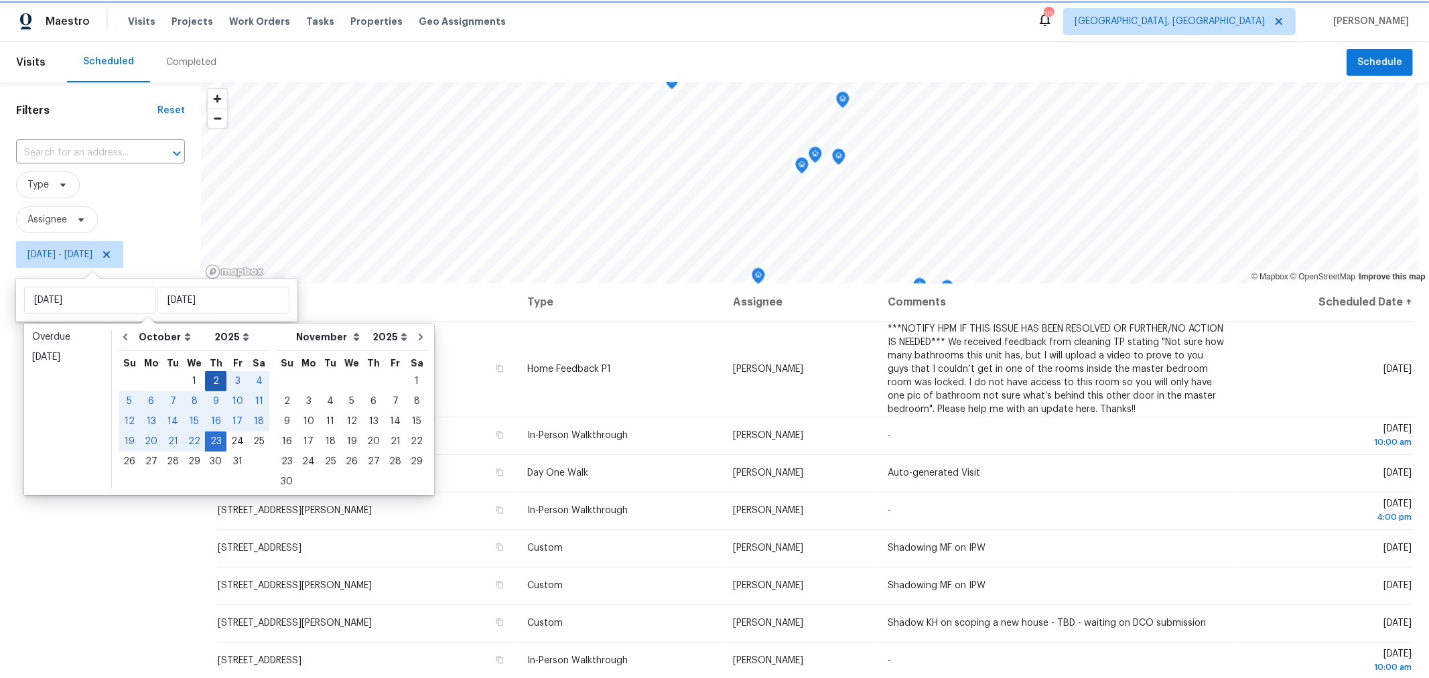
type input "[DATE]"
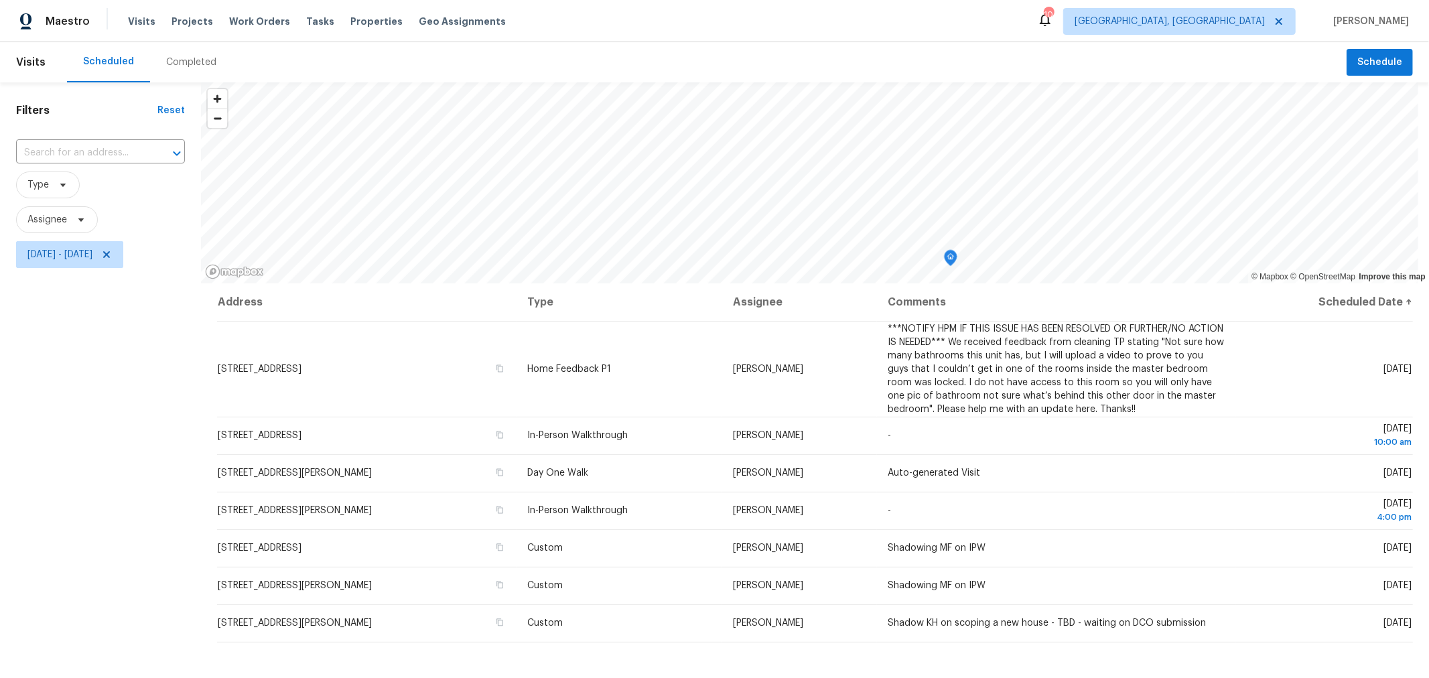
click at [173, 477] on div "Filters Reset ​ Type Assignee [DATE] - [DATE]" at bounding box center [100, 453] width 201 height 743
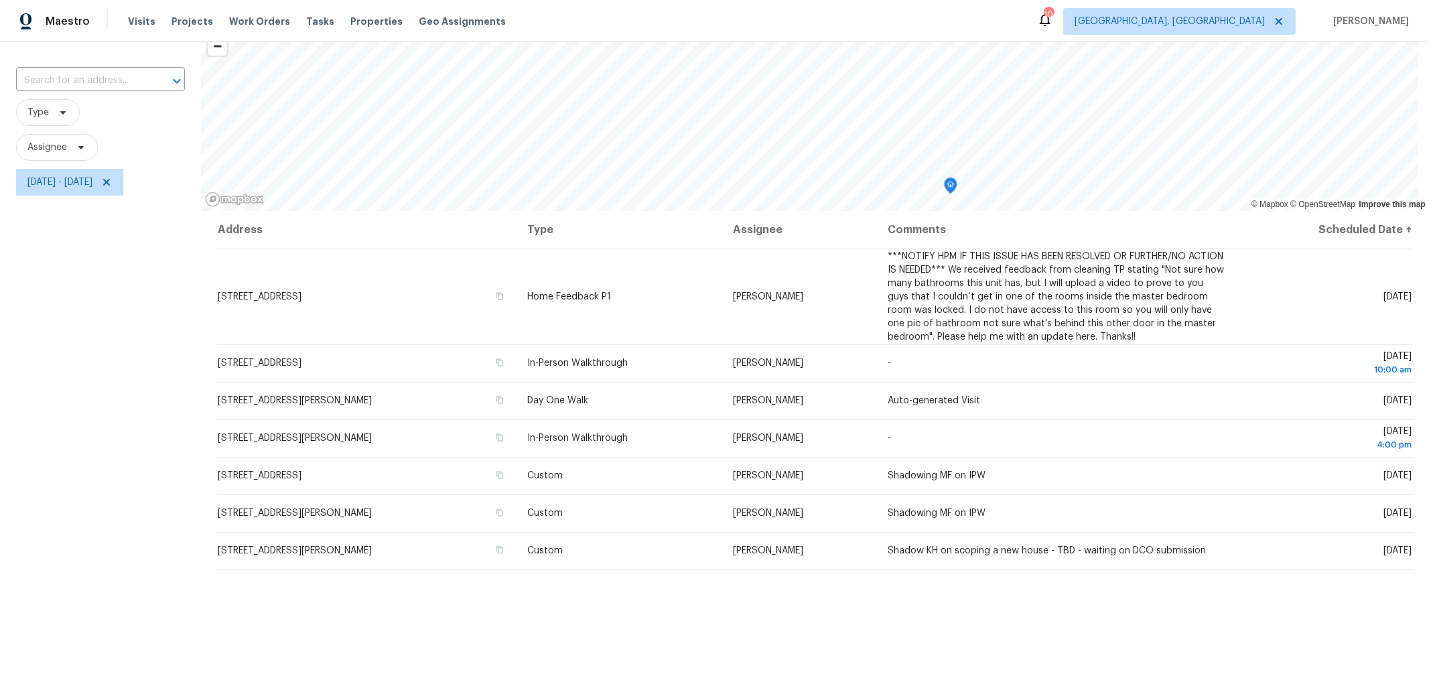
scroll to position [74, 0]
